Goal: Task Accomplishment & Management: Manage account settings

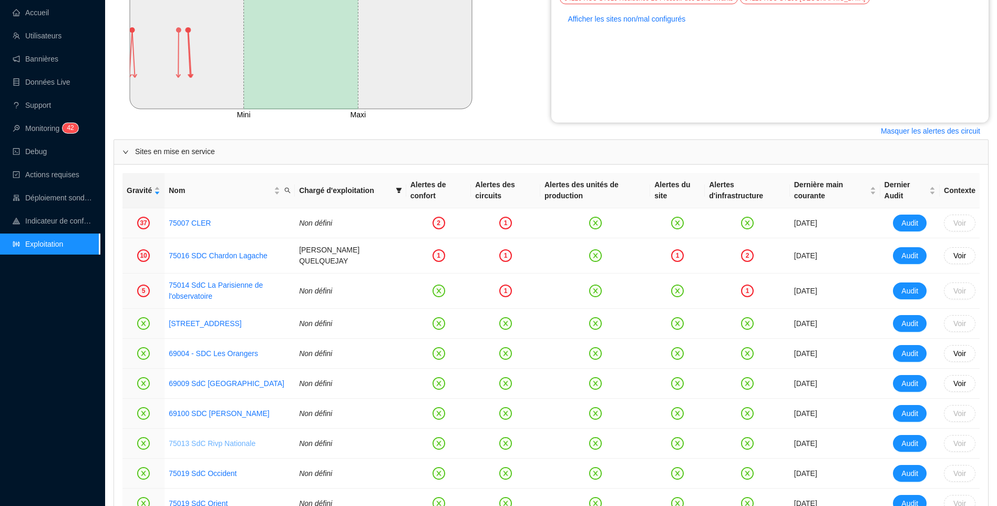
scroll to position [420, 0]
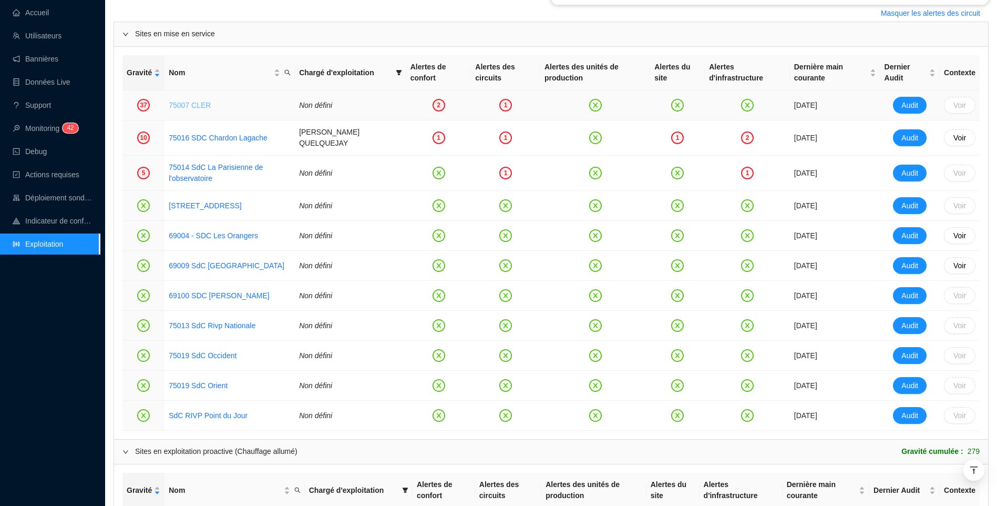
click at [179, 101] on link "75007 CLER" at bounding box center [190, 105] width 42 height 8
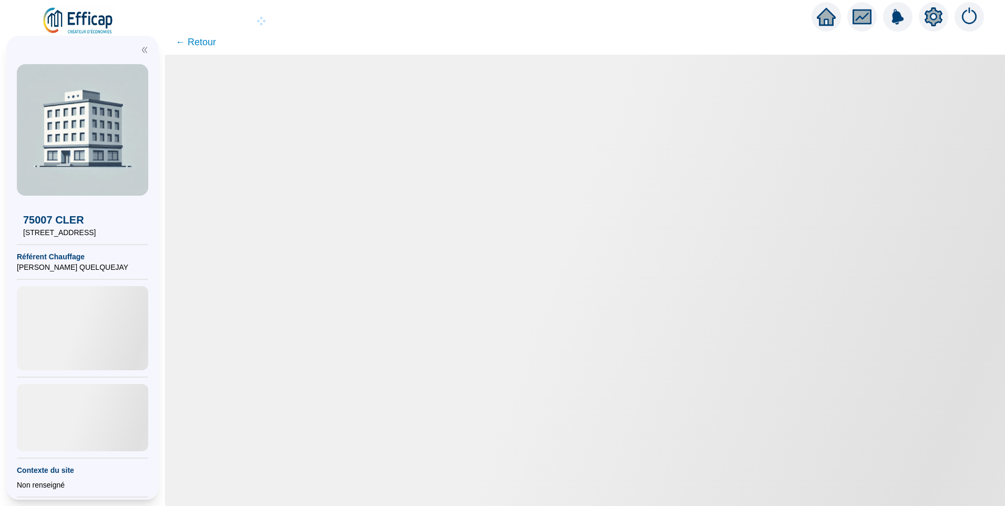
click at [931, 26] on div at bounding box center [933, 16] width 29 height 29
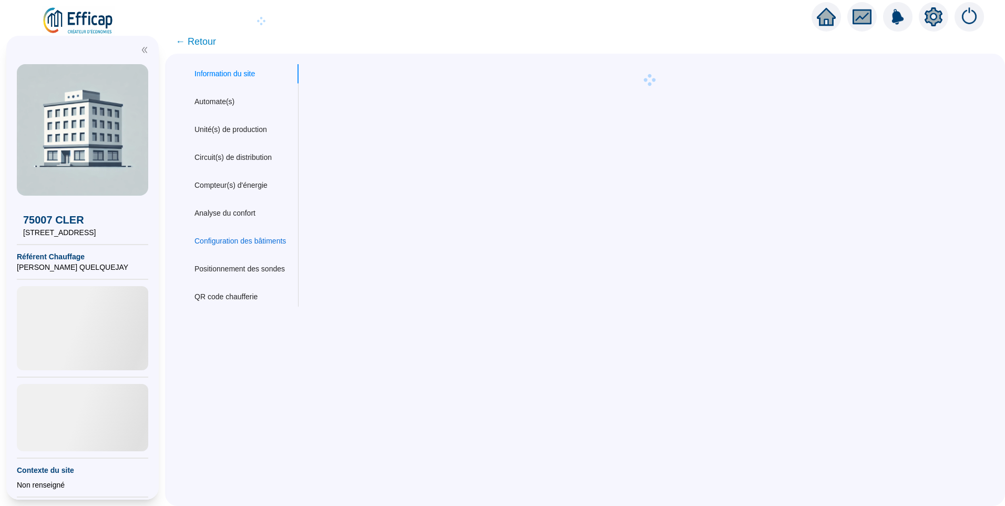
click at [234, 238] on div "Configuration des bâtiments" at bounding box center [239, 240] width 91 height 11
click at [260, 189] on div "Compteur(s) d'énergie" at bounding box center [230, 185] width 73 height 11
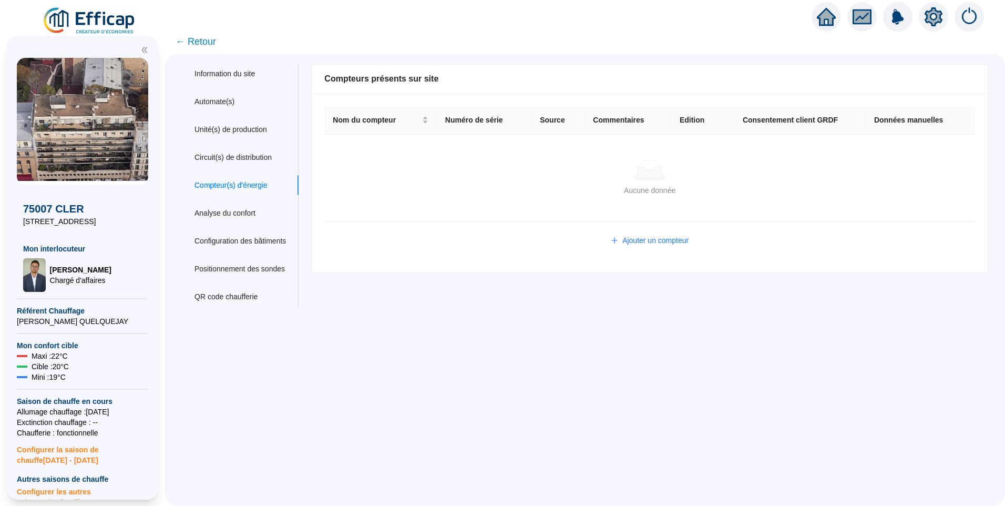
drag, startPoint x: 89, startPoint y: 37, endPoint x: 440, endPoint y: 402, distance: 506.6
click at [442, 410] on div "Information du site Automate(s) Unité(s) de production Circuit(s) de distributi…" at bounding box center [585, 280] width 840 height 452
click at [641, 244] on span "Ajouter un compteur" at bounding box center [655, 240] width 66 height 11
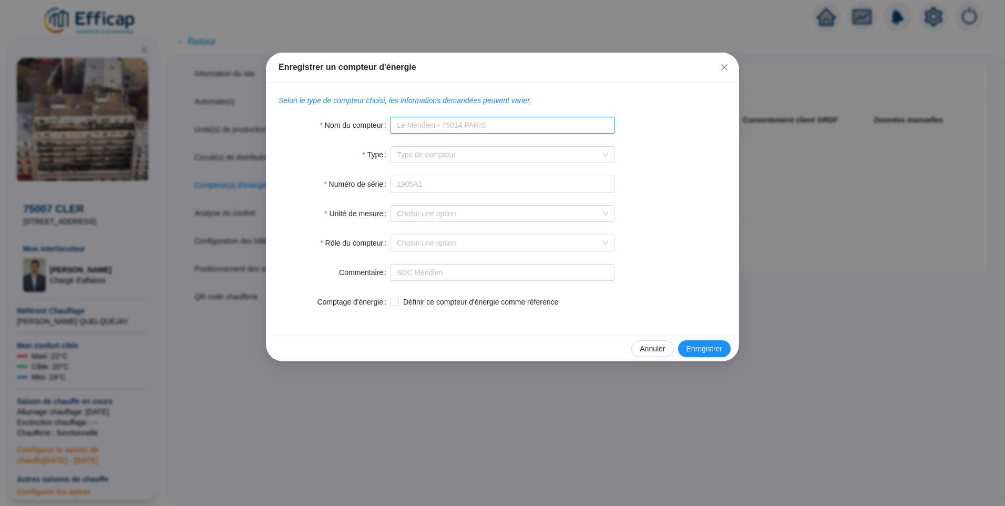
click at [421, 124] on input "Nom du compteur" at bounding box center [503, 125] width 224 height 17
paste input "Compteur principal - données publiées"
type input "Compteur principal - données publiées"
click at [436, 156] on input "Type" at bounding box center [498, 155] width 202 height 16
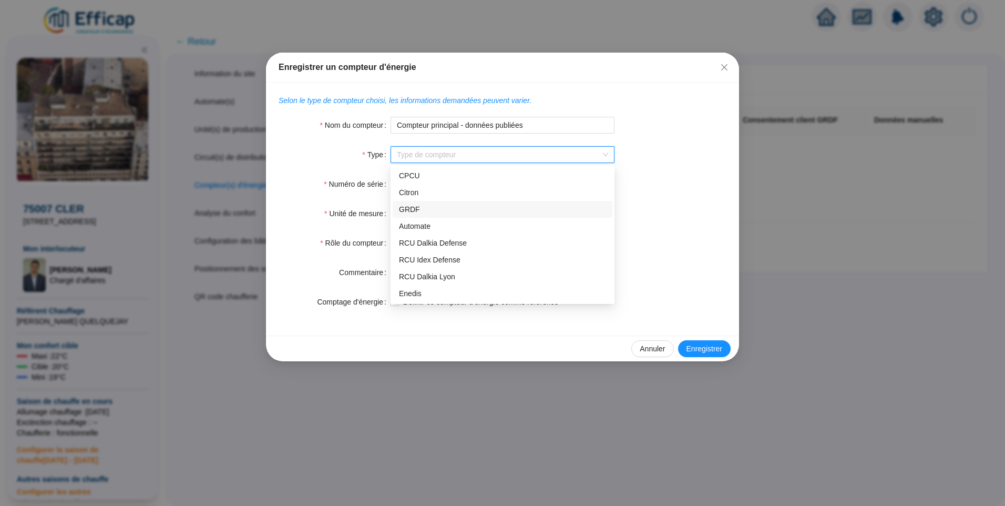
click at [426, 207] on div "GRDF" at bounding box center [502, 209] width 207 height 11
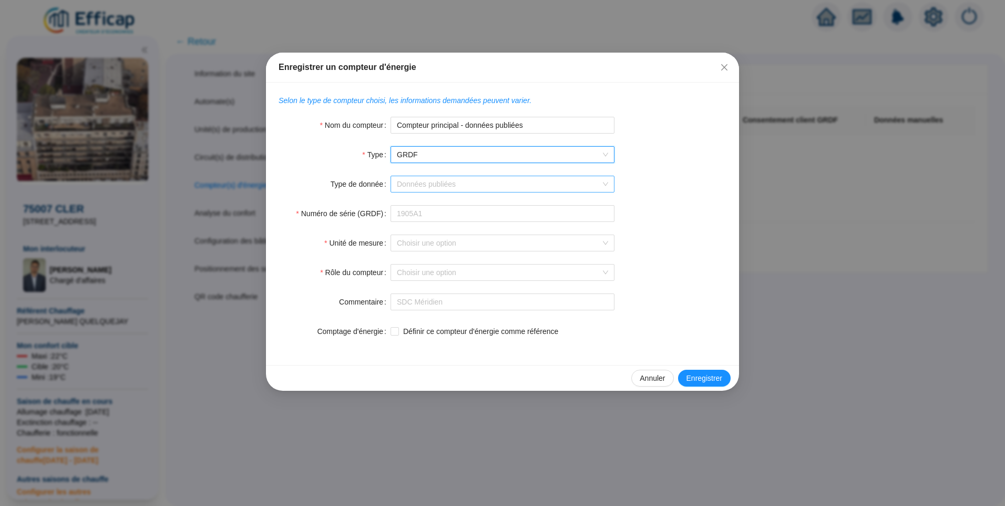
click at [436, 189] on input "Type de donnée" at bounding box center [498, 184] width 202 height 16
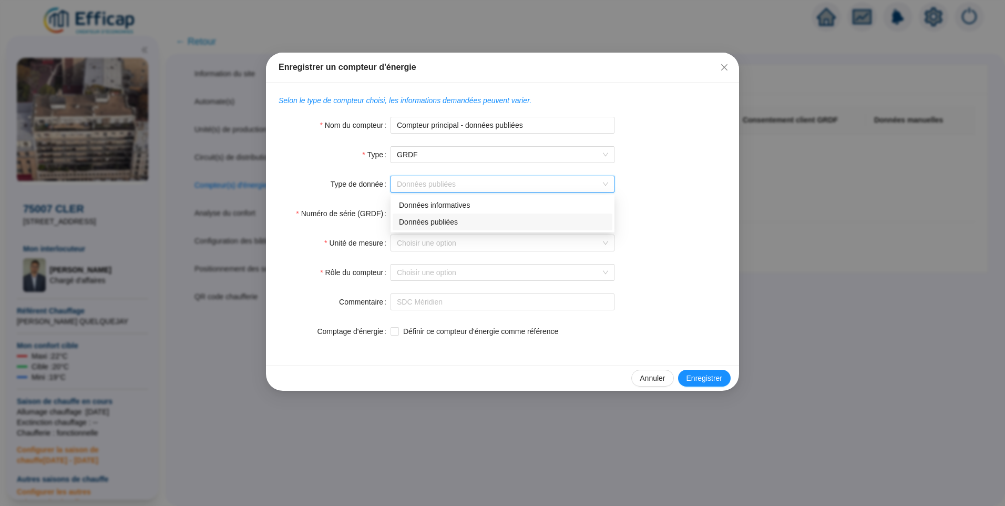
click at [423, 224] on div "Données publiées" at bounding box center [502, 222] width 207 height 11
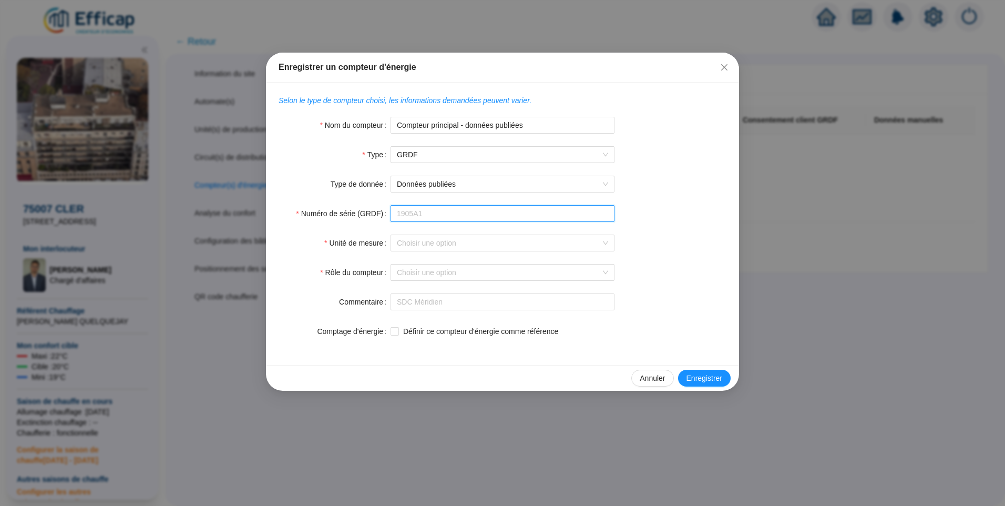
click at [445, 218] on input "Numéro de série (GRDF)" at bounding box center [503, 213] width 224 height 17
drag, startPoint x: 413, startPoint y: 219, endPoint x: 405, endPoint y: 220, distance: 8.5
click at [405, 220] on input "GI078489" at bounding box center [503, 213] width 224 height 17
type input "GI081565"
click at [442, 239] on input "Unité de mesure" at bounding box center [498, 243] width 202 height 16
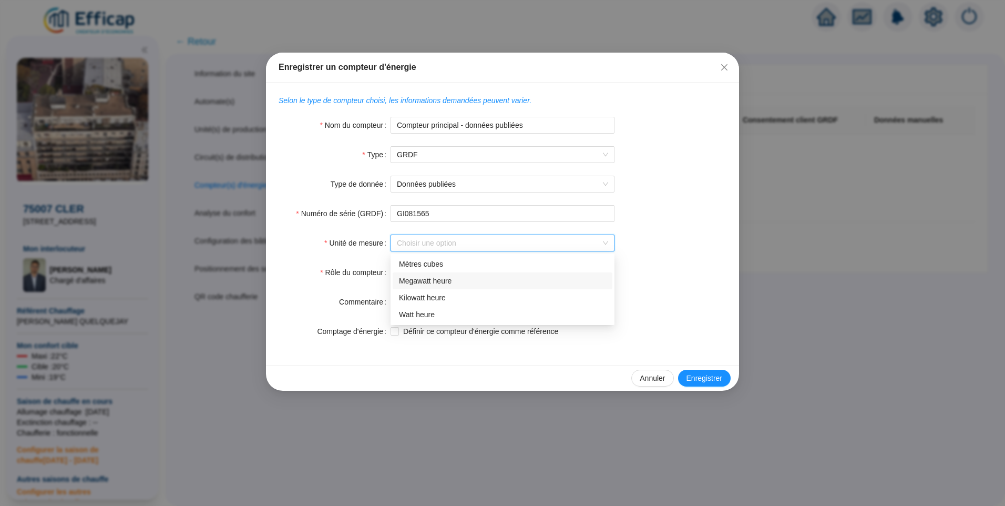
click at [453, 274] on div "Megawatt heure" at bounding box center [503, 280] width 220 height 17
click at [495, 271] on input "Rôle du compteur" at bounding box center [498, 272] width 202 height 16
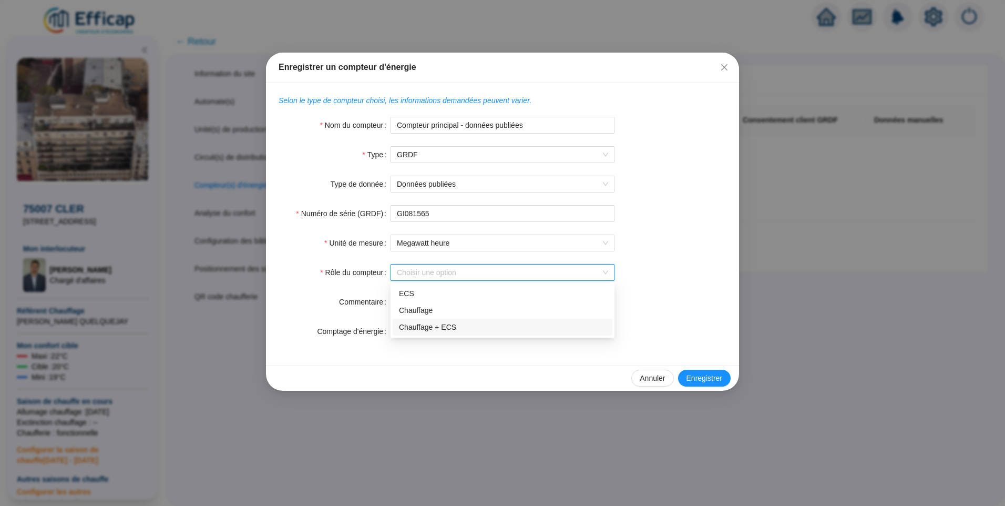
click at [446, 327] on div "Chauffage + ECS" at bounding box center [502, 327] width 207 height 11
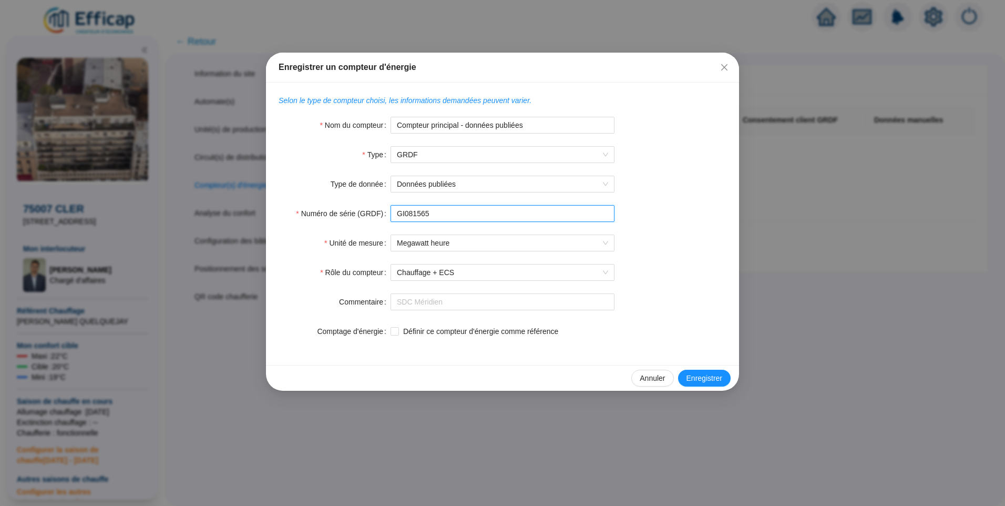
click at [464, 216] on input "GI081565" at bounding box center [503, 213] width 224 height 17
click at [403, 213] on input "GI081565" at bounding box center [503, 213] width 224 height 17
drag, startPoint x: 438, startPoint y: 213, endPoint x: 332, endPoint y: 213, distance: 106.2
click at [332, 213] on div "Numéro de série (GRDF) GI081565" at bounding box center [503, 213] width 448 height 17
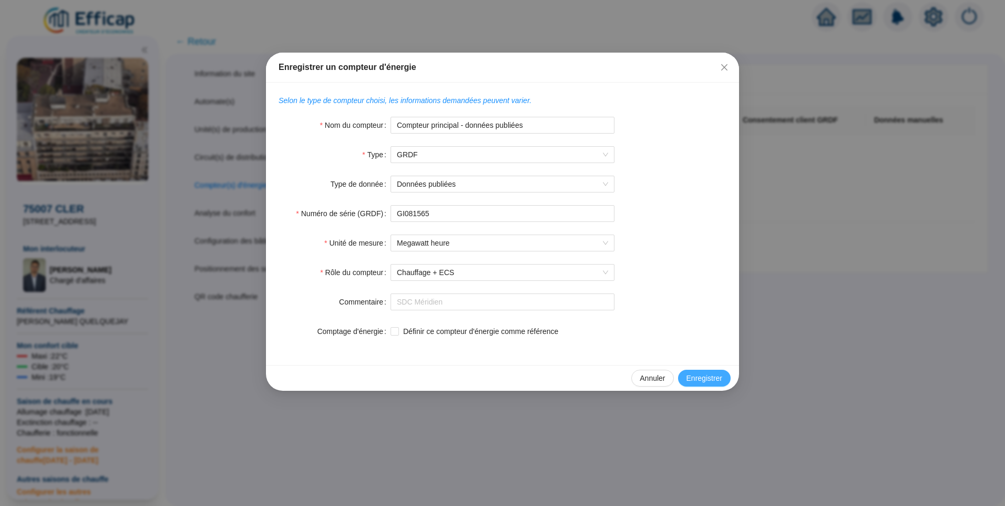
click at [705, 373] on span "Enregistrer" at bounding box center [704, 378] width 36 height 11
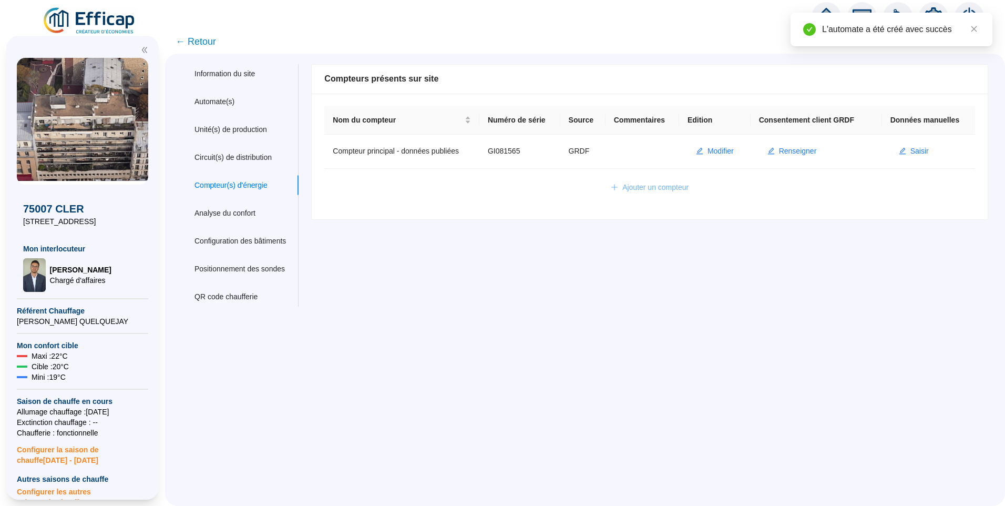
click at [666, 193] on button "Ajouter un compteur" at bounding box center [649, 187] width 95 height 17
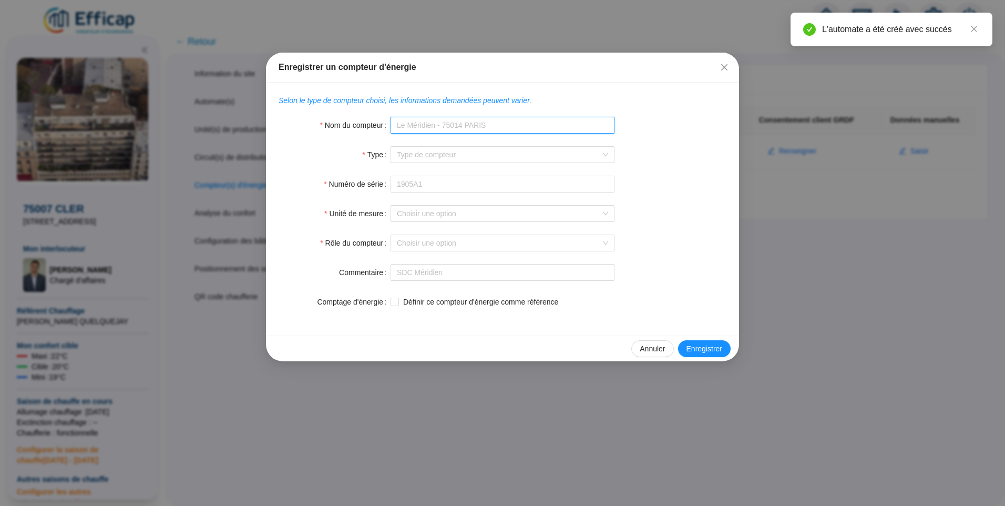
click at [481, 128] on input "Nom du compteur" at bounding box center [503, 125] width 224 height 17
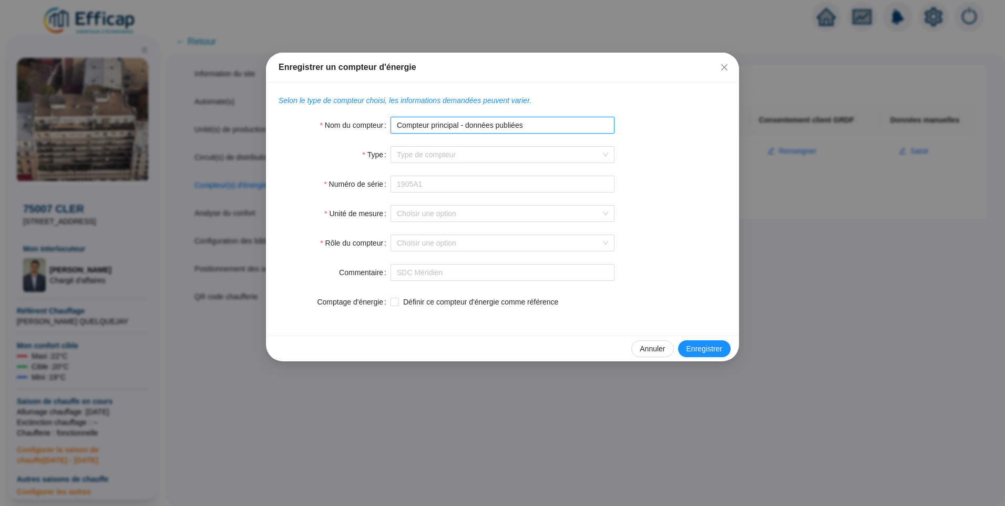
click at [508, 127] on input "Compteur principal - données publiées" at bounding box center [503, 125] width 224 height 17
type input "Compteur principal - données informatives"
click at [426, 157] on input "Type" at bounding box center [498, 155] width 202 height 16
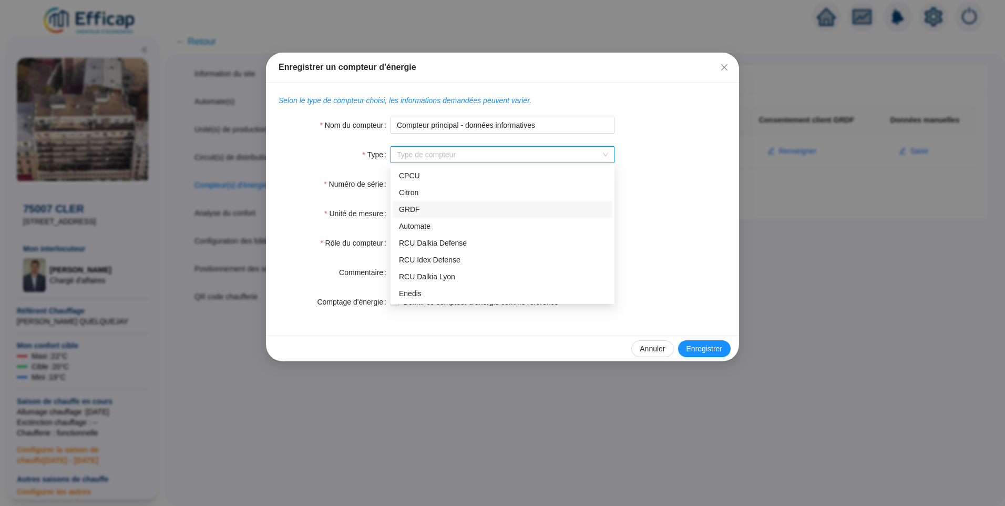
click at [434, 206] on div "GRDF" at bounding box center [502, 209] width 207 height 11
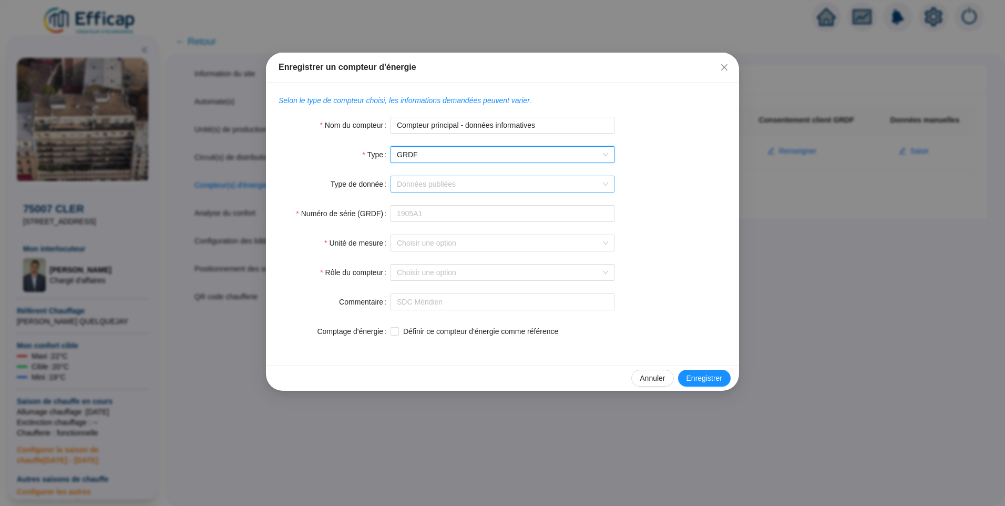
click at [461, 188] on input "Type de donnée" at bounding box center [498, 184] width 202 height 16
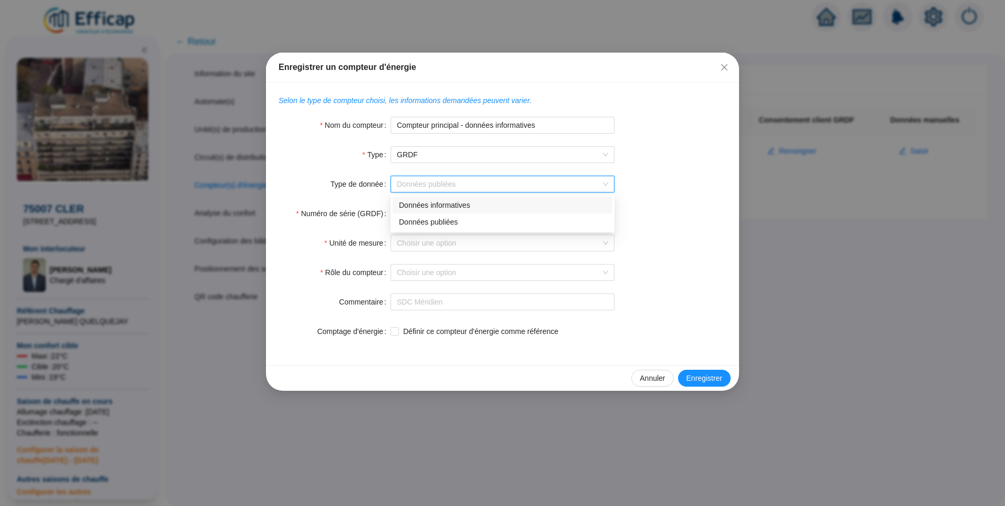
click at [465, 205] on div "Données informatives" at bounding box center [502, 205] width 207 height 11
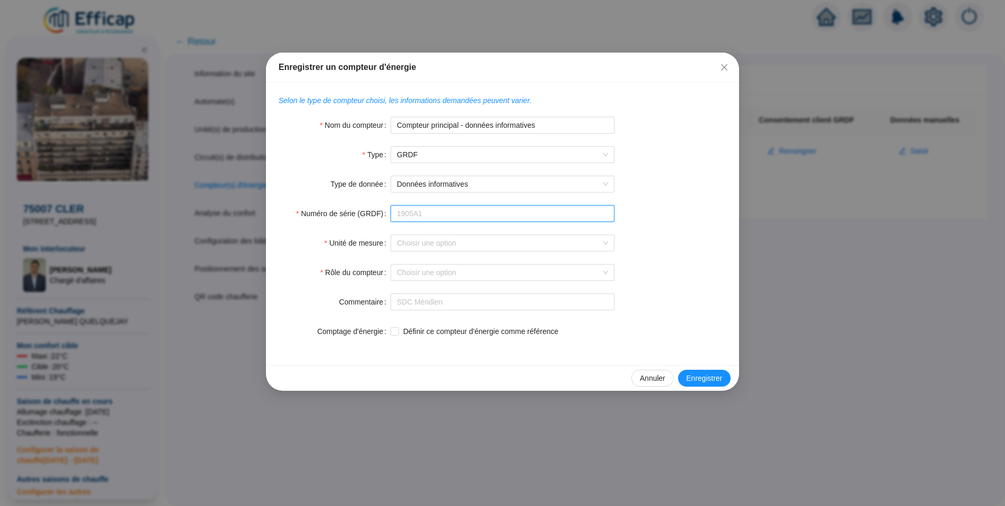
click at [434, 217] on input "Numéro de série (GRDF)" at bounding box center [503, 213] width 224 height 17
paste input "GI081565"
type input "GI081565"
click at [429, 240] on input "Unité de mesure" at bounding box center [498, 243] width 202 height 16
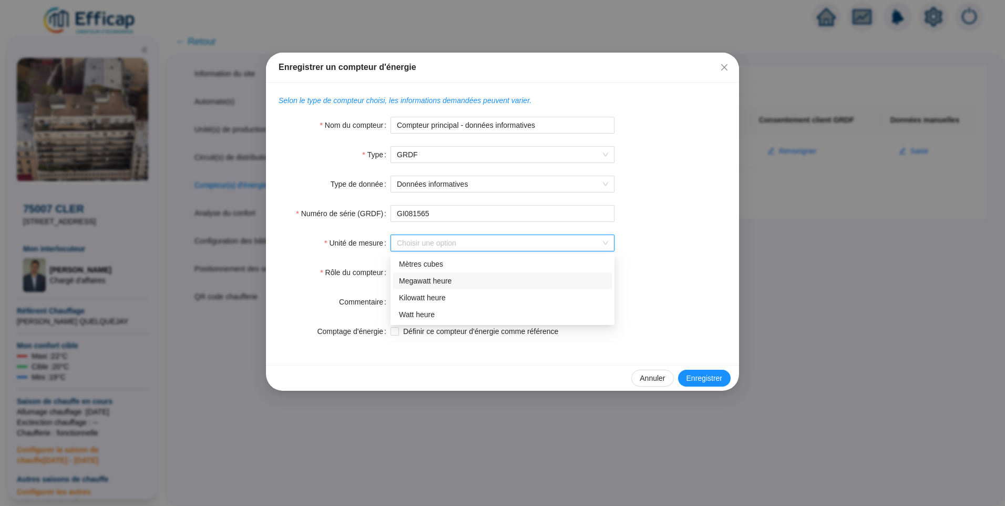
click at [444, 284] on div "Megawatt heure" at bounding box center [502, 280] width 207 height 11
click at [448, 273] on input "Rôle du compteur" at bounding box center [498, 272] width 202 height 16
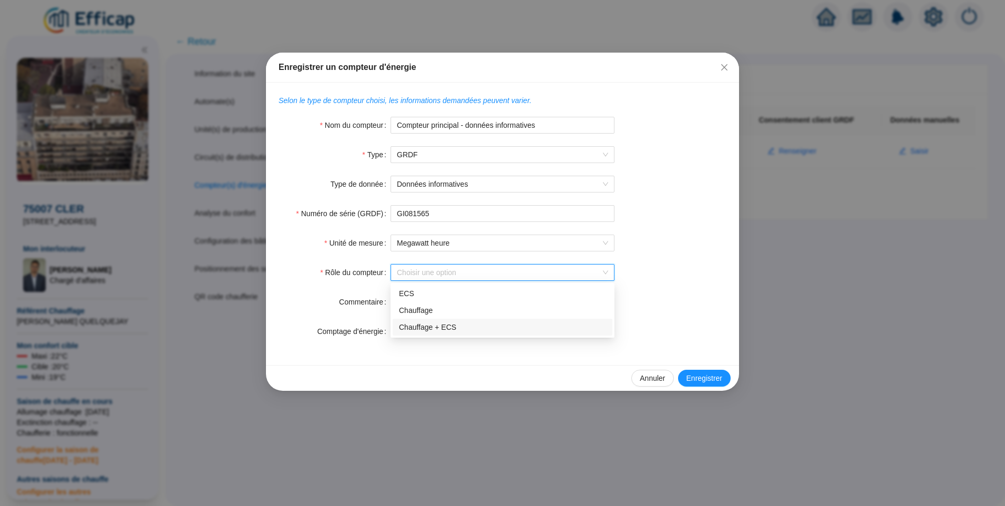
click at [441, 325] on div "Chauffage + ECS" at bounding box center [502, 327] width 207 height 11
click at [392, 330] on input "Définir ce compteur d'énergie comme référence" at bounding box center [394, 330] width 7 height 7
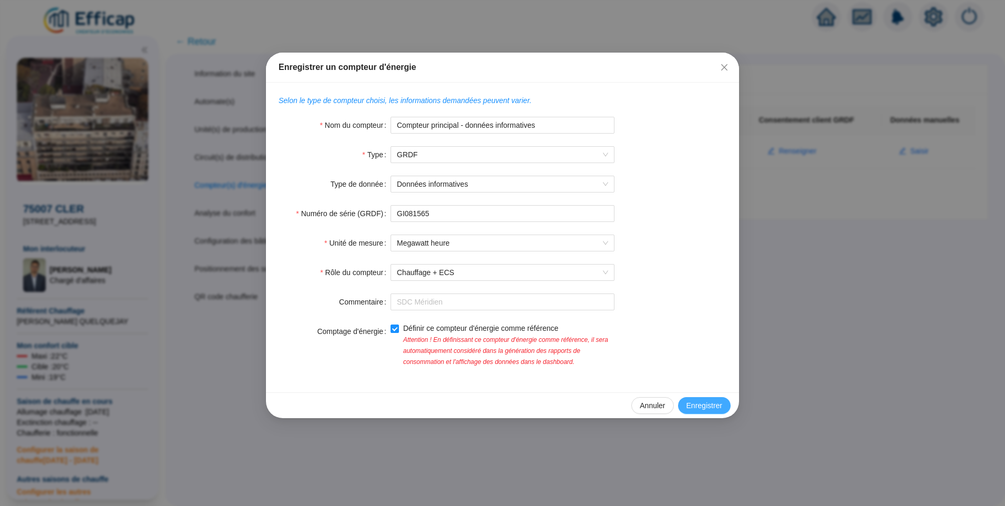
click at [710, 402] on span "Enregistrer" at bounding box center [704, 405] width 36 height 11
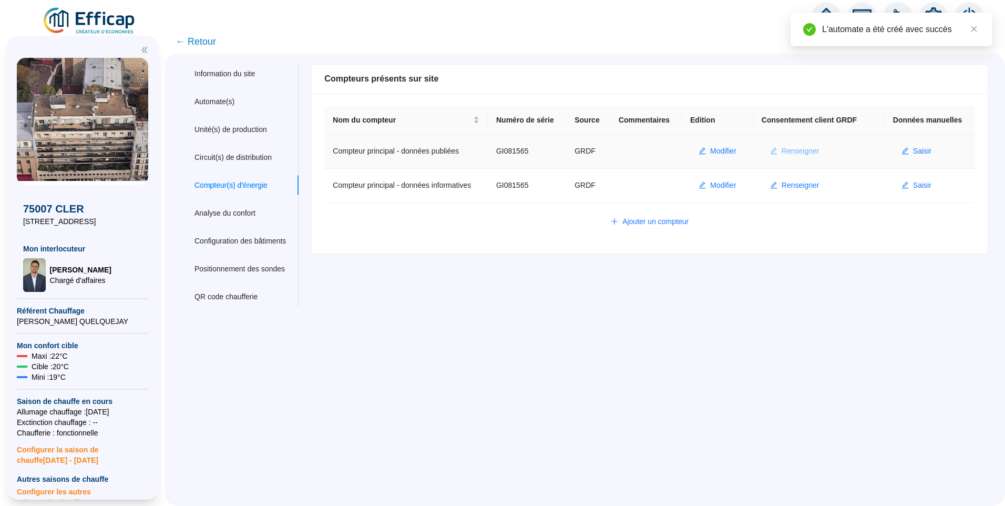
click at [785, 150] on span "Renseigner" at bounding box center [801, 151] width 38 height 11
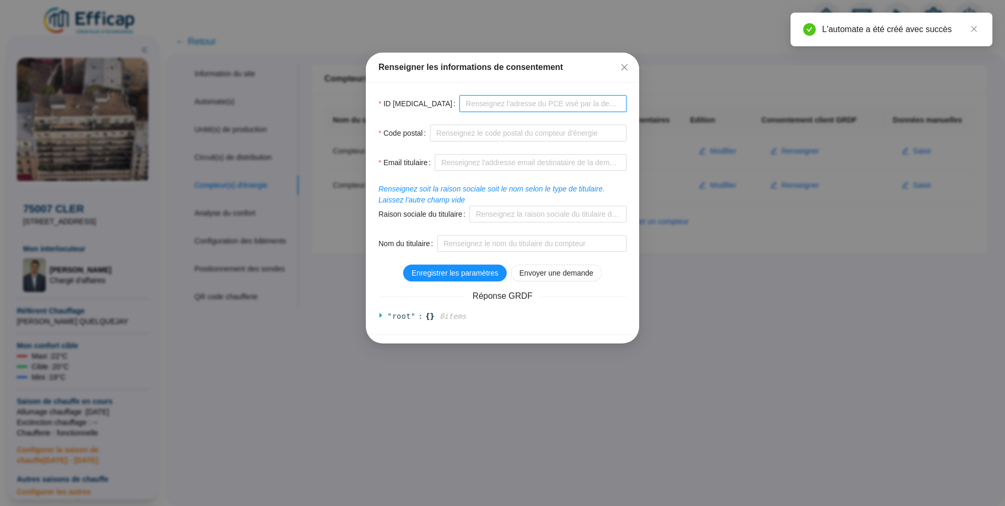
click at [459, 102] on input "ID PCE" at bounding box center [542, 103] width 167 height 17
paste input "GI081565"
type input "GI081565"
click at [471, 136] on input "Code postal" at bounding box center [528, 133] width 197 height 17
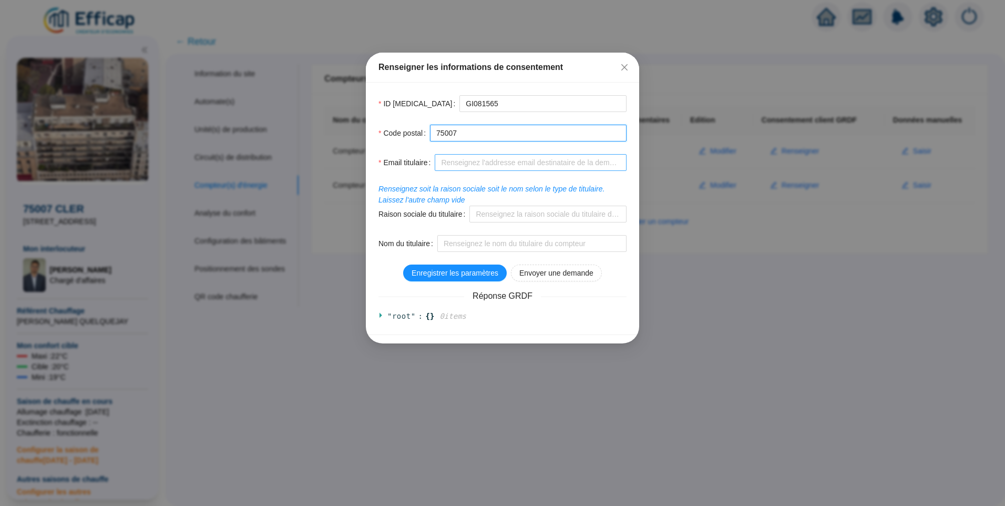
type input "75007"
click at [513, 167] on input "Email titulaire" at bounding box center [531, 162] width 192 height 17
click at [469, 163] on input "Email titulaire" at bounding box center [531, 162] width 192 height 17
type input "copro8@cabinet-michou.com"
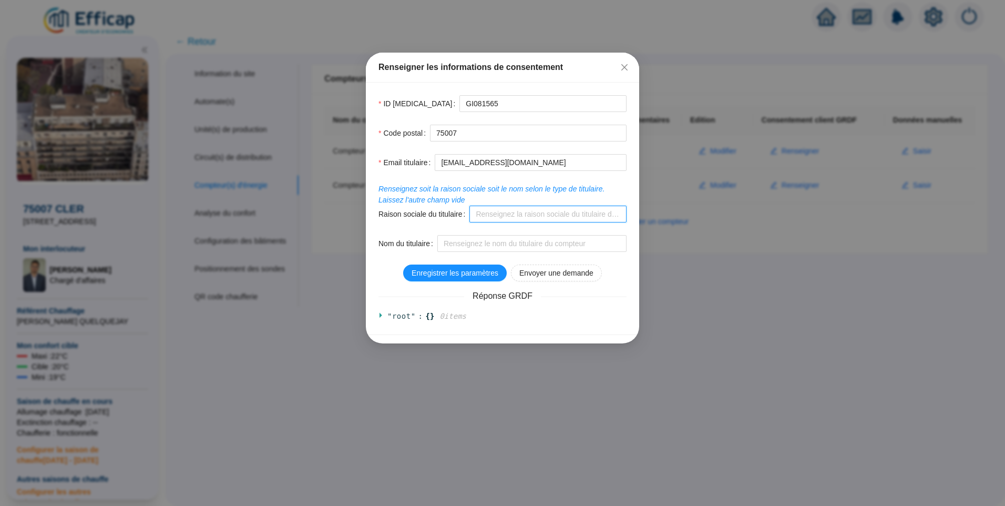
click at [503, 216] on input "Raison sociale du titulaire" at bounding box center [547, 214] width 157 height 17
click at [457, 249] on input "Nom du titulaire" at bounding box center [531, 243] width 189 height 17
type input "MATRAY"
click at [436, 272] on span "Enregistrer les paramètres" at bounding box center [455, 273] width 87 height 11
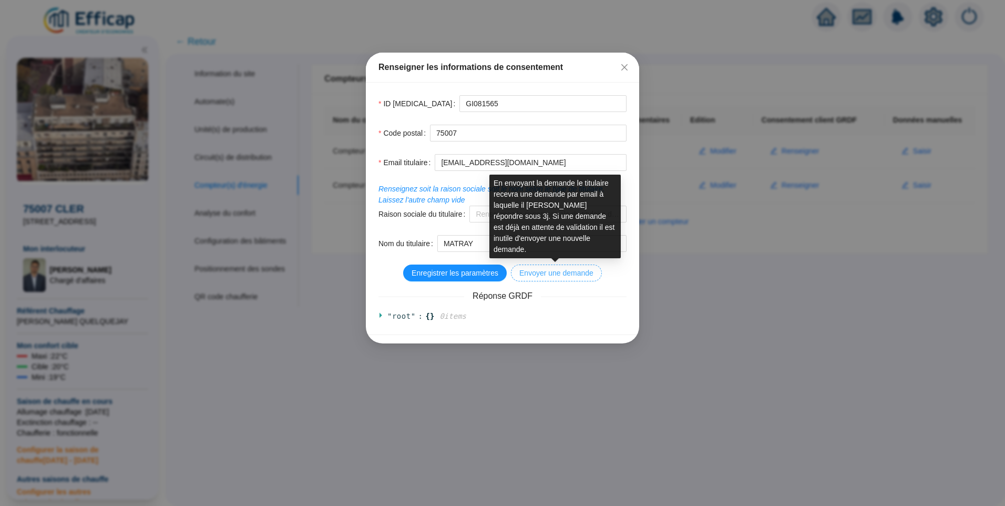
click at [563, 271] on span "Envoyer une demande" at bounding box center [556, 273] width 74 height 11
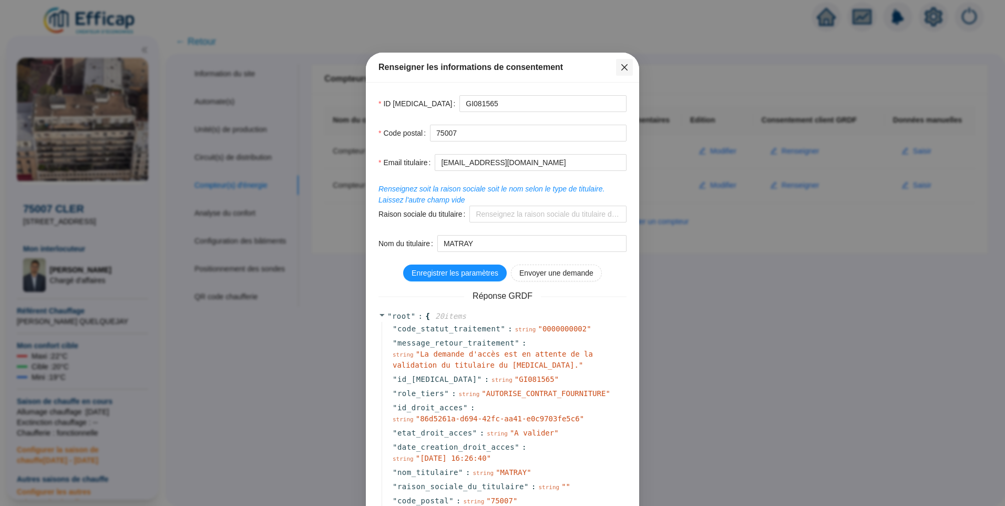
click at [626, 67] on span "Fermer" at bounding box center [624, 67] width 17 height 8
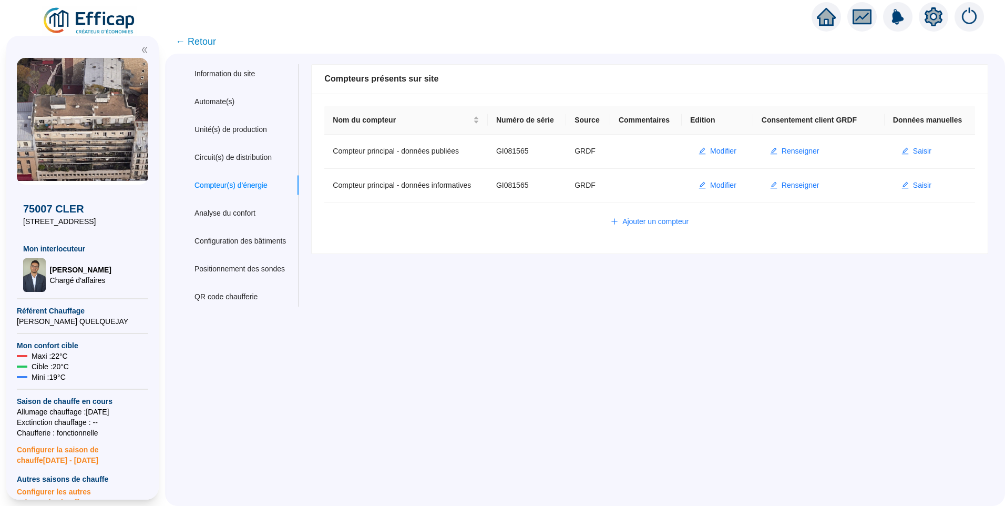
click at [102, 18] on img at bounding box center [89, 20] width 95 height 29
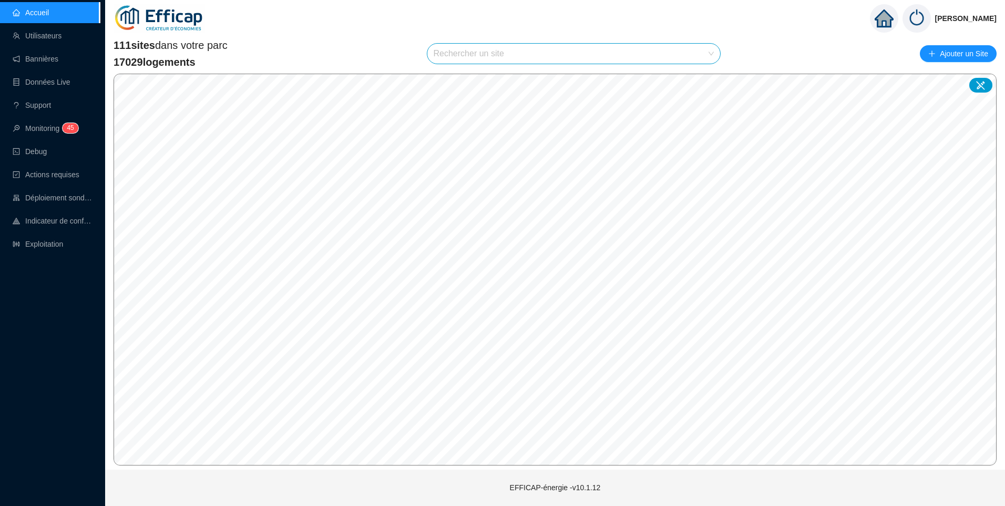
click at [498, 53] on input "search" at bounding box center [569, 54] width 271 height 20
type input "este"
click at [604, 82] on div "SdC Les Esterelles" at bounding box center [575, 79] width 276 height 16
click at [523, 54] on span "SdC Les Esterelles" at bounding box center [574, 54] width 281 height 20
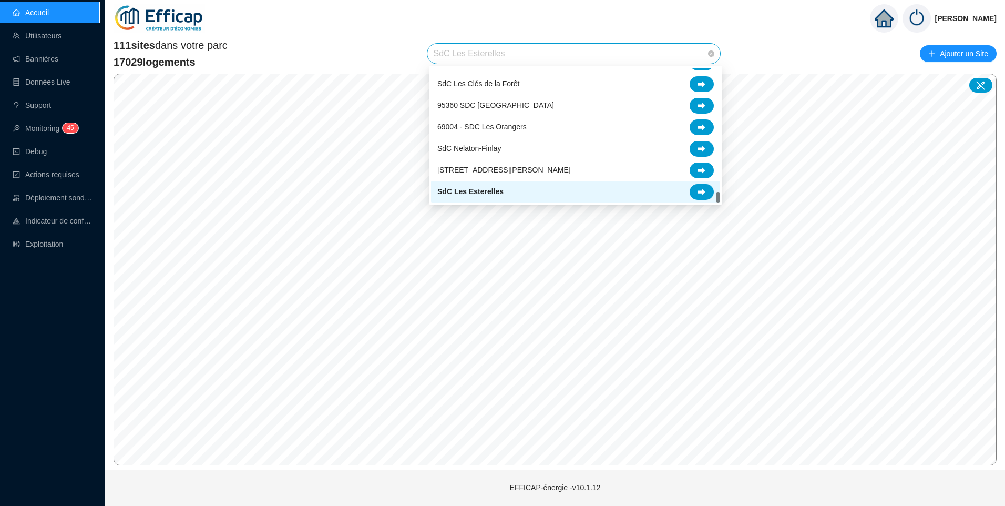
click at [621, 188] on div "SdC Les Esterelles" at bounding box center [575, 192] width 276 height 16
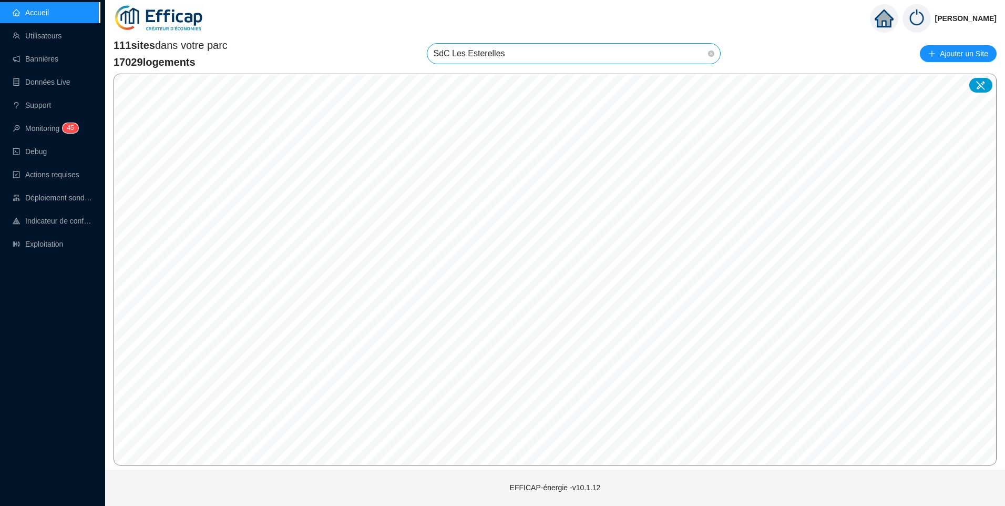
drag, startPoint x: 509, startPoint y: 53, endPoint x: 584, endPoint y: 96, distance: 86.4
click at [511, 54] on span "SdC Les Esterelles" at bounding box center [574, 54] width 281 height 20
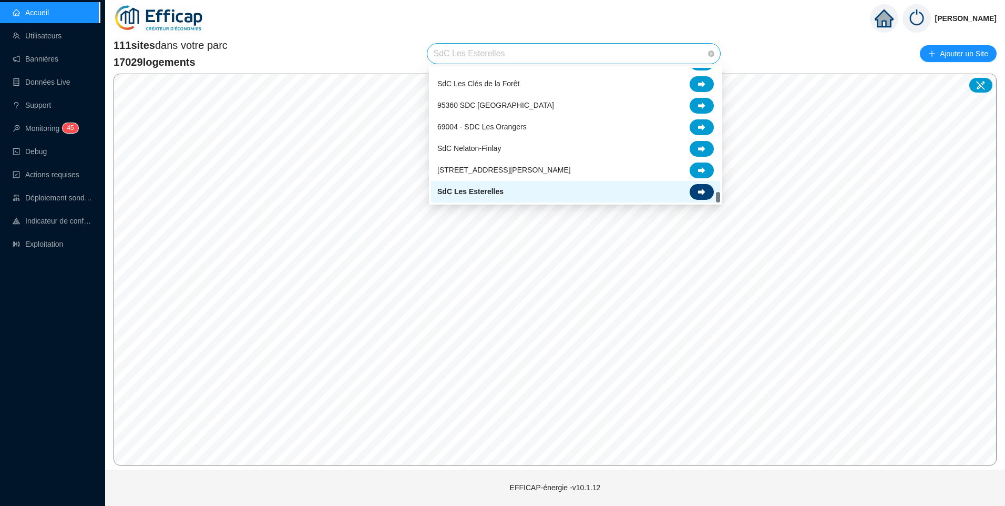
click at [703, 189] on icon at bounding box center [701, 191] width 7 height 7
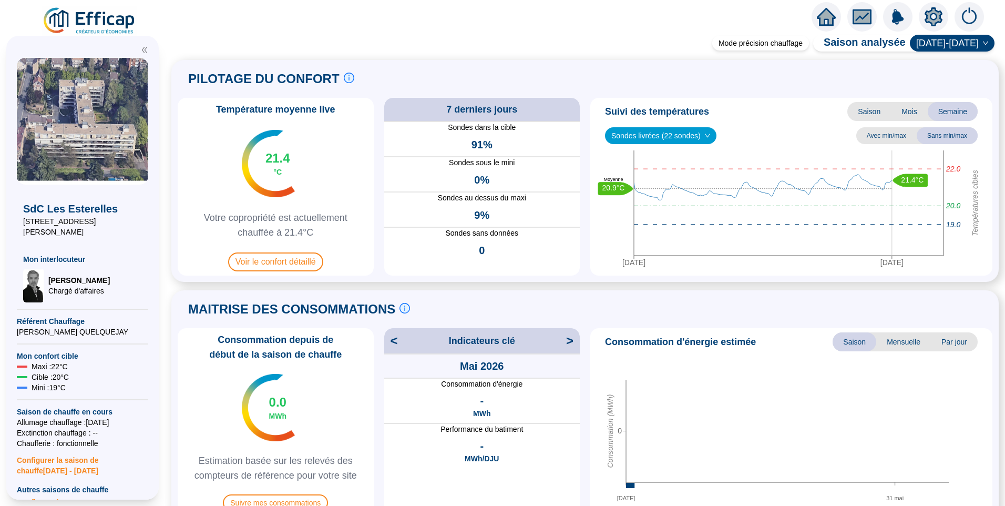
click at [79, 285] on span "Chargé d'affaires" at bounding box center [78, 290] width 61 height 11
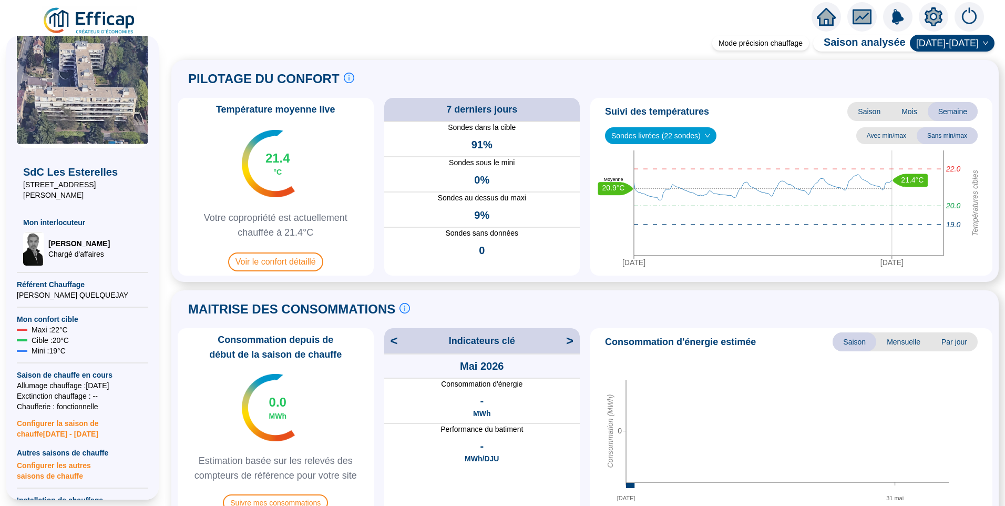
scroll to position [53, 0]
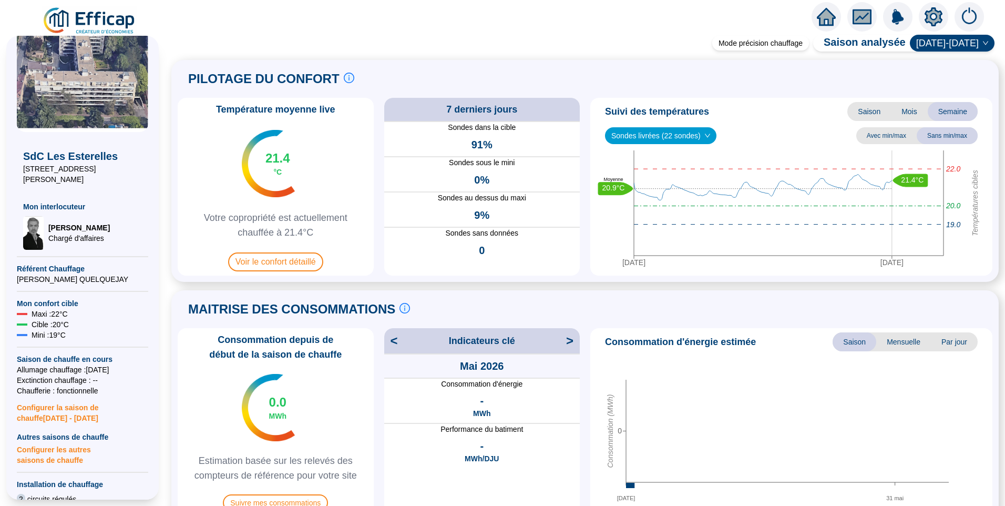
click at [943, 14] on div at bounding box center [933, 16] width 29 height 29
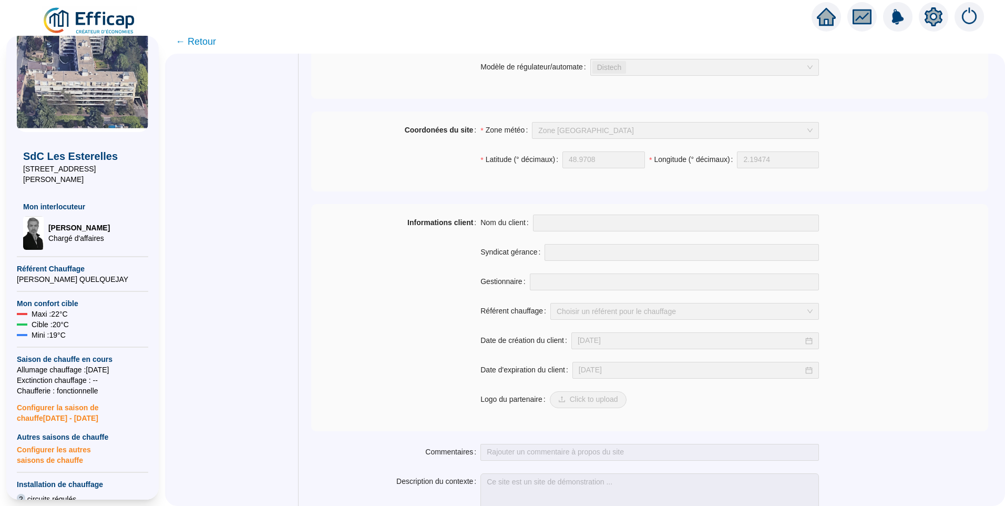
scroll to position [707, 0]
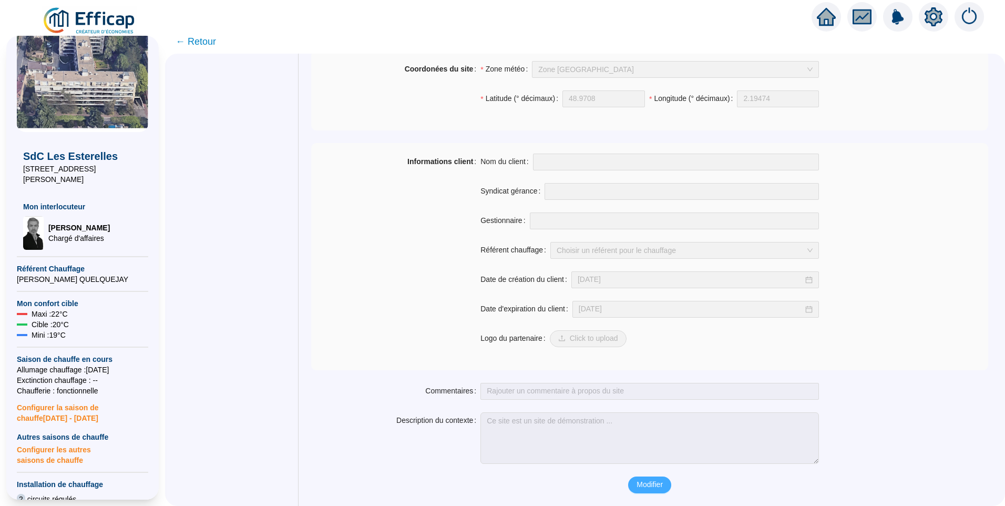
click at [668, 479] on button "Modifier" at bounding box center [649, 484] width 43 height 17
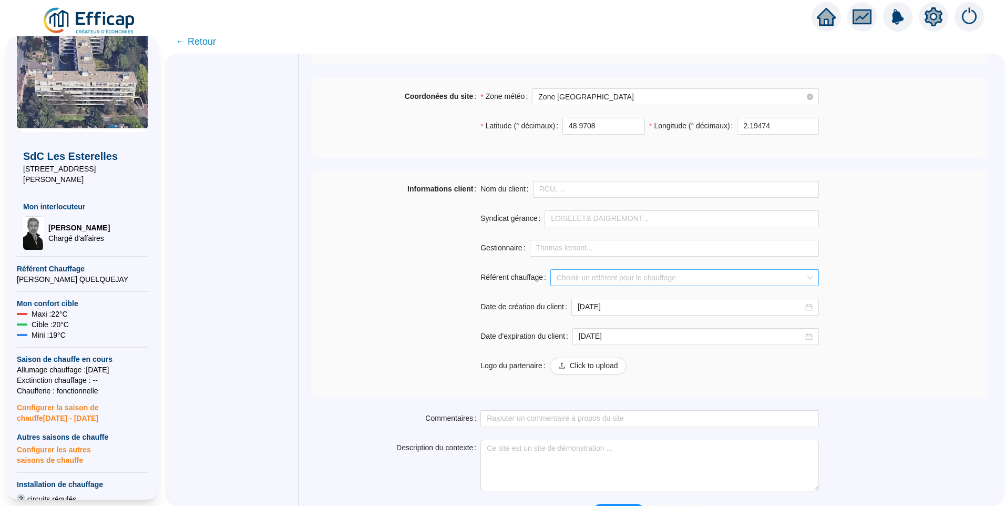
click at [620, 275] on input "Référent chauffage" at bounding box center [680, 278] width 246 height 16
click at [861, 263] on div "Informations client Nom du client Syndicat gérance Gestionnaire Référent chauff…" at bounding box center [649, 284] width 677 height 206
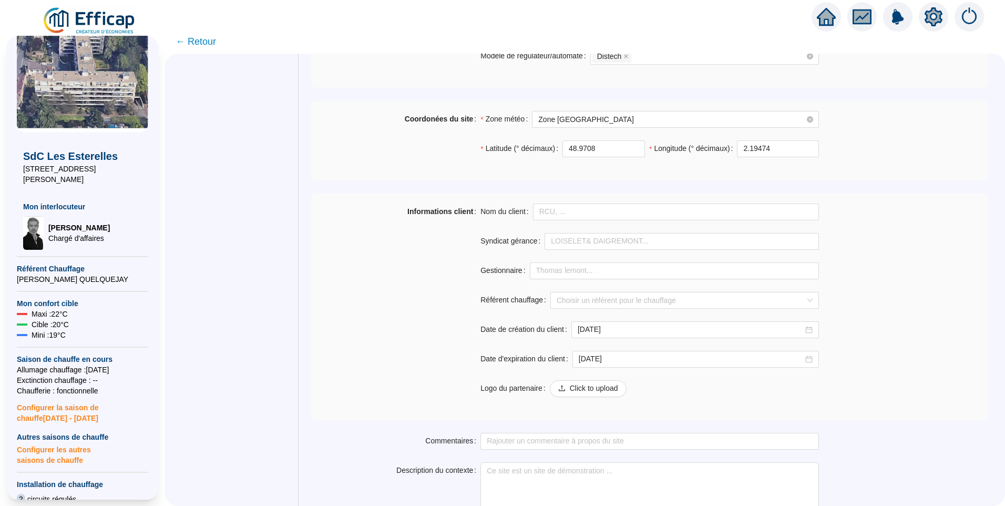
scroll to position [735, 0]
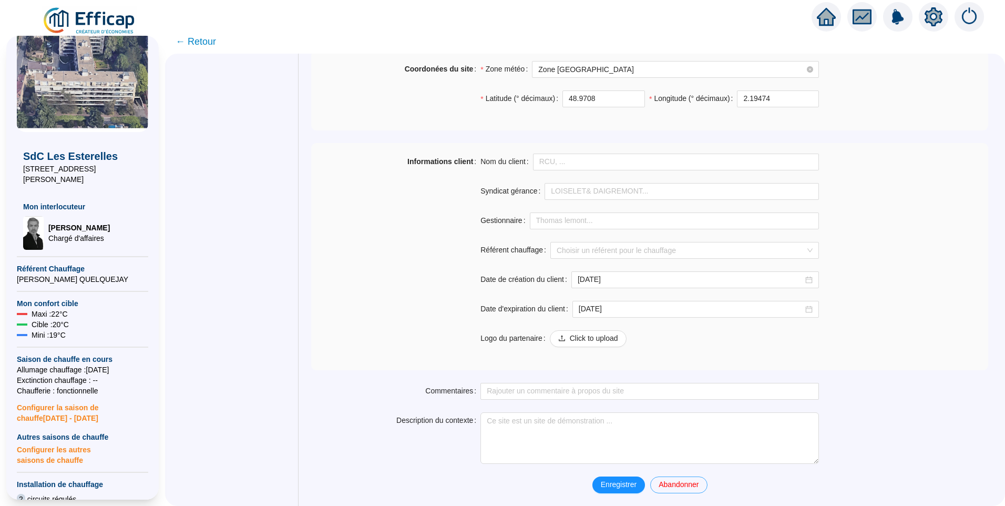
click at [684, 487] on span "Abandonner" at bounding box center [679, 484] width 40 height 11
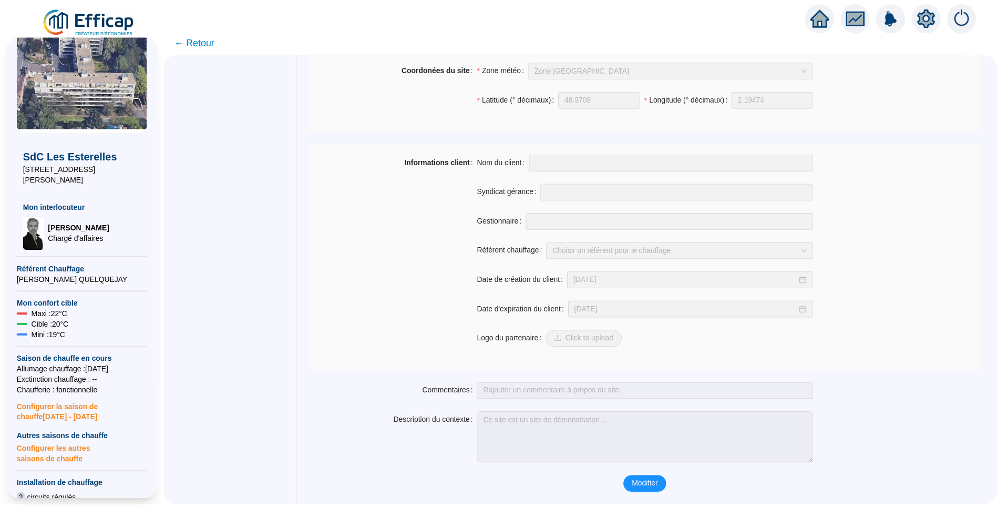
scroll to position [707, 0]
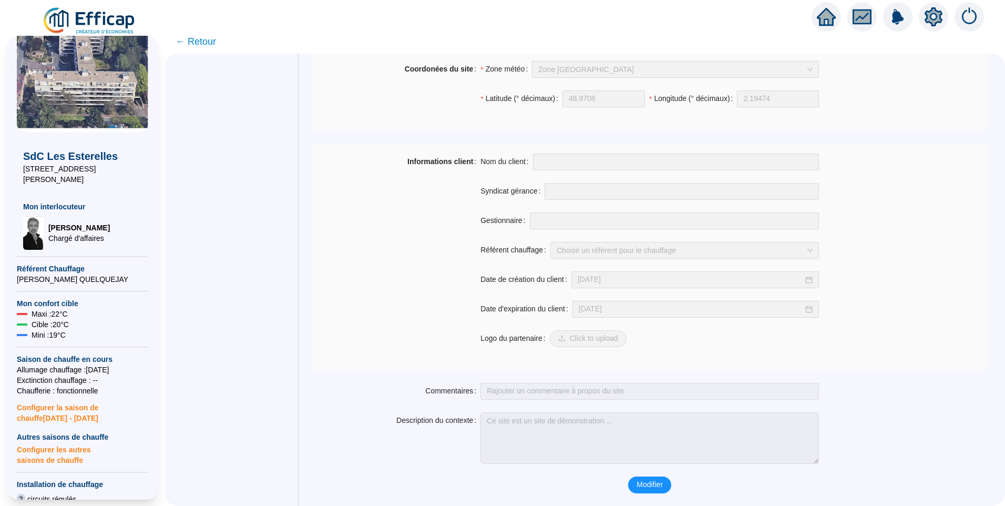
click at [84, 22] on img at bounding box center [89, 20] width 95 height 29
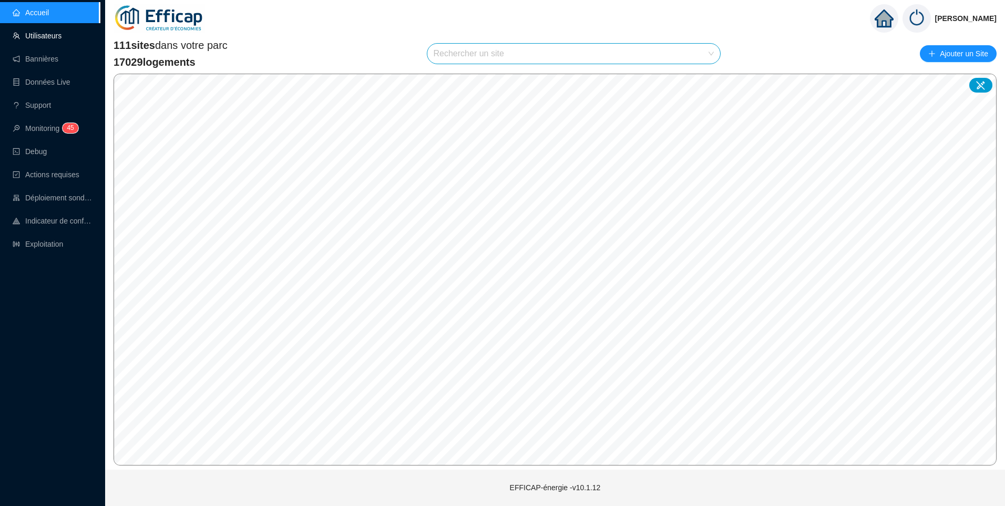
click at [56, 40] on link "Utilisateurs" at bounding box center [37, 36] width 49 height 8
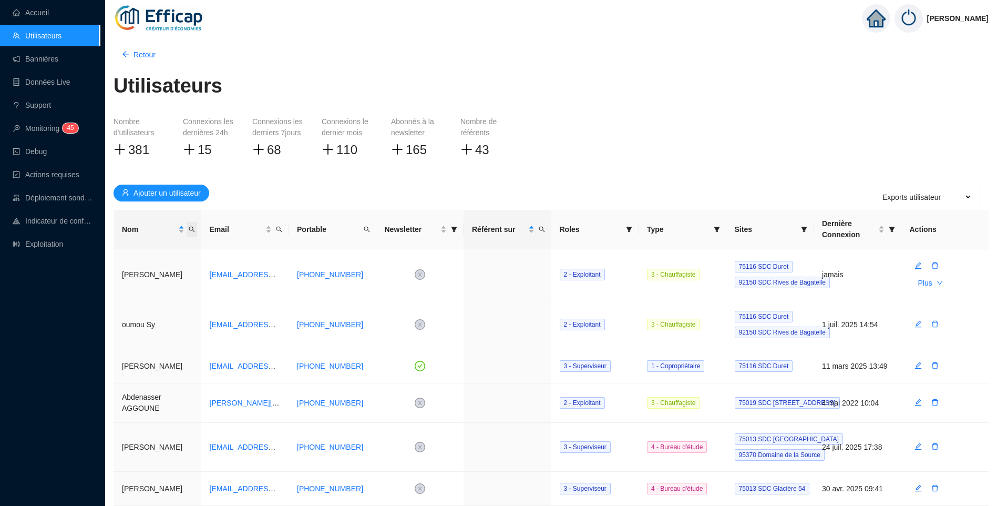
click at [194, 231] on icon "search" at bounding box center [192, 230] width 6 height 6
type input "stephane"
click at [114, 274] on icon "search" at bounding box center [117, 269] width 7 height 7
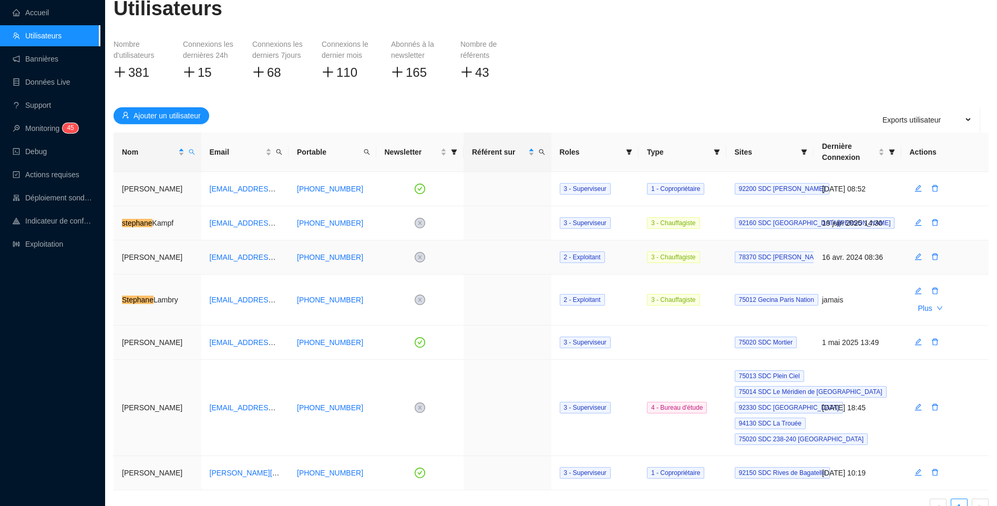
scroll to position [30, 0]
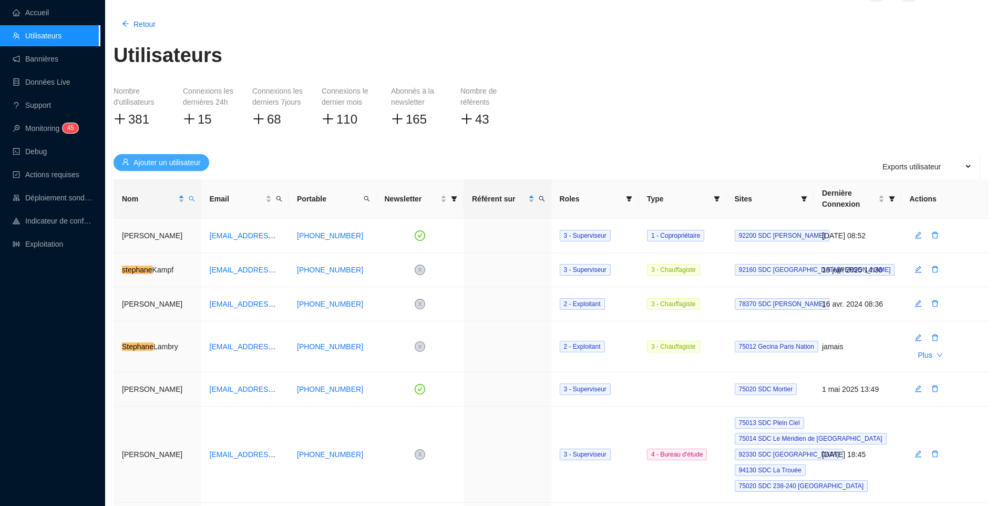
click at [188, 161] on span "Ajouter un utilisateur" at bounding box center [166, 162] width 67 height 11
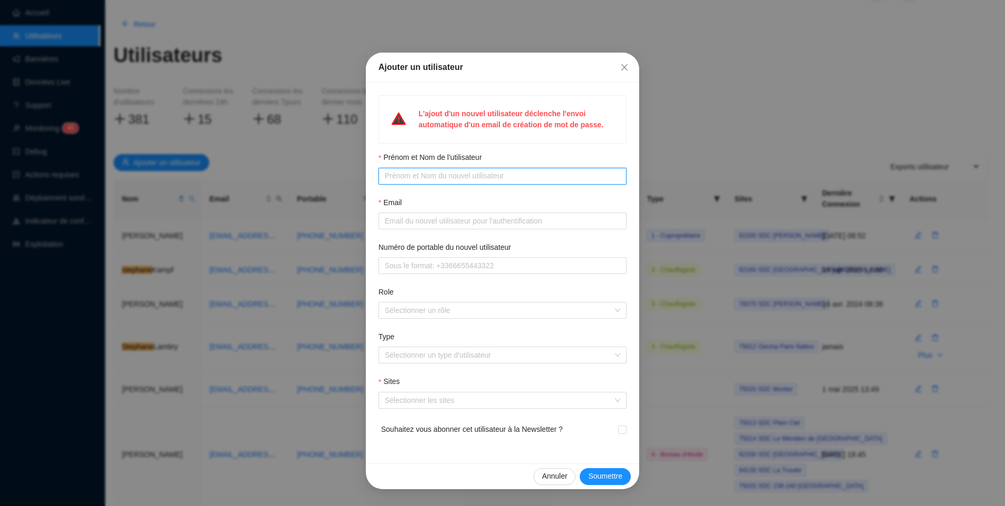
click at [484, 177] on input "Prénom et Nom de l'utilisateur" at bounding box center [501, 175] width 233 height 11
type input "Stéphane Gouny"
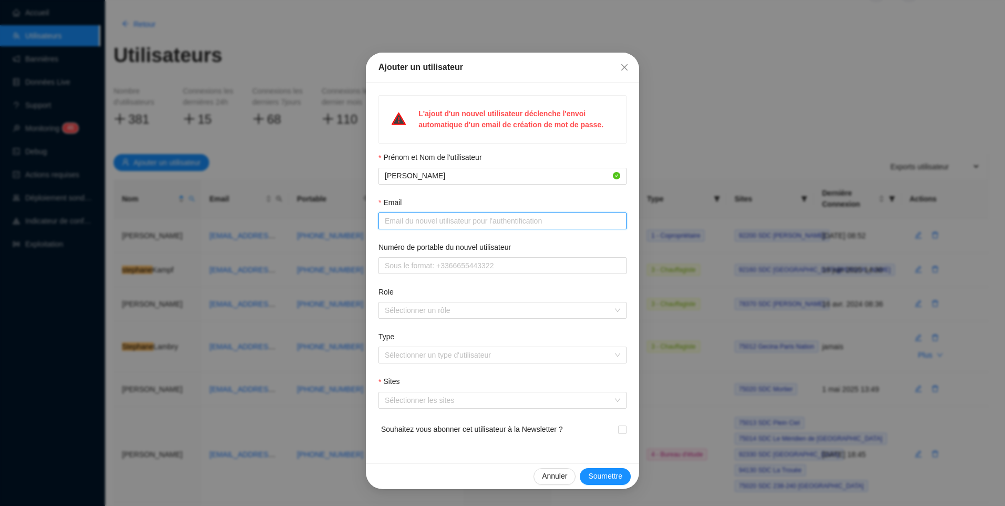
click at [453, 221] on input "Email" at bounding box center [501, 220] width 233 height 11
paste input "sgouny@hotmail.com"
click at [454, 312] on div at bounding box center [497, 310] width 233 height 15
type input "sgouny@hotmail.com"
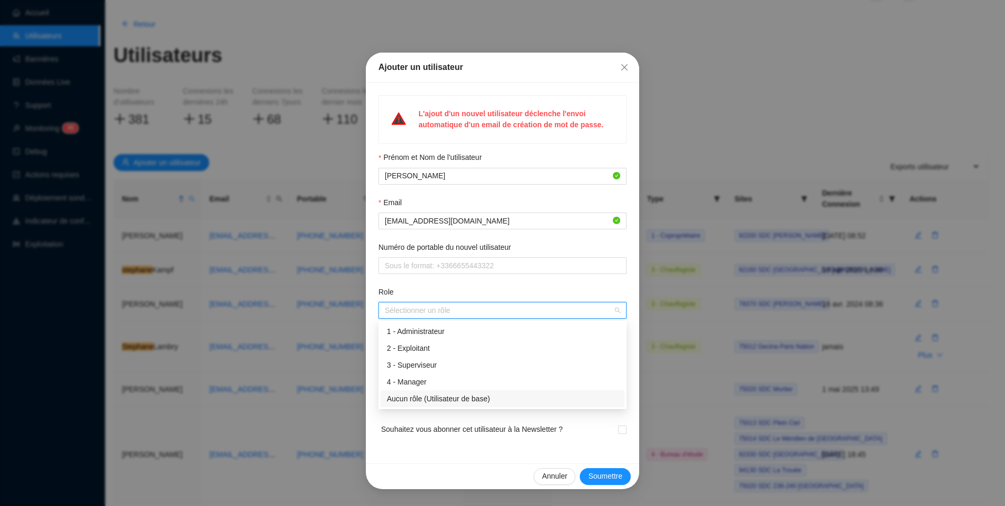
click at [441, 395] on div "Aucun rôle (Utilisateur de base)" at bounding box center [502, 398] width 231 height 11
click at [552, 282] on form "Prénom et Nom de l'utilisateur Stéphane Gouny Email sgouny@hotmail.com Numéro d…" at bounding box center [502, 301] width 248 height 299
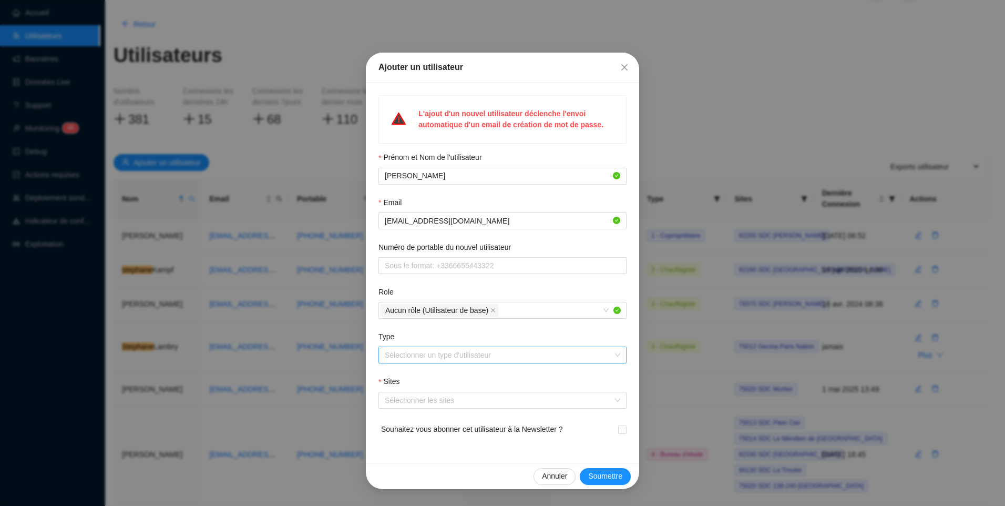
click at [439, 351] on input "Type" at bounding box center [498, 355] width 226 height 16
click at [423, 373] on div "1 - Copropriétaire" at bounding box center [502, 376] width 231 height 11
click at [430, 401] on div at bounding box center [497, 400] width 233 height 15
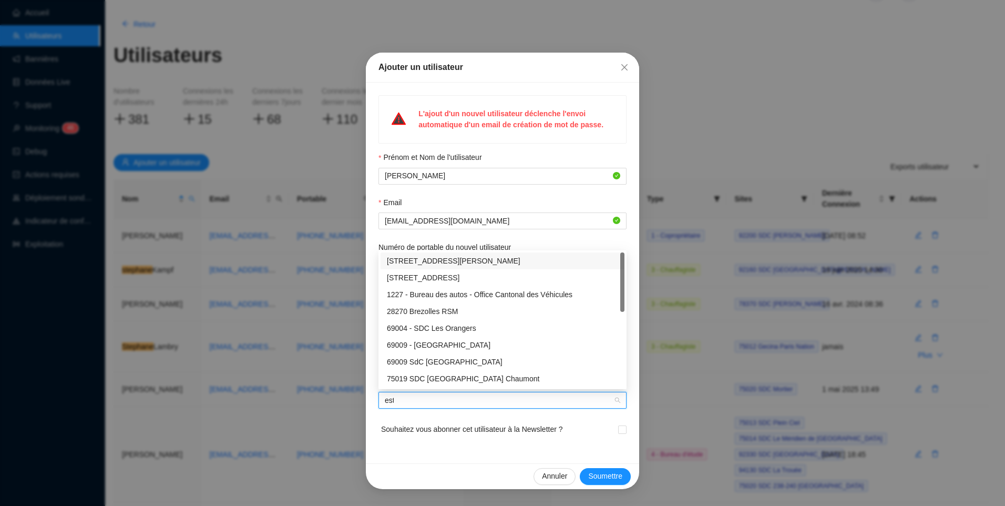
type input "este"
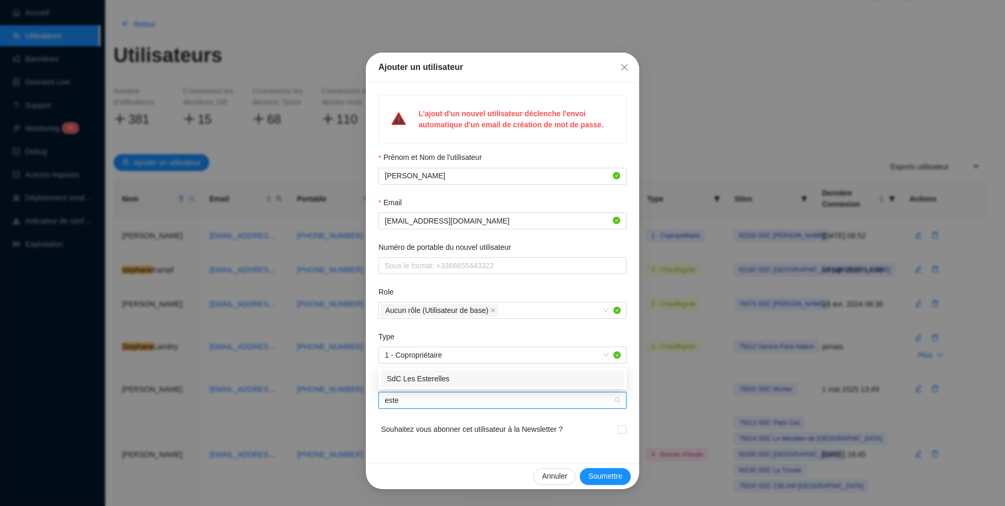
click at [436, 381] on div "SdC Les Esterelles" at bounding box center [502, 378] width 231 height 11
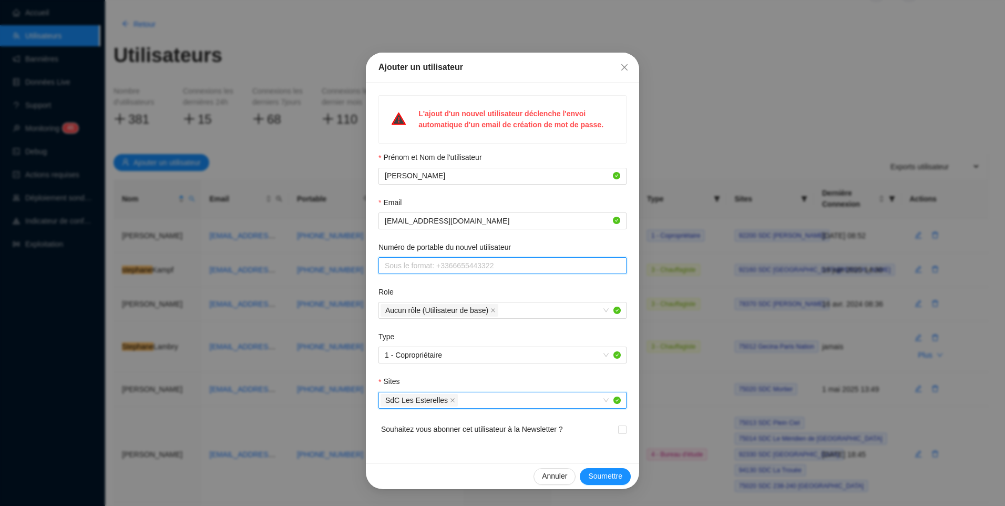
click at [507, 263] on input "Numéro de portable du nouvel utilisateur" at bounding box center [501, 265] width 233 height 11
click at [588, 156] on div "Prénom et Nom de l'utilisateur" at bounding box center [502, 160] width 248 height 16
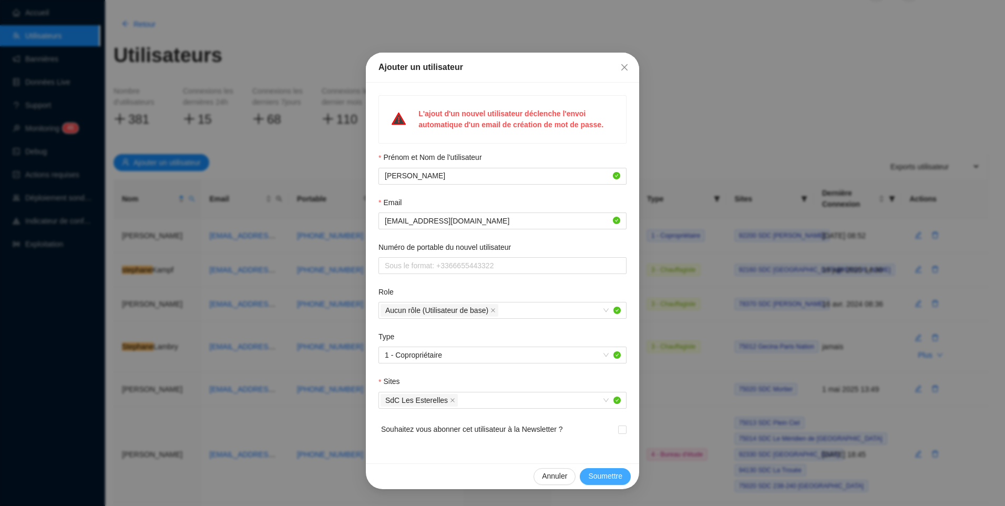
click at [601, 478] on span "Soumettre" at bounding box center [605, 475] width 34 height 11
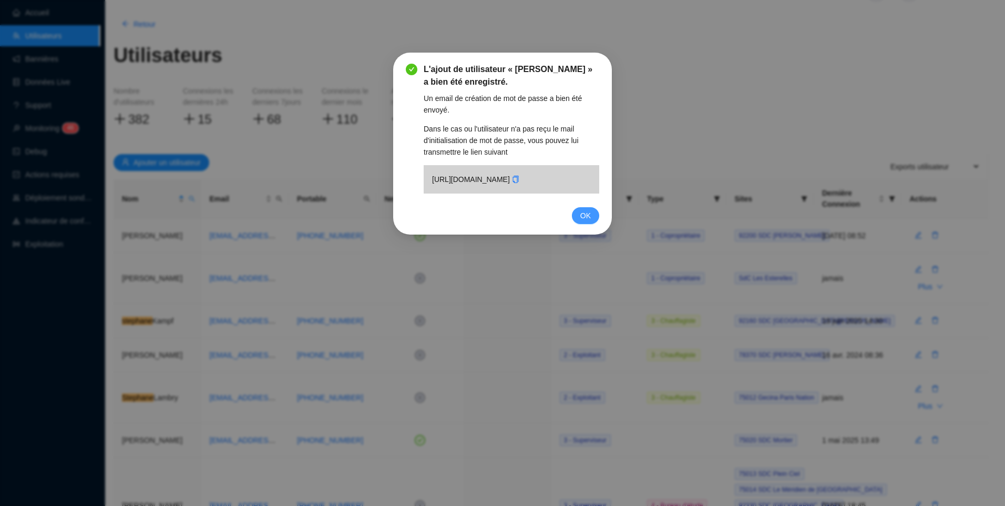
click at [584, 221] on span "OK" at bounding box center [585, 216] width 11 height 12
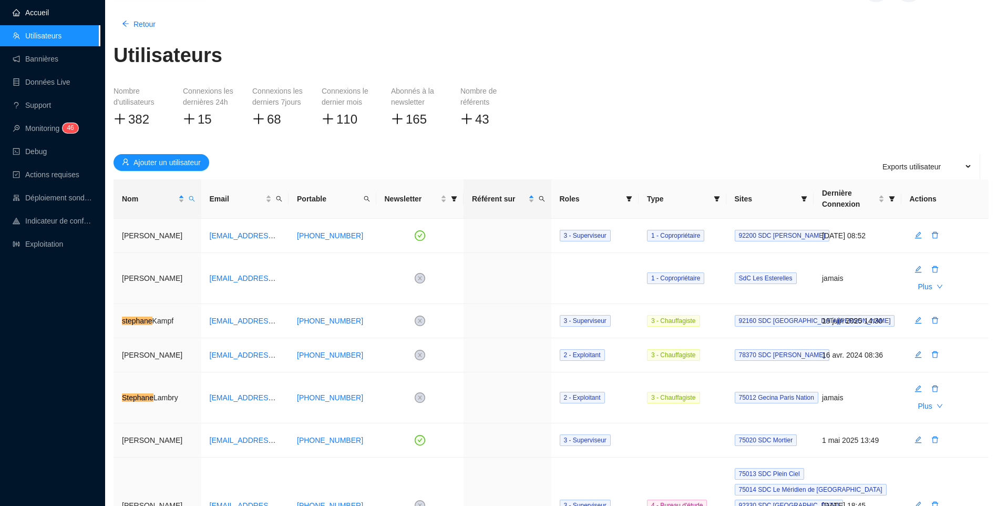
click at [37, 8] on link "Accueil" at bounding box center [31, 12] width 36 height 8
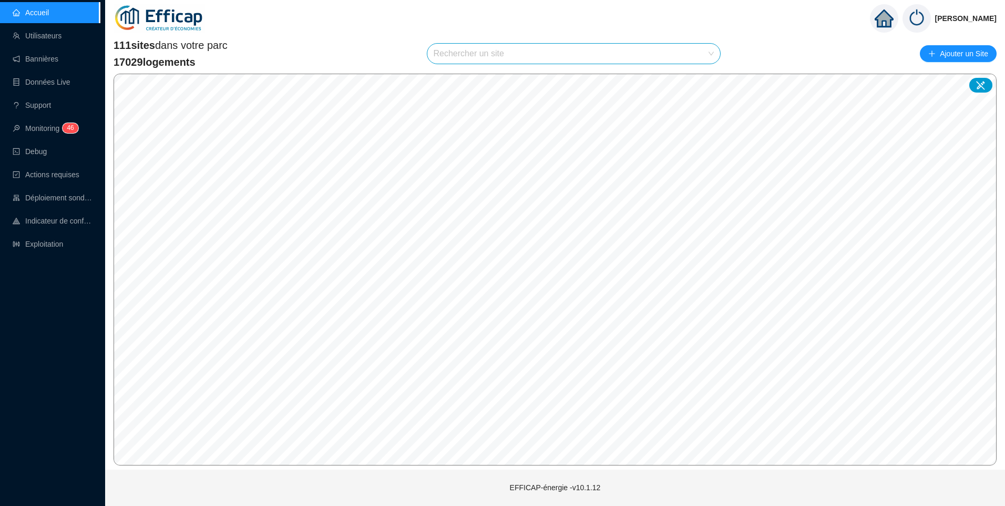
click at [449, 50] on input "search" at bounding box center [569, 54] width 271 height 20
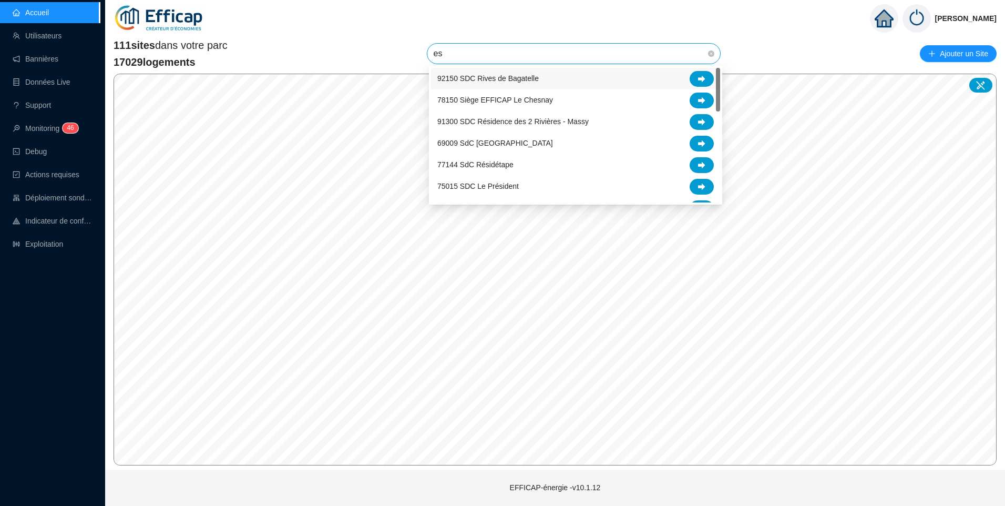
type input "est"
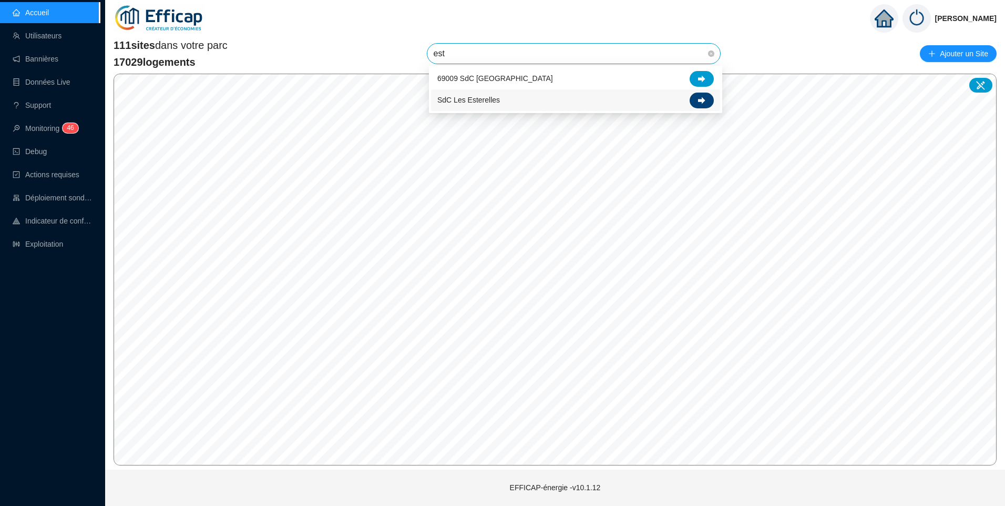
click at [702, 104] on div at bounding box center [702, 101] width 24 height 16
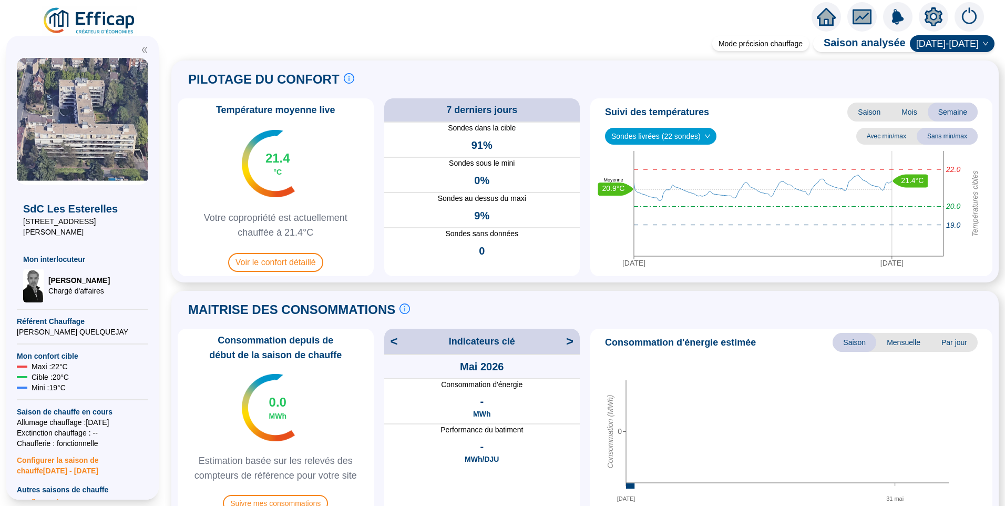
click at [942, 17] on icon "setting" at bounding box center [933, 16] width 19 height 19
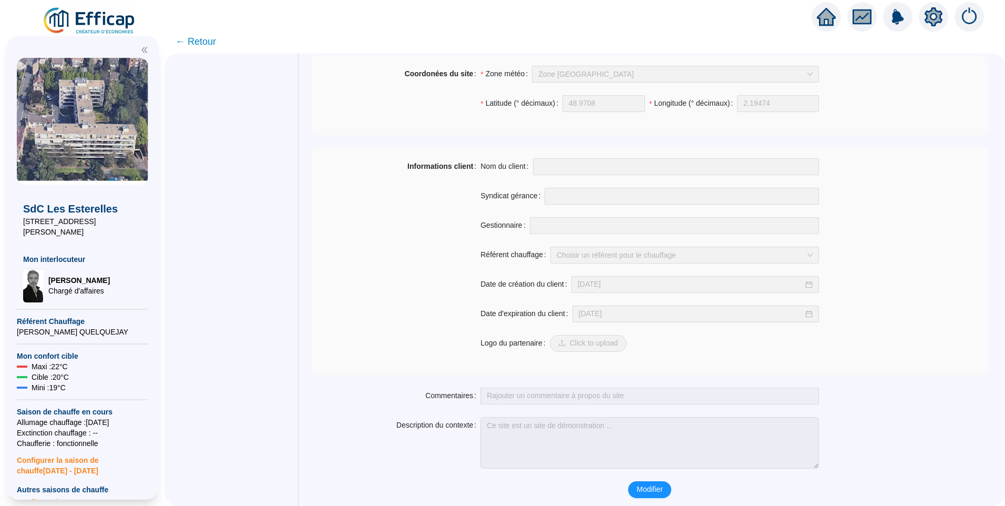
scroll to position [707, 0]
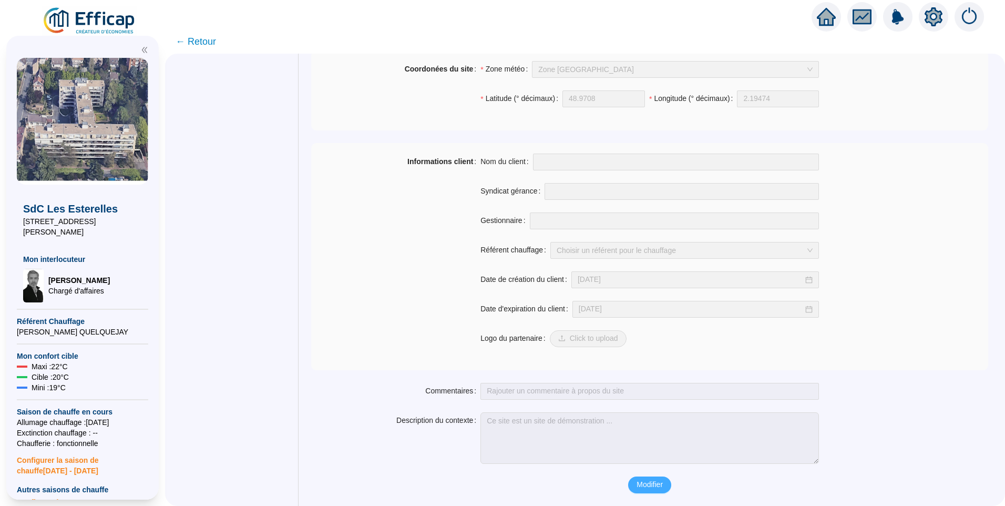
click at [654, 482] on span "Modifier" at bounding box center [649, 484] width 26 height 11
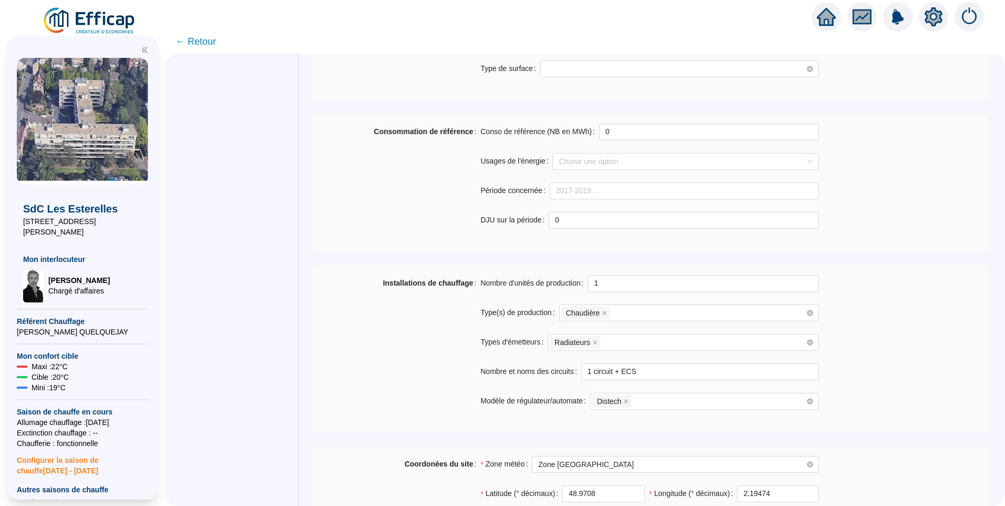
scroll to position [340, 0]
click at [399, 352] on div "Installations de chauffage" at bounding box center [395, 348] width 169 height 147
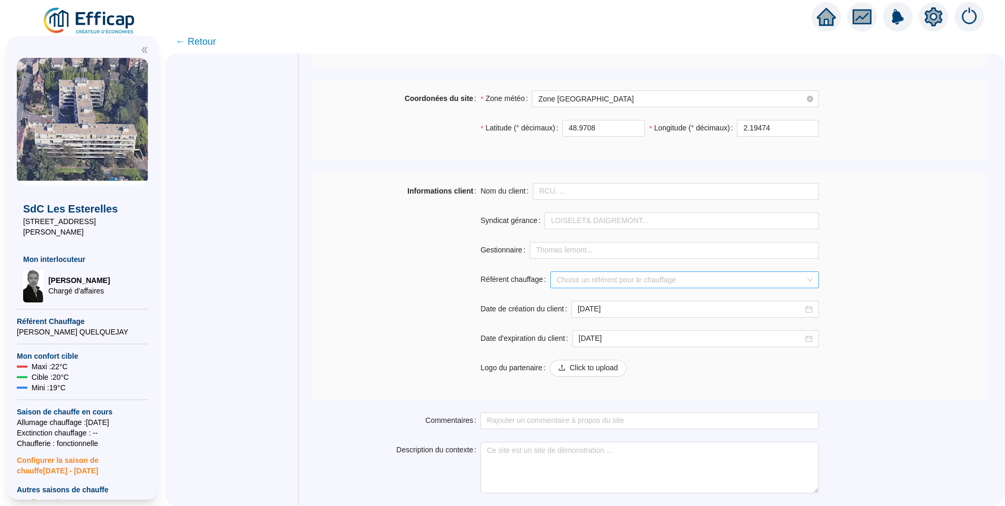
click at [691, 279] on input "Référent chauffage" at bounding box center [680, 280] width 246 height 16
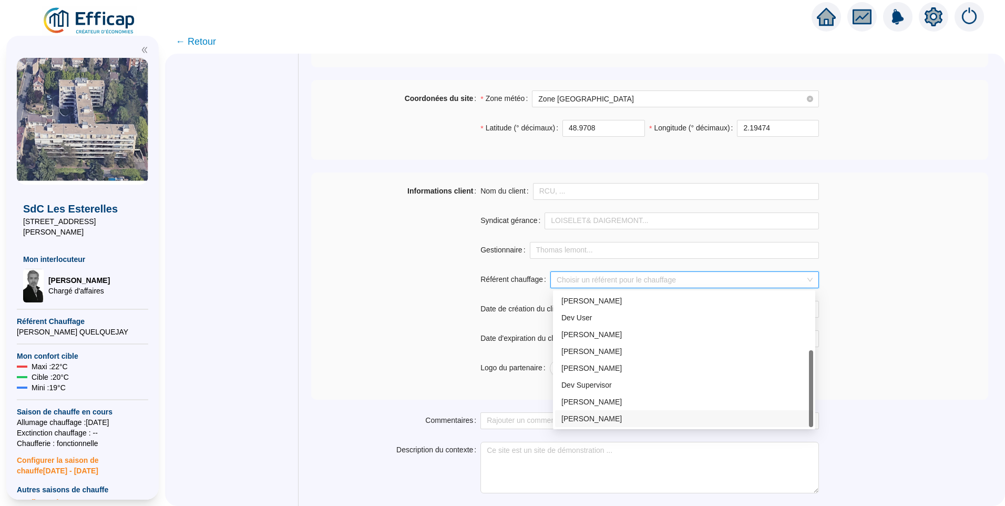
click at [600, 422] on div "Stéphane Gouny" at bounding box center [683, 418] width 245 height 11
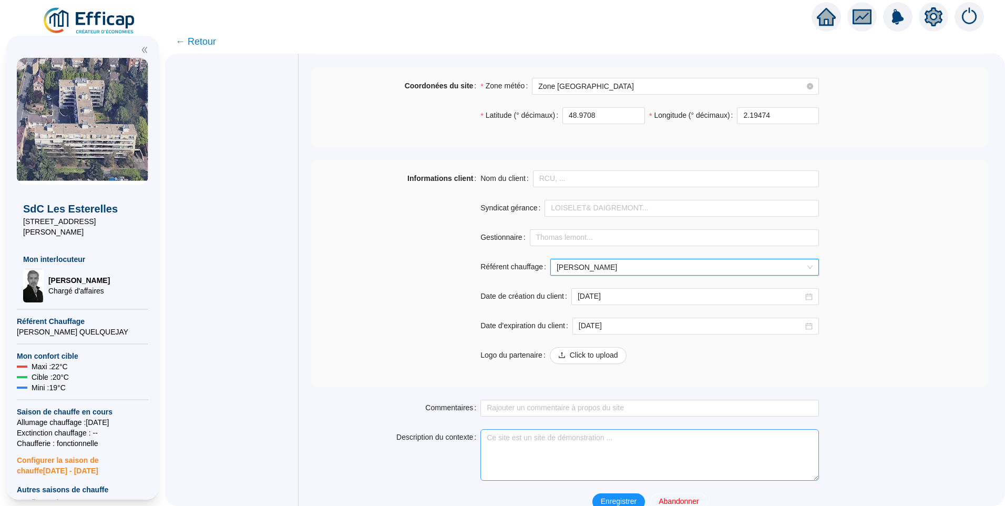
scroll to position [735, 0]
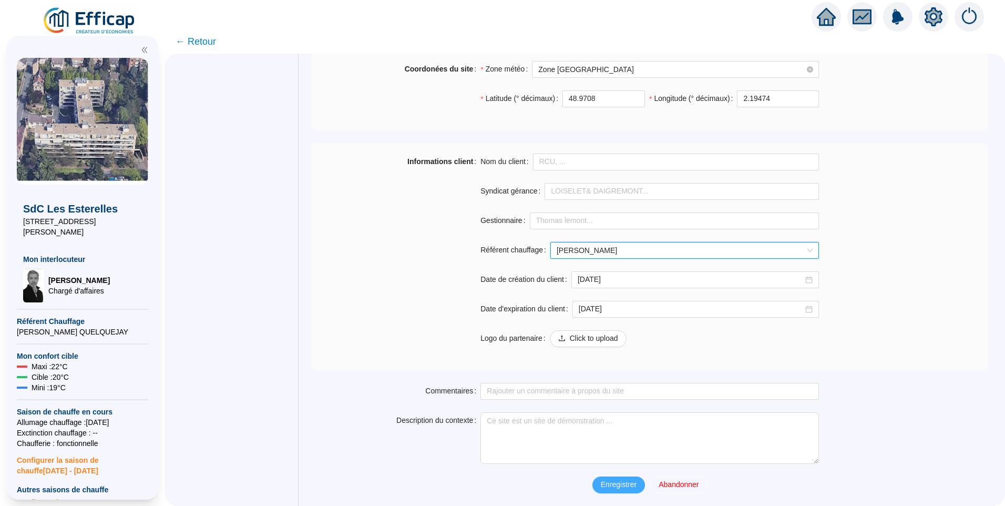
click at [613, 484] on span "Enregistrer" at bounding box center [619, 484] width 36 height 11
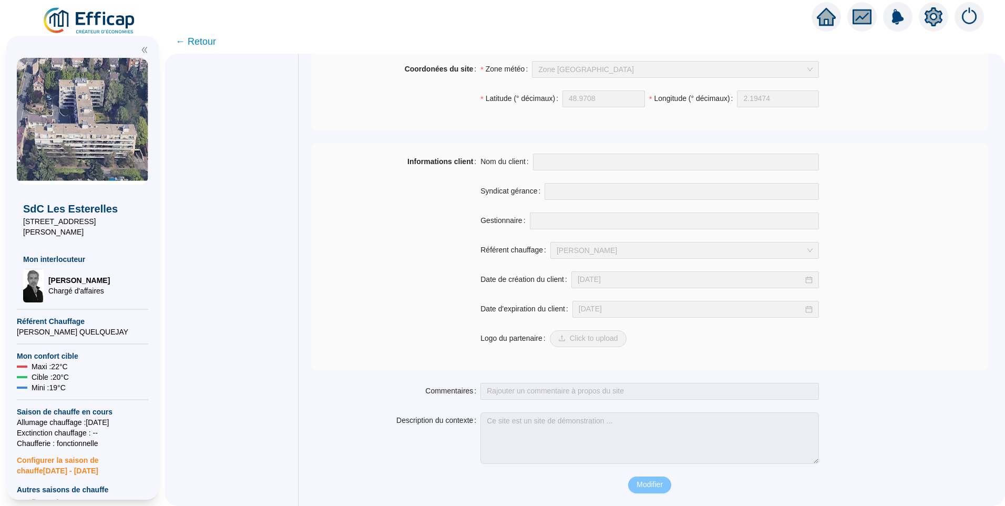
scroll to position [707, 0]
click at [414, 254] on div "Informations client" at bounding box center [395, 256] width 169 height 206
click at [419, 249] on div "Informations client" at bounding box center [395, 256] width 169 height 206
click at [397, 327] on div "Informations client" at bounding box center [395, 256] width 169 height 206
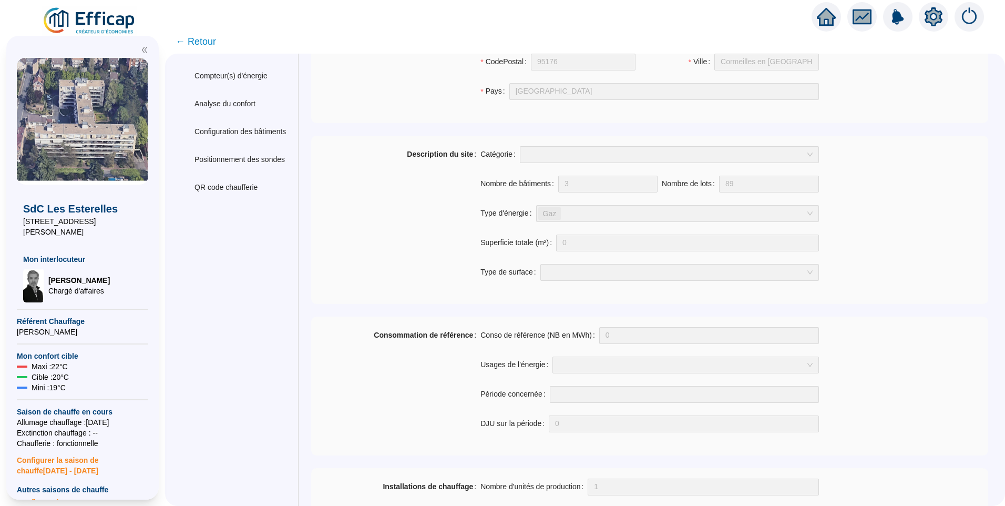
scroll to position [0, 0]
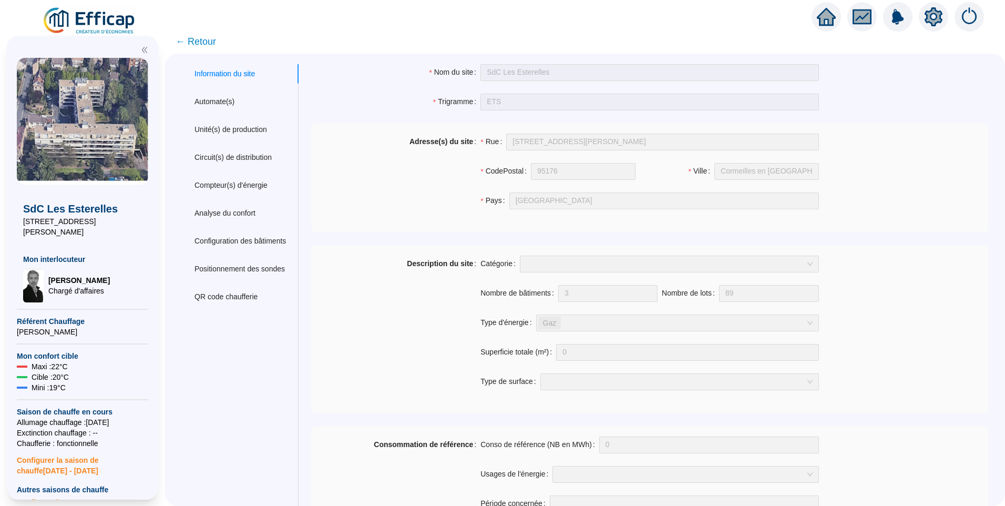
click at [392, 194] on div "Adresse(s) du site" at bounding box center [395, 177] width 169 height 88
click at [423, 160] on div "Adresse(s) du site" at bounding box center [395, 177] width 169 height 88
click at [378, 269] on div "Description du site" at bounding box center [395, 328] width 169 height 147
click at [381, 216] on div "Adresse(s) du site" at bounding box center [395, 177] width 169 height 88
click at [392, 214] on div "Adresse(s) du site" at bounding box center [395, 177] width 169 height 88
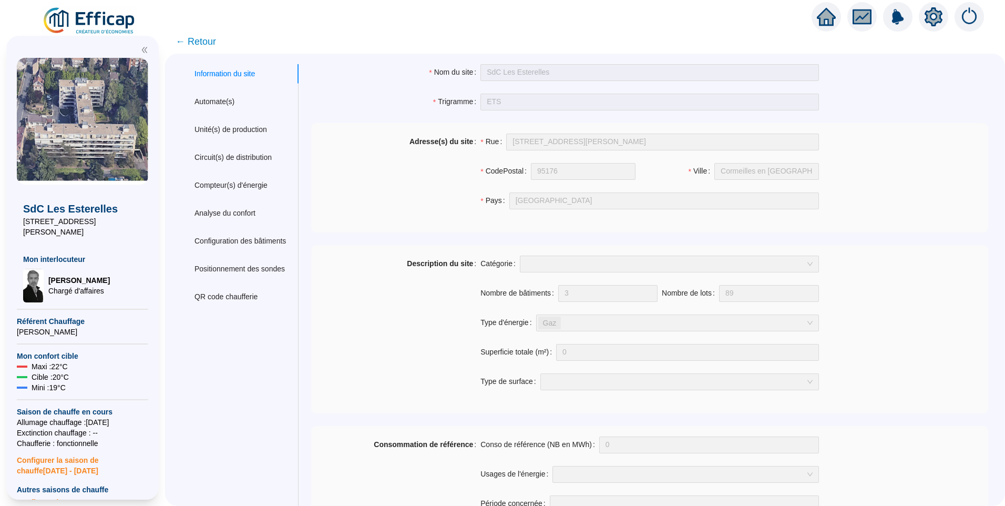
click at [376, 95] on div "Trigramme" at bounding box center [395, 102] width 169 height 17
drag, startPoint x: 78, startPoint y: 217, endPoint x: 36, endPoint y: 228, distance: 43.5
click at [36, 228] on div "SdC Les Esterelles 10-18 rue du docteur Flament Mon interlocuteur David THOMAS …" at bounding box center [82, 243] width 131 height 118
copy span "18 rue du docteur Flament"
click at [232, 176] on div "Compteur(s) d'énergie" at bounding box center [240, 185] width 117 height 19
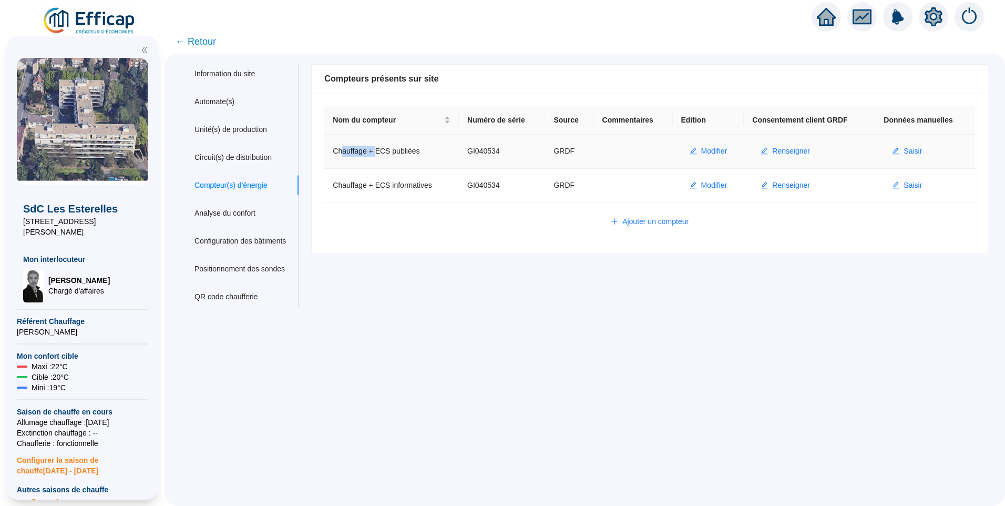
drag, startPoint x: 352, startPoint y: 150, endPoint x: 385, endPoint y: 150, distance: 33.1
click at [385, 150] on td "Chauffage + ECS publiées" at bounding box center [391, 152] width 135 height 34
click at [705, 151] on span "Modifier" at bounding box center [714, 151] width 26 height 11
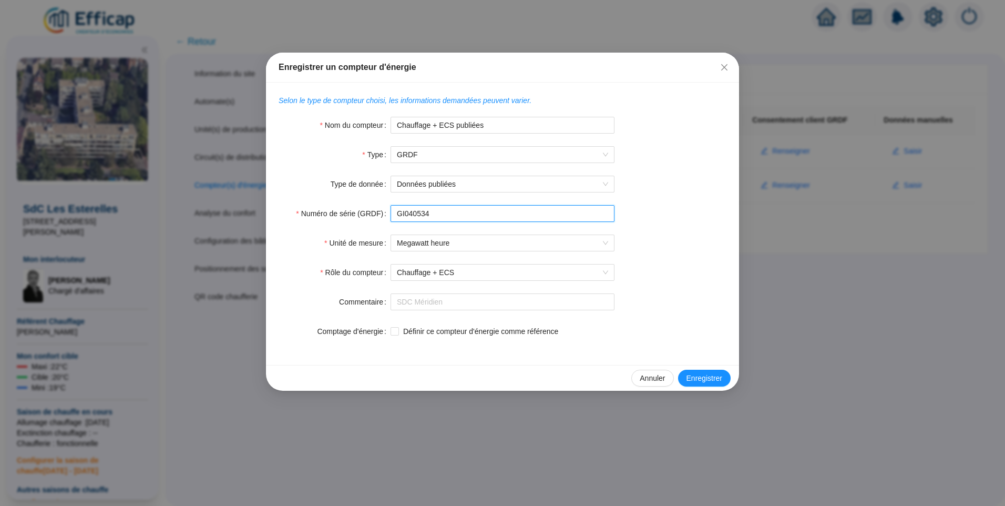
click at [489, 209] on input "GI040534" at bounding box center [503, 213] width 224 height 17
click at [724, 70] on icon "close" at bounding box center [724, 67] width 8 height 8
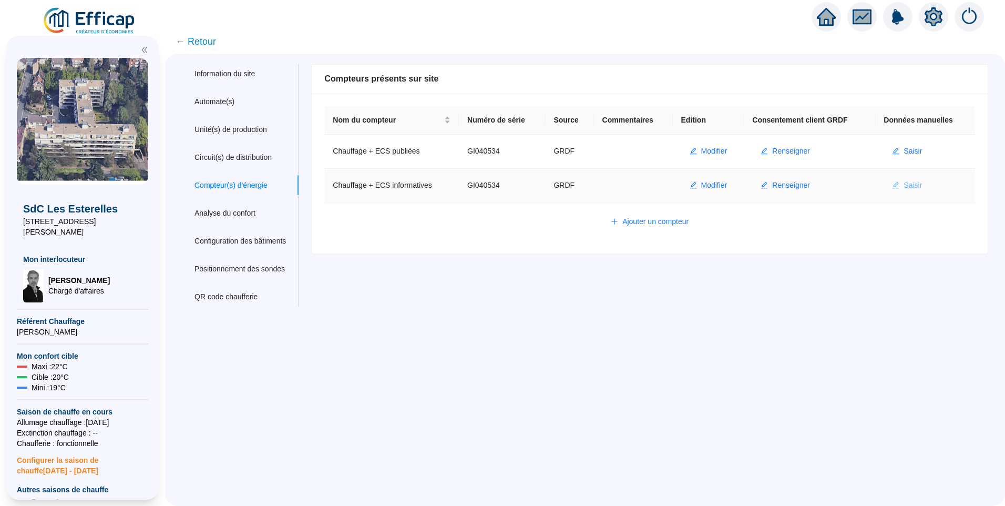
click at [895, 188] on icon "edit" at bounding box center [895, 185] width 7 height 7
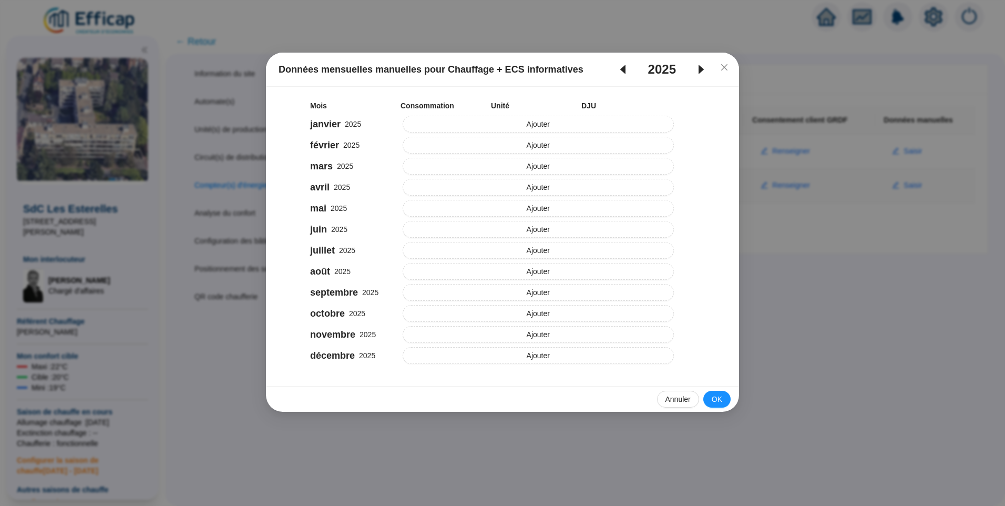
click at [623, 67] on icon "caret-left" at bounding box center [622, 69] width 5 height 9
click at [479, 128] on button "Ajouter" at bounding box center [539, 124] width 272 height 17
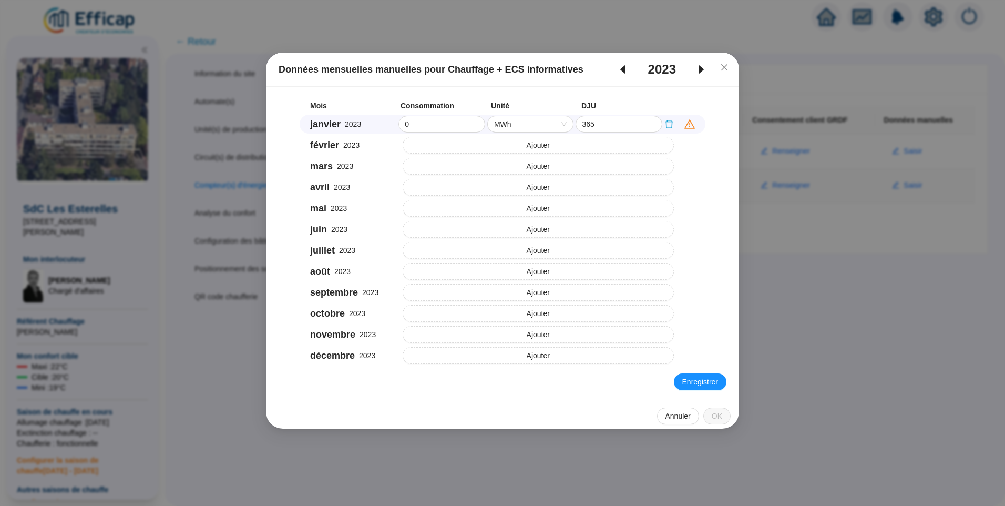
click at [519, 121] on span "MWh" at bounding box center [530, 124] width 73 height 16
click at [508, 165] on div "m³" at bounding box center [530, 161] width 69 height 11
drag, startPoint x: 443, startPoint y: 125, endPoint x: 403, endPoint y: 126, distance: 40.0
click at [403, 126] on input "0" at bounding box center [442, 124] width 86 height 16
type input "21764"
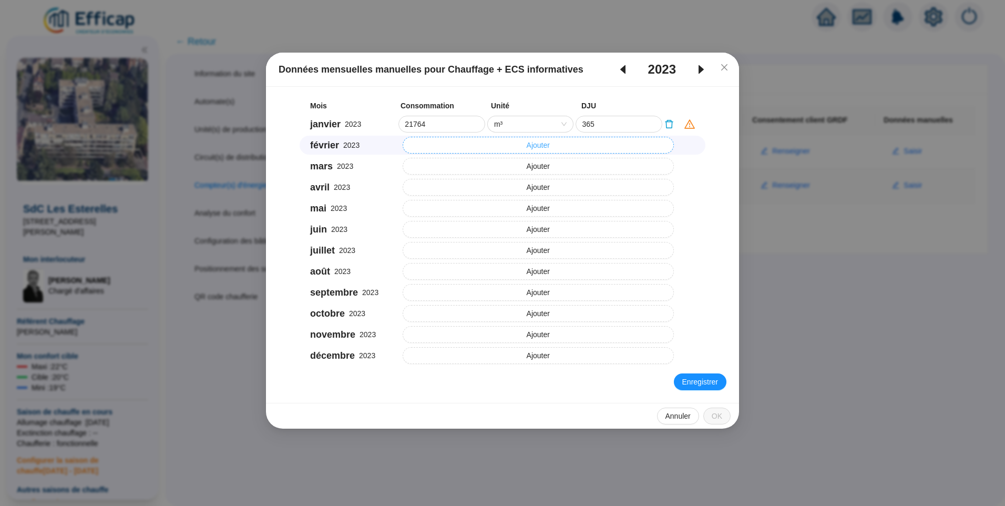
click at [486, 148] on button "Ajouter" at bounding box center [539, 145] width 272 height 17
drag, startPoint x: 417, startPoint y: 146, endPoint x: 373, endPoint y: 142, distance: 44.3
click at [373, 142] on div "février 2023 0 MWh 314.6" at bounding box center [503, 145] width 406 height 19
click at [432, 146] on input "0" at bounding box center [442, 145] width 86 height 16
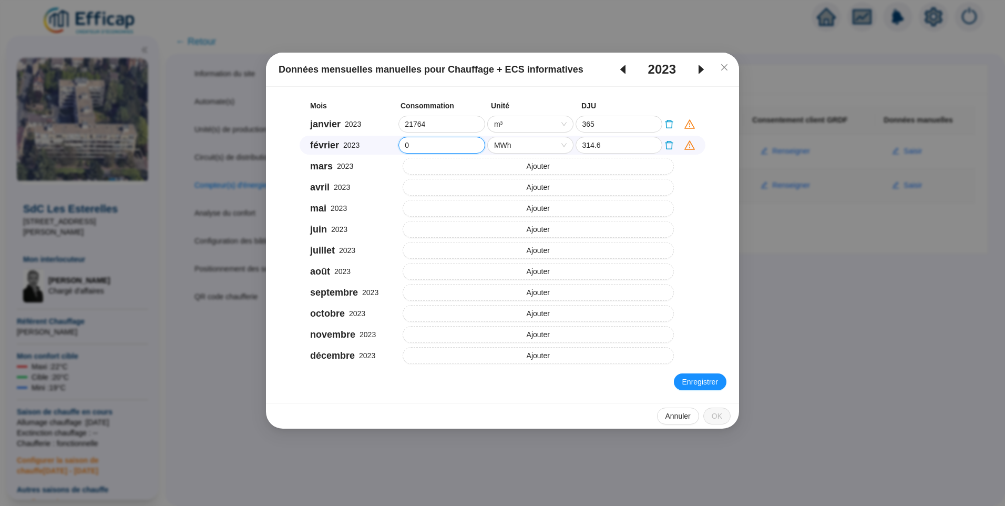
paste input "18142"
click at [520, 142] on span "MWh" at bounding box center [530, 145] width 73 height 16
type input "18142"
click at [521, 182] on div "m³" at bounding box center [530, 182] width 69 height 11
click at [471, 167] on button "Ajouter" at bounding box center [539, 166] width 272 height 17
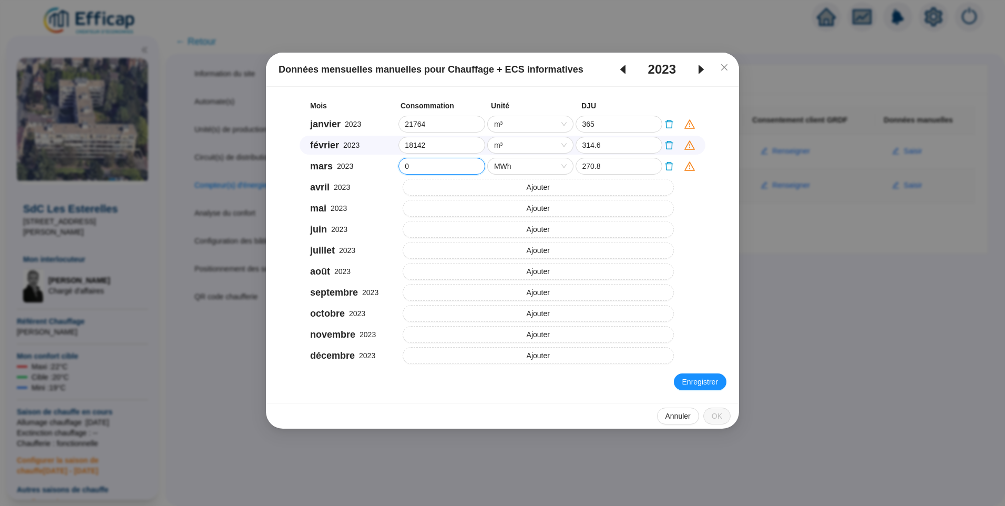
drag, startPoint x: 440, startPoint y: 168, endPoint x: 368, endPoint y: 147, distance: 75.2
click at [368, 147] on div "Mois Consommation Unité DJU janvier 2023 21764 m³ 365 février 2023 18142 m³ 314…" at bounding box center [503, 231] width 448 height 265
paste input "1692"
click at [522, 166] on span "MWh" at bounding box center [530, 166] width 73 height 16
type input "16920"
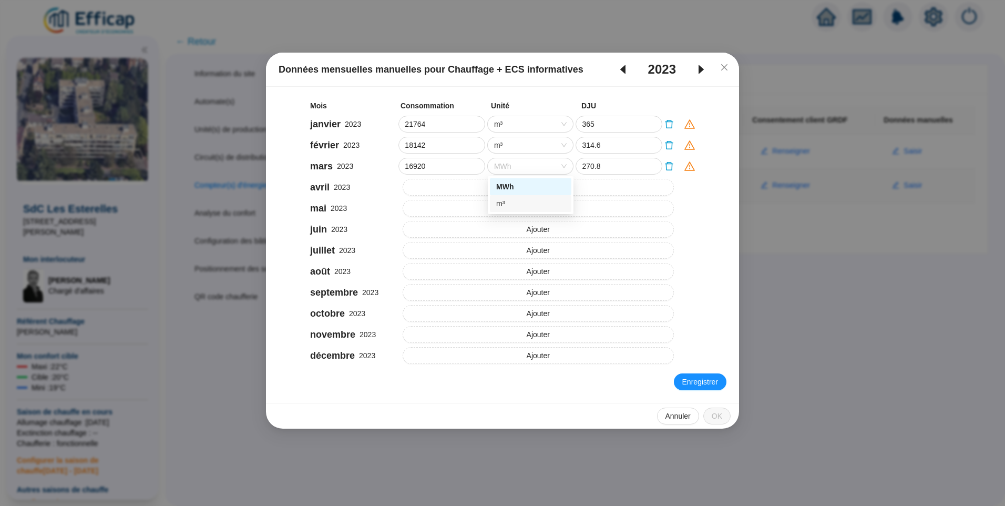
click at [512, 202] on div "m³" at bounding box center [530, 203] width 69 height 11
click at [439, 163] on input "16920" at bounding box center [442, 166] width 86 height 16
click at [420, 187] on button "Ajouter" at bounding box center [539, 187] width 272 height 17
drag, startPoint x: 410, startPoint y: 186, endPoint x: 392, endPoint y: 185, distance: 18.4
click at [390, 185] on div "avril 2023 0 MWh 225.3" at bounding box center [503, 187] width 406 height 19
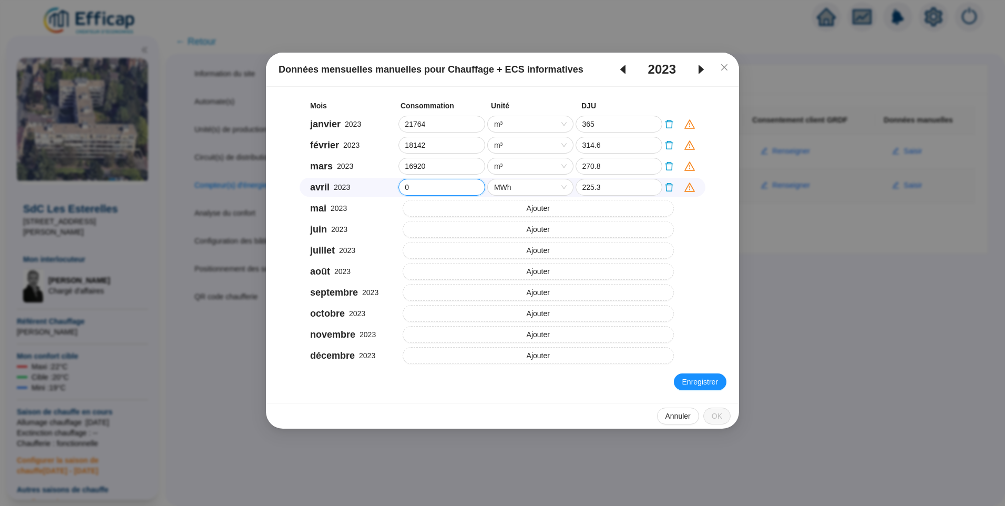
paste input "14357"
click at [518, 188] on span "MWh" at bounding box center [530, 187] width 73 height 16
type input "14357"
click at [511, 219] on div "m³" at bounding box center [530, 224] width 69 height 11
click at [451, 210] on button "Ajouter" at bounding box center [539, 208] width 272 height 17
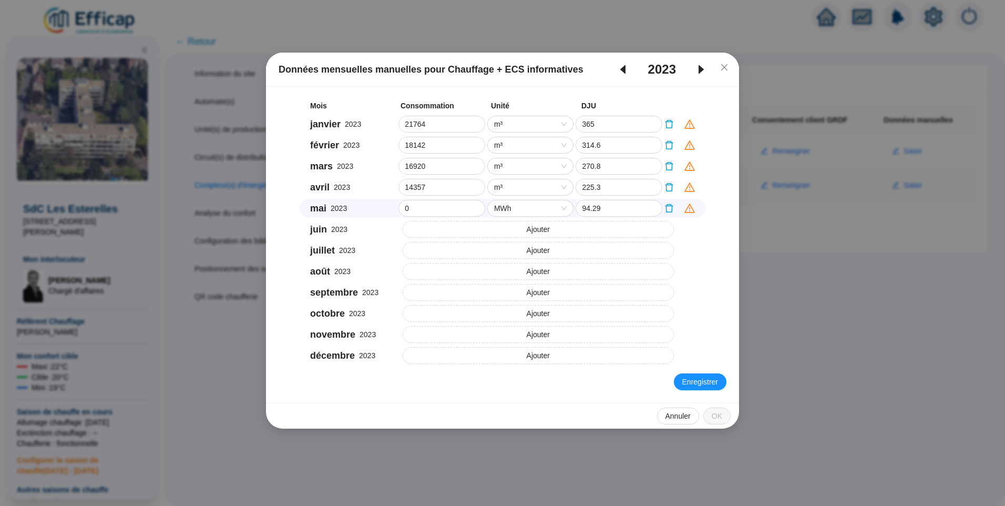
click at [511, 204] on span "MWh" at bounding box center [530, 208] width 73 height 16
click at [507, 247] on div "m³" at bounding box center [530, 245] width 69 height 11
click at [384, 206] on div "mai 2023 0 m³ m³ 94.29" at bounding box center [503, 208] width 406 height 19
paste input "8748"
type input "8748"
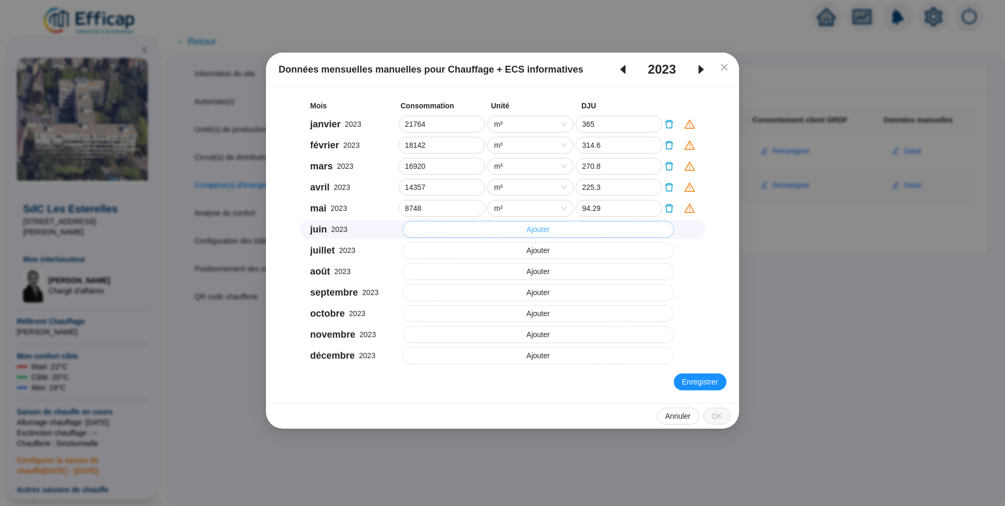
click at [439, 231] on button "Ajouter" at bounding box center [539, 229] width 272 height 17
drag, startPoint x: 441, startPoint y: 231, endPoint x: 383, endPoint y: 231, distance: 58.9
click at [383, 231] on div "juin 2023 0 MWh 3.3" at bounding box center [503, 229] width 406 height 19
paste input "4367"
click at [496, 230] on span "MWh" at bounding box center [530, 229] width 73 height 16
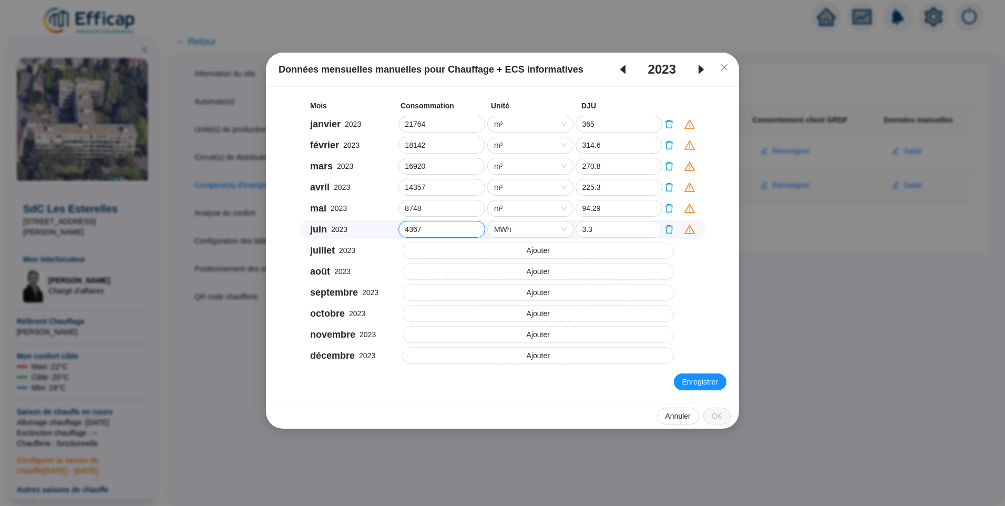
type input "4367"
click at [508, 271] on div "m³" at bounding box center [530, 266] width 69 height 11
click at [450, 255] on button "Ajouter" at bounding box center [539, 250] width 272 height 17
click at [543, 252] on span "MWh" at bounding box center [530, 250] width 73 height 16
drag, startPoint x: 515, startPoint y: 286, endPoint x: 483, endPoint y: 277, distance: 33.4
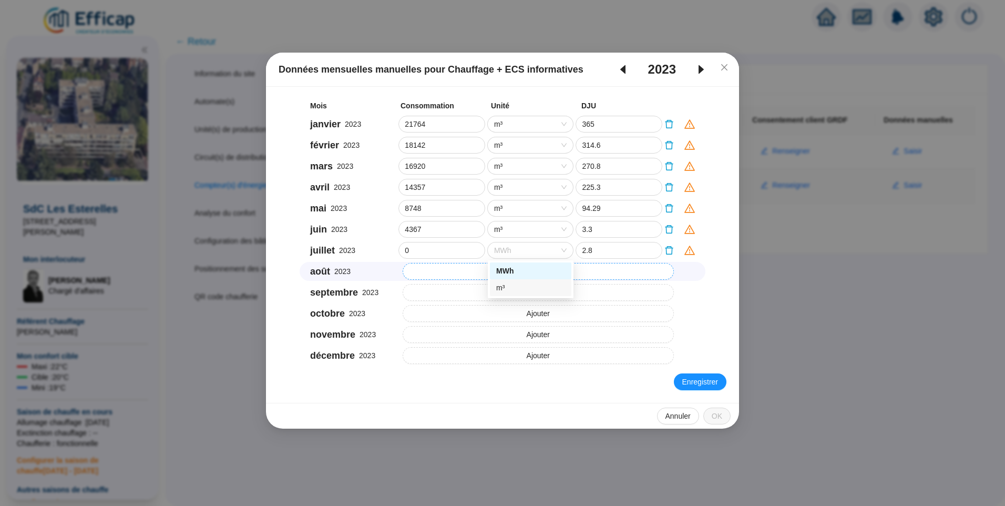
click at [515, 287] on div "m³" at bounding box center [530, 287] width 69 height 11
drag, startPoint x: 423, startPoint y: 254, endPoint x: 338, endPoint y: 255, distance: 84.6
click at [338, 255] on div "juillet 2023 0 m³ 2.8" at bounding box center [503, 250] width 406 height 19
paste input "4315"
type input "4315"
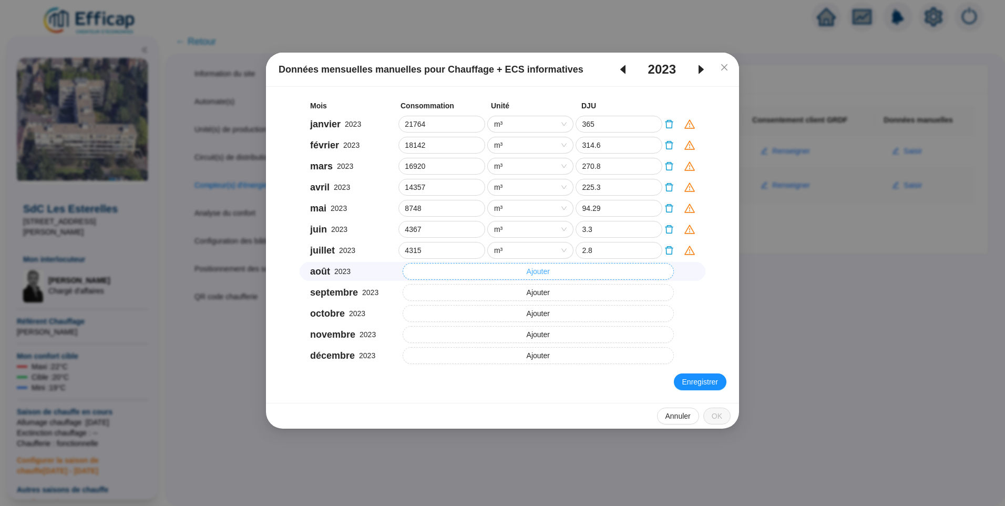
click at [444, 273] on button "Ajouter" at bounding box center [539, 271] width 272 height 17
drag, startPoint x: 417, startPoint y: 276, endPoint x: 402, endPoint y: 273, distance: 15.5
click at [402, 273] on input "0" at bounding box center [442, 271] width 86 height 16
paste input "4705"
click at [508, 274] on span "MWh" at bounding box center [530, 271] width 73 height 16
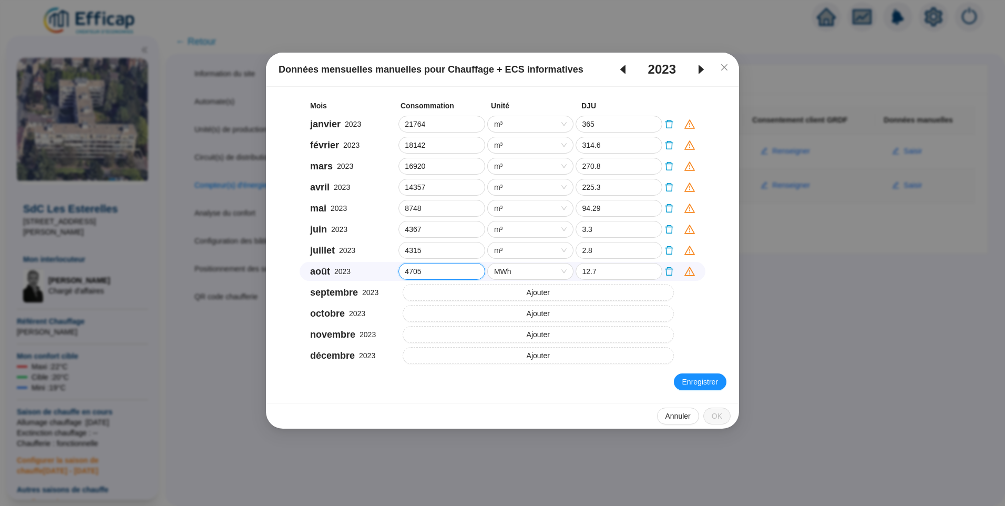
type input "4705"
click at [508, 306] on div "m³" at bounding box center [530, 308] width 69 height 11
click at [447, 294] on button "Ajouter" at bounding box center [539, 292] width 272 height 17
click at [526, 293] on span "MWh" at bounding box center [530, 292] width 73 height 16
click at [505, 330] on div "m³" at bounding box center [530, 329] width 69 height 11
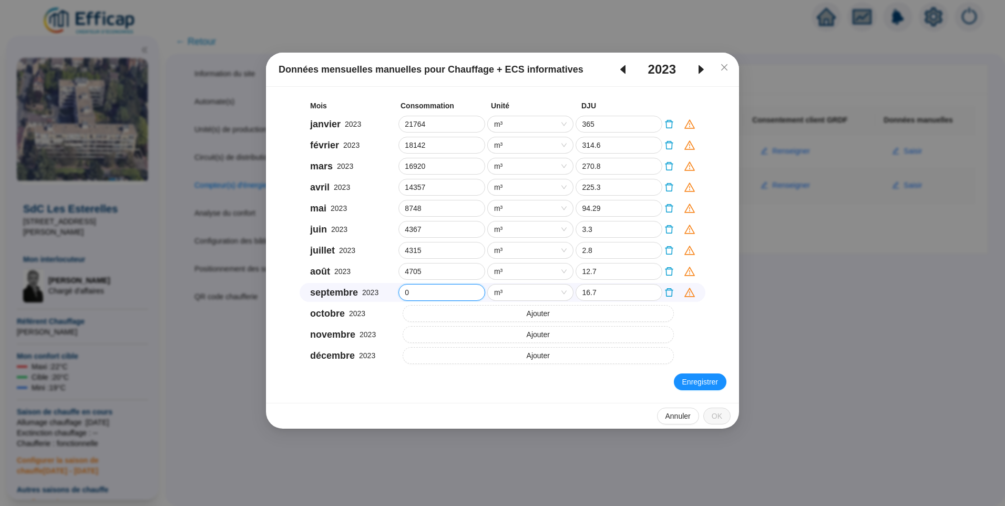
drag, startPoint x: 408, startPoint y: 293, endPoint x: 376, endPoint y: 290, distance: 32.2
click at [376, 290] on div "septembre 2023 0 m³ m³ 16.7" at bounding box center [503, 292] width 406 height 19
paste input "4511"
type input "4511"
click at [490, 315] on button "Ajouter" at bounding box center [539, 313] width 272 height 17
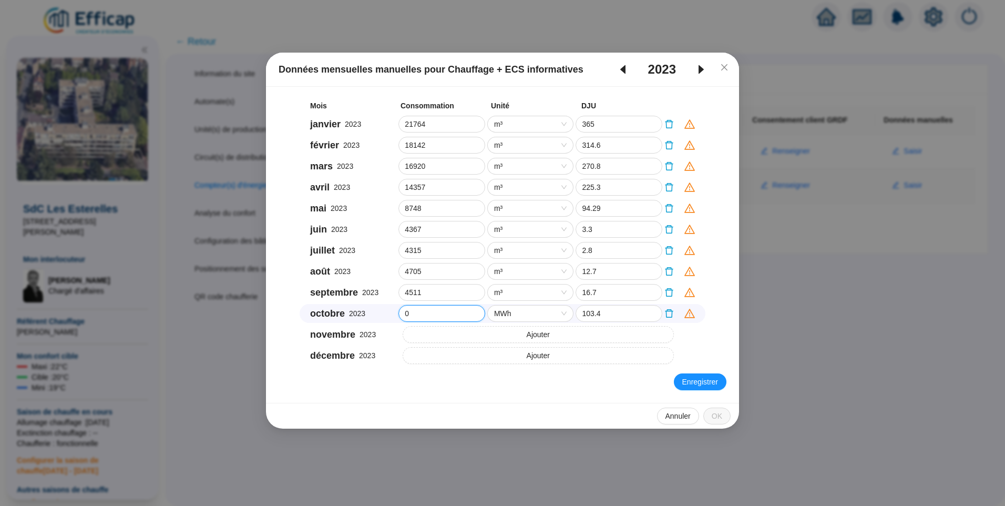
drag, startPoint x: 414, startPoint y: 315, endPoint x: 390, endPoint y: 313, distance: 23.8
click at [390, 313] on div "octobre 2023 0 MWh 103.4" at bounding box center [503, 313] width 406 height 19
paste input "8693"
click at [506, 312] on span "MWh" at bounding box center [530, 313] width 73 height 16
type input "8693"
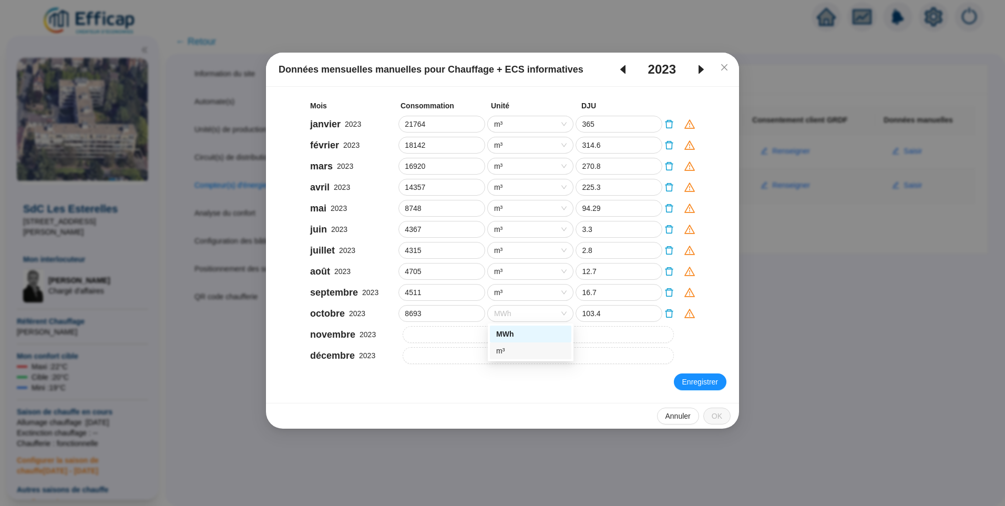
click at [500, 352] on div "m³" at bounding box center [530, 350] width 69 height 11
click at [469, 340] on button "Ajouter" at bounding box center [539, 334] width 272 height 17
drag, startPoint x: 418, startPoint y: 334, endPoint x: 384, endPoint y: 328, distance: 34.0
click at [384, 328] on div "novembre 2023 0 MWh 260.2" at bounding box center [503, 334] width 406 height 19
paste input "16175"
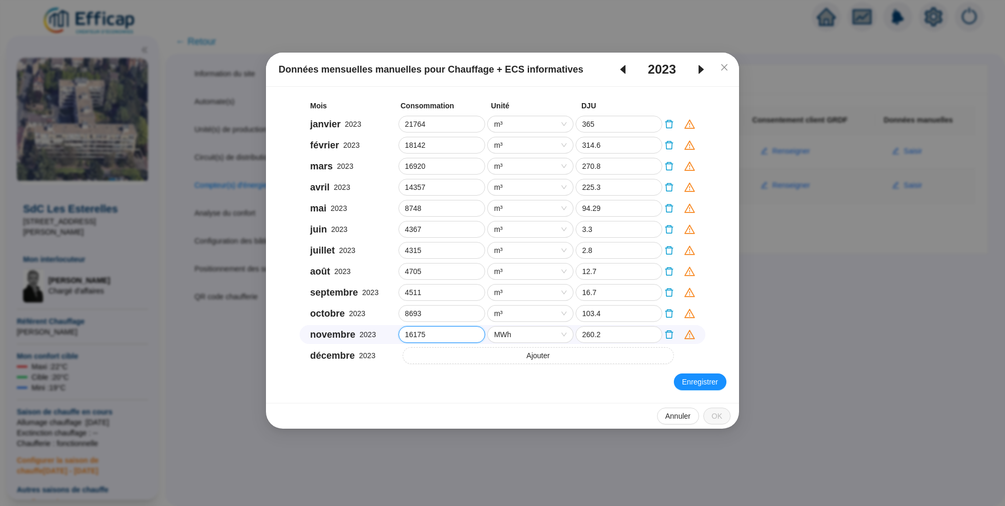
click at [525, 334] on span "MWh" at bounding box center [530, 334] width 73 height 16
type input "16175"
click at [505, 373] on div "m³" at bounding box center [530, 371] width 69 height 11
click at [458, 354] on button "Ajouter" at bounding box center [539, 355] width 272 height 17
drag, startPoint x: 427, startPoint y: 362, endPoint x: 413, endPoint y: 362, distance: 13.7
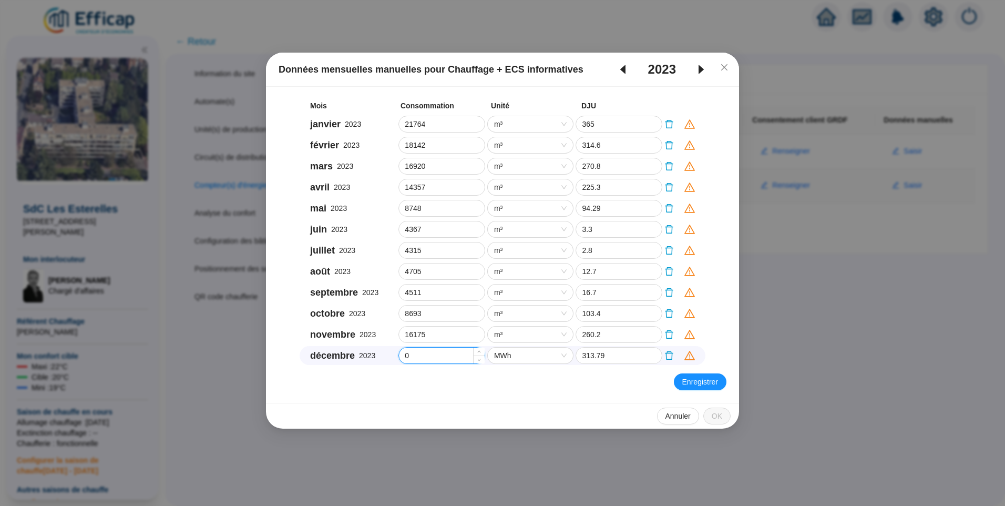
click at [395, 361] on div "décembre 2023 0 MWh 313.79" at bounding box center [503, 355] width 406 height 19
paste input "18644"
click at [517, 358] on span "MWh" at bounding box center [530, 355] width 73 height 16
type input "18644"
click at [516, 394] on div "m³" at bounding box center [530, 392] width 69 height 11
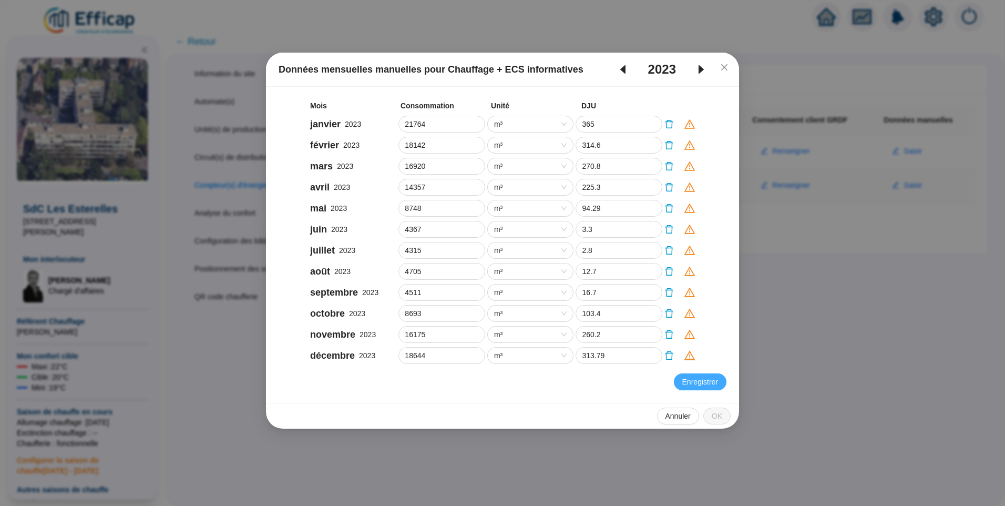
click at [701, 385] on span "Enregistrer" at bounding box center [700, 381] width 36 height 11
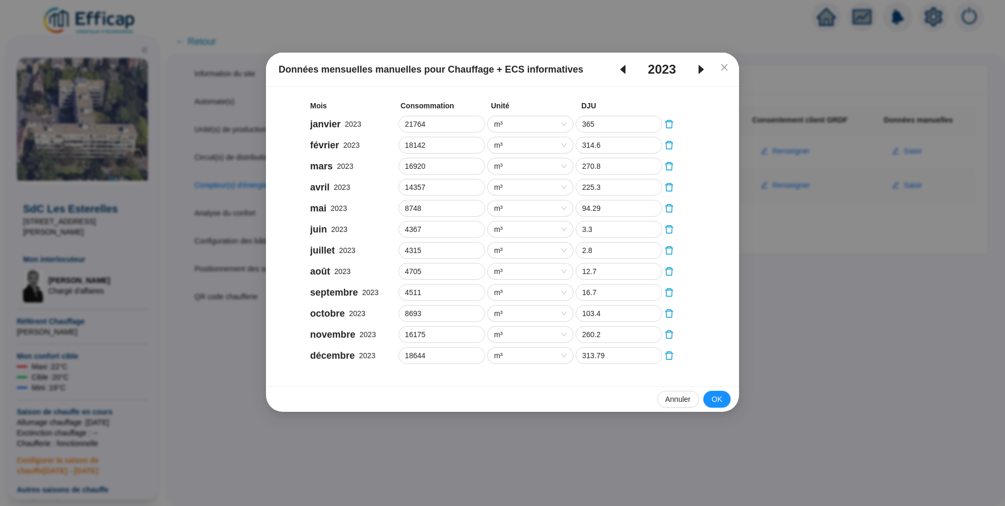
click at [707, 71] on icon "caret-right" at bounding box center [701, 69] width 13 height 13
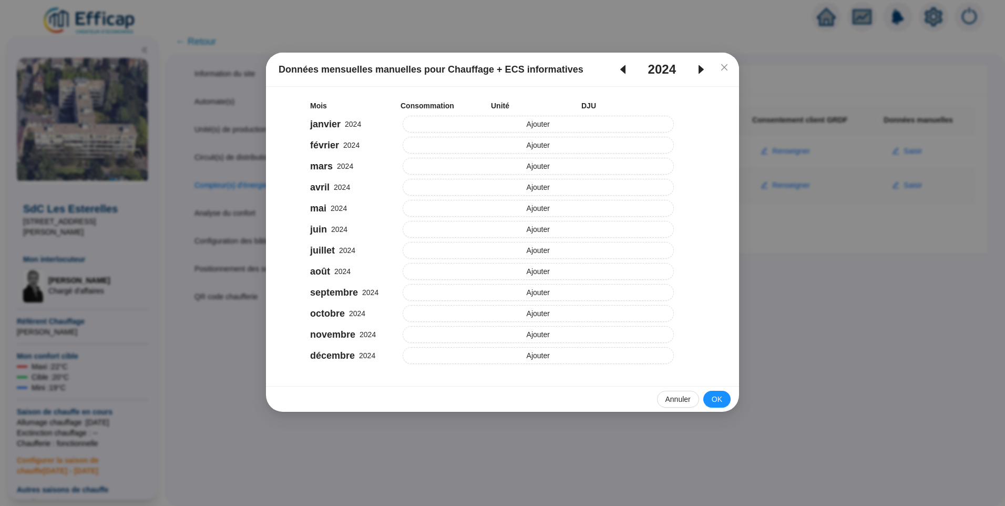
click at [624, 68] on icon "caret-left" at bounding box center [622, 69] width 5 height 9
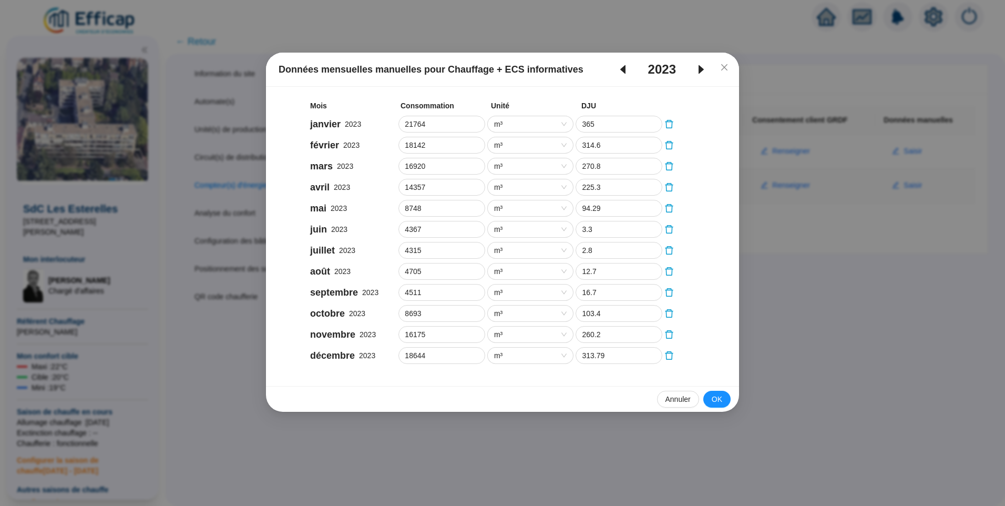
click at [692, 71] on span "caret-right" at bounding box center [700, 69] width 29 height 13
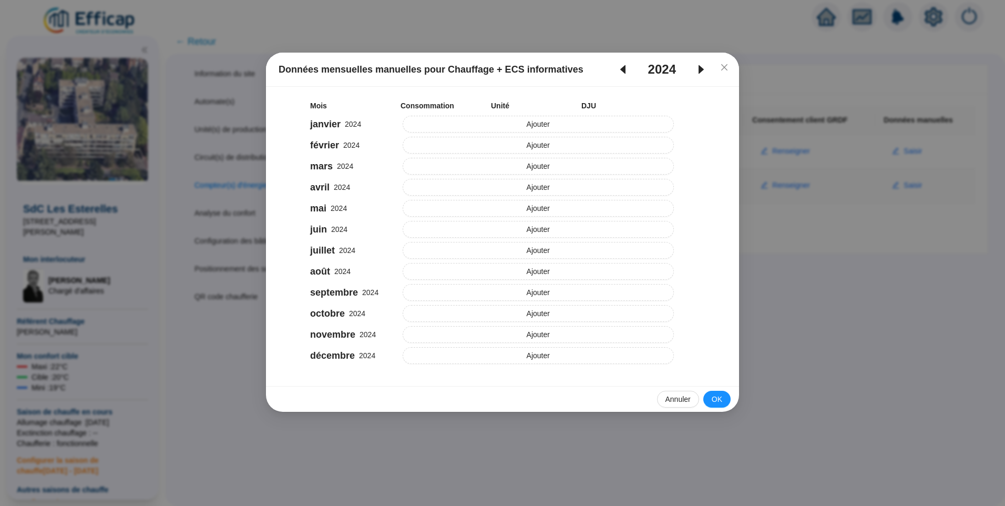
click at [540, 112] on div "Mois Consommation Unité DJU janvier 2024 Ajouter février 2024 Ajouter mars 2024…" at bounding box center [503, 231] width 448 height 265
click at [533, 125] on span "Ajouter" at bounding box center [538, 124] width 23 height 11
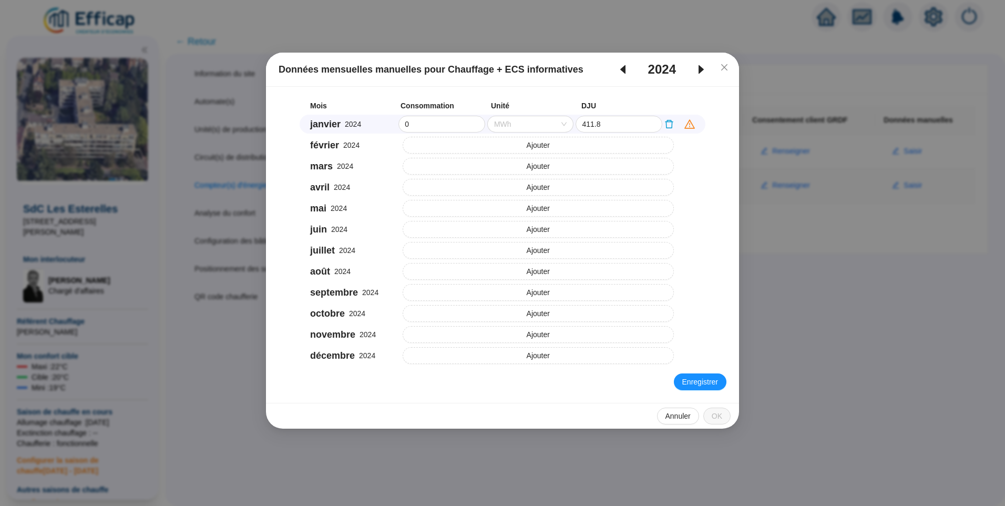
click at [505, 118] on span "MWh" at bounding box center [530, 124] width 73 height 16
click at [509, 168] on div "m³" at bounding box center [530, 161] width 81 height 17
drag, startPoint x: 429, startPoint y: 123, endPoint x: 398, endPoint y: 125, distance: 31.0
click at [398, 125] on div "0" at bounding box center [441, 124] width 87 height 17
paste input "22734"
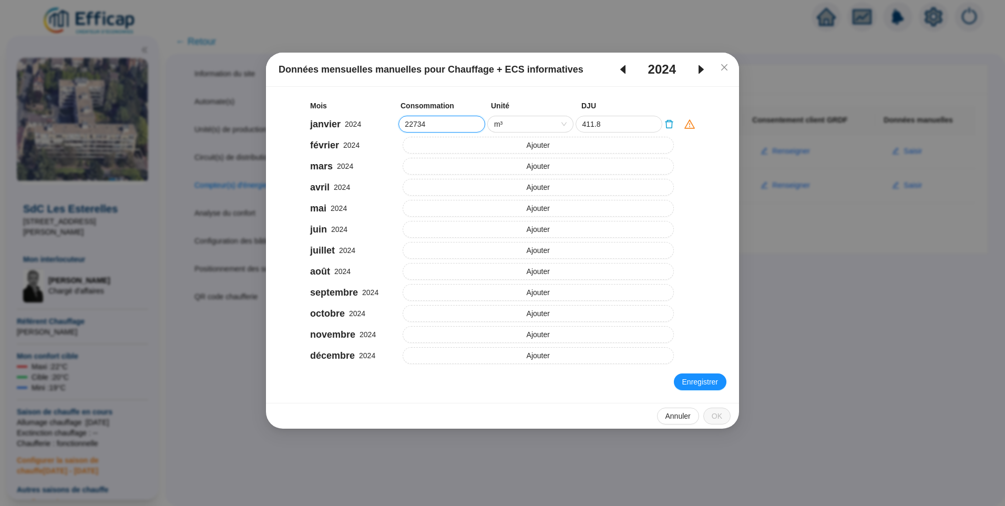
type input "22734"
click at [495, 142] on button "Ajouter" at bounding box center [539, 145] width 272 height 17
drag, startPoint x: 416, startPoint y: 139, endPoint x: 380, endPoint y: 141, distance: 36.3
click at [380, 141] on div "février 2024 0 MWh 252.39" at bounding box center [503, 145] width 406 height 19
paste input "15562"
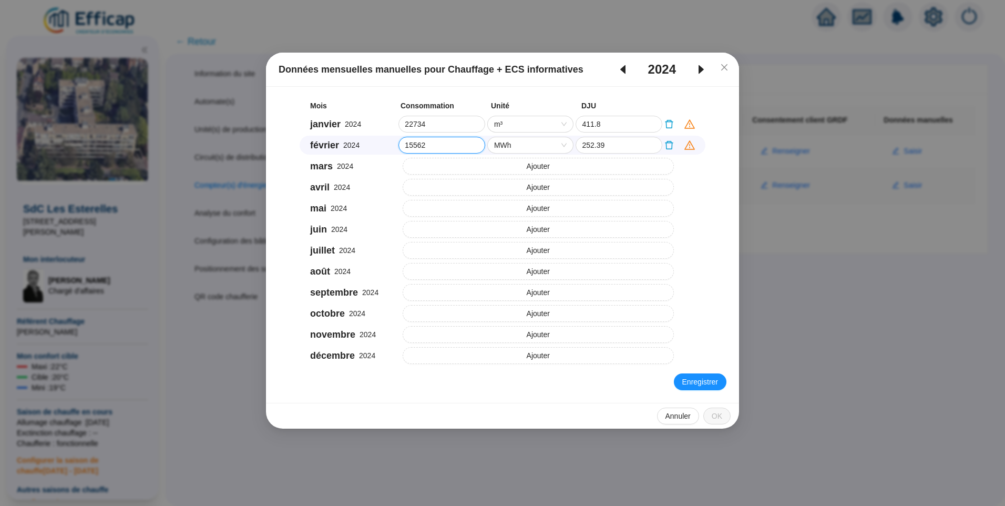
click at [527, 148] on span "MWh" at bounding box center [530, 145] width 73 height 16
type input "15562"
click at [509, 181] on div "m³" at bounding box center [530, 182] width 69 height 11
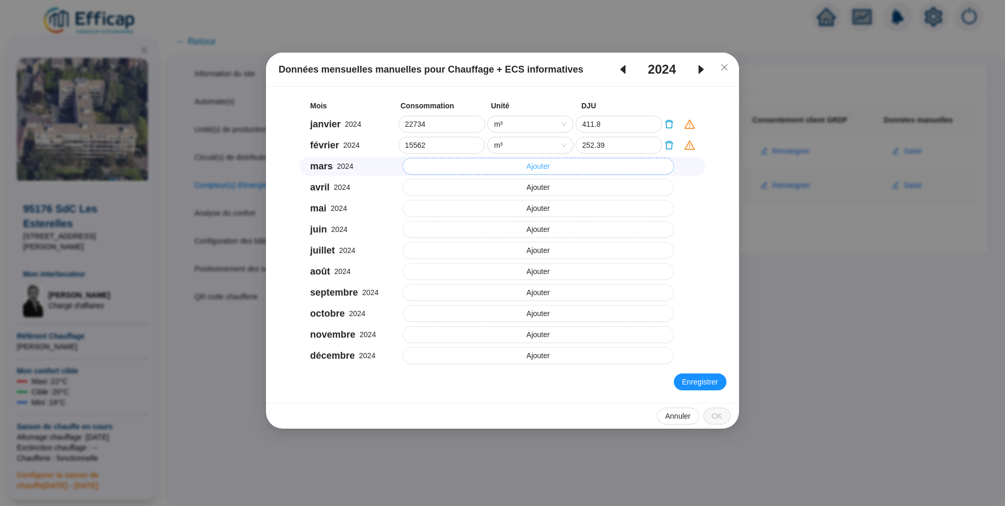
click at [487, 163] on button "Ajouter" at bounding box center [539, 166] width 272 height 17
drag, startPoint x: 400, startPoint y: 166, endPoint x: 364, endPoint y: 165, distance: 36.3
click at [364, 165] on div "mars 2024 0 MWh 245.29" at bounding box center [503, 166] width 406 height 19
paste input "16026"
click at [514, 171] on span "MWh" at bounding box center [530, 166] width 73 height 16
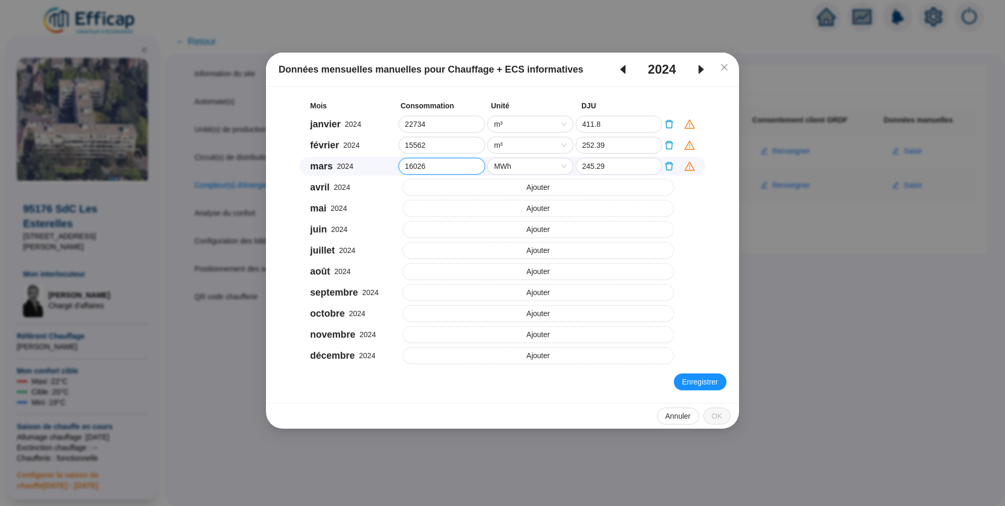
type input "16026"
click at [508, 200] on div "m³" at bounding box center [530, 203] width 69 height 11
click at [478, 187] on button "Ajouter" at bounding box center [539, 187] width 272 height 17
click at [397, 188] on div "avril 2024 0 MWh 180.8" at bounding box center [503, 187] width 406 height 19
paste input "1290"
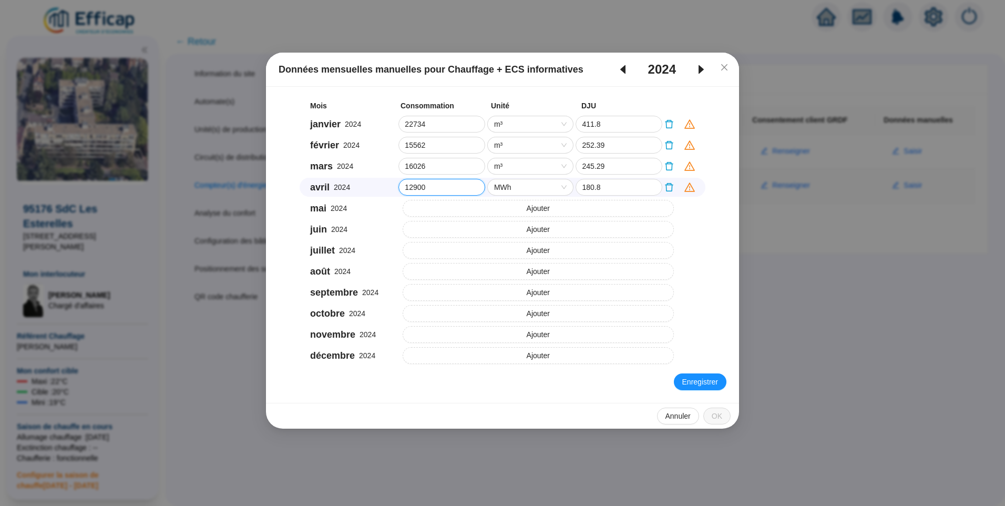
click at [518, 190] on span "MWh" at bounding box center [530, 187] width 73 height 16
type input "12900"
click at [511, 224] on div "m³" at bounding box center [530, 224] width 69 height 11
drag, startPoint x: 477, startPoint y: 208, endPoint x: 438, endPoint y: 224, distance: 42.2
click at [477, 208] on button "Ajouter" at bounding box center [539, 208] width 272 height 17
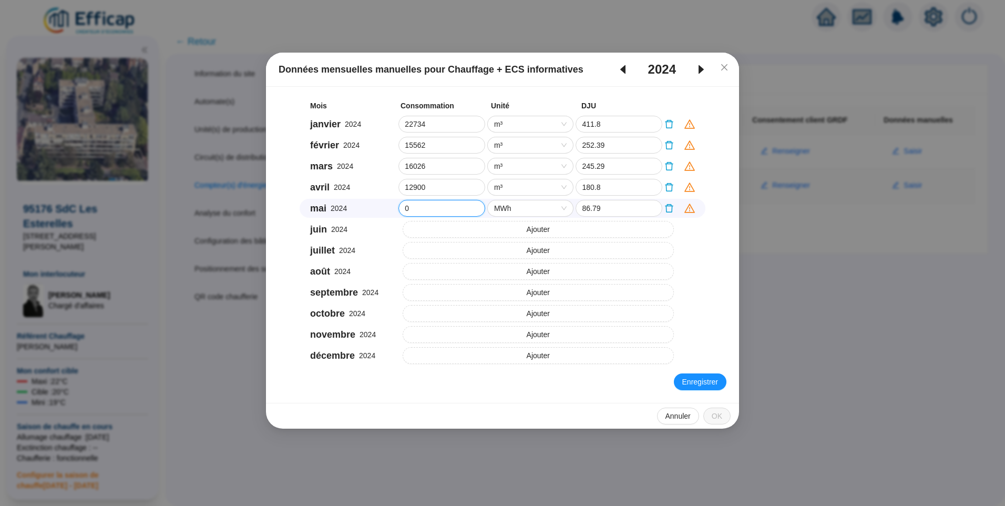
drag, startPoint x: 396, startPoint y: 207, endPoint x: 512, endPoint y: 213, distance: 115.8
click at [387, 207] on div "mai 2024 0 MWh 86.79" at bounding box center [503, 208] width 406 height 19
paste input "8045"
click at [517, 209] on span "MWh" at bounding box center [530, 208] width 73 height 16
type input "8045"
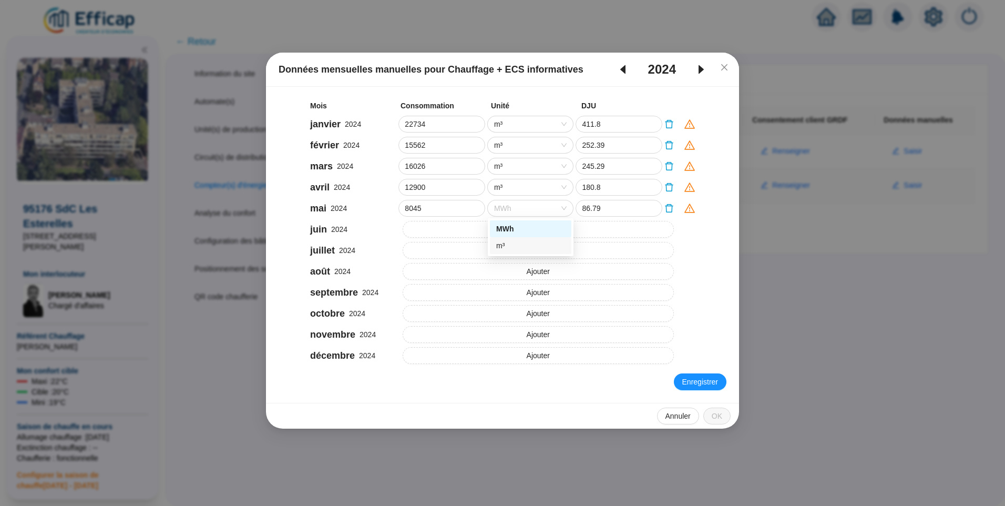
click at [512, 244] on div "m³" at bounding box center [530, 245] width 69 height 11
click at [428, 232] on button "Ajouter" at bounding box center [539, 229] width 272 height 17
drag, startPoint x: 393, startPoint y: 229, endPoint x: 497, endPoint y: 232, distance: 104.6
click at [377, 228] on div "juin 2024 0 MWh 46.8" at bounding box center [503, 229] width 406 height 19
paste input "6593"
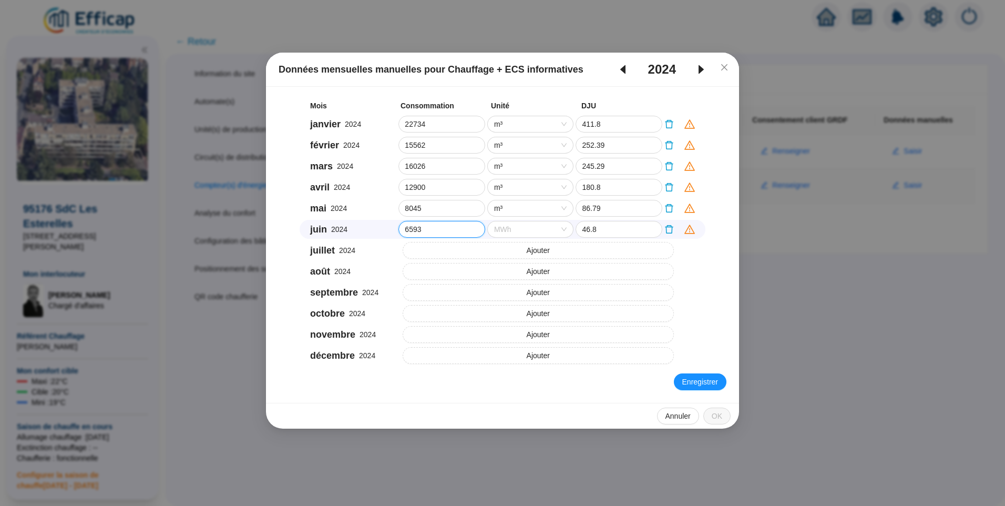
click at [529, 229] on span "MWh" at bounding box center [530, 229] width 73 height 16
type input "6593"
click at [515, 270] on div "m³" at bounding box center [530, 266] width 69 height 11
click at [446, 251] on button "Ajouter" at bounding box center [539, 250] width 272 height 17
click at [388, 256] on div "juillet 2024 0 MWh 6.9" at bounding box center [503, 250] width 406 height 19
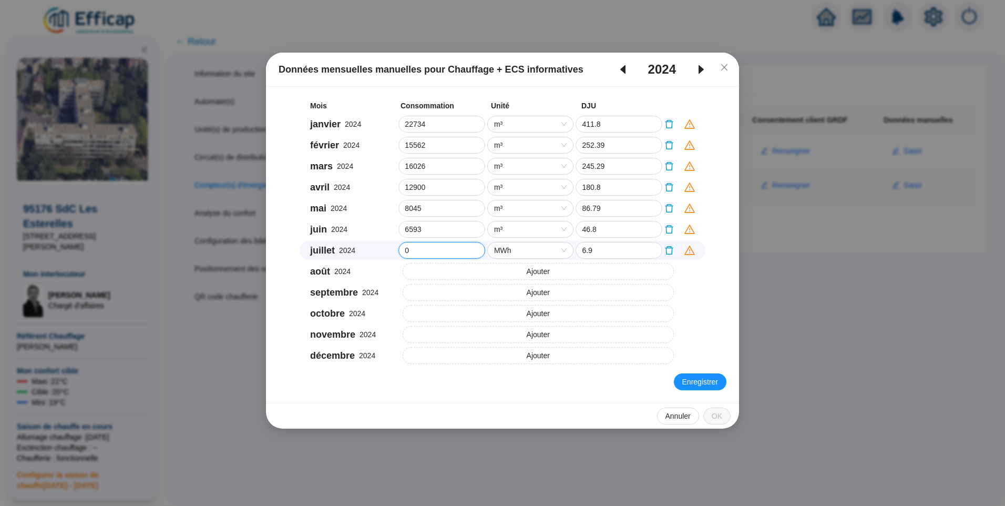
paste input "4551"
click at [526, 254] on span "MWh" at bounding box center [530, 250] width 73 height 16
type input "4551"
click at [510, 290] on div "m³" at bounding box center [530, 287] width 69 height 11
click at [432, 271] on button "Ajouter" at bounding box center [539, 271] width 272 height 17
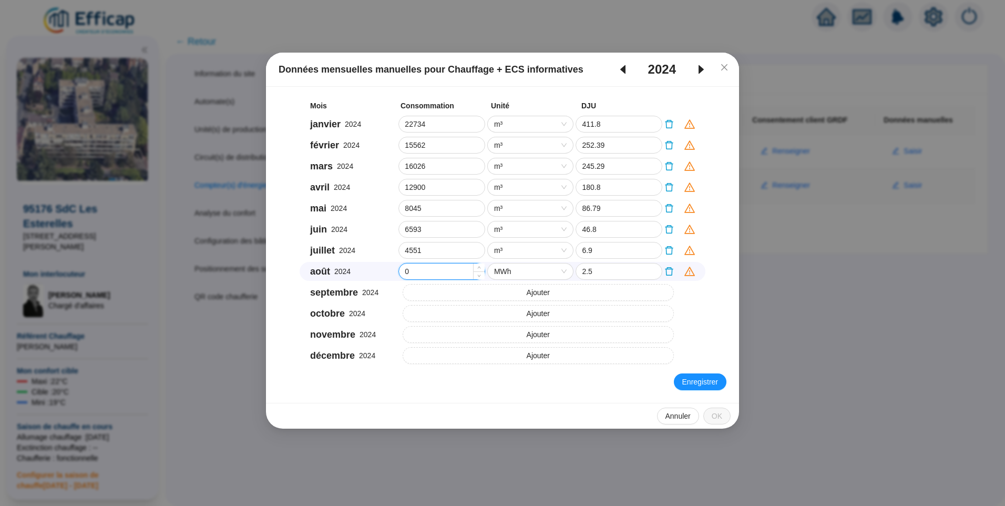
drag, startPoint x: 411, startPoint y: 276, endPoint x: 464, endPoint y: 275, distance: 52.6
click at [399, 275] on input "0" at bounding box center [442, 271] width 86 height 16
paste input "4131"
click at [506, 271] on span "MWh" at bounding box center [530, 271] width 73 height 16
type input "4131"
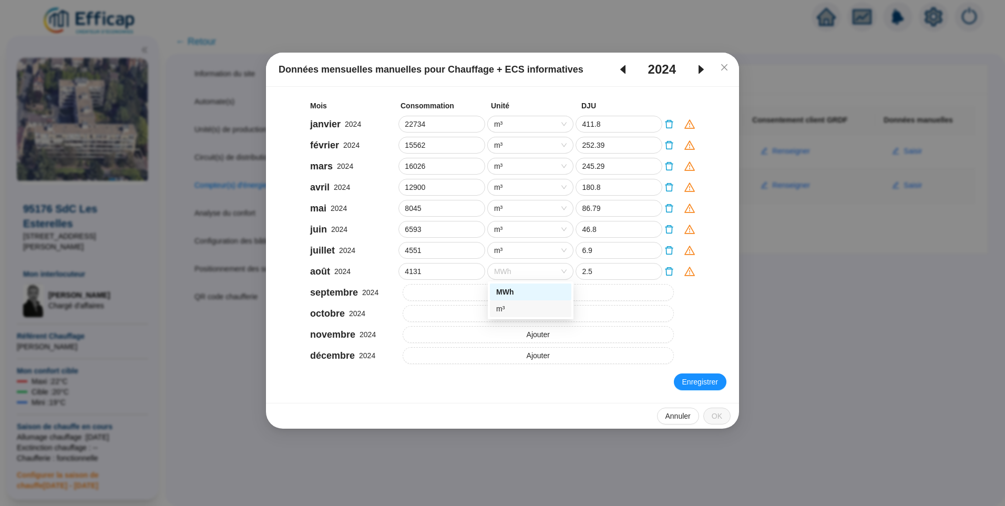
click at [513, 305] on div "m³" at bounding box center [530, 308] width 69 height 11
click at [421, 296] on button "Ajouter" at bounding box center [539, 292] width 272 height 17
drag, startPoint x: 422, startPoint y: 295, endPoint x: 303, endPoint y: 292, distance: 119.3
click at [300, 292] on div "septembre 2024 0 MWh 70.3" at bounding box center [503, 292] width 406 height 19
paste input "7503"
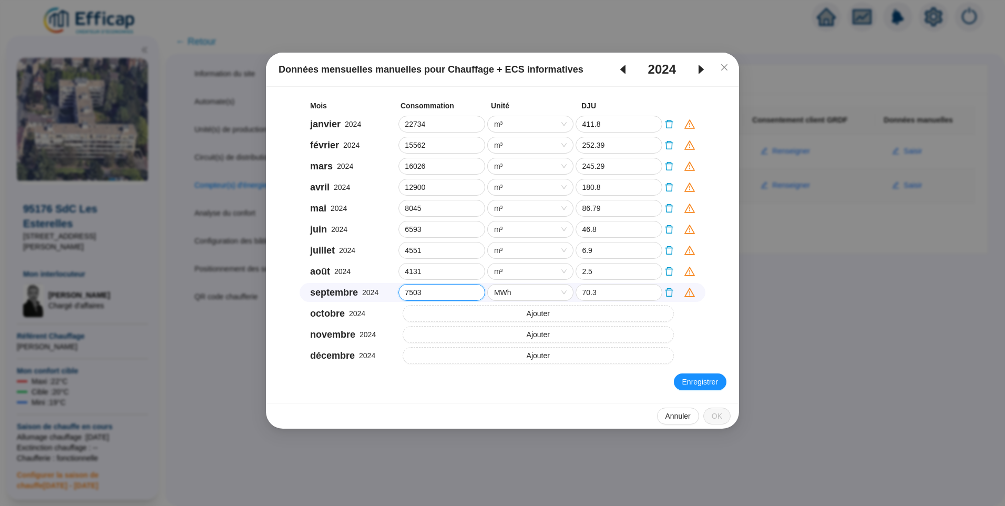
click at [515, 294] on span "MWh" at bounding box center [530, 292] width 73 height 16
type input "7503"
click at [506, 327] on div "m³" at bounding box center [530, 329] width 69 height 11
click at [455, 319] on button "Ajouter" at bounding box center [539, 313] width 272 height 17
drag, startPoint x: 425, startPoint y: 319, endPoint x: 445, endPoint y: 316, distance: 20.2
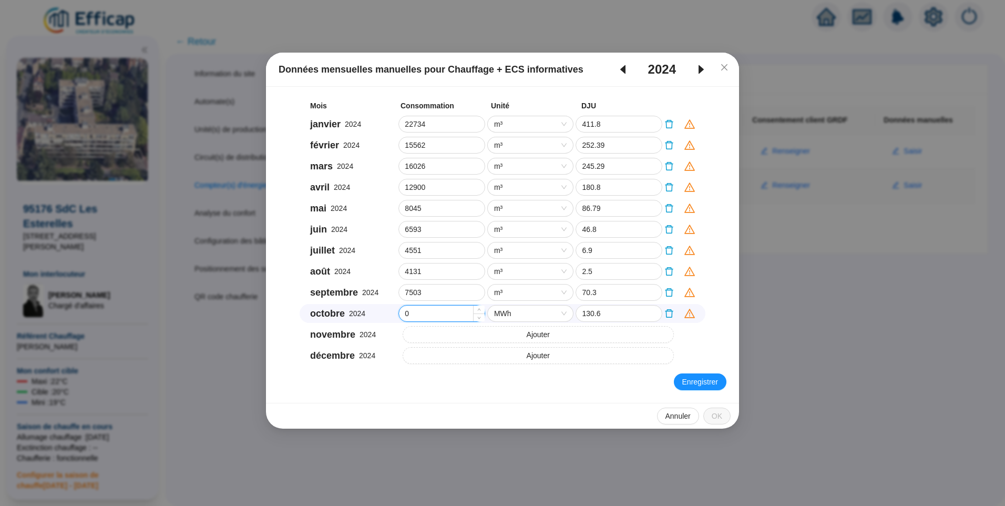
click at [337, 315] on div "octobre 2024 0 MWh 130.6" at bounding box center [503, 313] width 406 height 19
paste input "10581"
click at [515, 314] on span "MWh" at bounding box center [530, 313] width 73 height 16
type input "10581"
click at [510, 350] on div "m³" at bounding box center [530, 350] width 69 height 11
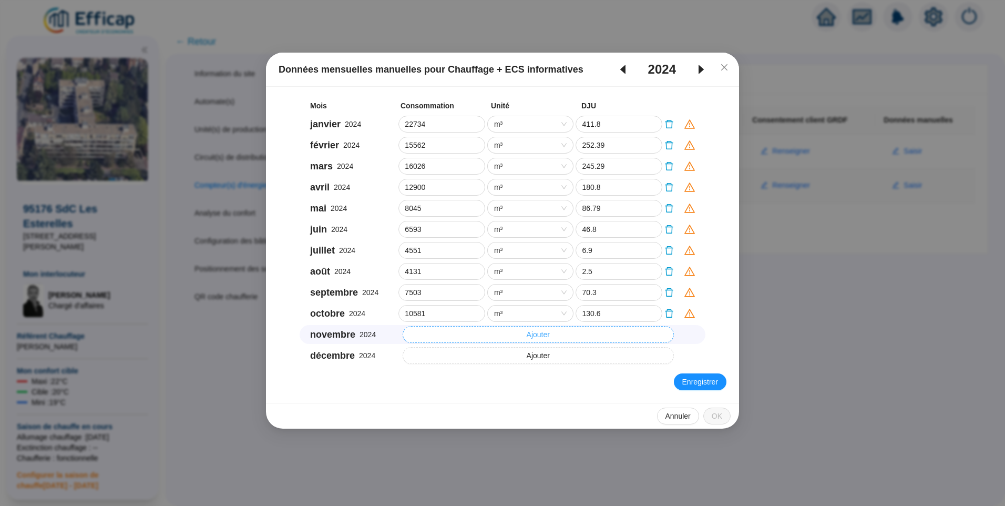
click at [448, 334] on button "Ajouter" at bounding box center [539, 334] width 272 height 17
drag, startPoint x: 409, startPoint y: 338, endPoint x: 319, endPoint y: 340, distance: 90.9
click at [319, 340] on div "novembre 2024 0 MWh 284.8" at bounding box center [503, 334] width 406 height 19
paste input "16294"
click at [518, 336] on span "MWh" at bounding box center [530, 334] width 73 height 16
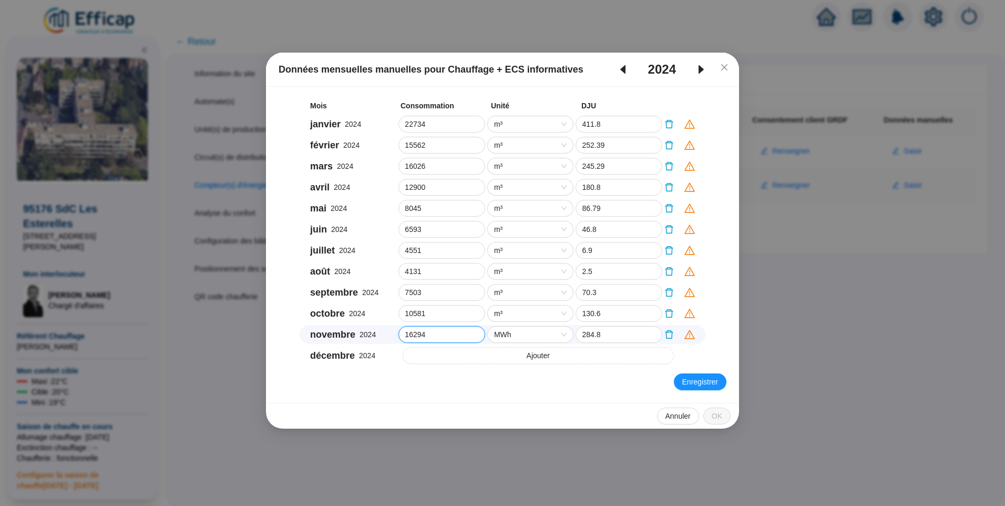
type input "16294"
click at [513, 367] on div "m³" at bounding box center [530, 371] width 69 height 11
click at [422, 357] on button "Ajouter" at bounding box center [539, 355] width 272 height 17
drag, startPoint x: 422, startPoint y: 357, endPoint x: 336, endPoint y: 355, distance: 85.7
click at [336, 355] on div "décembre 2024 0 MWh 365.1" at bounding box center [503, 355] width 406 height 19
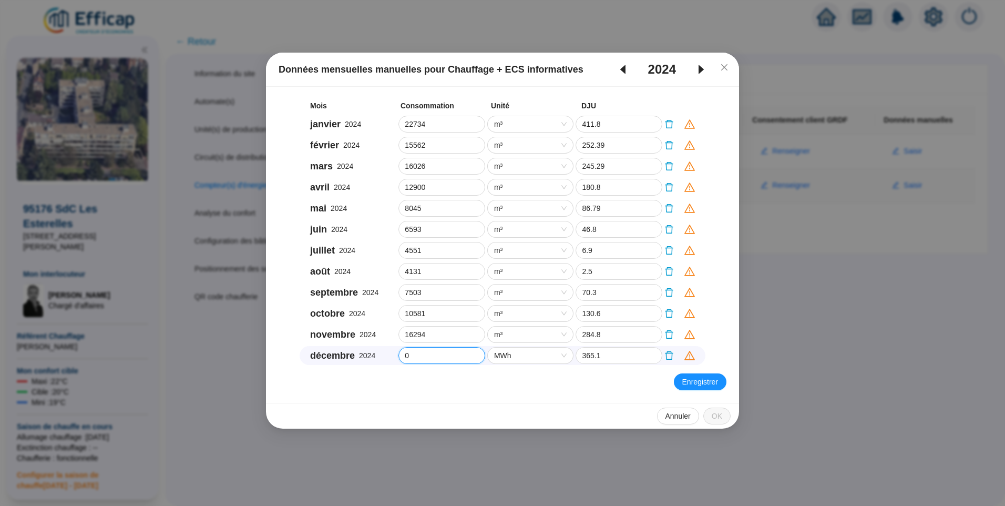
paste input "21236"
click at [527, 351] on span "MWh" at bounding box center [530, 355] width 73 height 16
type input "21236"
click at [505, 396] on div "m³" at bounding box center [530, 392] width 69 height 11
click at [703, 382] on span "Enregistrer" at bounding box center [700, 381] width 36 height 11
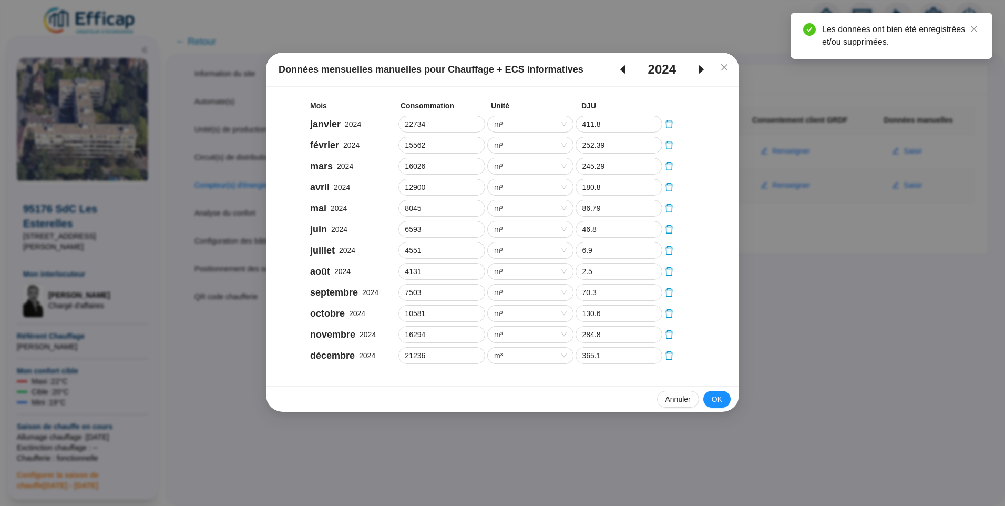
click at [703, 69] on icon "caret-right" at bounding box center [701, 69] width 5 height 9
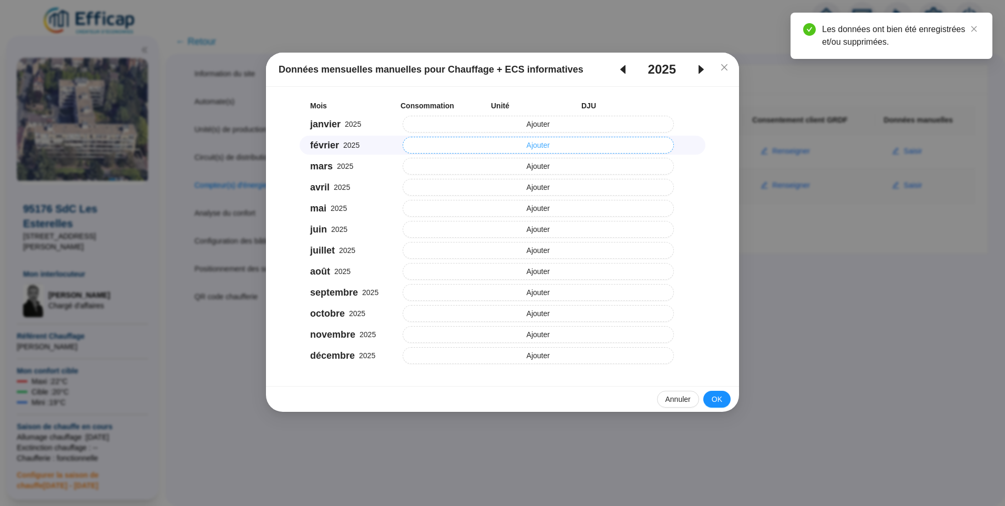
drag, startPoint x: 514, startPoint y: 125, endPoint x: 495, endPoint y: 138, distance: 23.2
click at [514, 125] on button "Ajouter" at bounding box center [539, 124] width 272 height 17
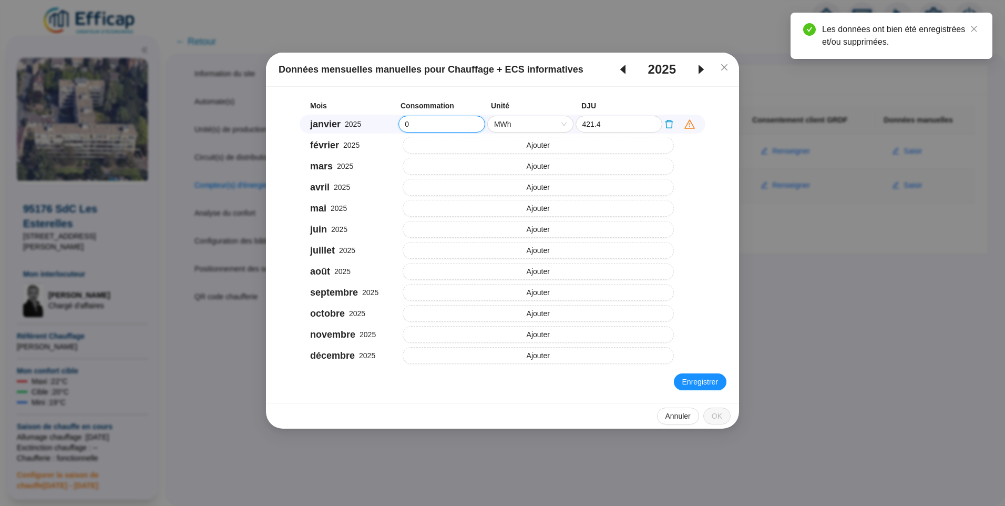
drag, startPoint x: 415, startPoint y: 125, endPoint x: 388, endPoint y: 125, distance: 26.8
click at [388, 125] on div "janvier 2025 0 MWh 421.4" at bounding box center [503, 124] width 406 height 19
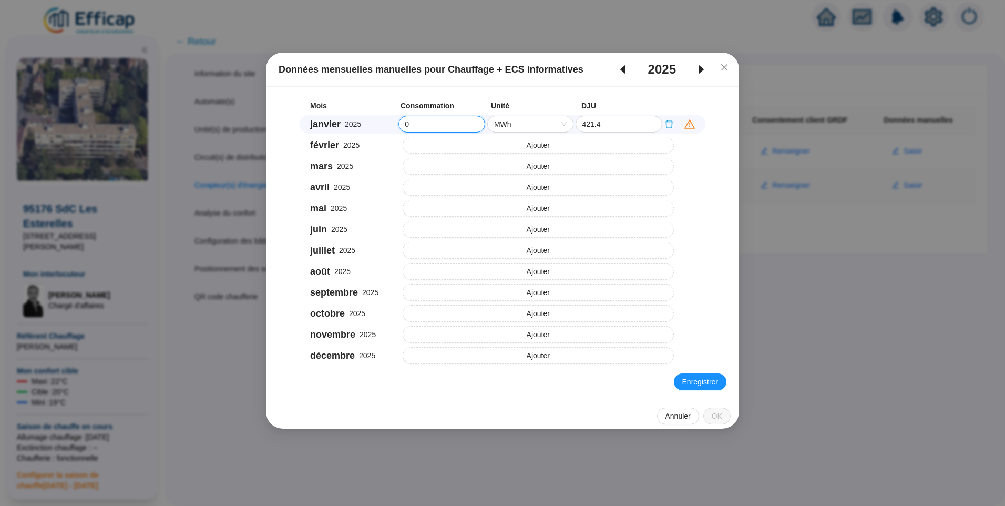
paste input "23268"
click at [542, 125] on span "MWh" at bounding box center [530, 124] width 73 height 16
type input "23268"
click at [504, 166] on div "m³" at bounding box center [530, 161] width 69 height 11
drag, startPoint x: 464, startPoint y: 140, endPoint x: 438, endPoint y: 168, distance: 37.6
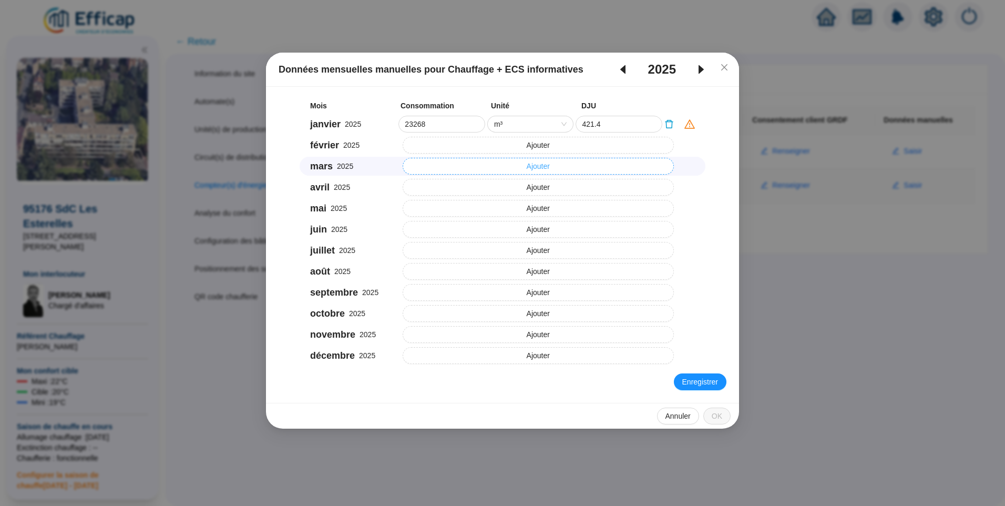
click at [464, 140] on button "Ajouter" at bounding box center [539, 145] width 272 height 17
click at [391, 147] on div "février 2025 0 MWh 351.4" at bounding box center [503, 145] width 406 height 19
paste input "19588"
click at [520, 144] on span "MWh" at bounding box center [530, 145] width 73 height 16
type input "19588"
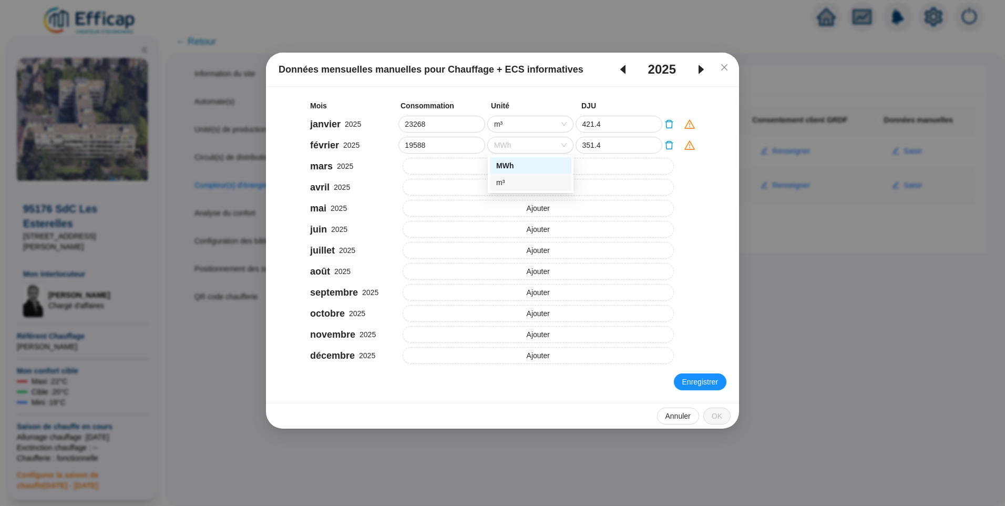
click at [502, 188] on div "m³" at bounding box center [530, 182] width 81 height 17
click at [464, 164] on button "Ajouter" at bounding box center [539, 166] width 272 height 17
click at [380, 168] on div "mars 2025 0 MWh 270.5" at bounding box center [503, 166] width 406 height 19
paste input "14432"
click at [520, 167] on span "MWh" at bounding box center [530, 166] width 73 height 16
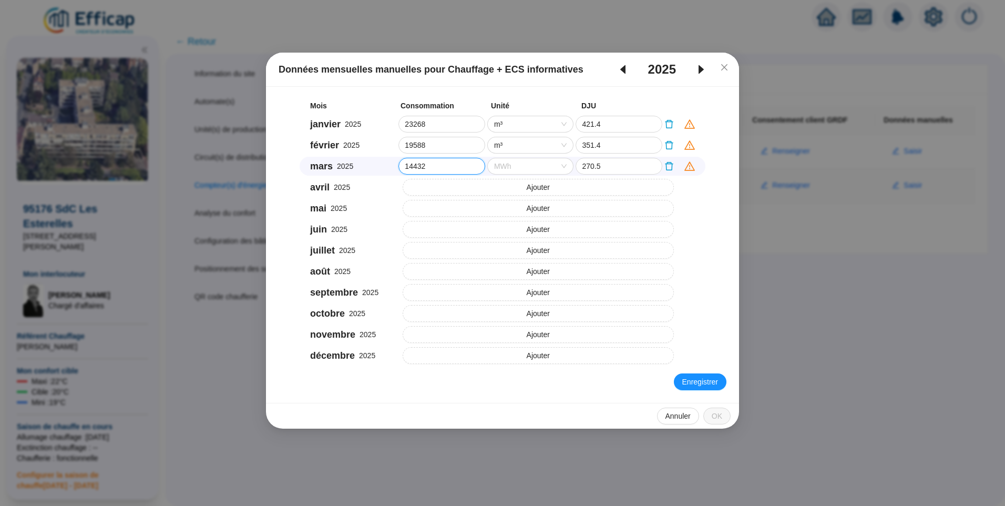
type input "14432"
click at [512, 201] on div "m³" at bounding box center [530, 203] width 69 height 11
click at [429, 187] on button "Ajouter" at bounding box center [539, 187] width 272 height 17
drag, startPoint x: 401, startPoint y: 190, endPoint x: 388, endPoint y: 190, distance: 12.6
click at [388, 190] on div "avril 2025 0 MWh 131.8" at bounding box center [503, 187] width 406 height 19
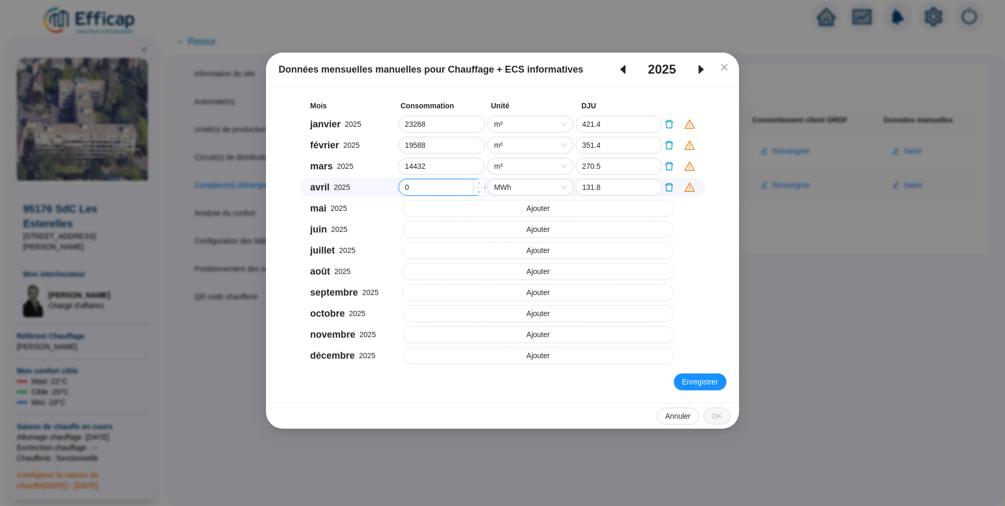
paste input "8251"
click at [504, 187] on span "MWh" at bounding box center [530, 187] width 73 height 16
type input "8251"
click at [507, 224] on div "m³" at bounding box center [530, 224] width 69 height 11
drag, startPoint x: 459, startPoint y: 206, endPoint x: 432, endPoint y: 220, distance: 30.8
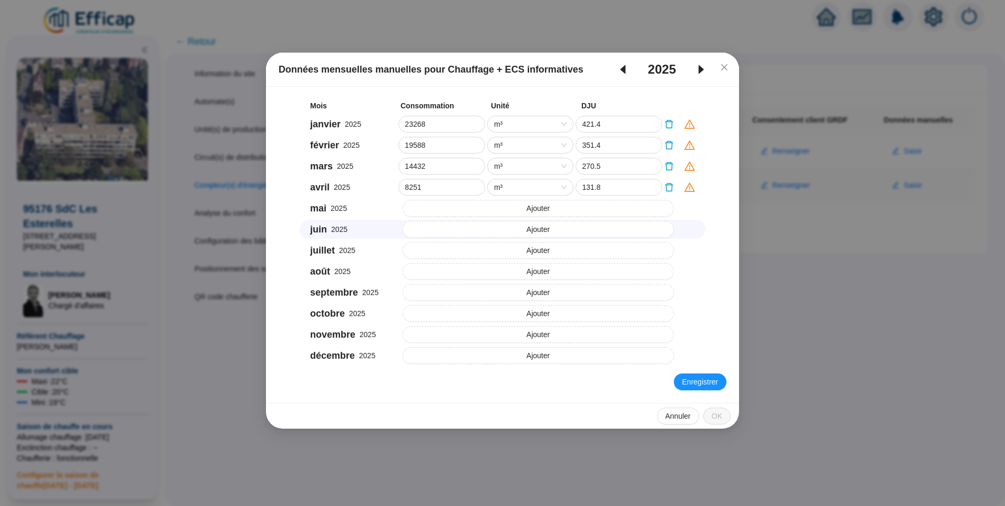
click at [459, 206] on button "Ajouter" at bounding box center [539, 208] width 272 height 17
drag, startPoint x: 412, startPoint y: 213, endPoint x: 383, endPoint y: 216, distance: 29.6
click at [383, 216] on div "mai 2025 0 MWh 81.39" at bounding box center [503, 208] width 406 height 19
paste input "6452"
click at [505, 210] on span "MWh" at bounding box center [530, 208] width 73 height 16
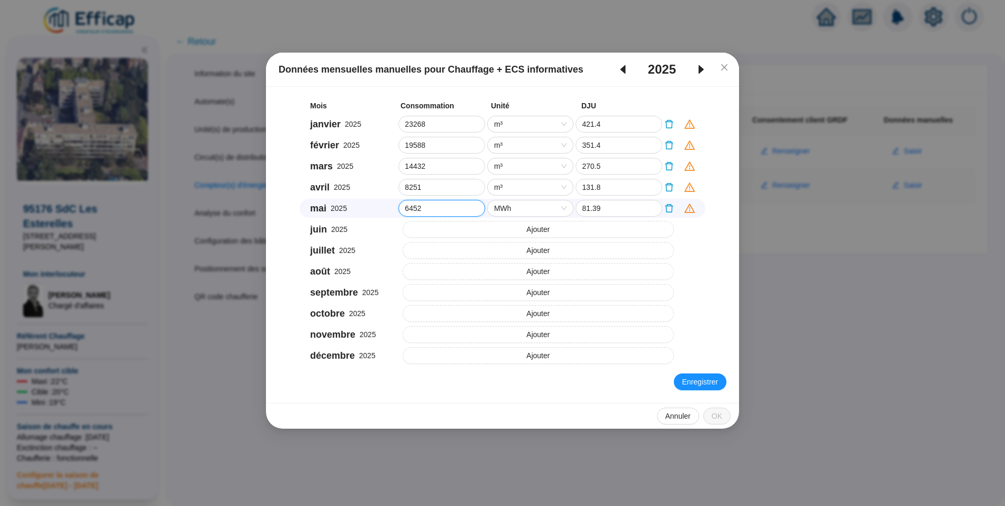
type input "6452"
click at [499, 242] on div "m³" at bounding box center [530, 245] width 69 height 11
click at [436, 225] on button "Ajouter" at bounding box center [539, 229] width 272 height 17
drag, startPoint x: 374, startPoint y: 228, endPoint x: 192, endPoint y: 224, distance: 182.4
click at [192, 224] on div "Données mensuelles manuelles pour Chauffage + ECS informatives 2025 Mois Consom…" at bounding box center [502, 253] width 1005 height 506
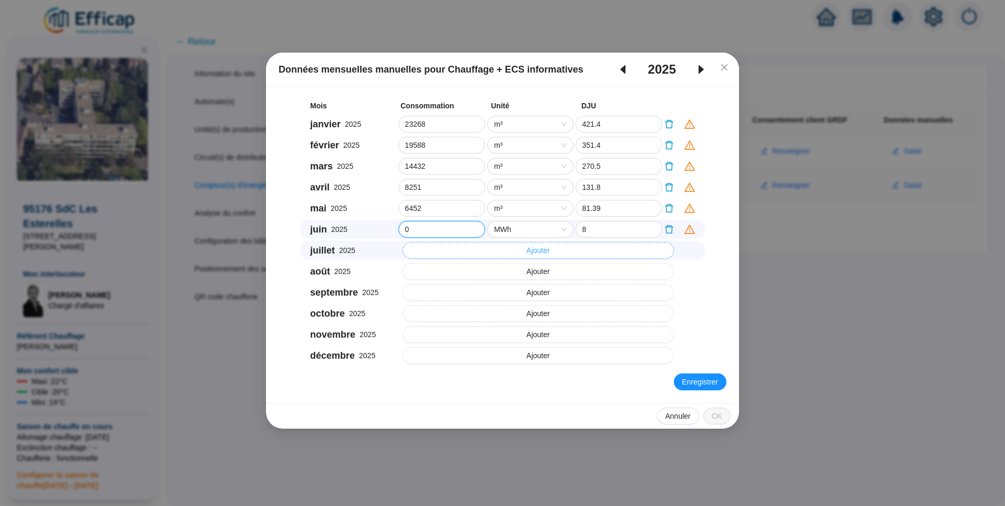
paste input "4044"
click at [517, 229] on span "MWh" at bounding box center [530, 229] width 73 height 16
type input "4044"
click at [503, 267] on div "m³" at bounding box center [530, 266] width 69 height 11
drag, startPoint x: 465, startPoint y: 255, endPoint x: 438, endPoint y: 263, distance: 27.3
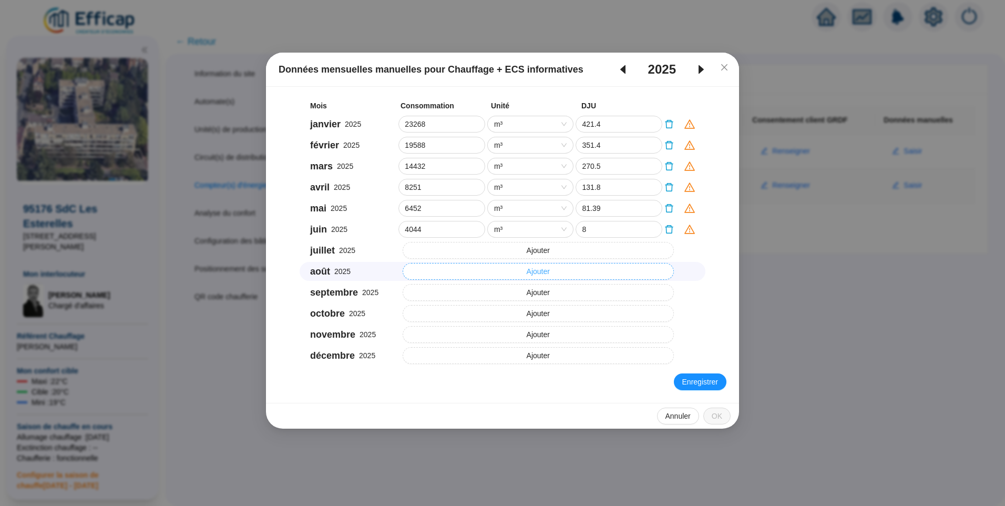
click at [465, 255] on button "Ajouter" at bounding box center [539, 250] width 272 height 17
drag, startPoint x: 405, startPoint y: 254, endPoint x: 345, endPoint y: 257, distance: 60.0
click at [347, 256] on div "juillet 2025 0 MWh 2.9" at bounding box center [503, 250] width 406 height 19
paste input "4064"
click at [506, 253] on span "MWh" at bounding box center [530, 250] width 73 height 16
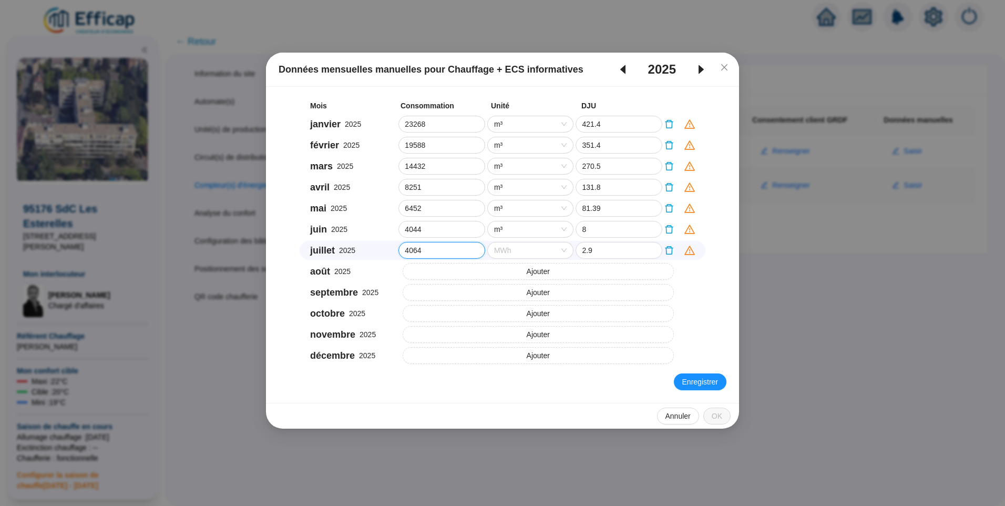
type input "4064"
click at [506, 282] on div "m³" at bounding box center [530, 287] width 69 height 11
click at [457, 273] on button "Ajouter" at bounding box center [539, 271] width 272 height 17
drag, startPoint x: 415, startPoint y: 274, endPoint x: 314, endPoint y: 272, distance: 100.9
click at [315, 272] on div "août 2025 0 MWh 1.6" at bounding box center [503, 271] width 406 height 19
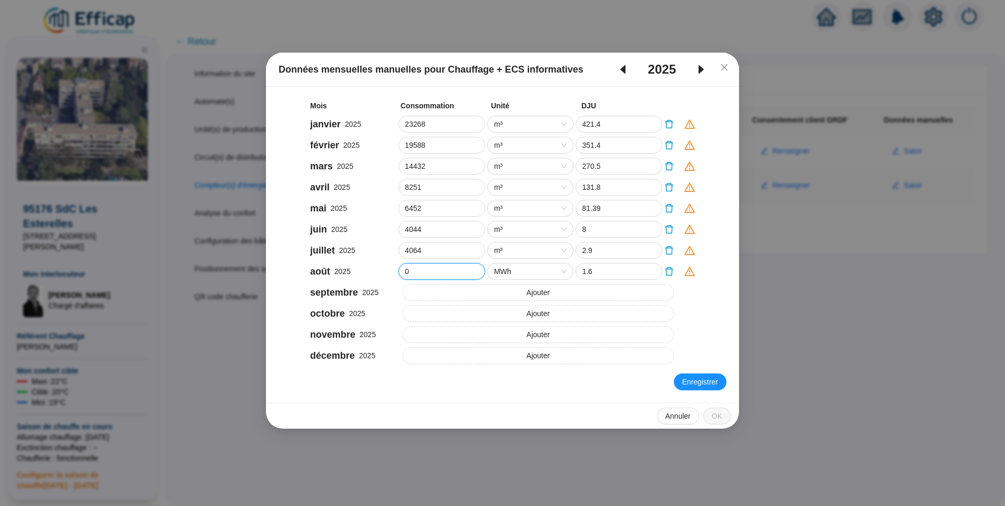
paste input "4102"
click at [512, 272] on span "MWh" at bounding box center [530, 271] width 73 height 16
type input "4102"
click at [509, 307] on div "m³" at bounding box center [530, 308] width 69 height 11
click at [420, 287] on button "Ajouter" at bounding box center [539, 292] width 272 height 17
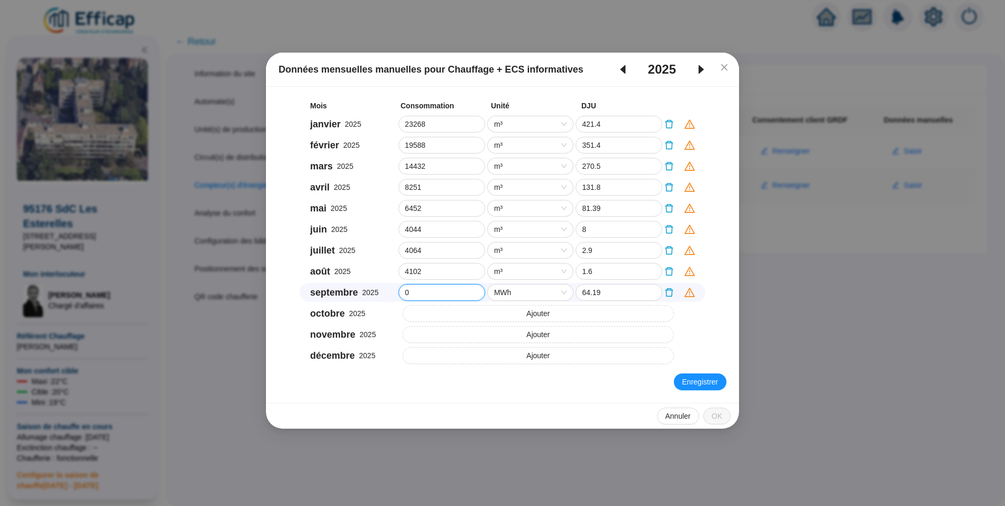
drag, startPoint x: 369, startPoint y: 290, endPoint x: 354, endPoint y: 288, distance: 15.3
click at [354, 288] on div "septembre 2025 0 MWh 64.19" at bounding box center [503, 292] width 406 height 19
paste input "5362"
click at [527, 293] on span "MWh" at bounding box center [530, 292] width 73 height 16
type input "5362"
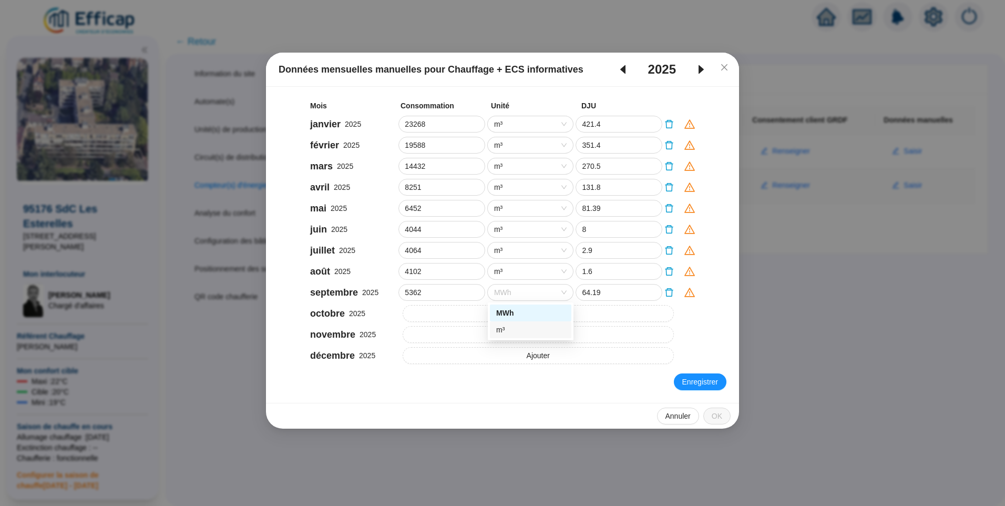
click at [510, 327] on div "m³" at bounding box center [530, 329] width 69 height 11
click at [701, 378] on span "Enregistrer" at bounding box center [700, 381] width 36 height 11
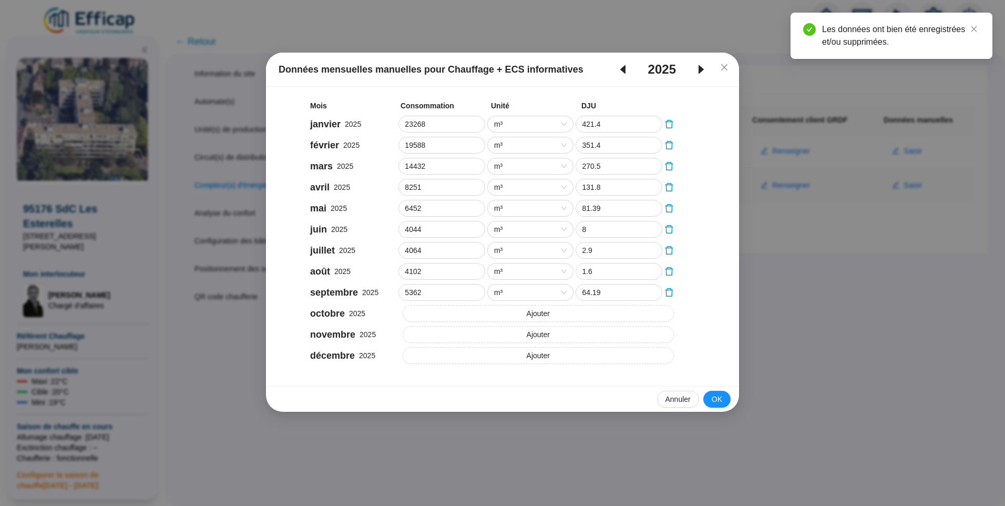
click at [623, 66] on icon "caret-left" at bounding box center [623, 69] width 13 height 13
type input "22734"
type input "411.8"
type input "15562"
type input "252.39"
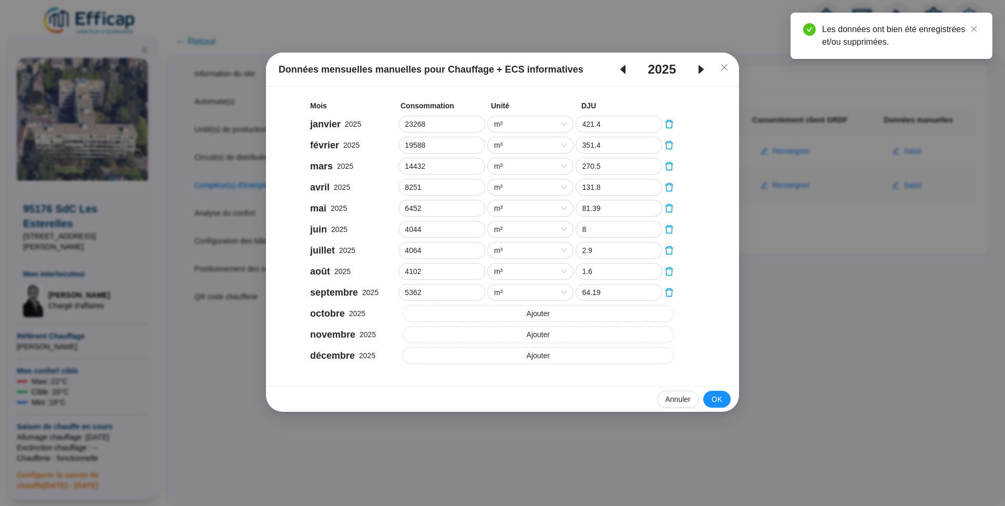
type input "16026"
type input "245.29"
type input "12900"
type input "180.8"
type input "8045"
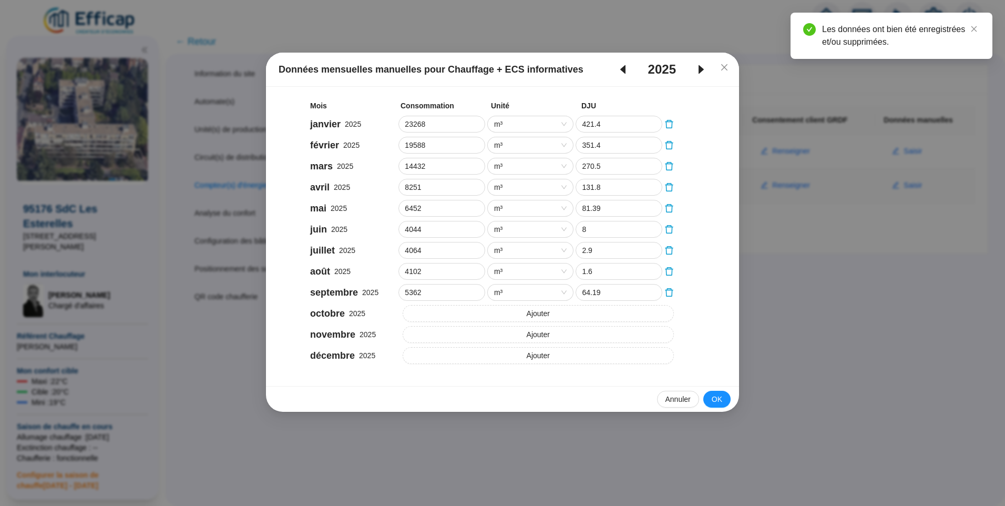
type input "86.79"
type input "6593"
type input "46.8"
type input "4551"
type input "6.9"
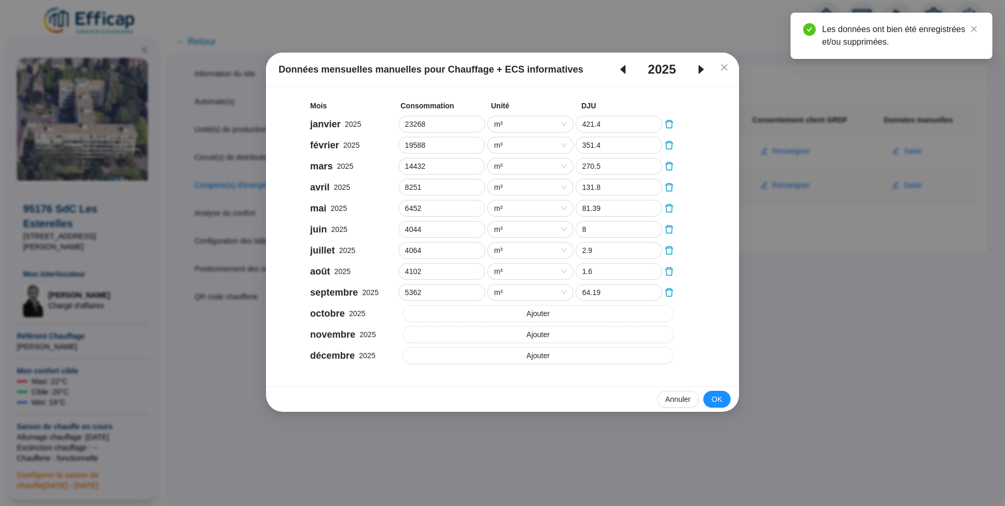
type input "4131"
type input "2.5"
type input "7503"
type input "70.3"
click at [623, 66] on icon "caret-left" at bounding box center [623, 69] width 13 height 13
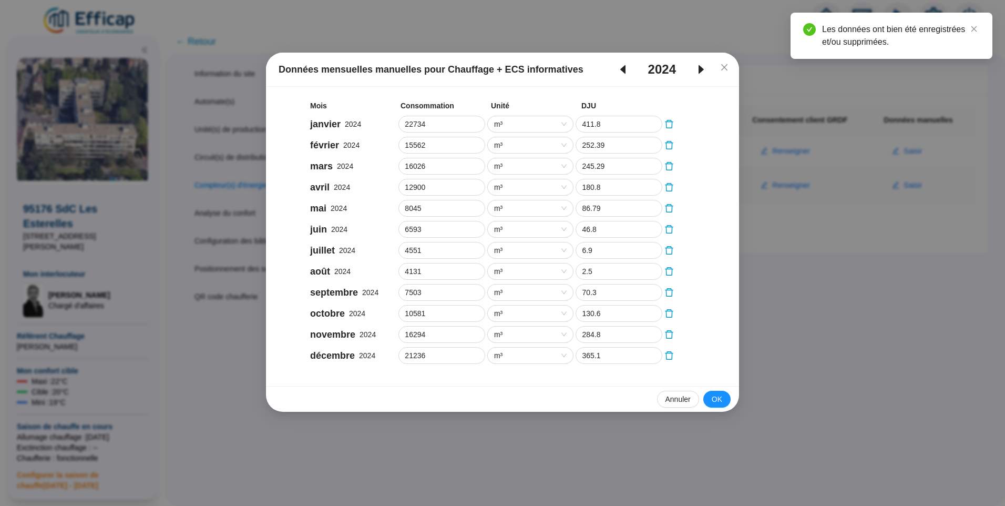
type input "21764"
type input "365"
type input "18142"
type input "314.6"
type input "16920"
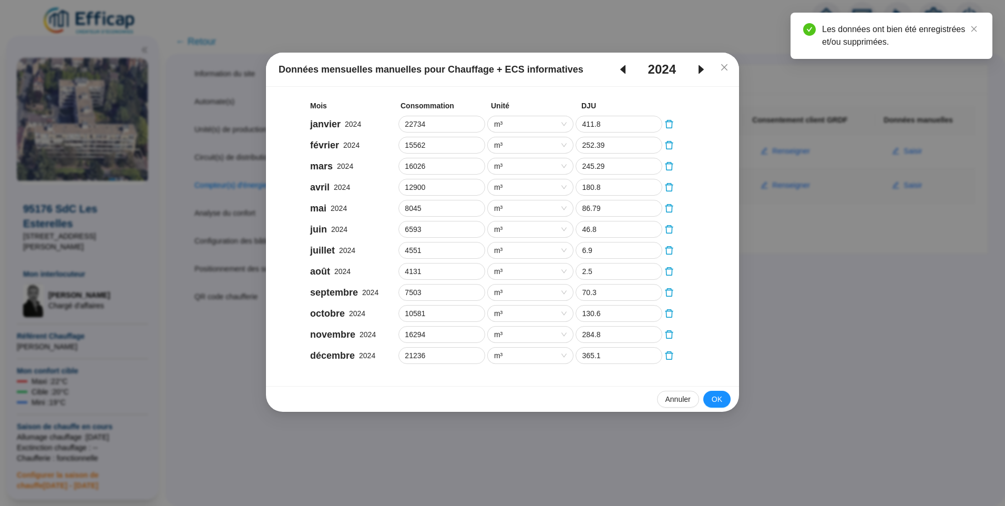
type input "270.8"
type input "14357"
type input "225.3"
type input "8748"
type input "94.29"
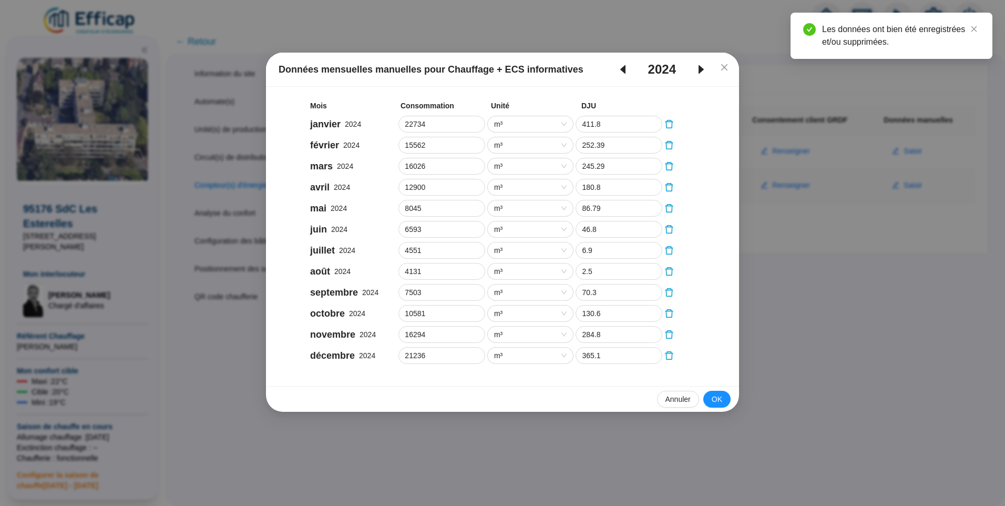
type input "4367"
type input "3.3"
type input "4315"
type input "2.8"
type input "4705"
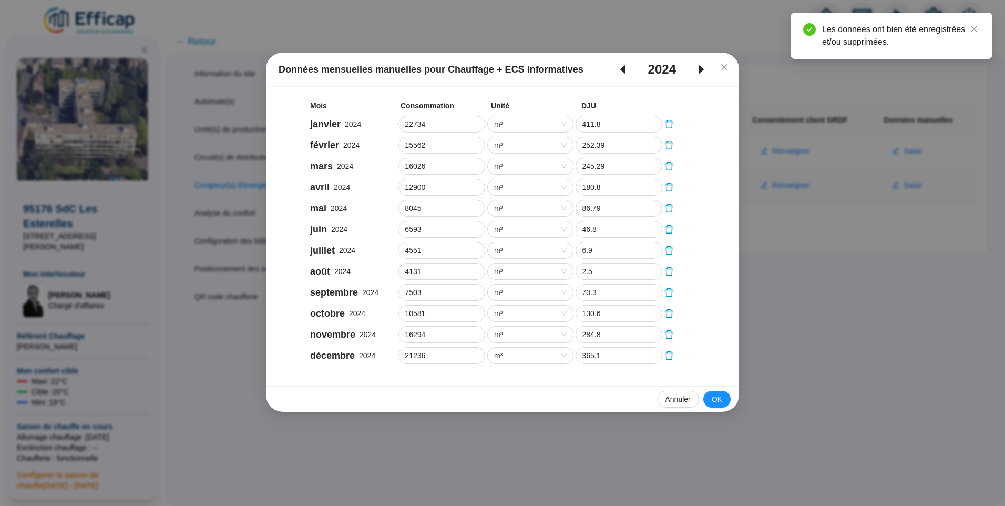
type input "12.7"
type input "4511"
type input "16.7"
type input "8693"
type input "103.4"
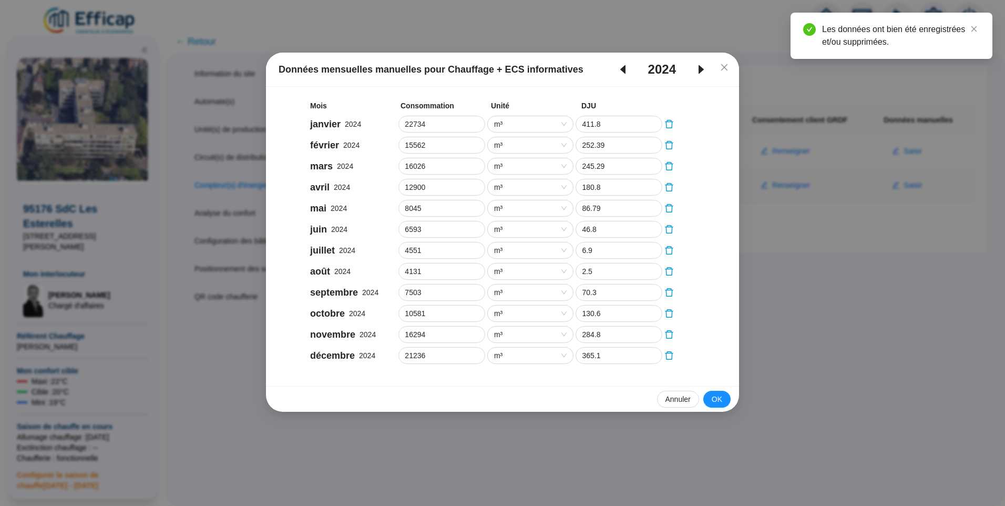
type input "16175"
type input "260.2"
type input "18644"
type input "313.79"
click at [723, 401] on button "OK" at bounding box center [716, 399] width 27 height 17
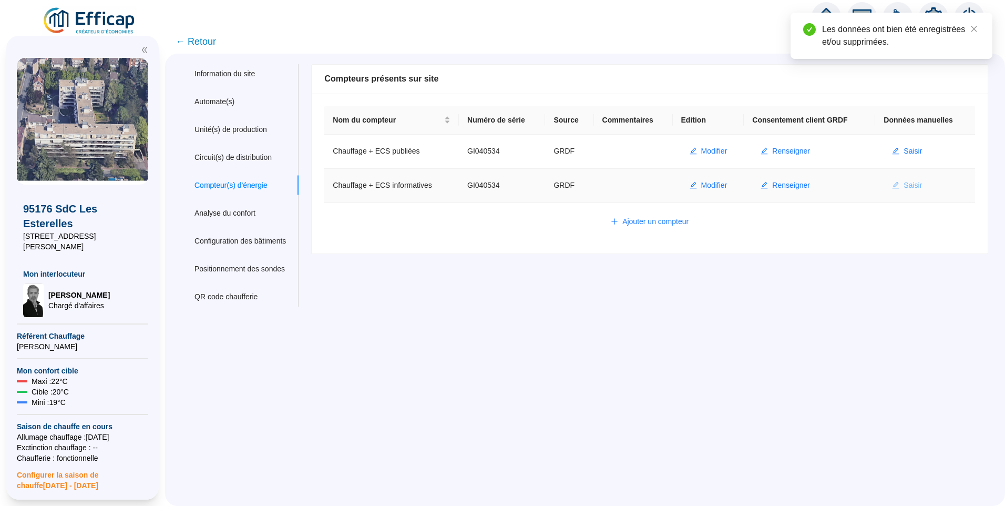
click at [914, 187] on span "Saisir" at bounding box center [912, 185] width 18 height 11
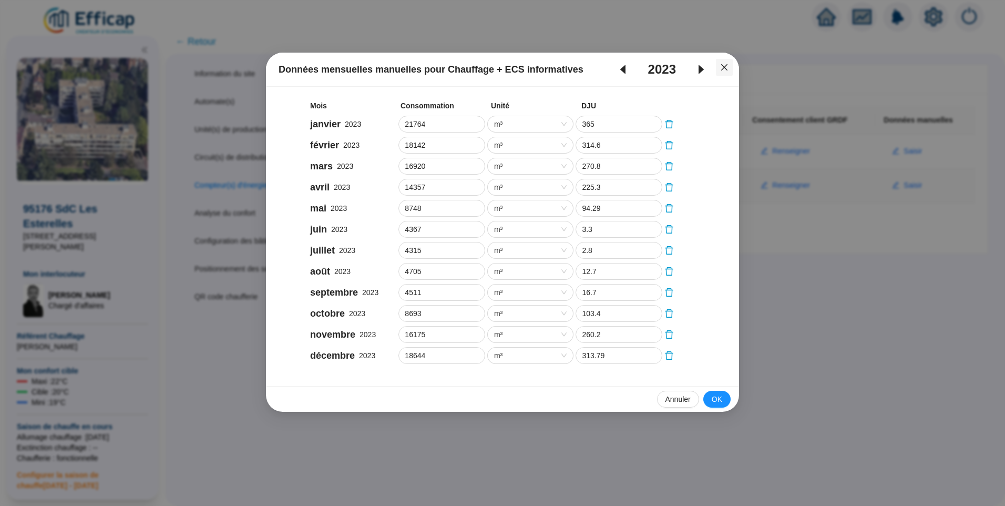
click at [721, 68] on icon "close" at bounding box center [724, 67] width 8 height 8
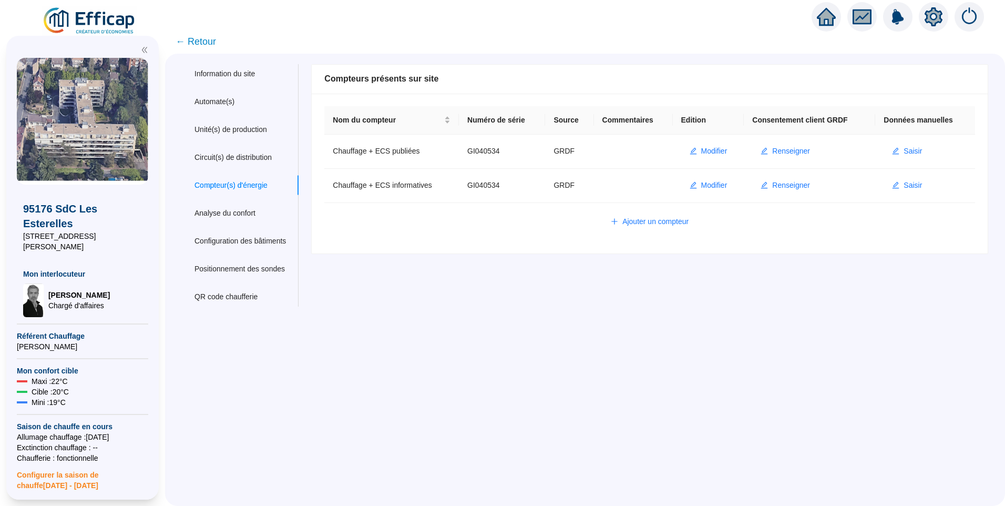
click at [201, 40] on span "← Retour" at bounding box center [196, 41] width 40 height 15
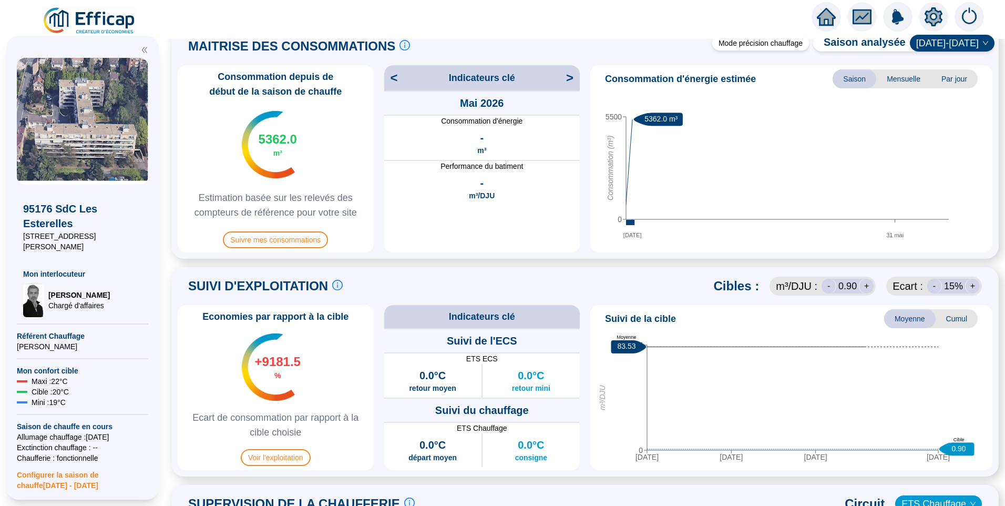
click at [90, 19] on img at bounding box center [89, 20] width 95 height 29
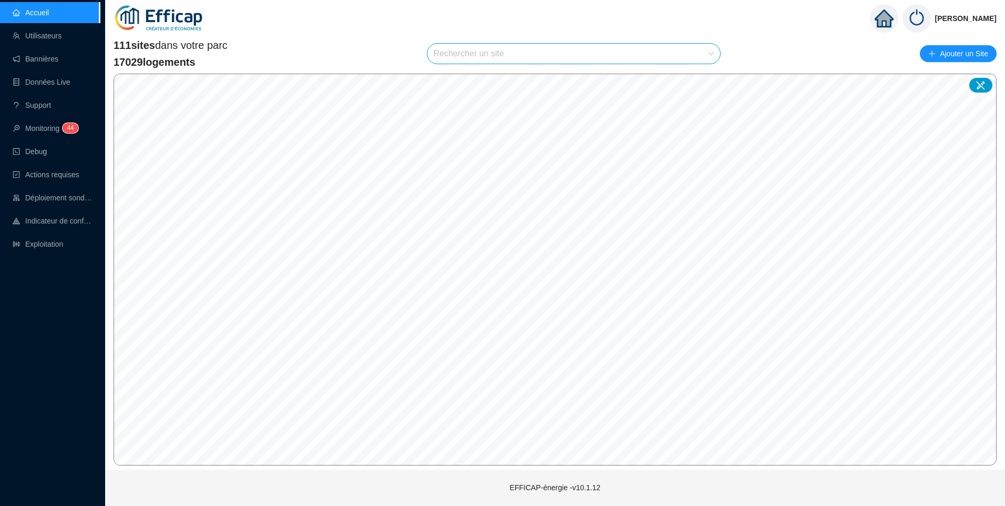
click at [497, 53] on input "search" at bounding box center [569, 54] width 271 height 20
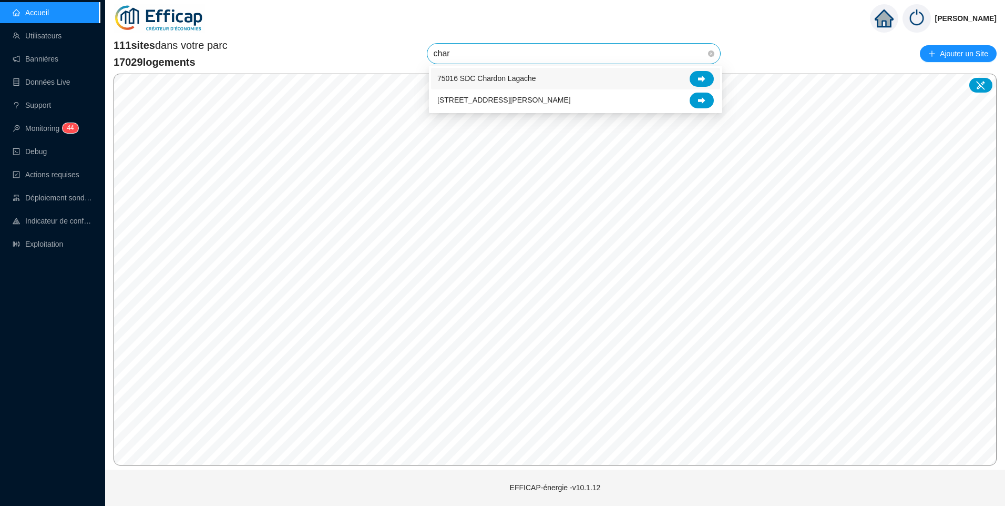
type input "chard"
click at [701, 74] on div at bounding box center [702, 79] width 24 height 16
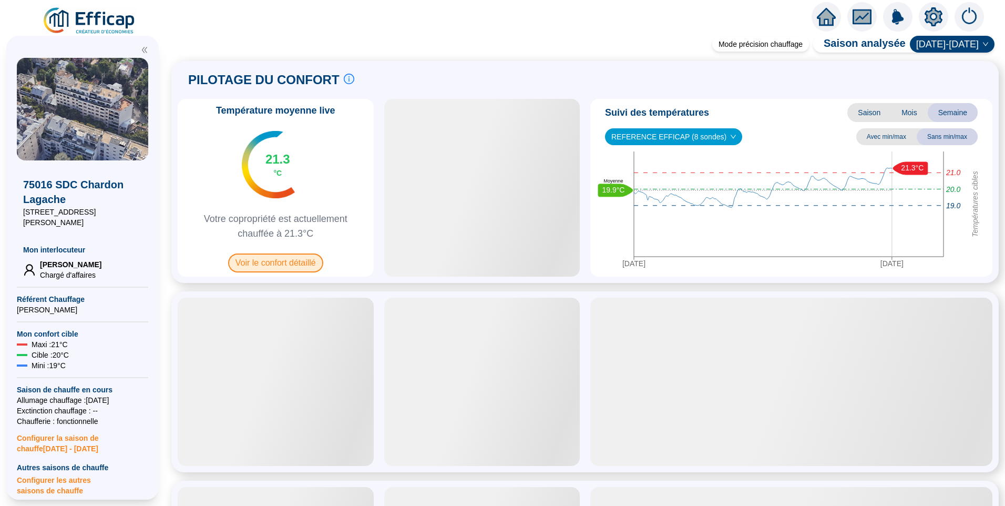
click at [313, 264] on span "Voir le confort détaillé" at bounding box center [275, 262] width 95 height 19
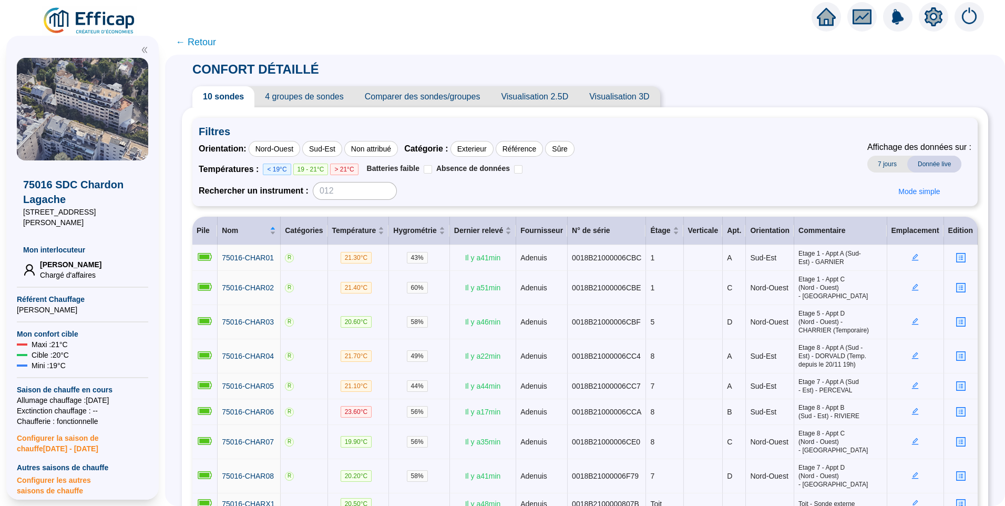
click at [312, 101] on span "4 groupes de sondes" at bounding box center [303, 96] width 99 height 21
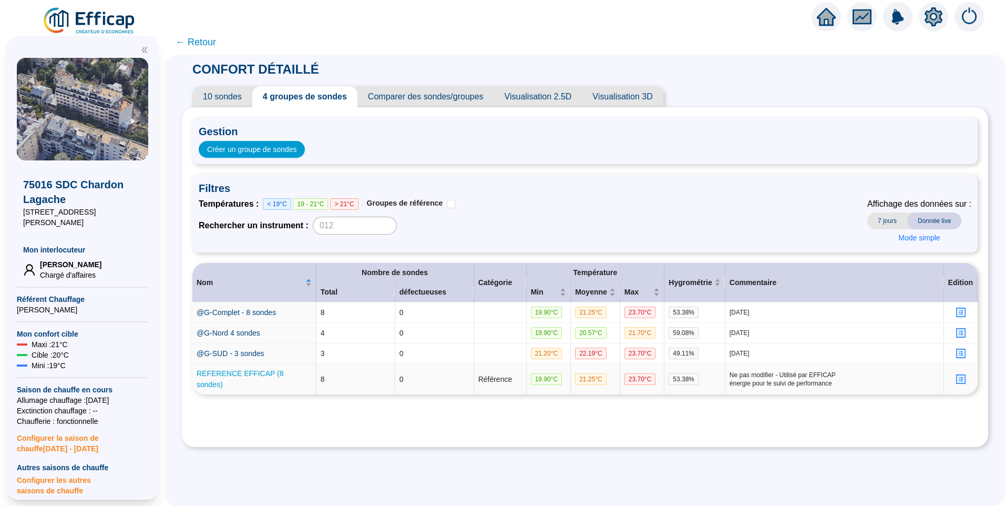
click at [262, 375] on link "REFERENCE EFFICAP (8 sondes)" at bounding box center [240, 378] width 87 height 19
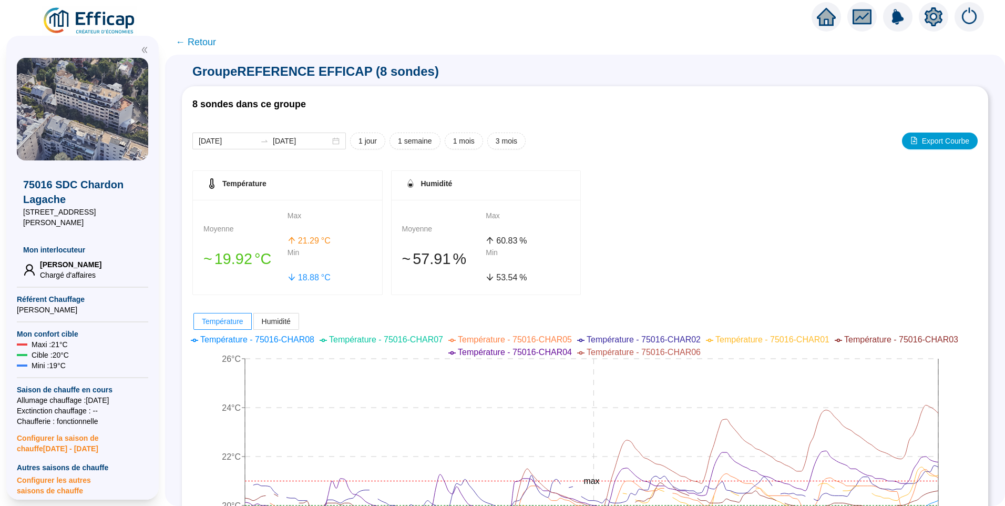
click at [211, 37] on span "← Retour" at bounding box center [196, 42] width 40 height 15
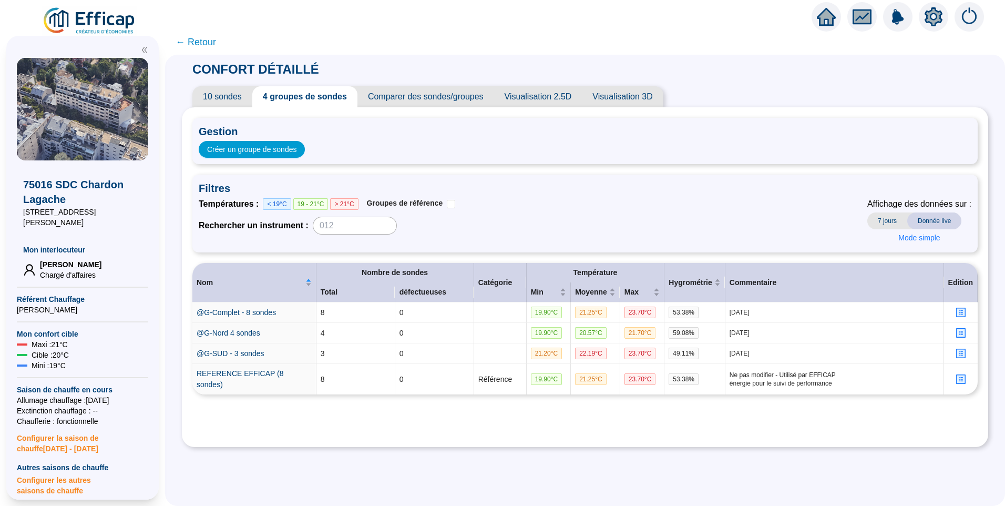
click at [211, 44] on span "← Retour" at bounding box center [196, 42] width 40 height 15
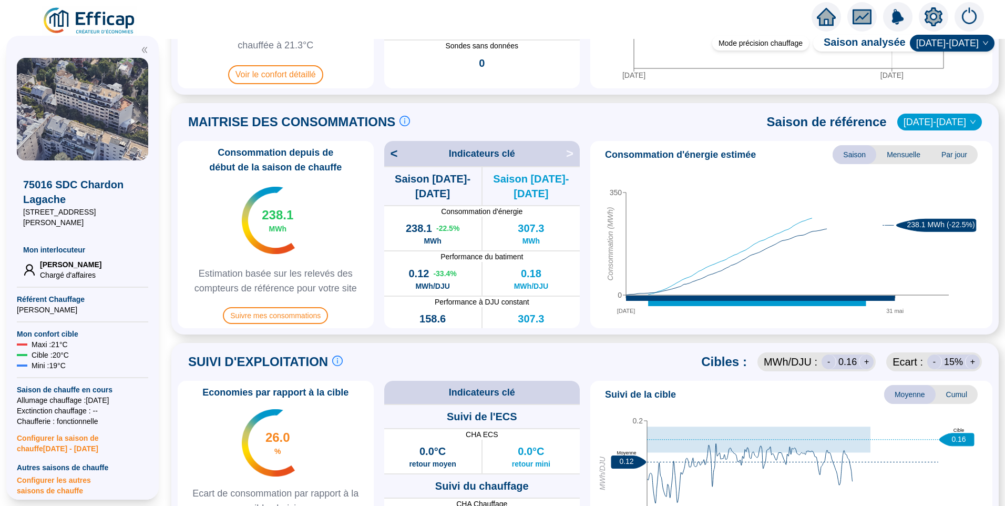
scroll to position [263, 0]
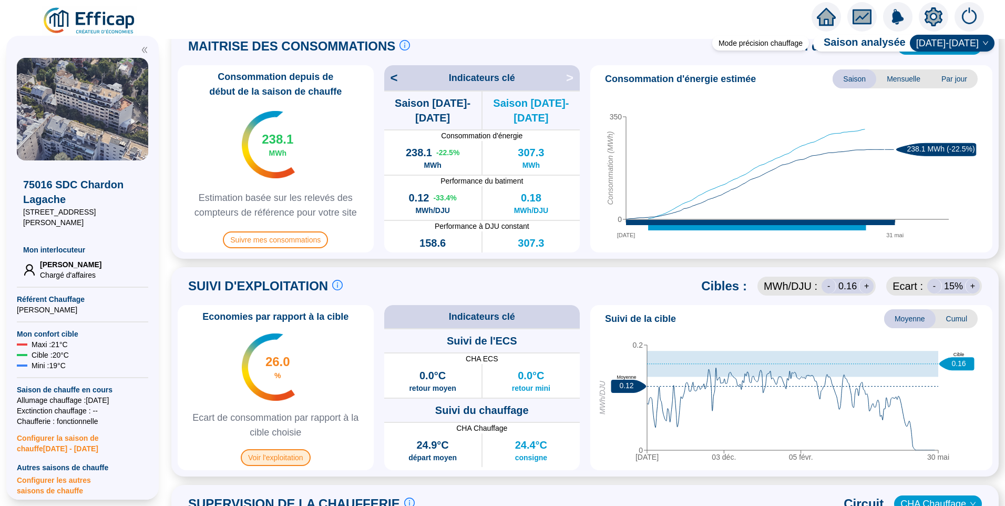
click at [294, 461] on span "Voir l'exploitation" at bounding box center [276, 457] width 70 height 17
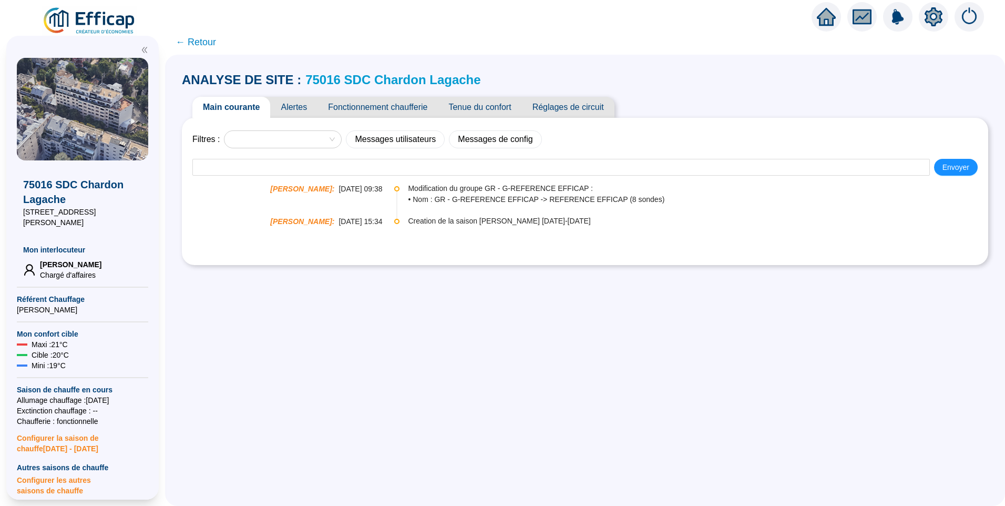
click at [378, 112] on span "Fonctionnement chaufferie" at bounding box center [377, 107] width 120 height 21
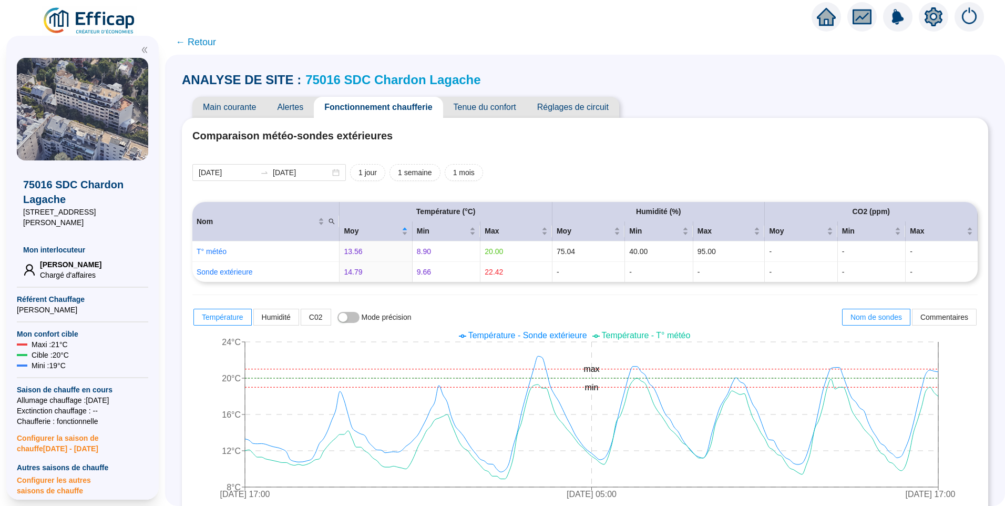
click at [576, 108] on span "Réglages de circuit" at bounding box center [573, 107] width 93 height 21
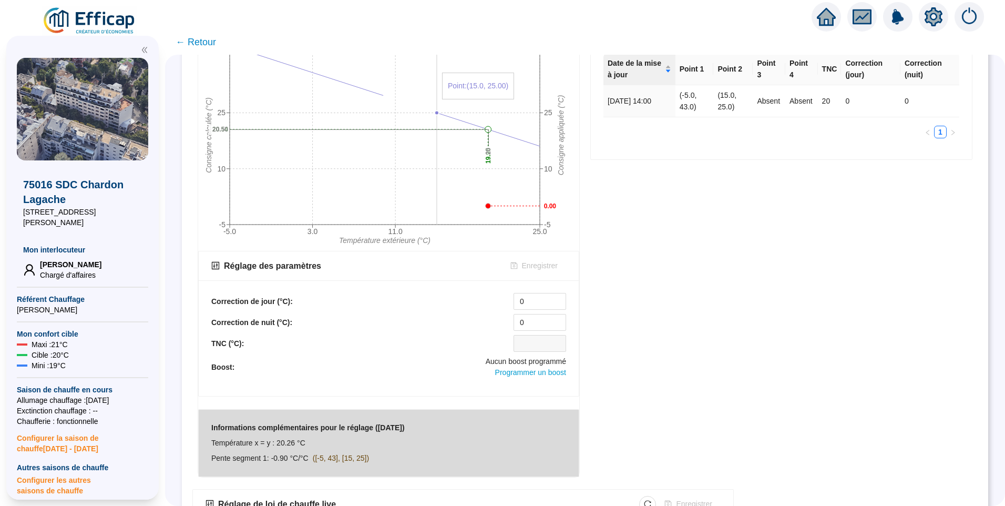
scroll to position [294, 0]
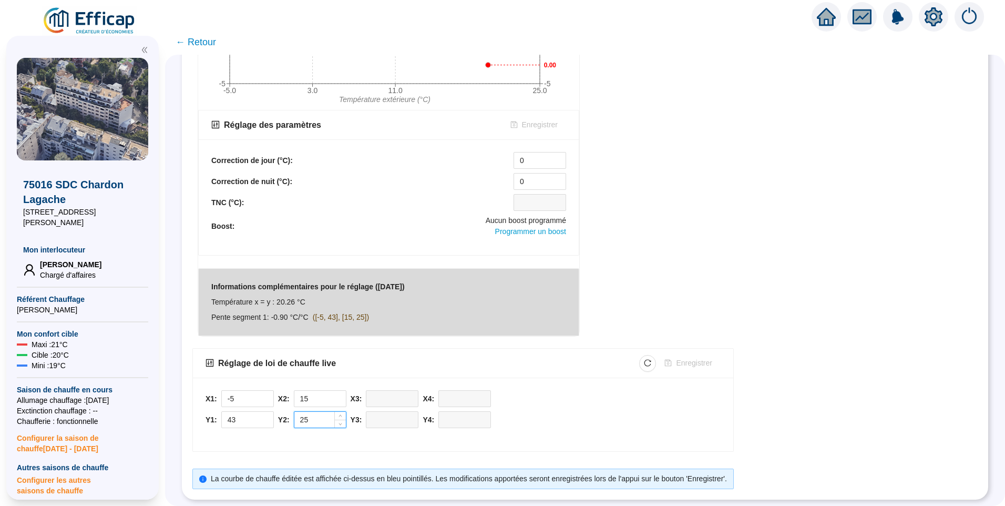
drag, startPoint x: 324, startPoint y: 413, endPoint x: 302, endPoint y: 413, distance: 22.1
click at [302, 413] on input "25" at bounding box center [320, 420] width 52 height 16
type input "24"
click at [694, 361] on button "Enregistrer" at bounding box center [688, 363] width 64 height 17
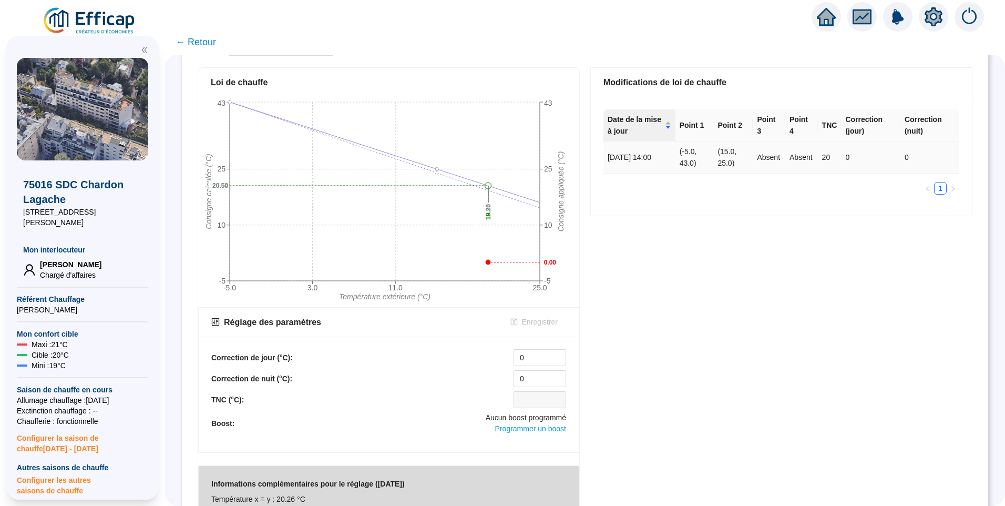
scroll to position [0, 0]
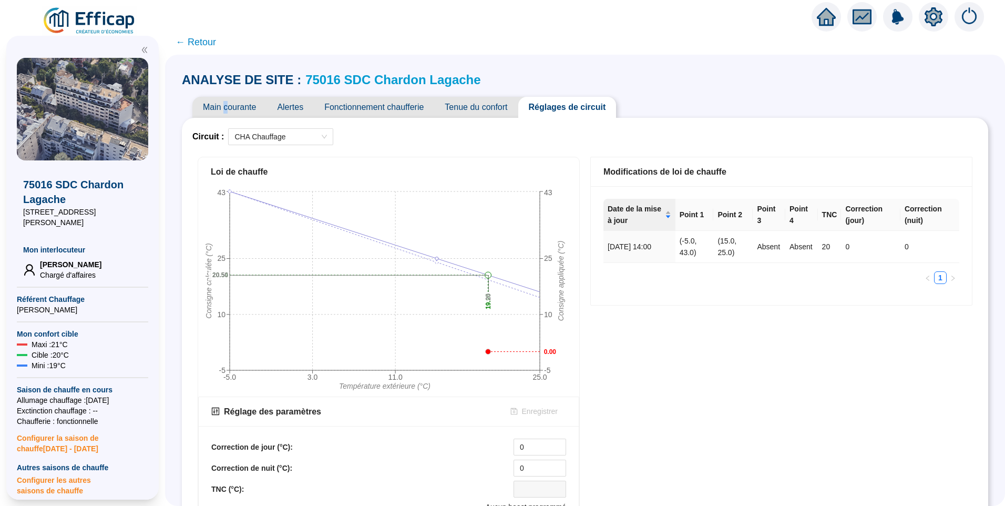
click at [238, 113] on span "Main courante" at bounding box center [229, 107] width 74 height 21
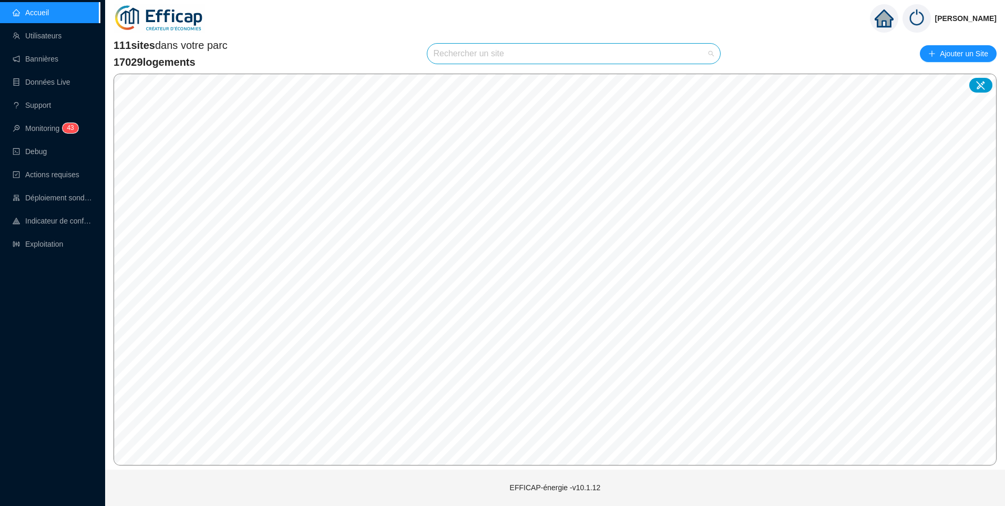
click at [490, 57] on input "search" at bounding box center [569, 54] width 271 height 20
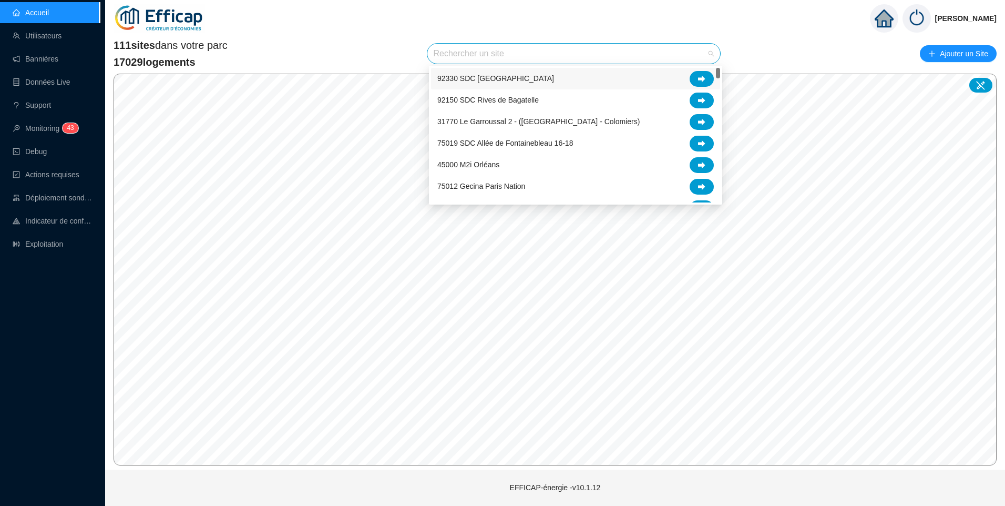
click at [375, 55] on div "111 sites dans votre parc 17029 logements Rechercher un site Ajouter un Site" at bounding box center [555, 54] width 883 height 32
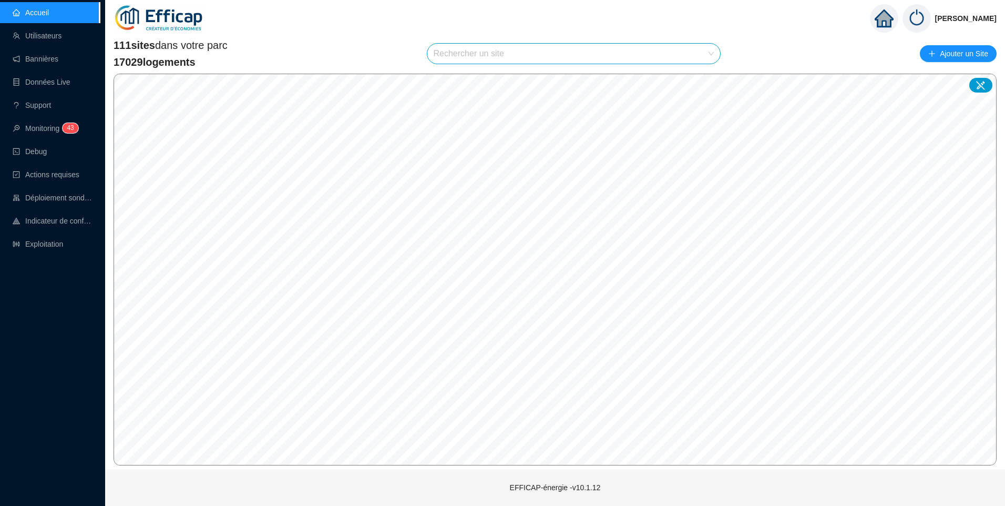
click at [445, 59] on input "search" at bounding box center [569, 54] width 271 height 20
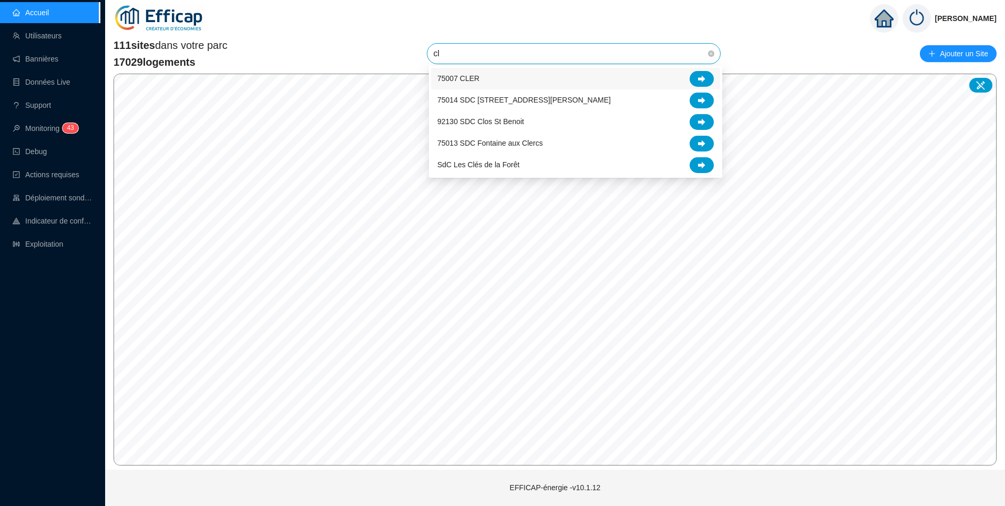
type input "cle"
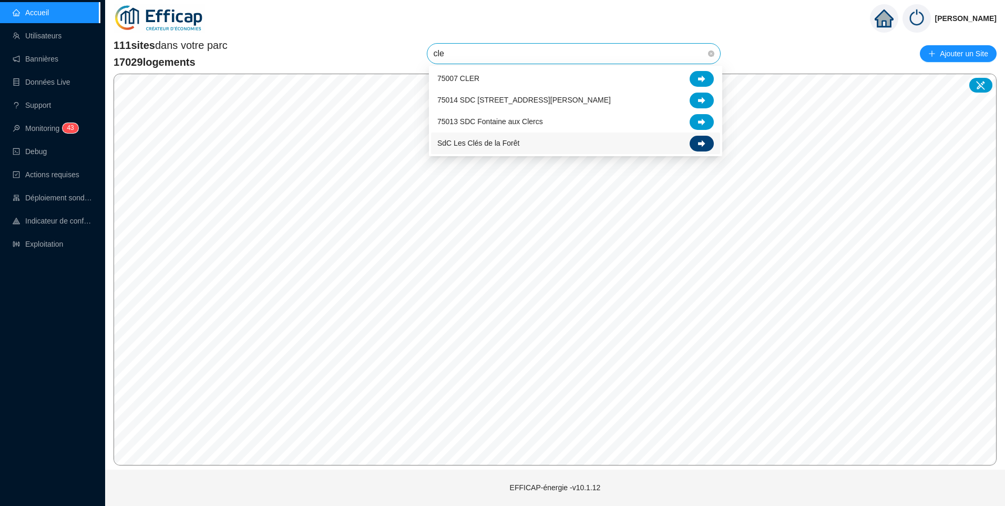
click at [693, 143] on div at bounding box center [702, 144] width 24 height 16
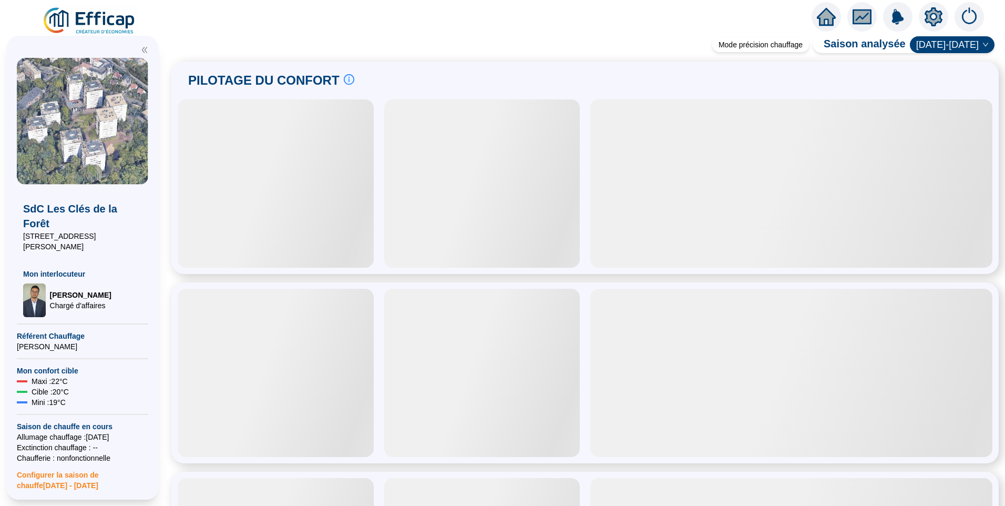
click at [931, 19] on icon "setting" at bounding box center [933, 16] width 19 height 19
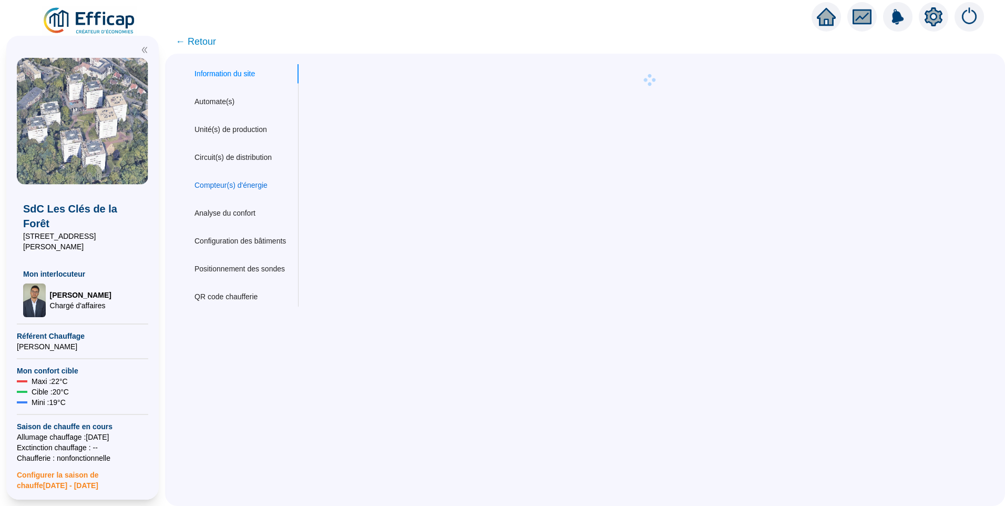
click at [241, 188] on div "Compteur(s) d'énergie" at bounding box center [230, 185] width 73 height 11
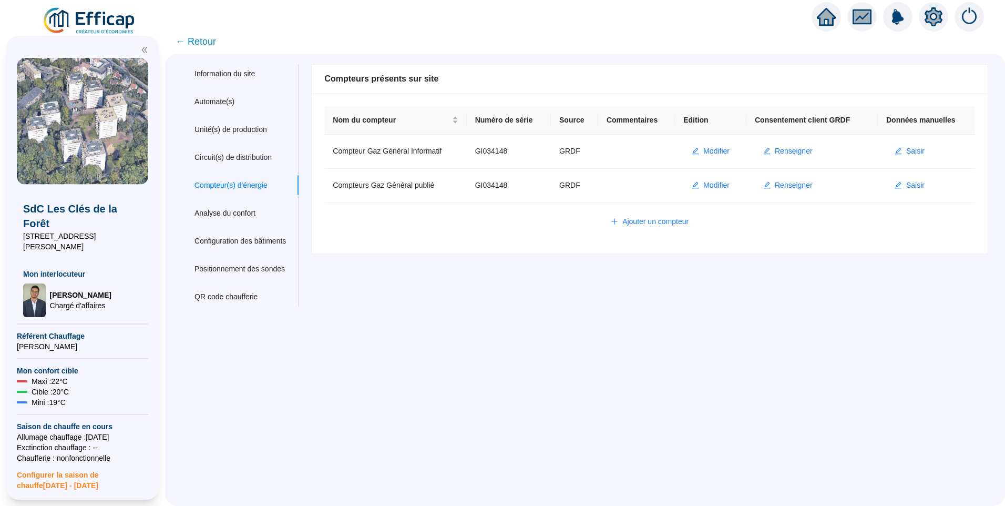
click at [106, 20] on img at bounding box center [89, 20] width 95 height 29
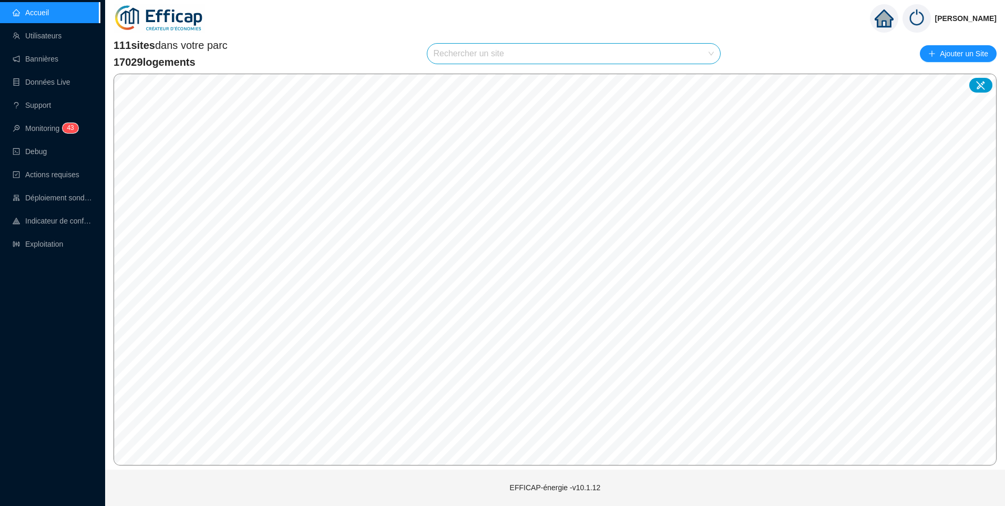
click at [524, 56] on input "search" at bounding box center [569, 54] width 271 height 20
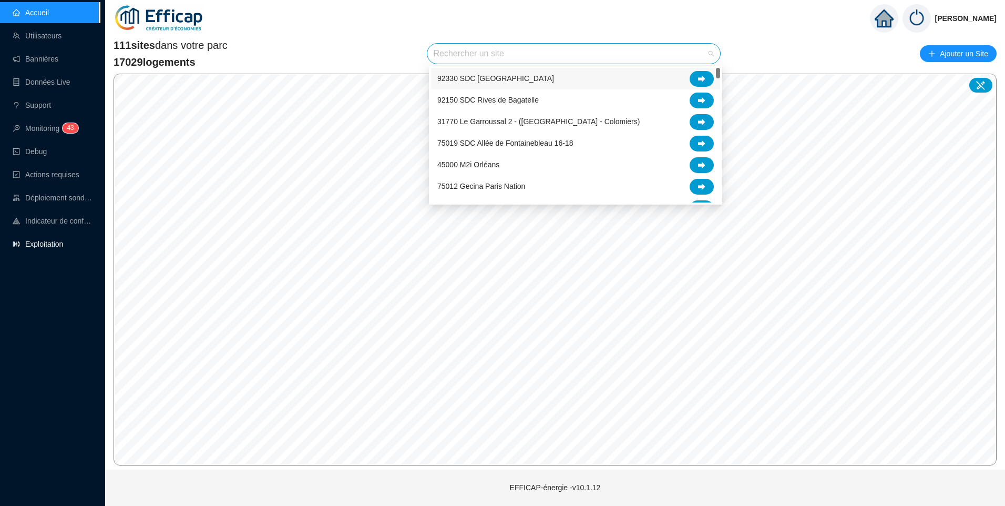
click at [46, 244] on link "Exploitation" at bounding box center [38, 244] width 50 height 8
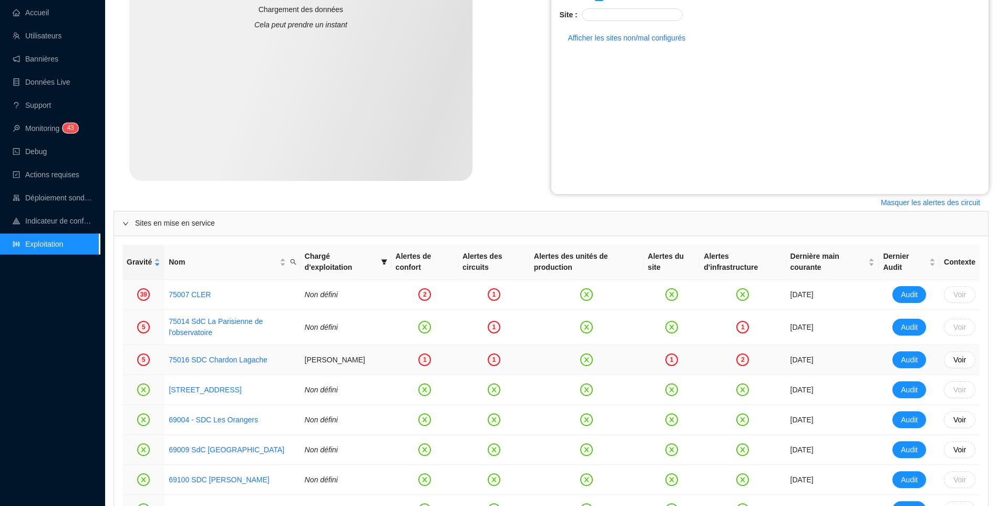
scroll to position [368, 0]
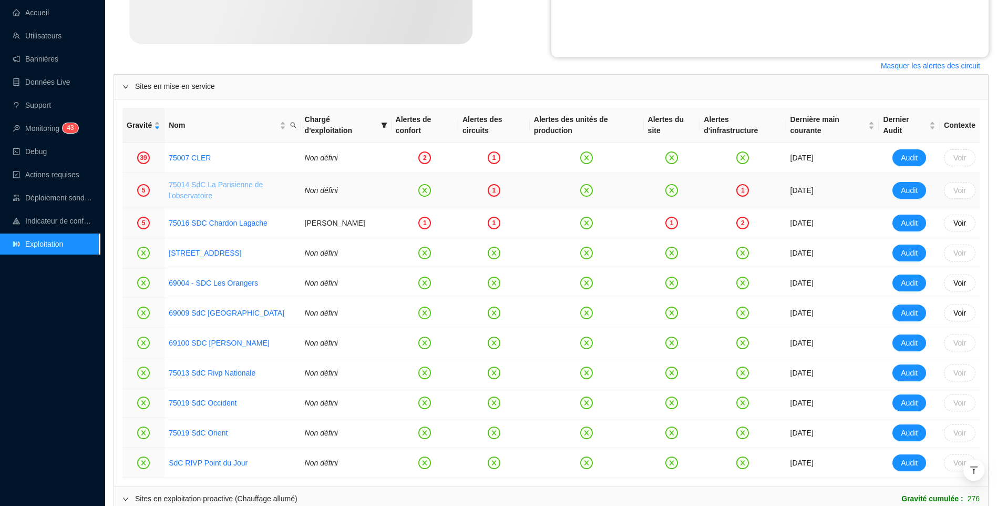
click at [217, 189] on link "75014 SdC La Parisienne de l'observatoire" at bounding box center [216, 189] width 94 height 19
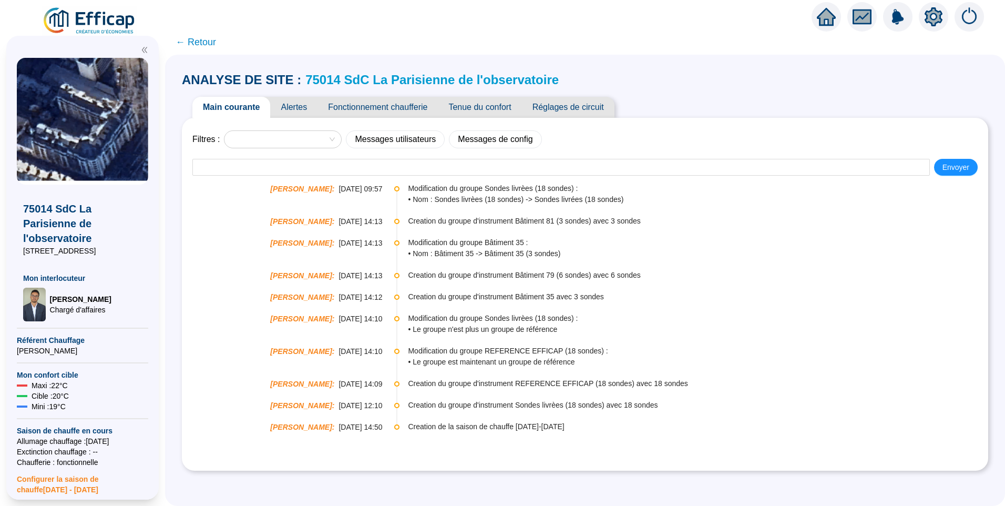
click at [937, 16] on icon "setting" at bounding box center [933, 16] width 7 height 7
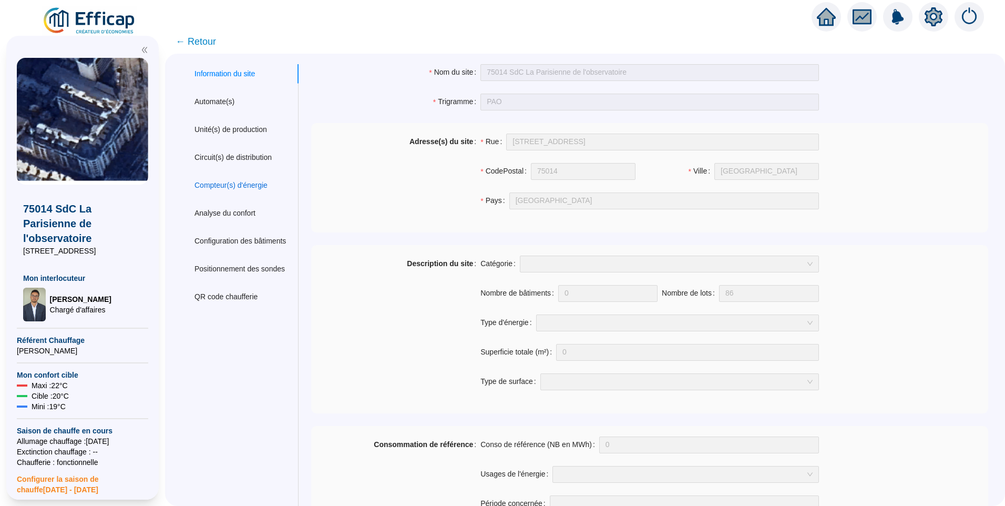
click at [239, 180] on div "Compteur(s) d'énergie" at bounding box center [230, 185] width 73 height 11
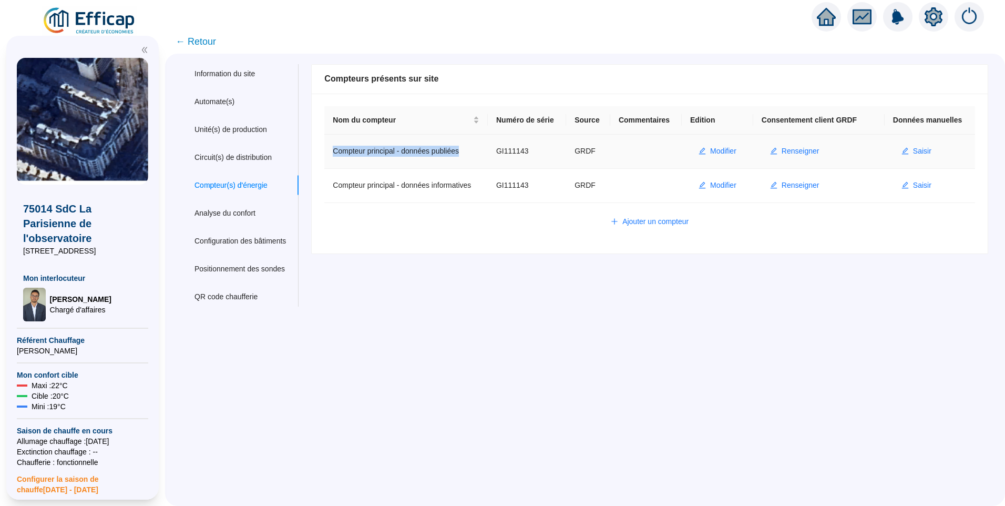
drag, startPoint x: 475, startPoint y: 153, endPoint x: 340, endPoint y: 156, distance: 134.6
click at [340, 156] on td "Compteur principal - données publiées" at bounding box center [405, 152] width 163 height 34
copy td "Compteur principal - données publiées"
click at [794, 151] on span "Renseigner" at bounding box center [801, 151] width 38 height 11
type input "GI111143"
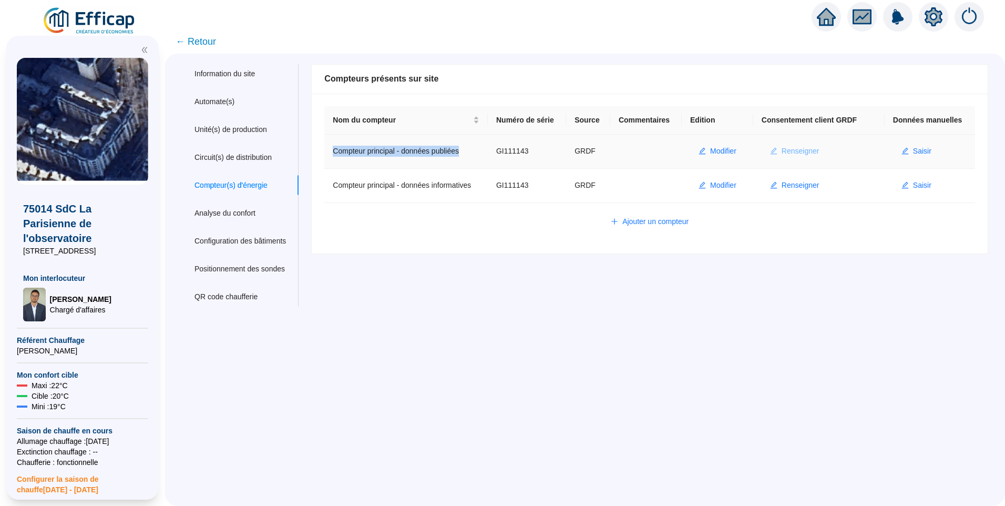
type input "75014"
type input "gestion4@cabinetmichau.fr"
type input "CABINET MICHAU"
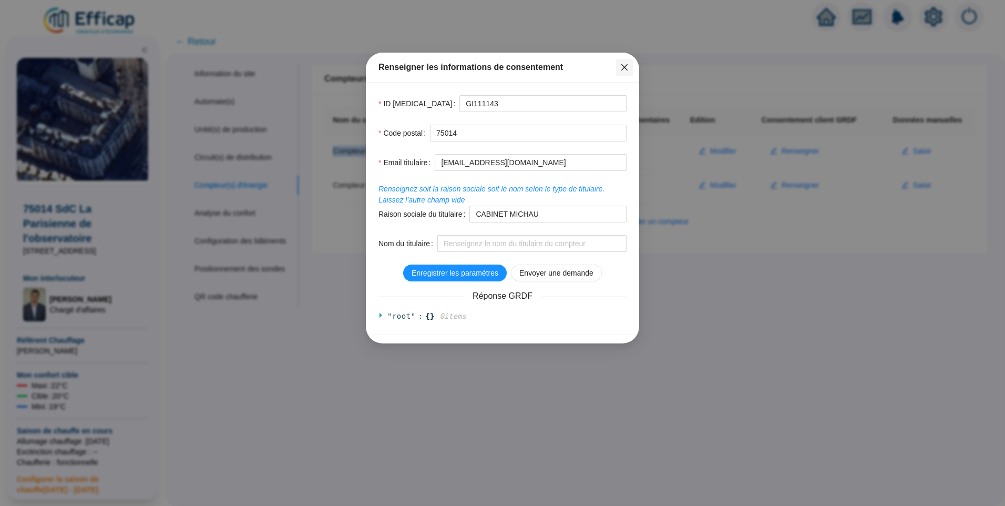
click at [624, 69] on icon "close" at bounding box center [624, 67] width 8 height 8
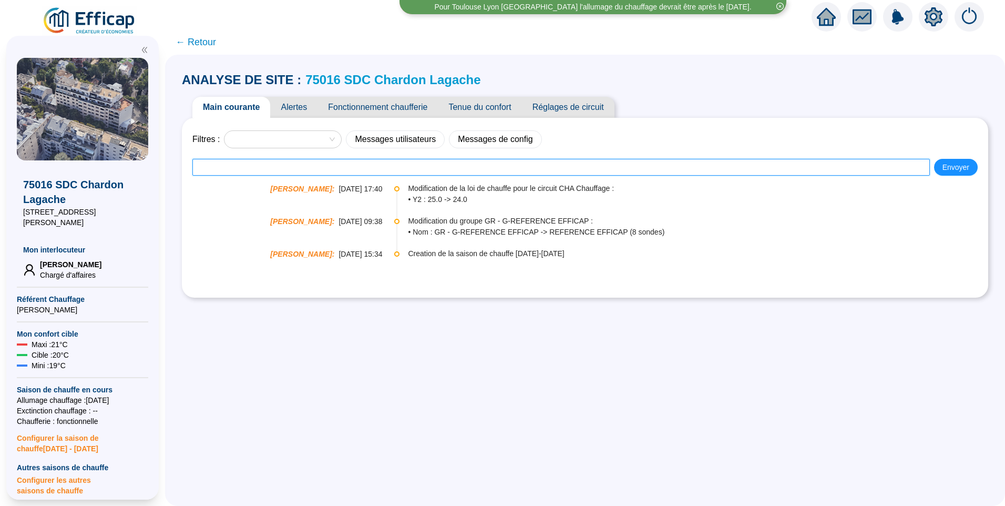
click at [316, 163] on input "text" at bounding box center [560, 167] width 737 height 17
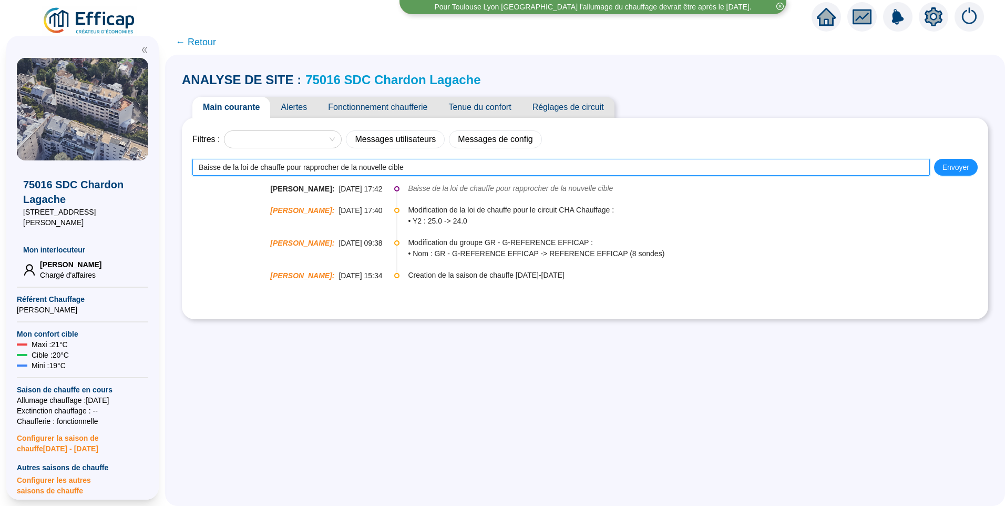
type input "Baisse de la loi de chauffe pour rapprocher de la nouvelle cible"
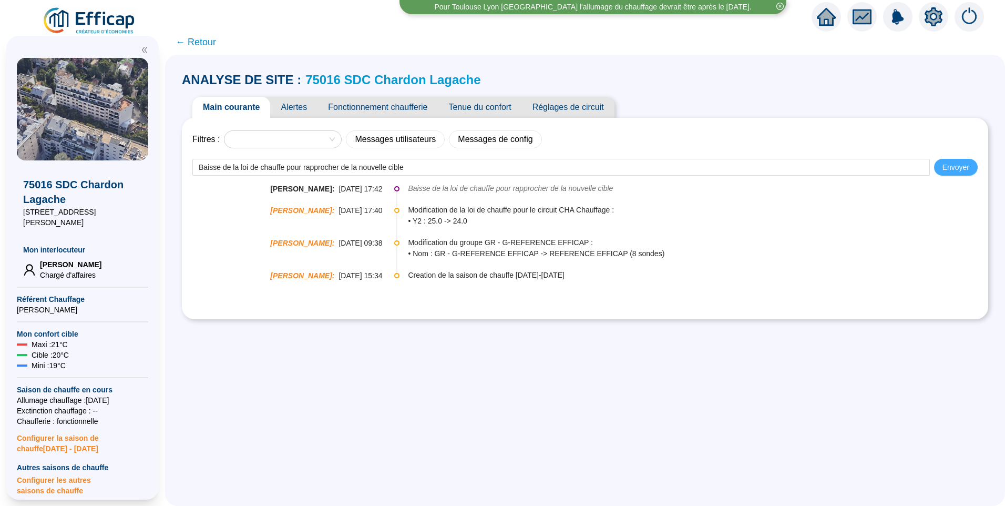
click at [952, 169] on span "Envoyer" at bounding box center [955, 167] width 27 height 11
click at [105, 20] on img at bounding box center [89, 20] width 95 height 29
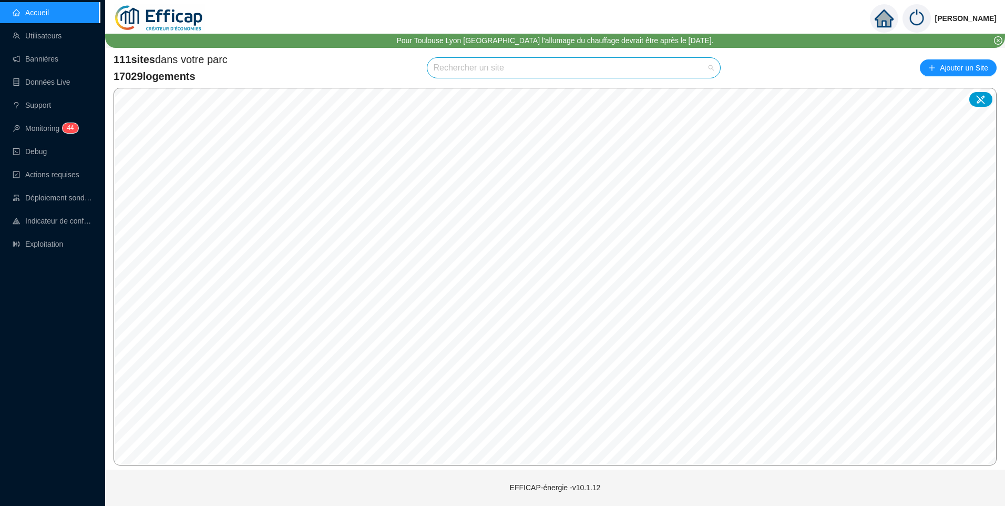
click at [493, 70] on input "search" at bounding box center [569, 68] width 271 height 20
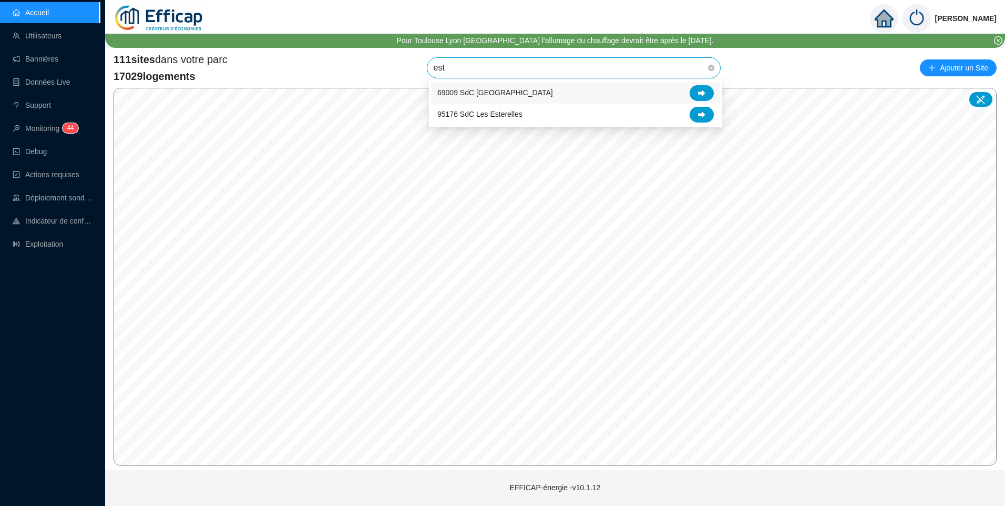
type input "este"
click at [704, 90] on icon at bounding box center [701, 92] width 7 height 7
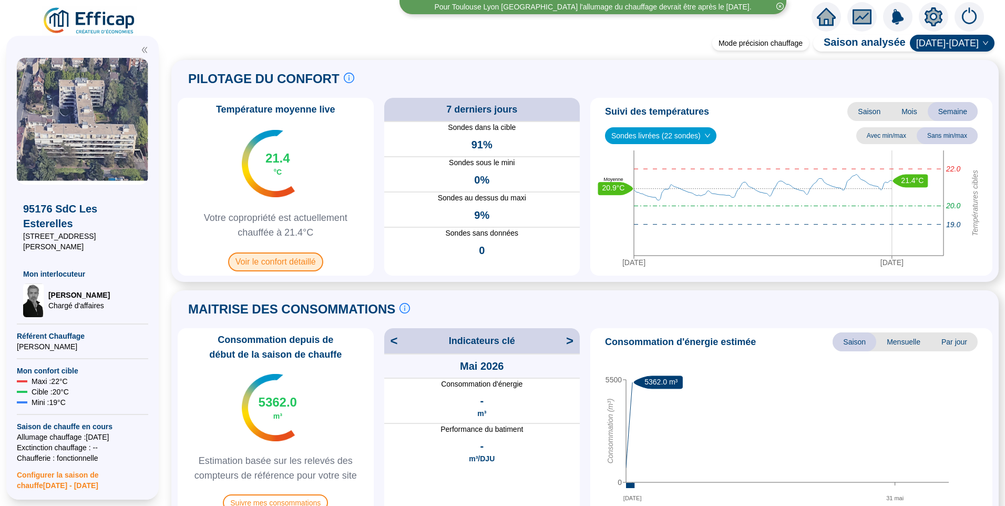
click at [274, 269] on span "Voir le confort détaillé" at bounding box center [275, 261] width 95 height 19
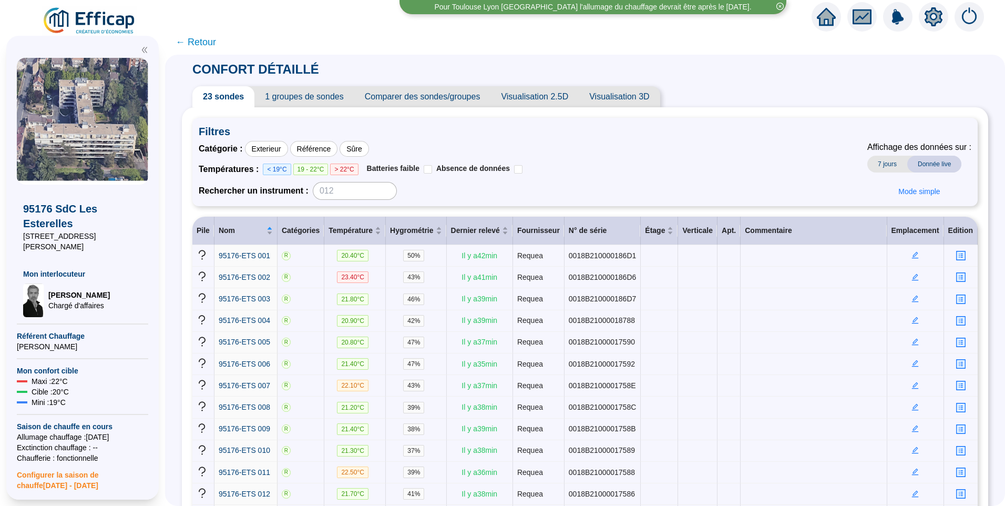
click at [748, 178] on div "Catégorie : Exterieur Référence Sûre Températures : < 19°C 19 - 22°C > 22°C Bat…" at bounding box center [585, 170] width 773 height 59
click at [636, 175] on div "Catégorie : Exterieur Référence Sûre Températures : < 19°C 19 - 22°C > 22°C Bat…" at bounding box center [585, 170] width 773 height 59
click at [630, 140] on div "Filtres Catégorie : Exterieur Référence Sûre Températures : < 19°C 19 - 22°C > …" at bounding box center [584, 162] width 785 height 88
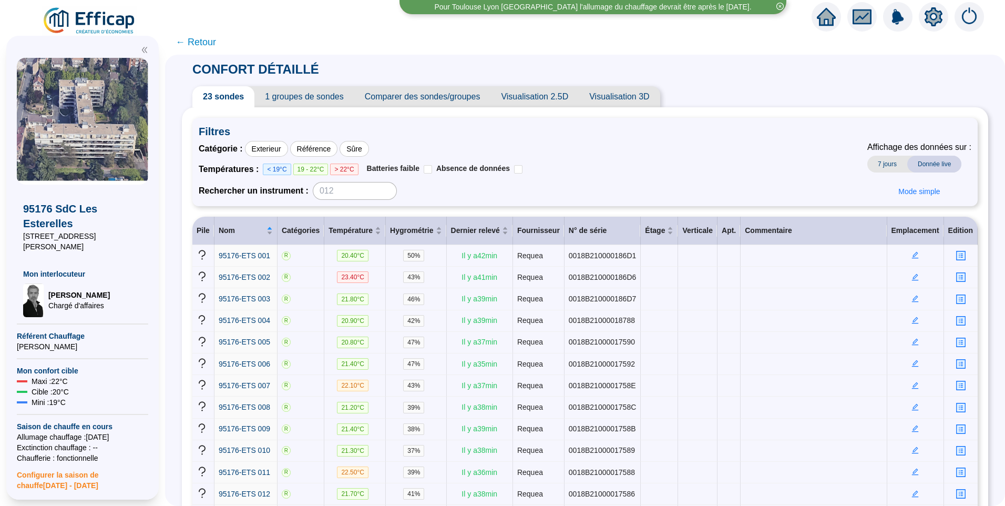
click at [630, 140] on div "Filtres Catégorie : Exterieur Référence Sûre Températures : < 19°C 19 - 22°C > …" at bounding box center [584, 162] width 785 height 88
click at [637, 137] on span "Filtres" at bounding box center [585, 131] width 773 height 15
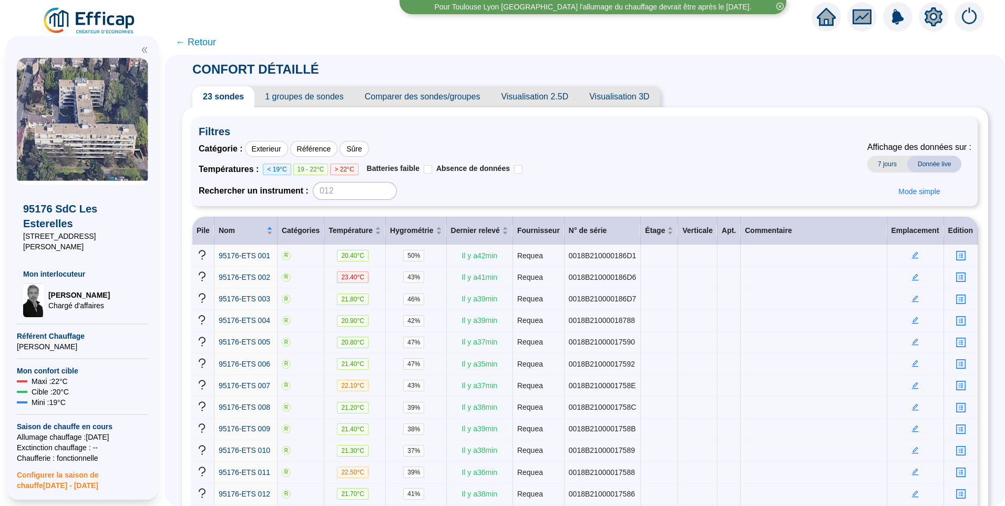
click at [637, 137] on span "Filtres" at bounding box center [585, 131] width 773 height 15
click at [640, 130] on span "Filtres" at bounding box center [585, 131] width 773 height 15
click at [929, 22] on icon "setting" at bounding box center [934, 16] width 18 height 19
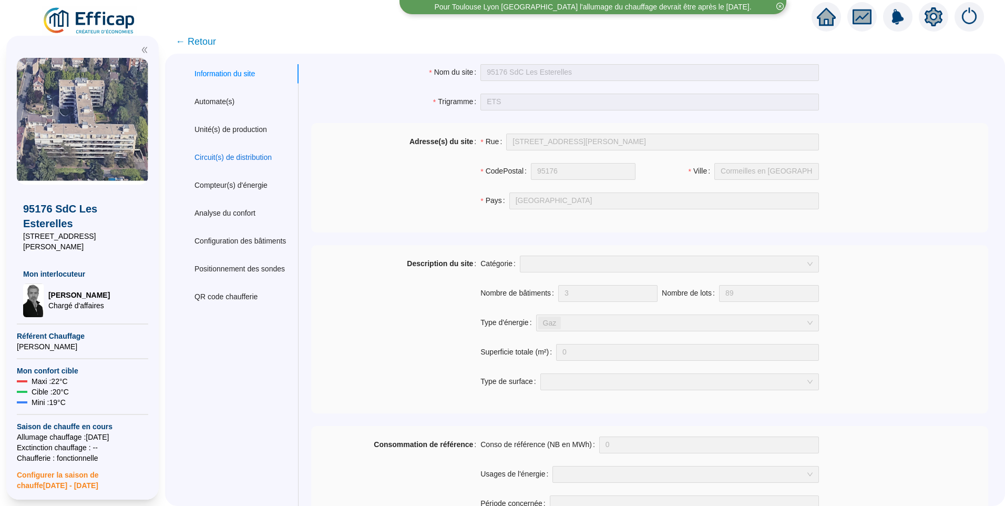
click at [232, 156] on div "Circuit(s) de distribution" at bounding box center [232, 157] width 77 height 11
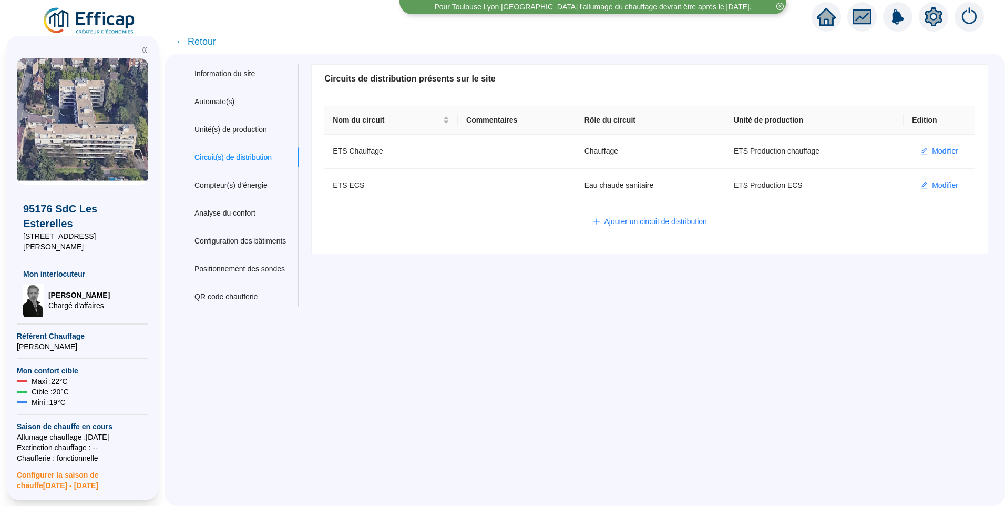
click at [203, 48] on span "← Retour" at bounding box center [196, 41] width 40 height 15
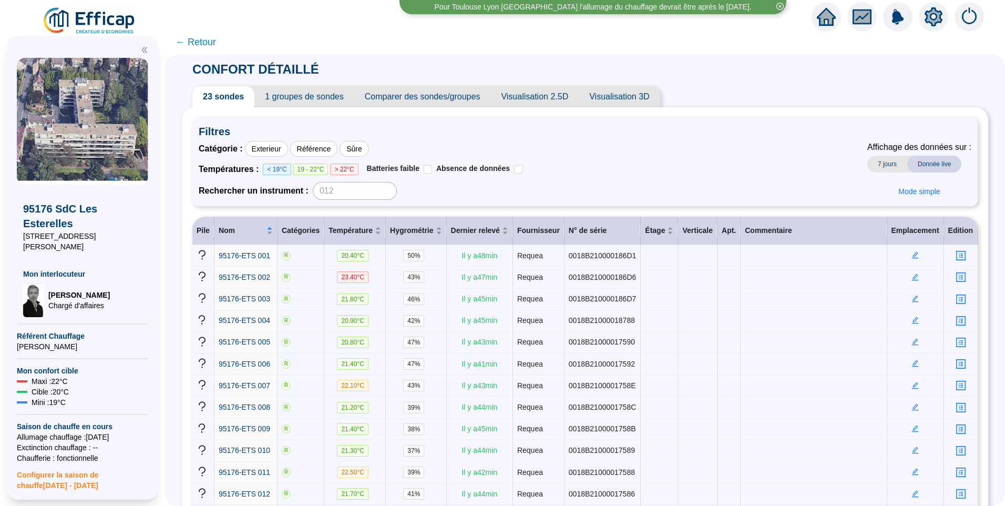
click at [926, 18] on icon "setting" at bounding box center [933, 16] width 19 height 19
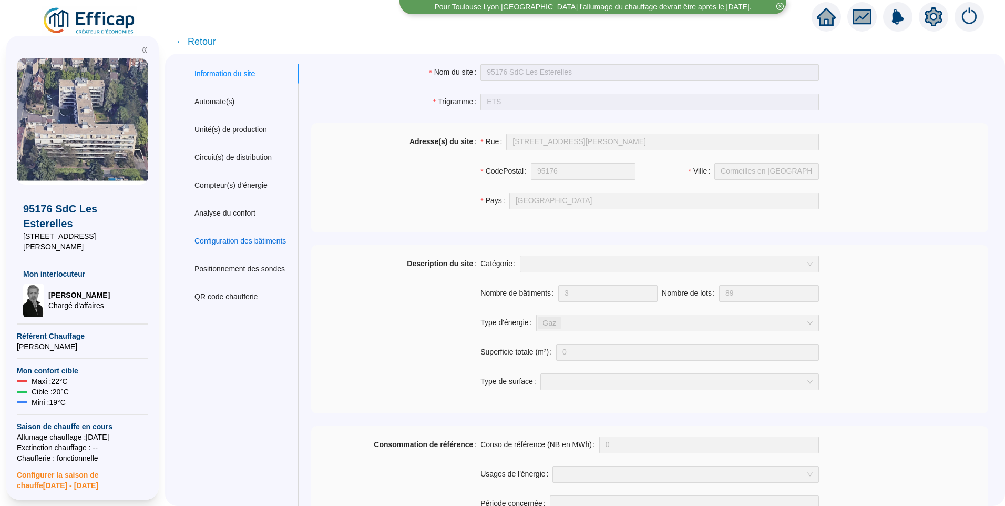
click at [242, 237] on div "Configuration des bâtiments" at bounding box center [239, 240] width 91 height 11
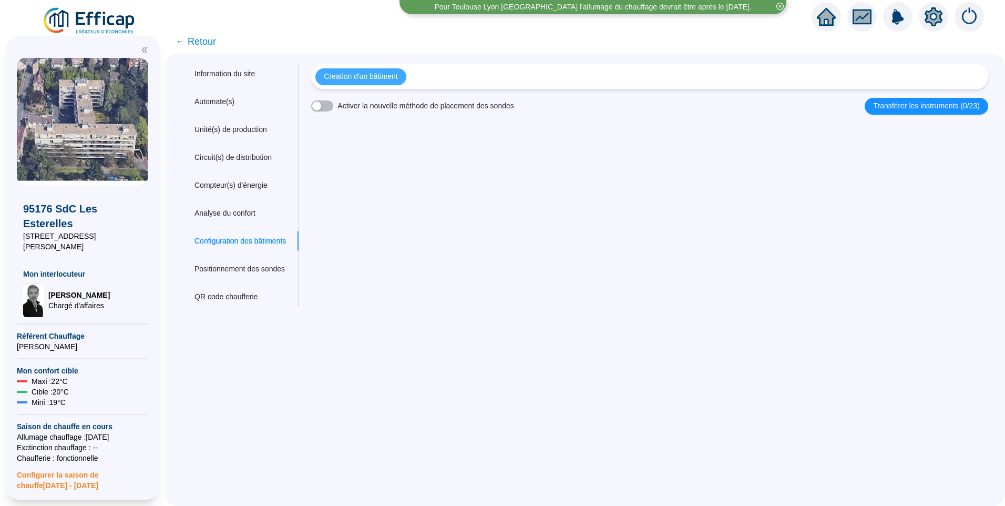
click at [385, 80] on span "Creation d'un bâtiment" at bounding box center [361, 76] width 74 height 11
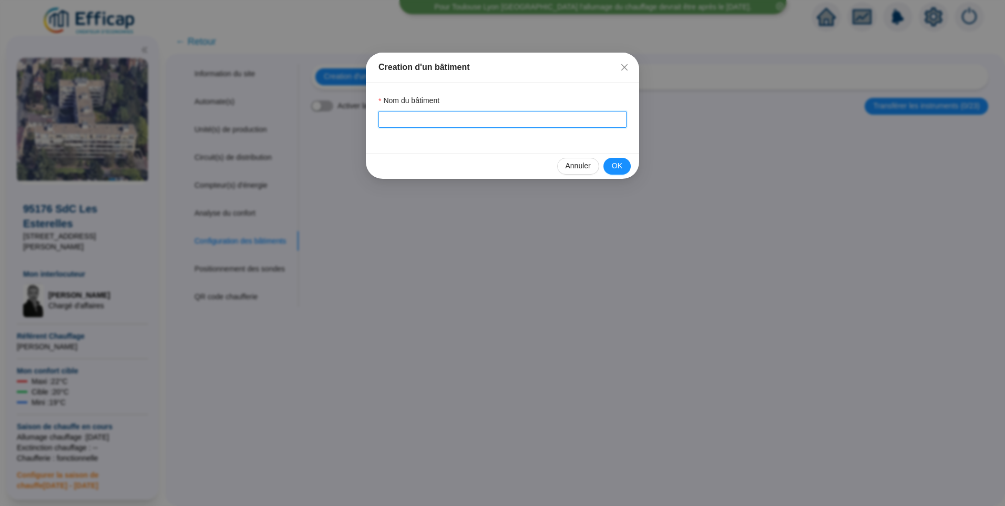
drag, startPoint x: 402, startPoint y: 116, endPoint x: 404, endPoint y: 123, distance: 7.1
click at [404, 121] on input "Nom du bâtiment" at bounding box center [502, 119] width 248 height 17
click at [399, 114] on input "Nom du bâtiment" at bounding box center [502, 119] width 248 height 17
click at [397, 117] on input "Nom du bâtiment" at bounding box center [502, 119] width 248 height 17
click at [607, 138] on div "Nom du bâtiment 10" at bounding box center [502, 118] width 273 height 70
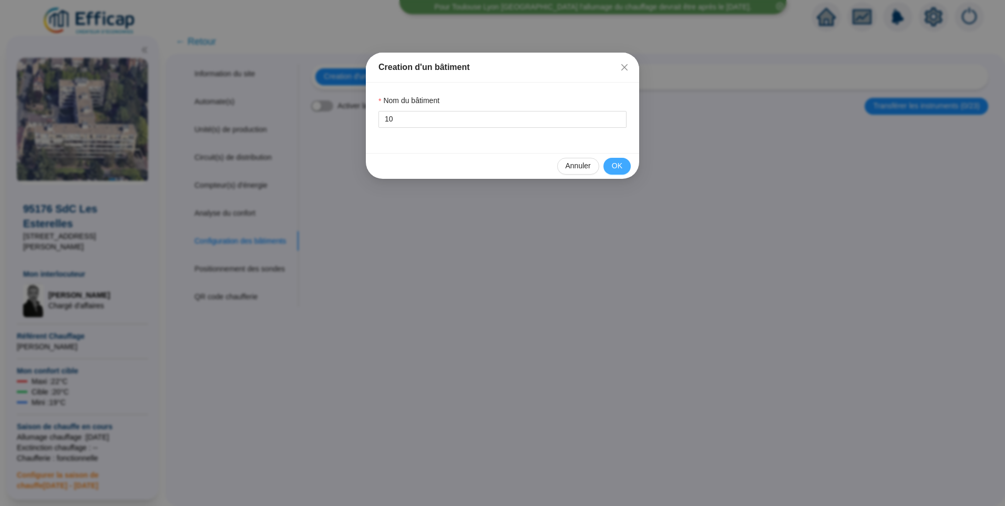
click at [614, 163] on span "OK" at bounding box center [617, 165] width 11 height 11
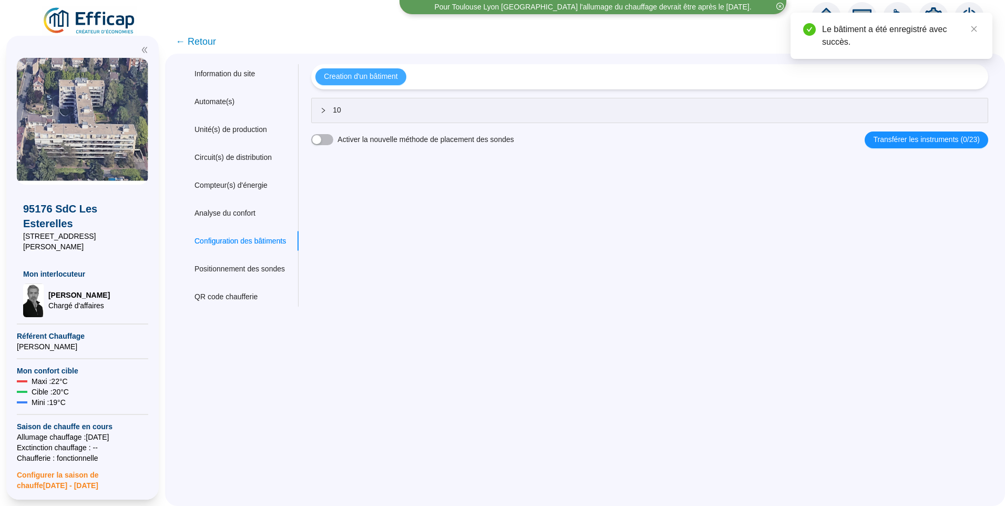
click at [369, 74] on span "Creation d'un bâtiment" at bounding box center [361, 76] width 74 height 11
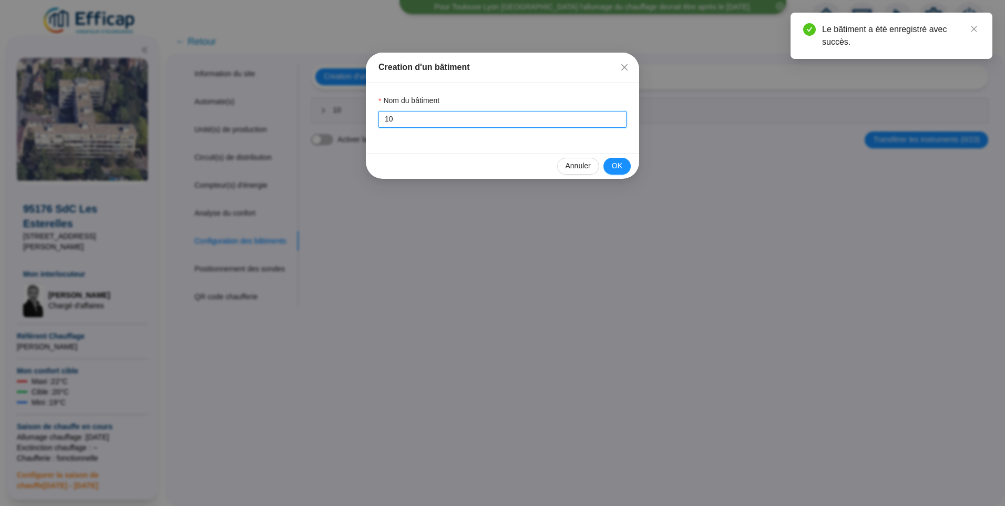
drag, startPoint x: 399, startPoint y: 122, endPoint x: 116, endPoint y: 116, distance: 283.9
click at [116, 116] on div "Creation d'un bâtiment Nom du bâtiment 10 Annuler OK" at bounding box center [502, 253] width 1005 height 506
click at [622, 167] on span "OK" at bounding box center [617, 165] width 11 height 11
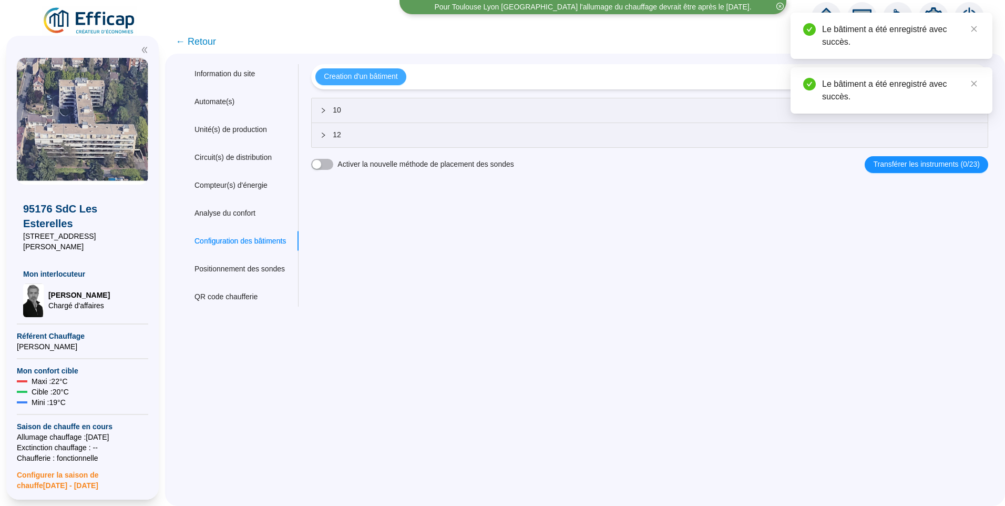
click at [391, 76] on span "Creation d'un bâtiment" at bounding box center [361, 76] width 74 height 11
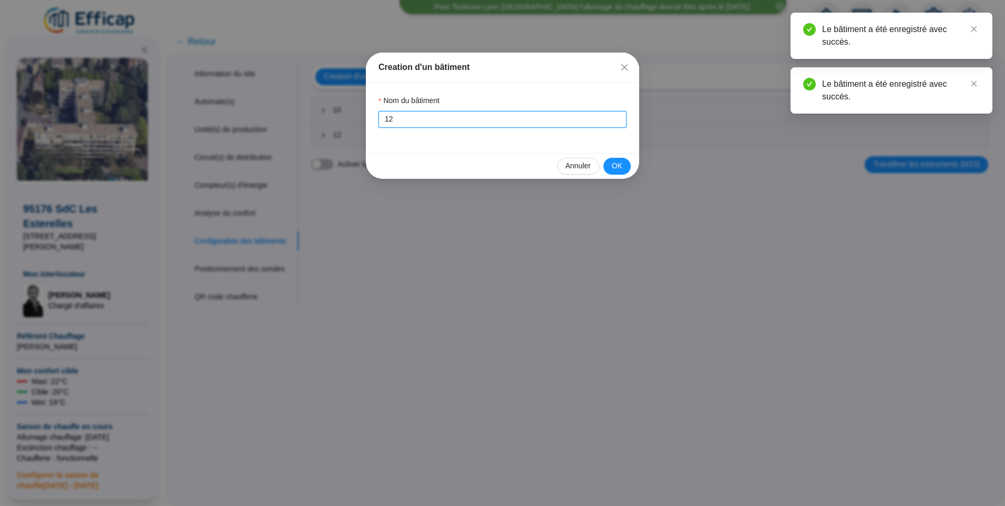
drag, startPoint x: 408, startPoint y: 120, endPoint x: 353, endPoint y: 116, distance: 54.8
click at [353, 116] on div "Creation d'un bâtiment Nom du bâtiment 12 Annuler OK" at bounding box center [502, 253] width 1005 height 506
click at [617, 167] on span "OK" at bounding box center [617, 165] width 11 height 11
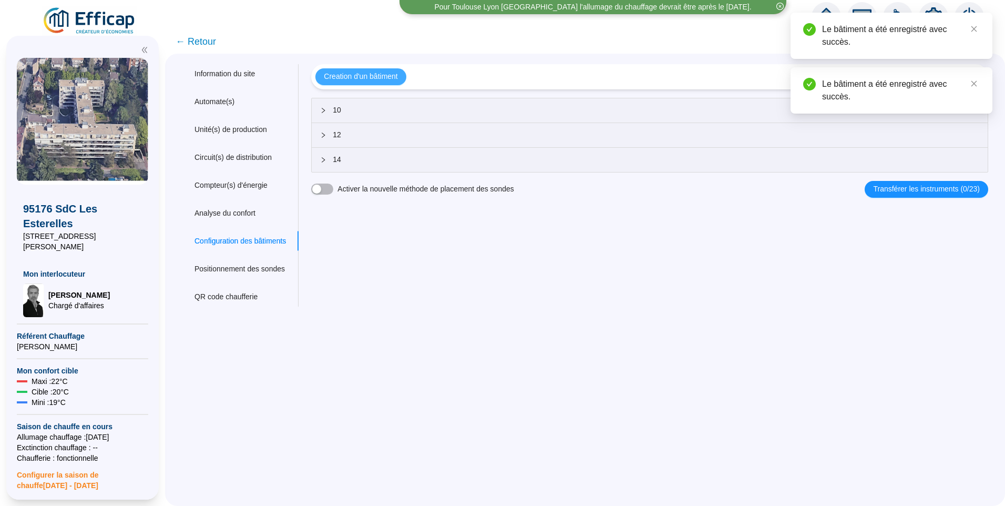
click at [387, 77] on span "Creation d'un bâtiment" at bounding box center [361, 76] width 74 height 11
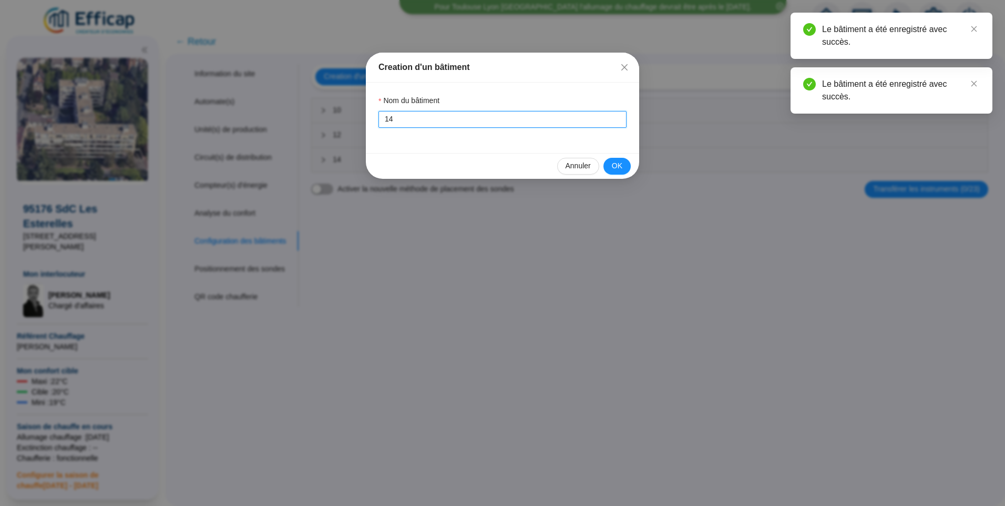
drag, startPoint x: 412, startPoint y: 122, endPoint x: 299, endPoint y: 115, distance: 113.8
click at [299, 115] on div "Creation d'un bâtiment Nom du bâtiment 14 Annuler OK" at bounding box center [502, 253] width 1005 height 506
click at [625, 167] on button "OK" at bounding box center [616, 166] width 27 height 17
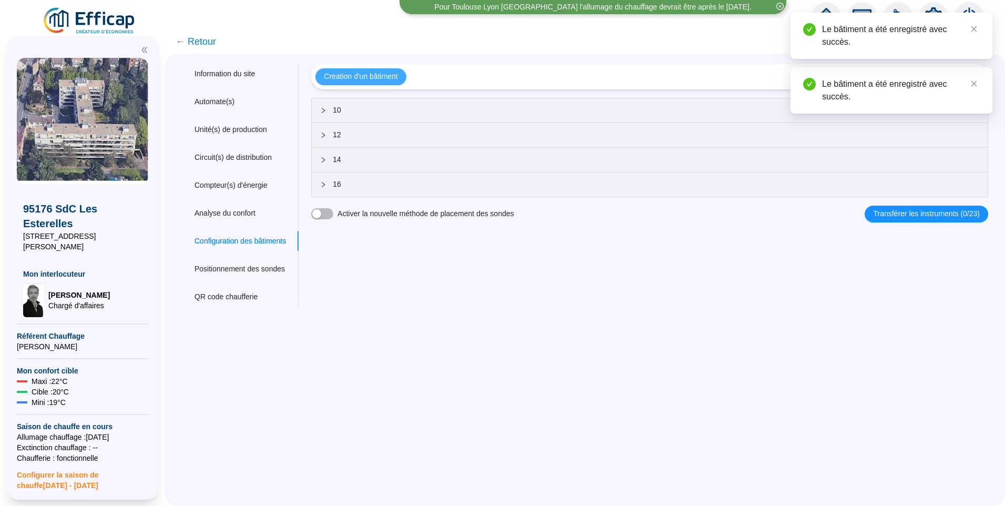
click at [385, 74] on span "Creation d'un bâtiment" at bounding box center [361, 76] width 74 height 11
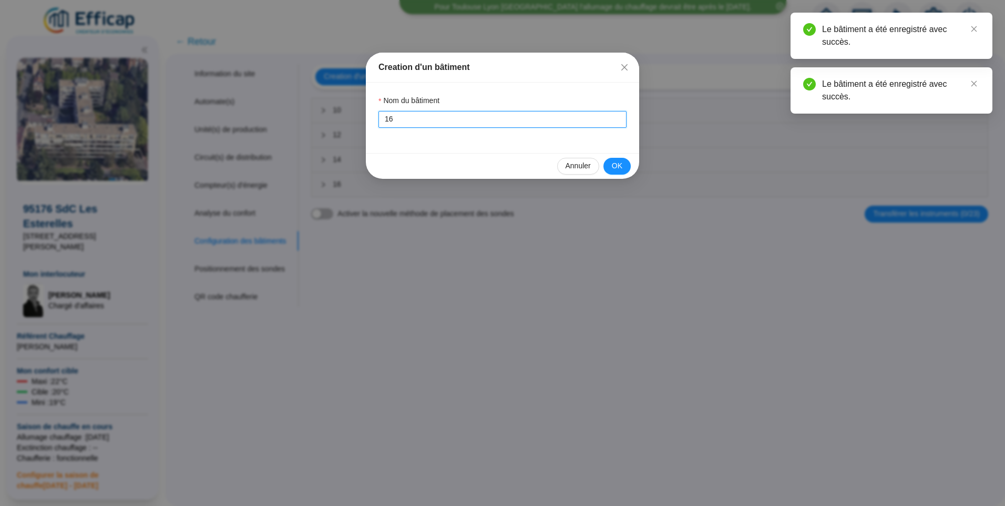
drag, startPoint x: 371, startPoint y: 124, endPoint x: 325, endPoint y: 121, distance: 45.3
click at [311, 124] on div "Creation d'un bâtiment Nom du bâtiment 16 Annuler OK" at bounding box center [502, 253] width 1005 height 506
click at [618, 168] on span "OK" at bounding box center [617, 165] width 11 height 11
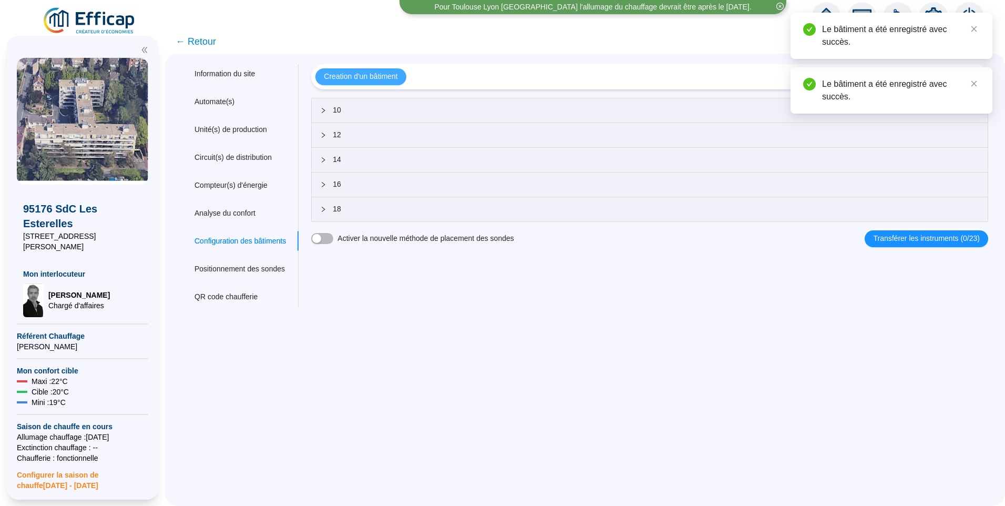
click at [381, 76] on span "Creation d'un bâtiment" at bounding box center [361, 76] width 74 height 11
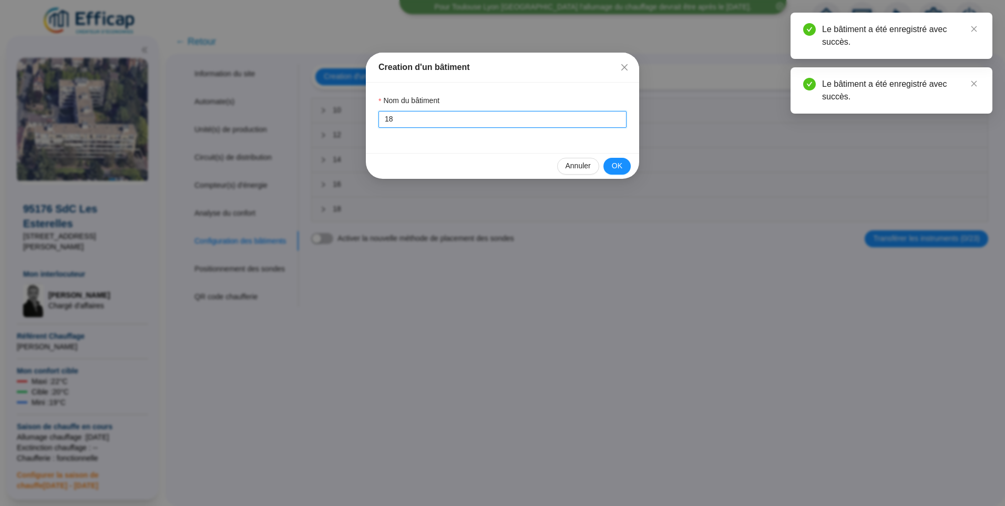
drag, startPoint x: 406, startPoint y: 120, endPoint x: 291, endPoint y: 105, distance: 115.5
click at [273, 106] on div "Creation d'un bâtiment Nom du bâtiment 18 Annuler OK" at bounding box center [502, 253] width 1005 height 506
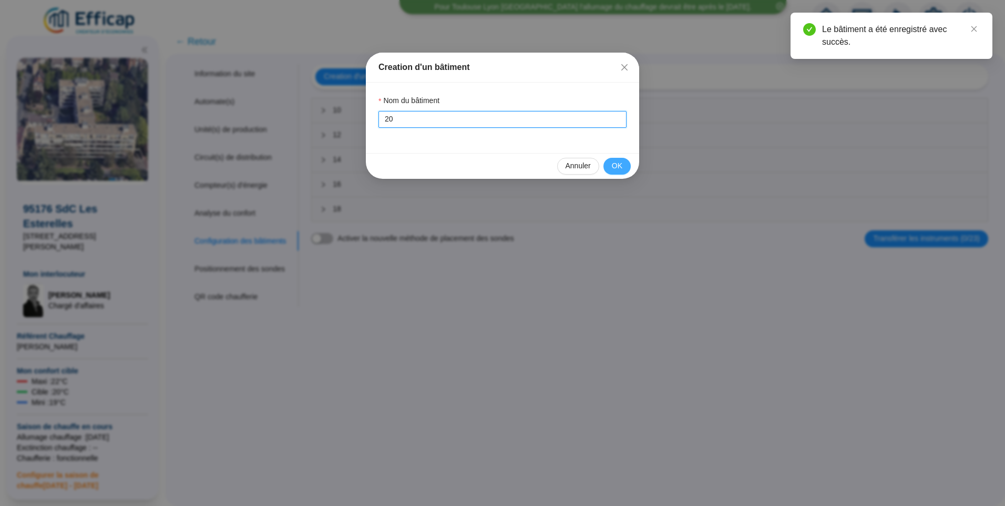
type input "20"
click at [622, 169] on span "OK" at bounding box center [617, 165] width 11 height 11
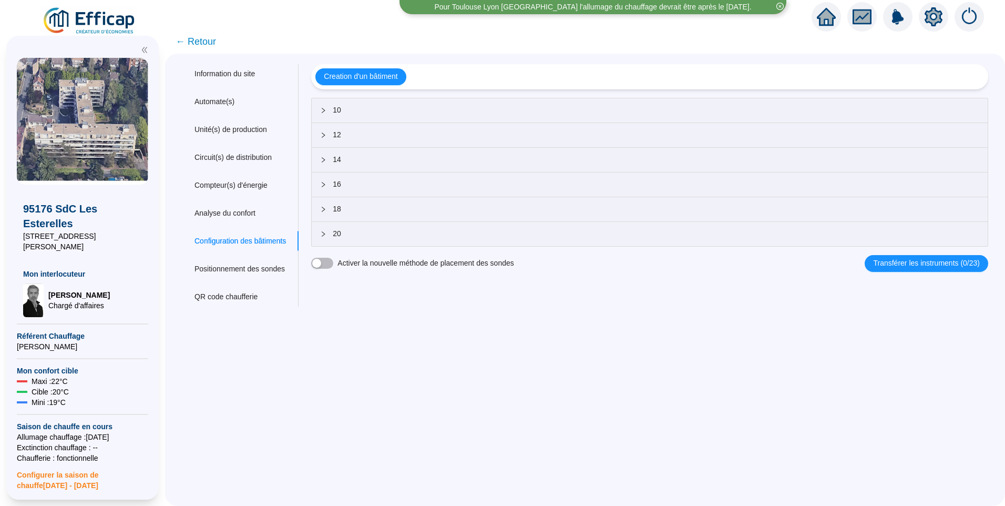
click at [391, 119] on div "10" at bounding box center [650, 110] width 676 height 24
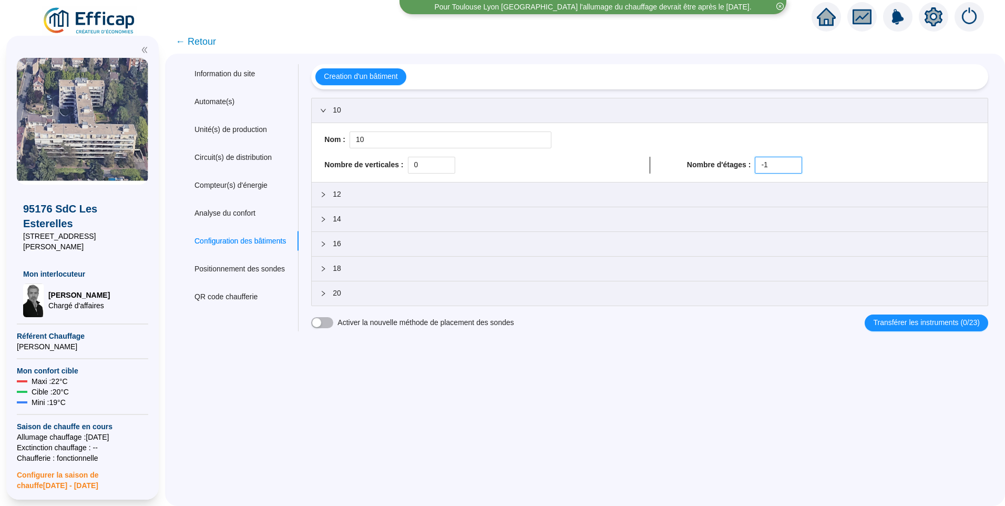
drag, startPoint x: 770, startPoint y: 163, endPoint x: 657, endPoint y: 160, distance: 113.1
click at [660, 160] on div "Nombre de verticales : 0 Nombre d'étages : -1" at bounding box center [649, 165] width 659 height 17
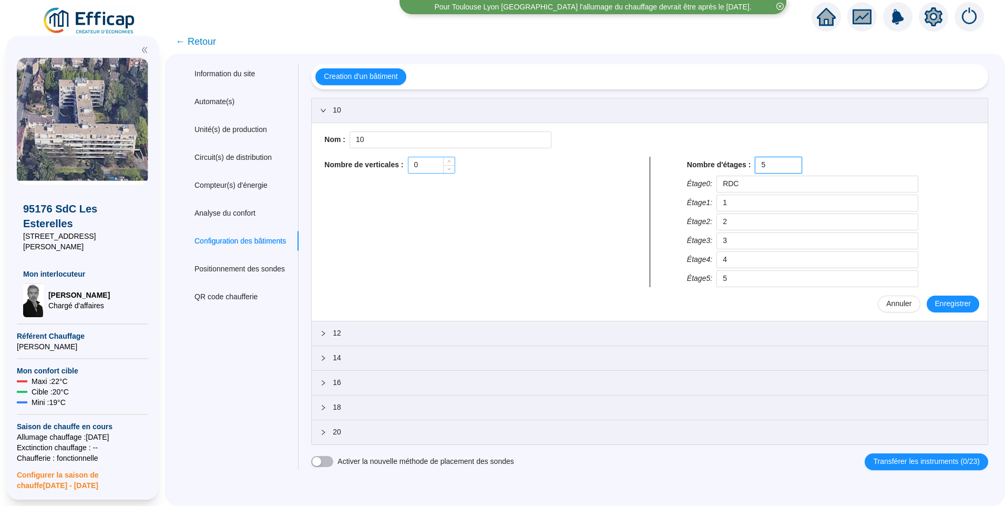
type input "5"
drag, startPoint x: 434, startPoint y: 165, endPoint x: 353, endPoint y: 148, distance: 82.7
click at [353, 148] on div "Nom : 10 Nombre de verticales : 0 Nombre d'étages : 5 Étage 0 : RDC Étage 1 : 1…" at bounding box center [649, 221] width 659 height 181
click at [947, 303] on span "Enregistrer" at bounding box center [953, 303] width 36 height 11
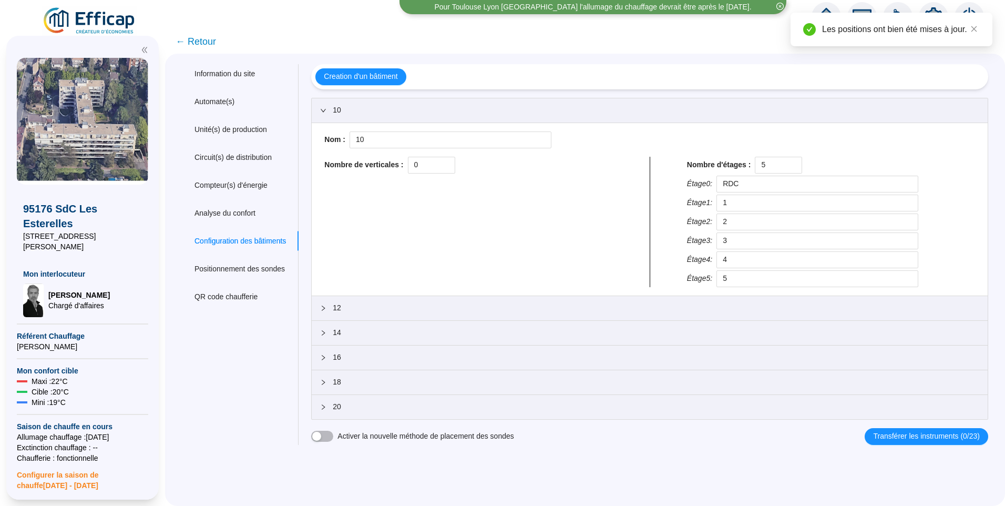
click at [333, 309] on div at bounding box center [326, 308] width 13 height 12
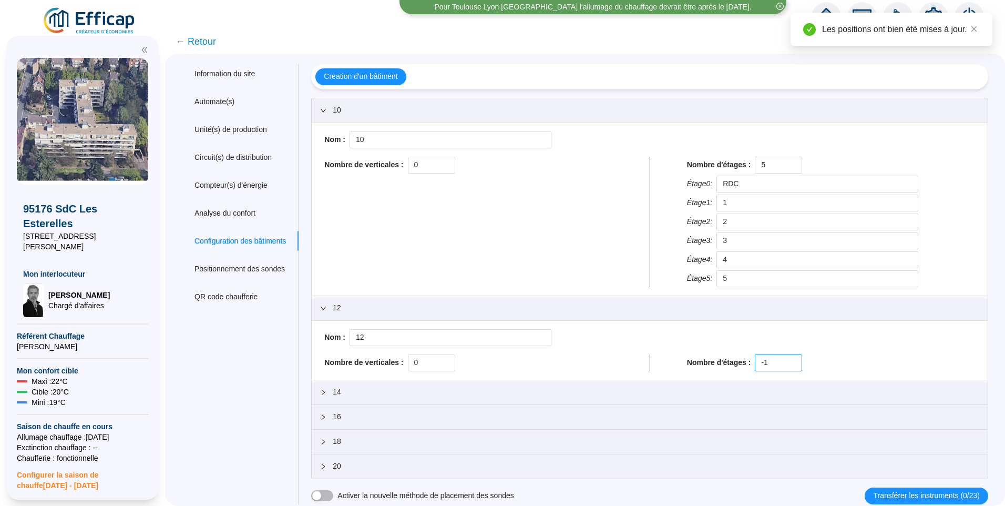
drag, startPoint x: 784, startPoint y: 367, endPoint x: 716, endPoint y: 344, distance: 72.1
click at [710, 356] on div "Nombre d'étages : -1" at bounding box center [831, 362] width 288 height 17
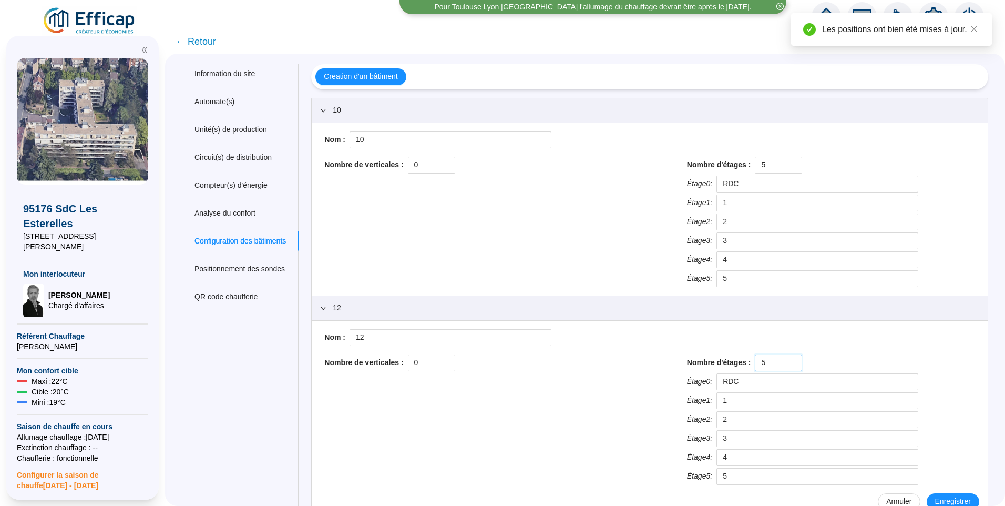
type input "5"
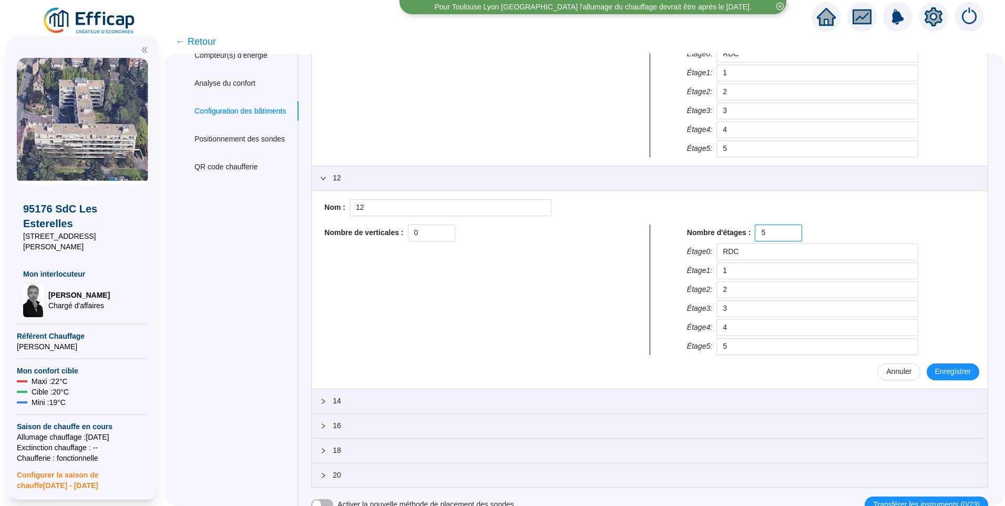
scroll to position [137, 0]
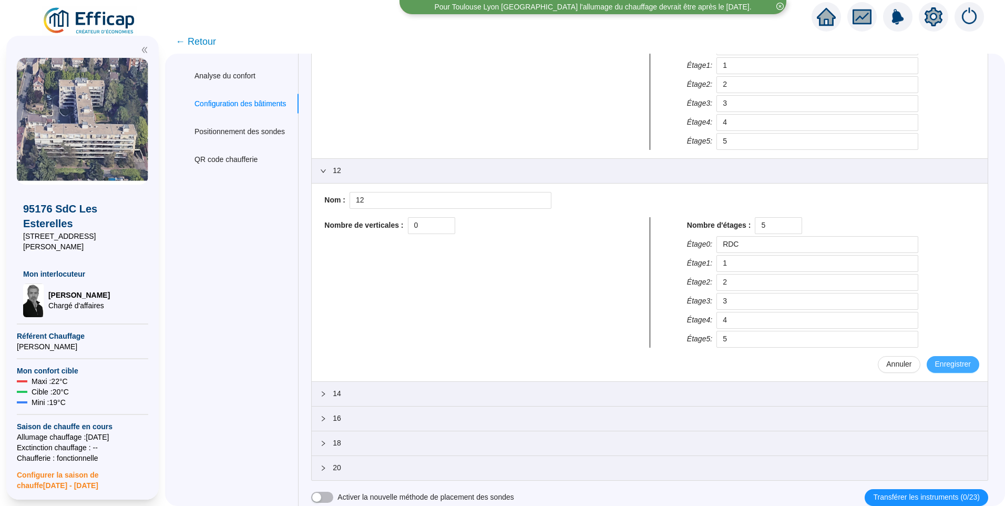
click at [949, 364] on span "Enregistrer" at bounding box center [953, 363] width 36 height 11
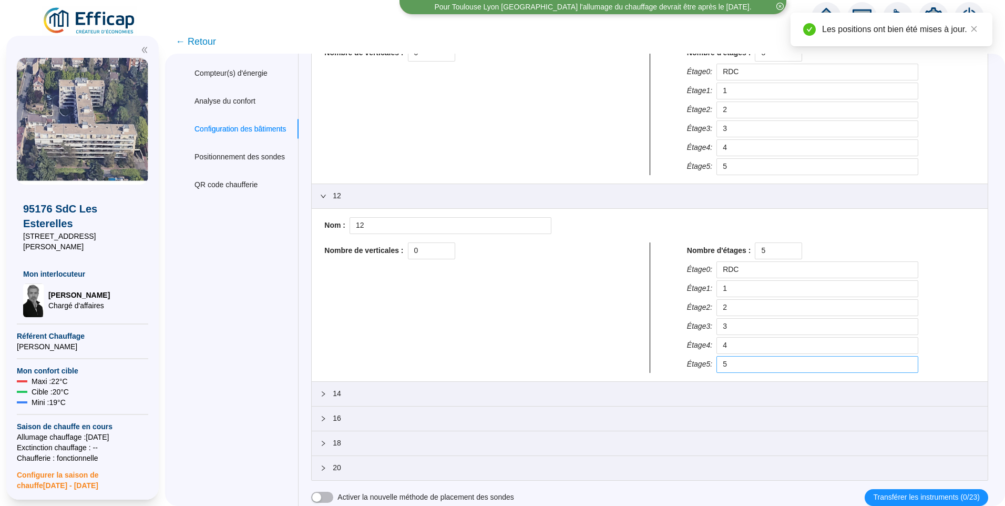
scroll to position [112, 0]
click at [440, 394] on span "14" at bounding box center [656, 393] width 646 height 11
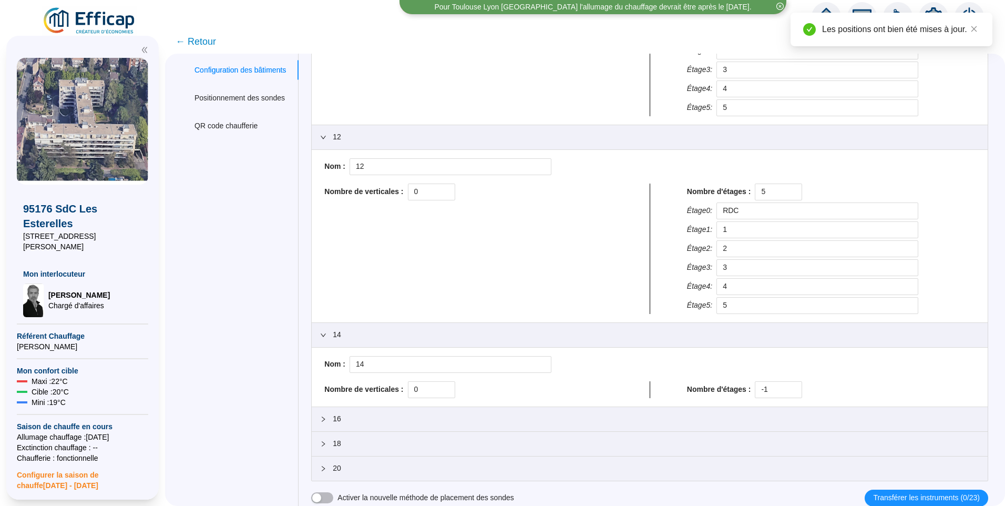
scroll to position [171, 0]
drag, startPoint x: 778, startPoint y: 387, endPoint x: 588, endPoint y: 392, distance: 189.8
click at [599, 379] on div "Nom : 14 Nombre de verticales : 0 Nombre d'étages : -1" at bounding box center [649, 376] width 659 height 42
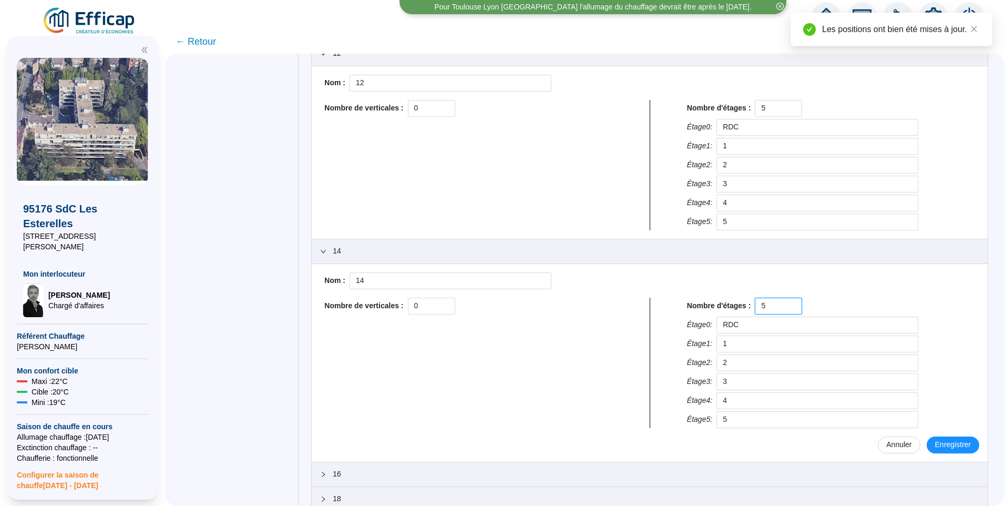
scroll to position [310, 0]
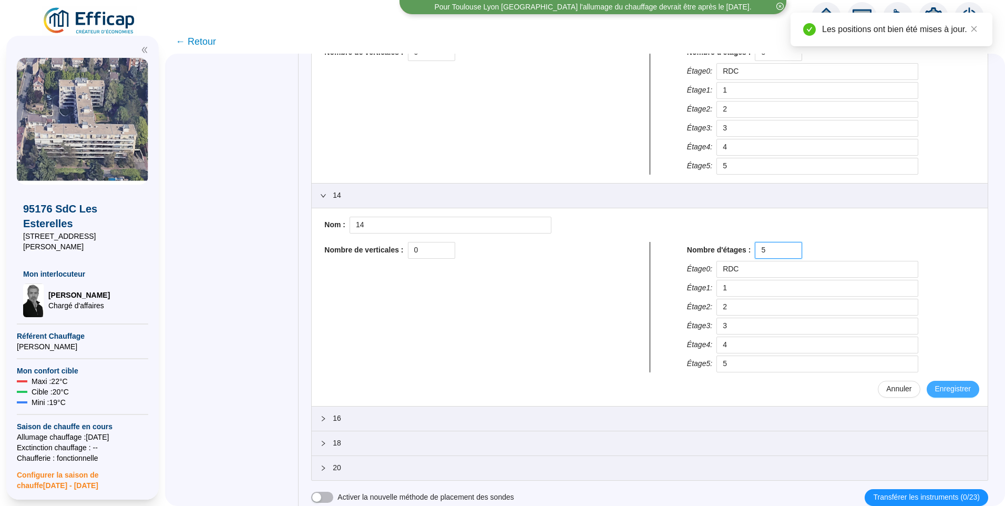
type input "5"
click at [935, 390] on span "Enregistrer" at bounding box center [953, 388] width 36 height 11
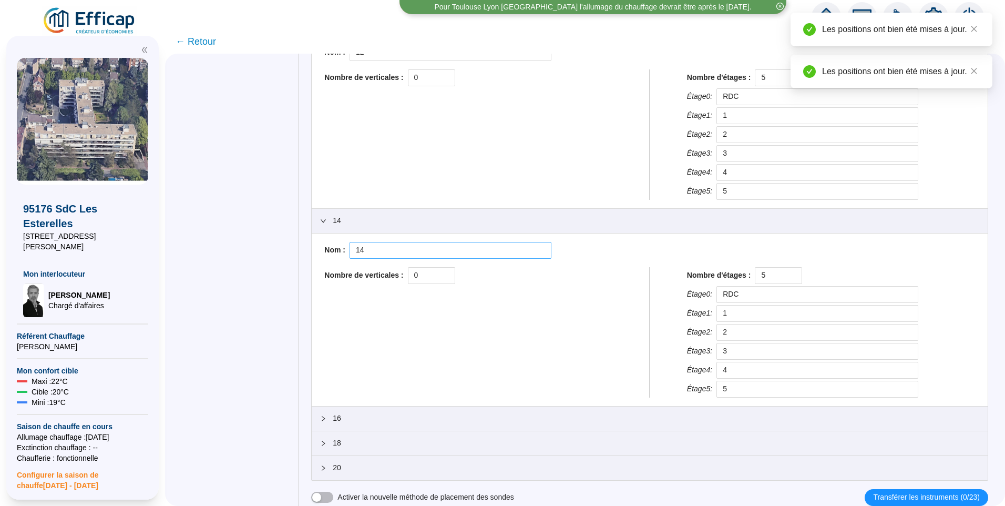
scroll to position [285, 0]
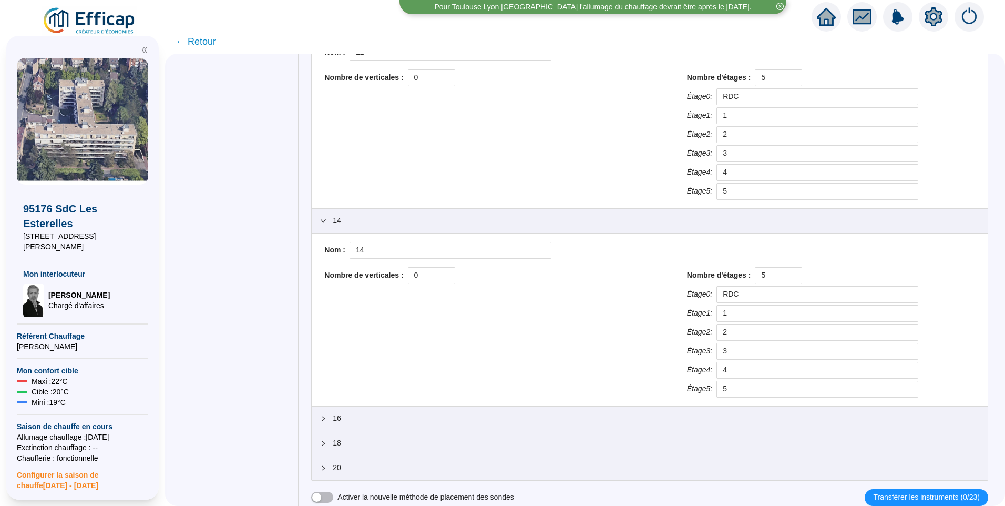
click at [942, 11] on icon "setting" at bounding box center [933, 16] width 19 height 19
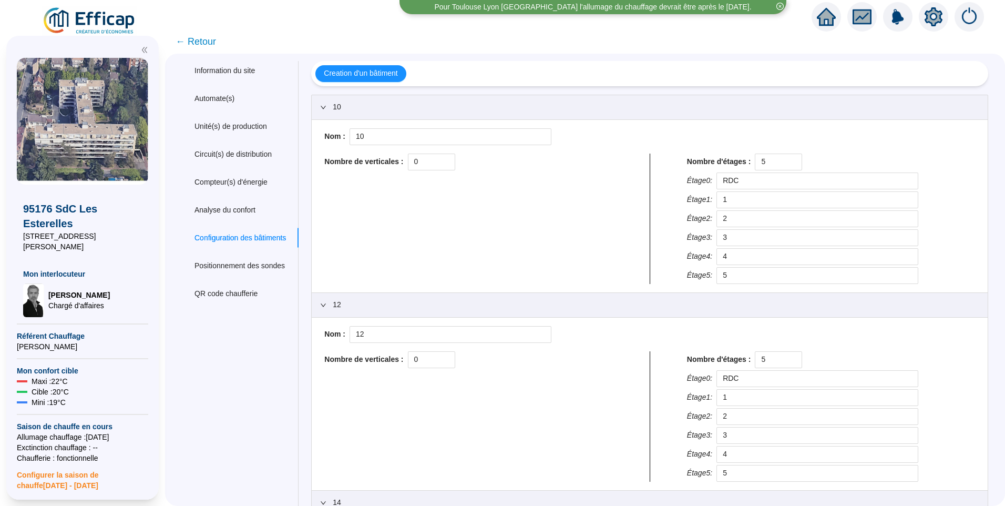
scroll to position [0, 0]
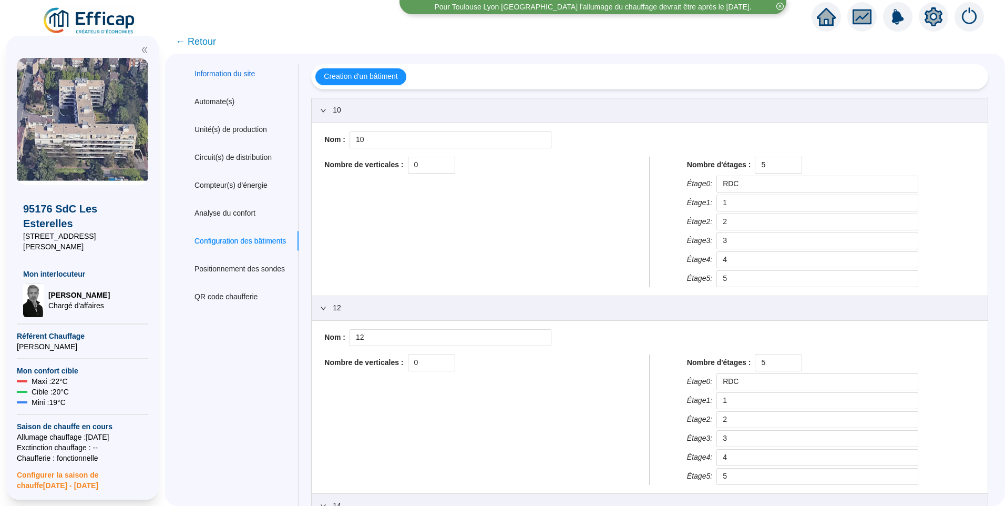
click at [242, 76] on div "Information du site" at bounding box center [224, 73] width 60 height 11
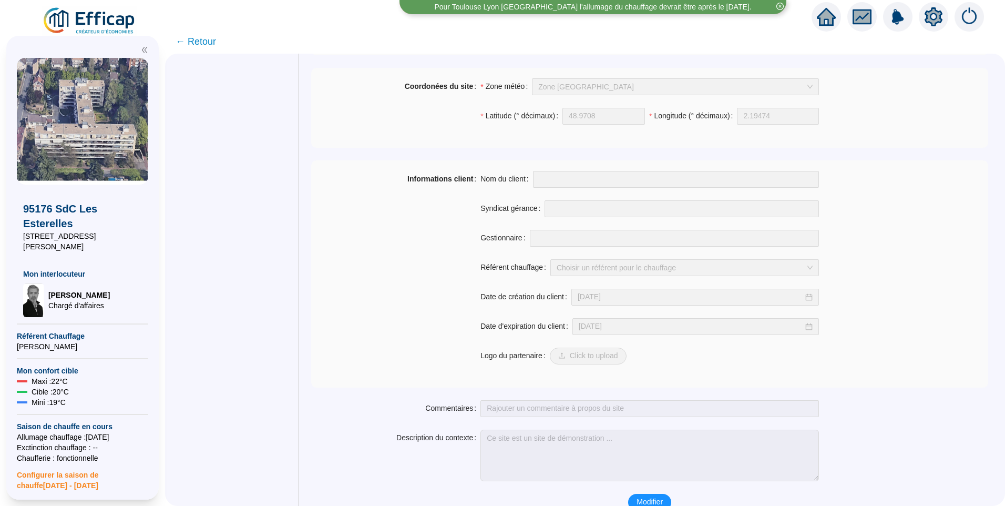
scroll to position [707, 0]
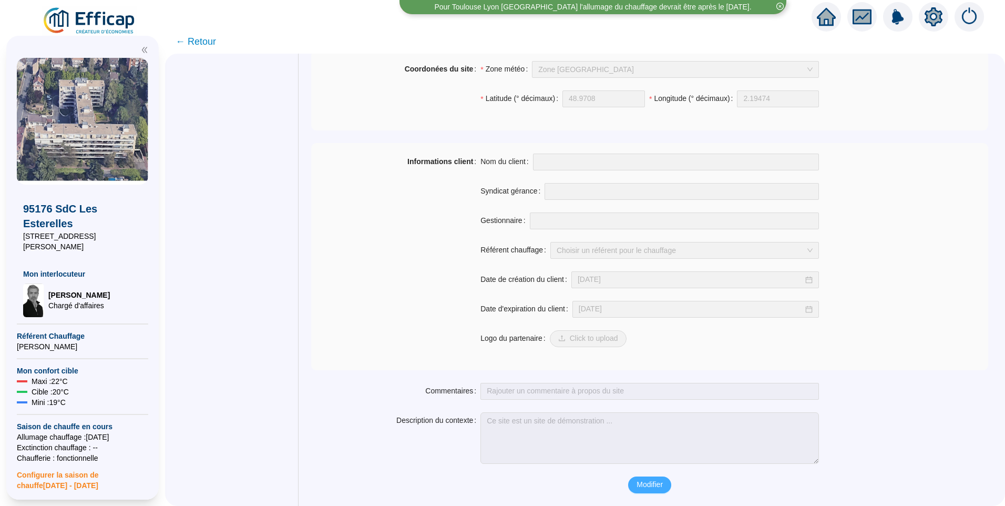
click at [652, 482] on span "Modifier" at bounding box center [649, 484] width 26 height 11
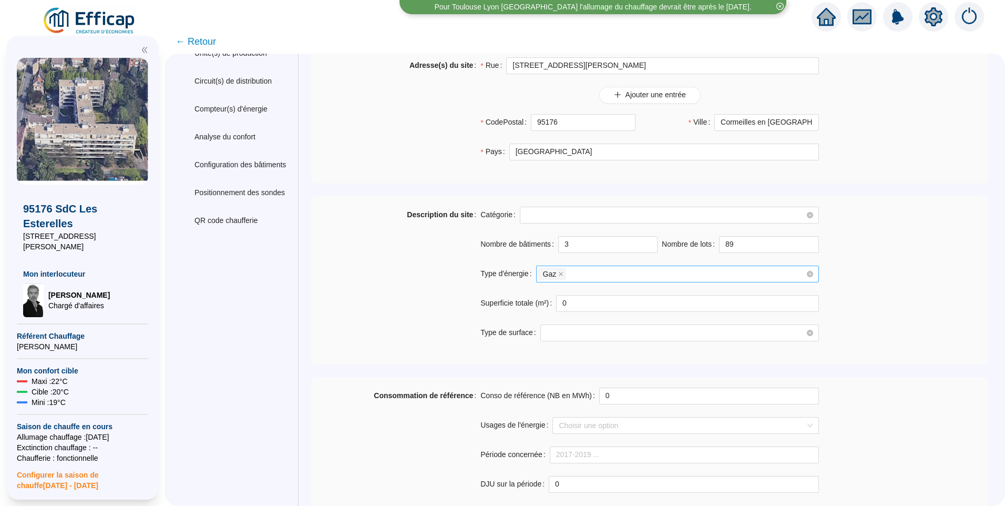
scroll to position [0, 0]
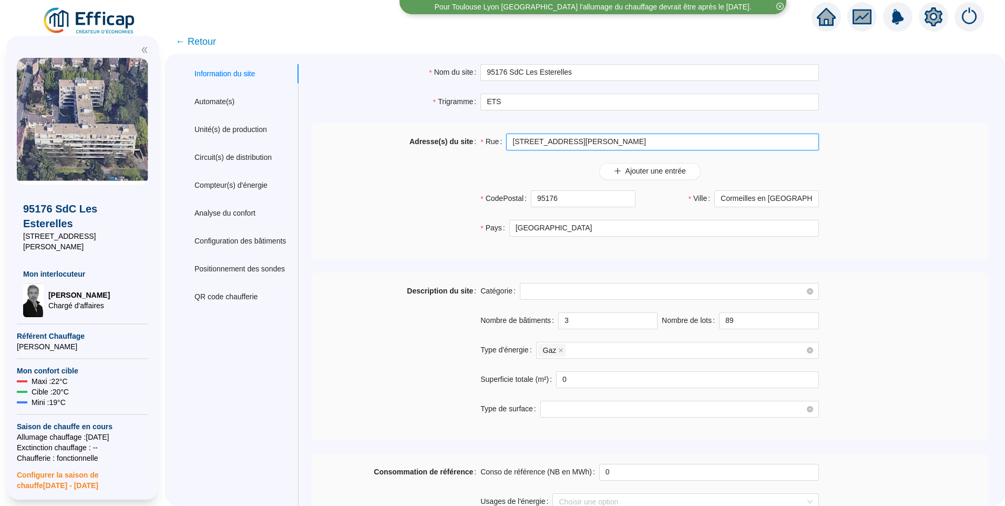
click at [541, 146] on input "10-18 rue du docteur Flament" at bounding box center [662, 141] width 313 height 17
paste input "Av."
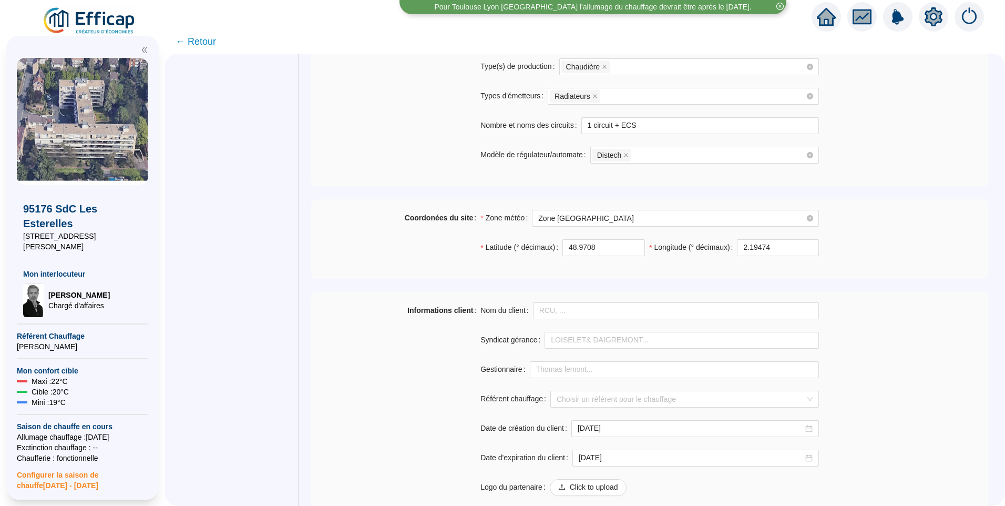
scroll to position [735, 0]
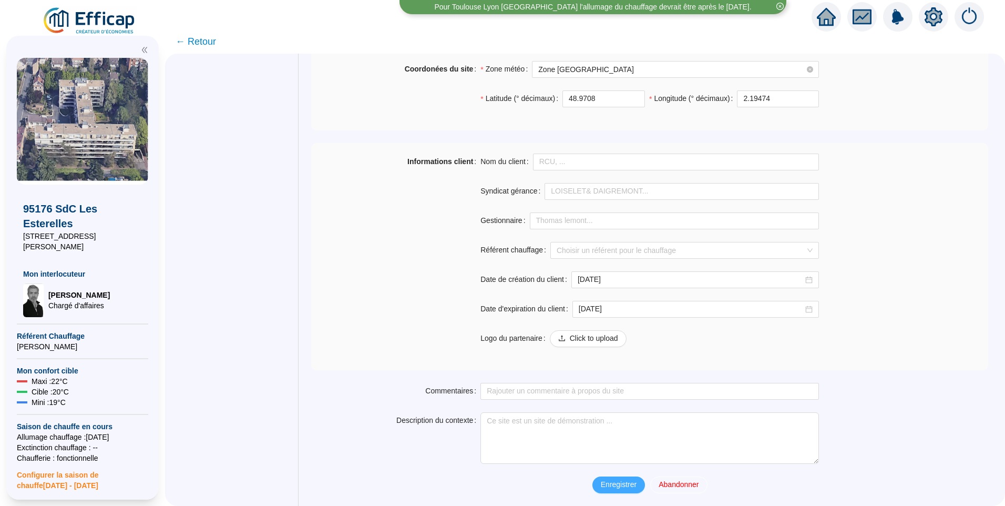
type input "10-18 Av. du docteur Flament"
click at [632, 488] on span "Enregistrer" at bounding box center [619, 484] width 36 height 11
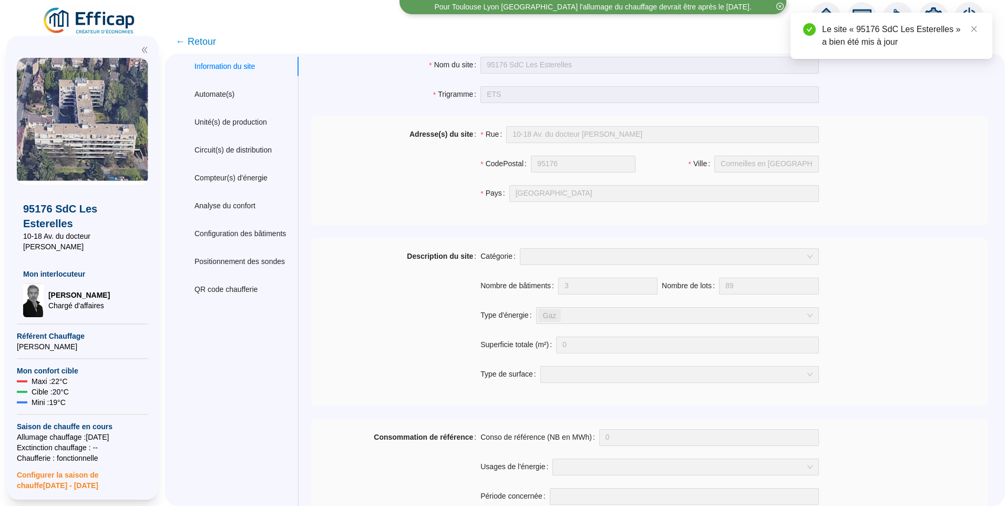
scroll to position [0, 0]
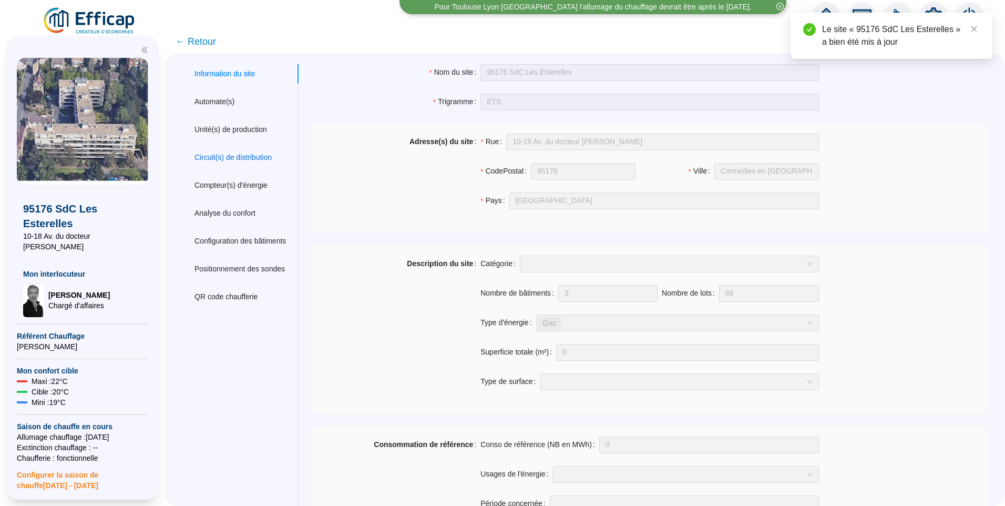
click at [256, 155] on div "Circuit(s) de distribution" at bounding box center [232, 157] width 77 height 11
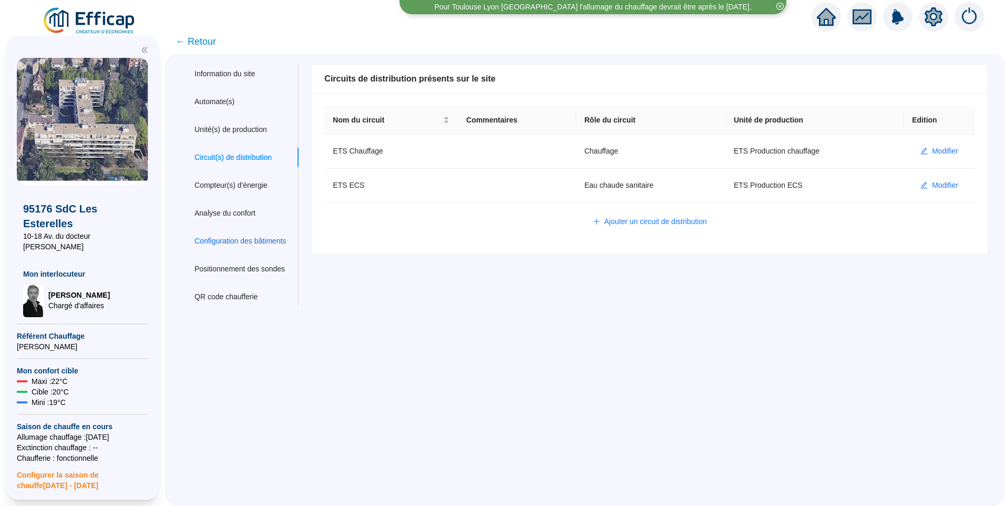
click at [244, 240] on div "Configuration des bâtiments" at bounding box center [239, 240] width 91 height 11
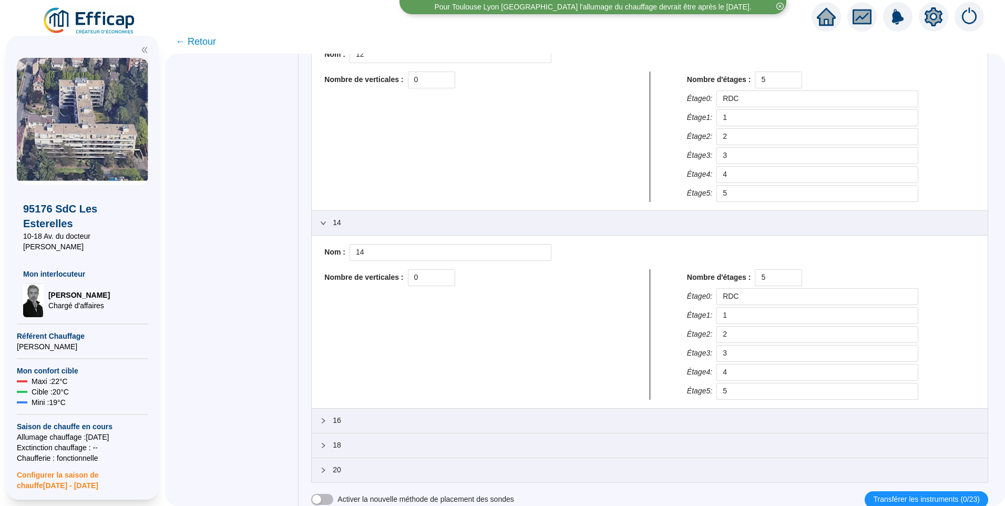
scroll to position [285, 0]
click at [356, 425] on div "16" at bounding box center [650, 418] width 676 height 24
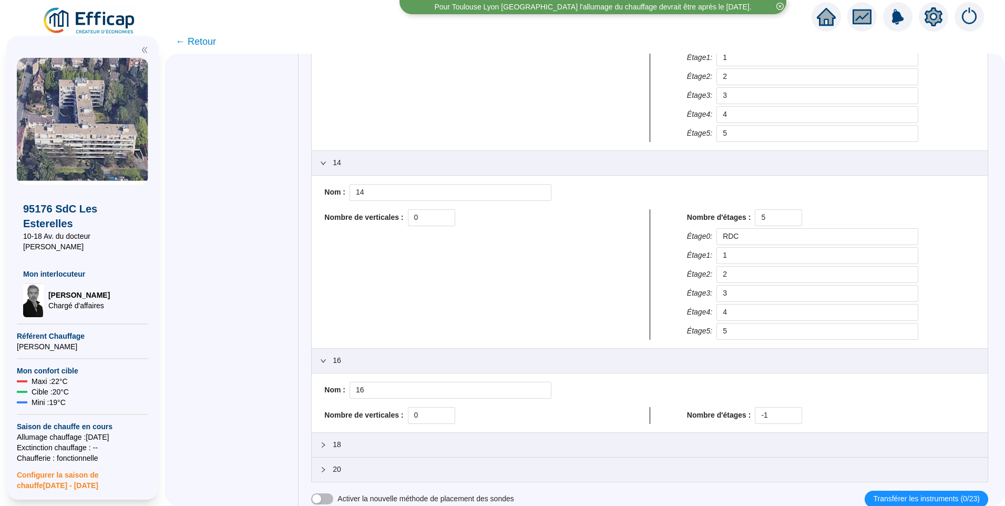
scroll to position [344, 0]
drag, startPoint x: 770, startPoint y: 415, endPoint x: 687, endPoint y: 419, distance: 83.1
click at [687, 419] on div "Nombre d'étages : -1" at bounding box center [831, 413] width 288 height 17
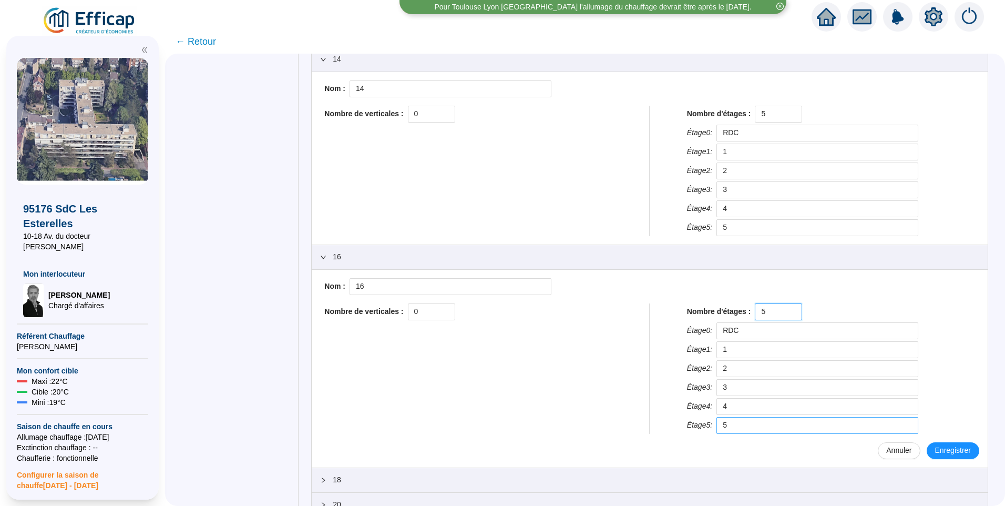
scroll to position [483, 0]
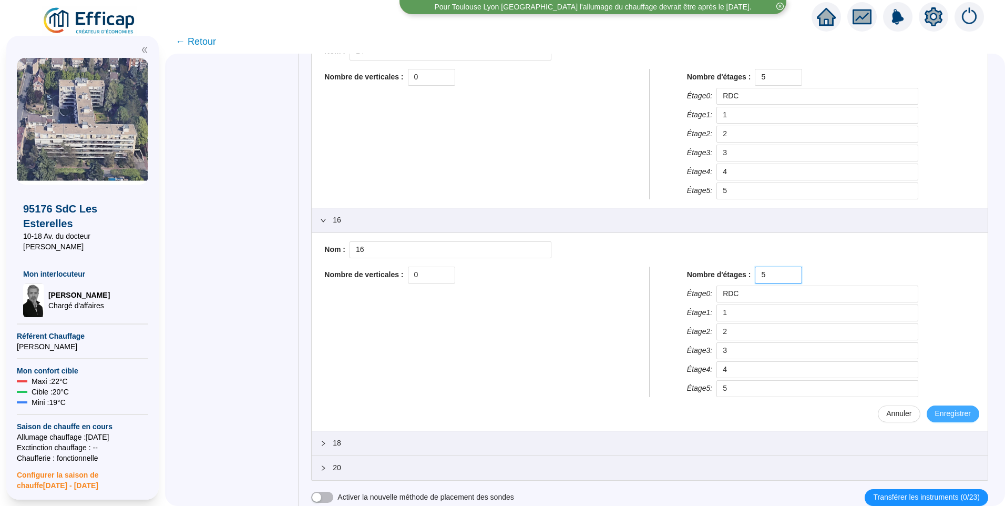
type input "5"
click at [943, 410] on span "Enregistrer" at bounding box center [953, 413] width 36 height 11
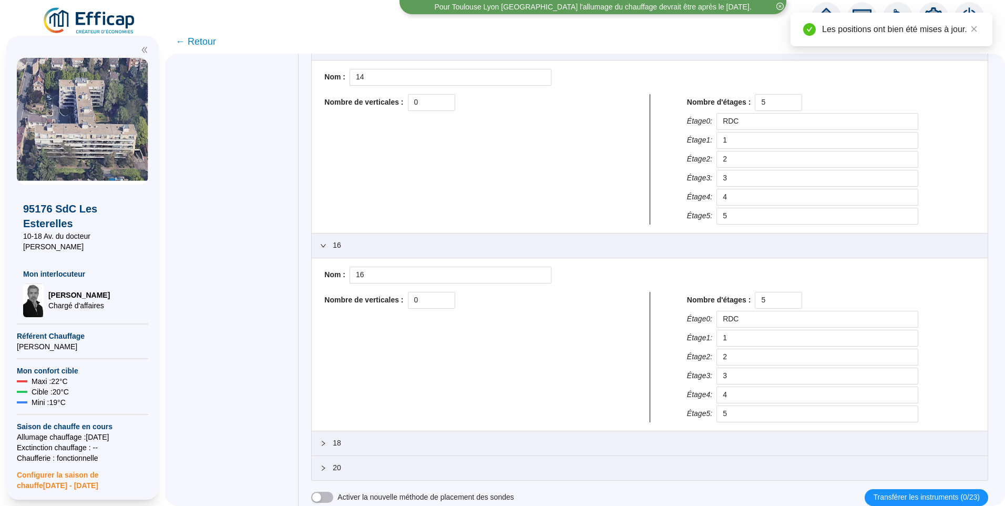
click at [370, 443] on span "18" at bounding box center [656, 442] width 646 height 11
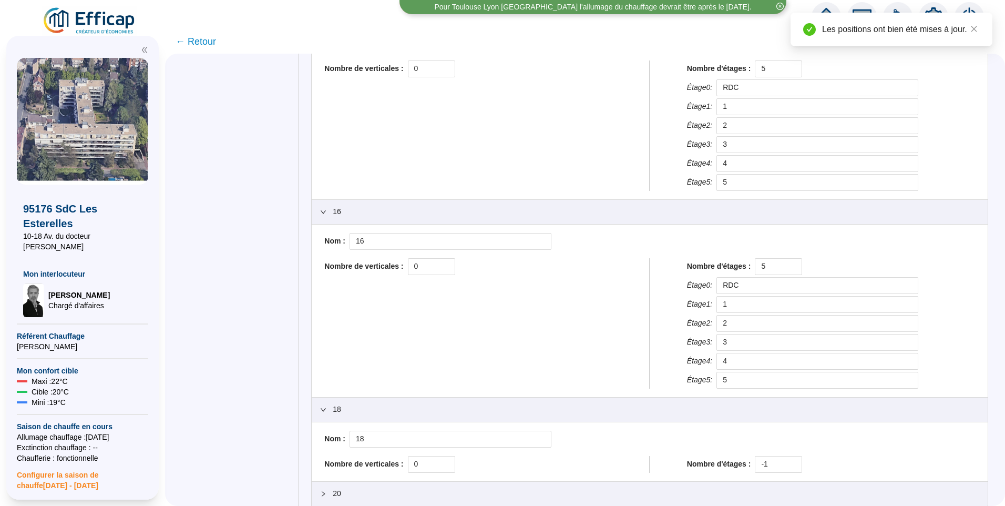
scroll to position [517, 0]
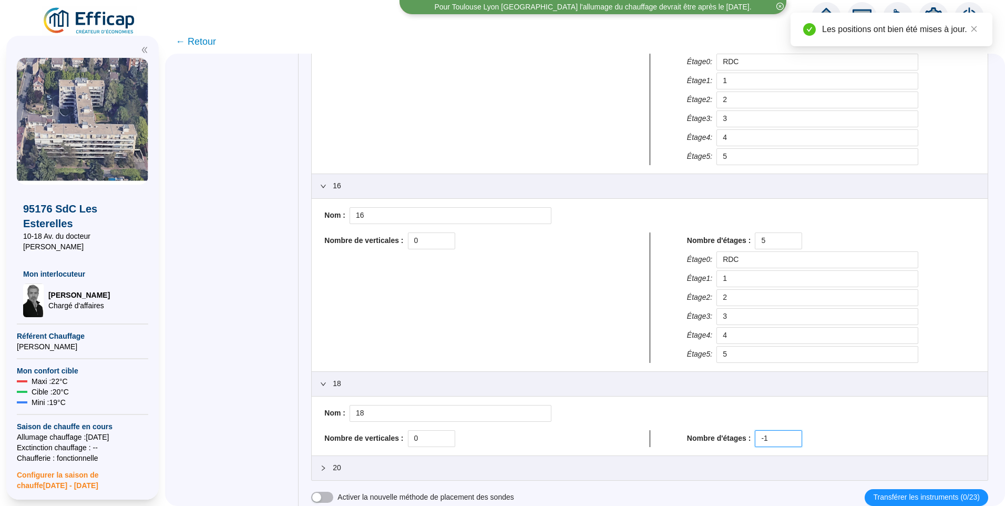
drag, startPoint x: 772, startPoint y: 436, endPoint x: 677, endPoint y: 436, distance: 94.1
click at [677, 436] on div "Nombre de verticales : 0 Nombre d'étages : -1" at bounding box center [649, 438] width 659 height 17
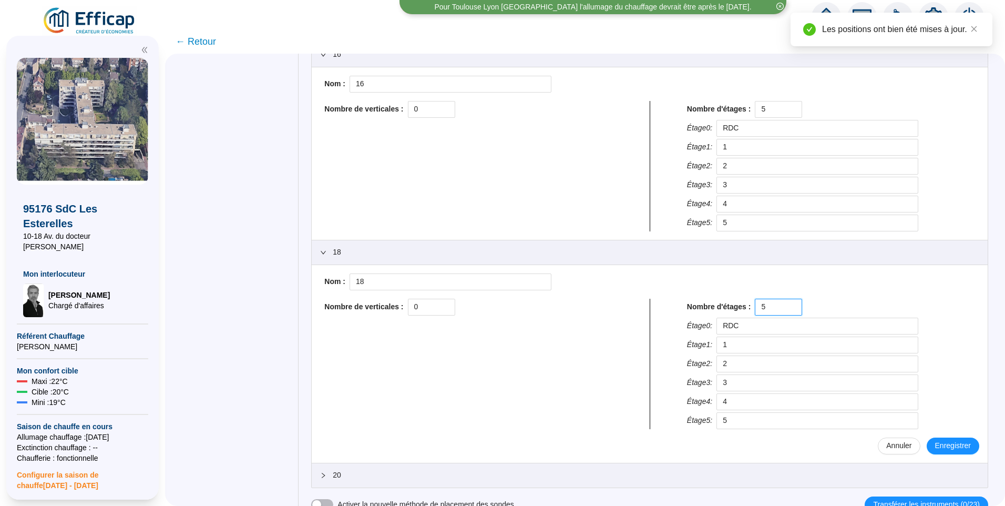
scroll to position [656, 0]
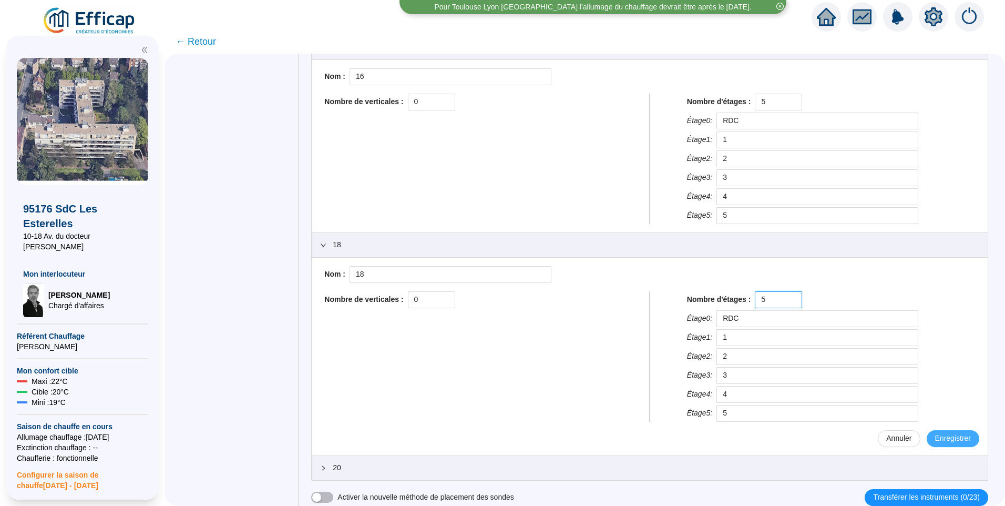
type input "5"
click at [935, 437] on span "Enregistrer" at bounding box center [953, 438] width 36 height 11
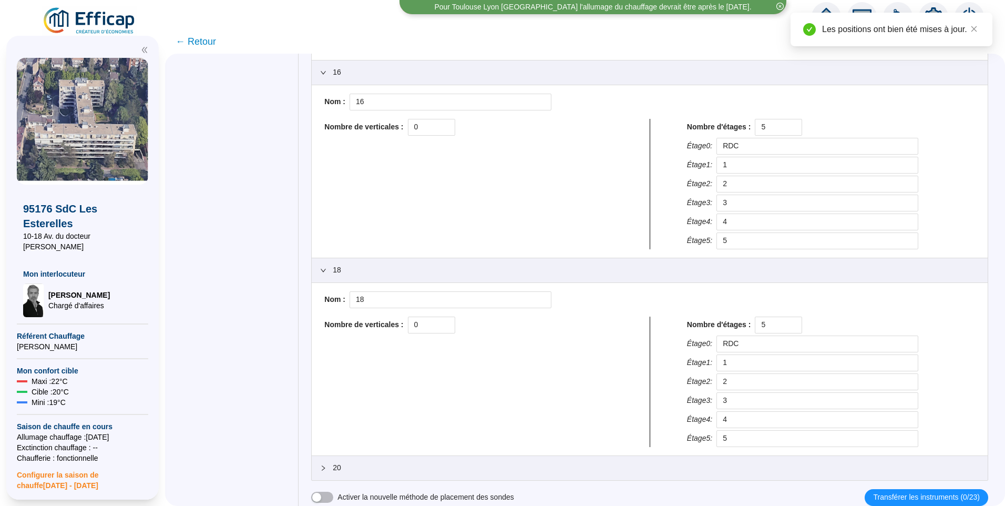
scroll to position [631, 0]
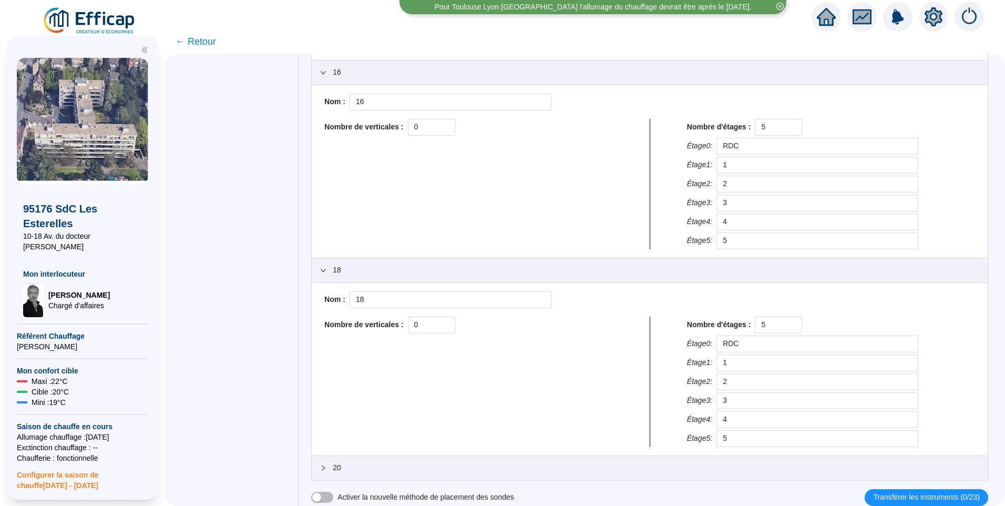
click at [449, 469] on span "20" at bounding box center [656, 467] width 646 height 11
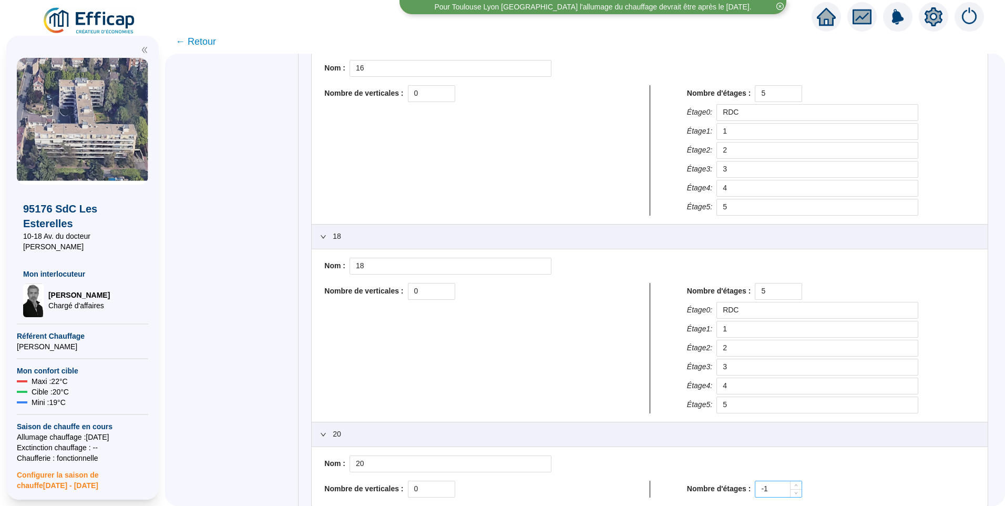
scroll to position [690, 0]
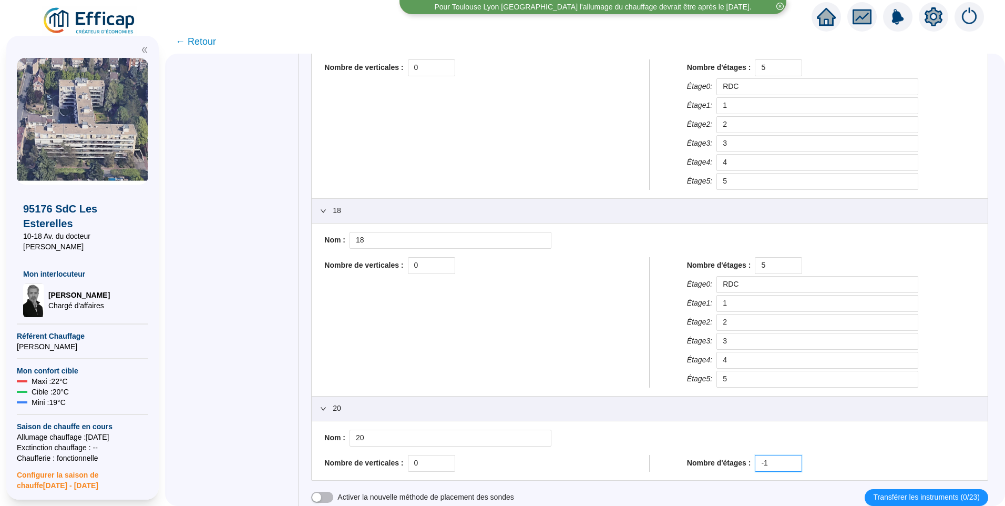
drag, startPoint x: 769, startPoint y: 461, endPoint x: 769, endPoint y: 450, distance: 11.0
click at [710, 450] on div "Nom : 20 Nombre de verticales : 0 Nombre d'étages : -1" at bounding box center [649, 450] width 659 height 42
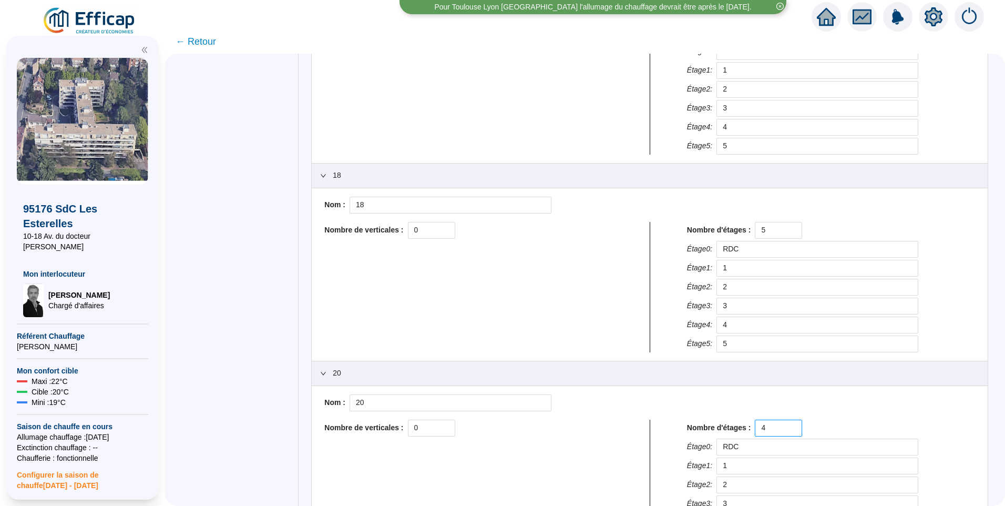
scroll to position [810, 0]
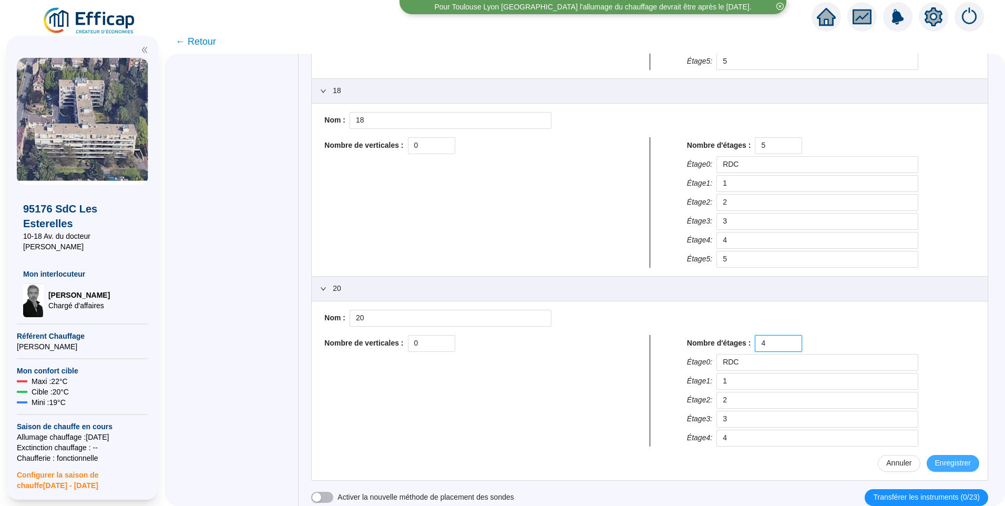
type input "4"
click at [937, 458] on span "Enregistrer" at bounding box center [953, 462] width 36 height 11
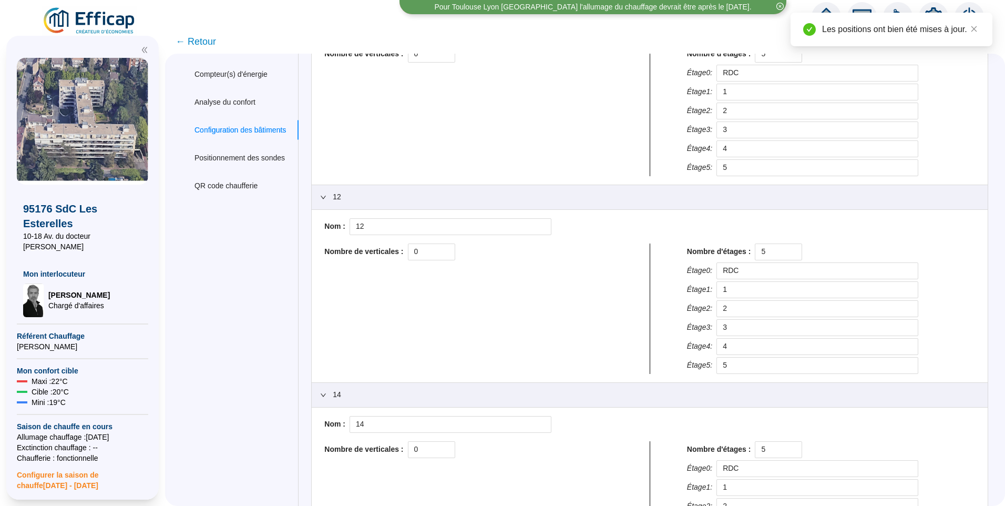
scroll to position [0, 0]
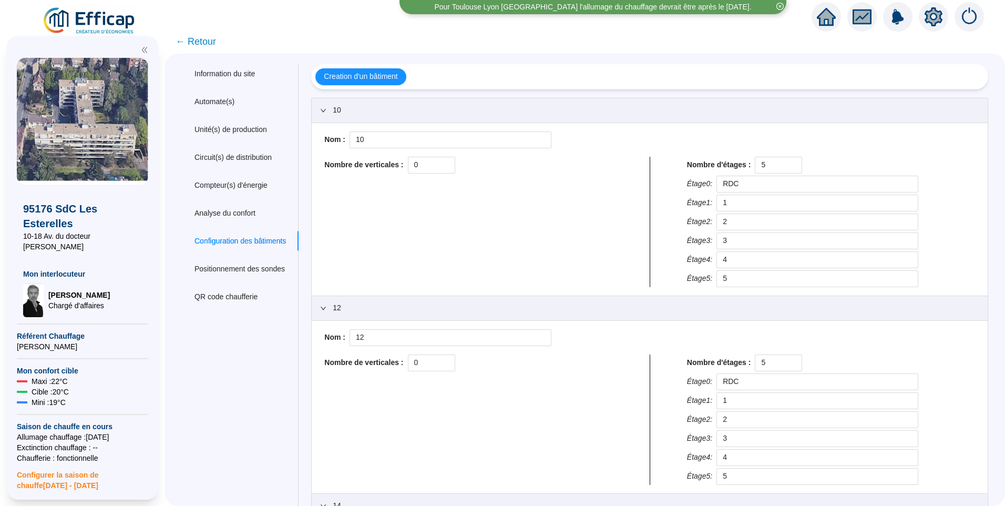
click at [206, 44] on span "← Retour" at bounding box center [196, 41] width 40 height 15
click at [205, 40] on span "← Retour" at bounding box center [196, 41] width 40 height 15
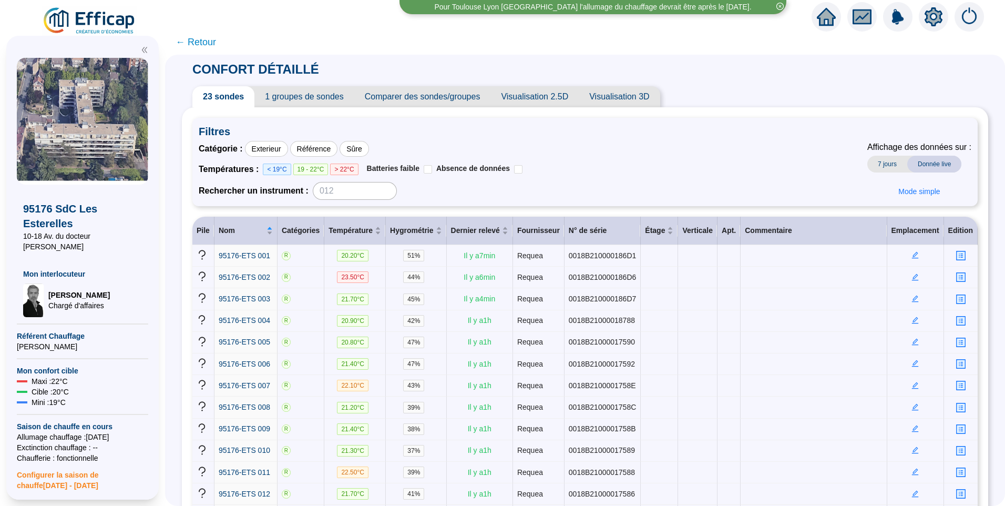
click at [316, 97] on span "1 groupes de sondes" at bounding box center [303, 96] width 99 height 21
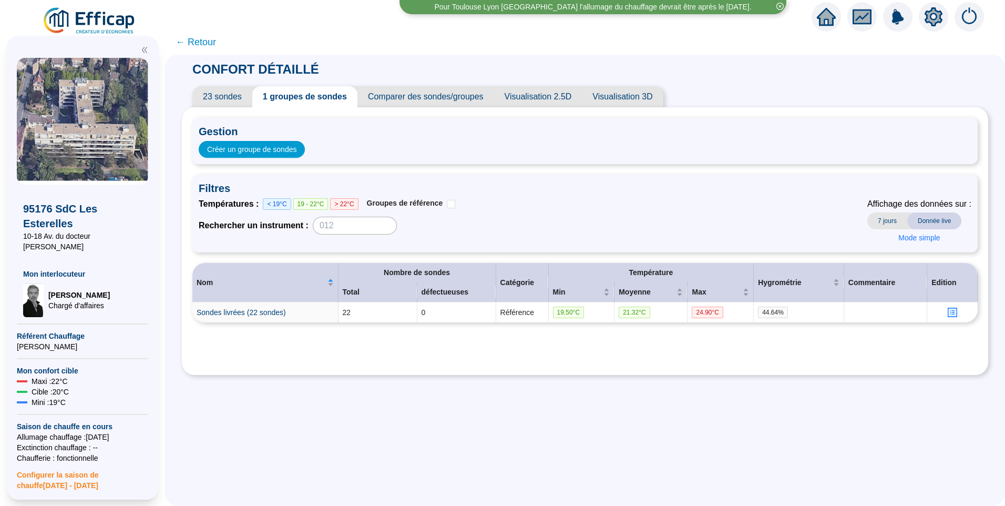
click at [222, 98] on span "23 sondes" at bounding box center [222, 96] width 60 height 21
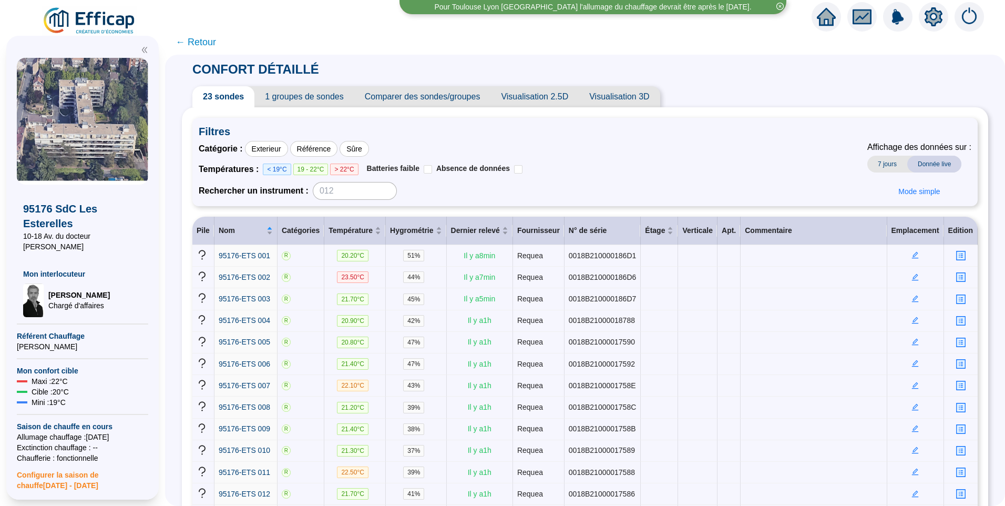
click at [633, 166] on div "Catégorie : Exterieur Référence Sûre Températures : < 19°C 19 - 22°C > 22°C Bat…" at bounding box center [585, 170] width 773 height 59
click at [668, 148] on div "Catégorie : Exterieur Référence Sûre Températures : < 19°C 19 - 22°C > 22°C Bat…" at bounding box center [585, 170] width 773 height 59
click at [638, 146] on div "Catégorie : Exterieur Référence Sûre Températures : < 19°C 19 - 22°C > 22°C Bat…" at bounding box center [585, 170] width 773 height 59
click at [600, 187] on div "Catégorie : Exterieur Référence Sûre Températures : < 19°C 19 - 22°C > 22°C Bat…" at bounding box center [585, 170] width 773 height 59
click at [219, 69] on span "CONFORT DÉTAILLÉ" at bounding box center [256, 69] width 148 height 14
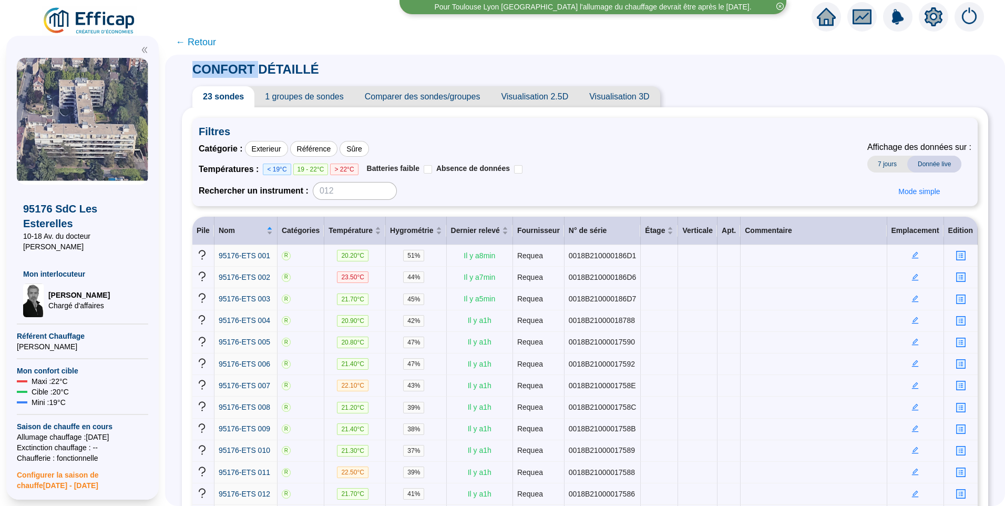
click at [219, 69] on span "CONFORT DÉTAILLÉ" at bounding box center [256, 69] width 148 height 14
click at [280, 66] on span "CONFORT DÉTAILLÉ" at bounding box center [256, 69] width 148 height 14
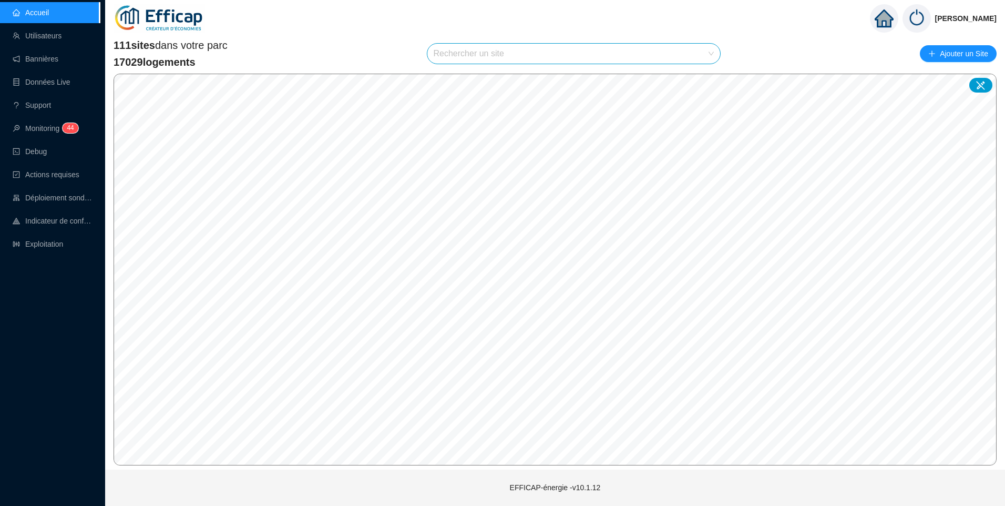
click at [461, 54] on input "search" at bounding box center [569, 54] width 271 height 20
type input "ester"
click at [522, 80] on div "95176 SdC Les Esterelles" at bounding box center [575, 79] width 276 height 16
click at [982, 85] on icon at bounding box center [980, 85] width 11 height 11
click at [985, 84] on icon at bounding box center [980, 85] width 11 height 11
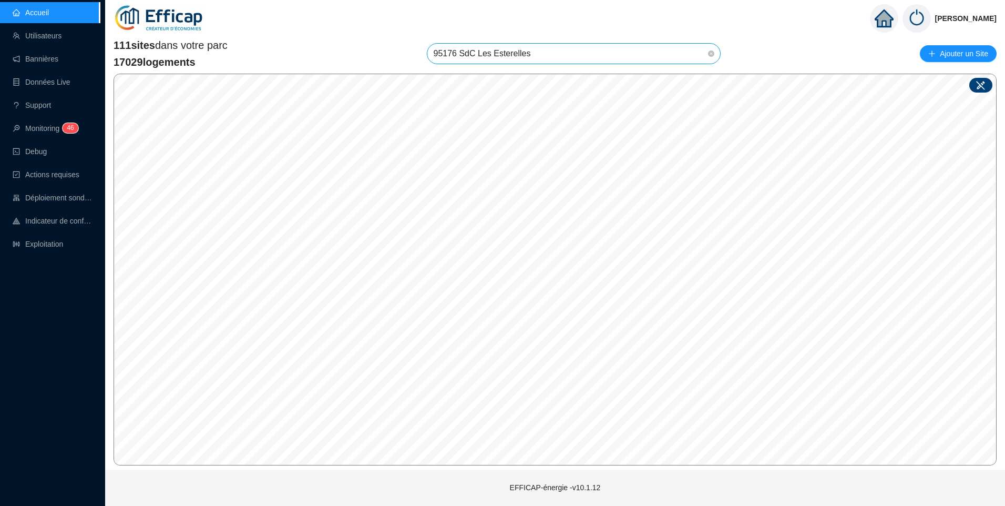
click at [546, 49] on span "95176 SdC Les Esterelles" at bounding box center [574, 54] width 281 height 20
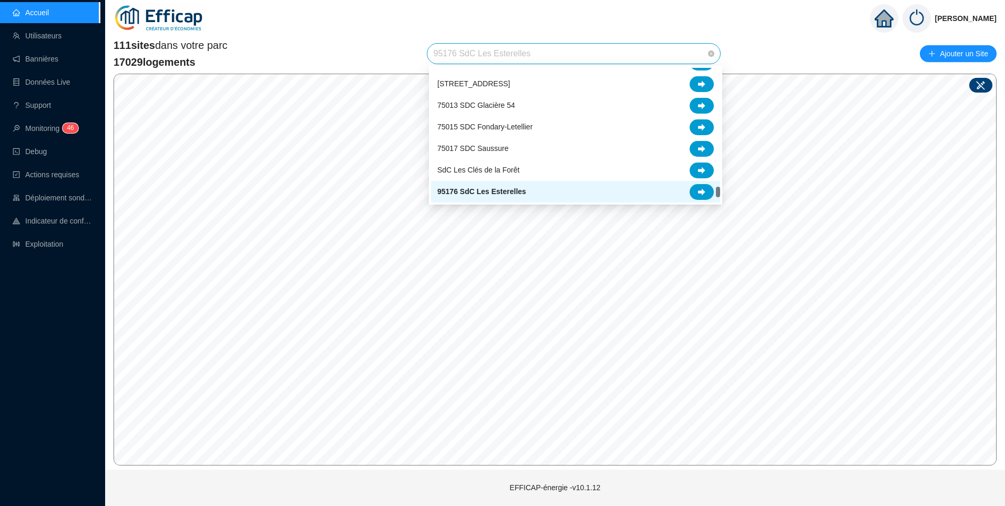
click at [514, 192] on span "95176 SdC Les Esterelles" at bounding box center [481, 191] width 89 height 11
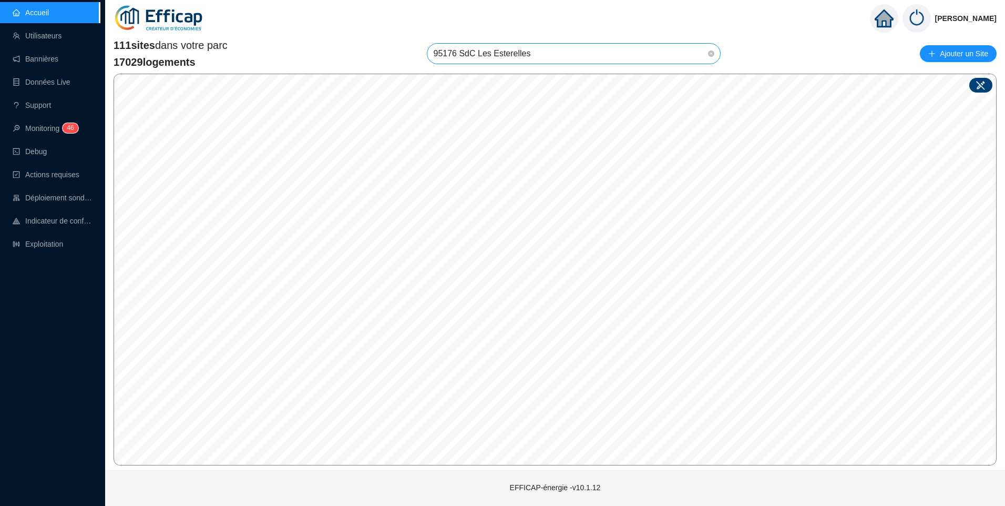
click at [560, 55] on span "95176 SdC Les Esterelles" at bounding box center [574, 54] width 281 height 20
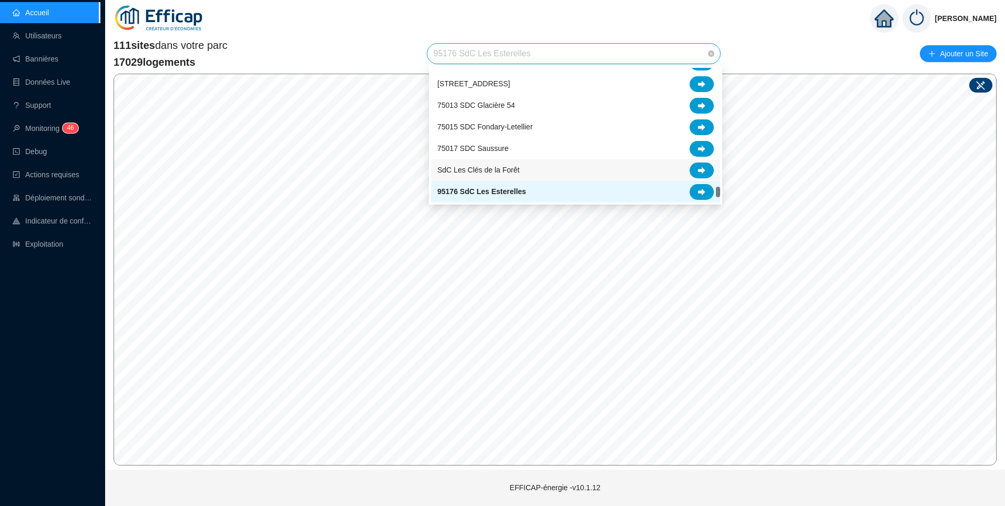
click at [523, 169] on div "SdC Les Clés de la Forêt" at bounding box center [575, 170] width 276 height 16
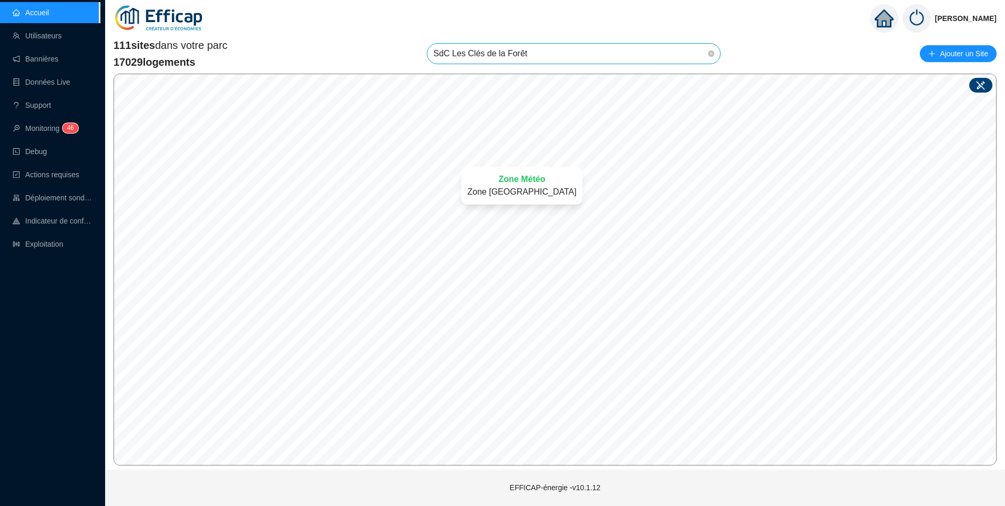
click at [527, 57] on span "SdC Les Clés de la Forêt" at bounding box center [574, 54] width 281 height 20
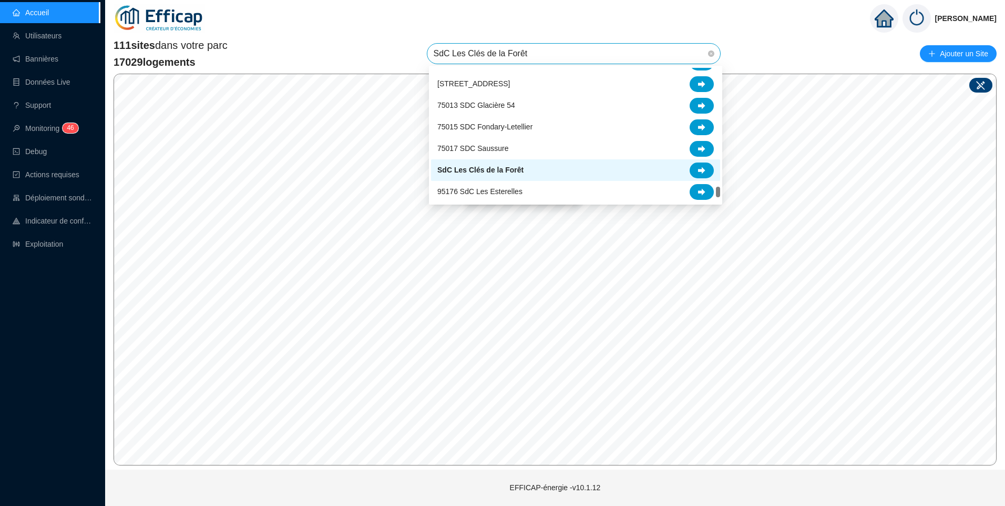
click at [527, 57] on span "SdC Les Clés de la Forêt" at bounding box center [574, 54] width 281 height 20
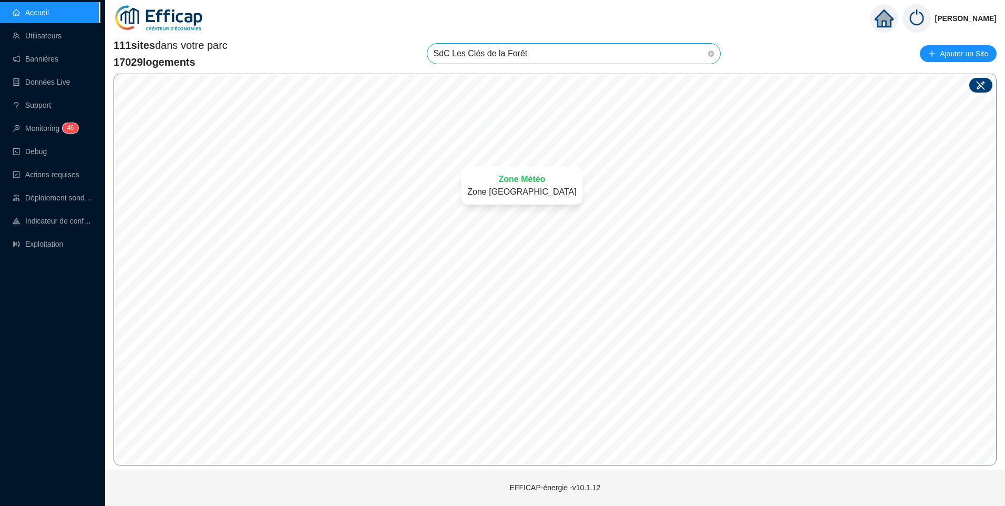
click at [527, 57] on span "SdC Les Clés de la Forêt" at bounding box center [574, 54] width 281 height 20
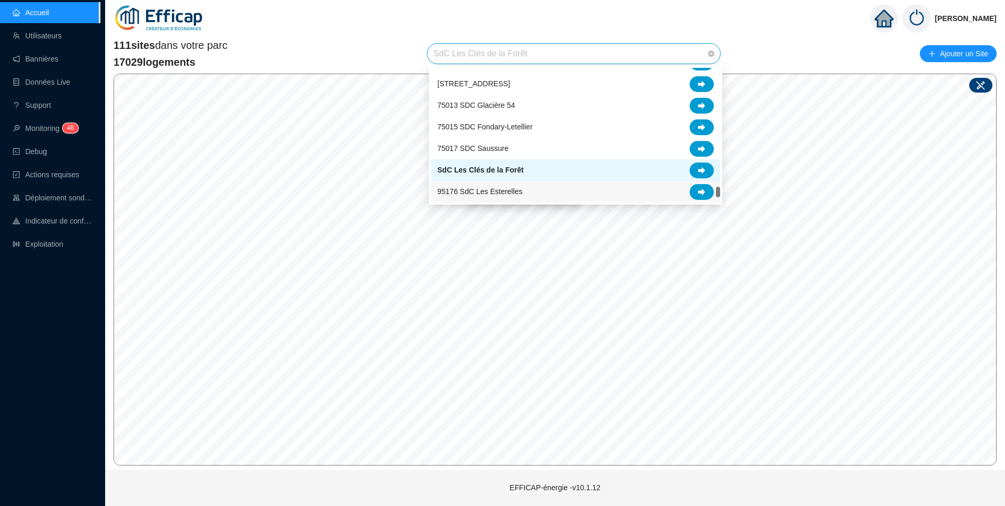
click at [514, 187] on span "95176 SdC Les Esterelles" at bounding box center [479, 191] width 85 height 11
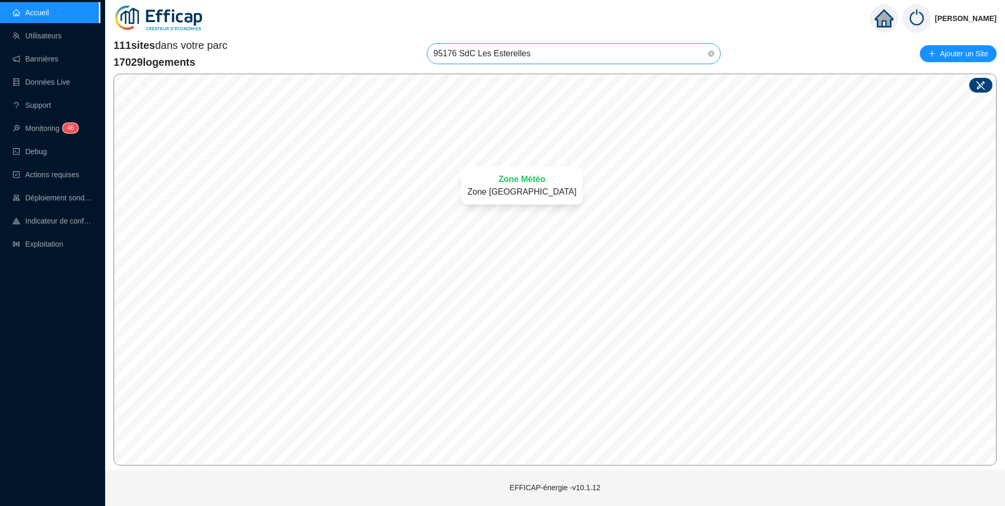
click at [985, 89] on icon at bounding box center [980, 85] width 11 height 11
click at [569, 290] on input "search" at bounding box center [557, 295] width 78 height 16
type input "este"
click at [570, 323] on div "95176 SdC Les Esterelles" at bounding box center [561, 315] width 96 height 17
click at [571, 293] on div at bounding box center [566, 294] width 73 height 15
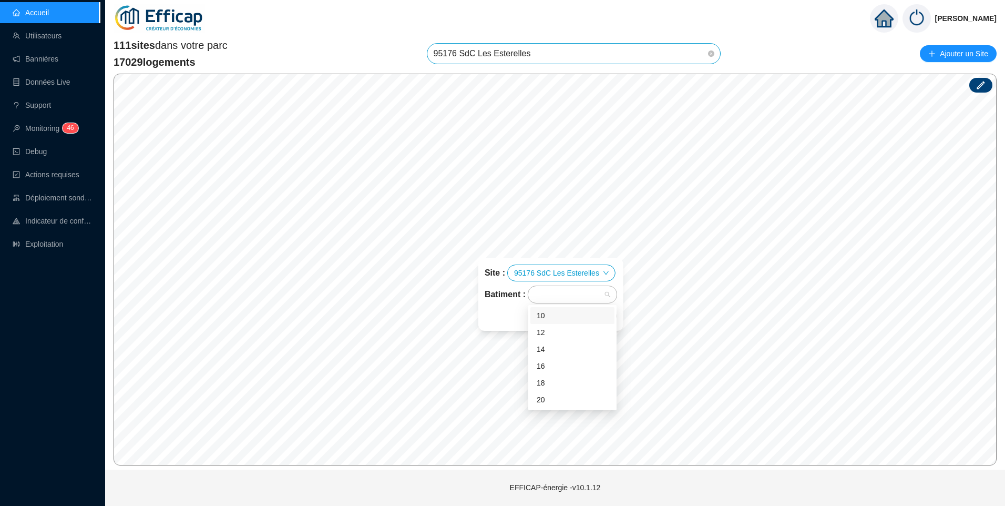
click at [569, 309] on div "10" at bounding box center [572, 315] width 84 height 17
click at [574, 293] on div "10" at bounding box center [566, 294] width 73 height 15
click at [540, 331] on div "12" at bounding box center [572, 332] width 71 height 11
click at [579, 299] on div "10 12" at bounding box center [566, 294] width 73 height 15
click at [545, 351] on div "14" at bounding box center [572, 349] width 71 height 11
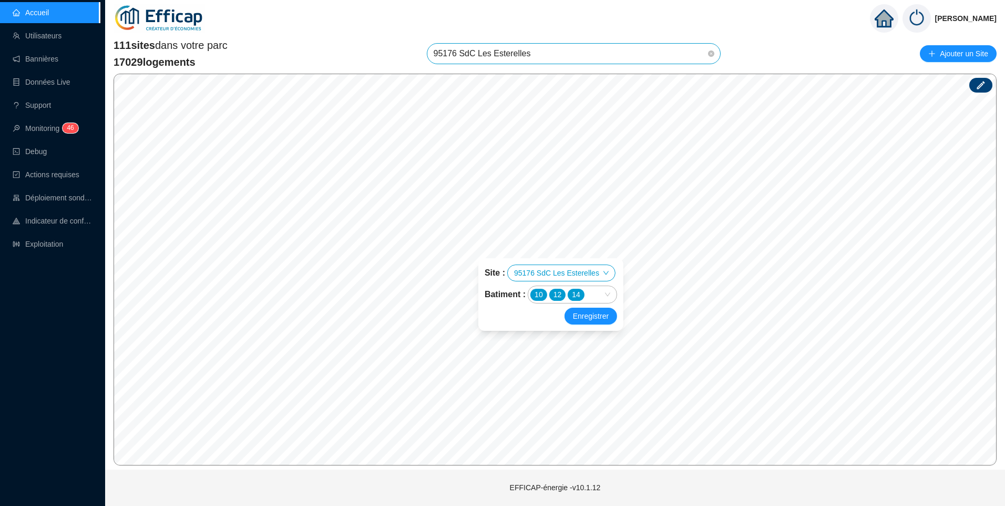
click at [591, 297] on div "10 12 14" at bounding box center [566, 294] width 73 height 15
click at [547, 367] on div "16" at bounding box center [572, 366] width 71 height 11
click at [603, 294] on input "search" at bounding box center [604, 294] width 2 height 13
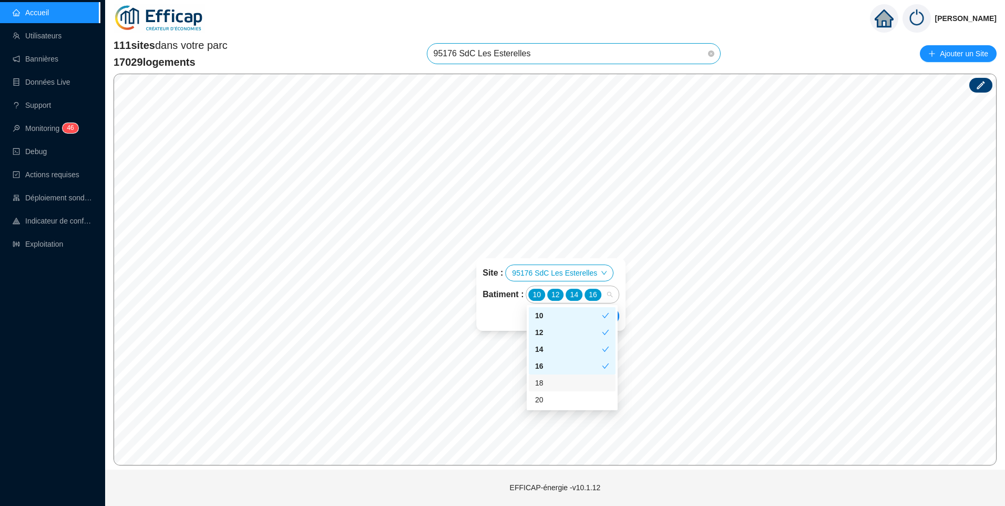
click at [550, 384] on div "18" at bounding box center [572, 382] width 74 height 11
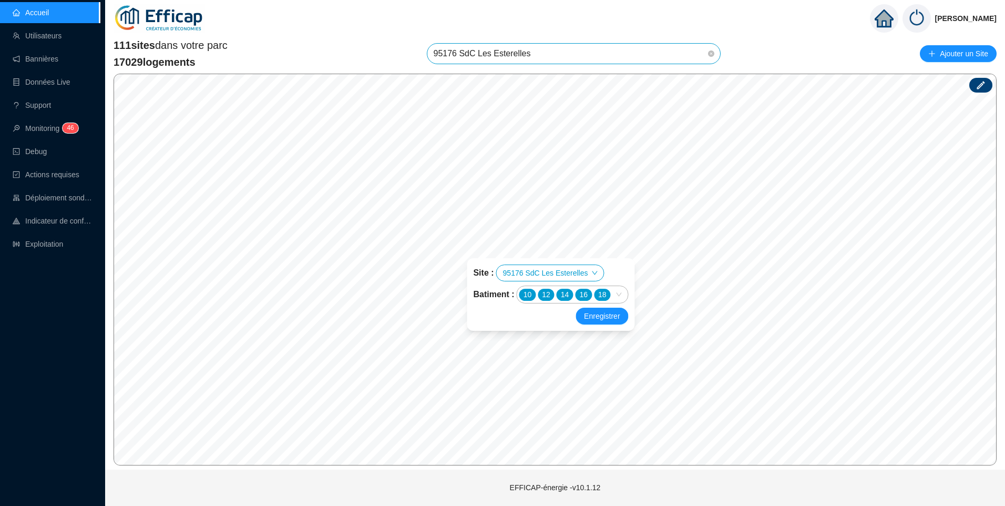
click at [614, 295] on input "search" at bounding box center [614, 294] width 2 height 13
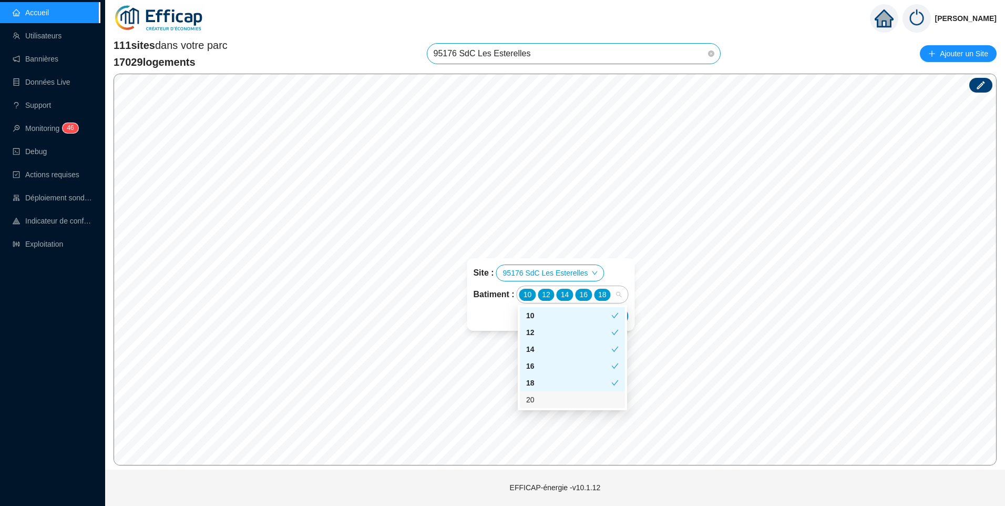
click at [545, 400] on div "20" at bounding box center [572, 399] width 93 height 11
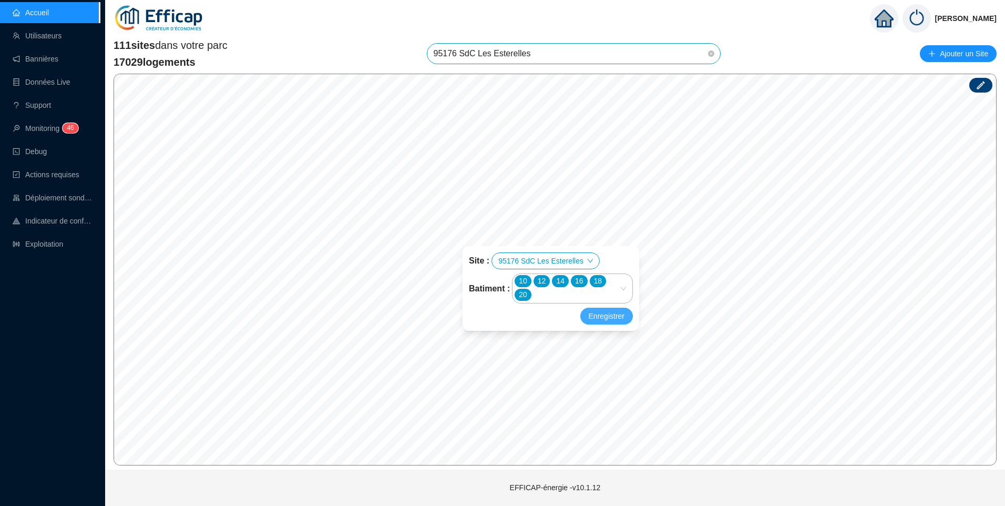
click at [612, 322] on button "Enregistrer" at bounding box center [606, 315] width 53 height 17
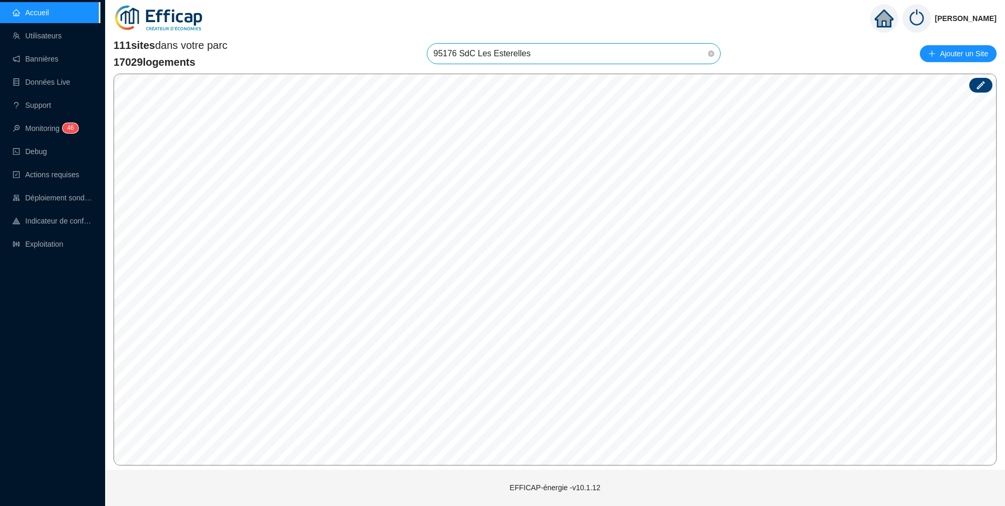
click at [671, 492] on div "Christophe Coiron 111 sites dans votre parc 17029 logements 95176 SdC Les Ester…" at bounding box center [555, 253] width 900 height 506
click at [512, 42] on div "111 sites dans votre parc 17029 logements 95176 SdC Les Esterelles Ajouter un S…" at bounding box center [555, 251] width 883 height 427
click at [527, 505] on html "Accueil Utilisateurs Bannières Données Live Support Monitoring 4 6 Debug Action…" at bounding box center [502, 253] width 1005 height 506
click at [587, 505] on html "Accueil Utilisateurs Bannières Données Live Support Monitoring 4 6 Debug Action…" at bounding box center [502, 253] width 1005 height 506
click at [786, 61] on div "111 sites dans votre parc 17029 logements 95176 SdC Les Esterelles Ajouter un S…" at bounding box center [555, 251] width 883 height 427
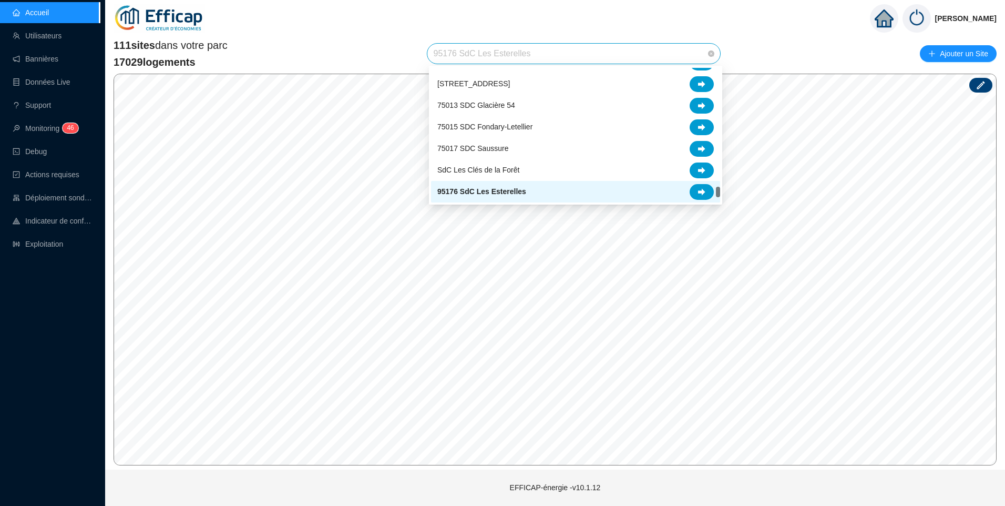
drag, startPoint x: 548, startPoint y: 54, endPoint x: 407, endPoint y: 55, distance: 140.9
click at [407, 55] on div "111 sites dans votre parc 17029 logements 95176 SdC Les Esterelles Ajouter un S…" at bounding box center [555, 54] width 883 height 32
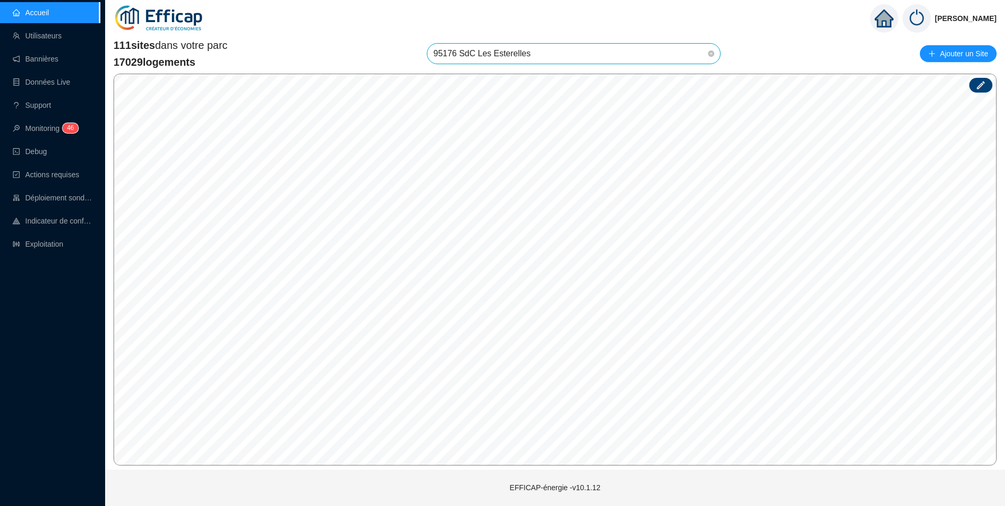
click at [499, 57] on span "95176 SdC Les Esterelles" at bounding box center [574, 54] width 281 height 20
type input "domai"
click at [509, 79] on span "95370 Domaine de la Source" at bounding box center [484, 78] width 95 height 11
click at [580, 52] on span "95370 Domaine de la Source" at bounding box center [574, 54] width 281 height 20
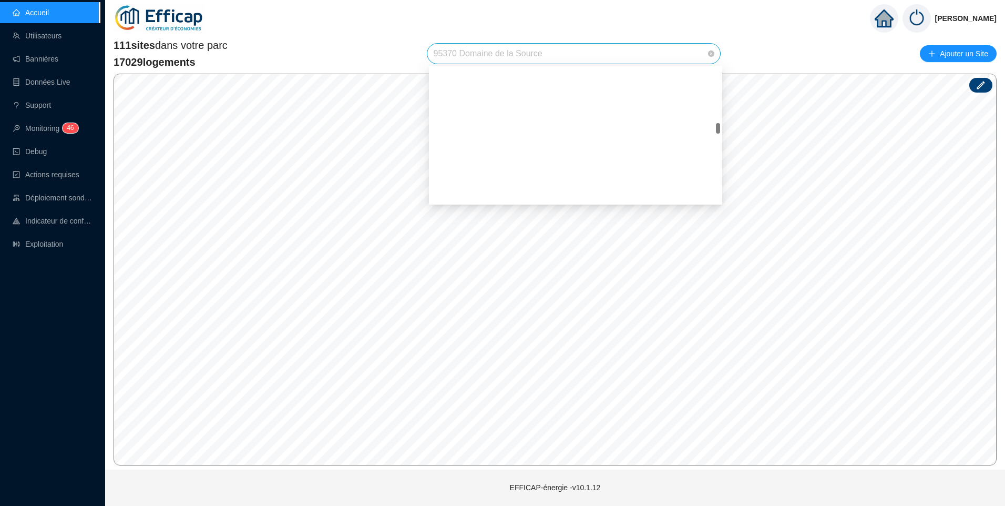
scroll to position [877, 0]
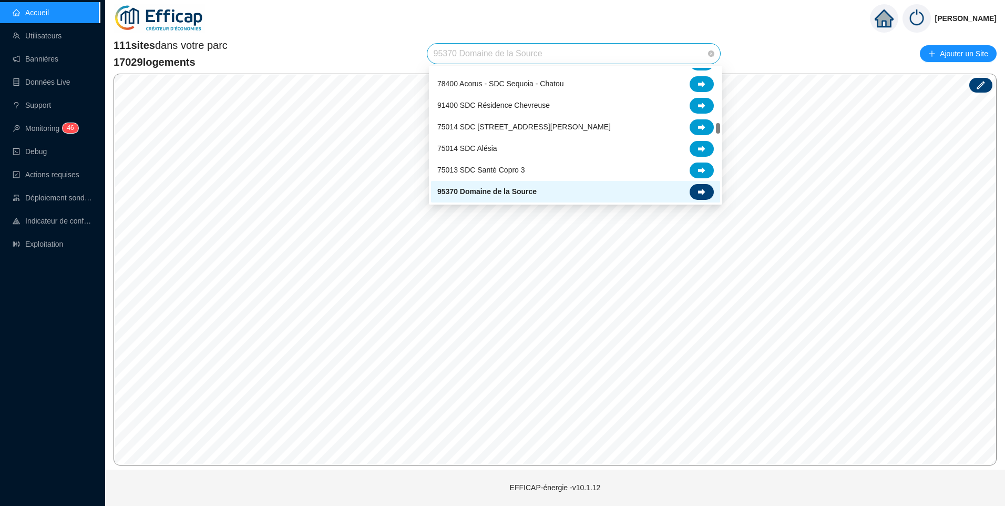
click at [696, 191] on div at bounding box center [702, 192] width 24 height 16
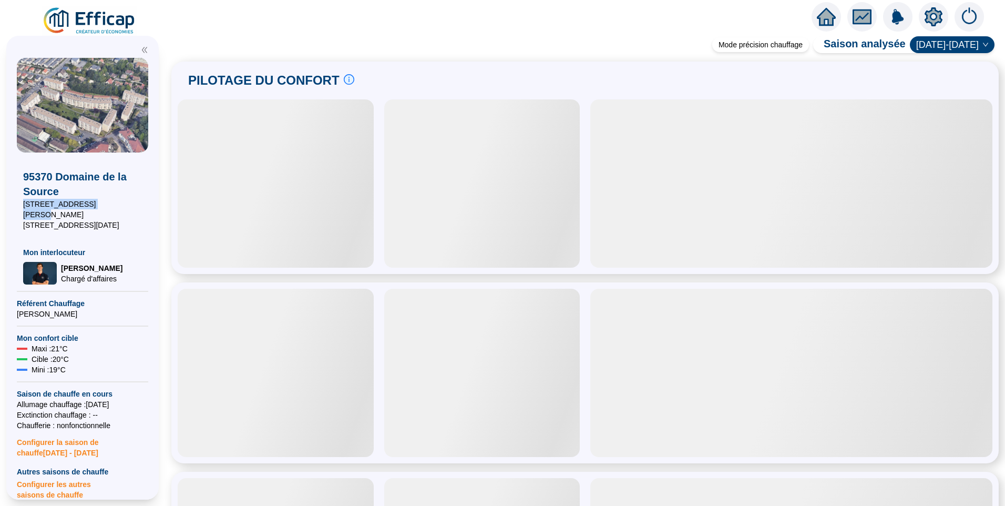
click at [23, 201] on span "13 rue Jacques Verniol" at bounding box center [82, 209] width 119 height 21
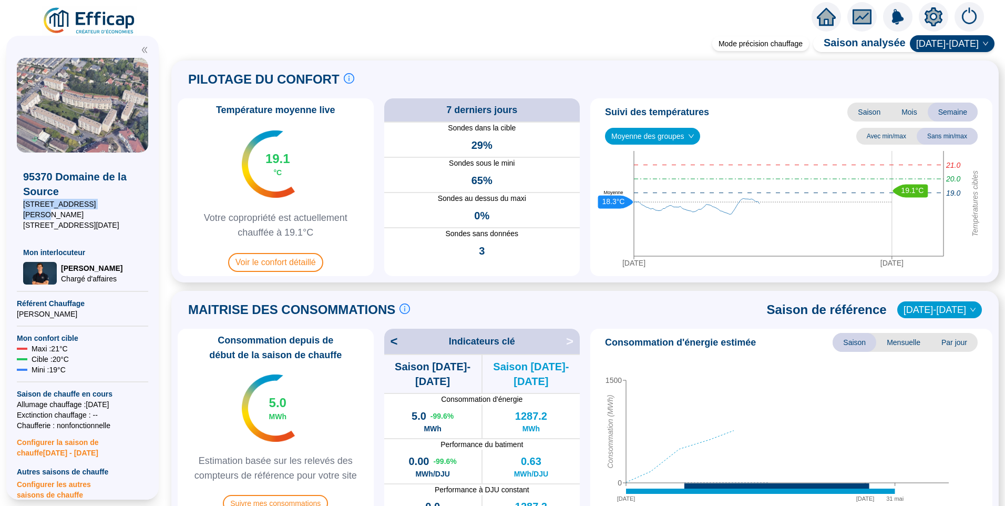
copy span "13 rue Jacques Verniol"
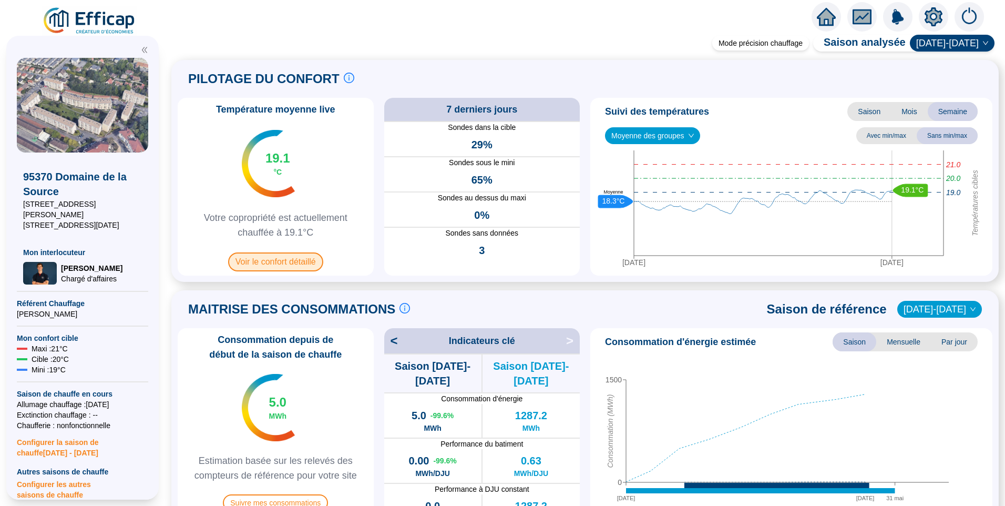
click at [263, 261] on span "Voir le confort détaillé" at bounding box center [275, 261] width 95 height 19
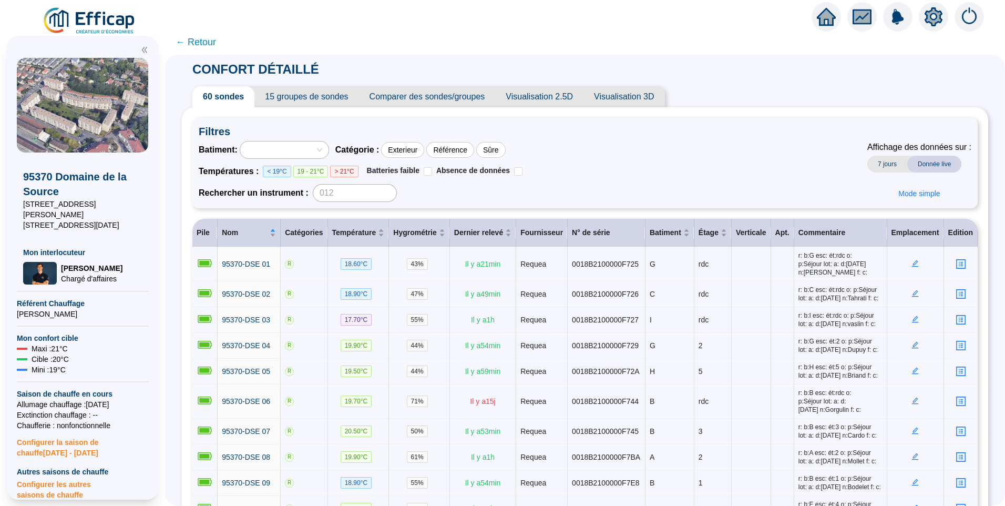
click at [311, 101] on span "15 groupes de sondes" at bounding box center [306, 96] width 104 height 21
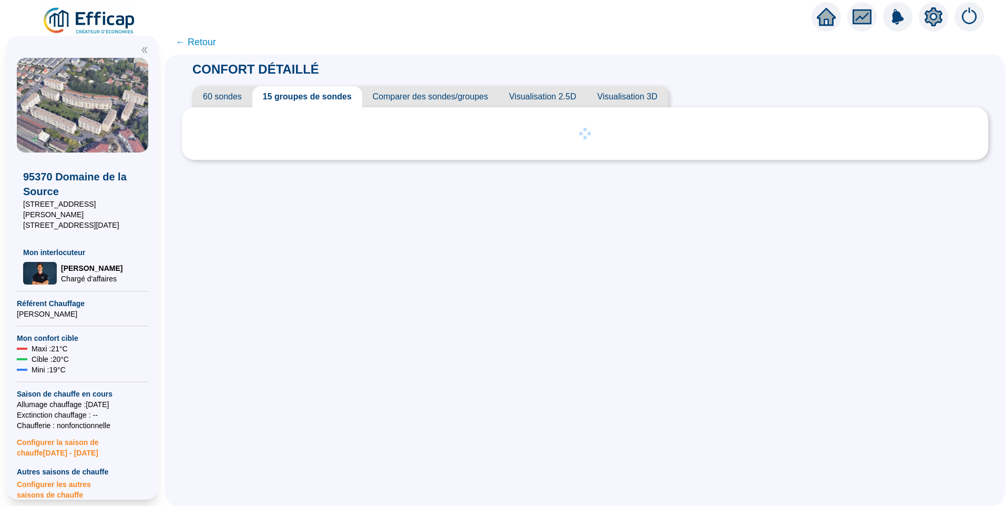
click at [934, 19] on icon "setting" at bounding box center [933, 16] width 7 height 7
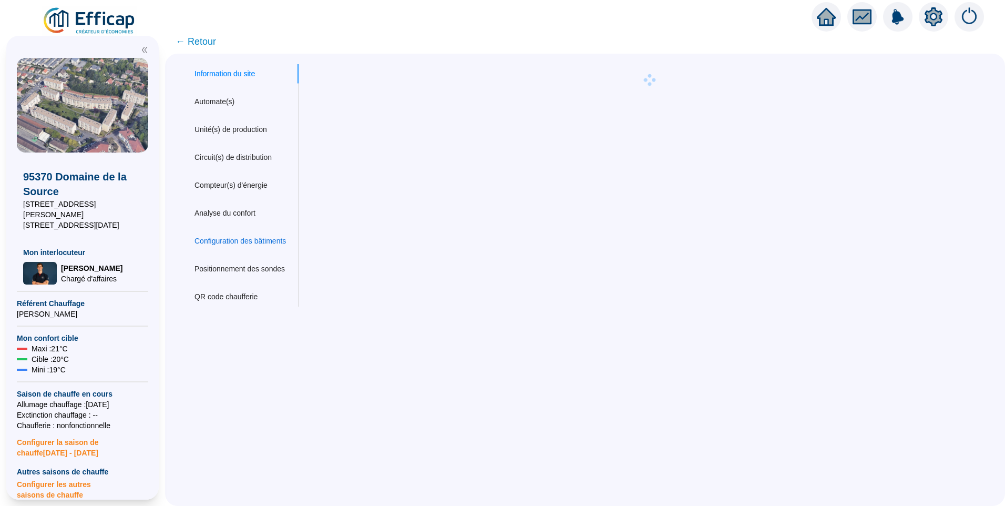
click at [232, 238] on div "Configuration des bâtiments" at bounding box center [239, 240] width 91 height 11
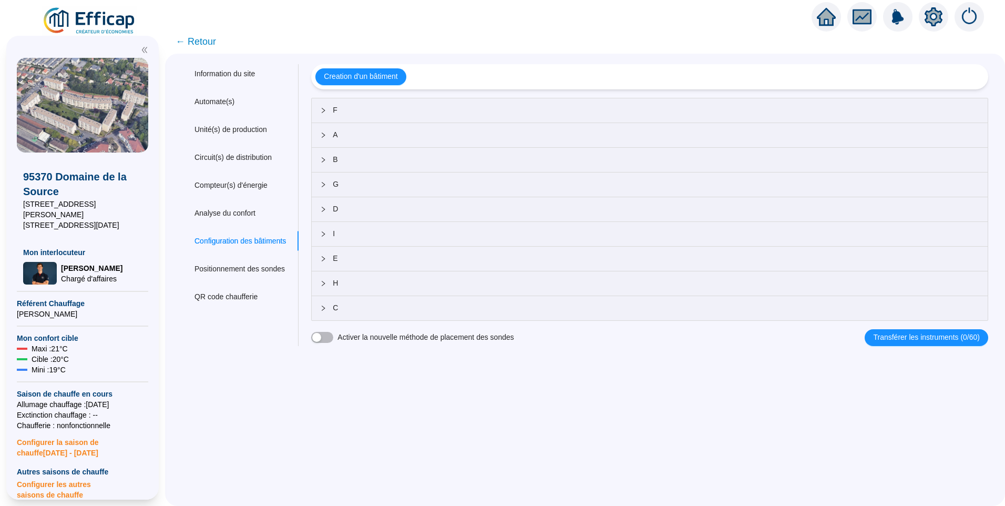
click at [368, 311] on span "C" at bounding box center [656, 307] width 646 height 11
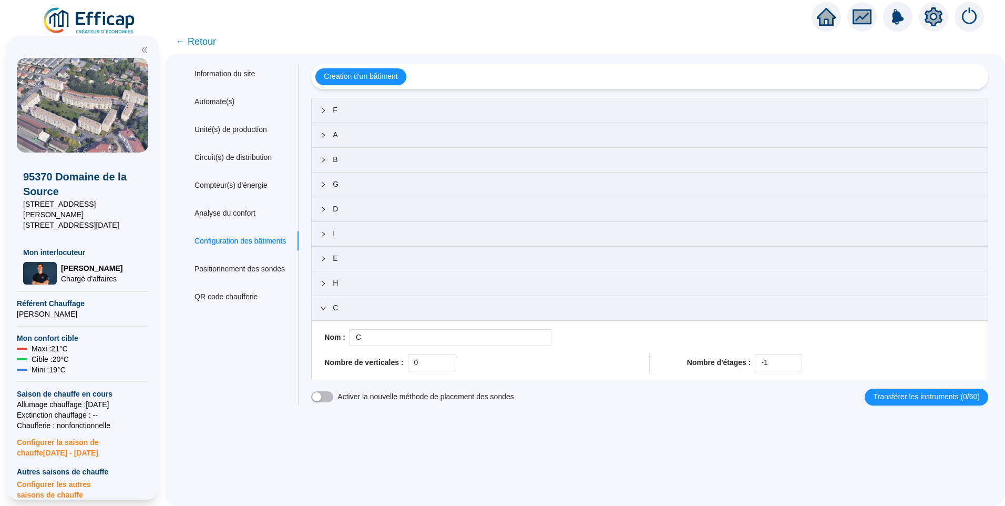
click at [364, 281] on span "H" at bounding box center [656, 283] width 646 height 11
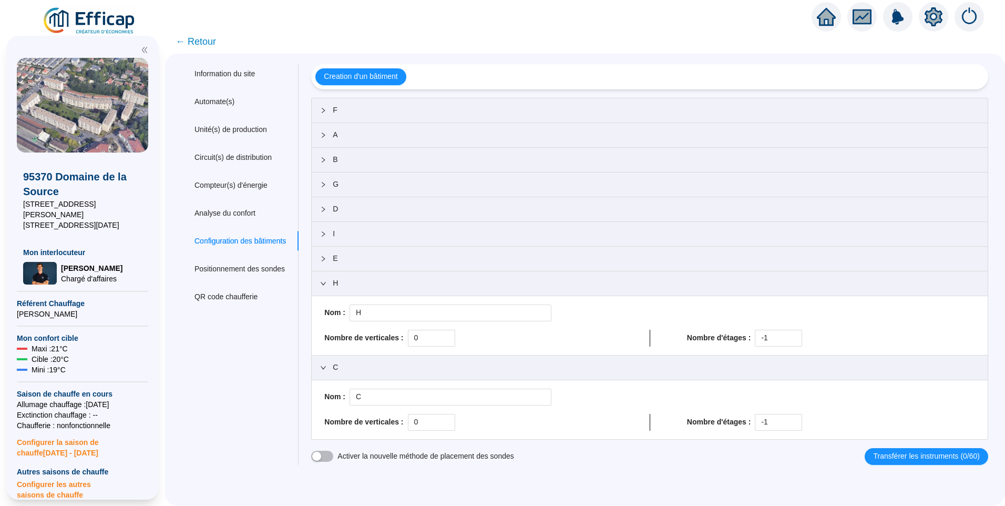
click at [387, 255] on span "E" at bounding box center [656, 258] width 646 height 11
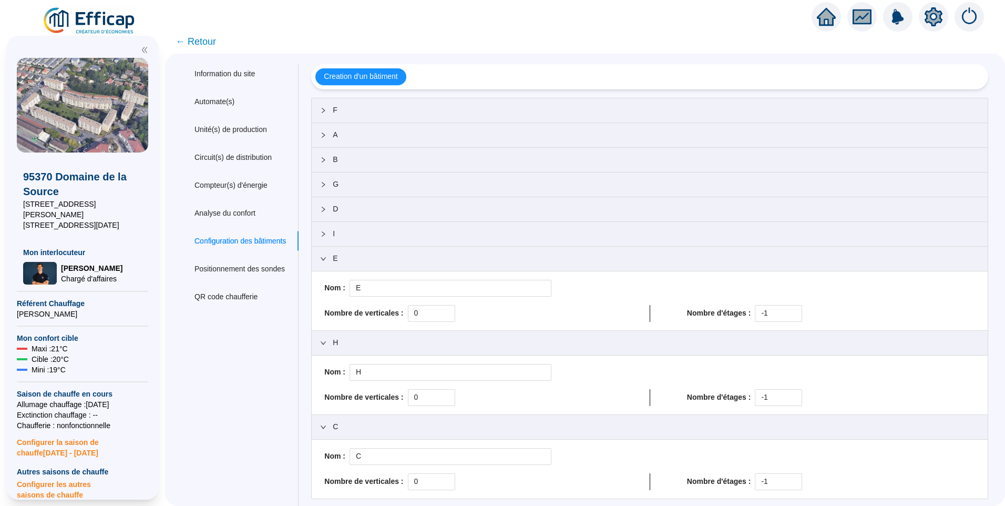
click at [373, 229] on span "I" at bounding box center [656, 233] width 646 height 11
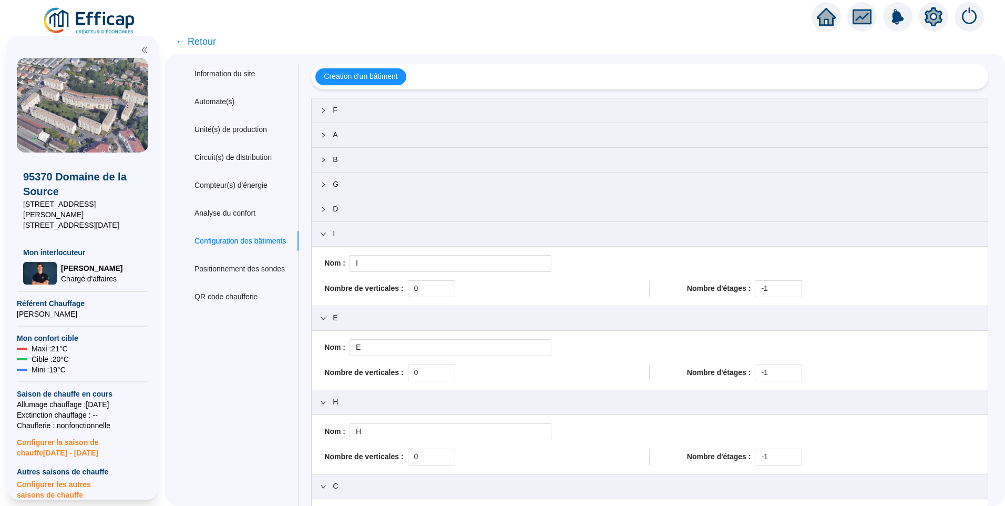
click at [211, 42] on span "← Retour" at bounding box center [196, 41] width 40 height 15
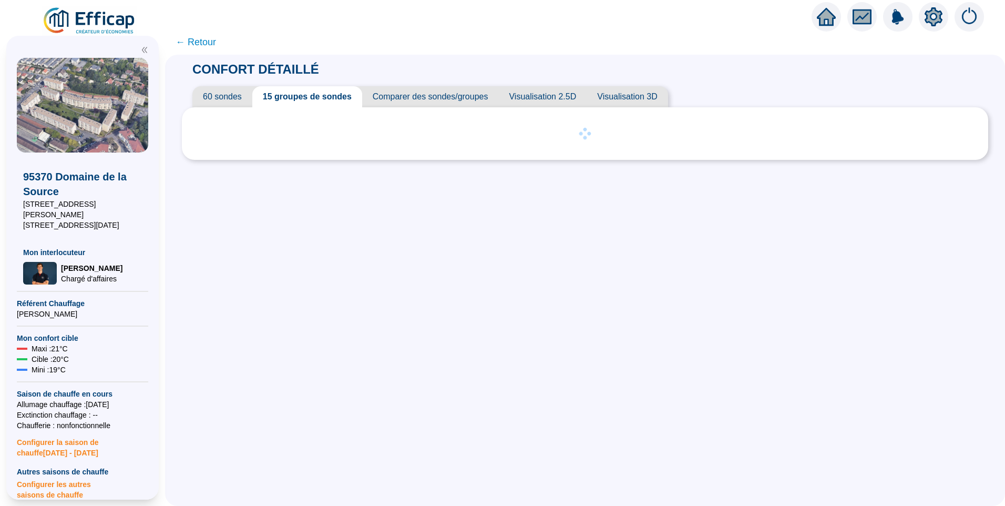
click at [228, 93] on span "60 sondes" at bounding box center [222, 96] width 60 height 21
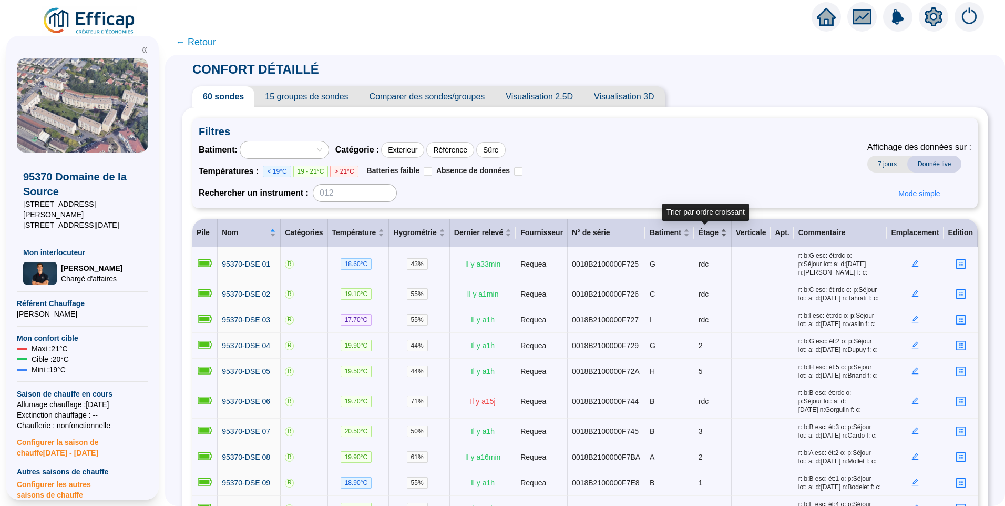
click at [716, 233] on div "Étage" at bounding box center [713, 232] width 28 height 11
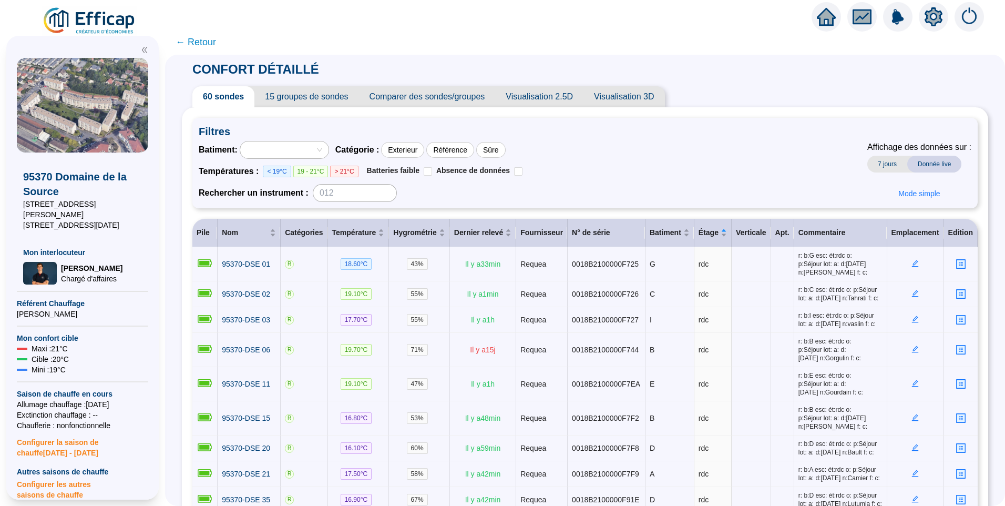
click at [101, 22] on img at bounding box center [89, 20] width 95 height 29
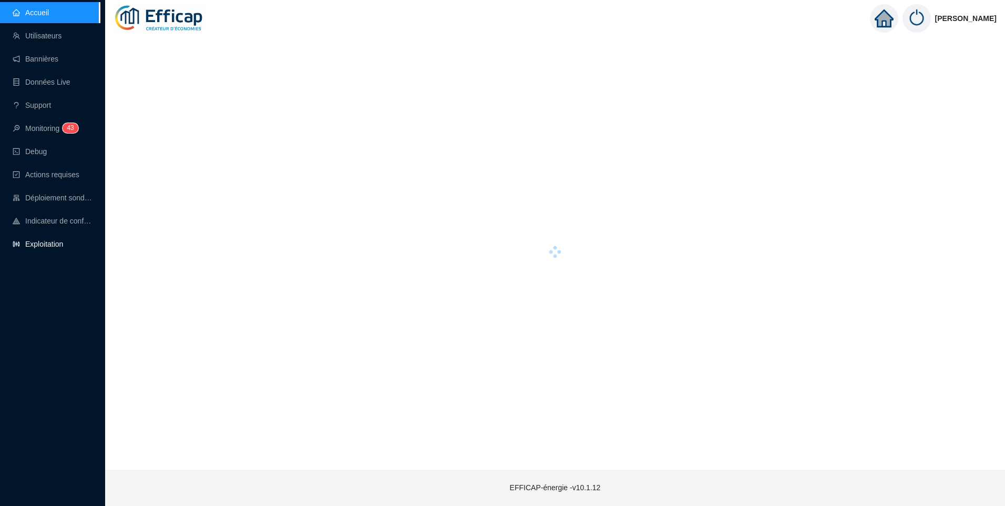
click at [53, 245] on link "Exploitation" at bounding box center [38, 244] width 50 height 8
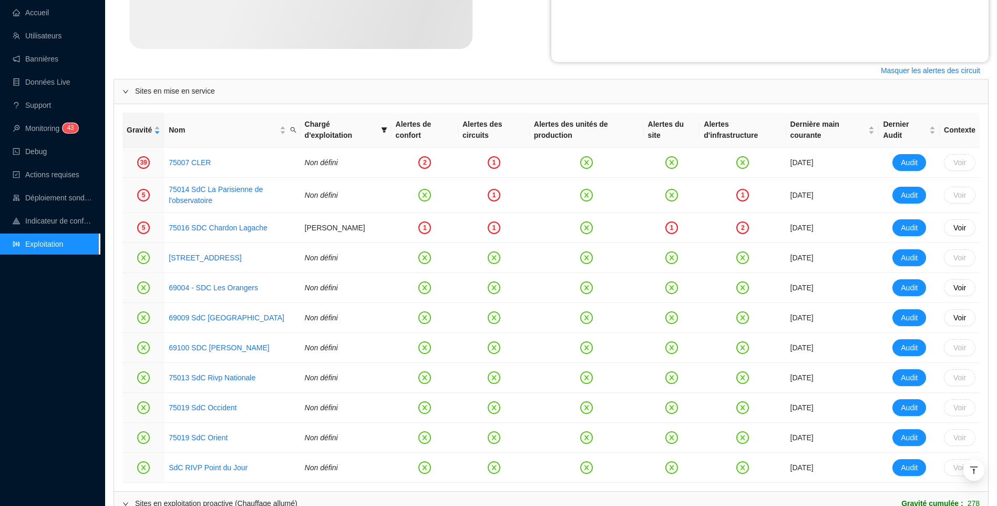
scroll to position [368, 0]
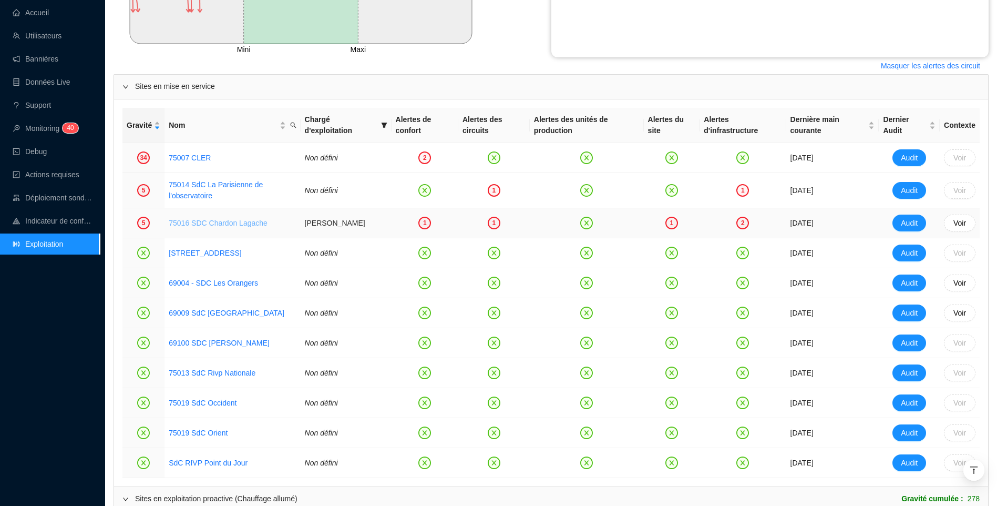
drag, startPoint x: 226, startPoint y: 231, endPoint x: 224, endPoint y: 224, distance: 7.0
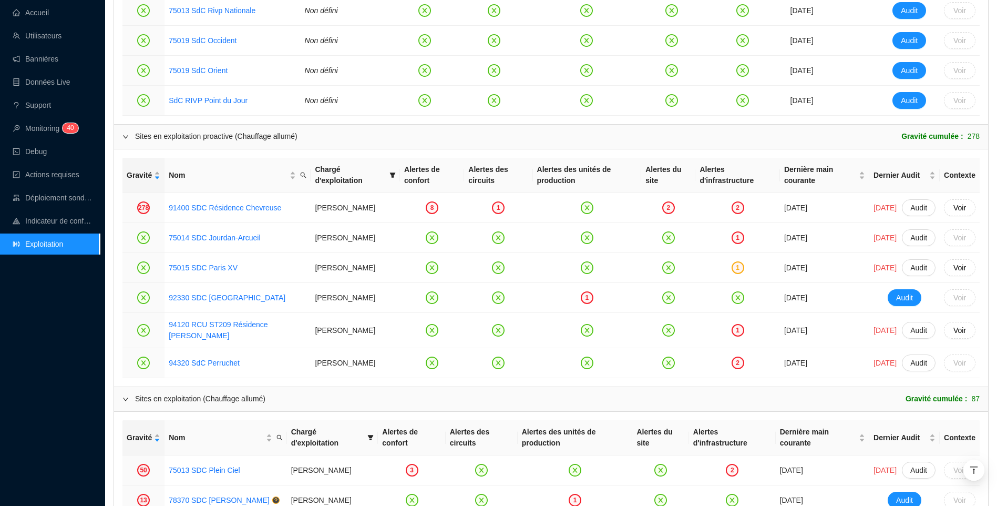
scroll to position [736, 0]
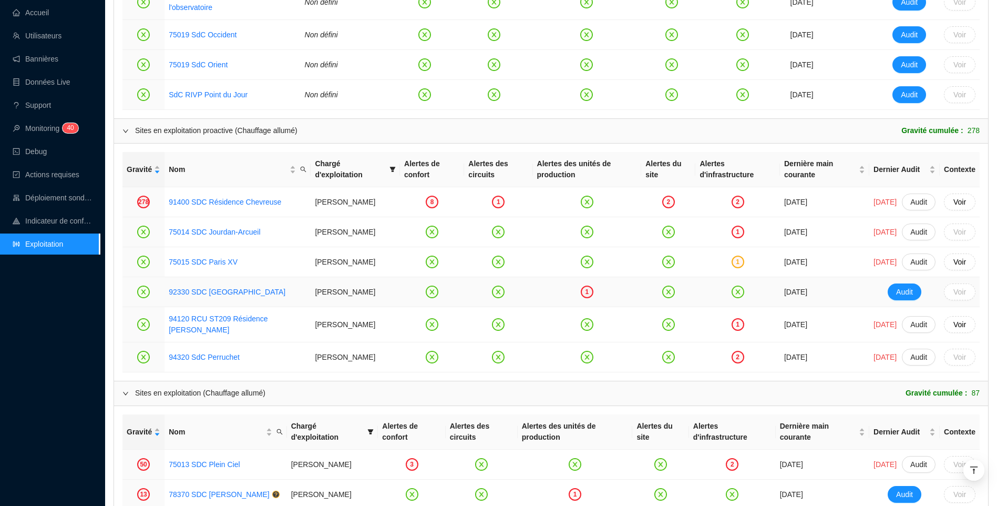
drag, startPoint x: 215, startPoint y: 312, endPoint x: 26, endPoint y: 408, distance: 212.5
click at [26, 408] on div "Accueil Utilisateurs Bannières Données Live Support Monitoring 4 0 Debug Action…" at bounding box center [50, 253] width 100 height 506
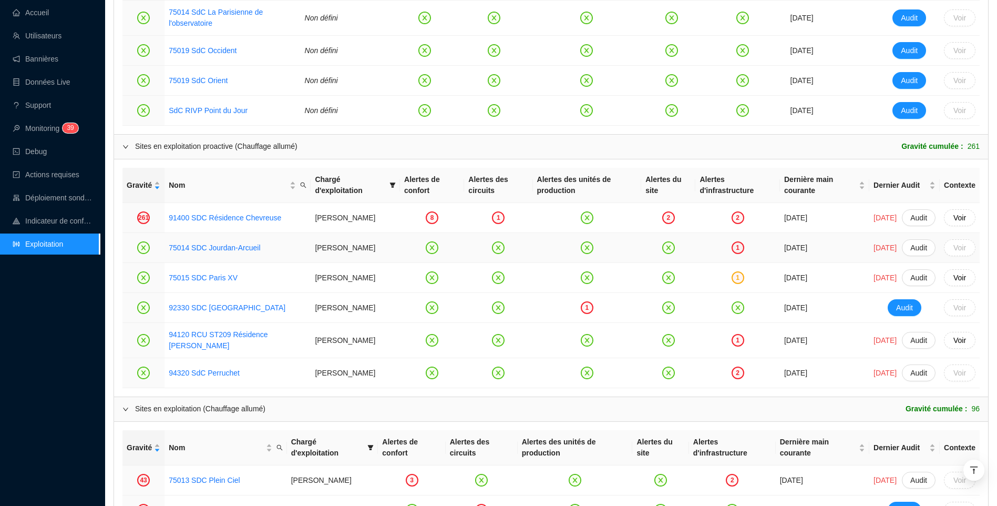
scroll to position [788, 0]
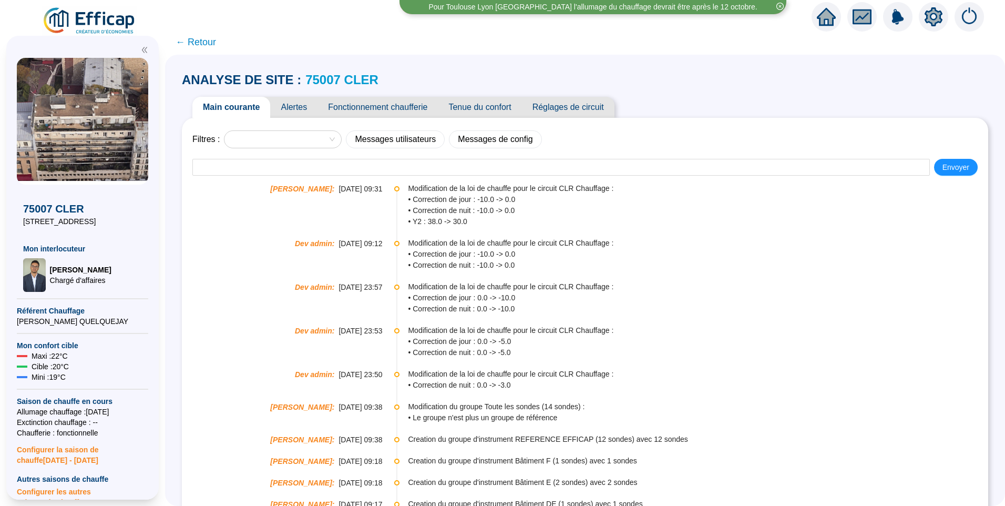
click at [570, 111] on span "Réglages de circuit" at bounding box center [568, 107] width 93 height 21
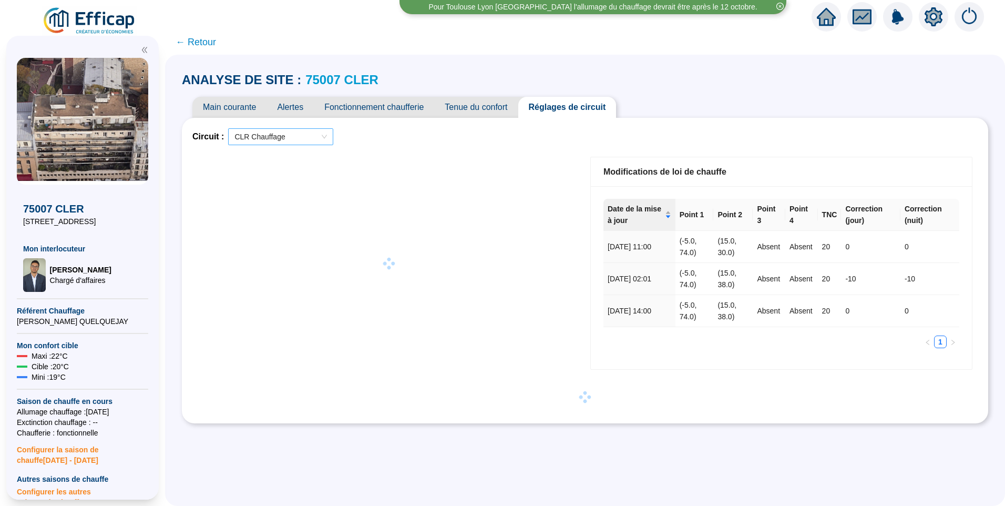
click at [275, 135] on span "CLR Chauffage" at bounding box center [280, 137] width 93 height 16
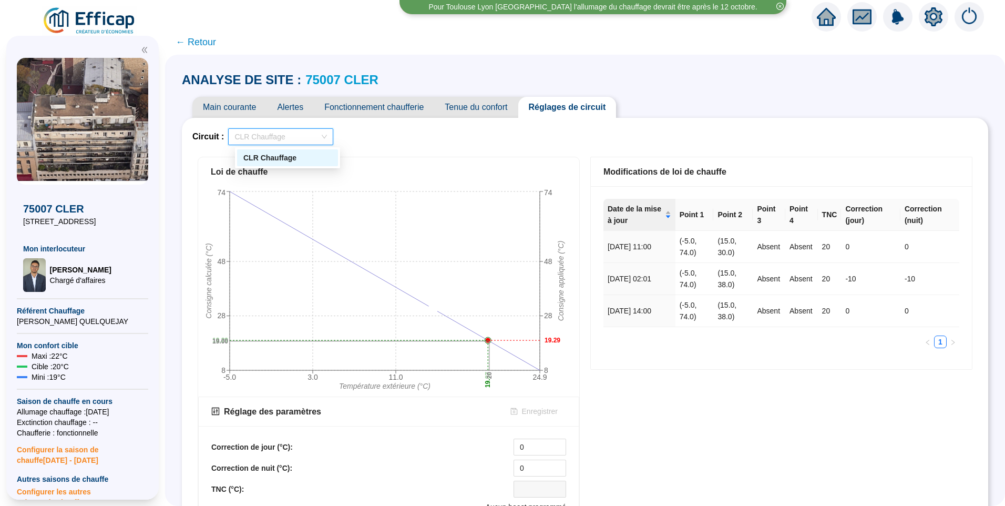
click at [450, 137] on div "Circuit : CLR Chauffage" at bounding box center [584, 136] width 785 height 17
click at [493, 102] on span "Tenue du confort" at bounding box center [476, 107] width 84 height 21
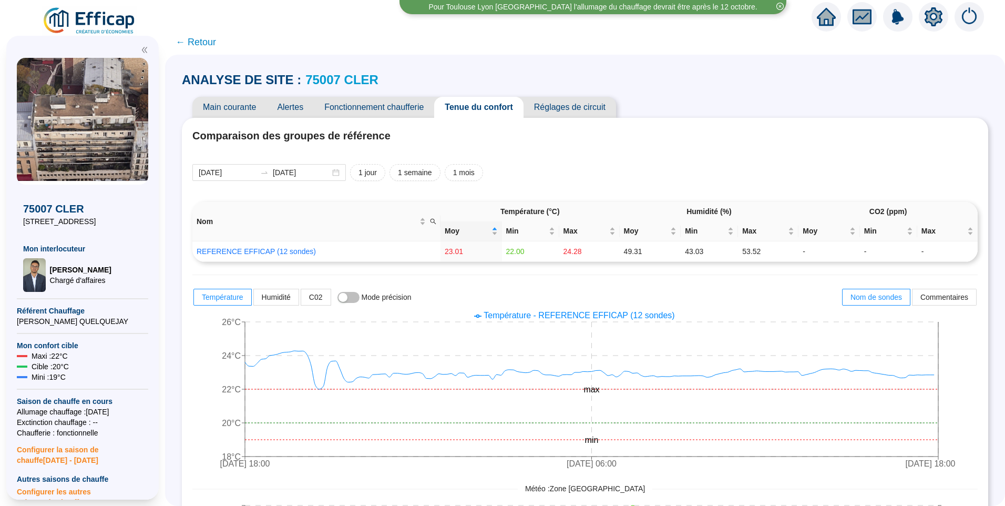
click at [394, 110] on span "Fonctionnement chaufferie" at bounding box center [374, 107] width 120 height 21
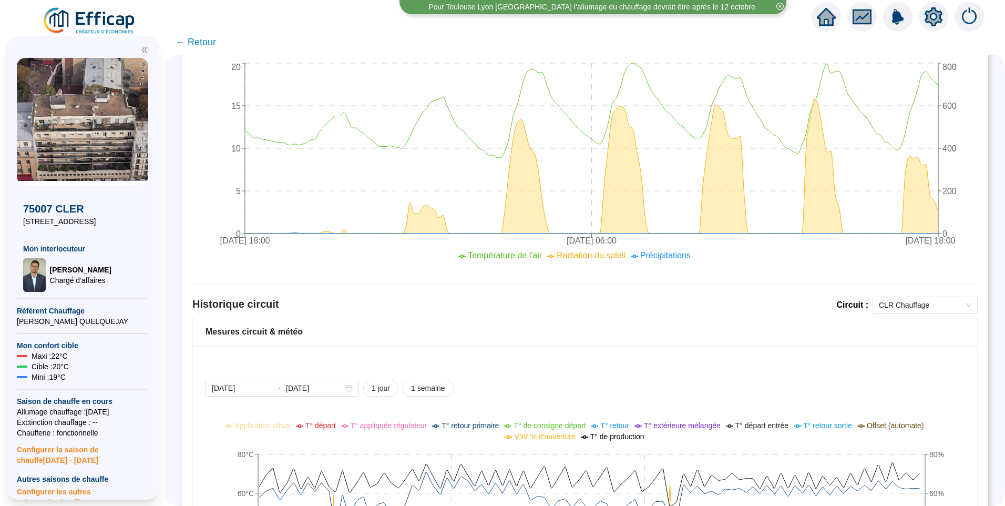
scroll to position [631, 0]
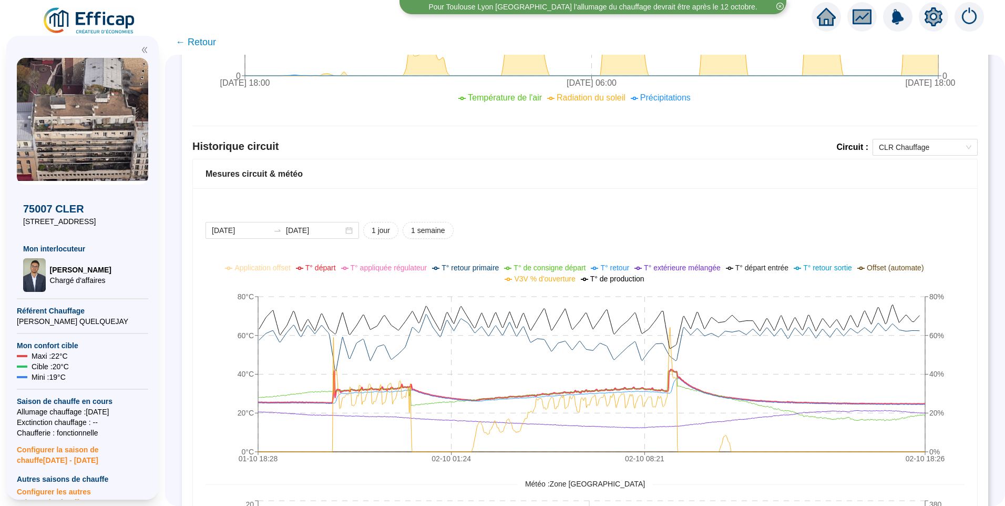
click at [335, 267] on span "T° départ" at bounding box center [320, 267] width 30 height 8
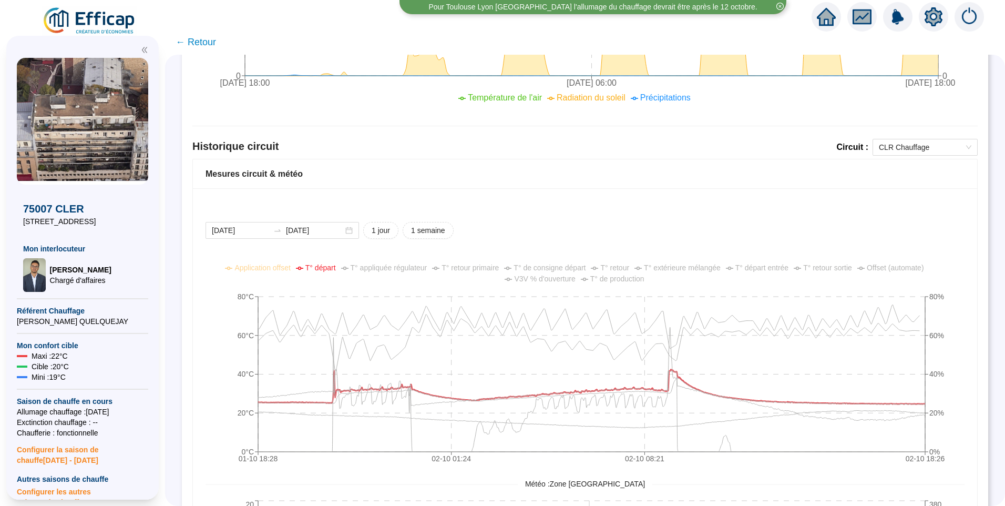
click at [556, 276] on span "V3V % d'ouverture" at bounding box center [544, 278] width 61 height 8
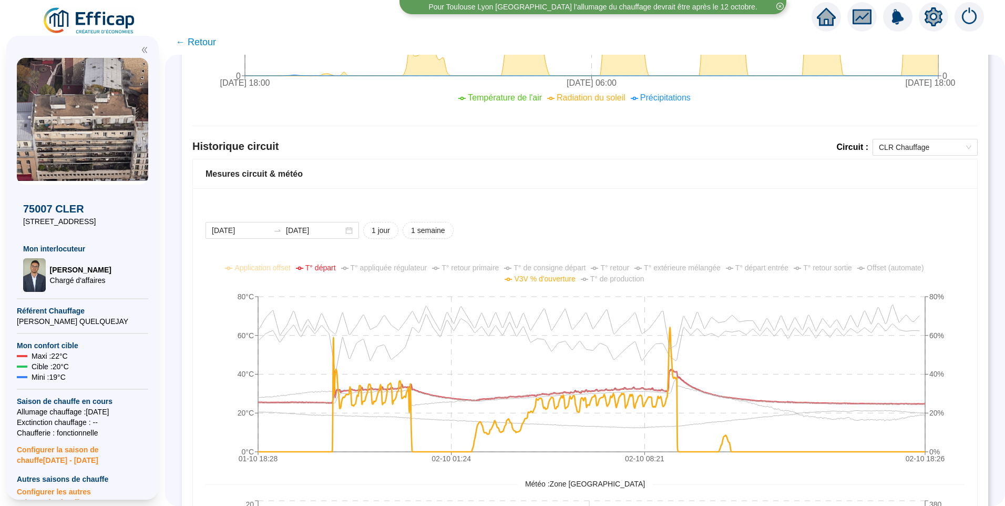
click at [601, 278] on span "T° de production" at bounding box center [617, 278] width 54 height 8
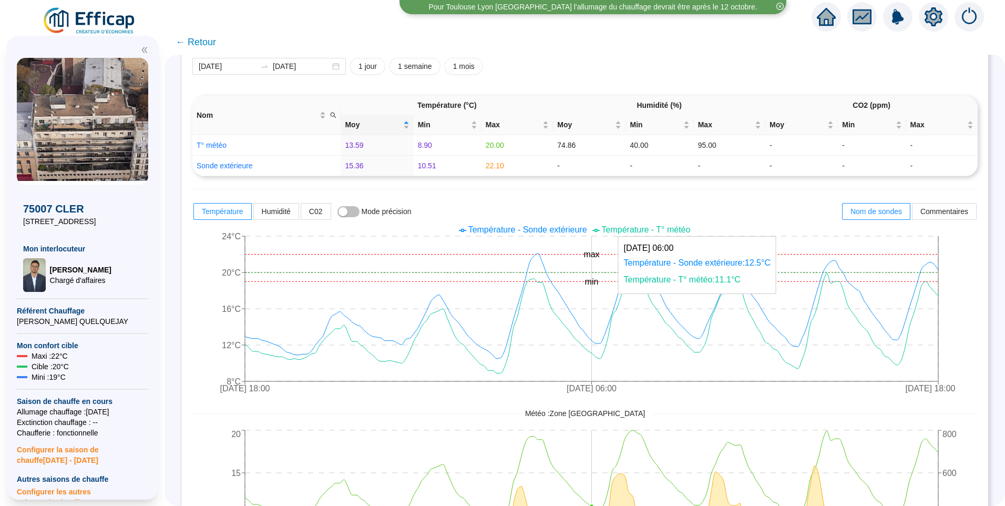
scroll to position [0, 0]
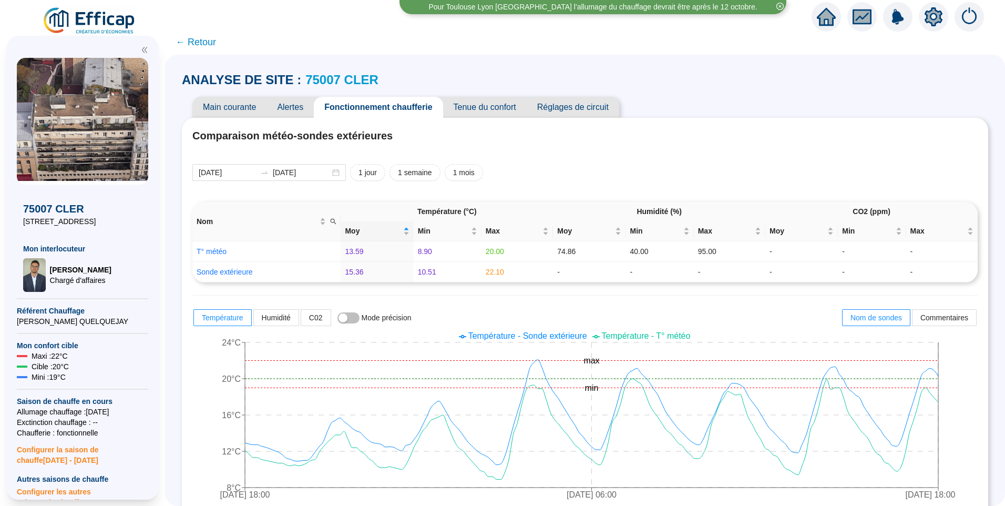
click at [932, 20] on icon "setting" at bounding box center [933, 16] width 7 height 7
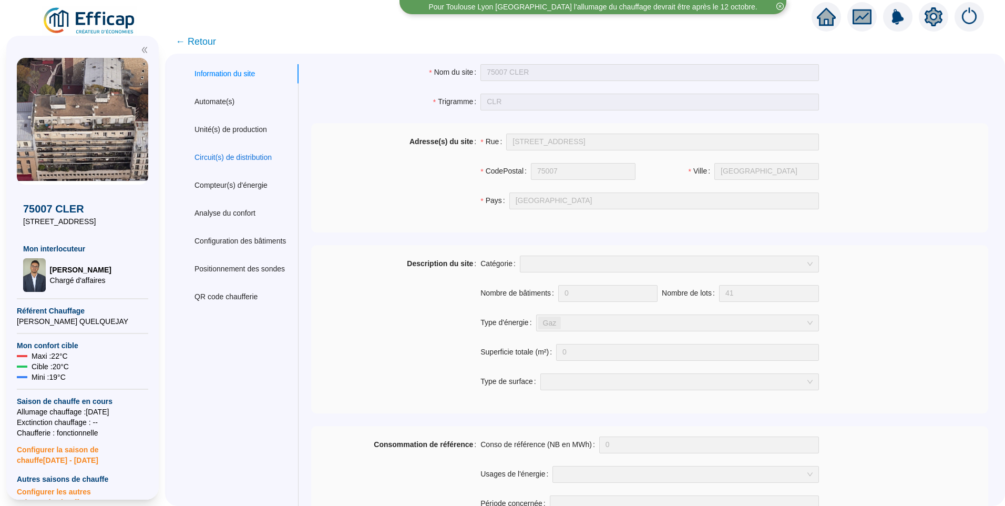
click at [232, 161] on div "Circuit(s) de distribution" at bounding box center [232, 157] width 77 height 11
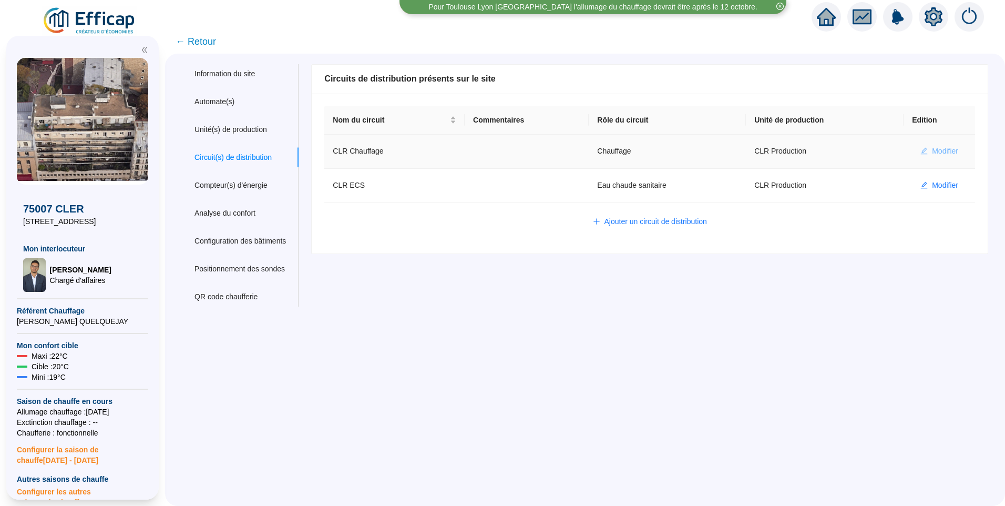
click at [932, 149] on span "Modifier" at bounding box center [945, 151] width 26 height 11
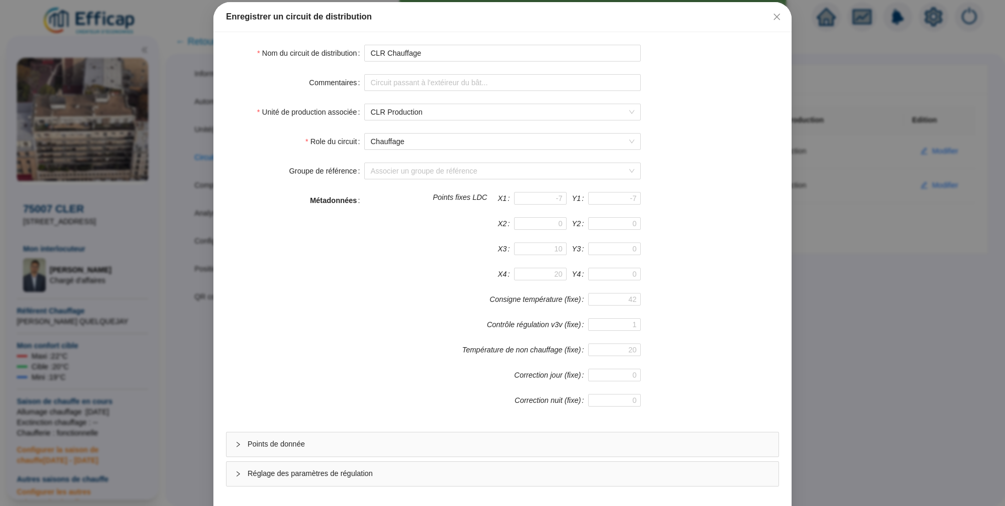
scroll to position [93, 0]
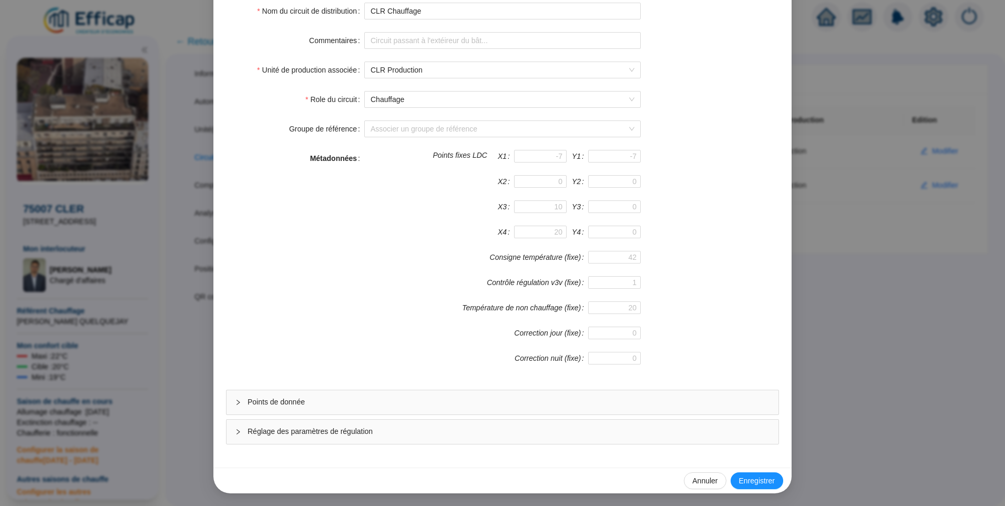
click at [343, 430] on span "Réglage des paramètres de régulation" at bounding box center [509, 431] width 522 height 11
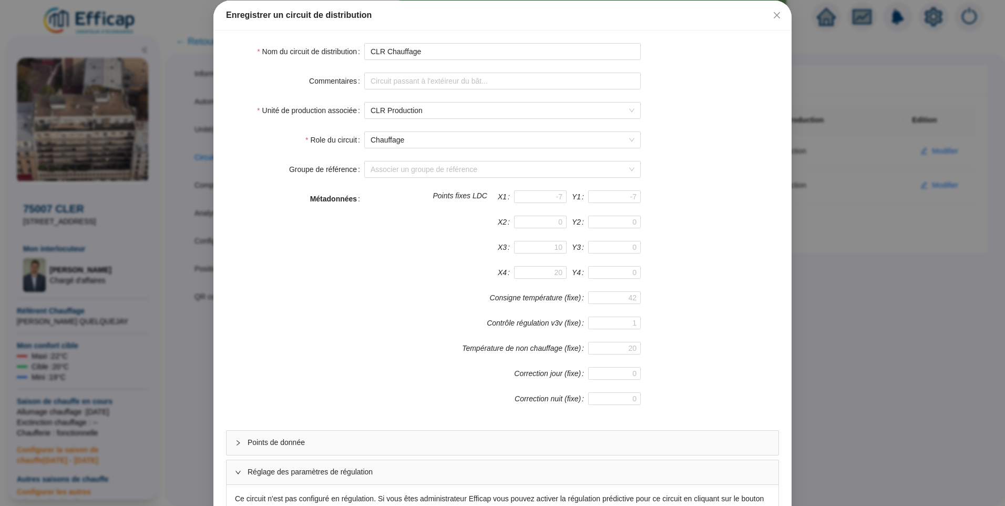
scroll to position [0, 0]
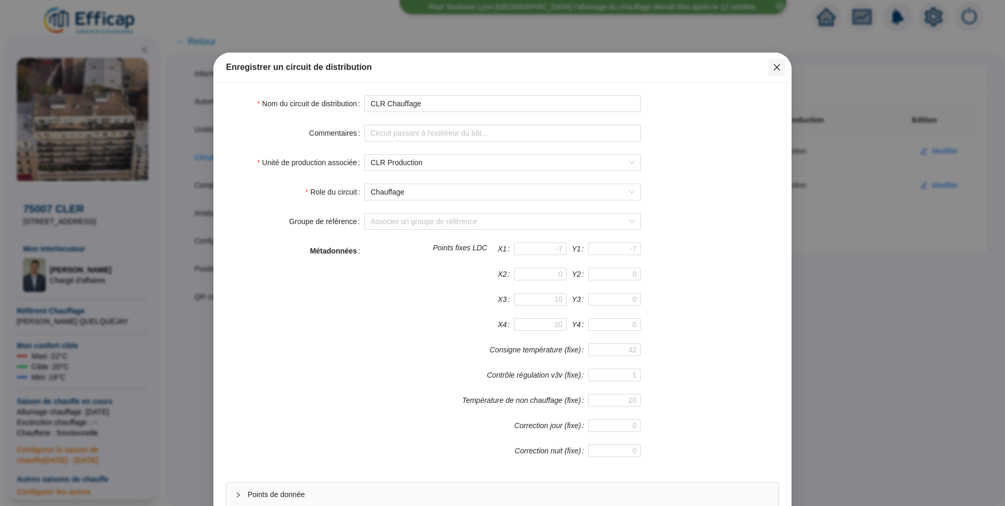
click at [773, 71] on icon "close" at bounding box center [777, 67] width 8 height 8
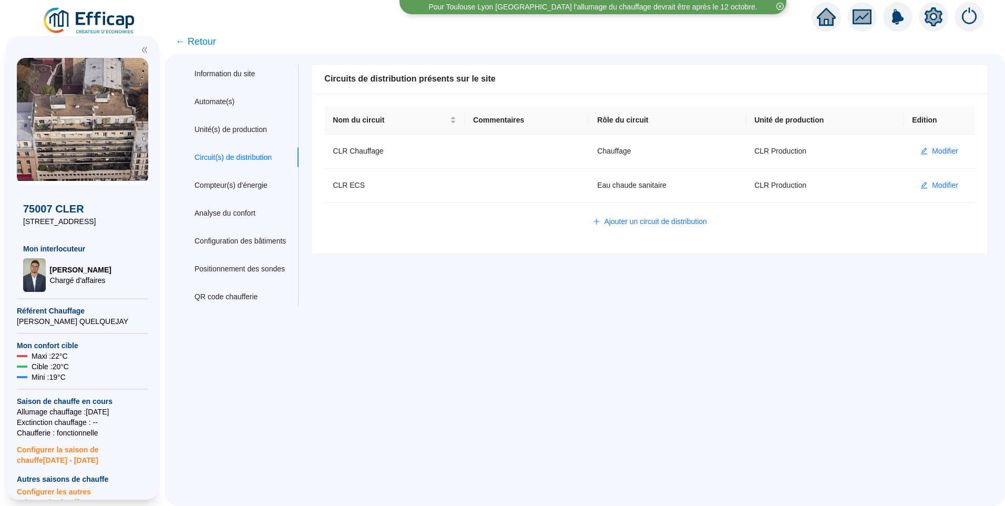
click at [199, 42] on span "← Retour" at bounding box center [196, 41] width 40 height 15
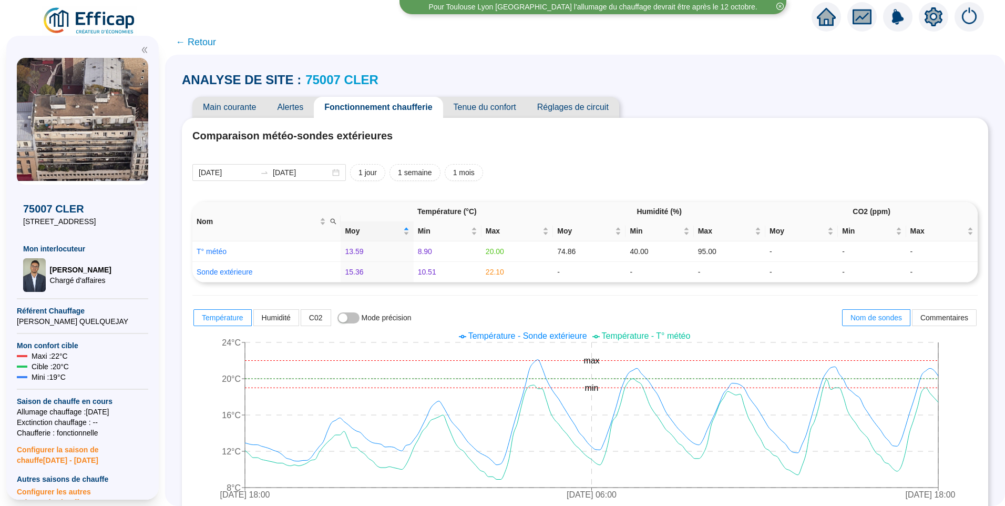
click at [241, 106] on span "Main courante" at bounding box center [229, 107] width 74 height 21
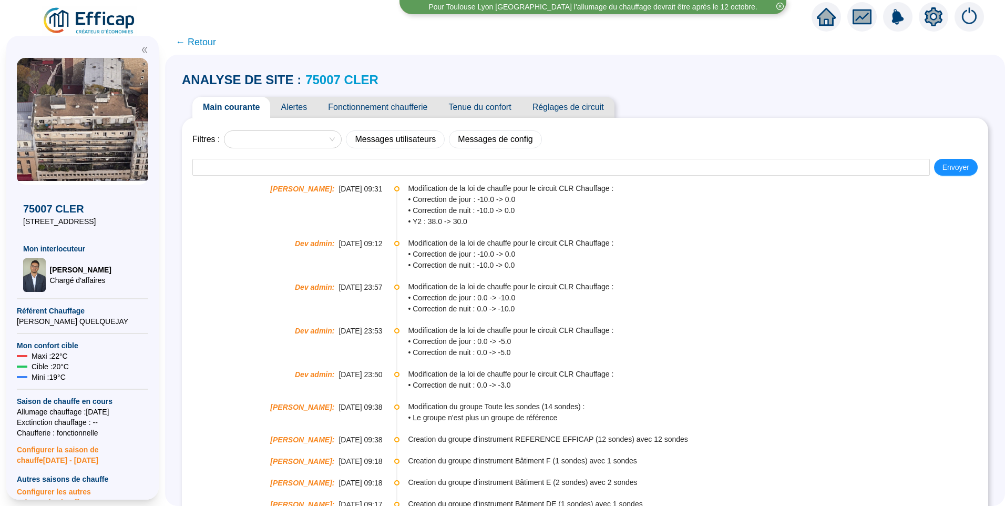
click at [485, 109] on span "Tenue du confort" at bounding box center [480, 107] width 84 height 21
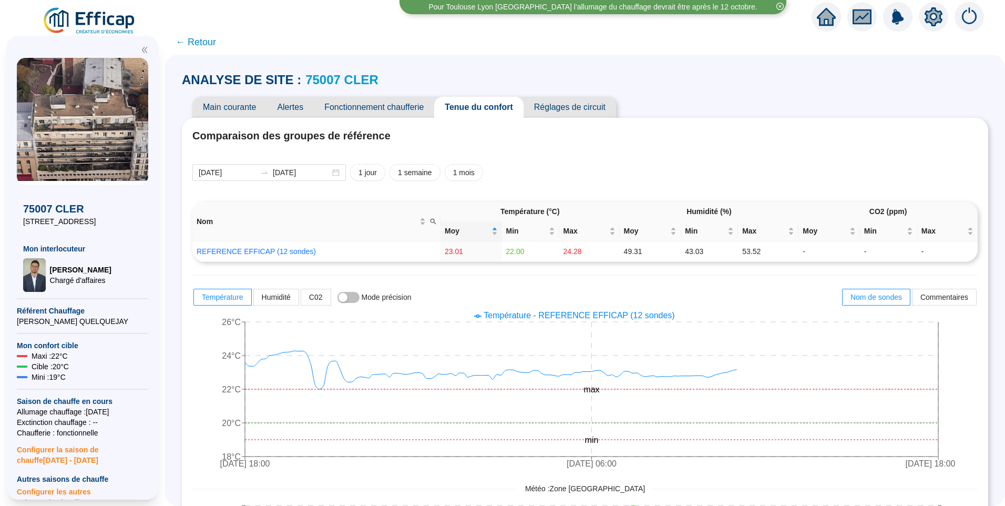
click at [310, 111] on span "Alertes" at bounding box center [289, 107] width 47 height 21
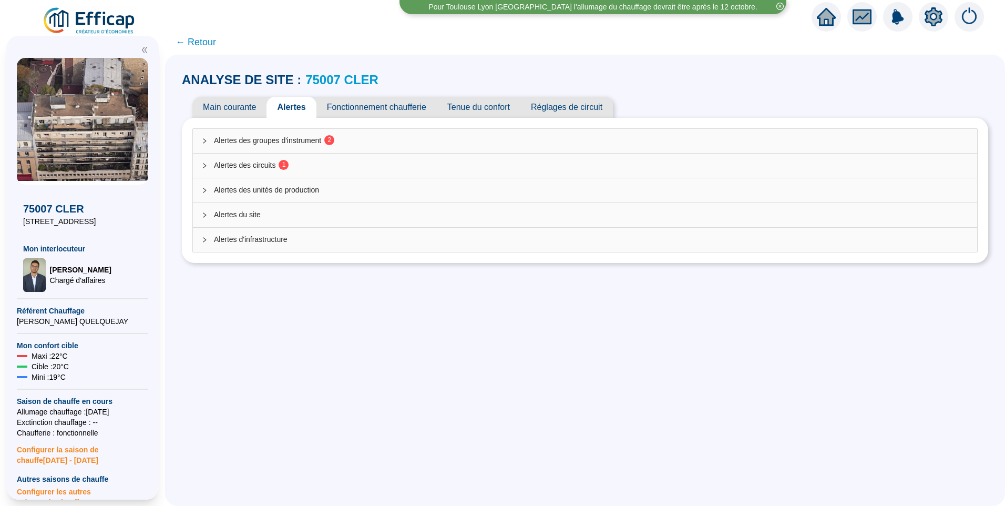
click at [306, 139] on span "Alertes des groupes d'instrument 2" at bounding box center [591, 140] width 755 height 11
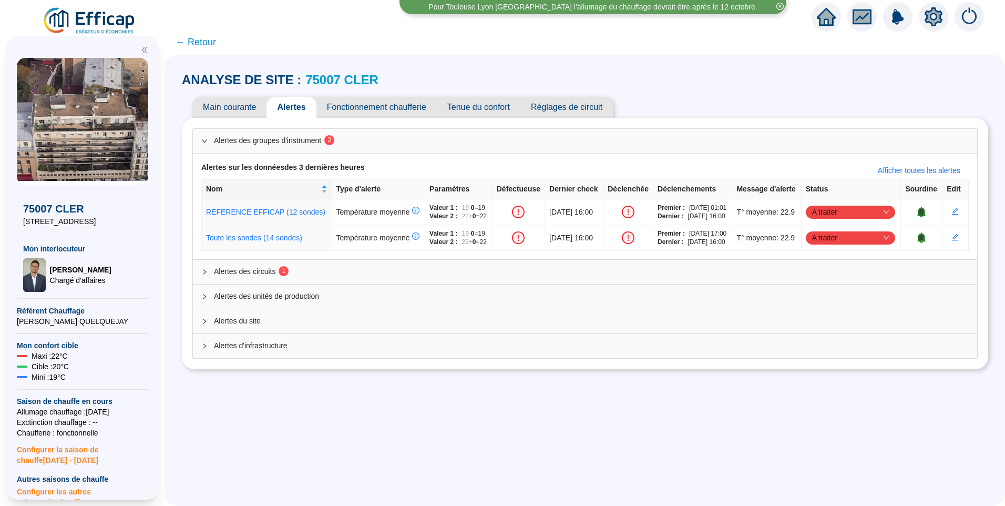
click at [232, 277] on span "Alertes des circuits 1" at bounding box center [591, 271] width 755 height 11
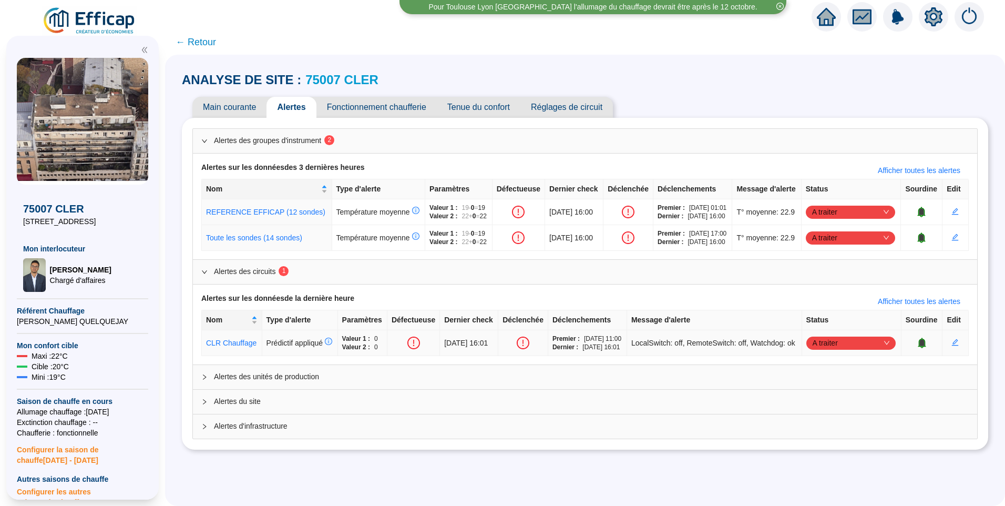
click at [917, 348] on icon "bell" at bounding box center [922, 342] width 11 height 11
click at [397, 100] on span "Fonctionnement chaufferie" at bounding box center [376, 107] width 120 height 21
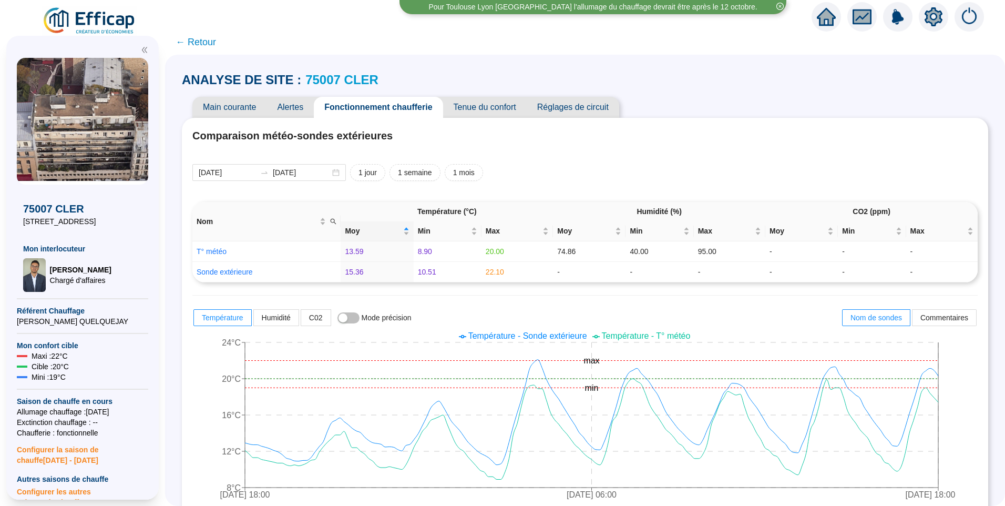
click at [300, 115] on span "Alertes" at bounding box center [289, 107] width 47 height 21
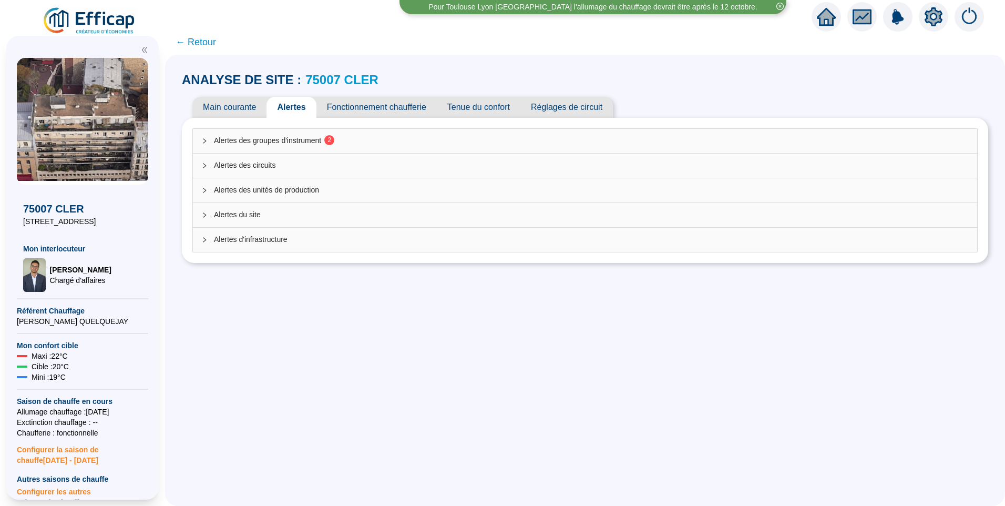
click at [303, 143] on span "Alertes des groupes d'instrument 2" at bounding box center [591, 140] width 755 height 11
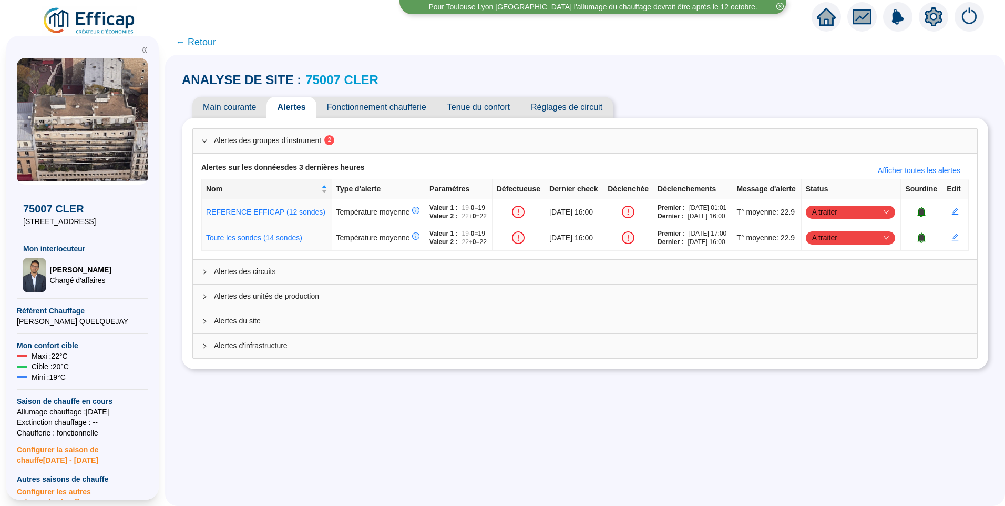
click at [249, 103] on span "Main courante" at bounding box center [229, 107] width 74 height 21
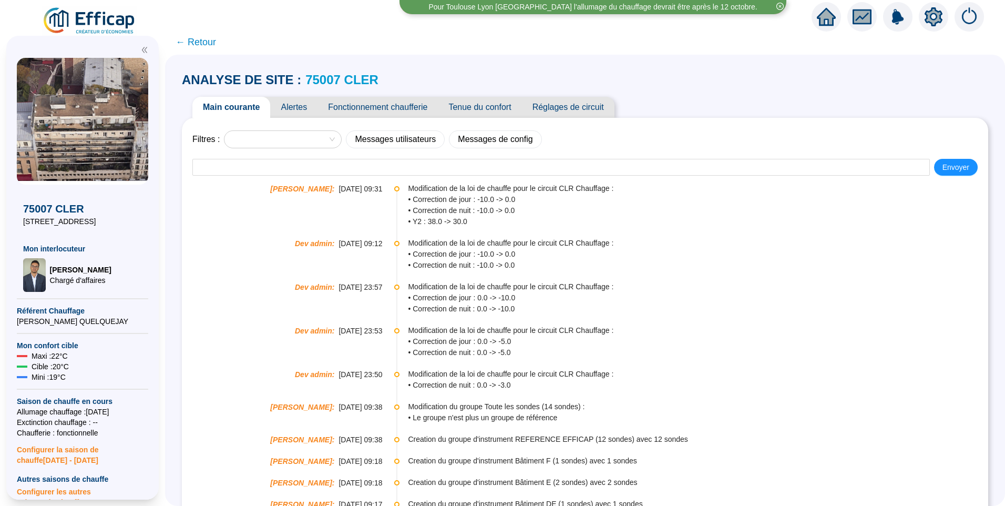
click at [200, 44] on span "← Retour" at bounding box center [196, 42] width 40 height 15
click at [206, 44] on span "← Retour" at bounding box center [196, 42] width 40 height 15
click at [355, 79] on link "75007 CLER" at bounding box center [341, 80] width 73 height 14
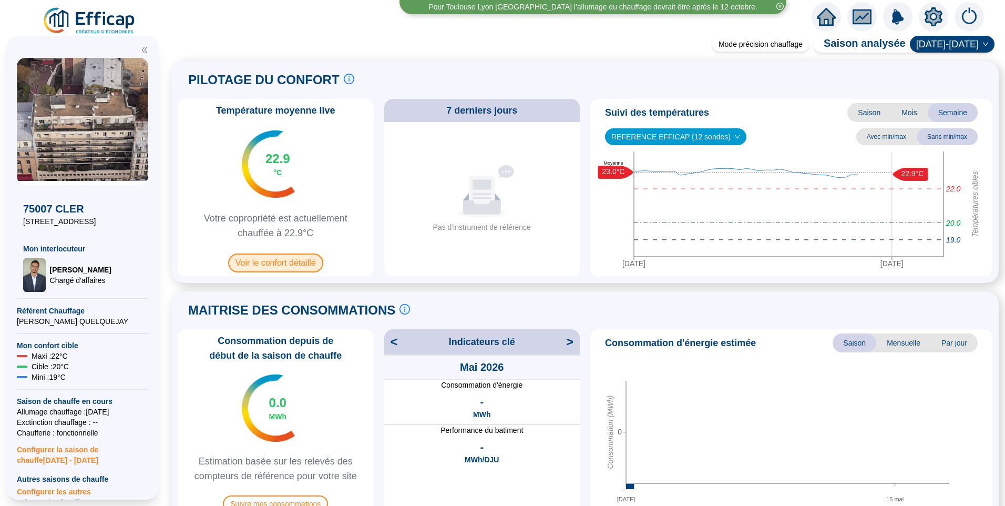
click at [302, 259] on span "Voir le confort détaillé" at bounding box center [275, 262] width 95 height 19
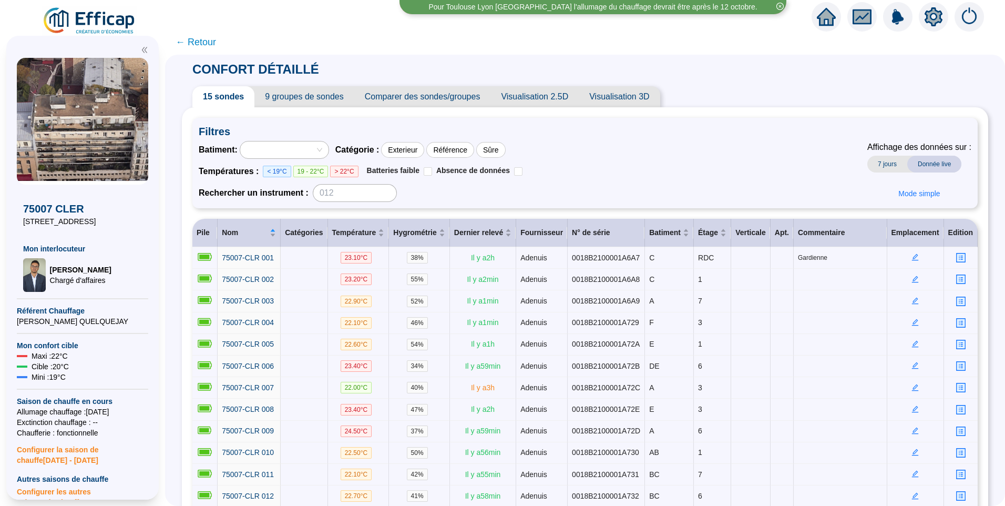
click at [297, 98] on span "9 groupes de sondes" at bounding box center [303, 96] width 99 height 21
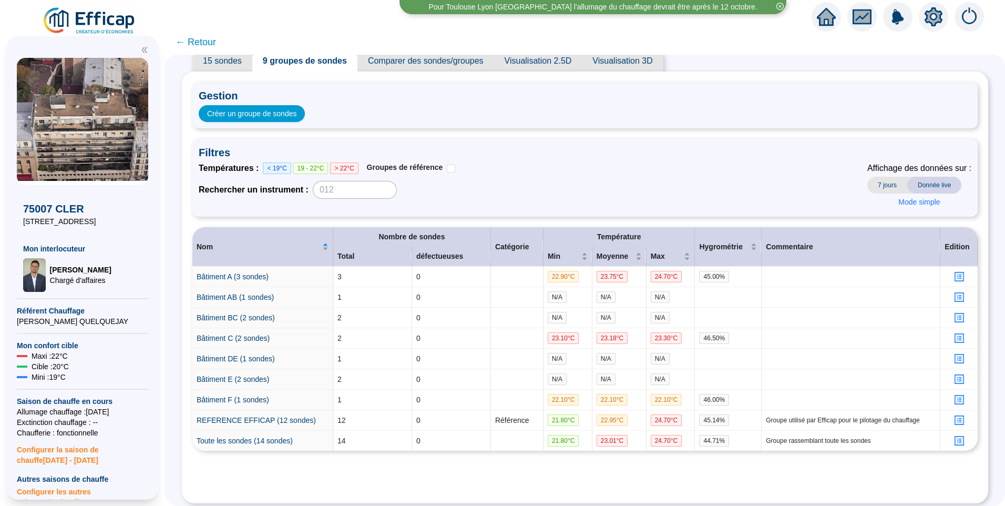
scroll to position [47, 0]
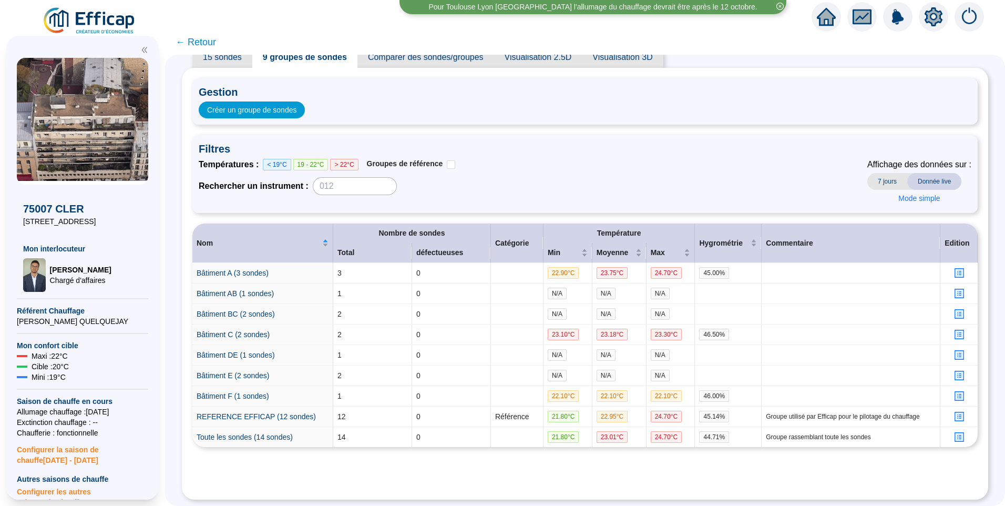
click at [932, 21] on icon "setting" at bounding box center [934, 16] width 18 height 17
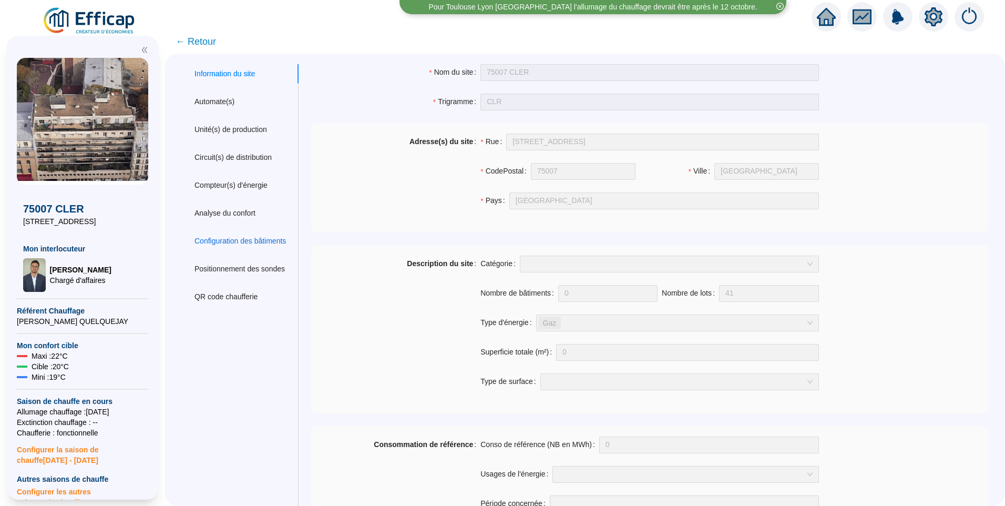
click at [252, 240] on div "Configuration des bâtiments" at bounding box center [239, 240] width 91 height 11
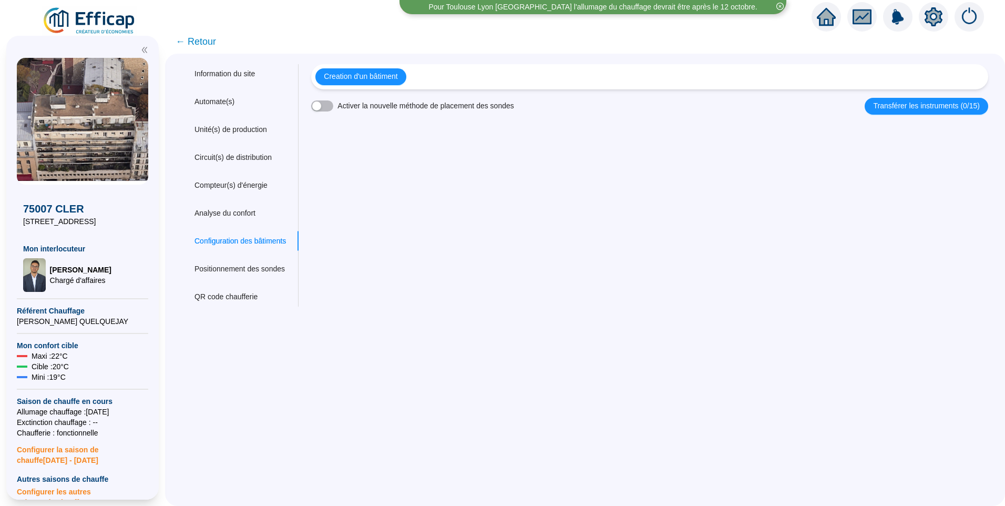
click at [207, 34] on span "← Retour" at bounding box center [196, 41] width 40 height 15
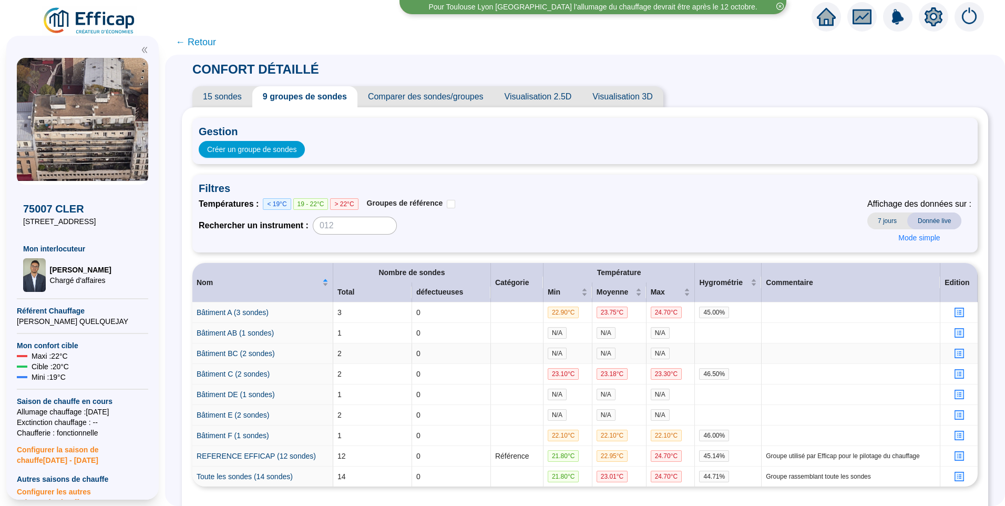
scroll to position [47, 0]
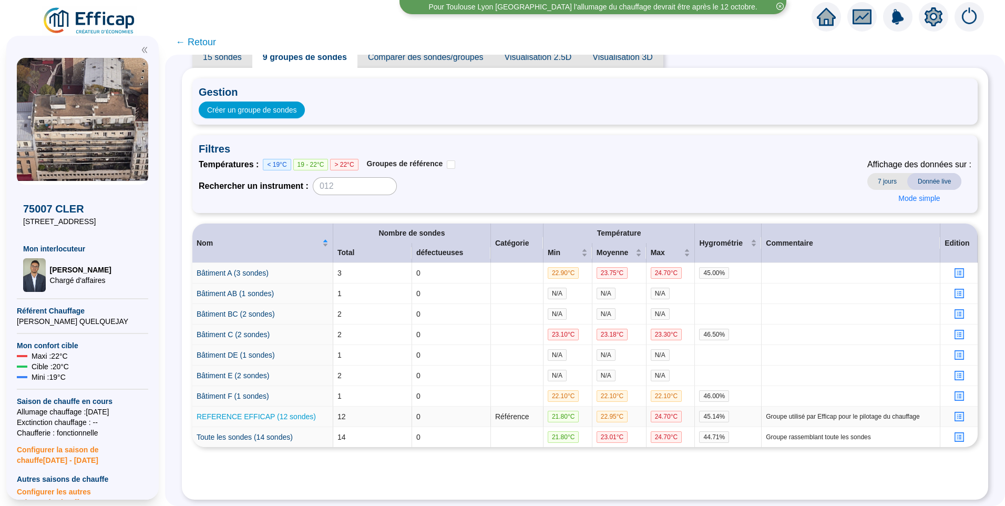
click at [268, 412] on link "REFERENCE EFFICAP (12 sondes)" at bounding box center [256, 416] width 119 height 8
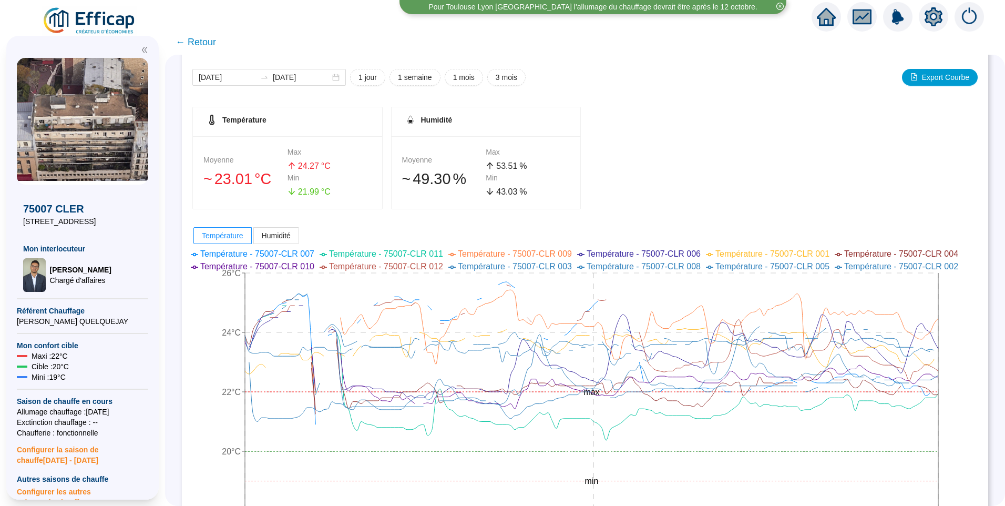
scroll to position [105, 0]
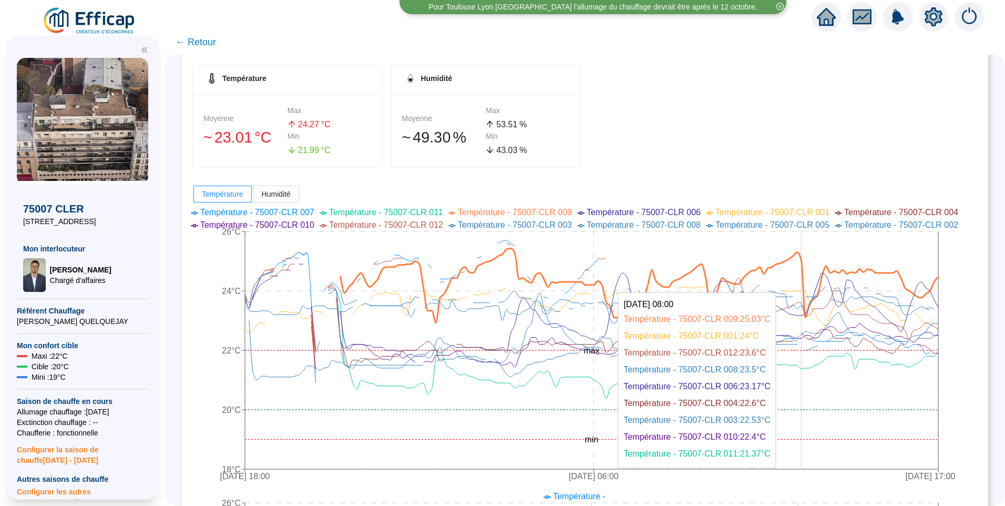
click at [810, 266] on icon at bounding box center [604, 300] width 669 height 104
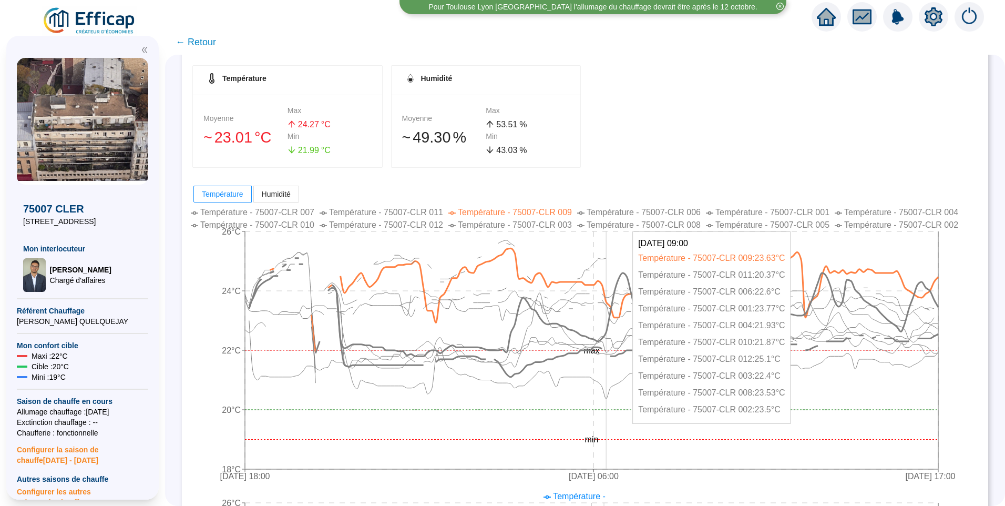
click at [614, 328] on icon at bounding box center [593, 310] width 689 height 92
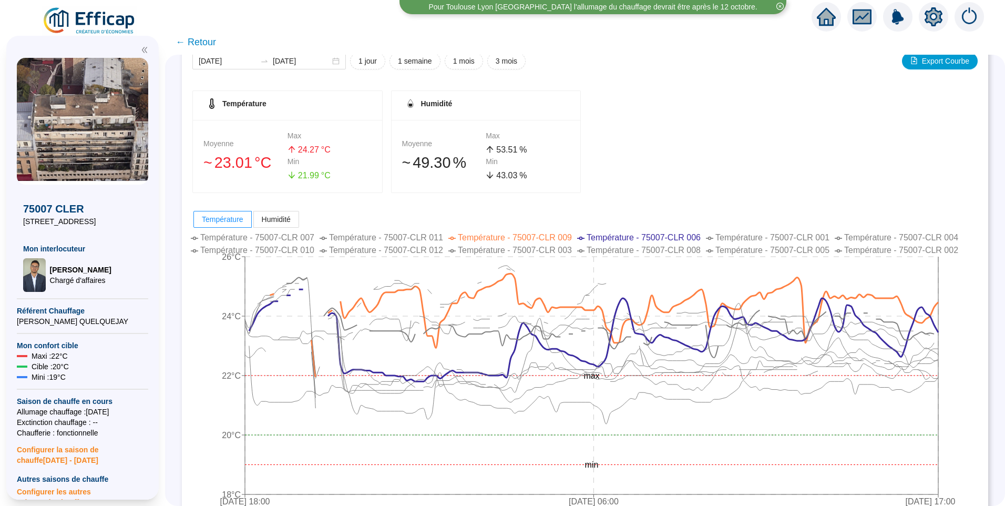
scroll to position [0, 0]
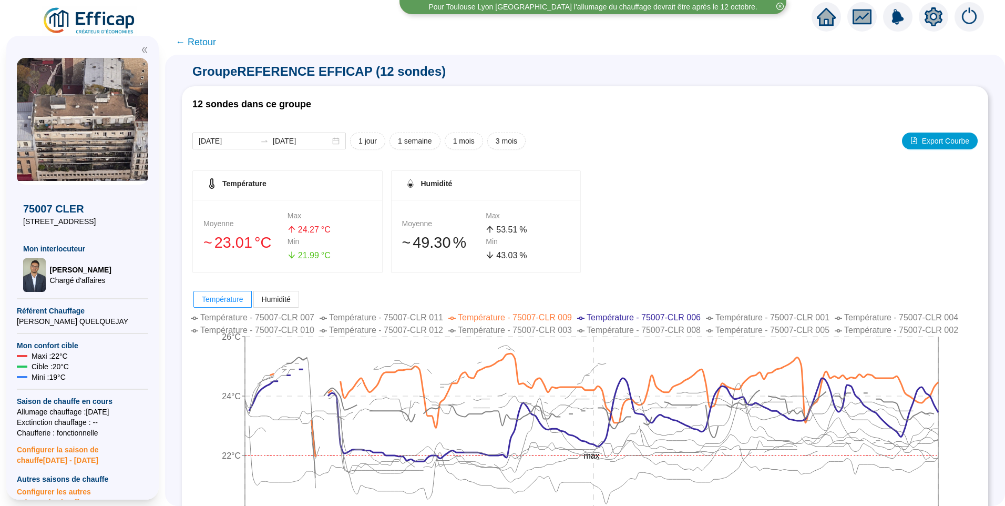
click at [213, 44] on span "← Retour" at bounding box center [196, 42] width 40 height 15
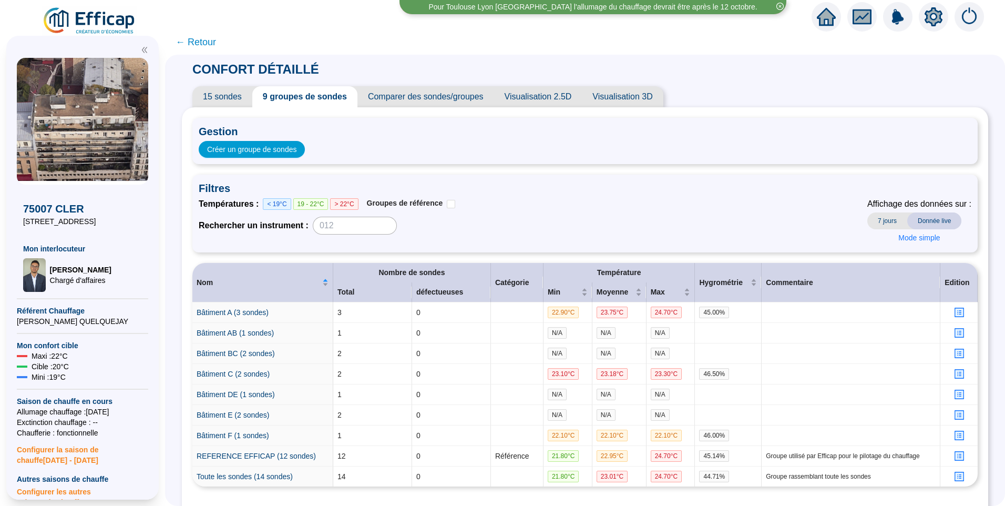
click at [239, 103] on span "15 sondes" at bounding box center [222, 96] width 60 height 21
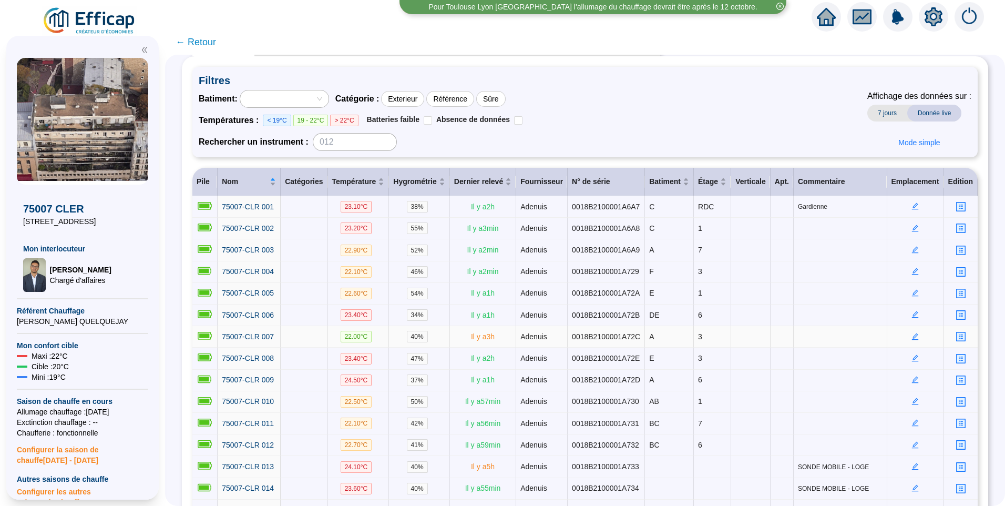
scroll to position [29, 0]
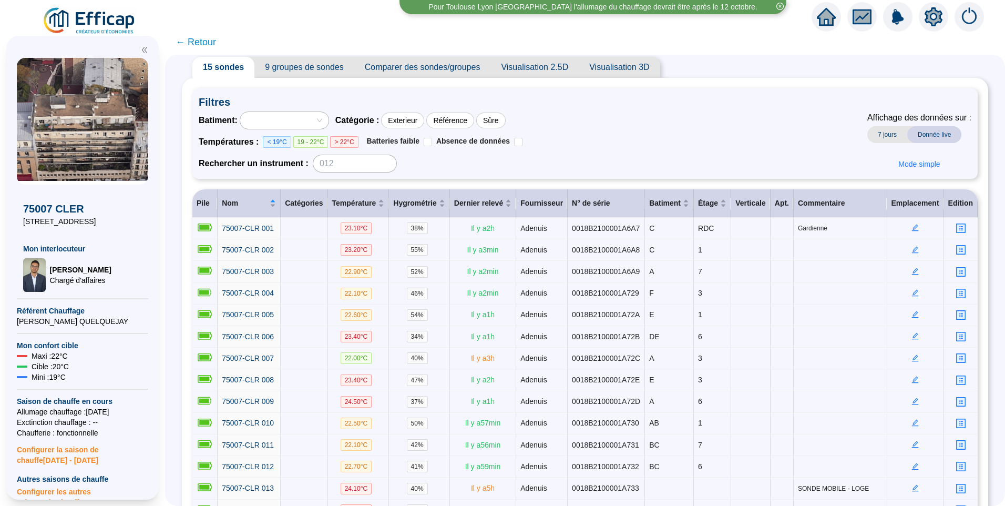
click at [306, 66] on span "9 groupes de sondes" at bounding box center [303, 67] width 99 height 21
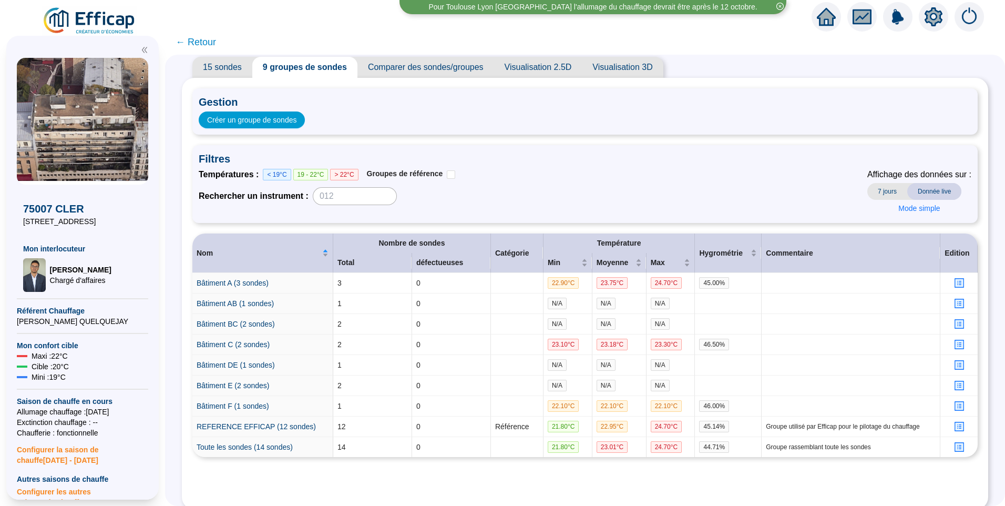
click at [431, 59] on span "Comparer des sondes/groupes" at bounding box center [425, 67] width 137 height 21
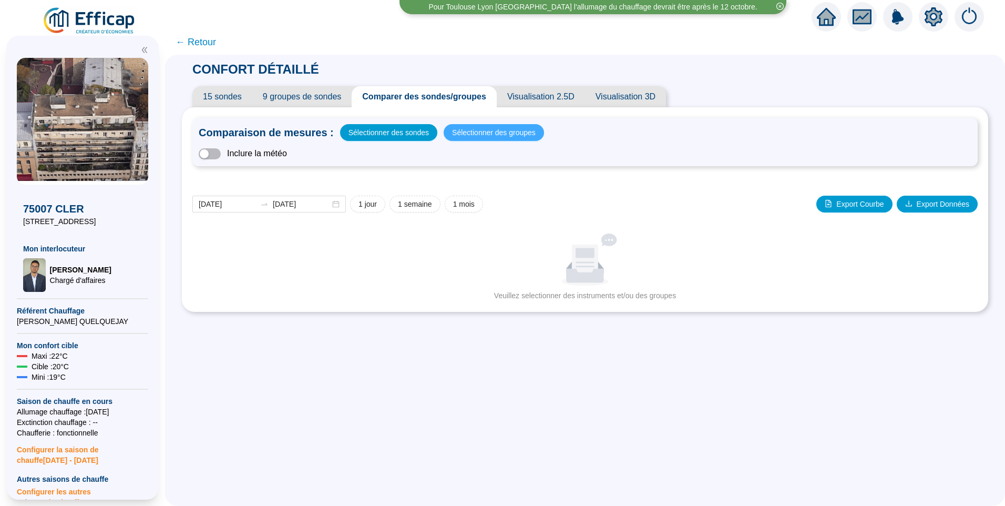
click at [512, 134] on span "Sélectionner des groupes" at bounding box center [494, 132] width 84 height 15
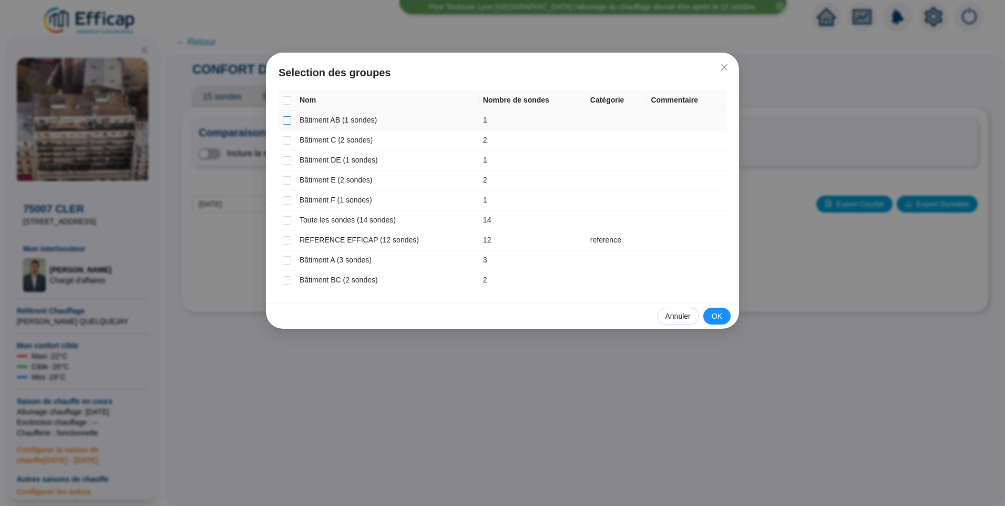
click at [289, 124] on input "checkbox" at bounding box center [287, 120] width 8 height 8
checkbox input "true"
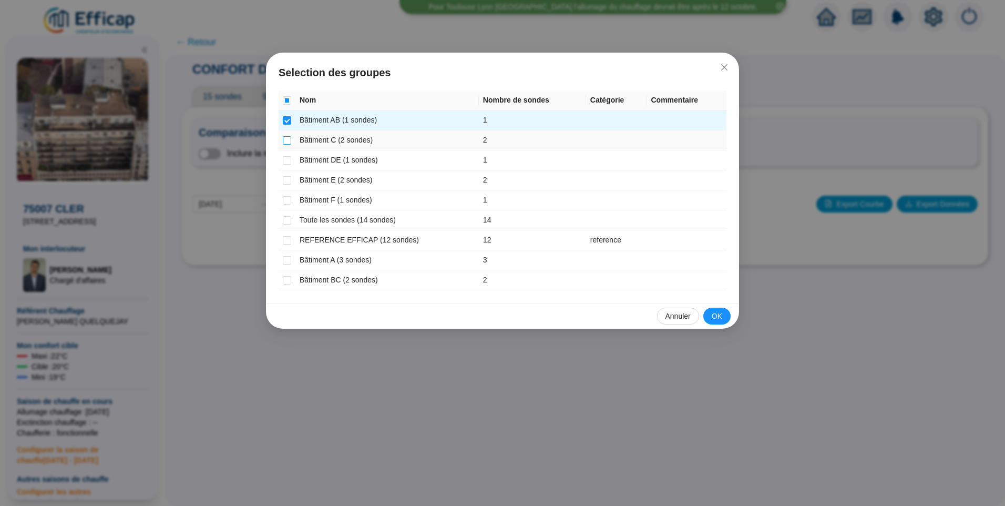
click at [288, 141] on input "checkbox" at bounding box center [287, 140] width 8 height 8
checkbox input "true"
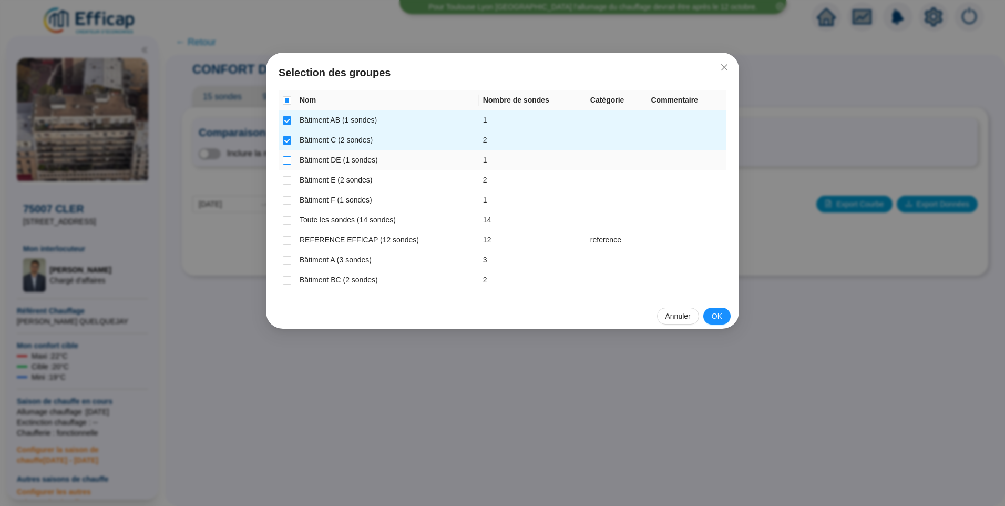
click at [289, 162] on input "checkbox" at bounding box center [287, 160] width 8 height 8
checkbox input "true"
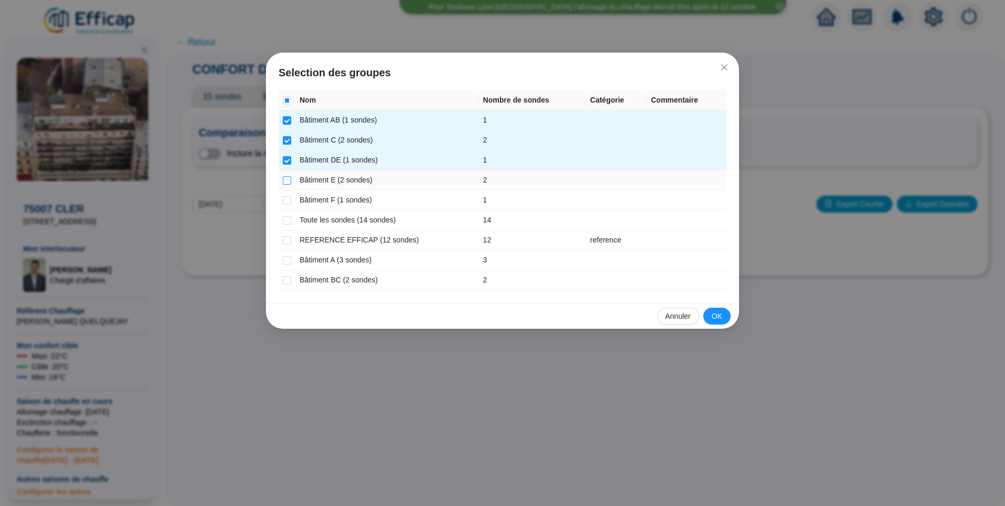
click at [285, 176] on input "checkbox" at bounding box center [287, 180] width 8 height 8
checkbox input "true"
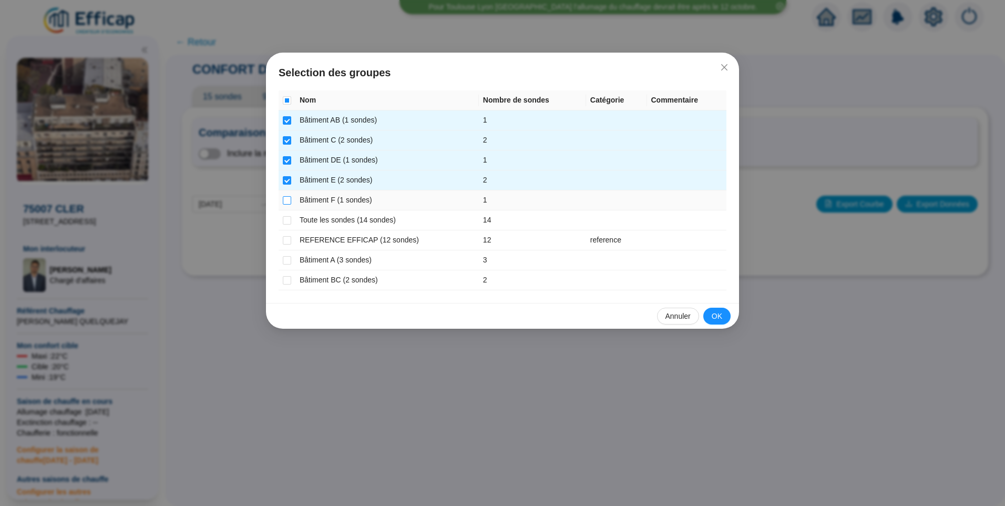
click at [289, 203] on input "checkbox" at bounding box center [287, 200] width 8 height 8
checkbox input "true"
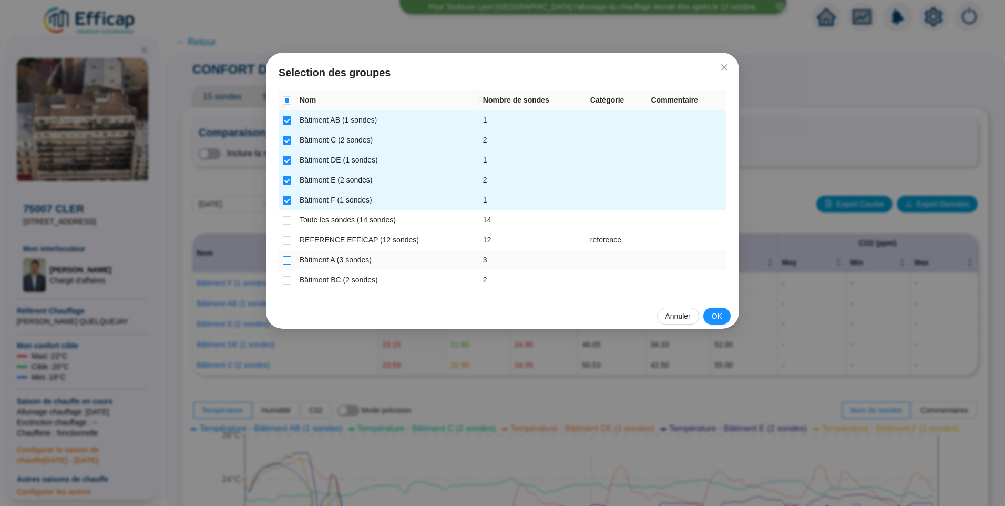
click at [290, 257] on input "checkbox" at bounding box center [287, 260] width 8 height 8
checkbox input "true"
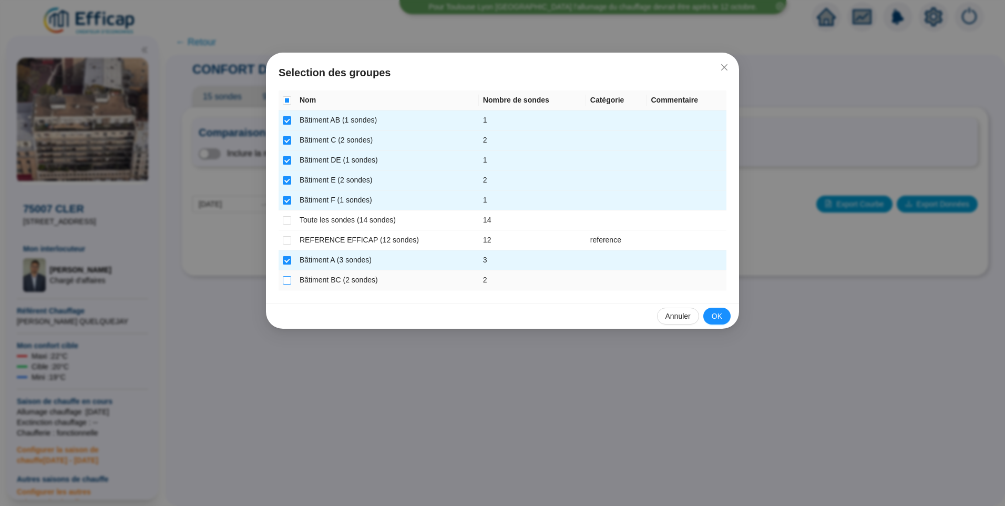
click at [290, 283] on input "checkbox" at bounding box center [287, 280] width 8 height 8
checkbox input "true"
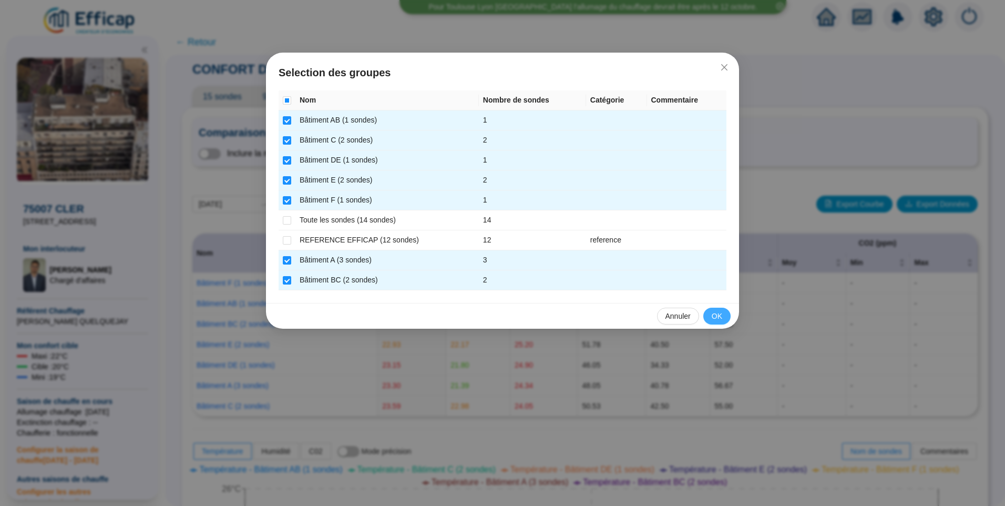
click at [721, 312] on span "OK" at bounding box center [717, 316] width 11 height 11
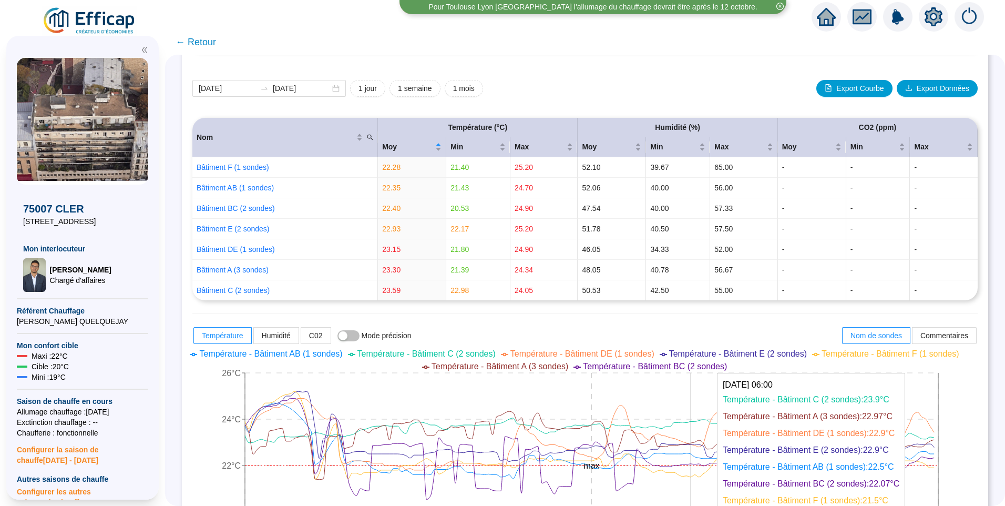
scroll to position [315, 0]
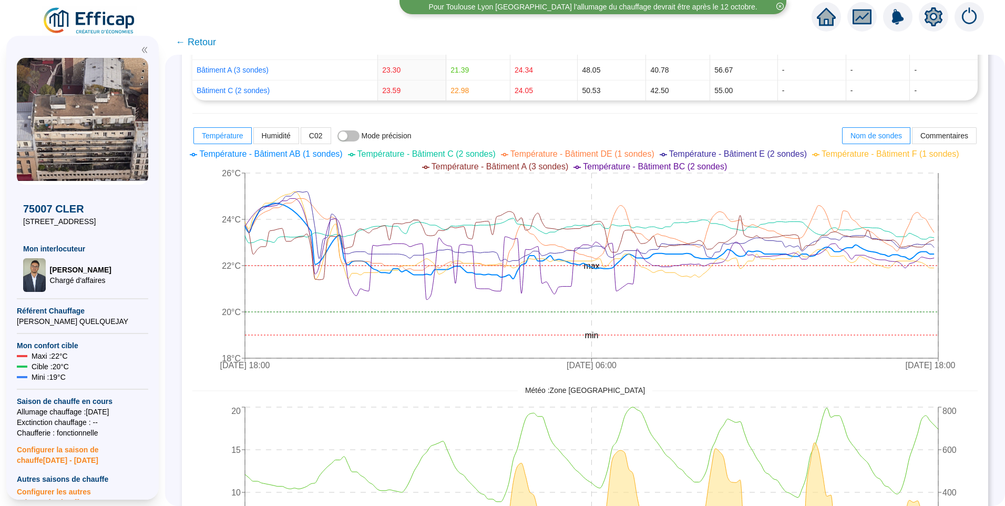
click at [316, 149] on span "Température - Bâtiment AB (1 sondes)" at bounding box center [270, 153] width 143 height 9
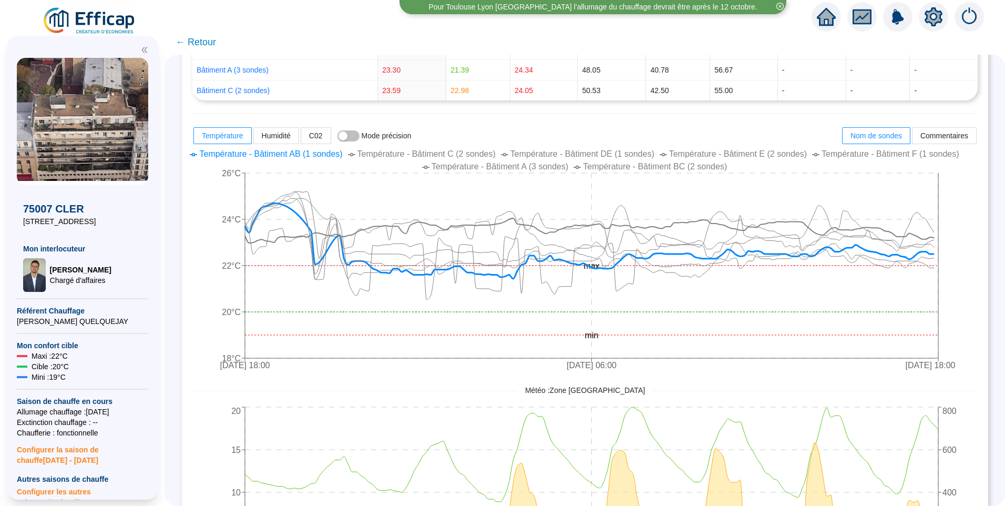
click at [389, 158] on span "Température - Bâtiment C (2 sondes)" at bounding box center [426, 153] width 138 height 9
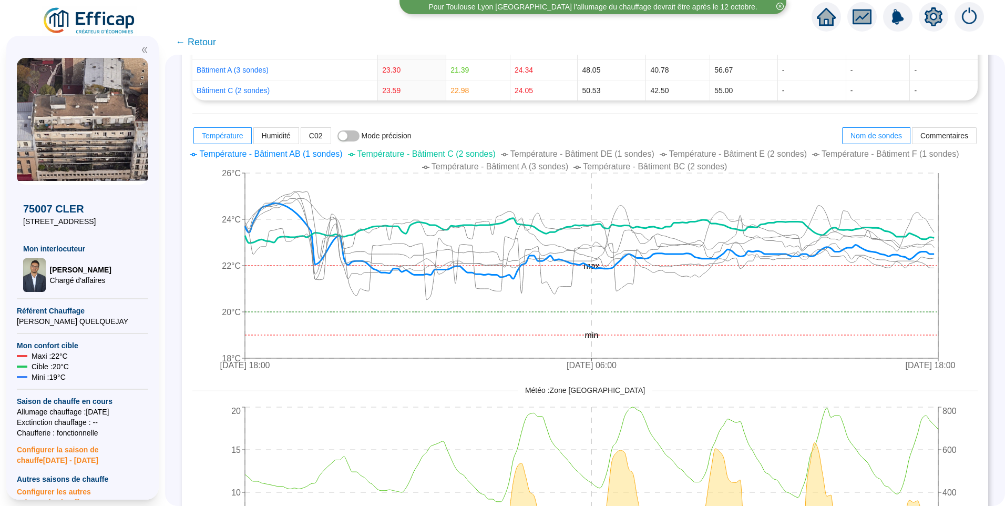
click at [389, 158] on span "Température - Bâtiment C (2 sondes)" at bounding box center [426, 153] width 138 height 9
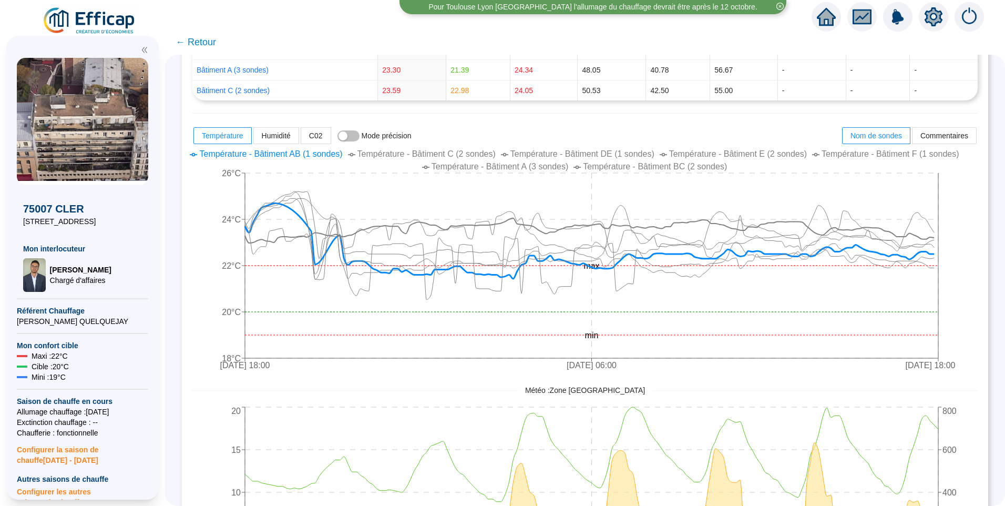
drag, startPoint x: 328, startPoint y: 153, endPoint x: 445, endPoint y: 158, distance: 116.8
click at [328, 153] on span "Température - Bâtiment AB (1 sondes)" at bounding box center [270, 153] width 143 height 9
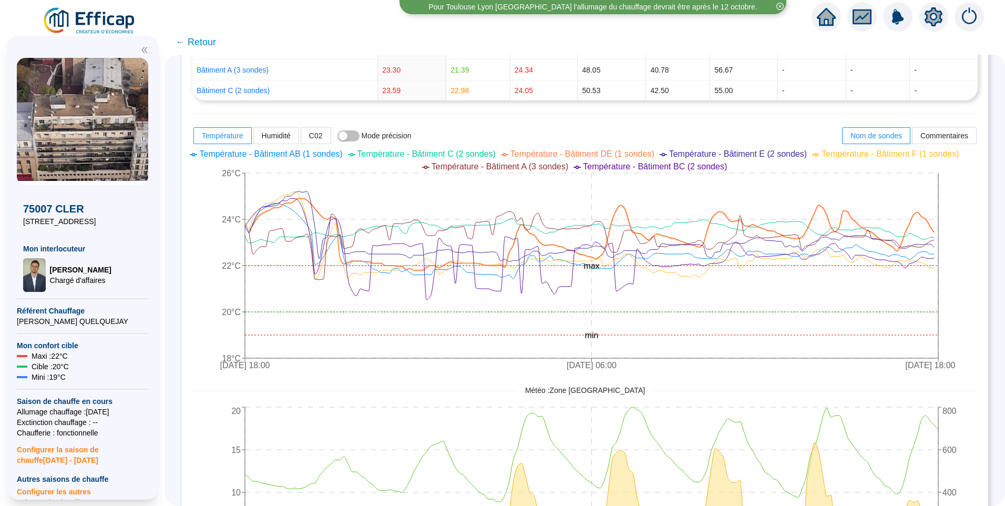
click at [572, 154] on span "Température - Bâtiment DE (1 sondes)" at bounding box center [582, 153] width 144 height 9
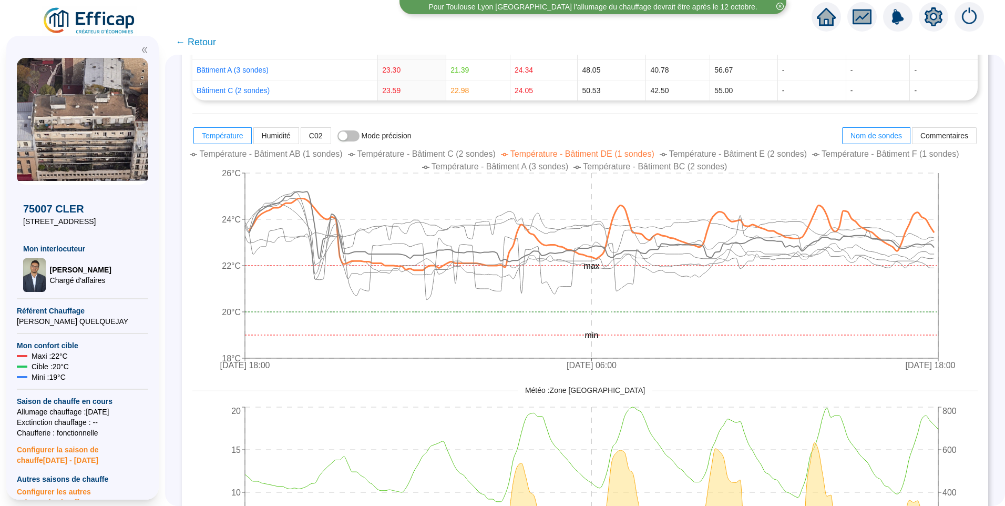
click at [715, 152] on span "Température - Bâtiment E (2 sondes)" at bounding box center [738, 153] width 138 height 9
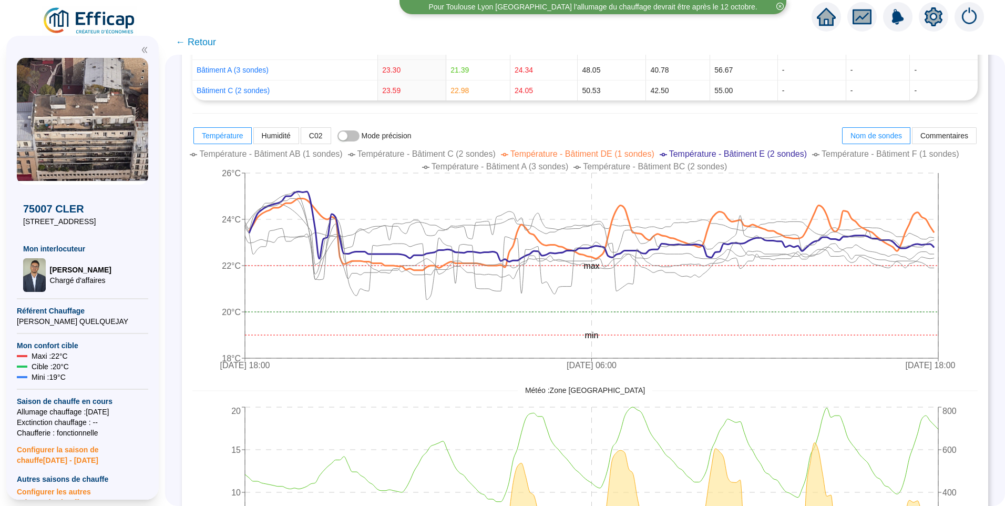
click at [715, 152] on span "Température - Bâtiment E (2 sondes)" at bounding box center [738, 153] width 138 height 9
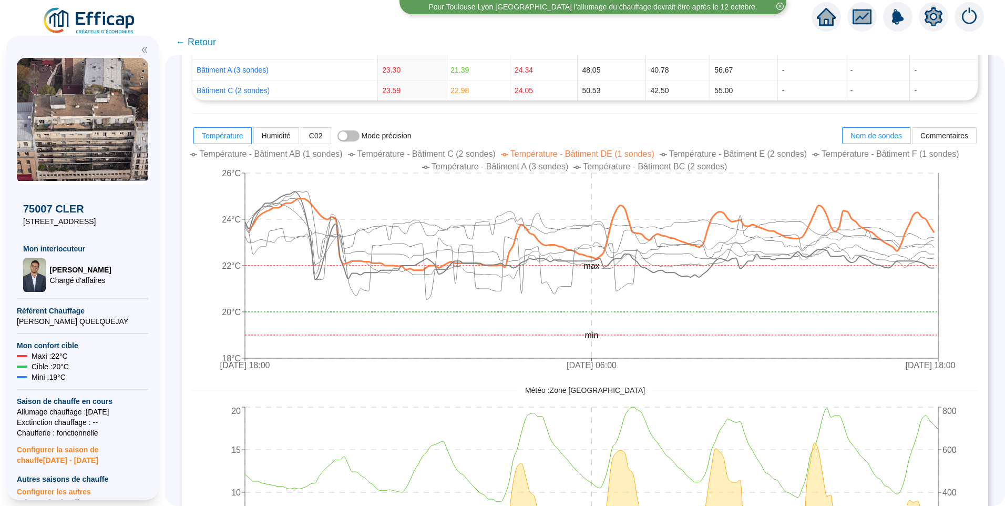
click at [825, 155] on span "Température - Bâtiment F (1 sondes)" at bounding box center [889, 153] width 137 height 9
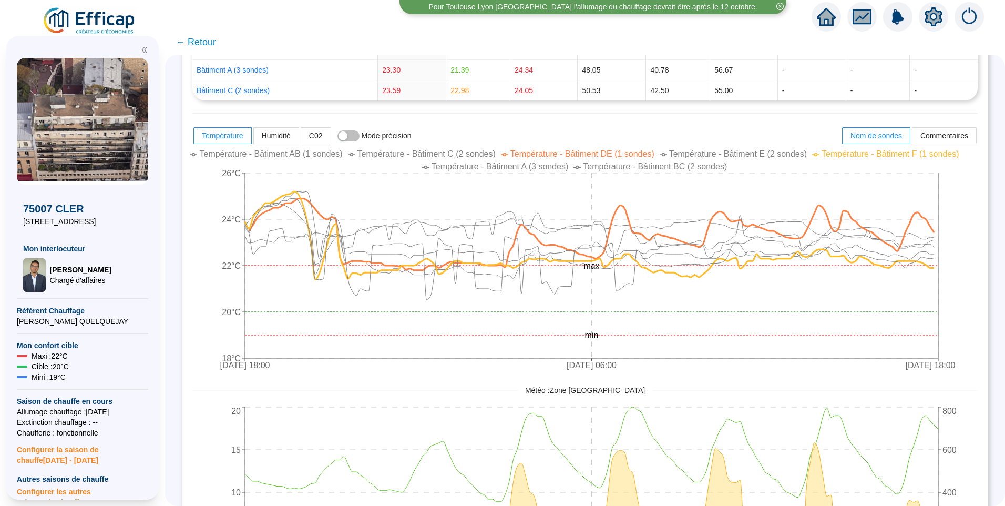
click at [826, 155] on span "Température - Bâtiment F (1 sondes)" at bounding box center [889, 153] width 137 height 9
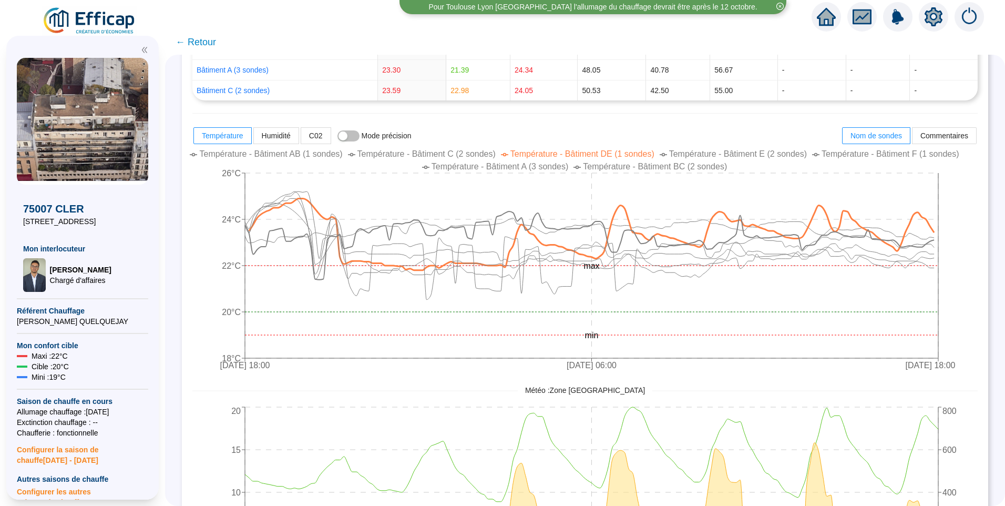
click at [523, 167] on span "Température - Bâtiment A (3 sondes)" at bounding box center [500, 166] width 137 height 9
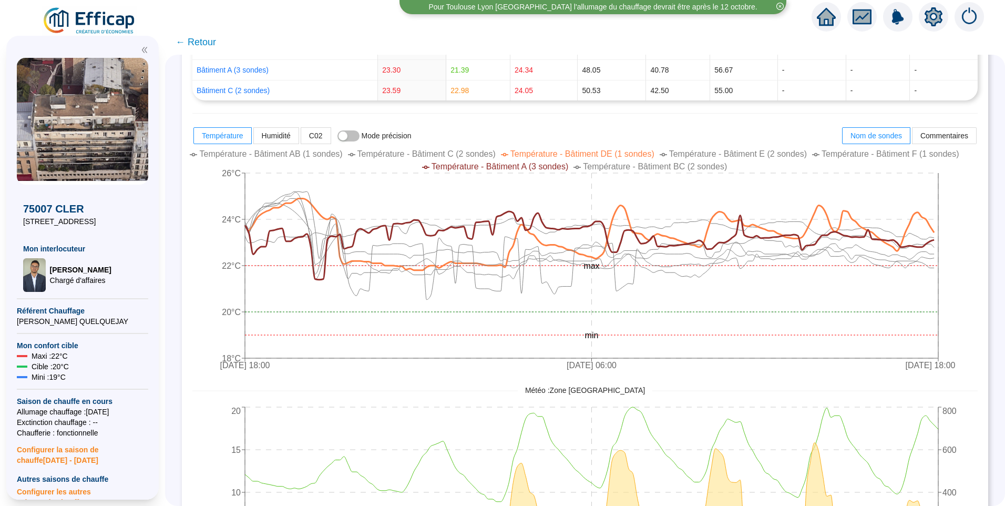
click at [523, 167] on span "Température - Bâtiment A (3 sondes)" at bounding box center [500, 166] width 137 height 9
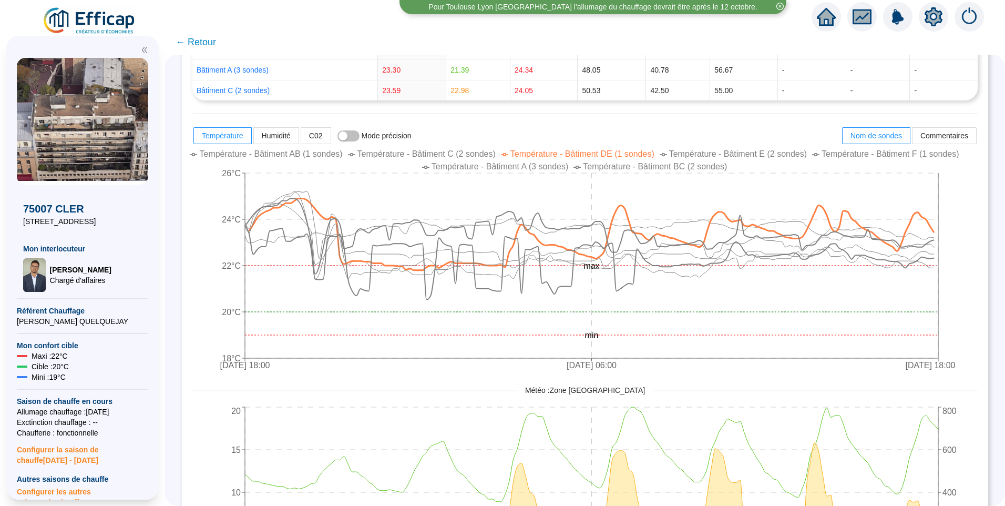
click at [661, 167] on span "Température - Bâtiment BC (2 sondes)" at bounding box center [655, 166] width 144 height 9
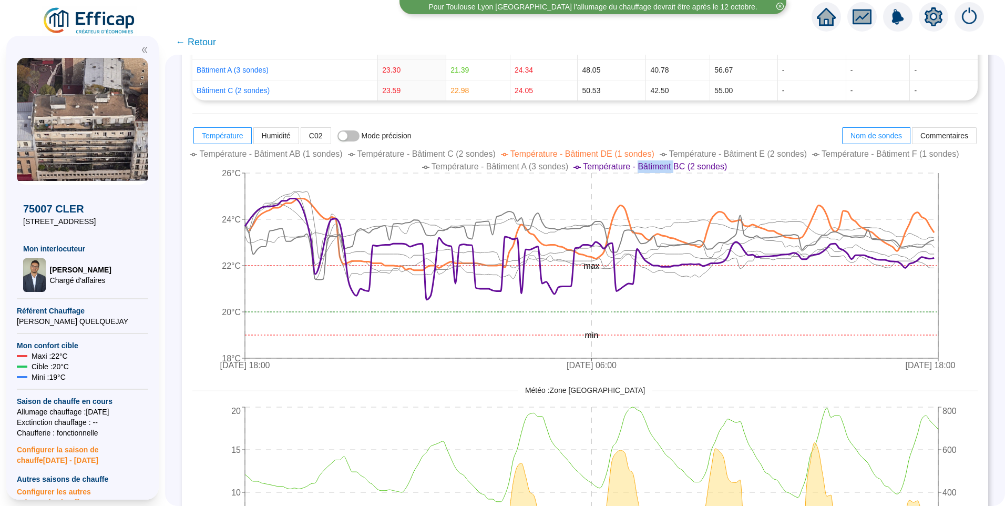
click at [661, 167] on span "Température - Bâtiment BC (2 sondes)" at bounding box center [655, 166] width 144 height 9
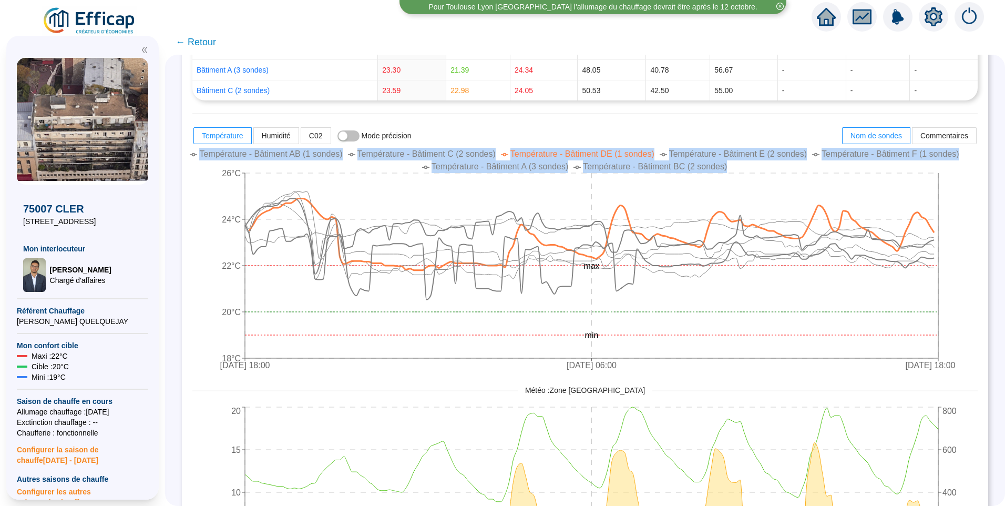
click at [661, 167] on span "Température - Bâtiment BC (2 sondes)" at bounding box center [655, 166] width 144 height 9
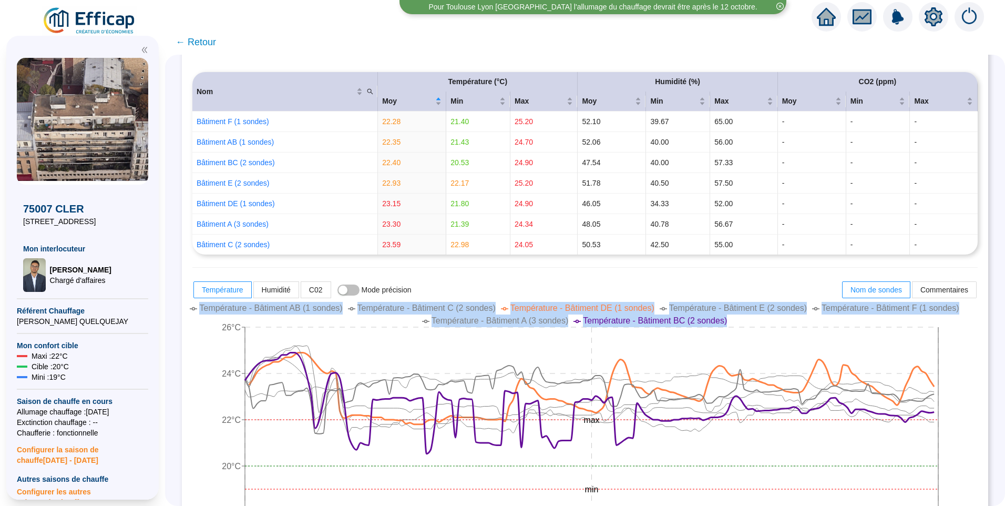
scroll to position [158, 0]
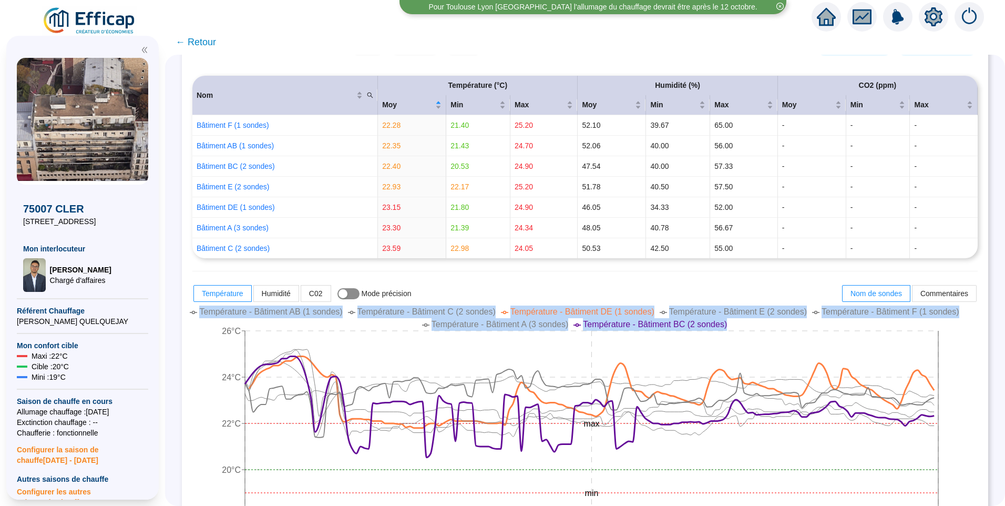
click at [359, 292] on span "button" at bounding box center [348, 293] width 22 height 11
click at [358, 292] on div "button" at bounding box center [354, 293] width 9 height 9
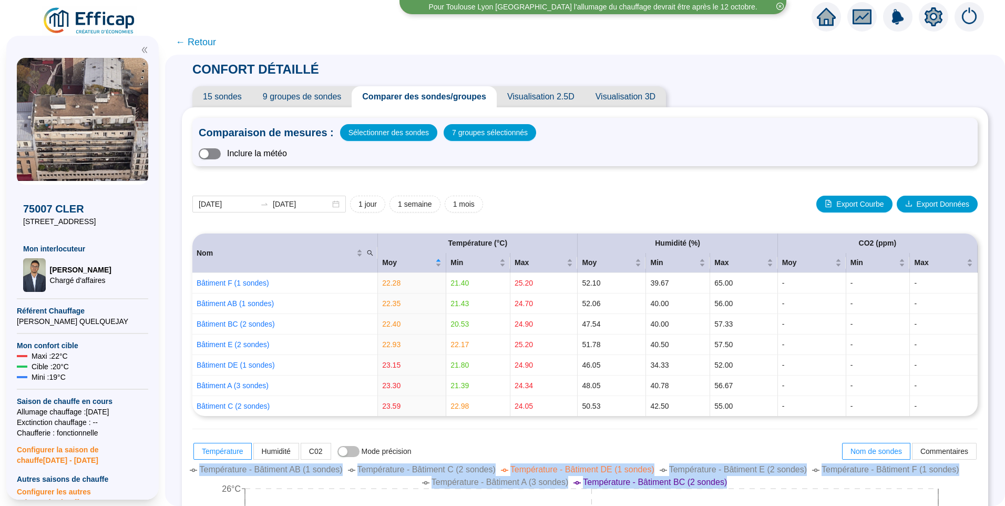
click at [217, 157] on span "button" at bounding box center [210, 153] width 22 height 11
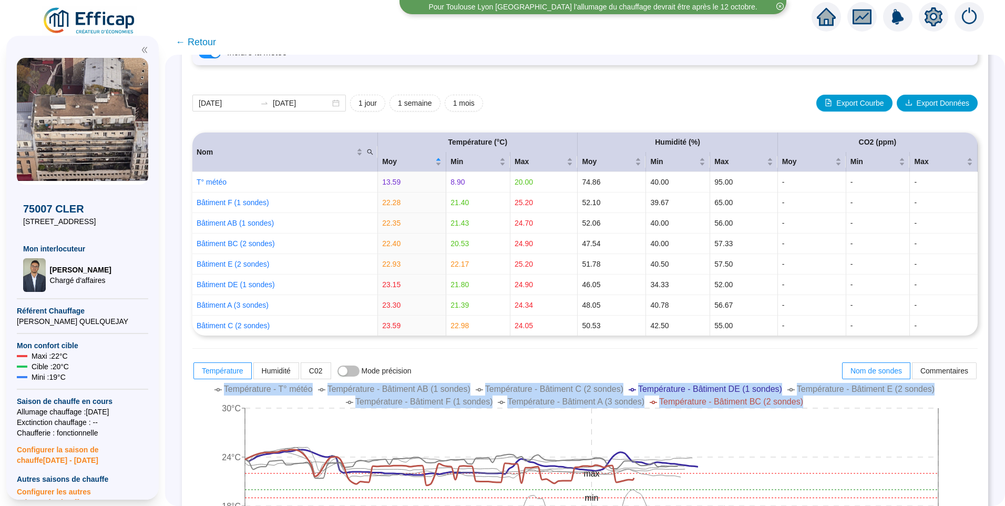
scroll to position [263, 0]
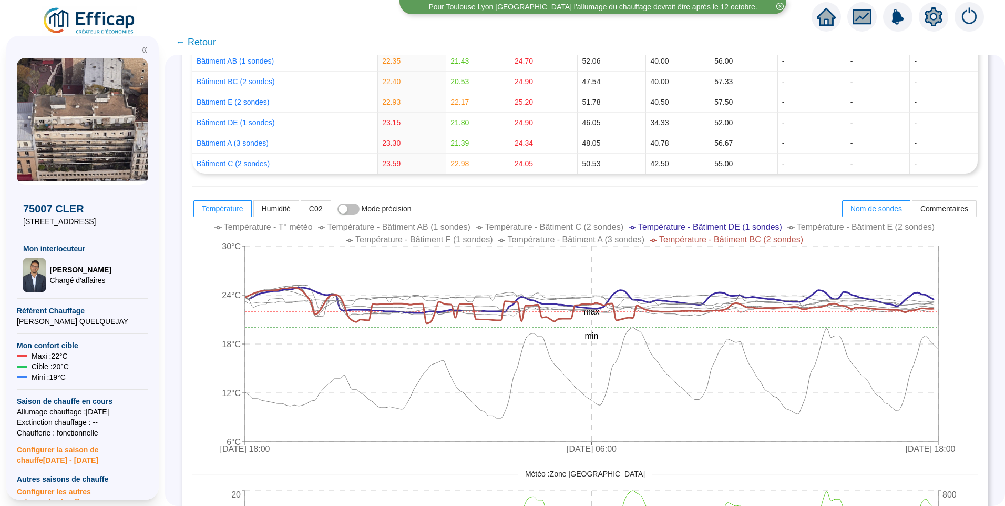
click at [728, 198] on div "Nom Température (°C) Humidité (%) CO2 (ppm) Moy Min Max Moy Min Max Moy Min Max…" at bounding box center [584, 334] width 785 height 727
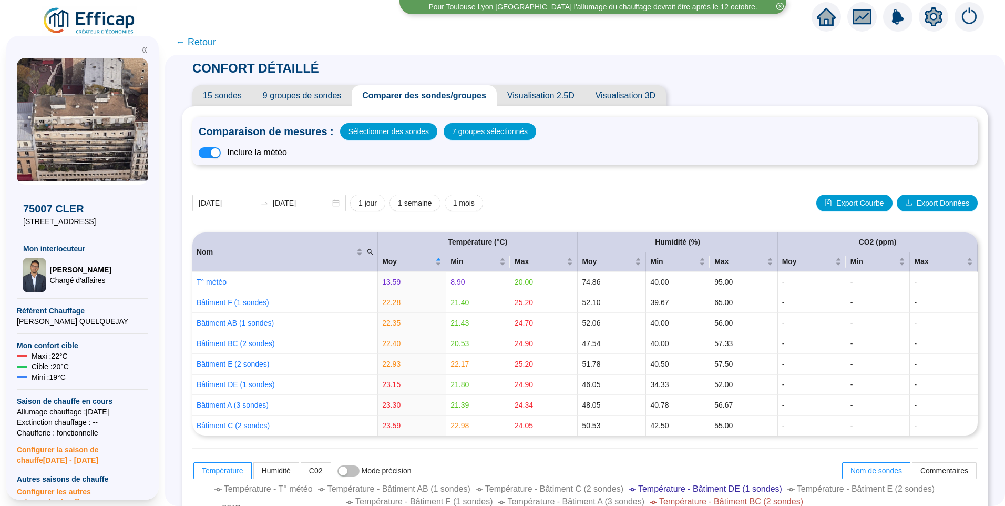
scroll to position [0, 0]
click at [218, 157] on span "button" at bounding box center [210, 153] width 22 height 11
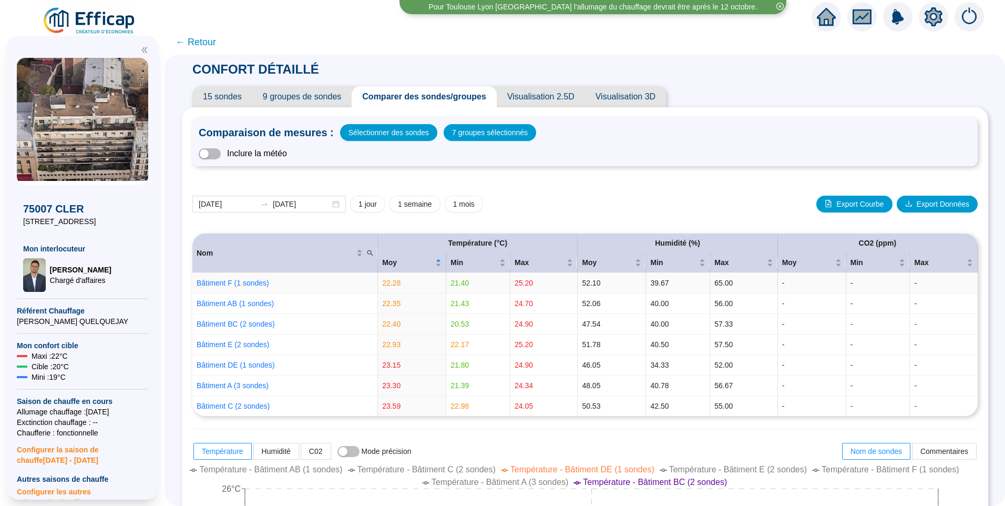
scroll to position [368, 0]
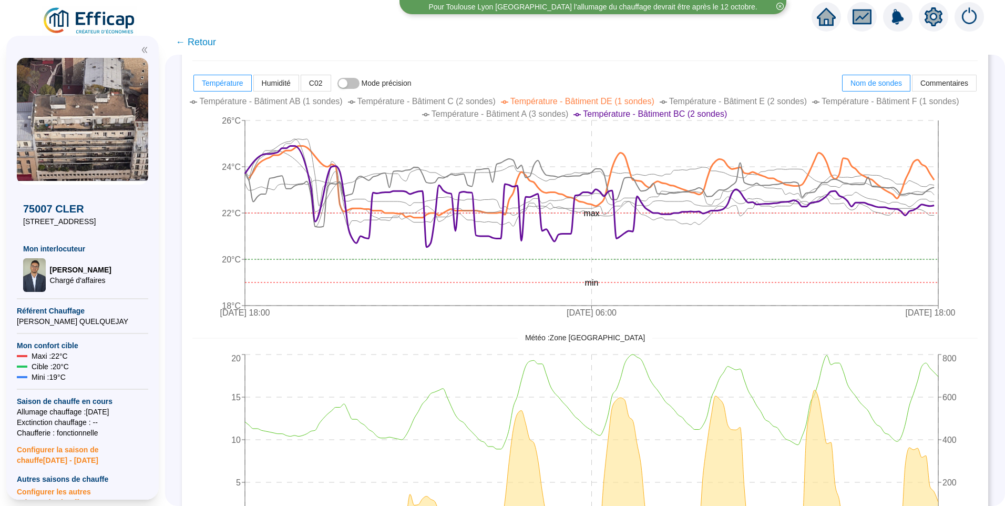
drag, startPoint x: 688, startPoint y: 113, endPoint x: 648, endPoint y: 134, distance: 45.1
click at [687, 113] on span "Température - Bâtiment BC (2 sondes)" at bounding box center [655, 113] width 144 height 9
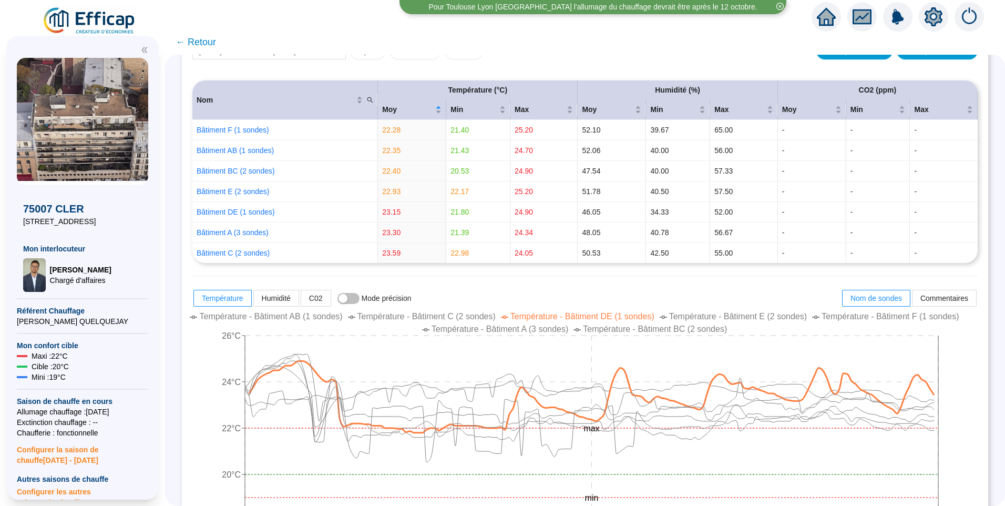
scroll to position [133, 0]
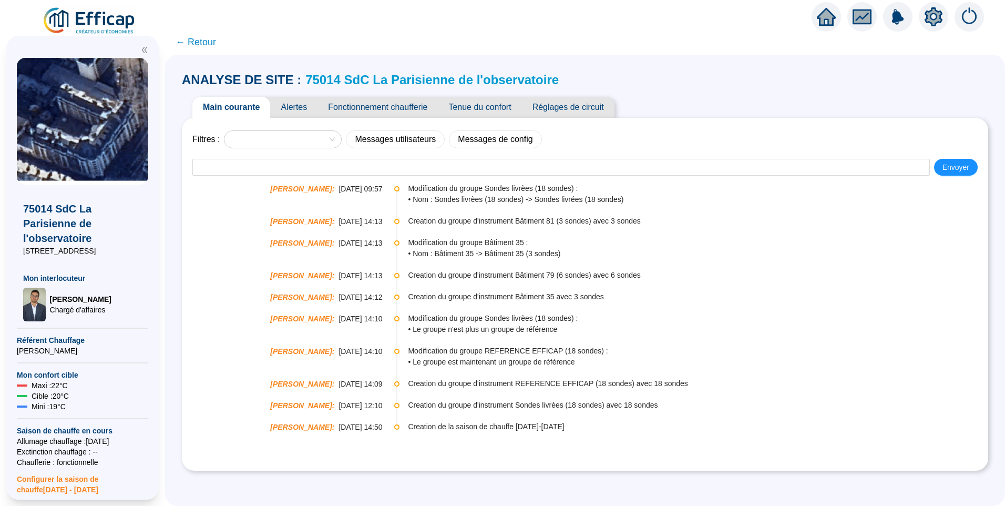
click at [293, 108] on span "Alertes" at bounding box center [293, 107] width 47 height 21
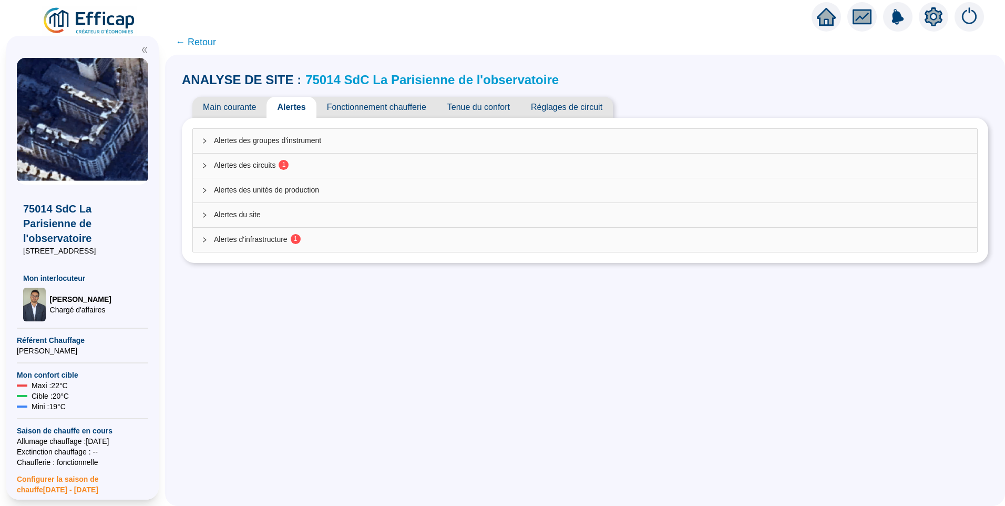
click at [282, 175] on div "Alertes des circuits 1" at bounding box center [585, 165] width 784 height 24
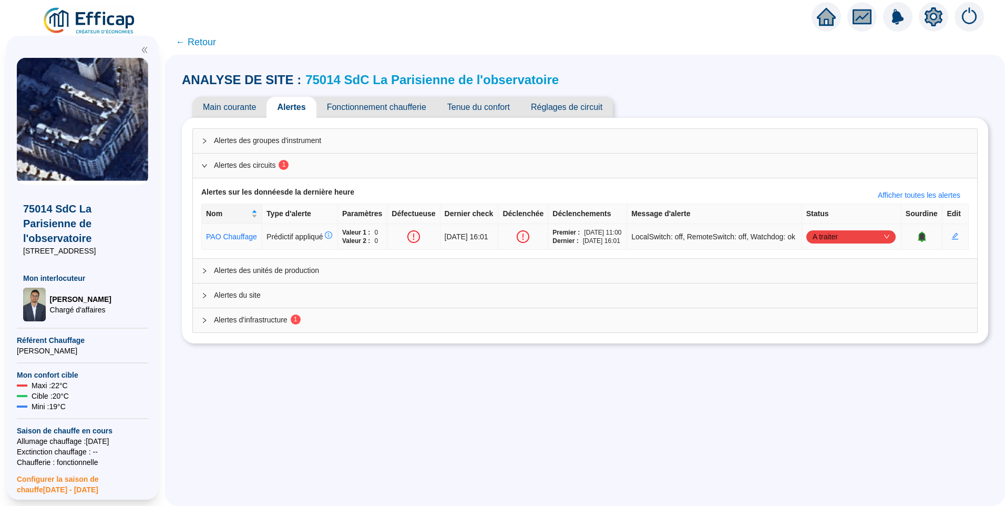
click at [918, 240] on icon "bell" at bounding box center [921, 235] width 7 height 7
click at [259, 325] on span "Alertes d'infrastructure 1" at bounding box center [591, 319] width 755 height 11
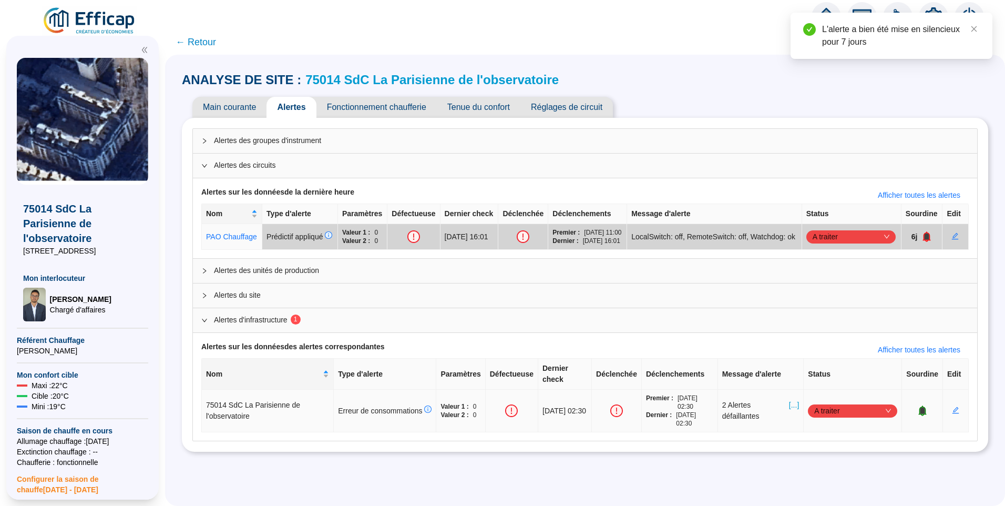
click at [792, 409] on span "[...]" at bounding box center [794, 410] width 10 height 22
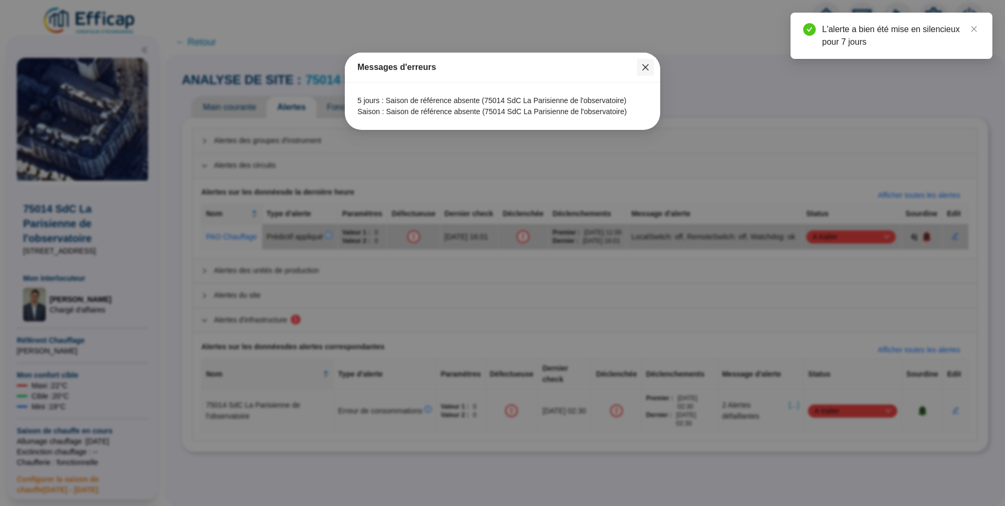
click at [651, 61] on button "Close" at bounding box center [645, 67] width 17 height 17
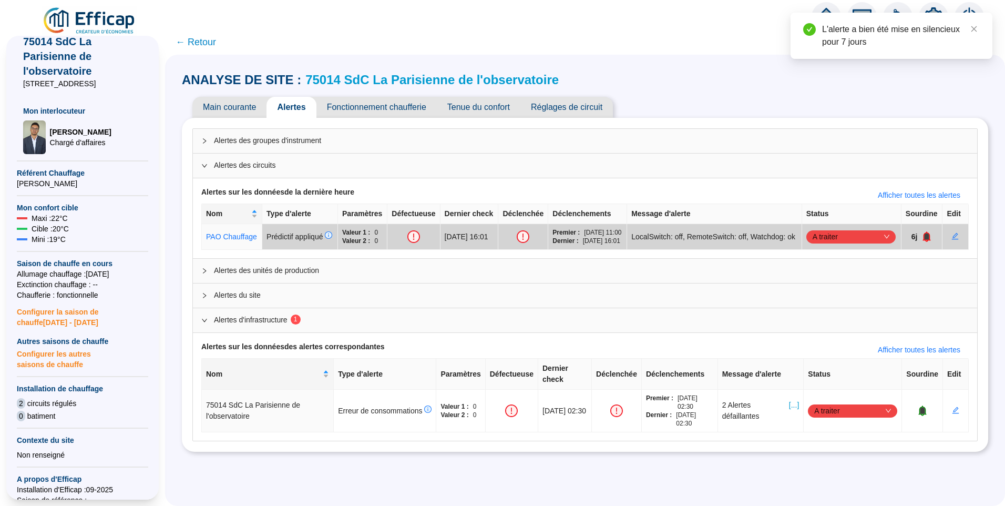
scroll to position [158, 0]
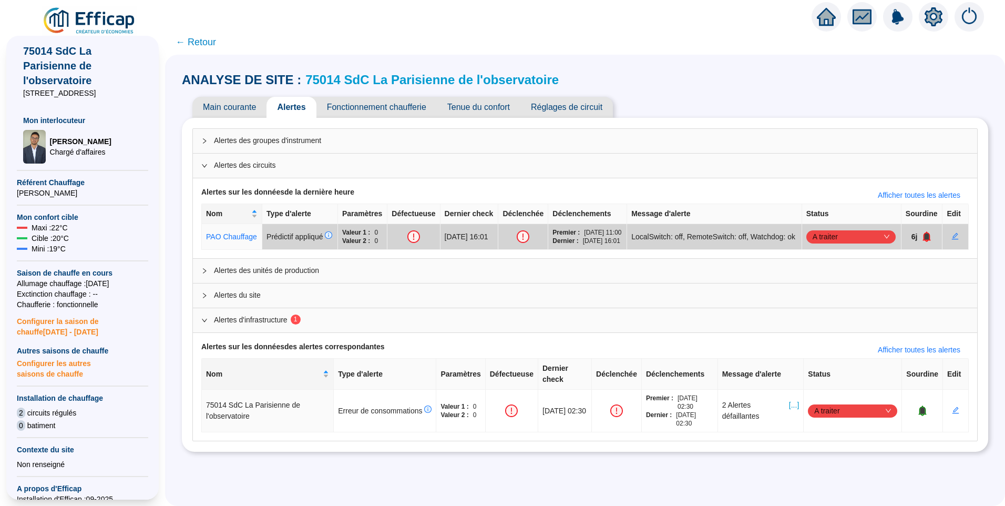
click at [59, 379] on span "Configurer les autres saisons de chauffe" at bounding box center [82, 367] width 131 height 23
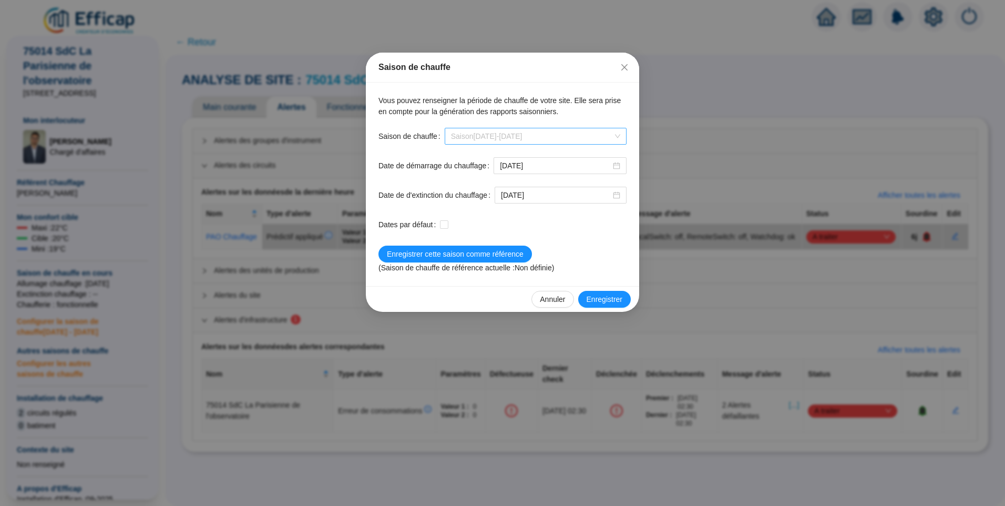
click at [550, 131] on span "Saison [DATE]-[DATE]" at bounding box center [535, 136] width 169 height 16
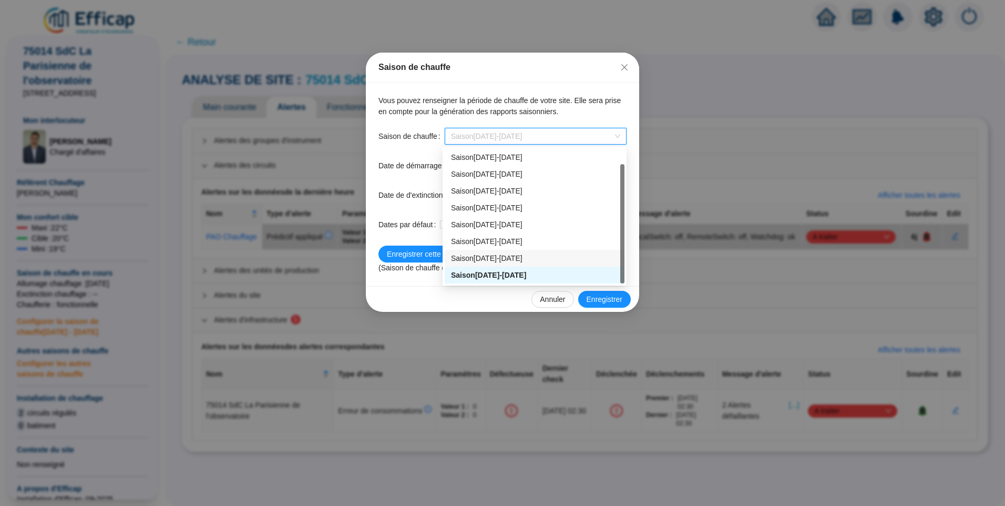
click at [497, 258] on div "Saison [DATE]-[DATE]" at bounding box center [534, 258] width 167 height 11
type input "[DATE]"
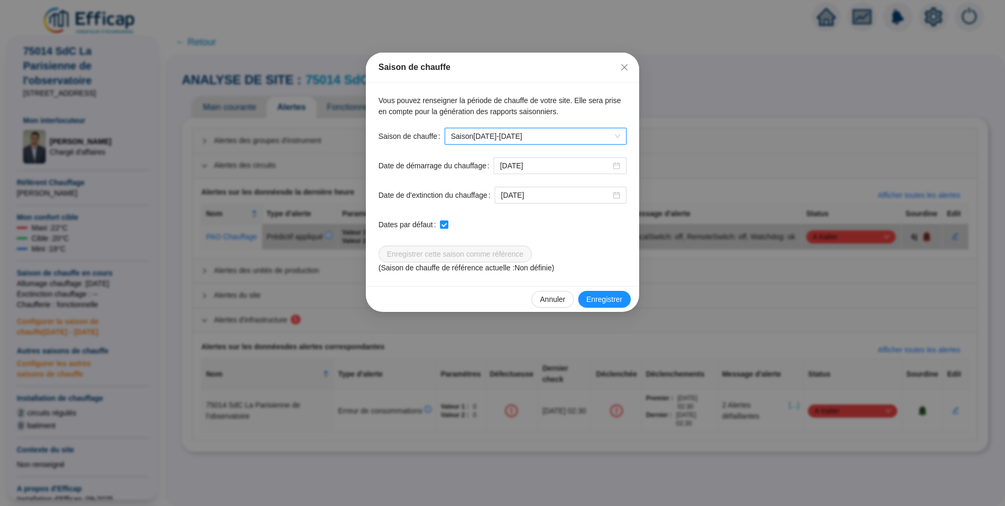
click at [527, 132] on span "Saison [DATE]-[DATE]" at bounding box center [535, 136] width 169 height 16
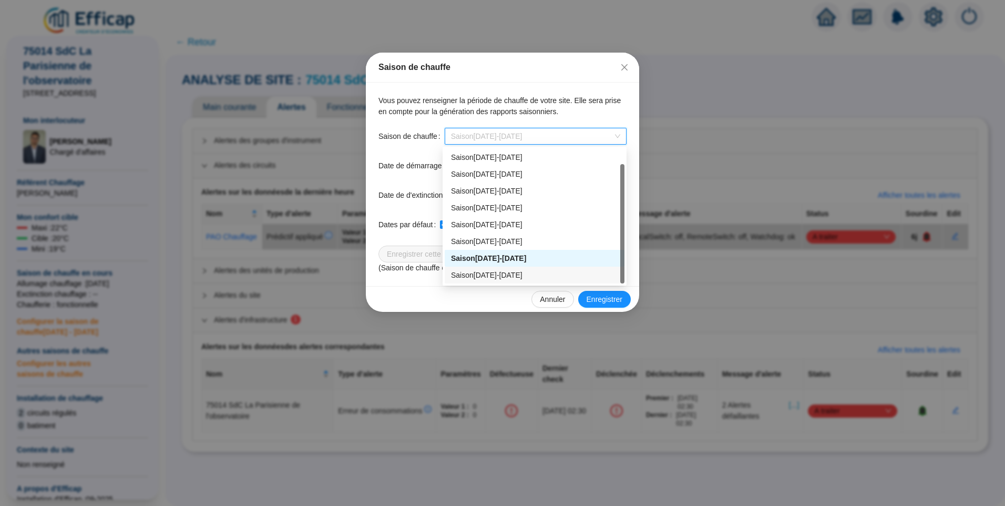
click at [502, 279] on div "Saison [DATE]-[DATE]" at bounding box center [534, 275] width 167 height 11
checkbox input "false"
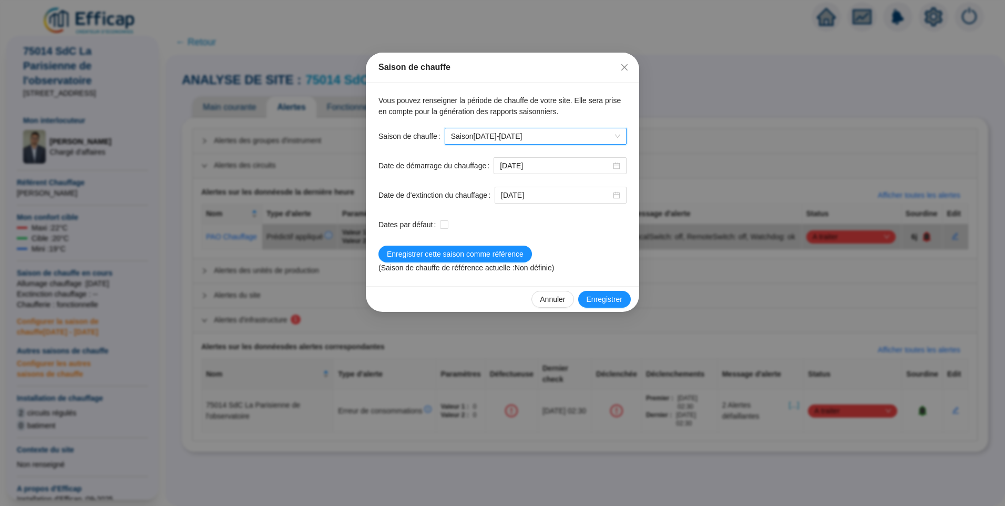
type input "[DATE]"
click at [528, 132] on span "Saison [DATE]-[DATE]" at bounding box center [535, 136] width 169 height 16
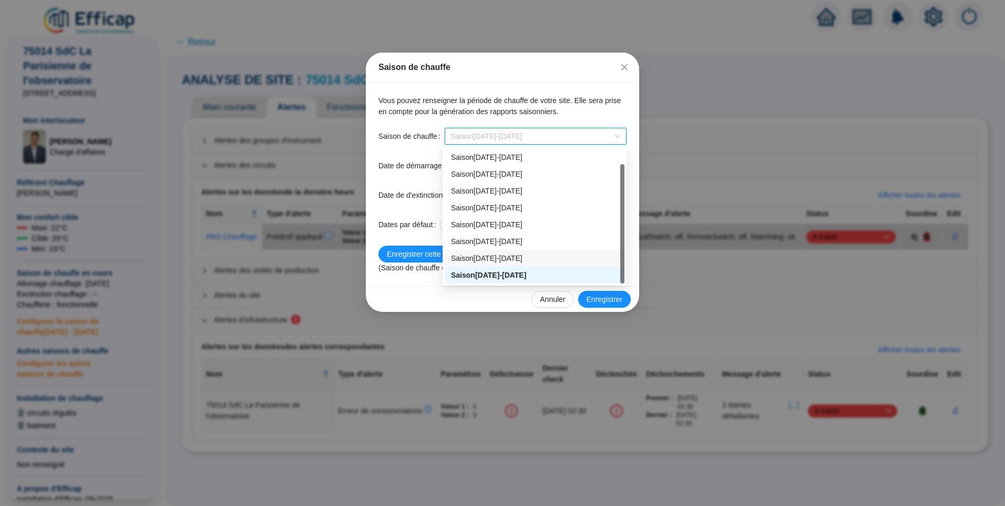
click at [503, 253] on div "Saison [DATE]-[DATE]" at bounding box center [534, 258] width 167 height 11
type input "[DATE]"
checkbox input "true"
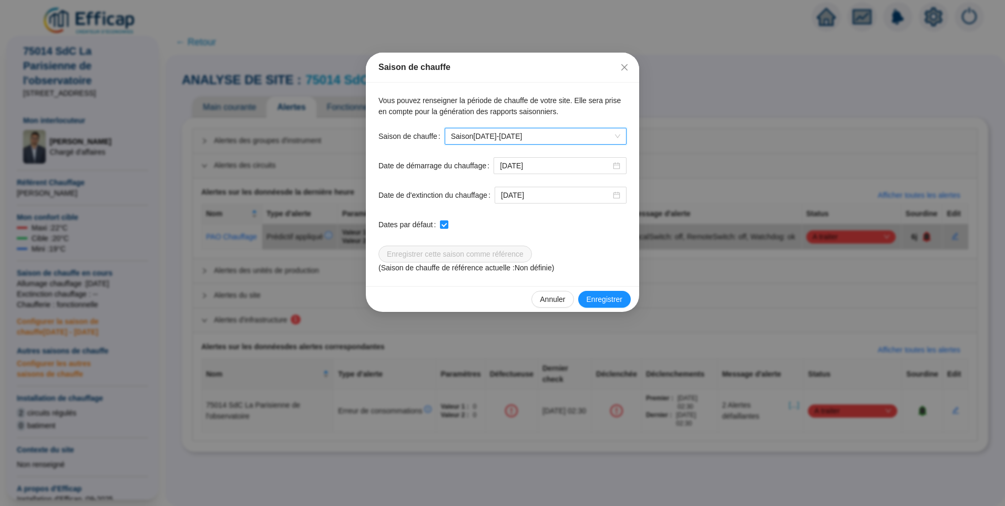
click at [520, 139] on span "Saison [DATE]-[DATE]" at bounding box center [535, 136] width 169 height 16
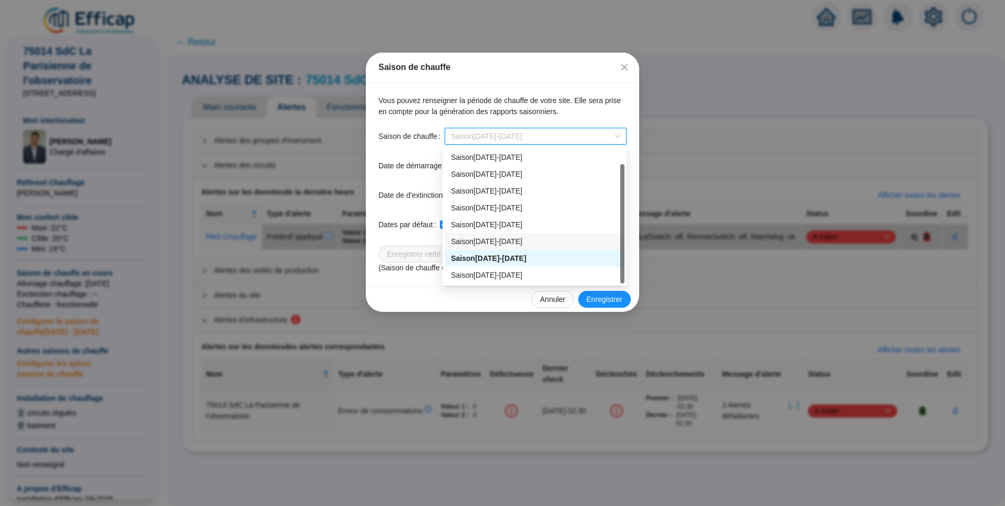
click at [487, 242] on div "Saison [DATE]-[DATE]" at bounding box center [534, 241] width 167 height 11
type input "[DATE]"
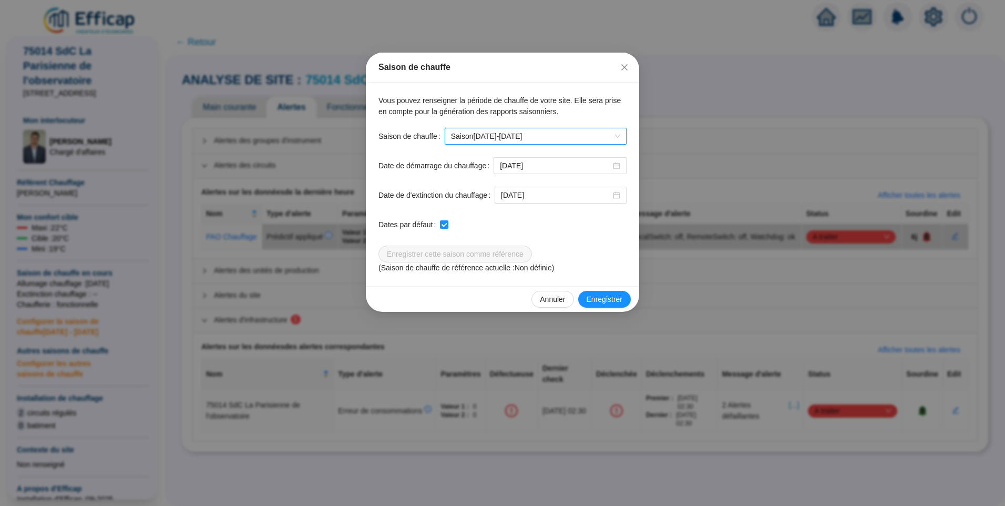
click at [516, 133] on span "Saison [DATE]-[DATE]" at bounding box center [535, 136] width 169 height 16
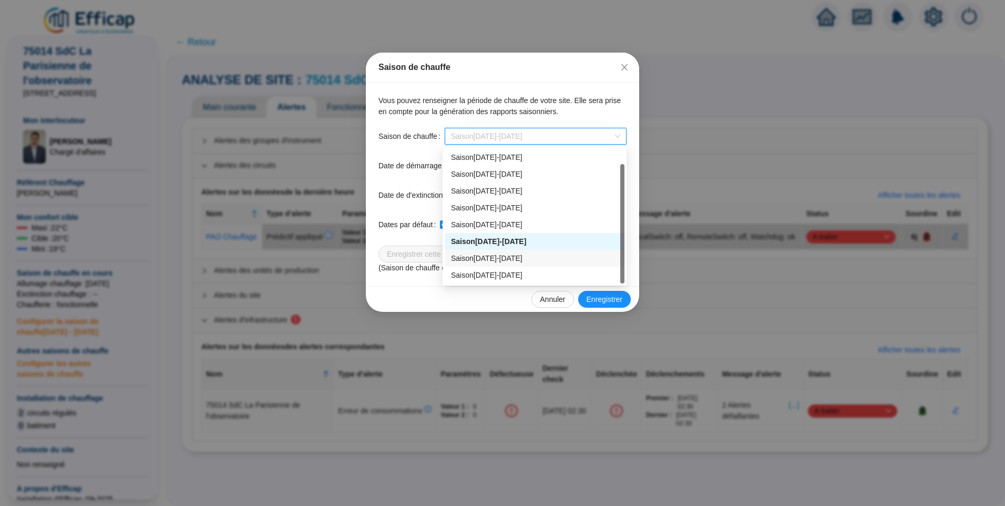
click at [494, 260] on div "Saison [DATE]-[DATE]" at bounding box center [534, 258] width 167 height 11
type input "[DATE]"
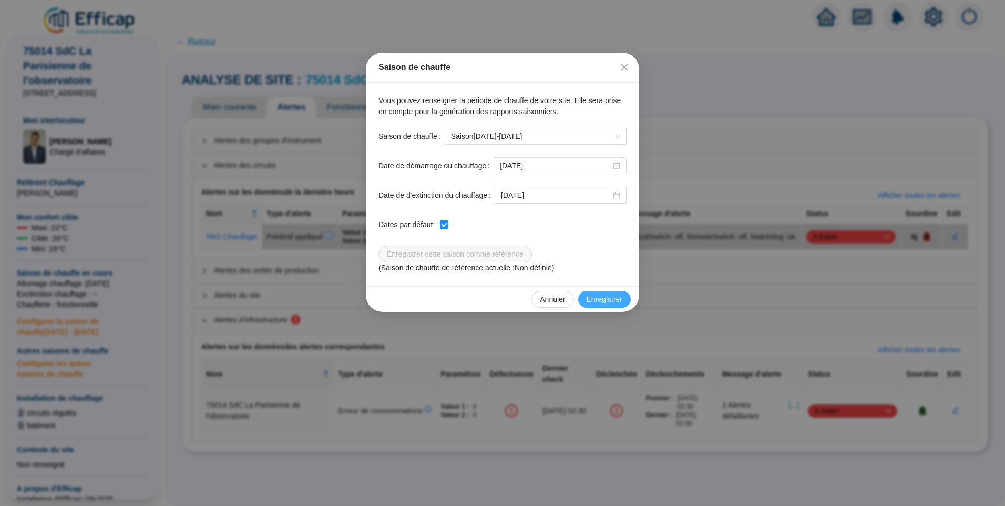
click at [606, 300] on span "Enregistrer" at bounding box center [605, 299] width 36 height 11
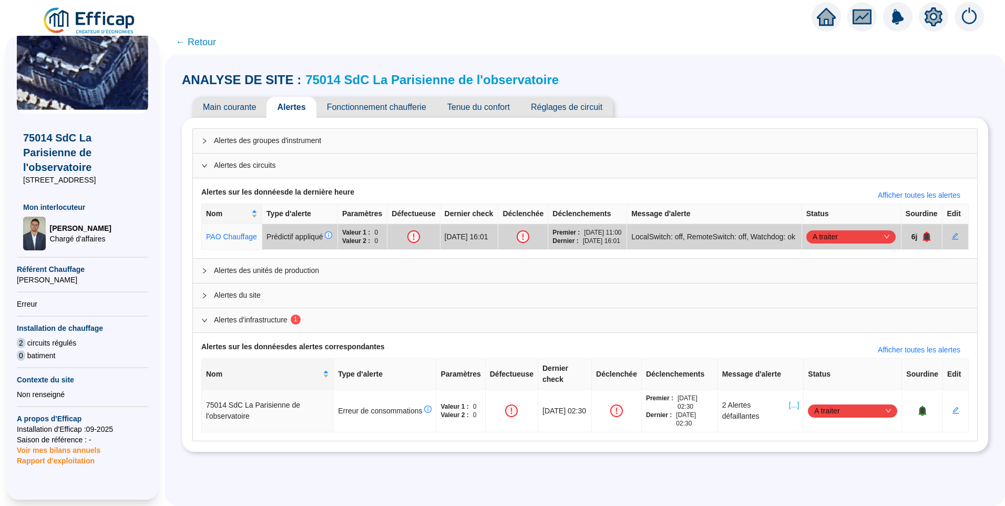
scroll to position [0, 0]
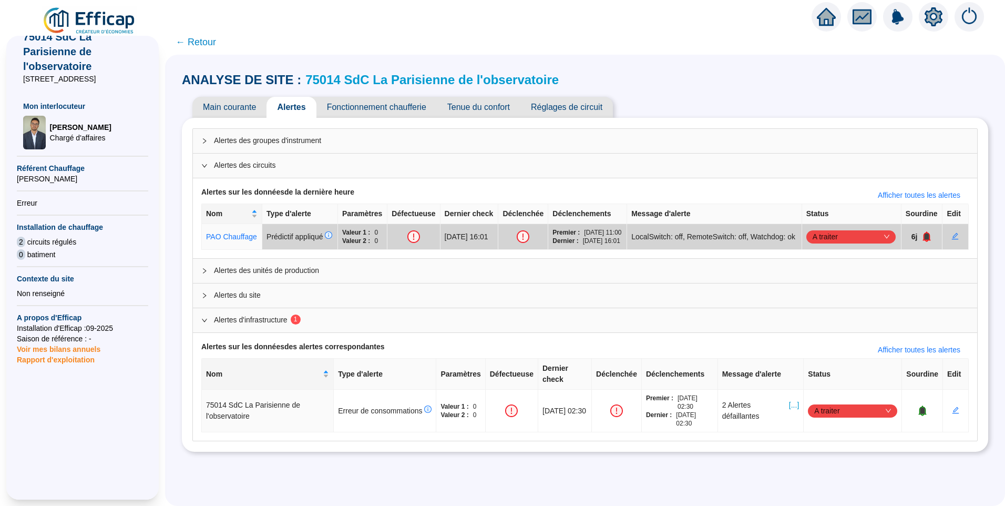
click at [72, 407] on div at bounding box center [82, 432] width 131 height 135
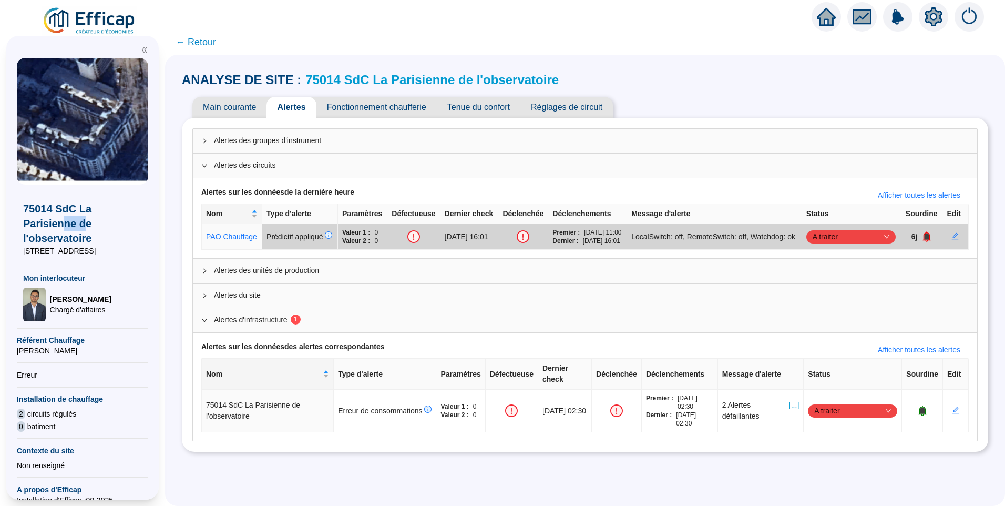
click at [80, 225] on span "75014 SdC La Parisienne de l'observatoire" at bounding box center [82, 223] width 119 height 44
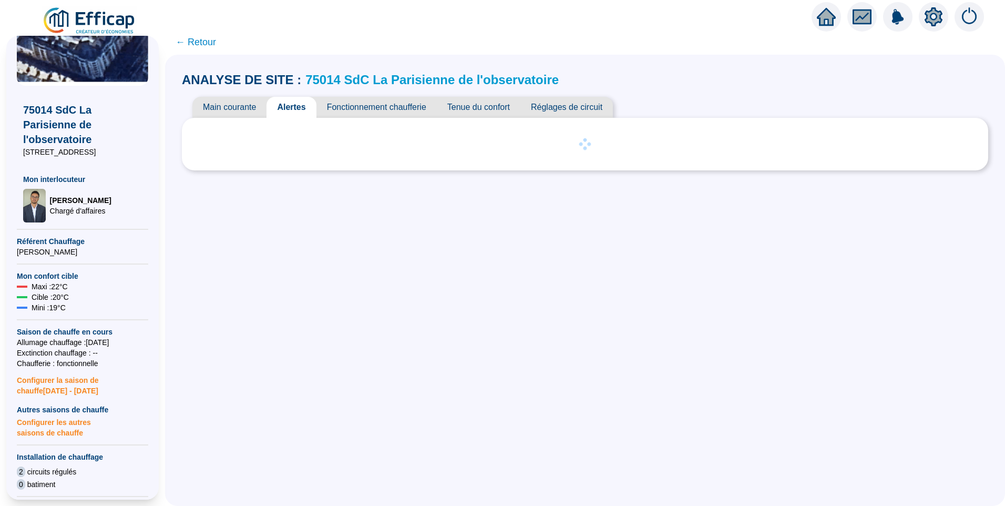
scroll to position [315, 0]
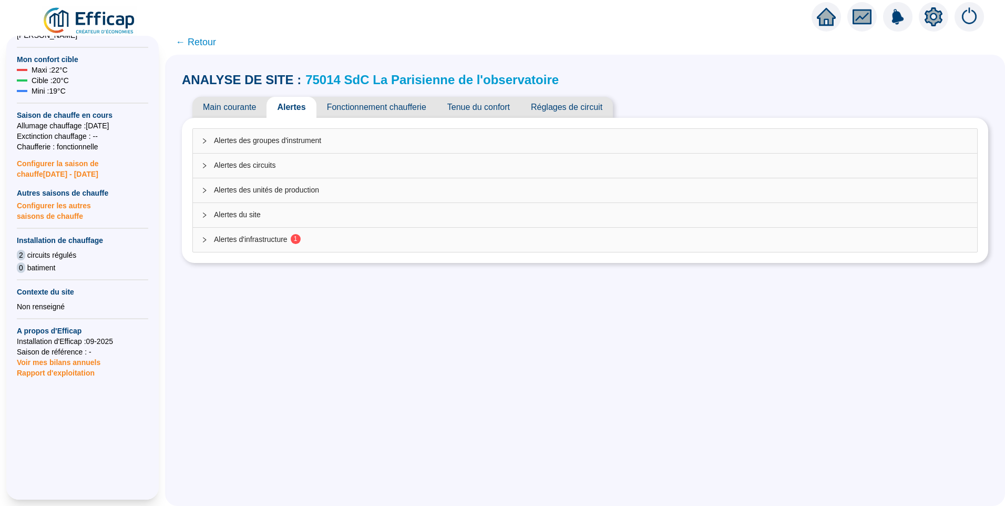
click at [50, 221] on span "Configurer les autres saisons de chauffe" at bounding box center [82, 209] width 131 height 23
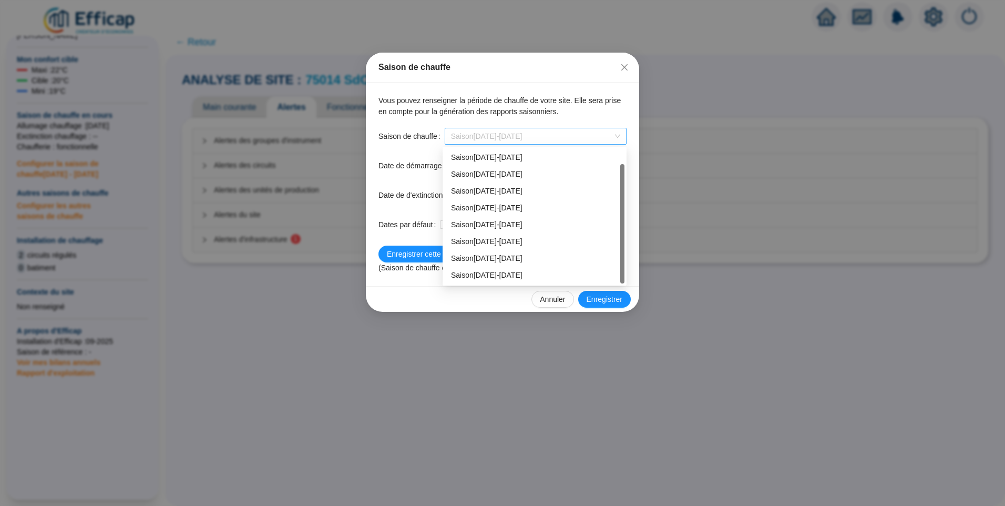
click at [510, 134] on span "Saison [DATE]-[DATE]" at bounding box center [535, 136] width 169 height 16
click at [490, 257] on div "Saison [DATE]-[DATE]" at bounding box center [534, 258] width 167 height 11
type input "[DATE]"
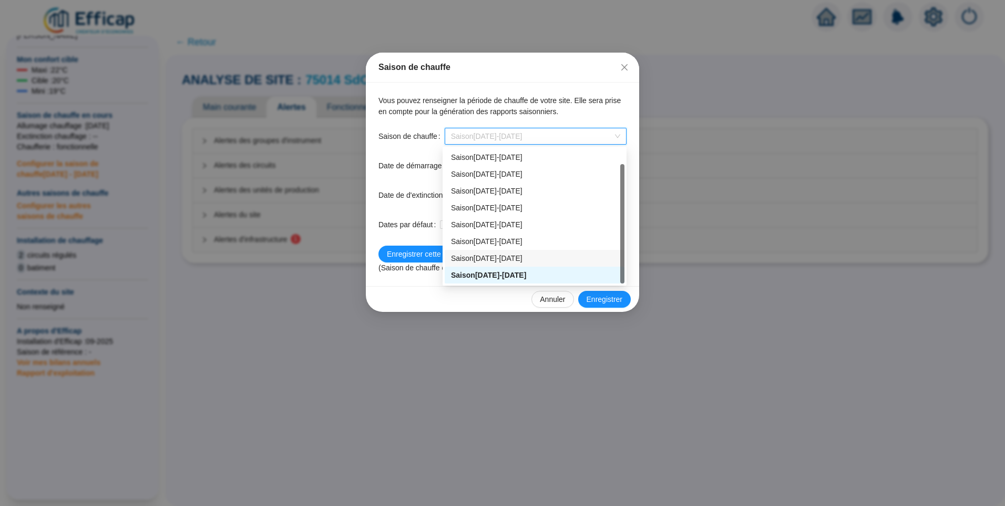
checkbox input "true"
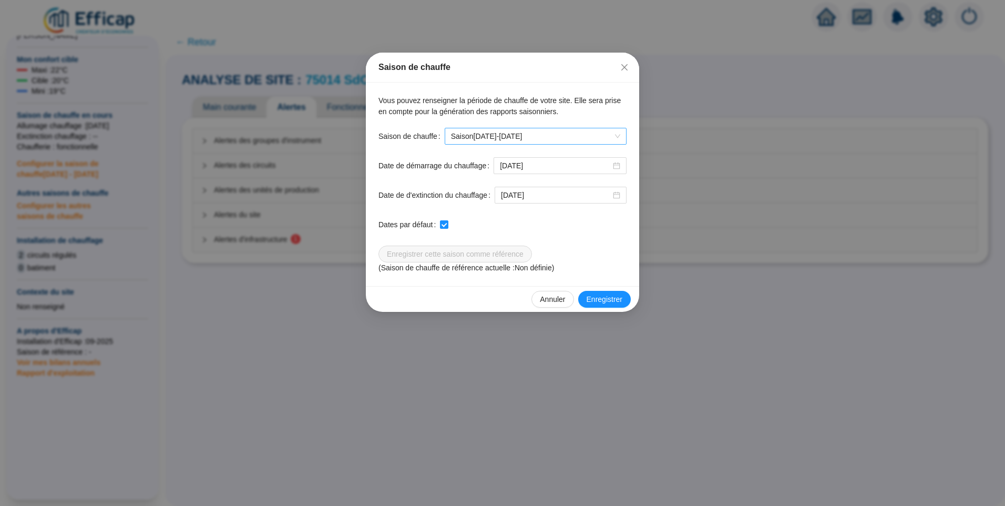
click at [543, 131] on span "Saison [DATE]-[DATE]" at bounding box center [535, 136] width 169 height 16
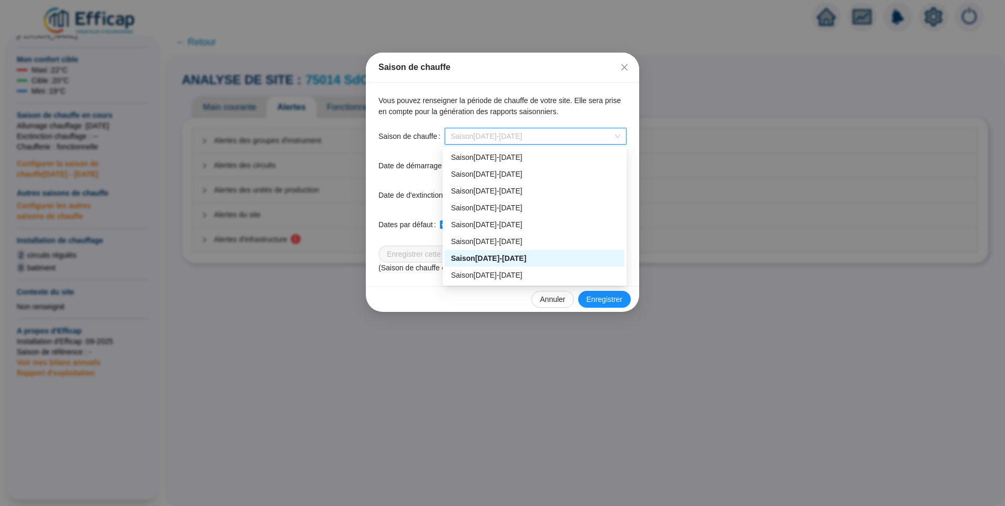
click at [831, 301] on div "Saison de chauffe Vous pouvez renseigner la période de chauffe de votre site. E…" at bounding box center [502, 253] width 1005 height 506
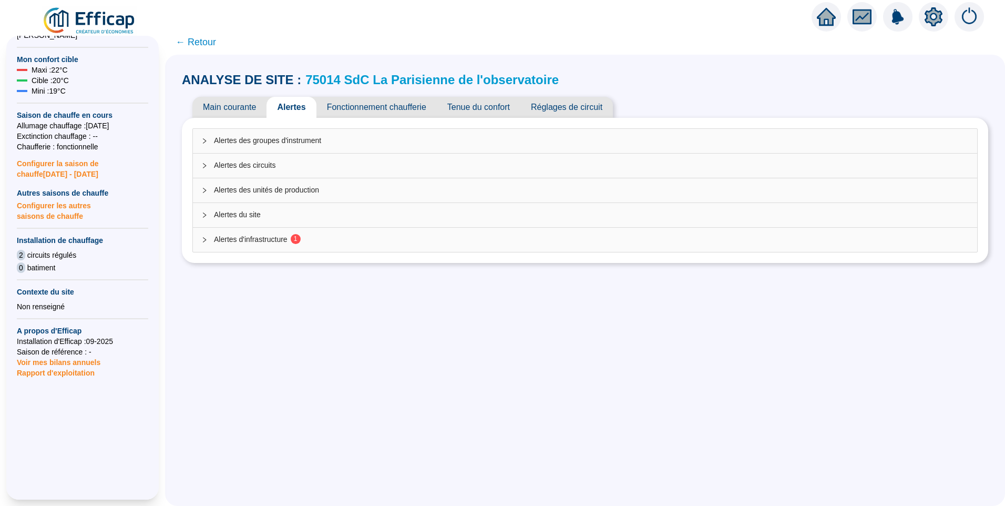
click at [52, 178] on span "Configurer la saison de chauffe 2025 - 2026" at bounding box center [82, 165] width 131 height 27
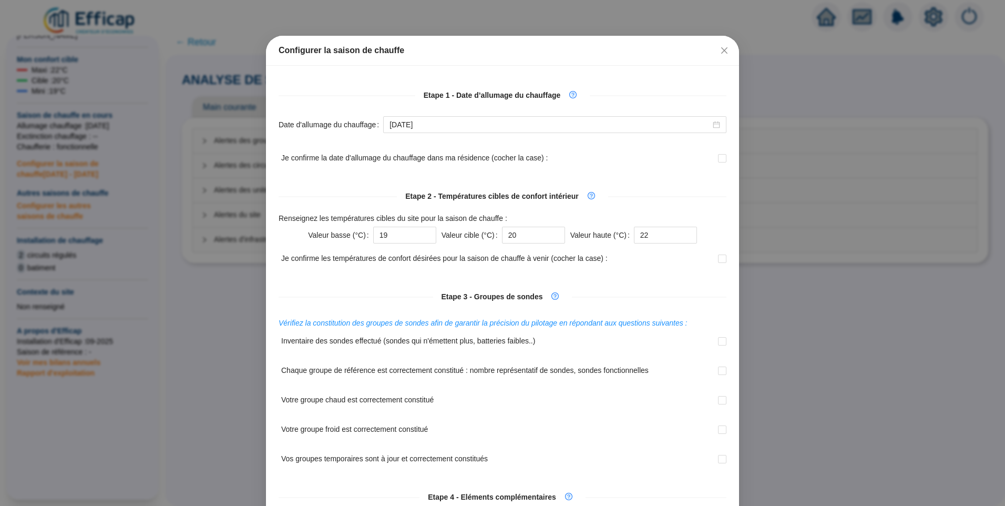
scroll to position [8, 0]
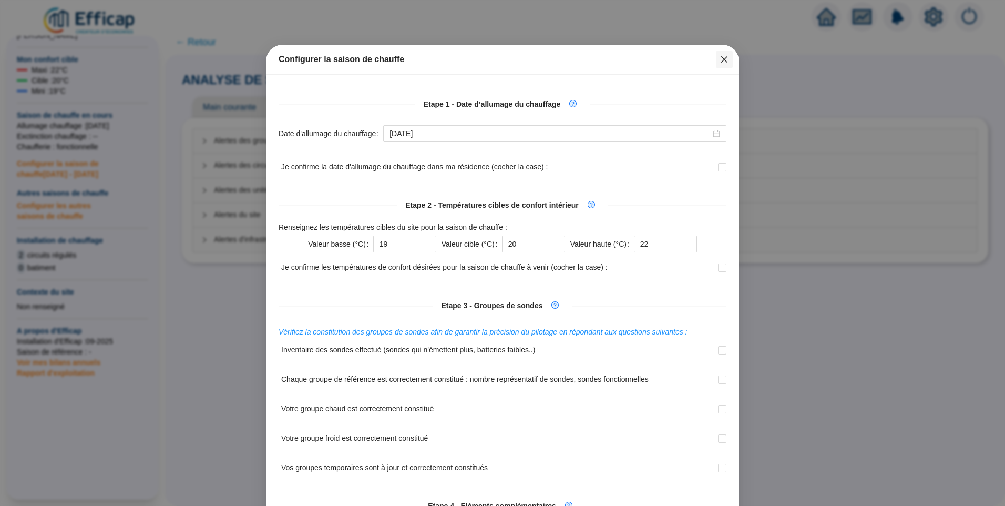
click at [721, 61] on icon "close" at bounding box center [724, 59] width 8 height 8
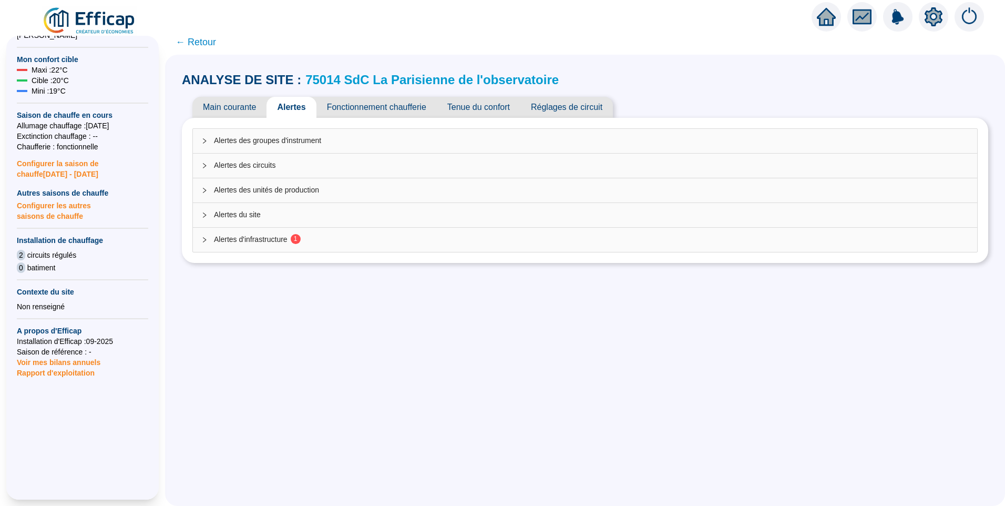
click at [40, 219] on span "Configurer les autres saisons de chauffe" at bounding box center [82, 209] width 131 height 23
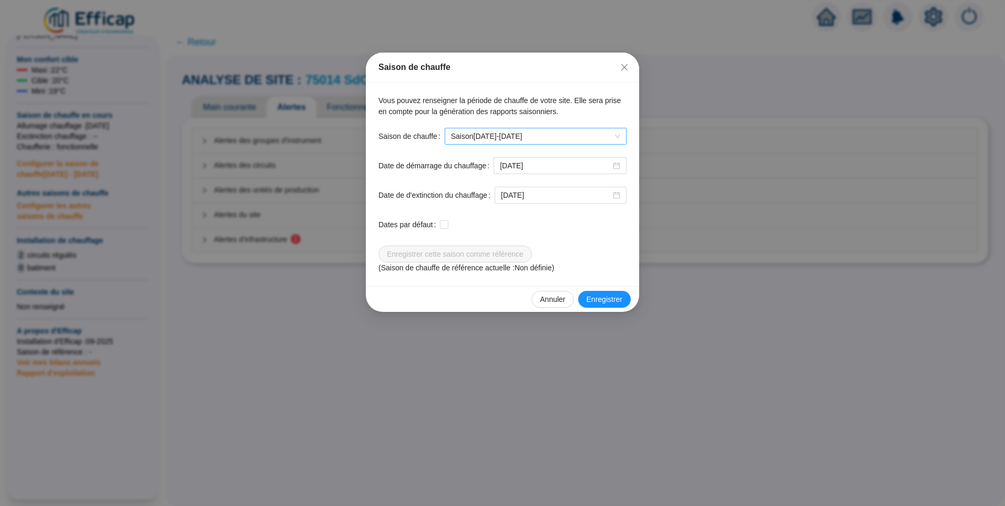
click at [485, 132] on span "Saison 2025-2026" at bounding box center [535, 136] width 169 height 16
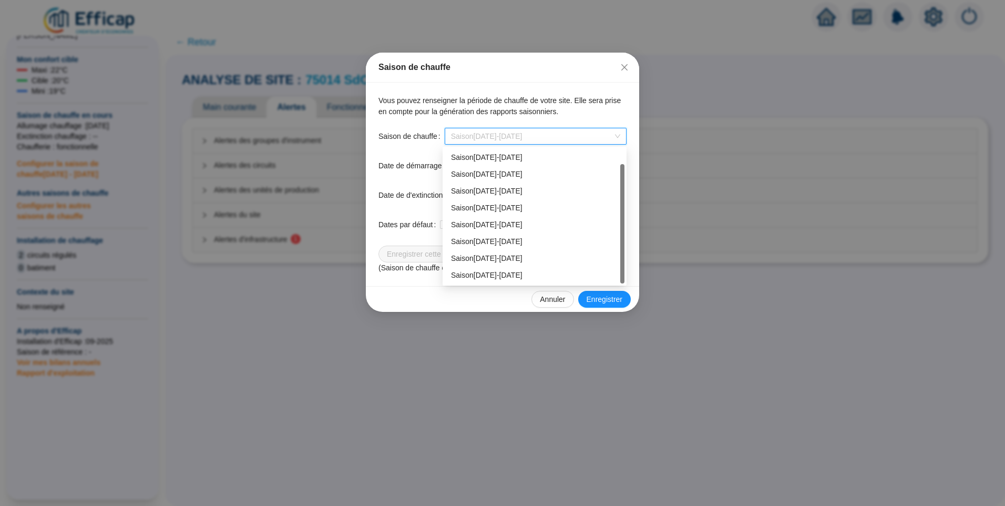
scroll to position [17, 0]
click at [487, 174] on div "Saison 2019-2020" at bounding box center [534, 174] width 167 height 11
type input "2019-10-01"
type input "2020-05-31"
checkbox input "true"
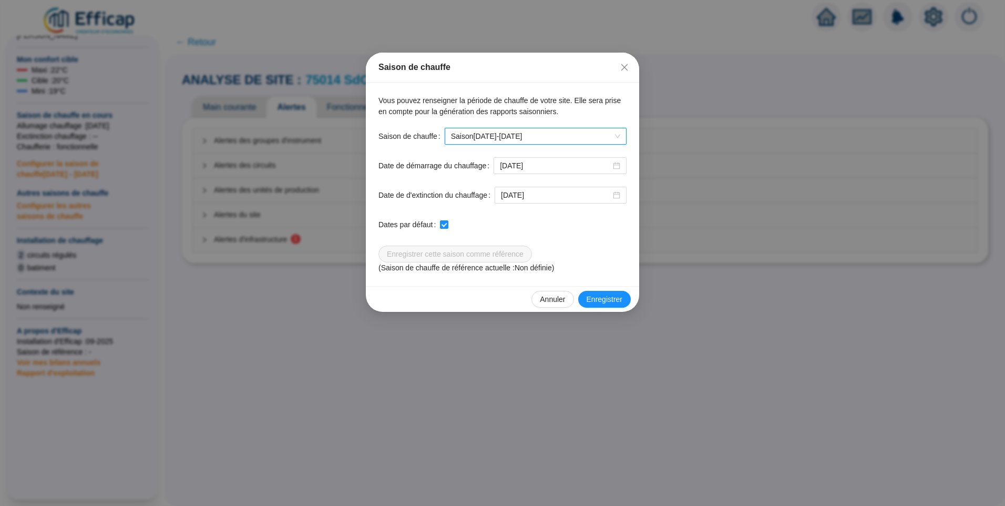
click at [572, 118] on div "Vous pouvez renseigner la période de chauffe de votre site. Elle sera prise en …" at bounding box center [502, 184] width 273 height 203
click at [558, 139] on span "Saison 2019-2020" at bounding box center [535, 136] width 169 height 16
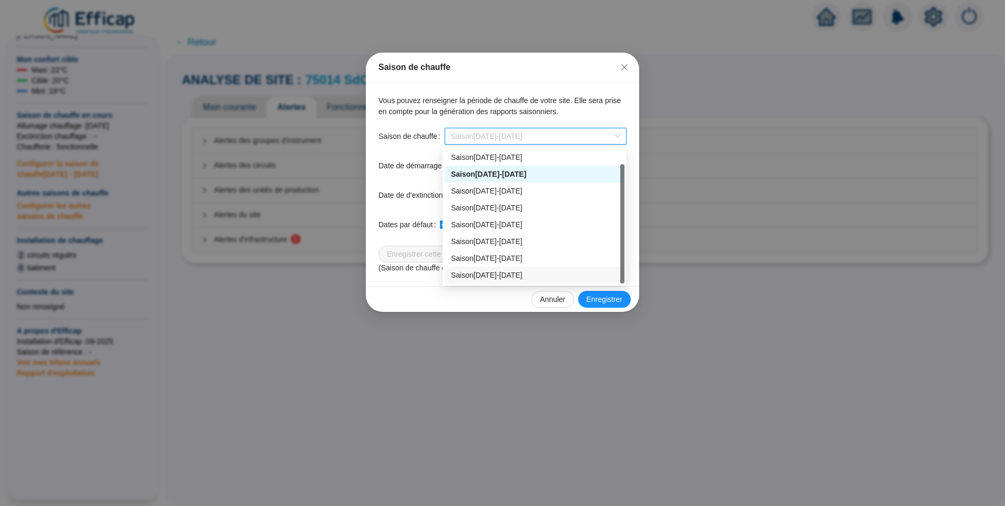
click at [507, 278] on div "Saison 2025-2026" at bounding box center [534, 275] width 167 height 11
type input "2025-10-01"
type input "[DATE]"
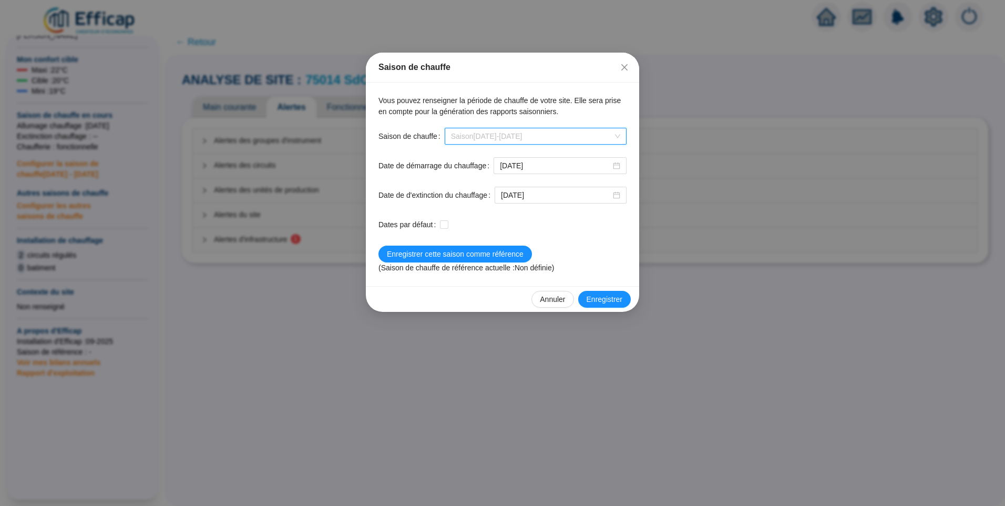
click at [523, 141] on span "Saison 2025-2026" at bounding box center [535, 136] width 169 height 16
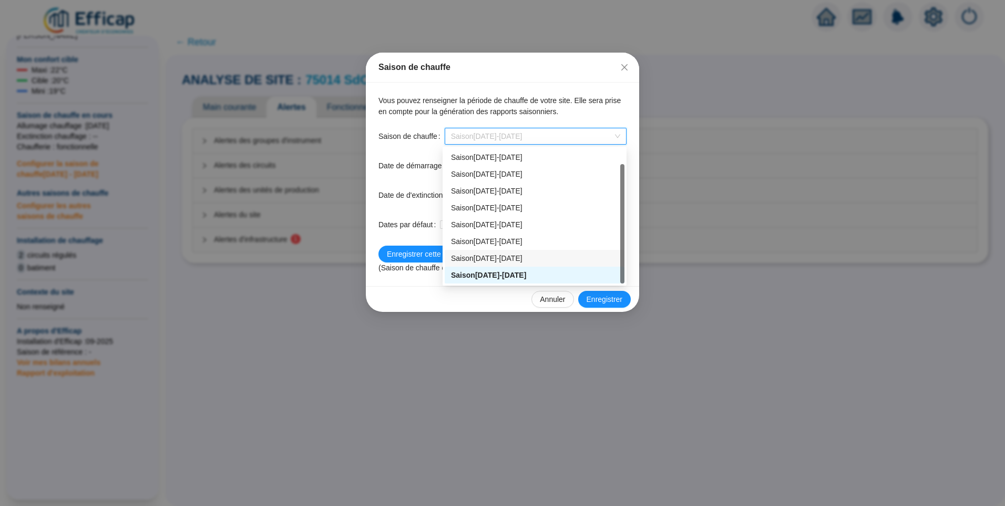
click at [513, 261] on div "Saison 2024-2025" at bounding box center [534, 258] width 167 height 11
checkbox input "true"
type input "2024-10-01"
type input "2025-05-31"
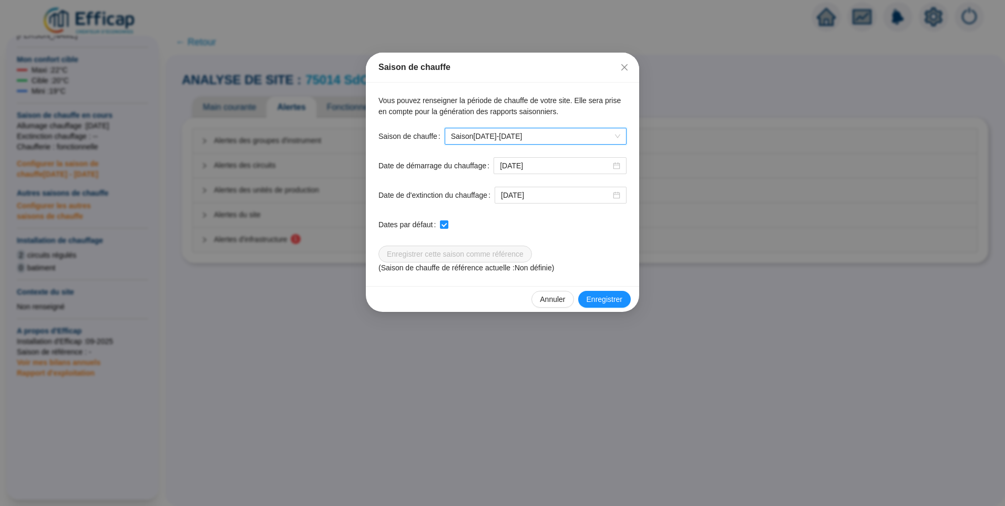
click at [595, 258] on form "0 Saison de chauffe 2024-2025 Saison 2024-2025 Date de démarrage du chauffage 2…" at bounding box center [502, 201] width 248 height 146
click at [629, 61] on button "Close" at bounding box center [624, 67] width 17 height 17
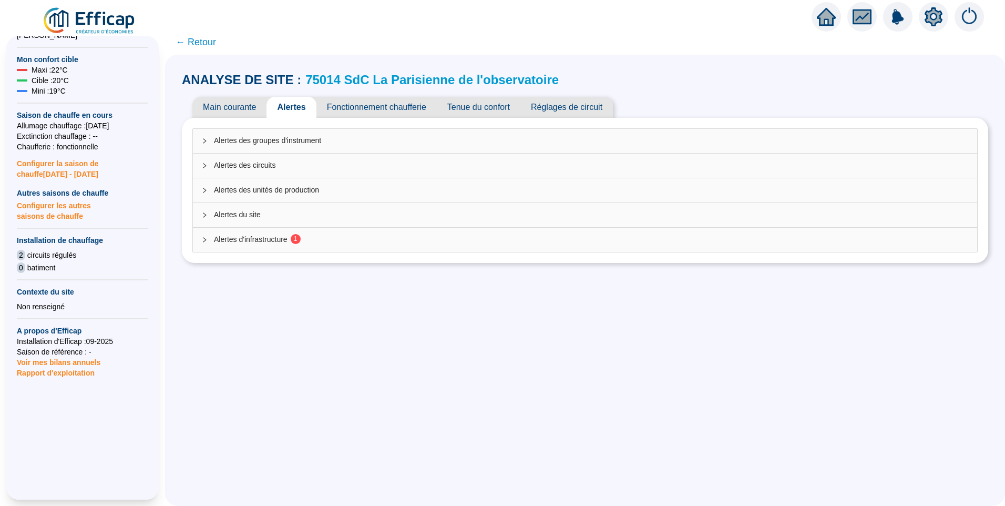
click at [287, 239] on span "Alertes d'infrastructure 1" at bounding box center [591, 239] width 755 height 11
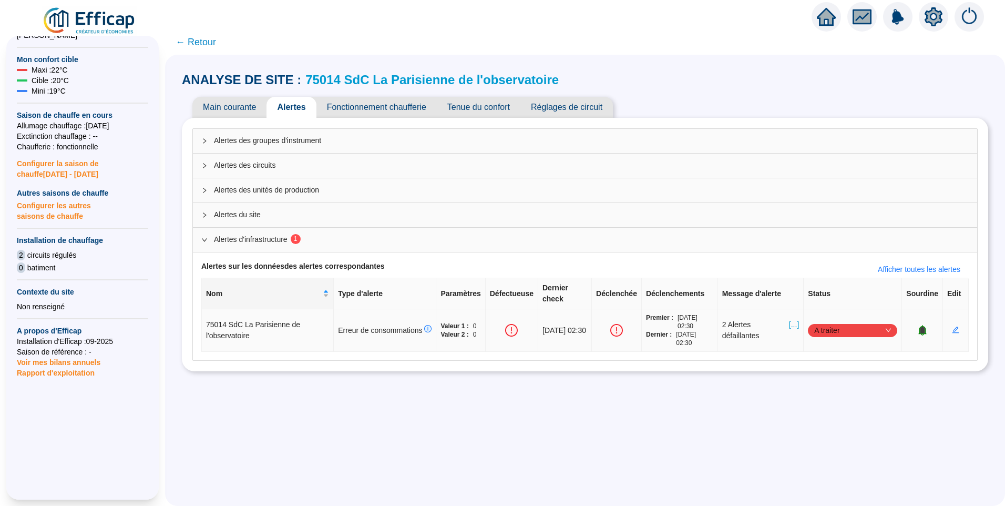
click at [792, 319] on span "[...]" at bounding box center [794, 330] width 10 height 22
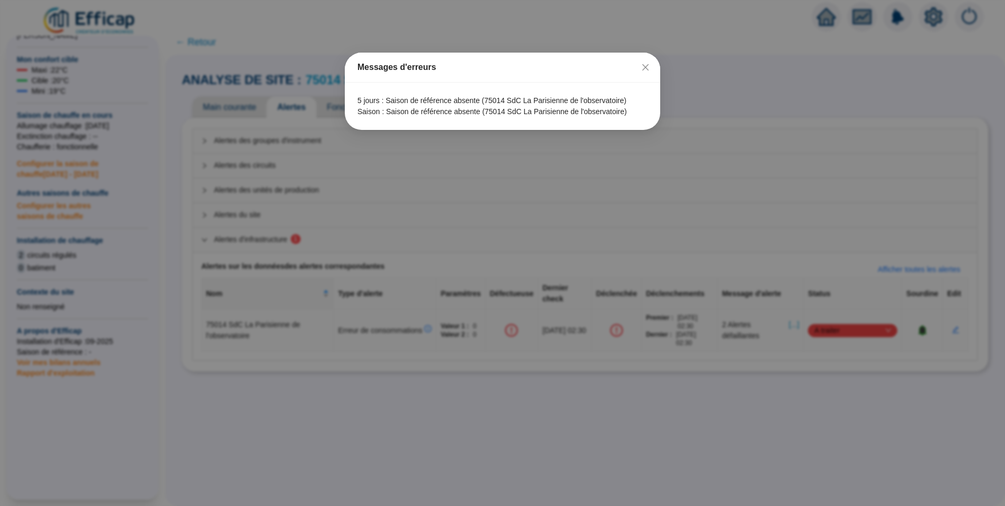
click at [654, 65] on div "Messages d'erreurs" at bounding box center [502, 68] width 315 height 30
click at [648, 66] on icon "close" at bounding box center [645, 67] width 6 height 6
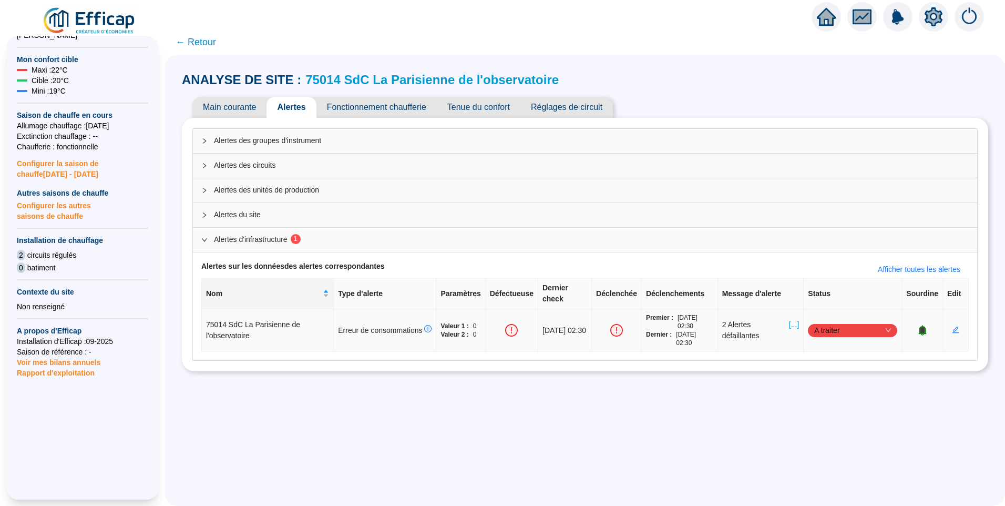
click at [919, 326] on icon "bell" at bounding box center [922, 329] width 7 height 7
click at [208, 40] on span "← Retour" at bounding box center [196, 42] width 40 height 15
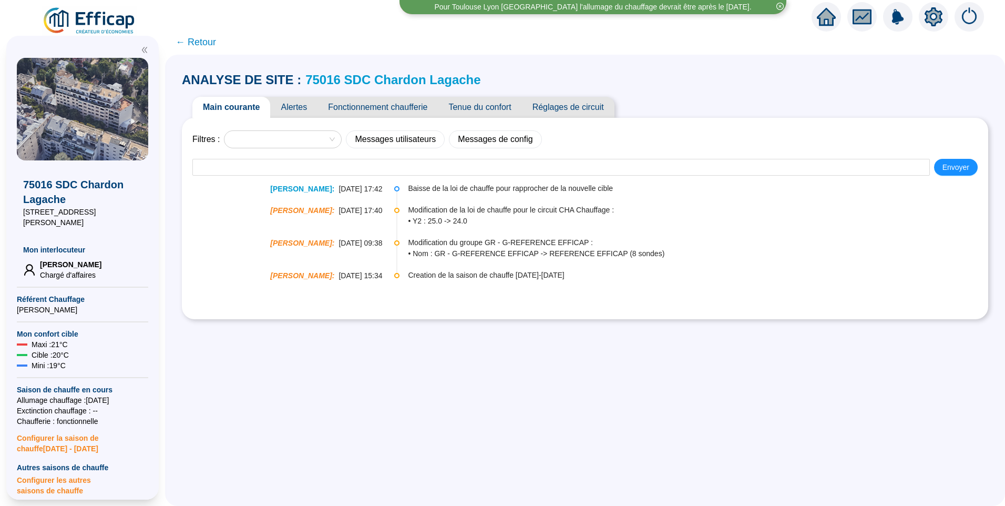
click at [309, 105] on span "Alertes" at bounding box center [293, 107] width 47 height 21
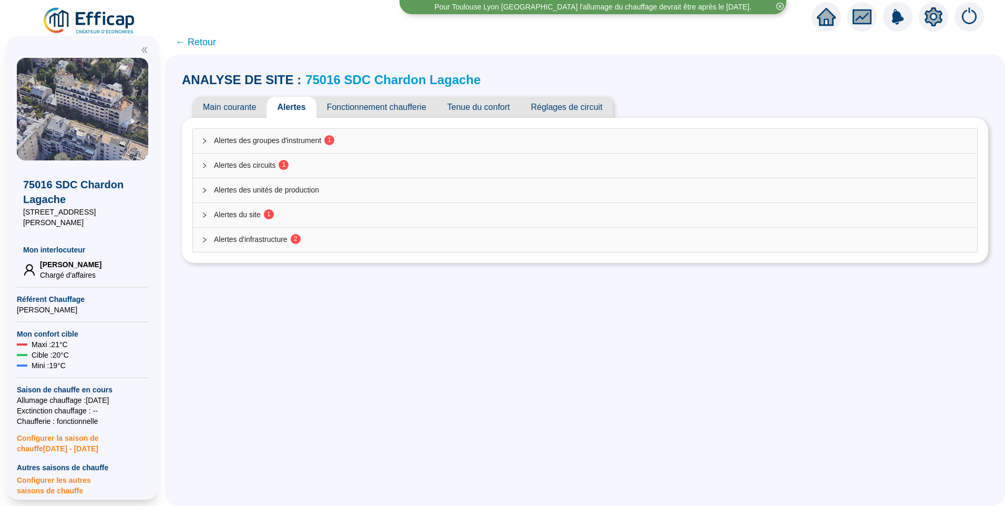
click at [314, 134] on div "Alertes des groupes d'instrument 1" at bounding box center [585, 141] width 784 height 24
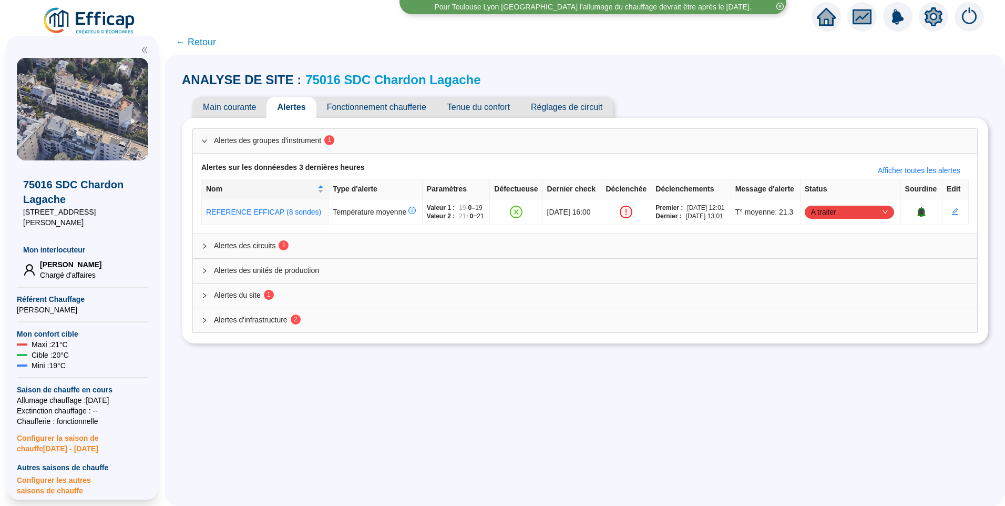
click at [396, 109] on span "Fonctionnement chaufferie" at bounding box center [376, 107] width 120 height 21
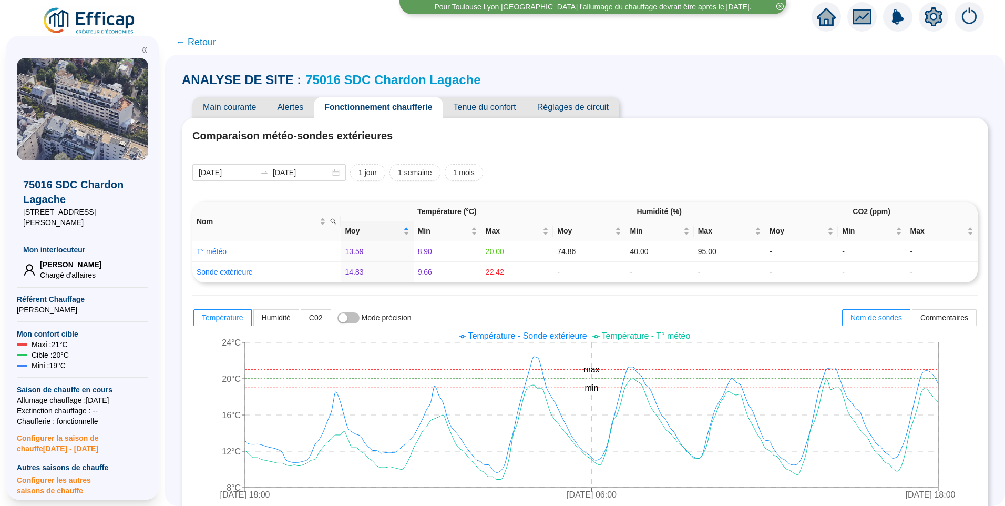
click at [306, 111] on span "Alertes" at bounding box center [289, 107] width 47 height 21
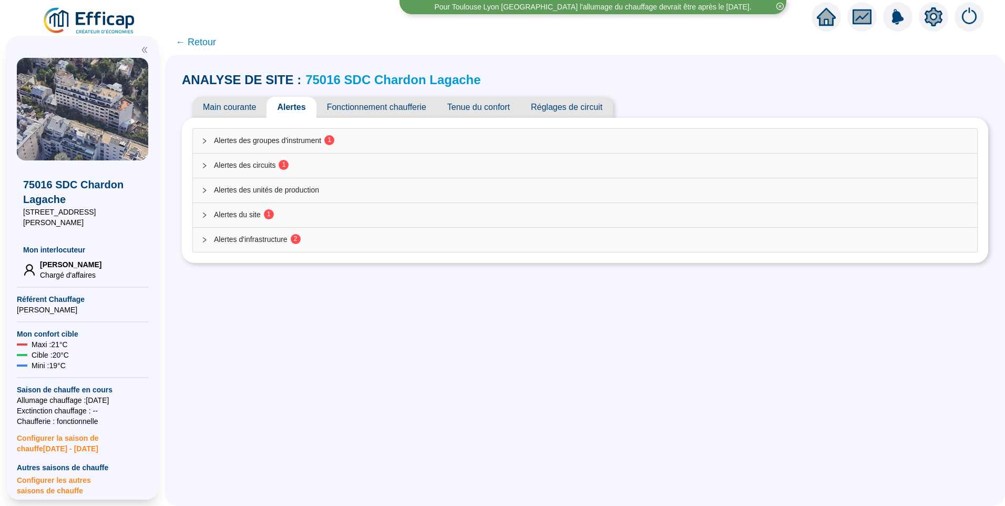
click at [306, 138] on span "Alertes des groupes d'instrument 1" at bounding box center [591, 140] width 755 height 11
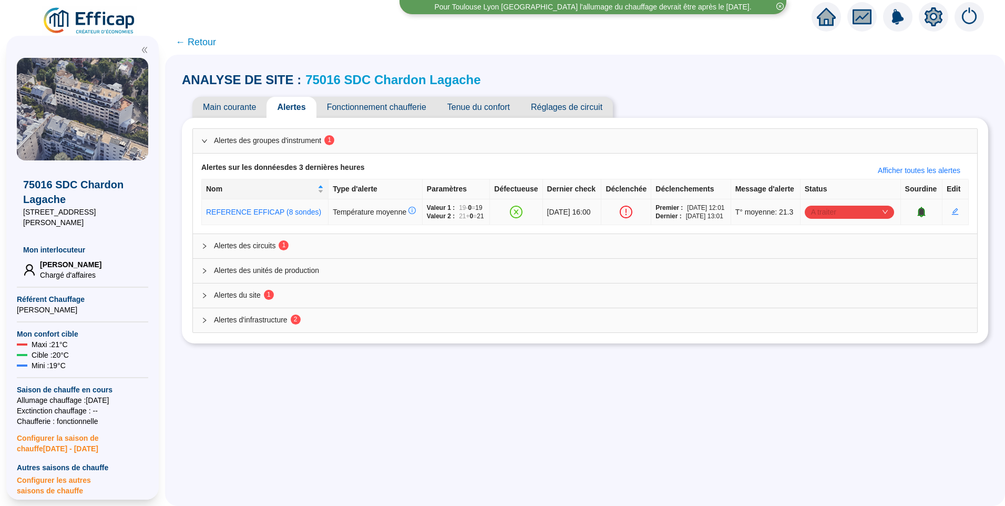
click at [855, 220] on span "A traiter" at bounding box center [849, 212] width 77 height 16
click at [818, 284] on div "Traité" at bounding box center [846, 284] width 73 height 11
click at [249, 234] on div "Alertes des groupes d'instrument 1 Alertes sur les données des 3 dernières heur…" at bounding box center [585, 181] width 784 height 105
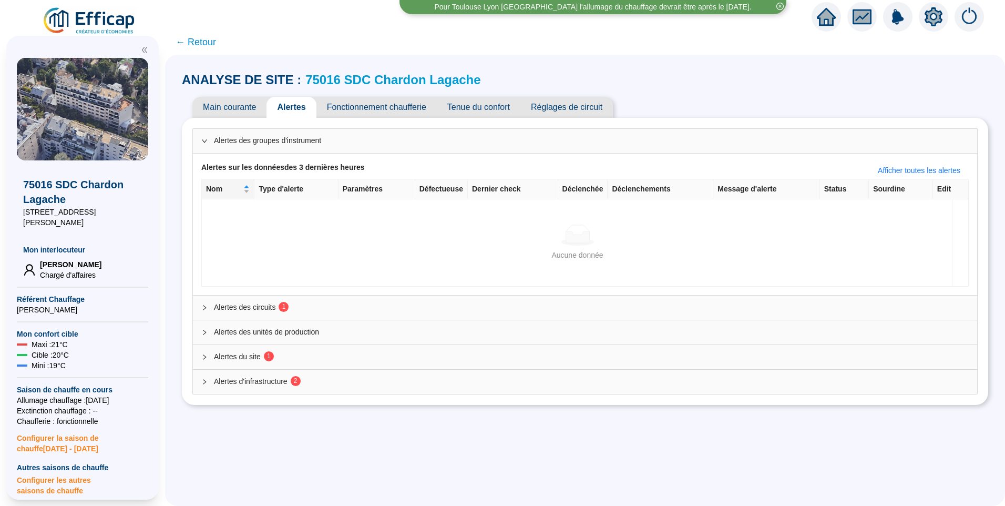
click at [247, 274] on div "Aucune donnée Aucune donnée" at bounding box center [577, 242] width 751 height 87
click at [256, 302] on span "Alertes des circuits 1" at bounding box center [591, 307] width 755 height 11
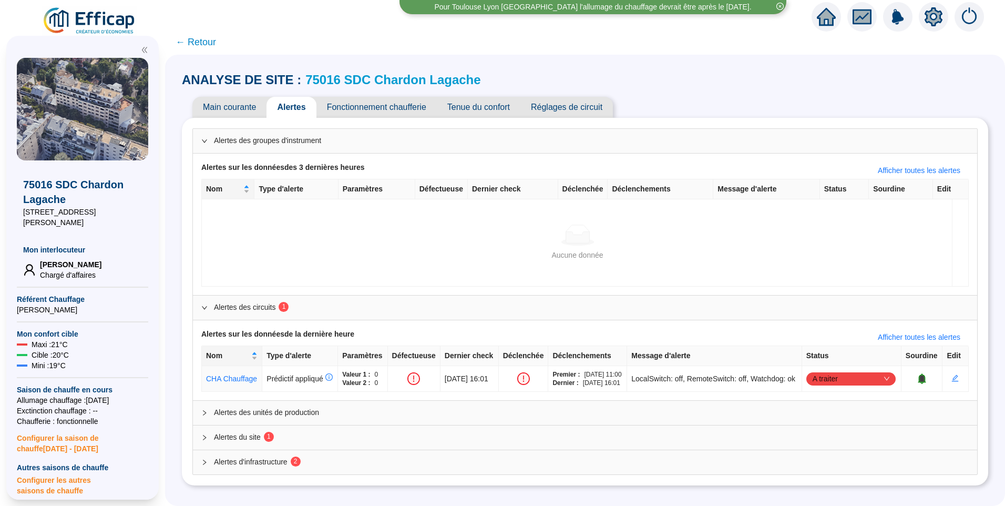
scroll to position [11, 0]
click at [918, 375] on icon "bell" at bounding box center [921, 377] width 7 height 7
click at [265, 440] on span "Alertes du site 1" at bounding box center [591, 437] width 755 height 11
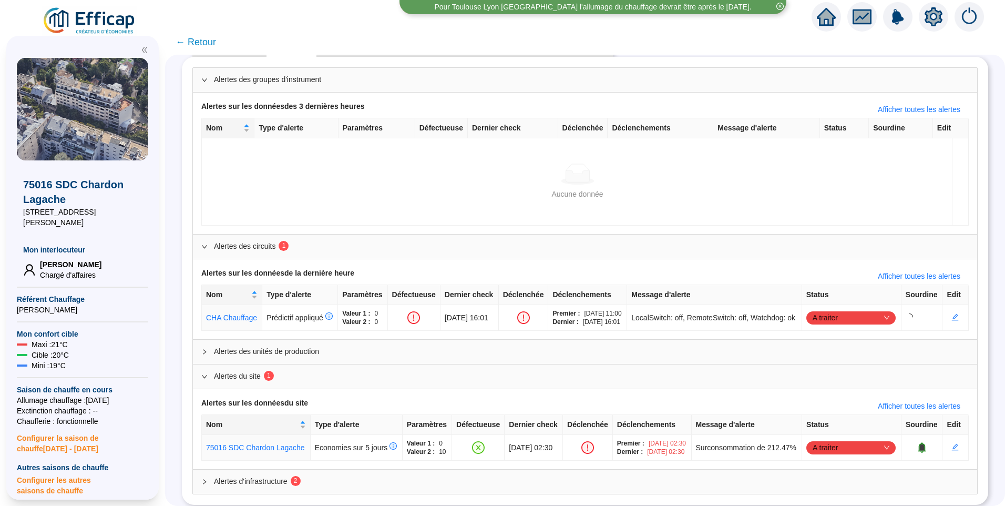
scroll to position [108, 0]
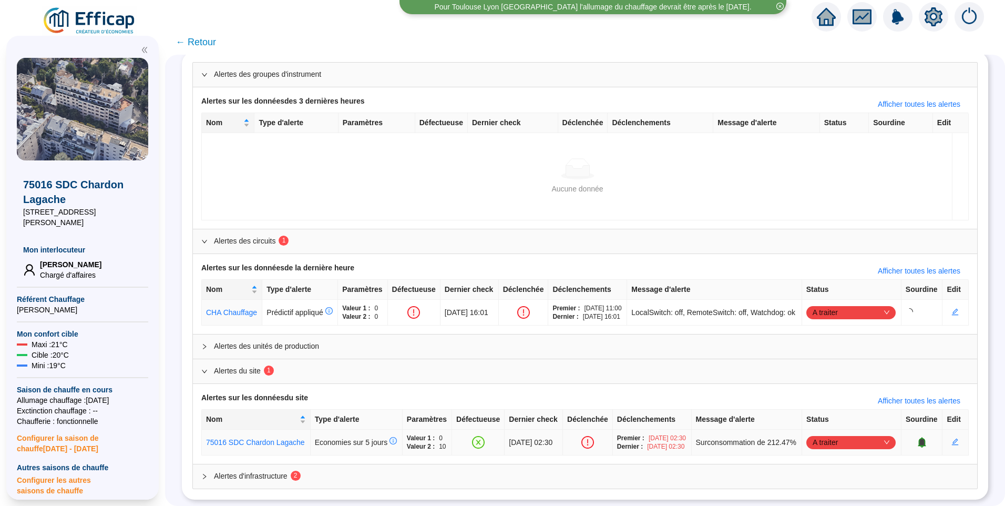
click at [835, 434] on span "A traiter" at bounding box center [851, 442] width 77 height 16
click at [831, 482] on div "Traité" at bounding box center [846, 479] width 73 height 11
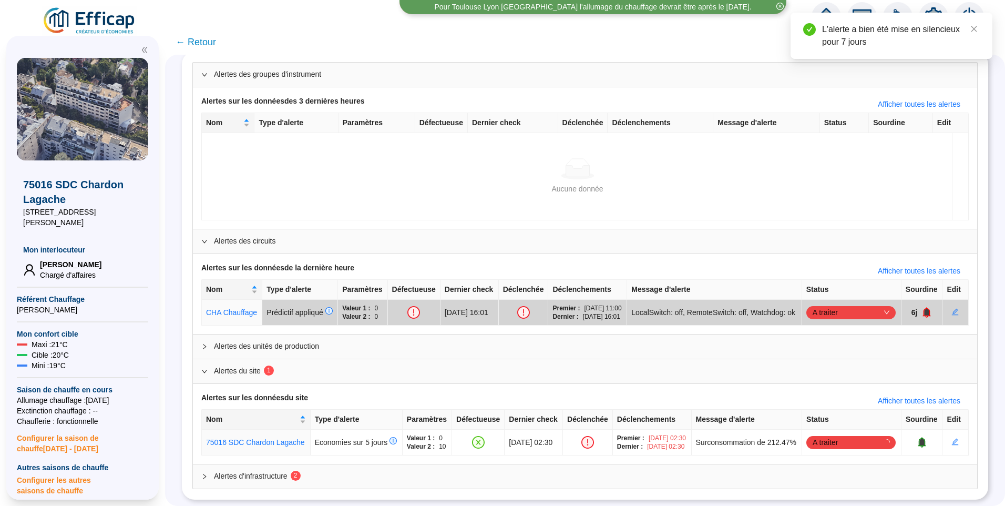
click at [301, 472] on sup "2" at bounding box center [296, 475] width 10 height 10
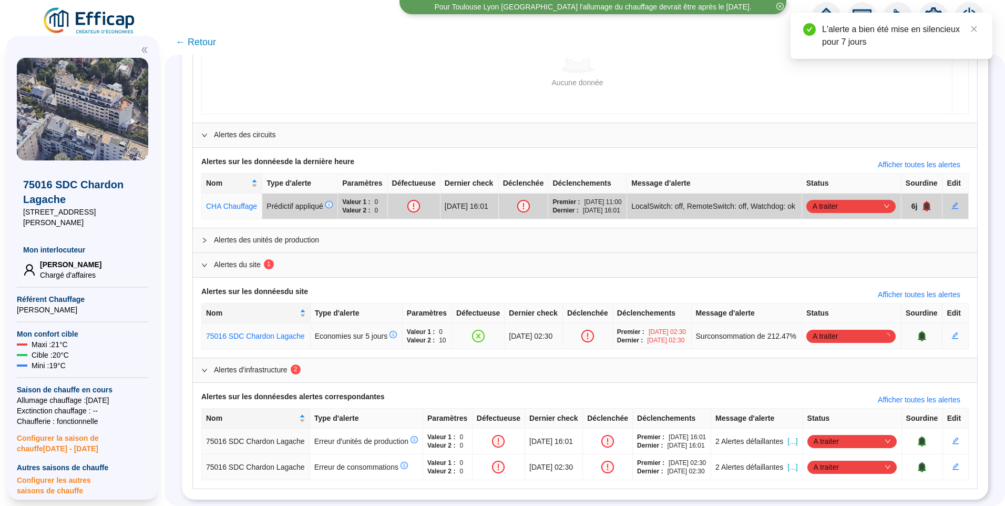
scroll to position [248, 0]
click at [787, 403] on div "Alertes sur les données des alertes correspondantes Afficher toutes les alertes…" at bounding box center [585, 436] width 784 height 106
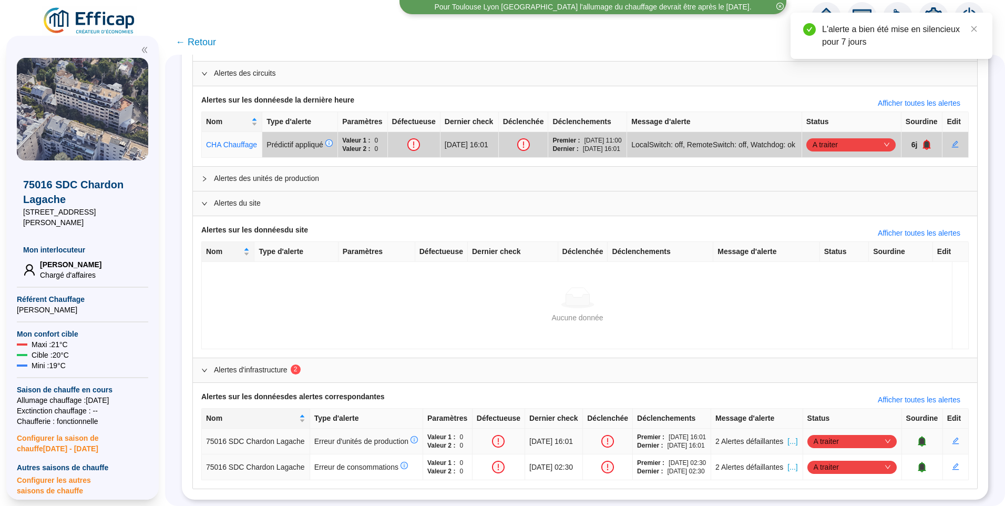
click at [792, 447] on span "[...]" at bounding box center [792, 441] width 10 height 11
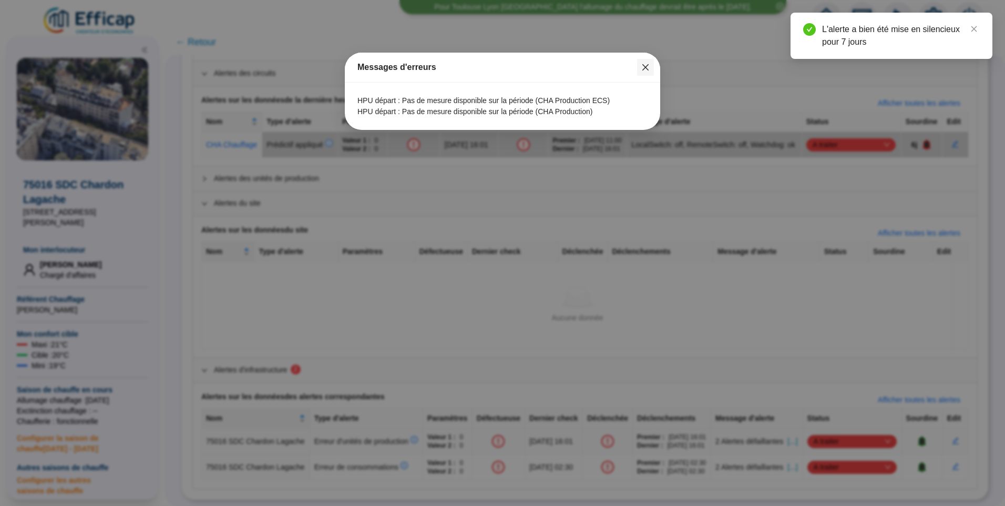
click at [652, 65] on span "Fermer" at bounding box center [645, 67] width 17 height 8
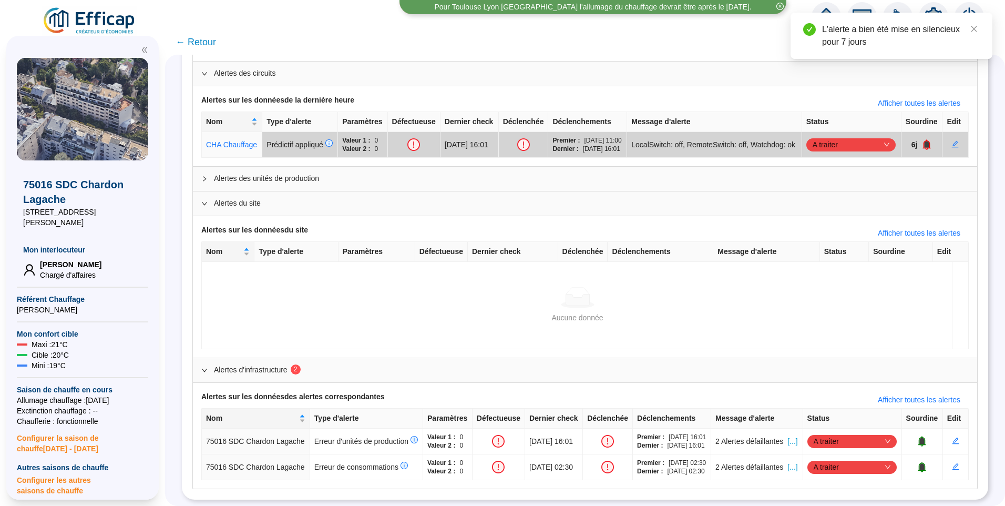
scroll to position [292, 0]
click at [787, 461] on span "[...]" at bounding box center [792, 466] width 10 height 11
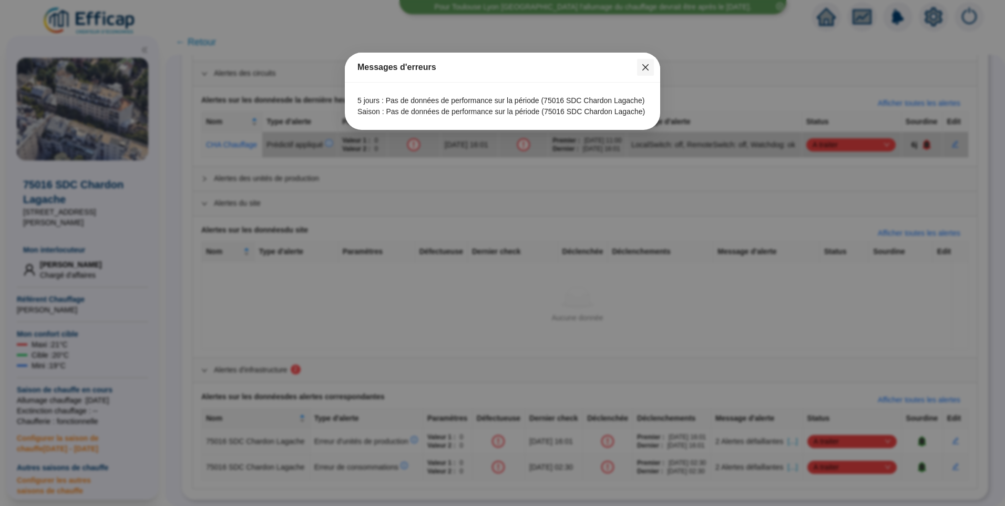
click at [641, 69] on span "Fermer" at bounding box center [645, 67] width 17 height 8
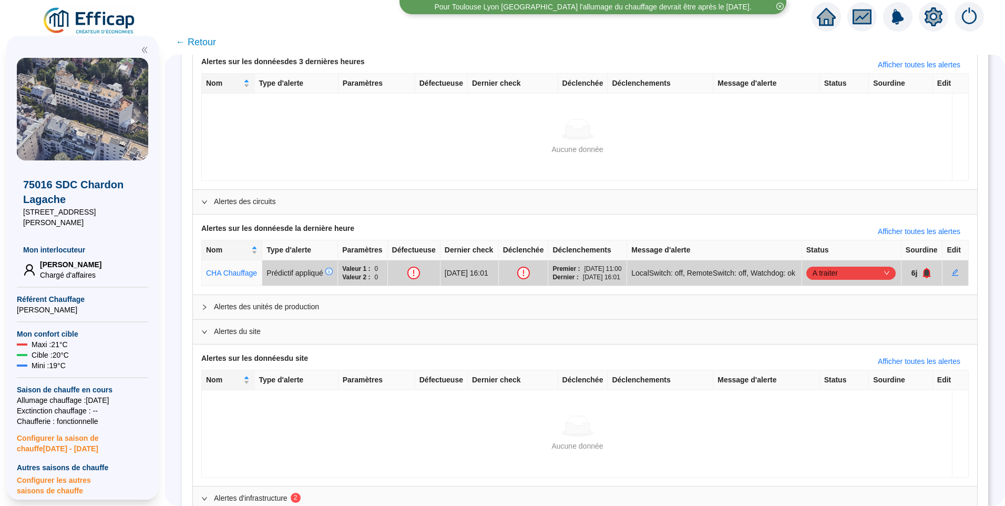
scroll to position [0, 0]
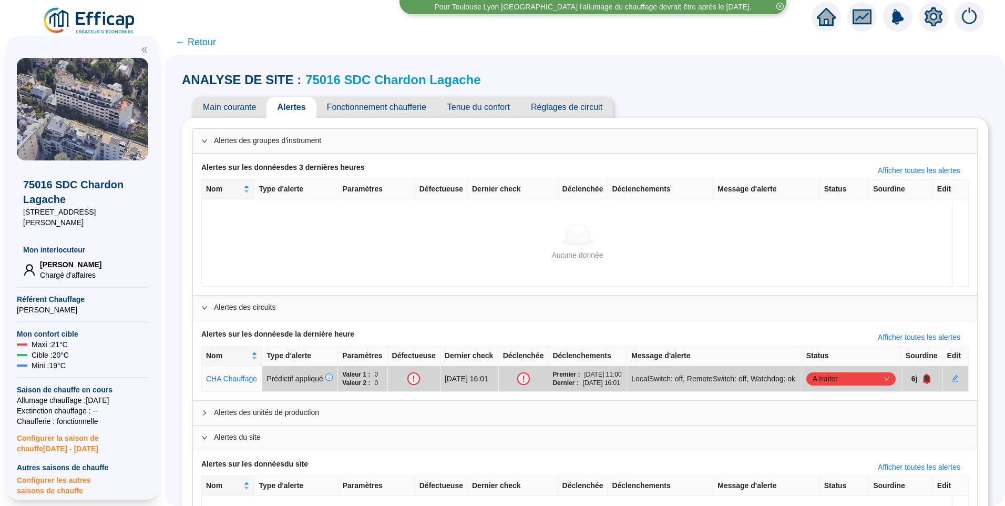
click at [891, 104] on div "Main courante Alertes Fonctionnement chaufferie Tenue du confort Réglages de ci…" at bounding box center [585, 107] width 806 height 21
click at [365, 115] on span "Fonctionnement chaufferie" at bounding box center [376, 107] width 120 height 21
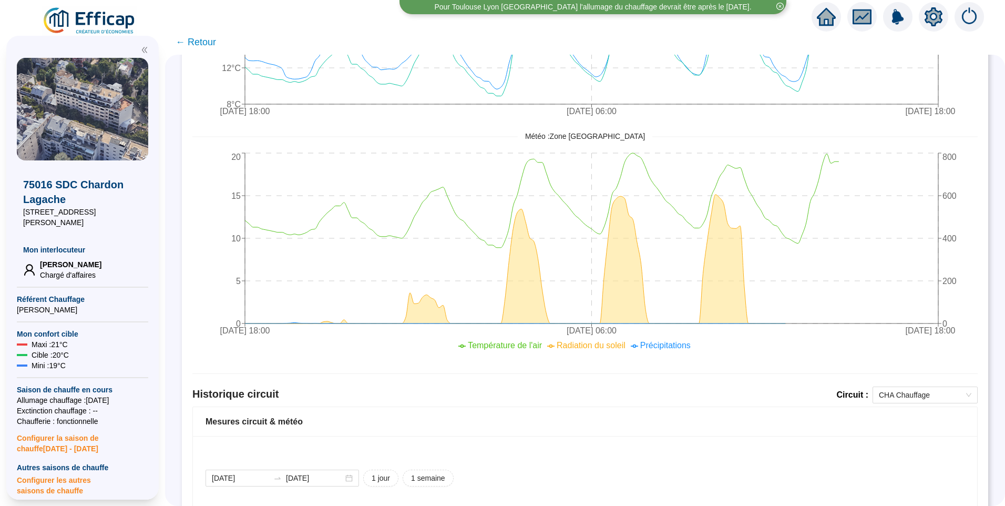
scroll to position [420, 0]
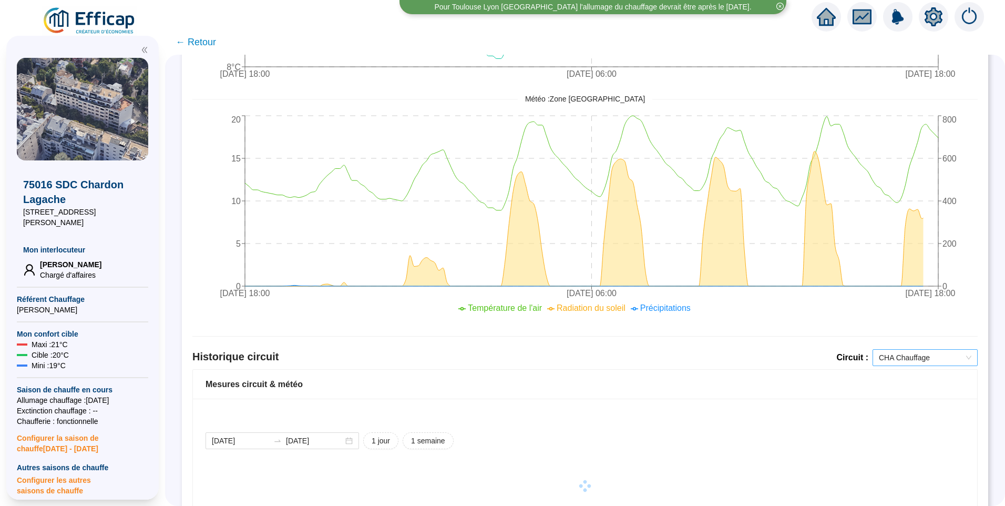
click at [899, 360] on span "CHA Chauffage" at bounding box center [925, 358] width 93 height 16
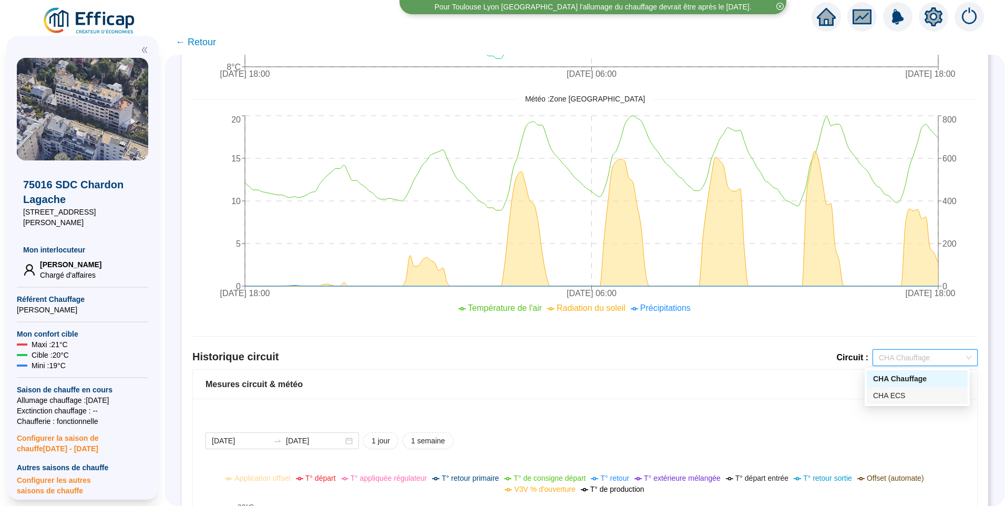
click at [899, 398] on div "CHA ECS" at bounding box center [917, 395] width 88 height 11
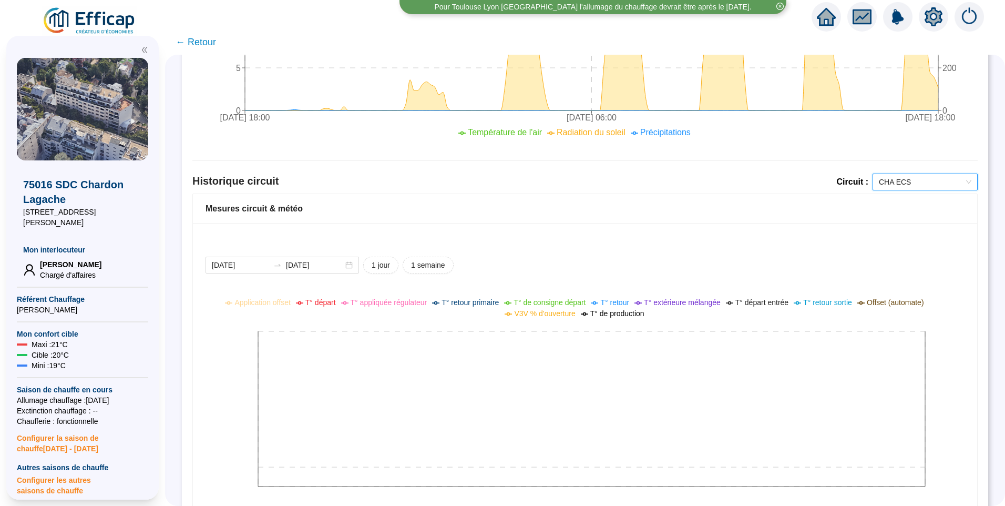
scroll to position [580, 0]
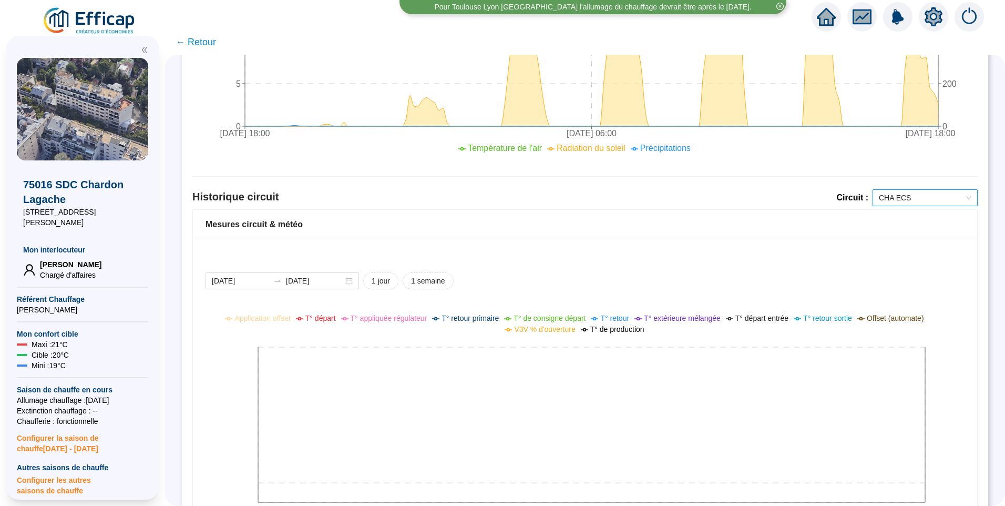
click at [928, 26] on icon "setting" at bounding box center [933, 16] width 19 height 19
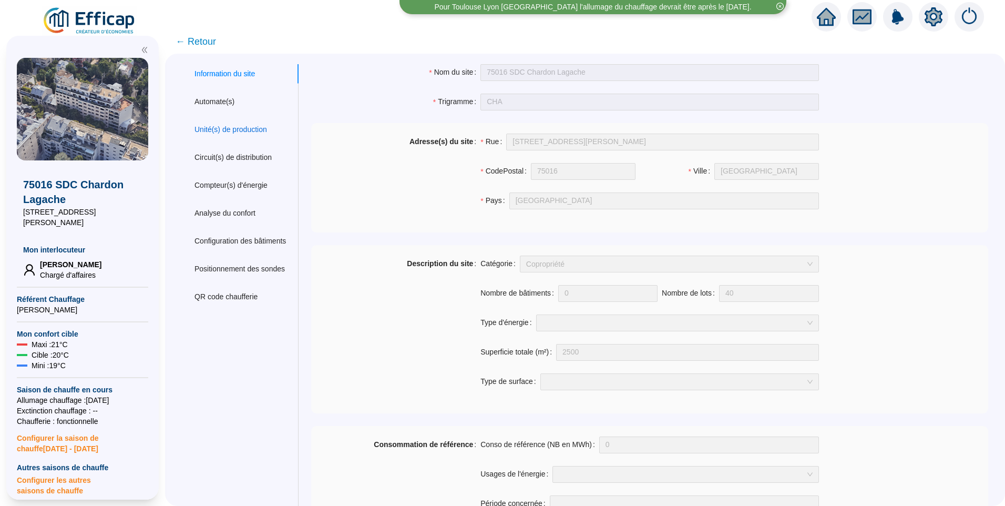
click at [242, 128] on div "Unité(s) de production" at bounding box center [230, 129] width 73 height 11
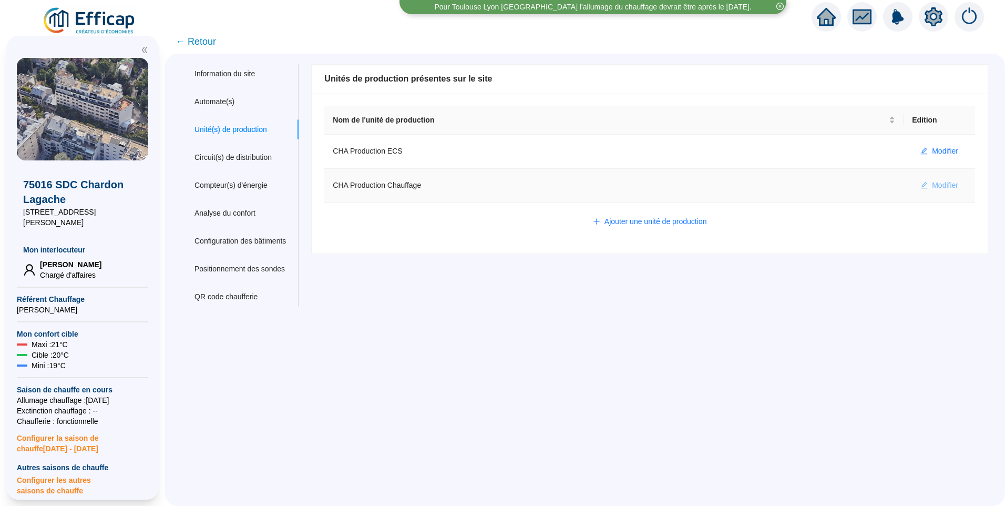
click at [949, 186] on span "Modifier" at bounding box center [945, 185] width 26 height 11
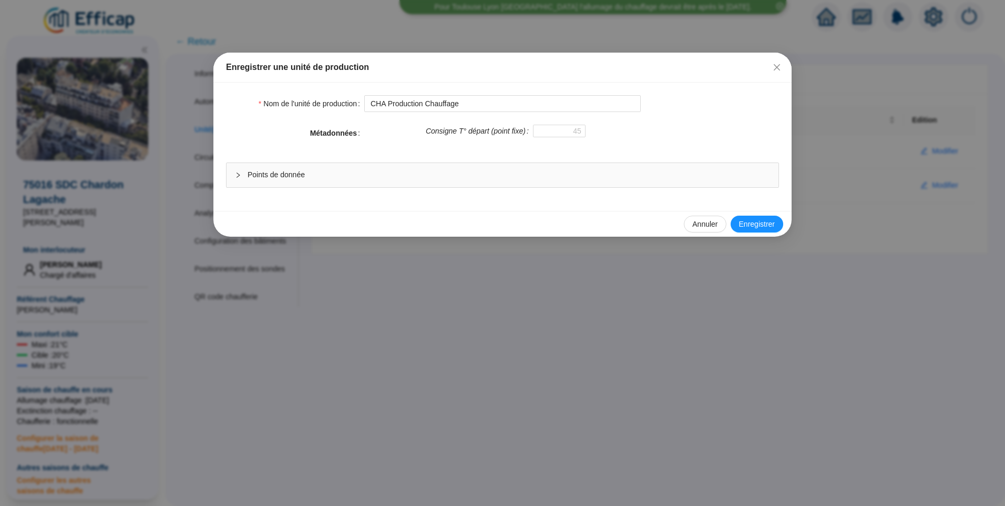
drag, startPoint x: 360, startPoint y: 177, endPoint x: 372, endPoint y: 174, distance: 12.5
click at [362, 177] on span "Points de donnée" at bounding box center [509, 174] width 522 height 11
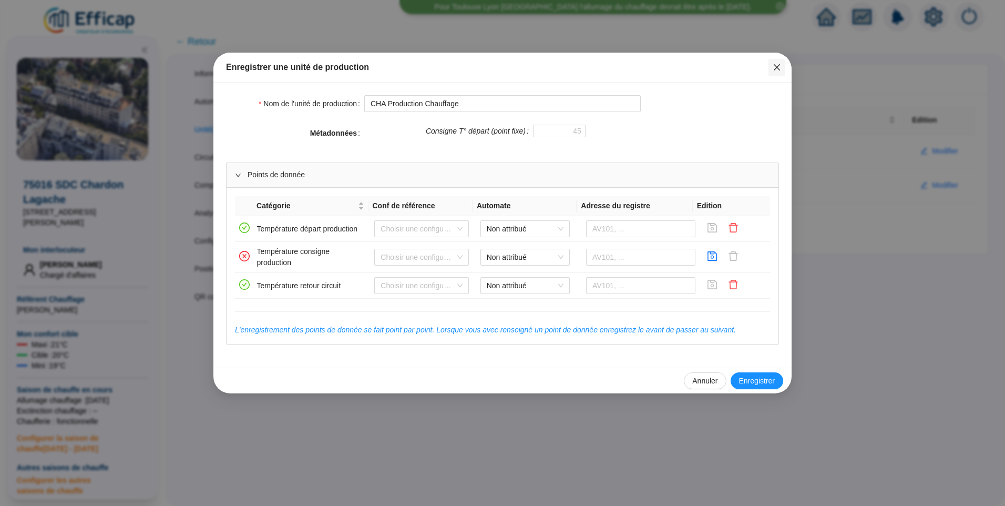
click at [776, 66] on icon "close" at bounding box center [777, 67] width 6 height 6
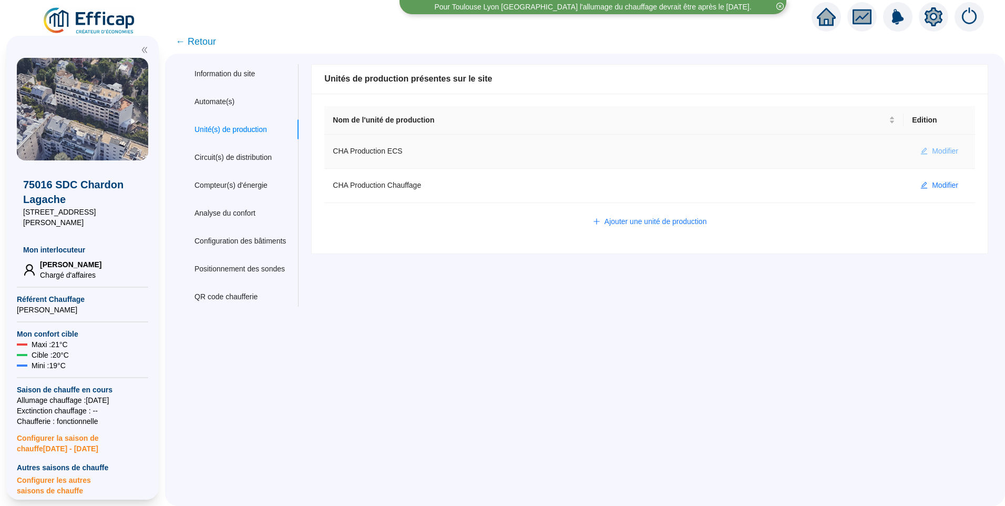
click at [932, 148] on span "Modifier" at bounding box center [945, 151] width 26 height 11
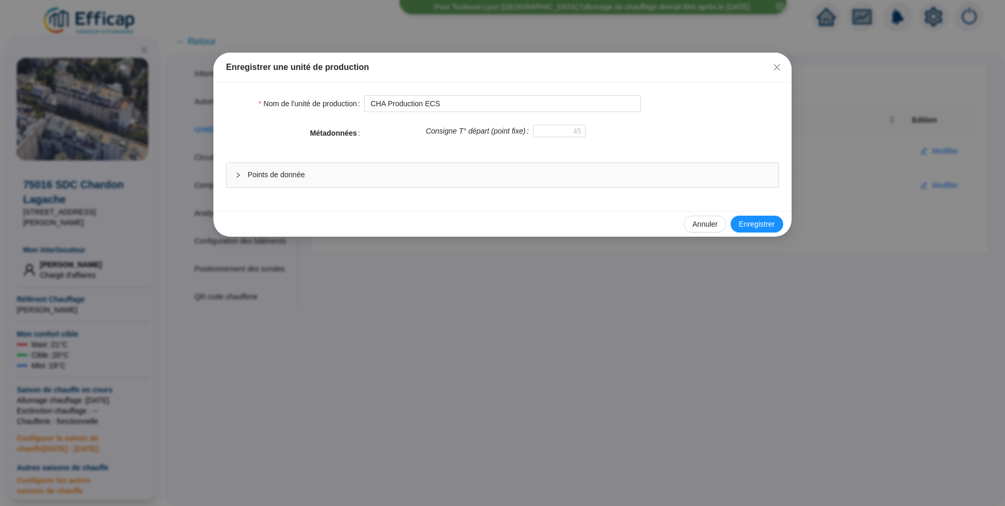
click at [685, 197] on div "Nom de l'unité de production CHA Production ECS Métadonnées Consigne T° départ …" at bounding box center [502, 147] width 578 height 128
click at [676, 180] on div "Points de donnée" at bounding box center [503, 175] width 552 height 24
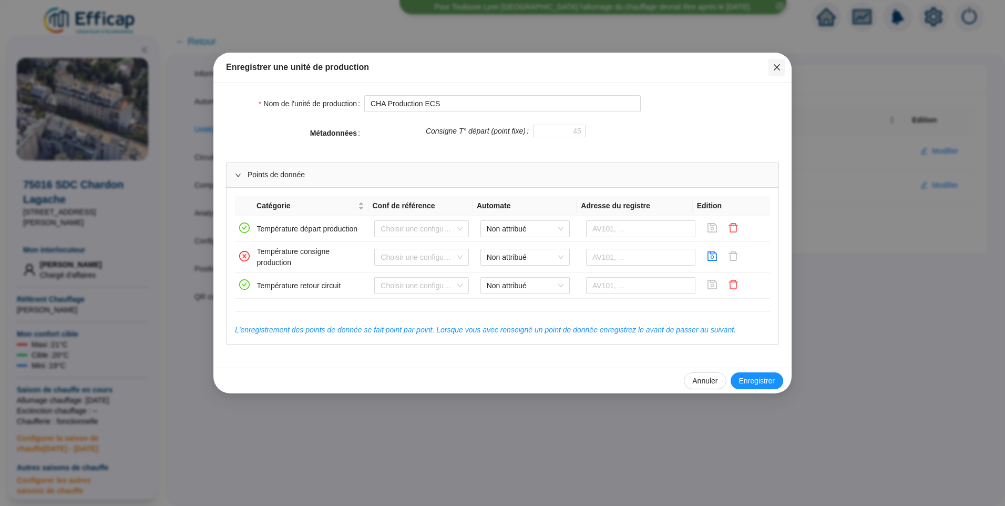
click at [774, 65] on icon "close" at bounding box center [777, 67] width 6 height 6
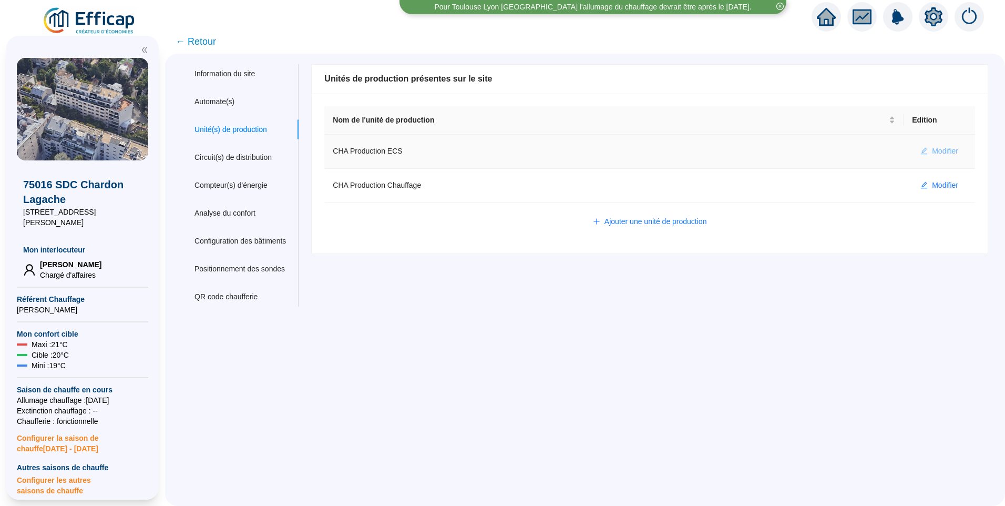
click at [932, 148] on span "Modifier" at bounding box center [945, 151] width 26 height 11
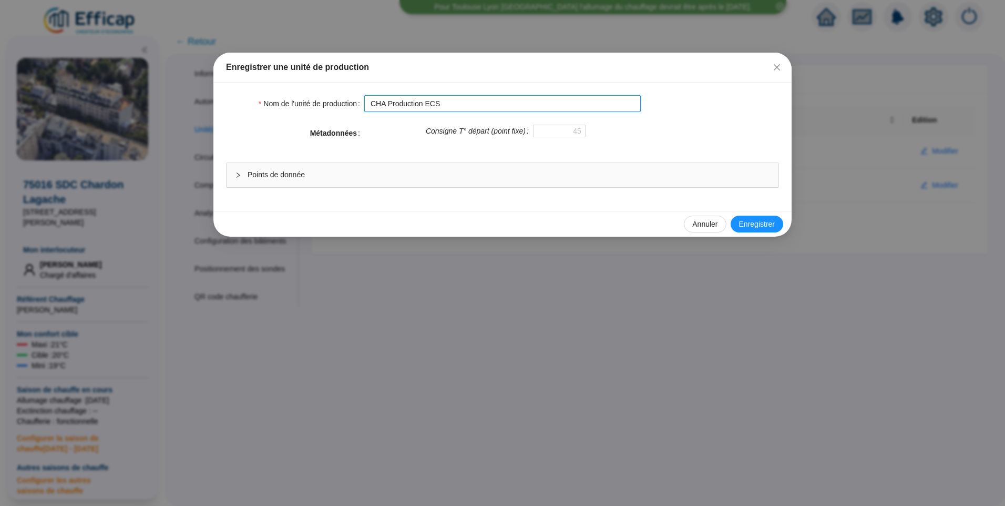
click at [481, 98] on input "CHA Production ECS" at bounding box center [502, 103] width 276 height 17
type input "CHA Production ECS (a supprimer)"
click at [752, 223] on span "Enregistrer" at bounding box center [757, 224] width 36 height 11
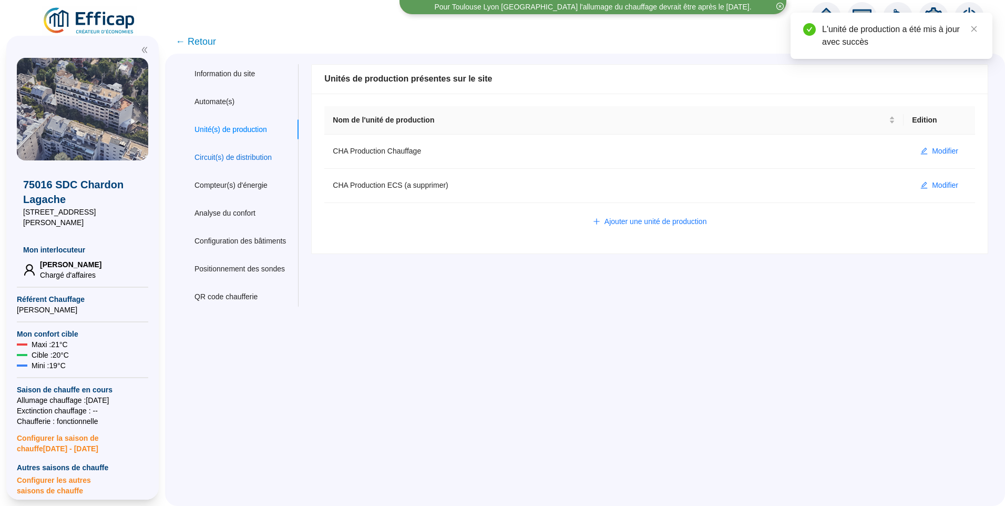
click at [242, 153] on div "Circuit(s) de distribution" at bounding box center [232, 157] width 77 height 11
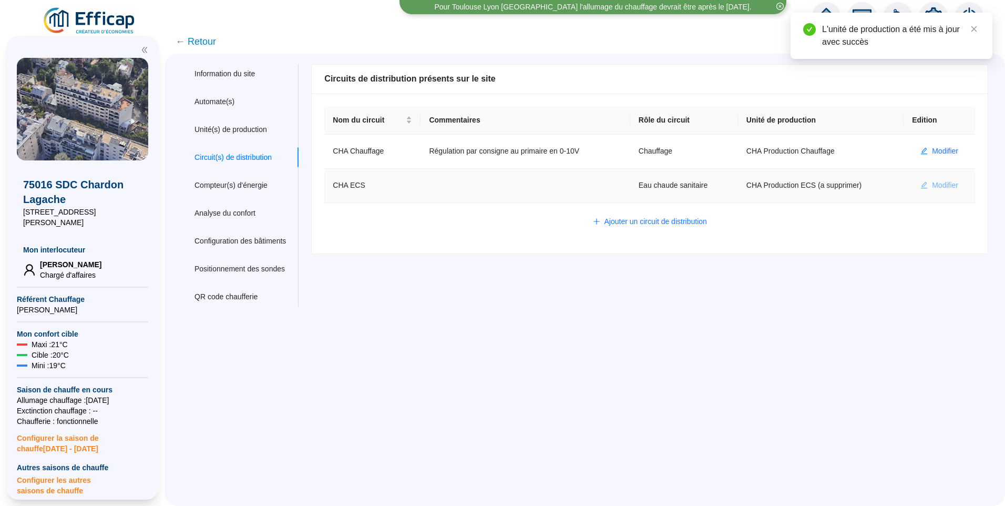
click at [932, 188] on span "Modifier" at bounding box center [945, 185] width 26 height 11
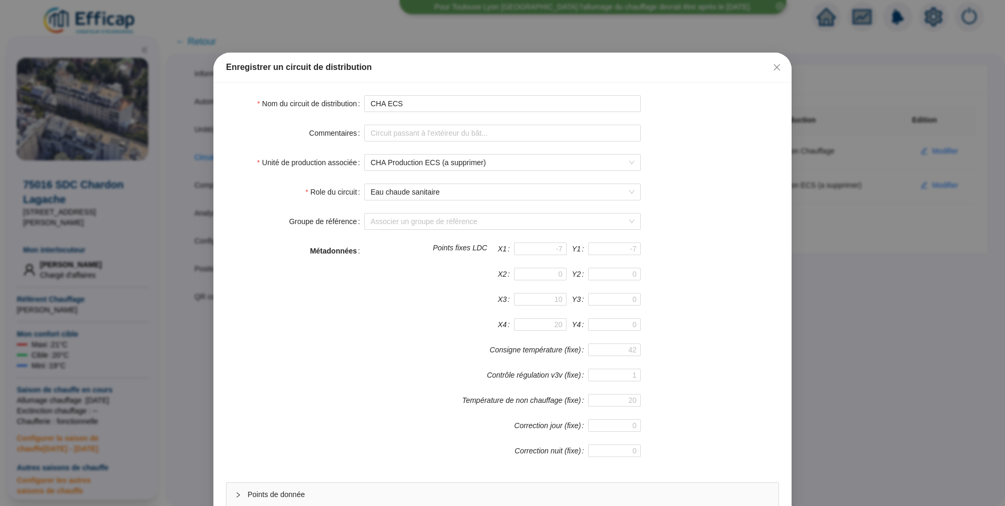
click at [441, 112] on form "Nom du circuit de distribution CHA ECS Commentaires Unité de production associé…" at bounding box center [502, 315] width 553 height 441
click at [444, 110] on input "CHA ECS" at bounding box center [502, 103] width 276 height 17
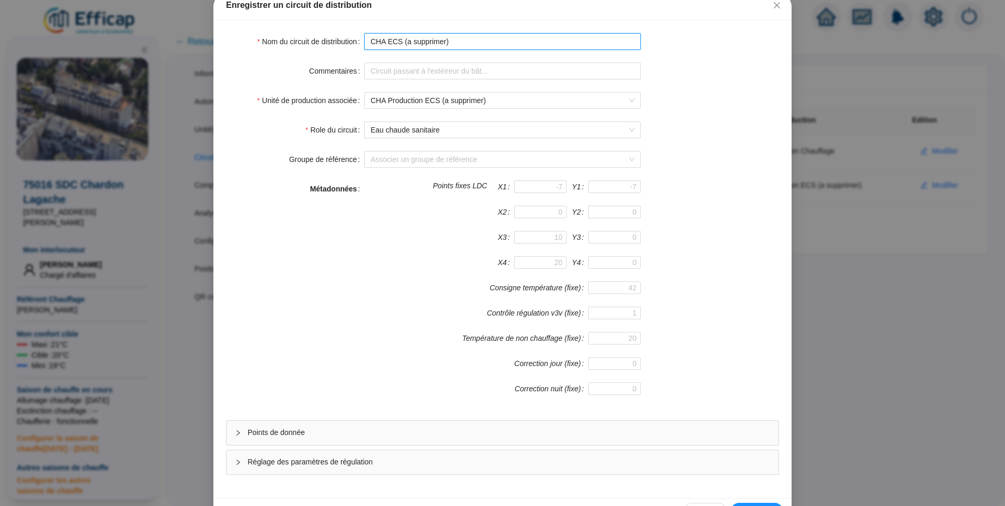
scroll to position [93, 0]
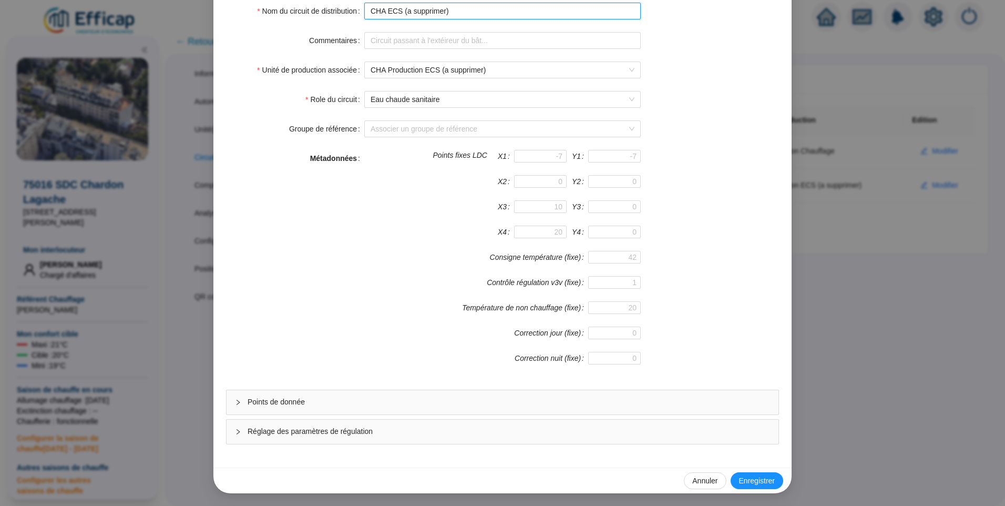
type input "CHA ECS (a supprimer)"
click at [755, 478] on span "Enregistrer" at bounding box center [757, 480] width 36 height 11
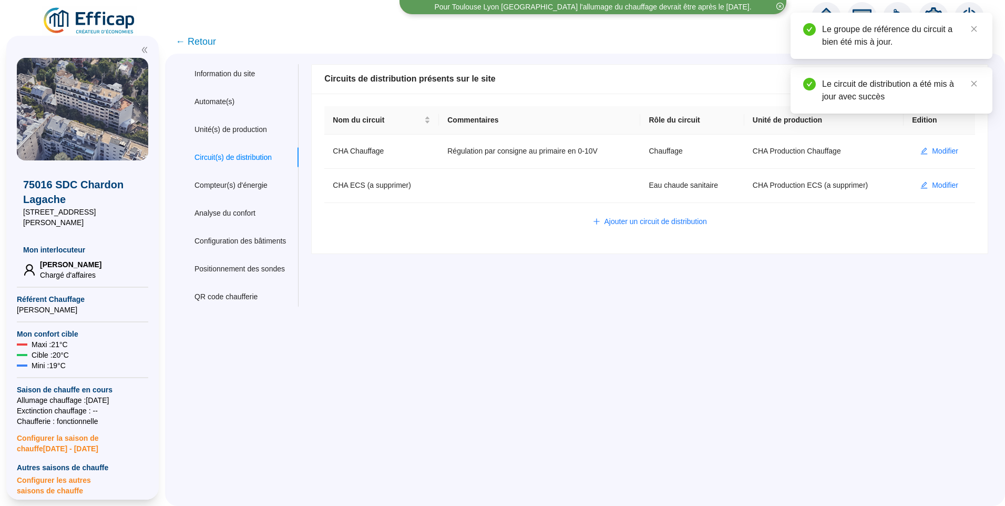
drag, startPoint x: 498, startPoint y: 428, endPoint x: 500, endPoint y: 420, distance: 8.2
click at [500, 422] on div "Information du site Automate(s) Unité(s) de production Circuit(s) de distributi…" at bounding box center [585, 280] width 840 height 452
click at [253, 178] on div "Compteur(s) d'énergie" at bounding box center [240, 185] width 117 height 19
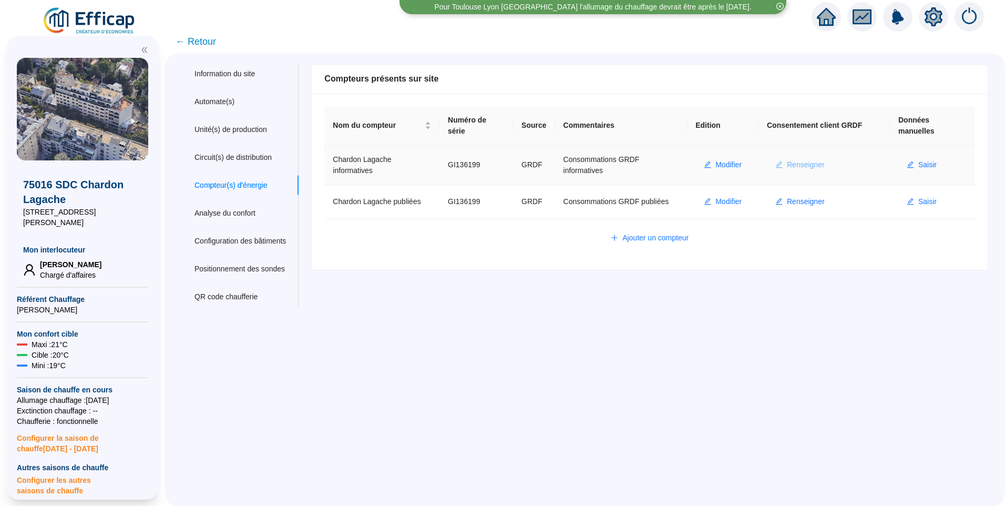
click at [787, 166] on span "Renseigner" at bounding box center [806, 164] width 38 height 11
type input "GI136199"
type input "75016"
type input "d.ikezouhene@cabinetjourdan.com"
type input "CABINET JOURDAN"
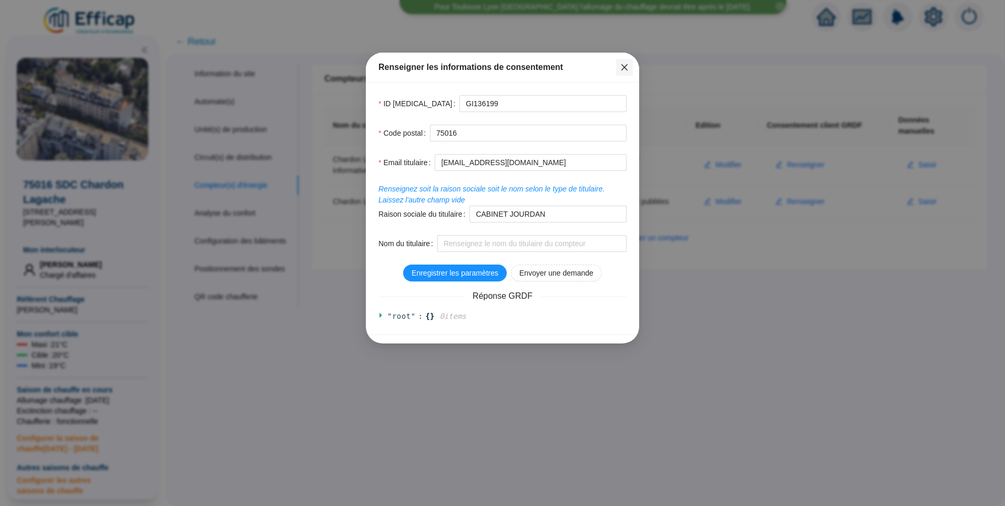
click at [625, 63] on button "Close" at bounding box center [624, 67] width 17 height 17
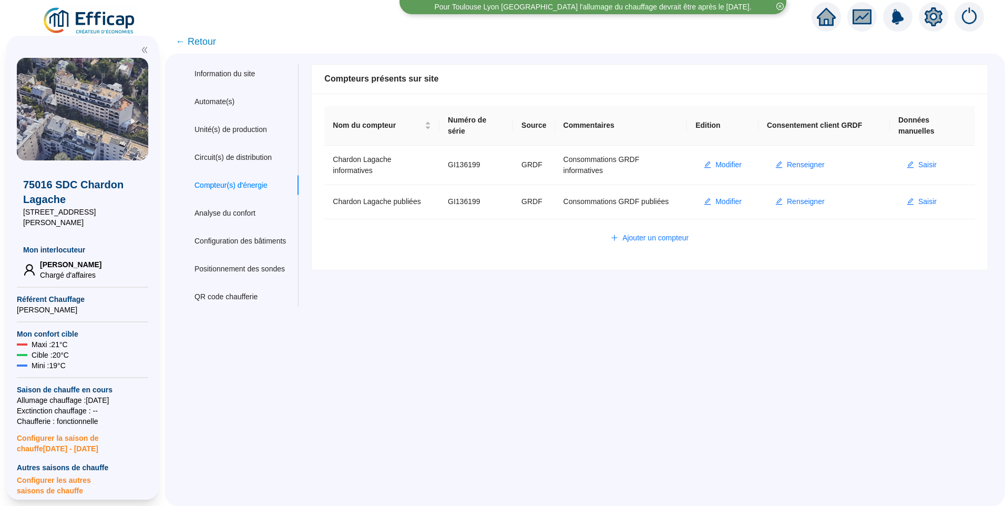
click at [204, 46] on span "← Retour" at bounding box center [196, 41] width 40 height 15
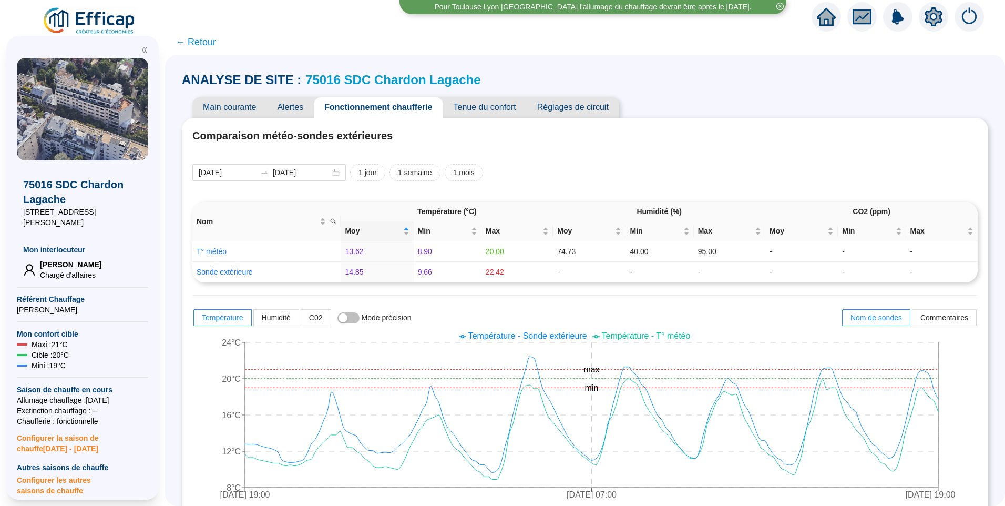
click at [297, 110] on span "Alertes" at bounding box center [289, 107] width 47 height 21
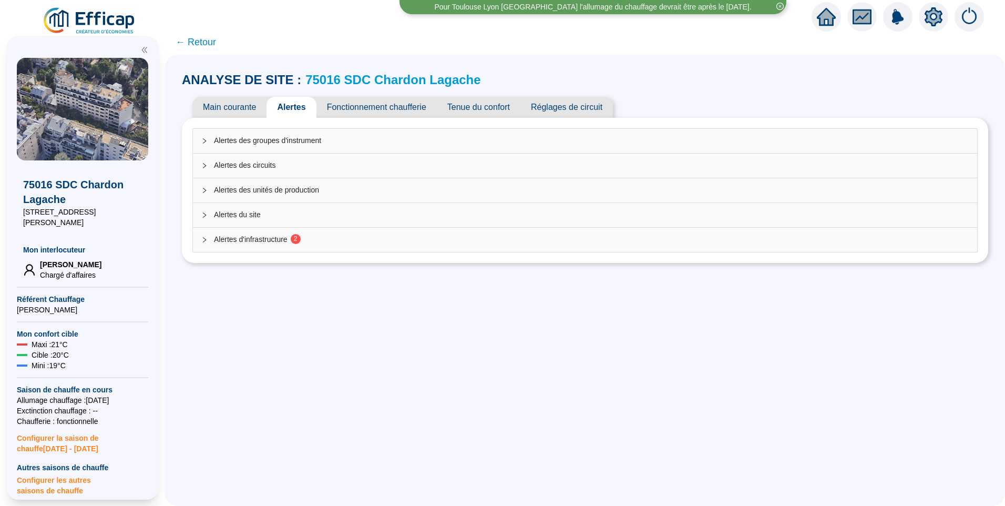
click at [250, 230] on div "Alertes d'infrastructure 2" at bounding box center [585, 240] width 784 height 24
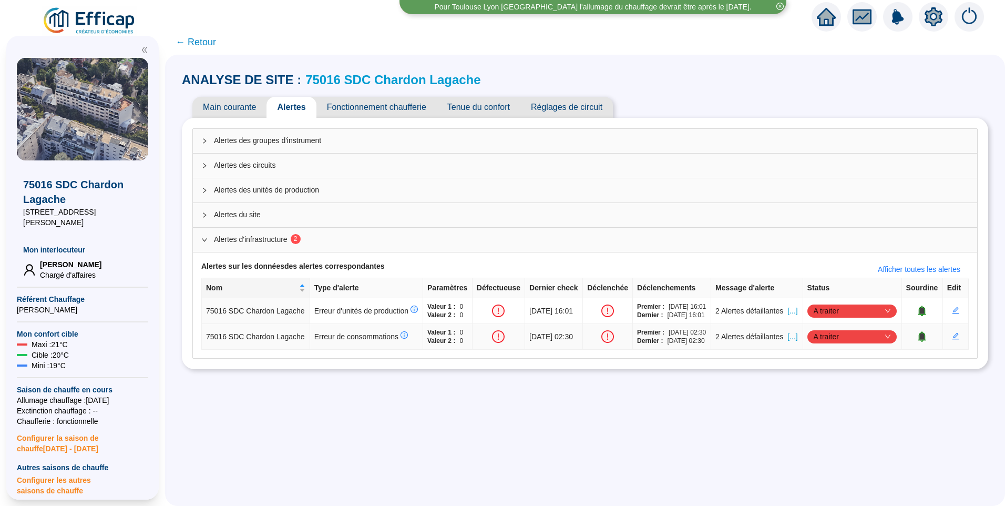
click at [789, 342] on span "[...]" at bounding box center [792, 336] width 10 height 11
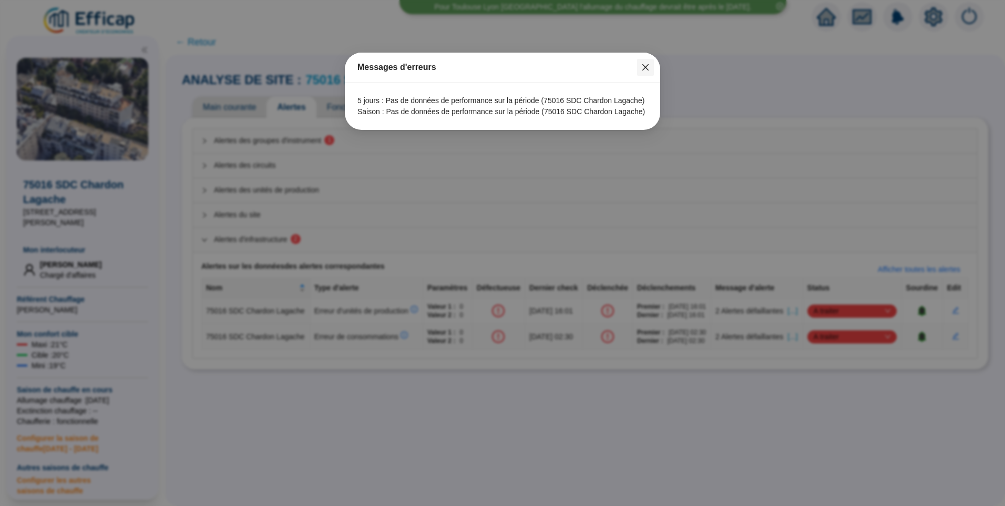
click at [648, 69] on icon "close" at bounding box center [645, 67] width 6 height 6
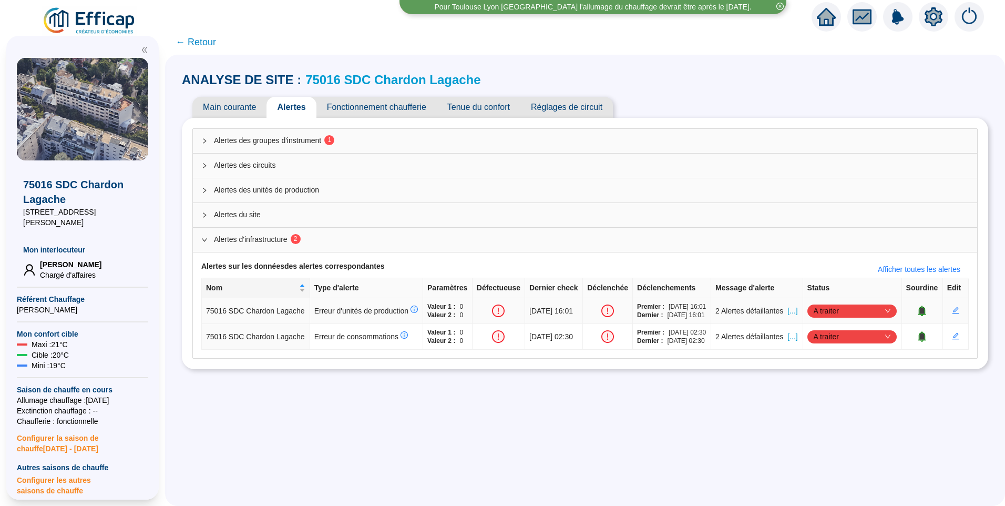
click at [787, 313] on span "[...]" at bounding box center [792, 310] width 10 height 11
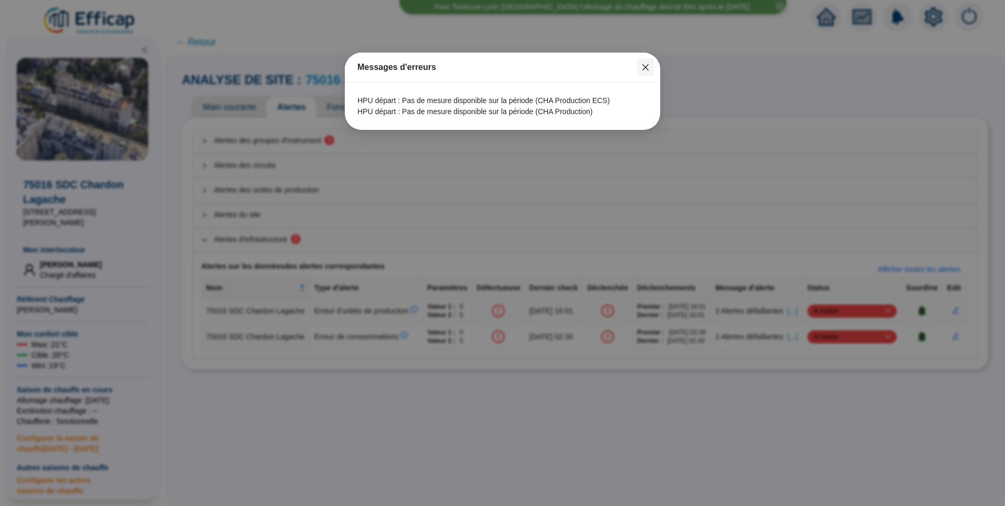
click at [645, 66] on icon "close" at bounding box center [645, 67] width 8 height 8
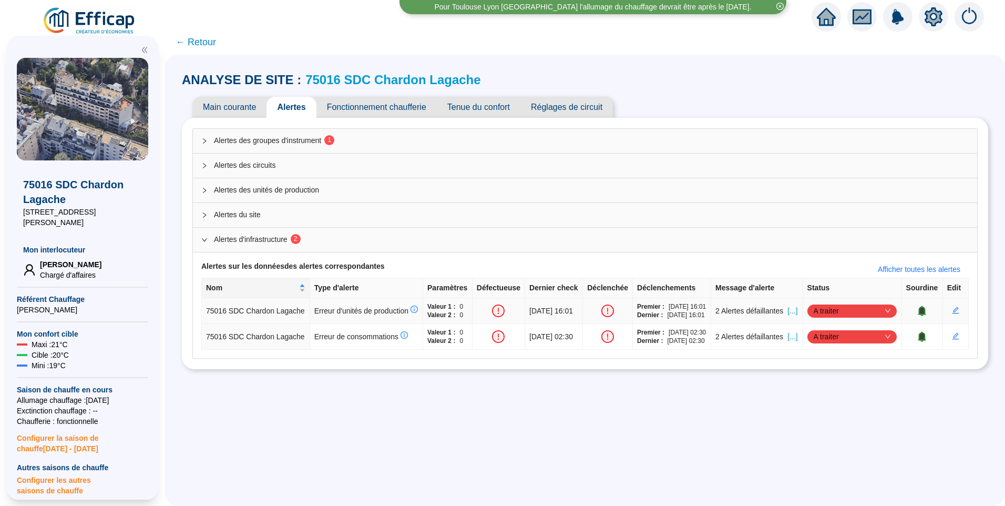
click at [919, 314] on icon "bell" at bounding box center [922, 309] width 7 height 7
click at [922, 316] on icon "bell" at bounding box center [927, 310] width 11 height 11
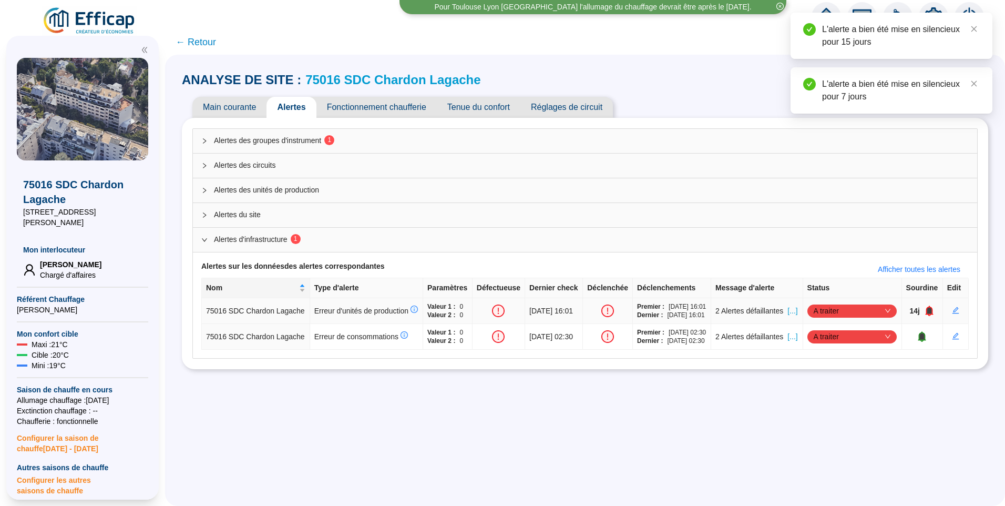
click at [926, 314] on icon "bell" at bounding box center [929, 309] width 7 height 7
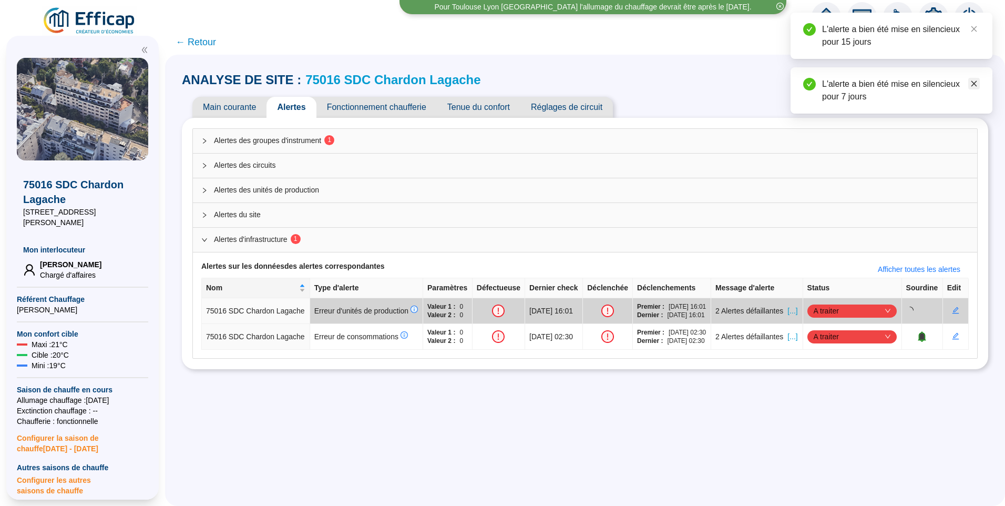
click at [970, 86] on icon "close" at bounding box center [973, 83] width 7 height 7
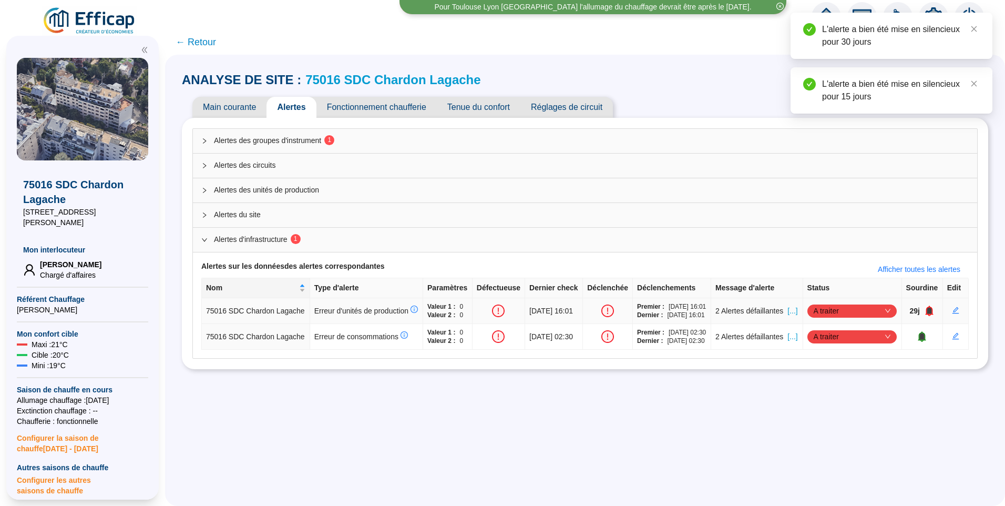
click at [926, 316] on icon "bell" at bounding box center [929, 310] width 11 height 11
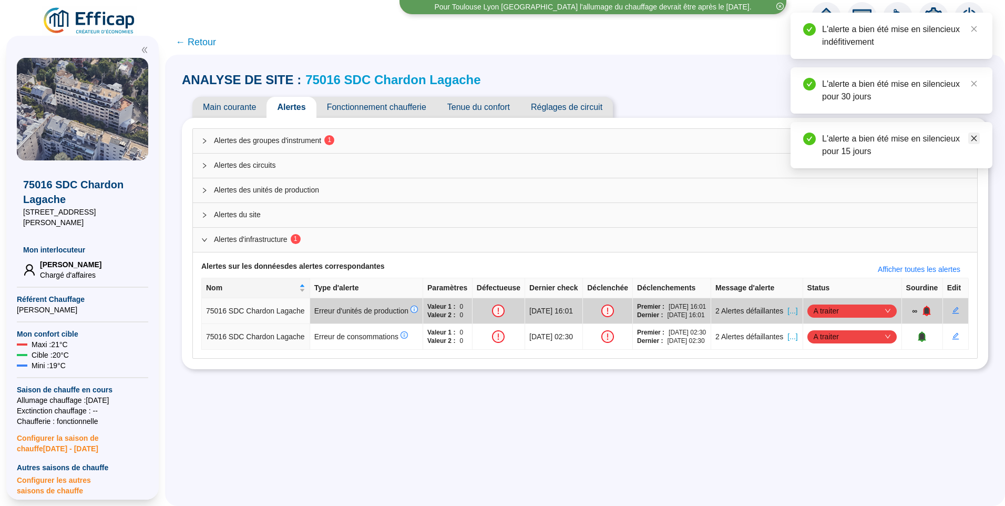
click at [974, 135] on icon "close" at bounding box center [973, 138] width 7 height 7
click at [976, 86] on icon "close" at bounding box center [973, 83] width 7 height 7
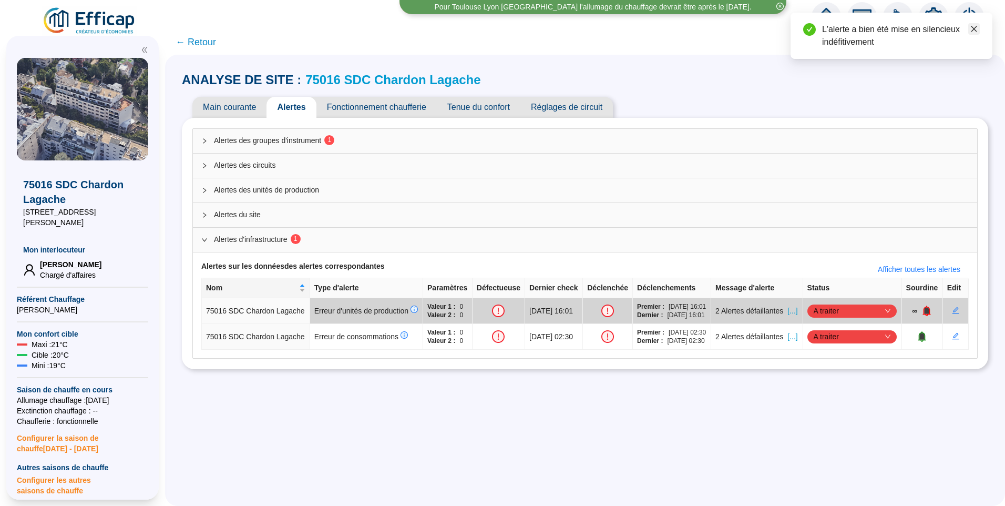
click at [974, 29] on icon "close" at bounding box center [974, 29] width 6 height 6
click at [935, 21] on icon "setting" at bounding box center [934, 16] width 18 height 17
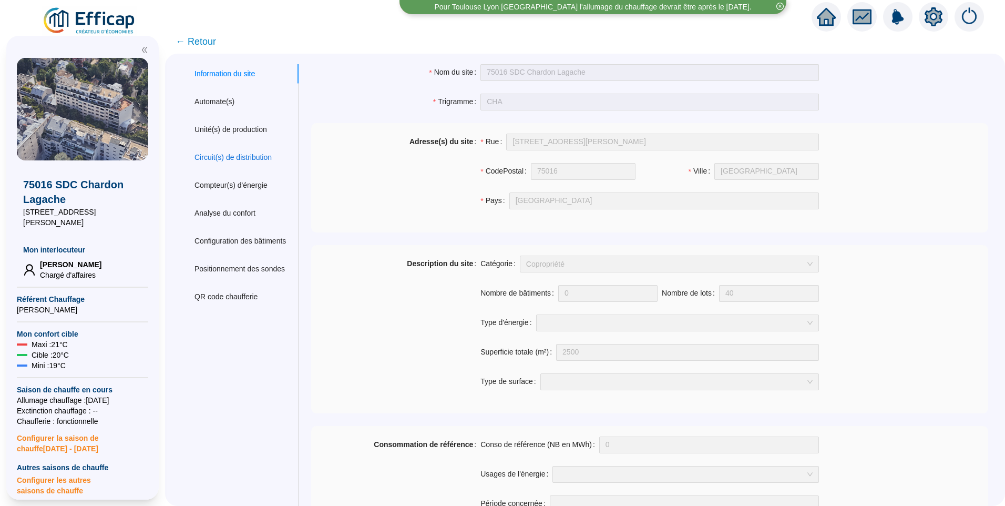
click at [245, 156] on div "Circuit(s) de distribution" at bounding box center [232, 157] width 77 height 11
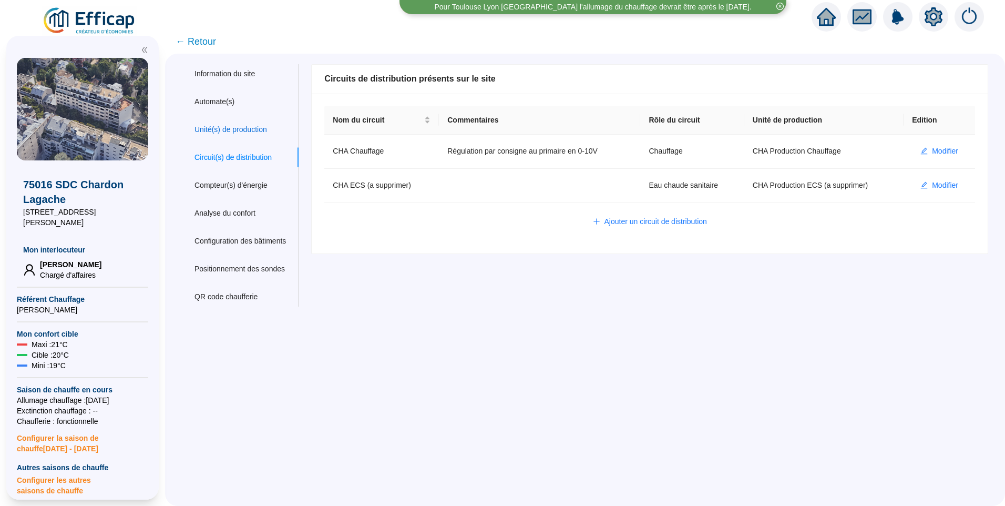
click at [267, 129] on div "Unité(s) de production" at bounding box center [230, 129] width 73 height 11
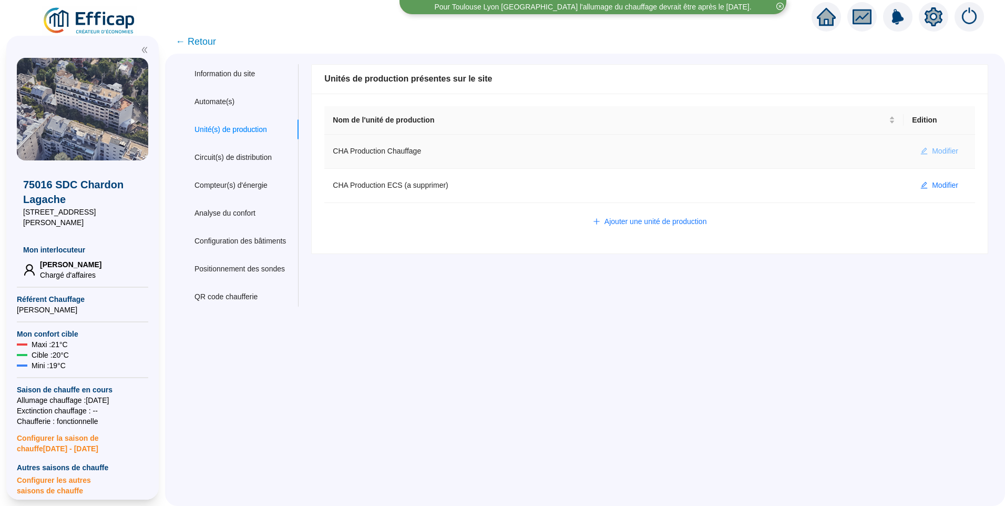
click at [932, 153] on span "Modifier" at bounding box center [945, 151] width 26 height 11
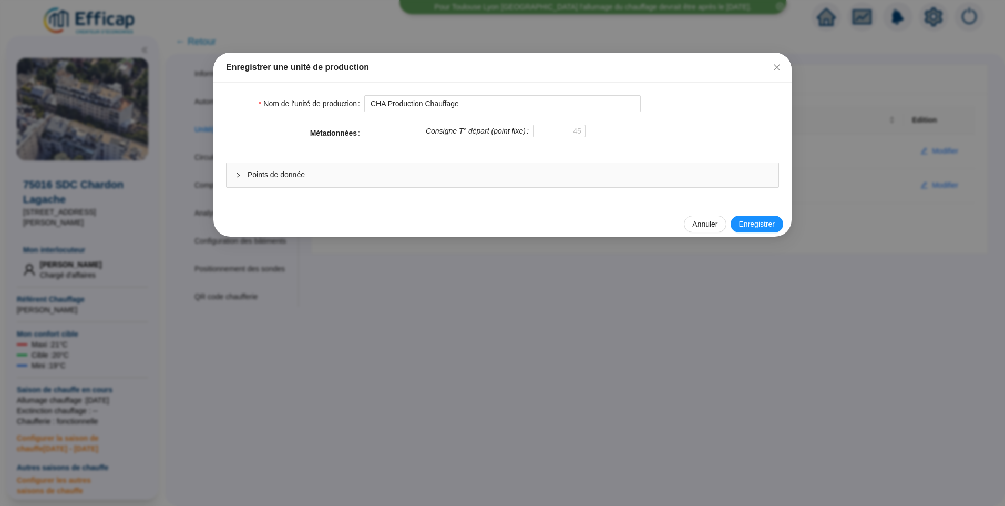
click at [423, 176] on span "Points de donnée" at bounding box center [509, 174] width 522 height 11
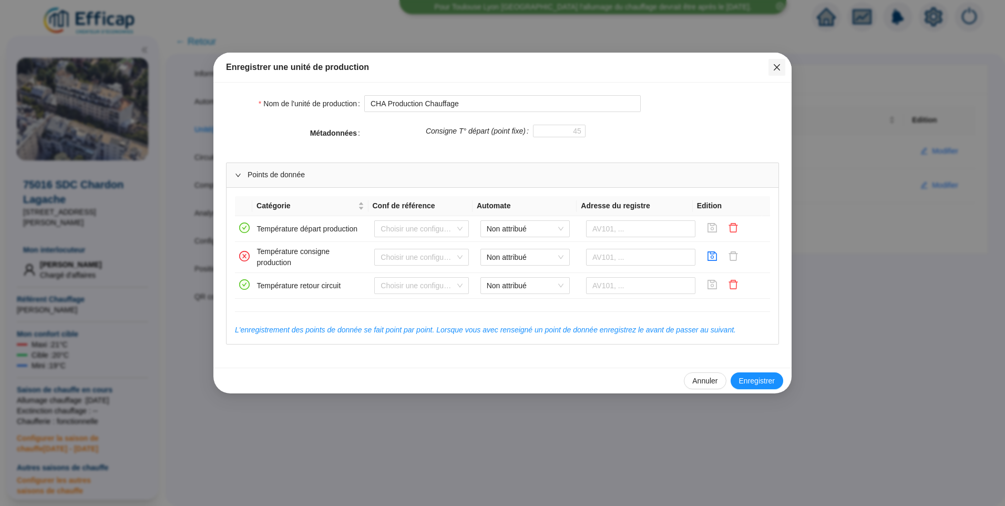
click at [779, 63] on icon "close" at bounding box center [777, 67] width 8 height 8
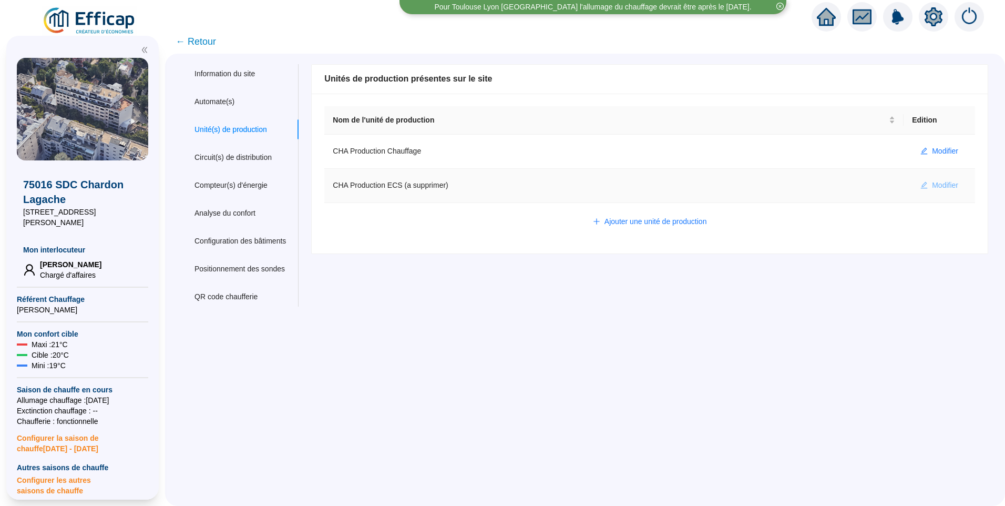
click at [940, 188] on span "Modifier" at bounding box center [945, 185] width 26 height 11
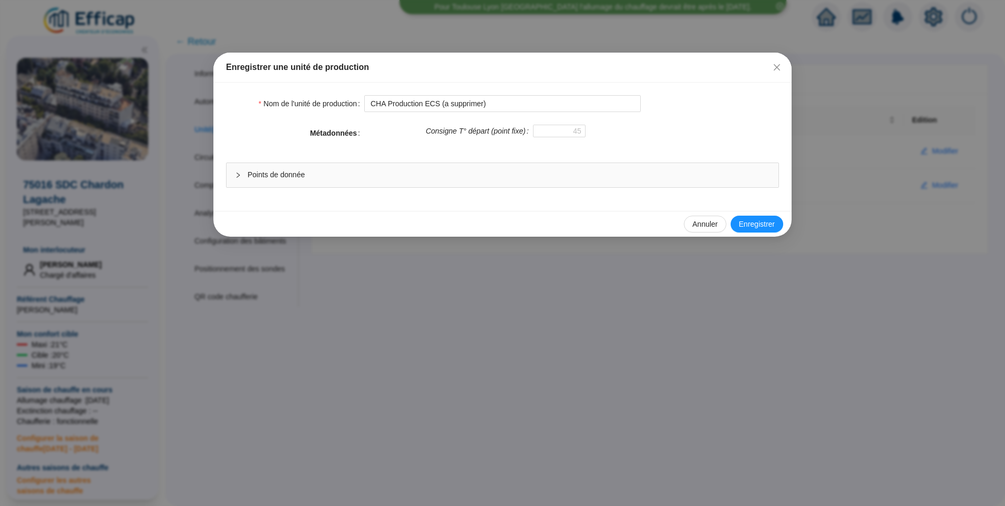
click at [484, 170] on span "Points de donnée" at bounding box center [509, 174] width 522 height 11
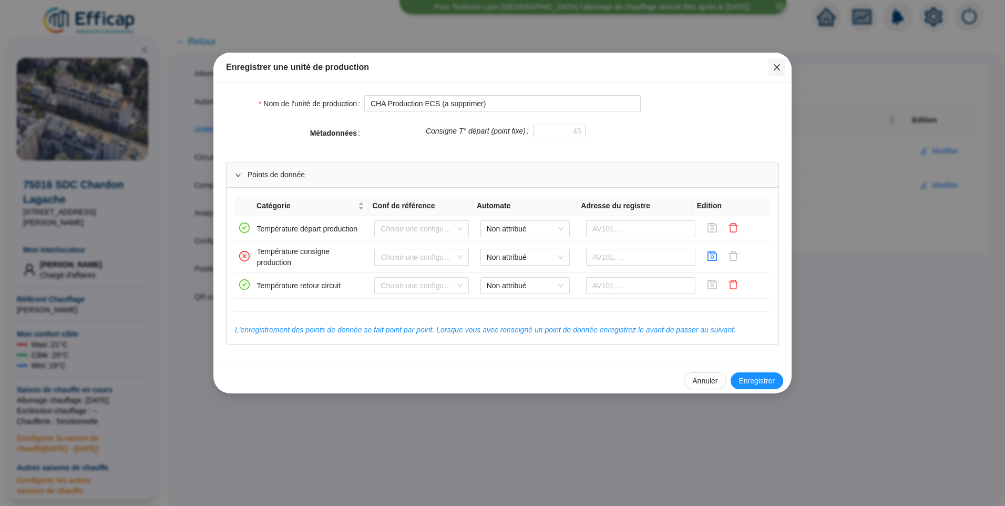
click at [782, 64] on span "Fermer" at bounding box center [776, 67] width 17 height 8
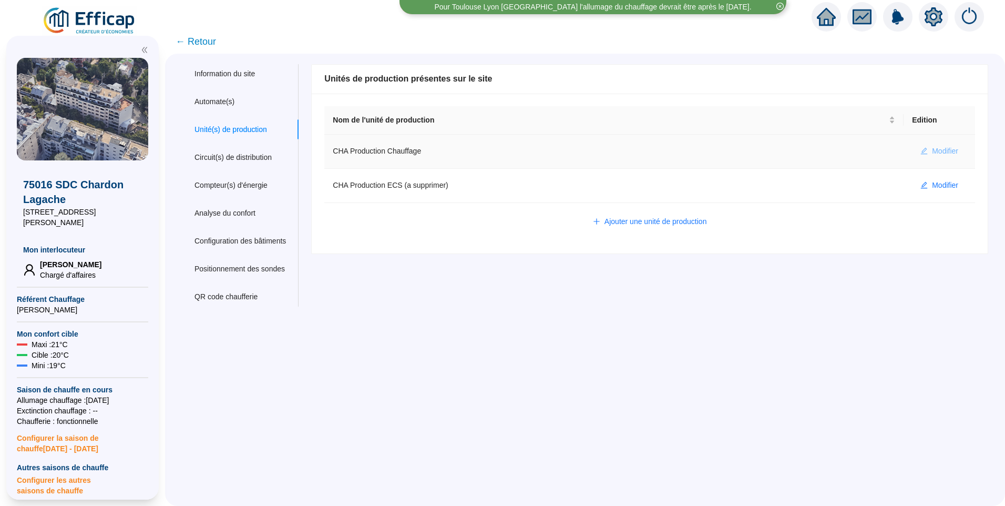
click at [933, 156] on span "Modifier" at bounding box center [945, 151] width 26 height 11
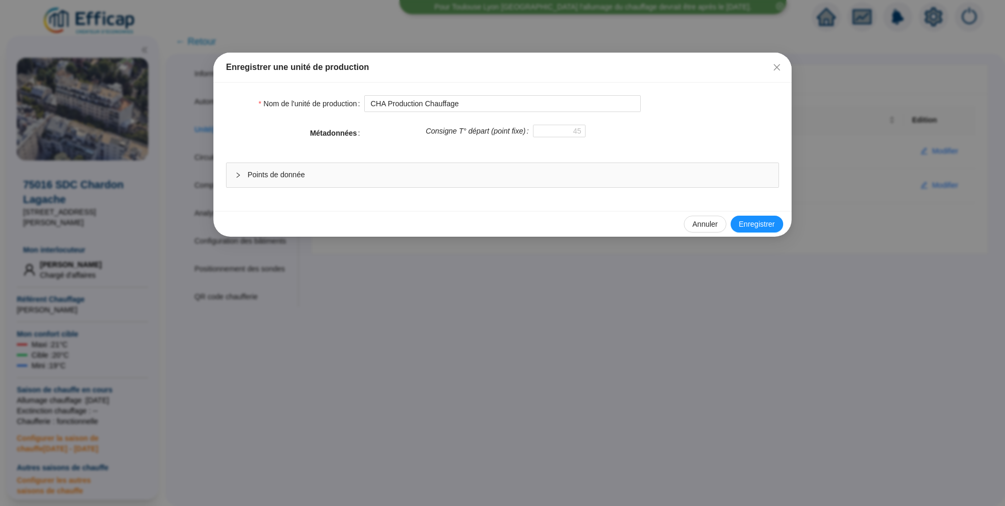
click at [351, 171] on span "Points de donnée" at bounding box center [509, 174] width 522 height 11
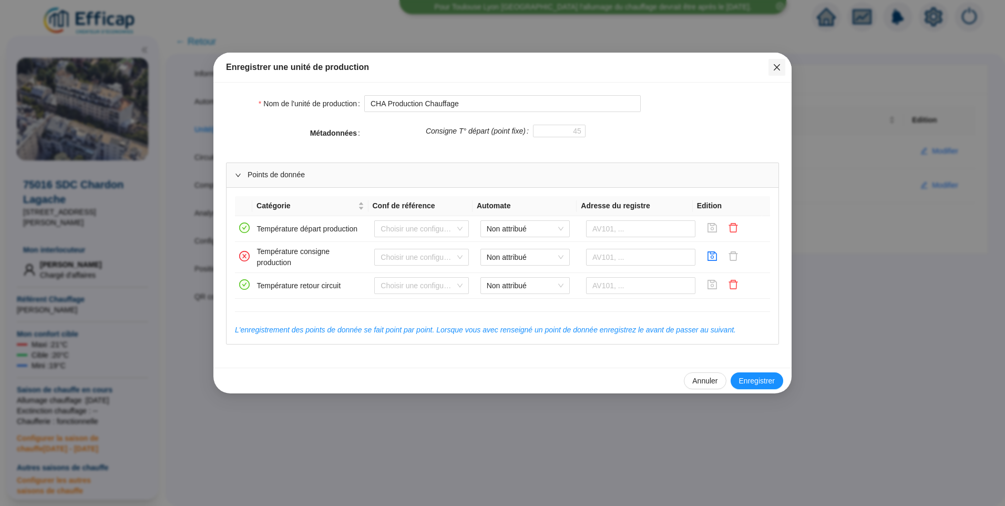
click at [774, 65] on icon "close" at bounding box center [777, 67] width 6 height 6
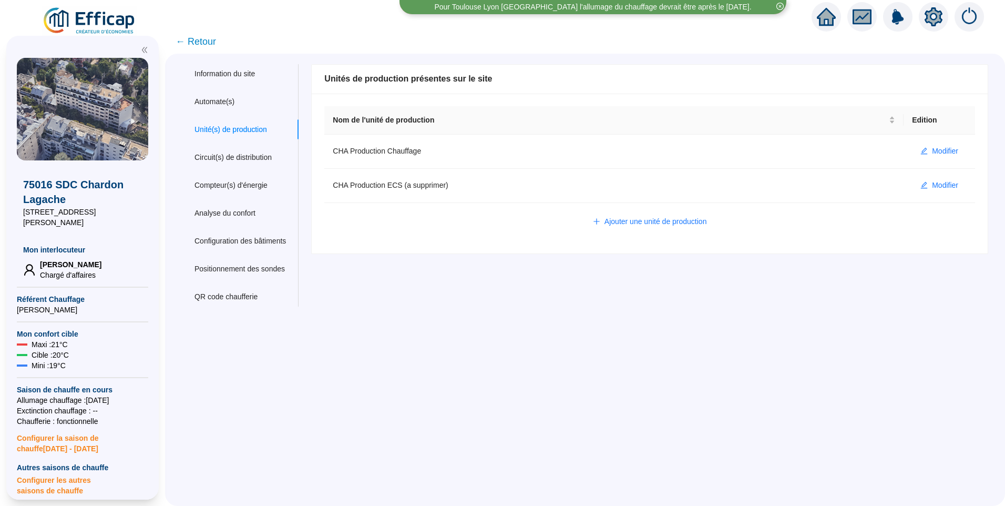
click at [571, 406] on div "Information du site Automate(s) Unité(s) de production Circuit(s) de distributi…" at bounding box center [585, 280] width 840 height 452
click at [571, 405] on div "Information du site Automate(s) Unité(s) de production Circuit(s) de distributi…" at bounding box center [585, 280] width 840 height 452
click at [934, 147] on span "Modifier" at bounding box center [945, 151] width 26 height 11
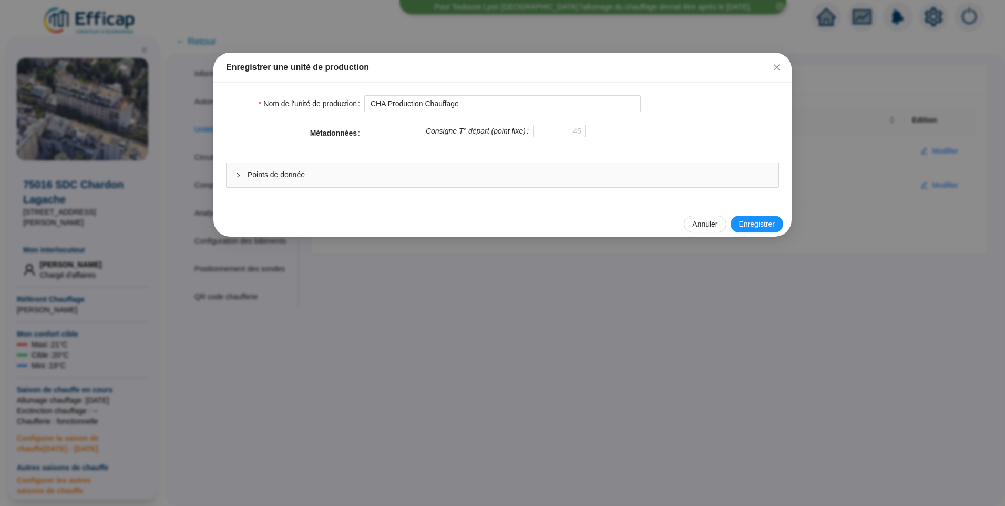
click at [488, 174] on span "Points de donnée" at bounding box center [509, 174] width 522 height 11
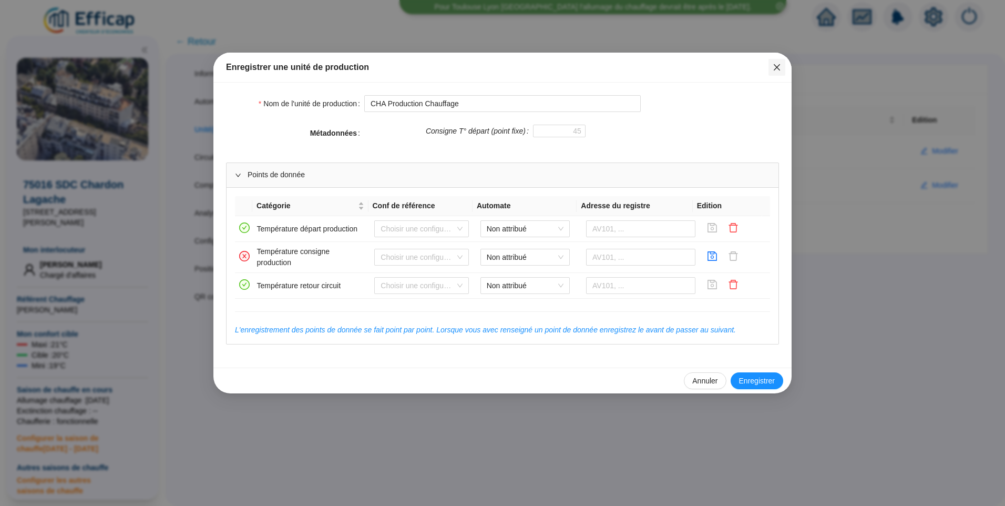
click at [778, 66] on icon "close" at bounding box center [777, 67] width 6 height 6
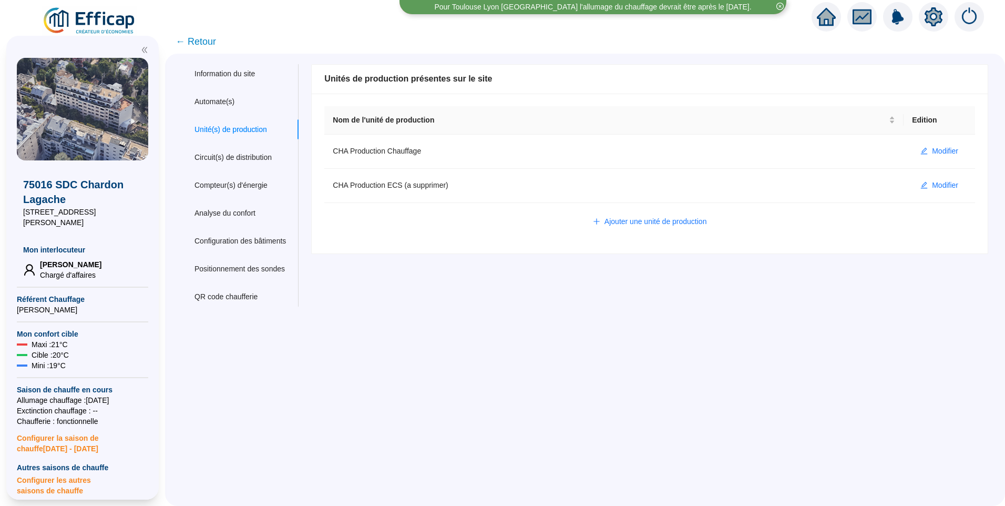
click at [210, 45] on span "← Retour" at bounding box center [196, 41] width 40 height 15
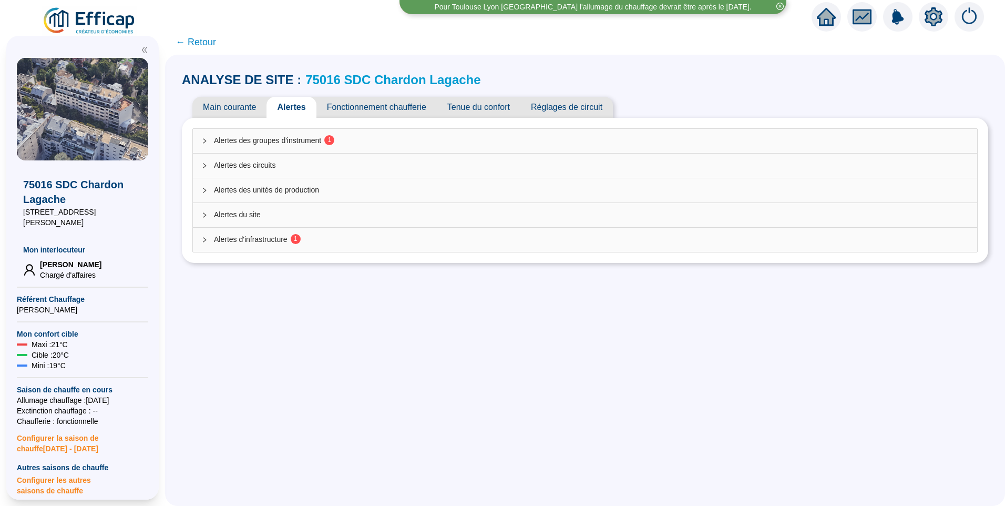
click at [315, 146] on span "Alertes des groupes d'instrument 1" at bounding box center [591, 140] width 755 height 11
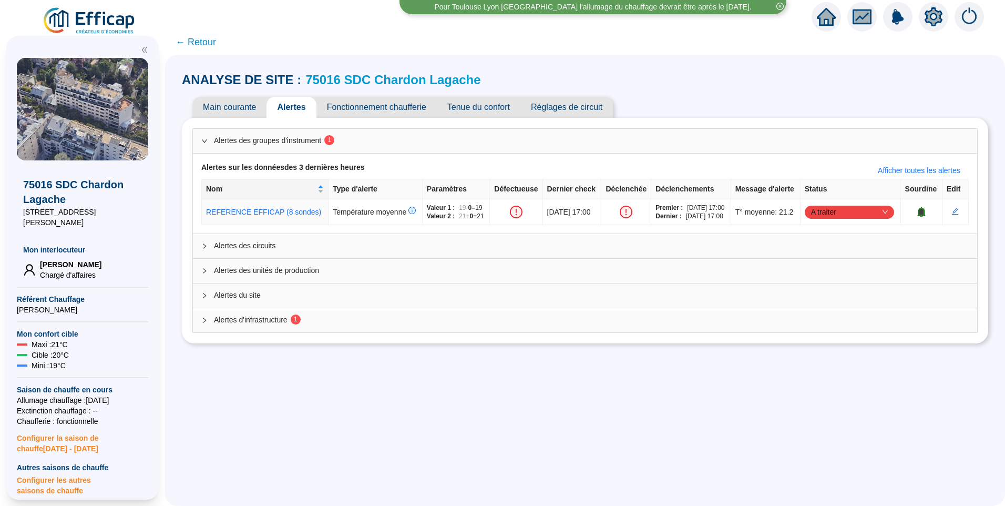
click at [295, 324] on span "1" at bounding box center [292, 320] width 10 height 8
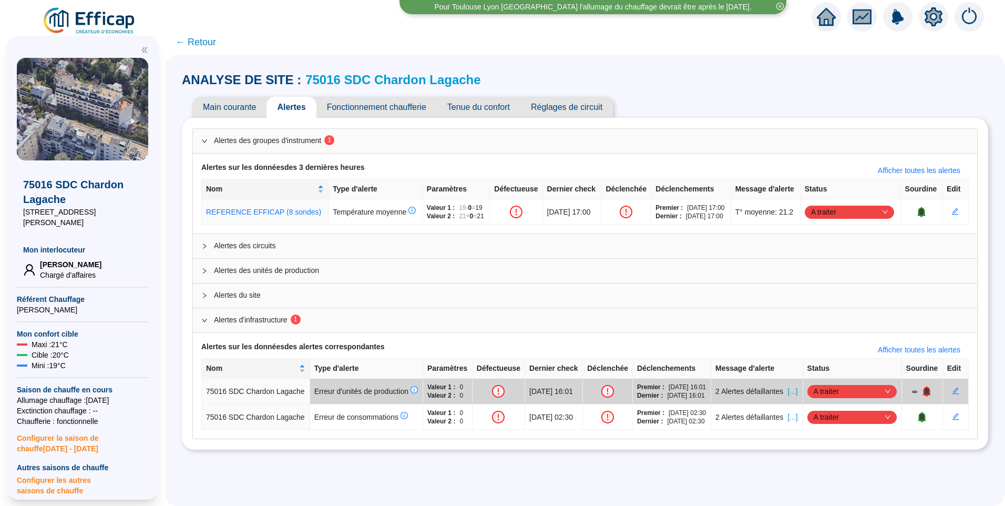
click at [384, 109] on span "Fonctionnement chaufferie" at bounding box center [376, 107] width 120 height 21
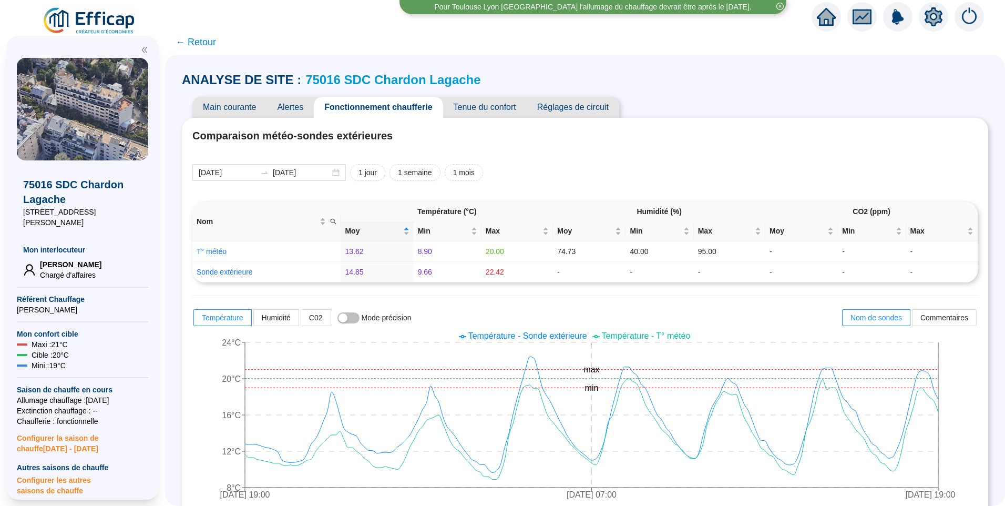
click at [607, 104] on span "Réglages de circuit" at bounding box center [573, 107] width 93 height 21
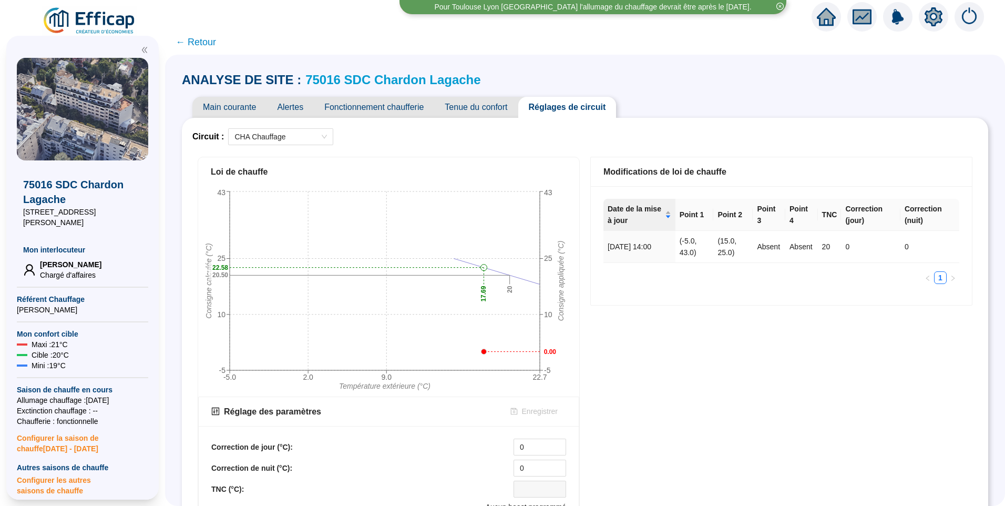
click at [238, 105] on span "Main courante" at bounding box center [229, 107] width 74 height 21
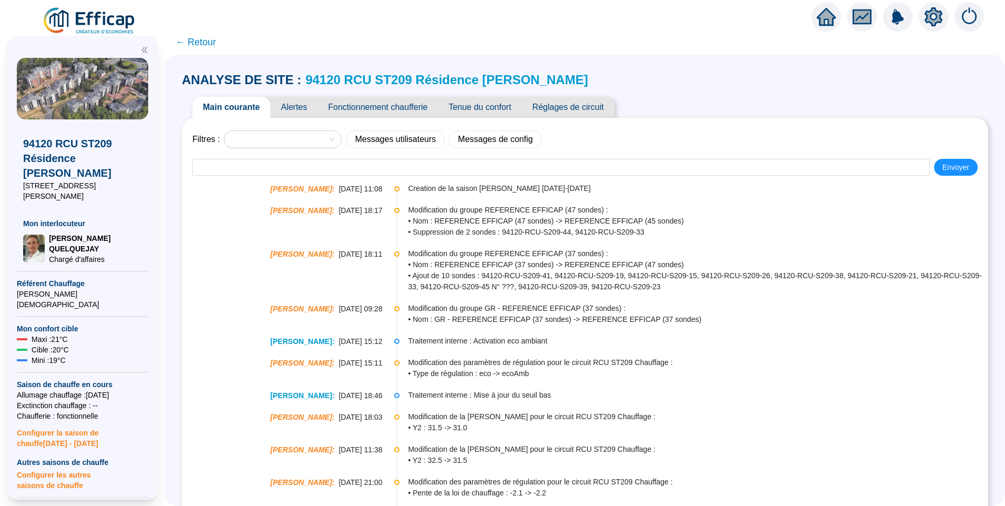
click at [303, 107] on span "Alertes" at bounding box center [293, 107] width 47 height 21
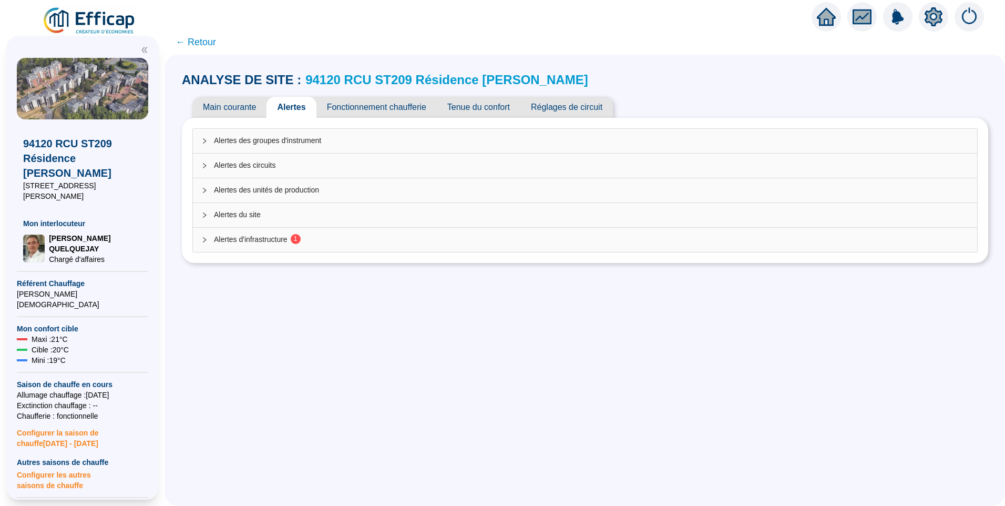
click at [301, 239] on sup "1" at bounding box center [296, 239] width 10 height 10
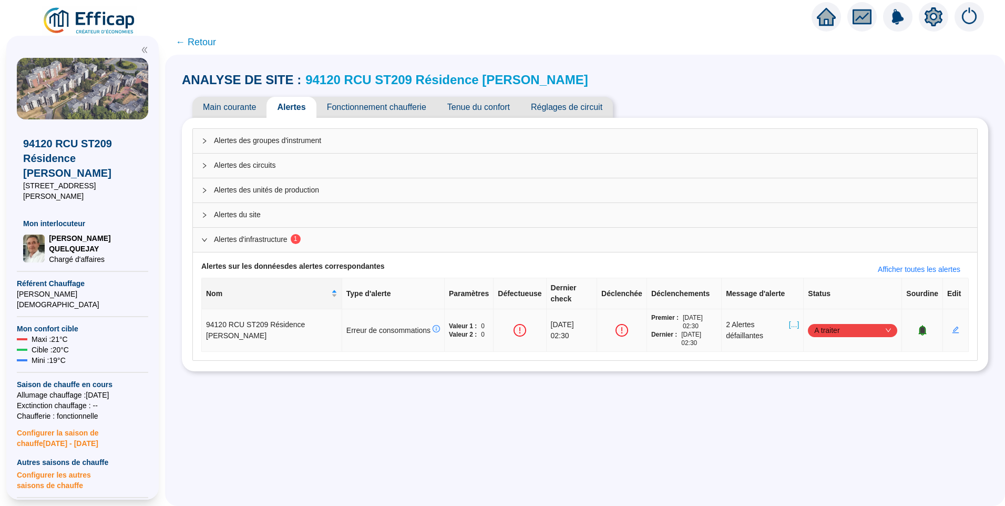
click at [789, 319] on span "[...]" at bounding box center [794, 330] width 10 height 22
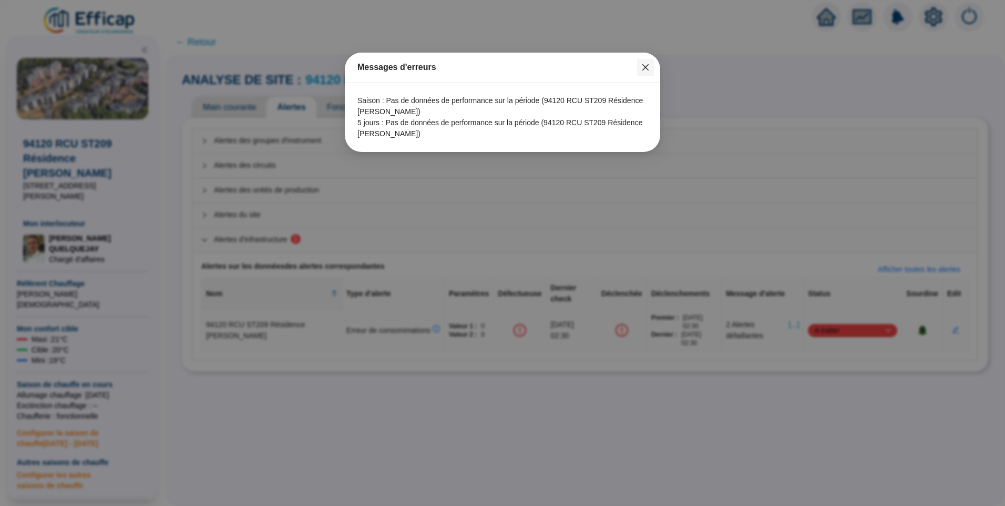
click at [647, 64] on icon "close" at bounding box center [645, 67] width 8 height 8
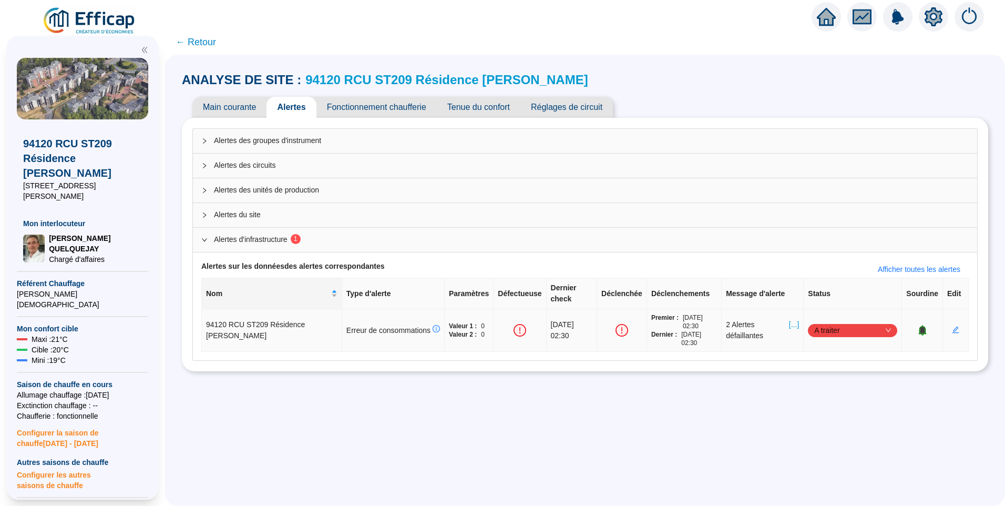
click at [919, 326] on icon "bell" at bounding box center [922, 329] width 7 height 7
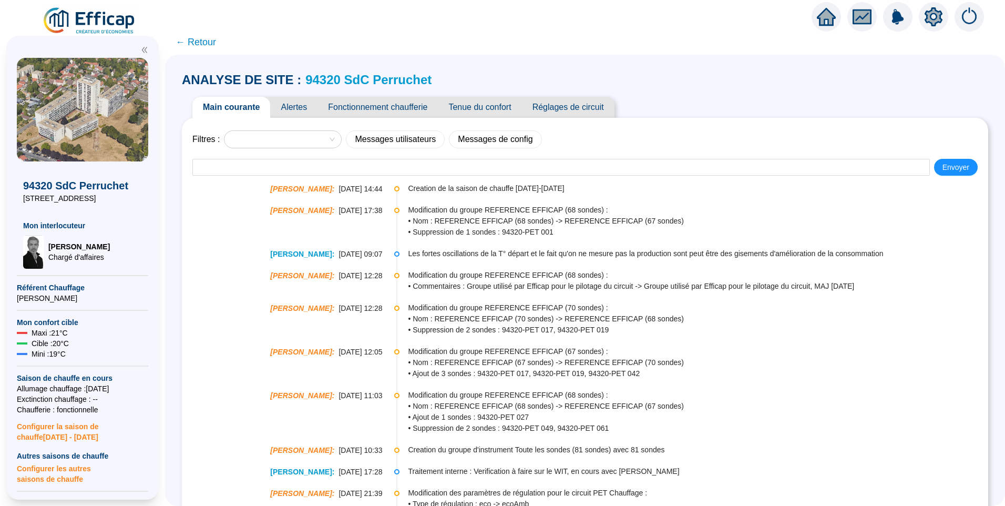
click at [307, 106] on span "Alertes" at bounding box center [293, 107] width 47 height 21
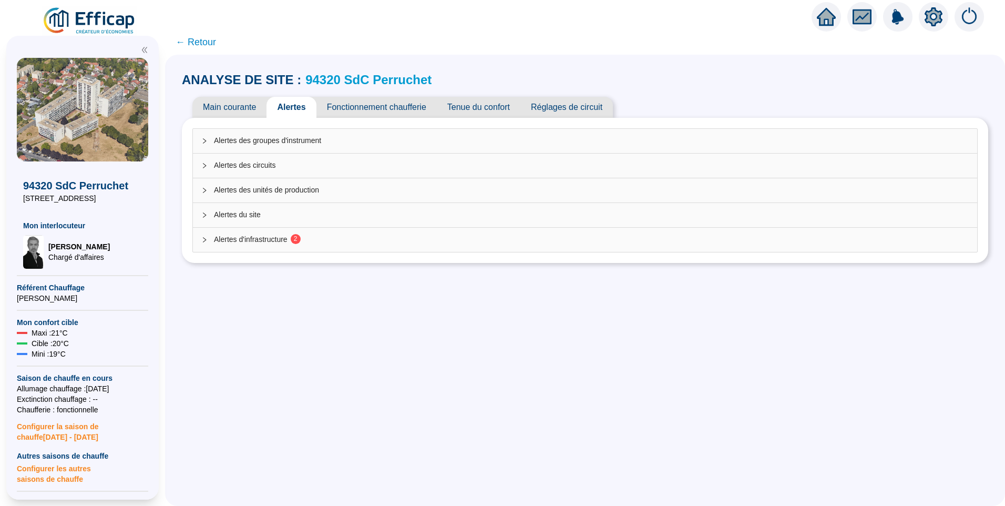
click at [243, 245] on div "Alertes d'infrastructure 2" at bounding box center [585, 240] width 784 height 24
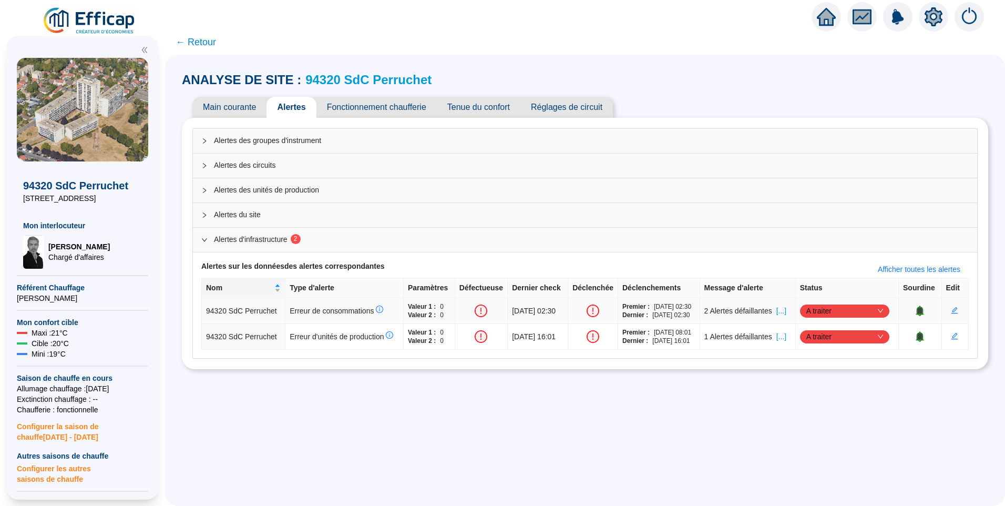
click at [786, 306] on span "[...]" at bounding box center [781, 310] width 10 height 11
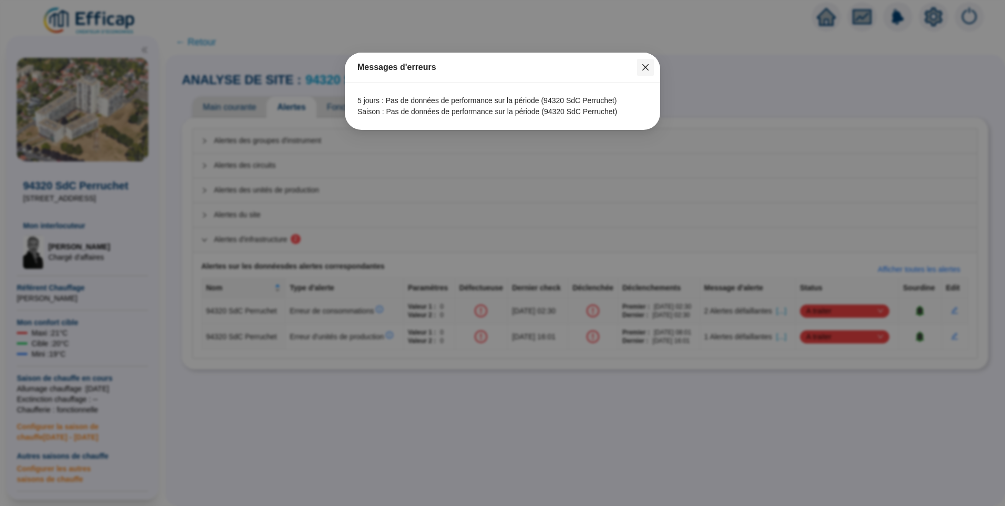
click at [647, 70] on icon "close" at bounding box center [645, 67] width 8 height 8
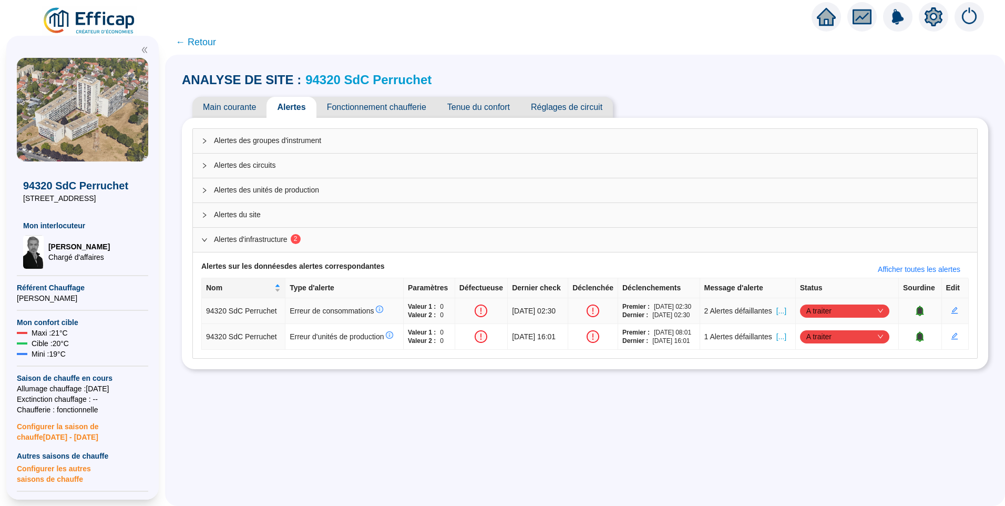
click at [917, 312] on icon "bell" at bounding box center [920, 309] width 7 height 7
click at [786, 338] on span "[...]" at bounding box center [781, 336] width 10 height 11
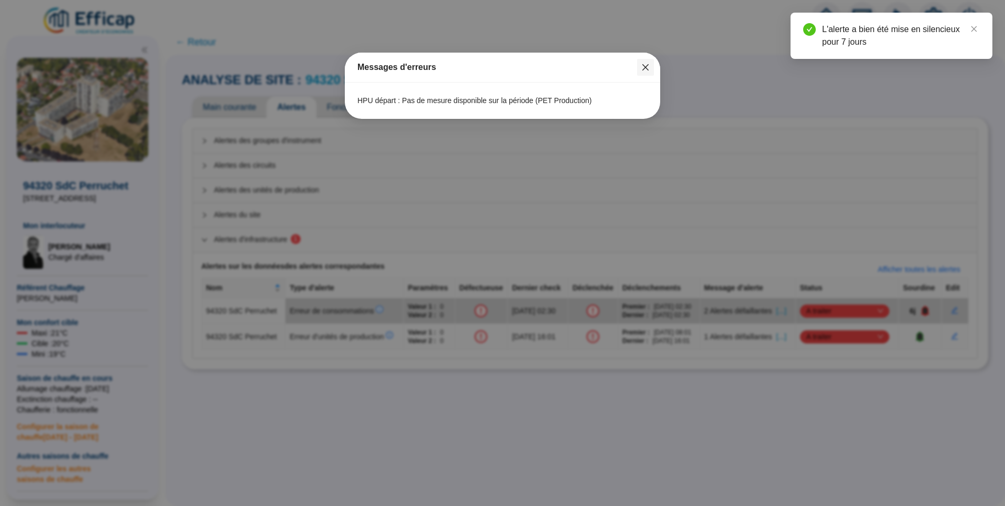
click at [645, 66] on icon "close" at bounding box center [645, 67] width 8 height 8
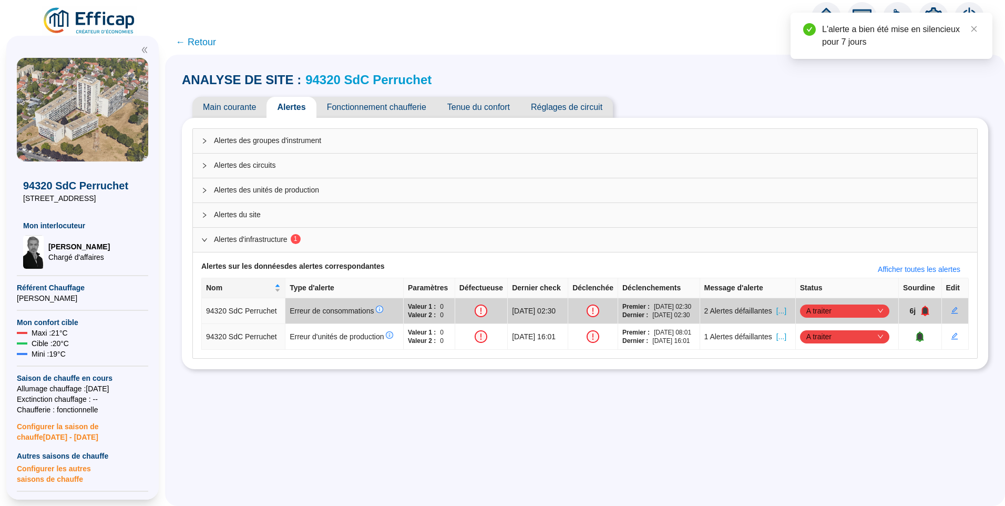
click at [353, 424] on div "ANALYSE DE SITE : 94320 SdC Perruchet Main courante Alertes Fonctionnement chau…" at bounding box center [585, 280] width 840 height 451
click at [101, 18] on img at bounding box center [89, 20] width 95 height 29
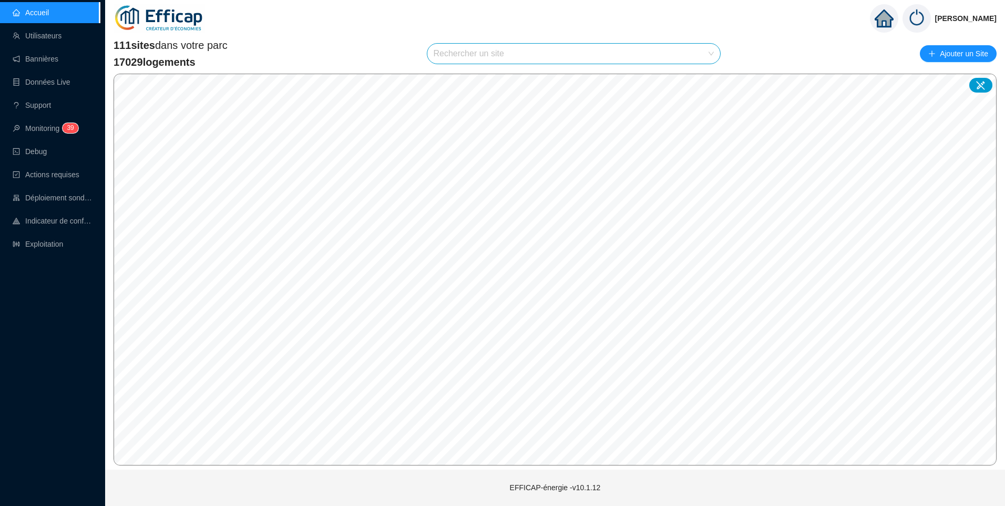
click at [463, 55] on input "search" at bounding box center [569, 54] width 271 height 20
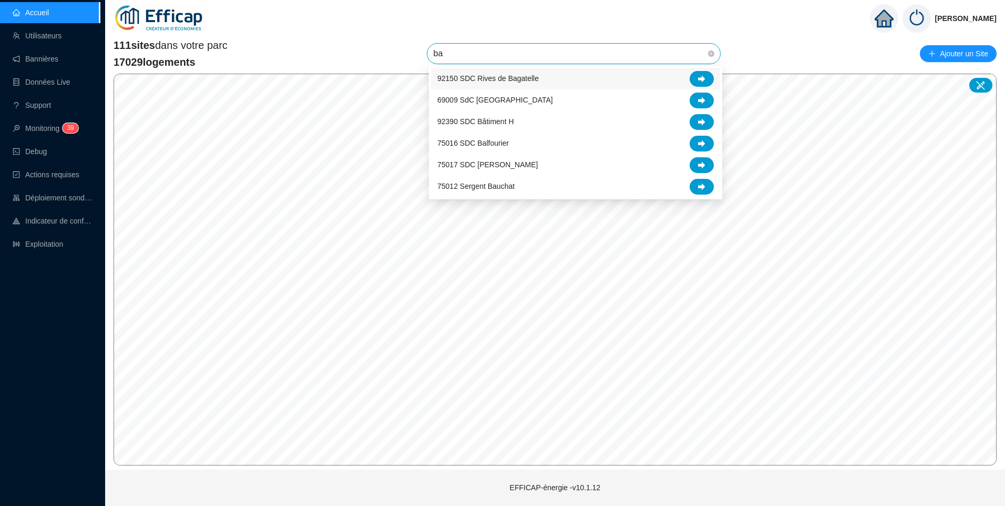
type input "ban"
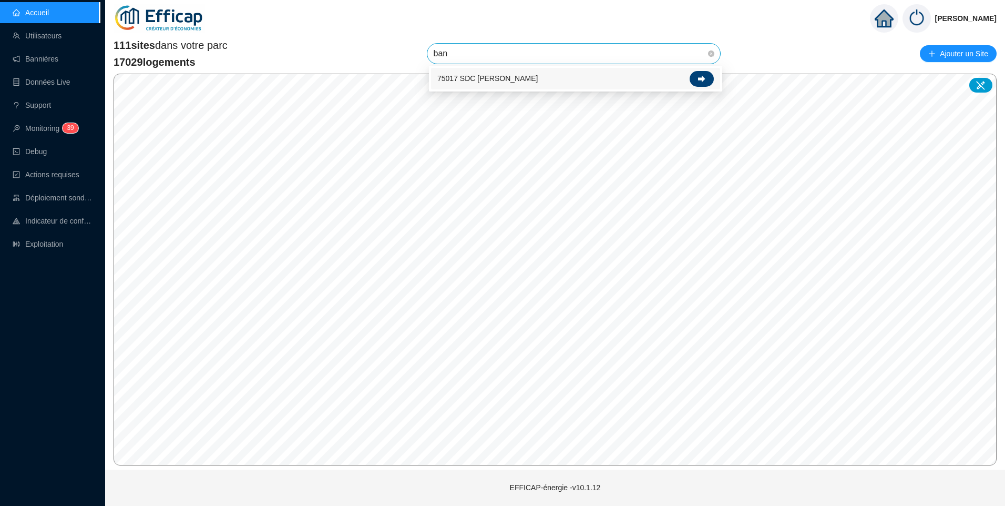
click at [700, 82] on icon at bounding box center [701, 78] width 7 height 7
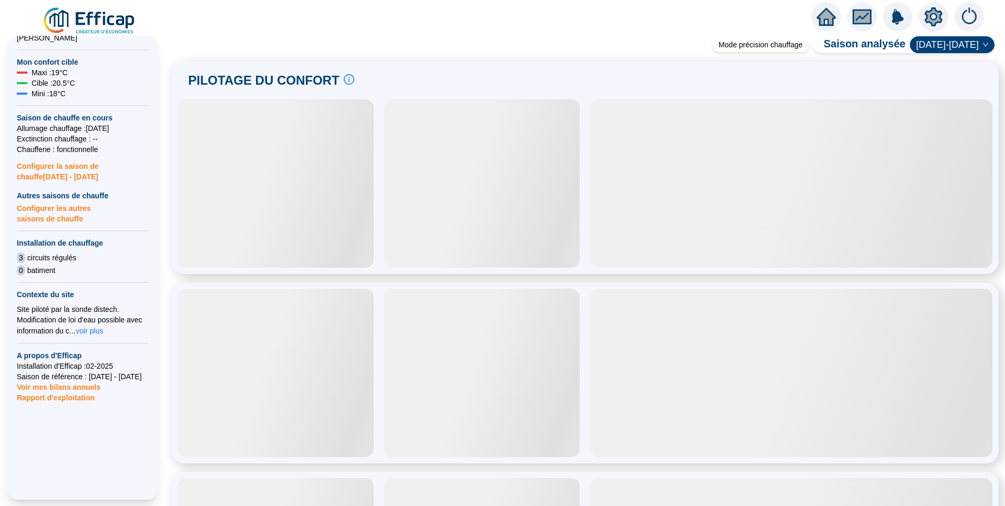
scroll to position [336, 0]
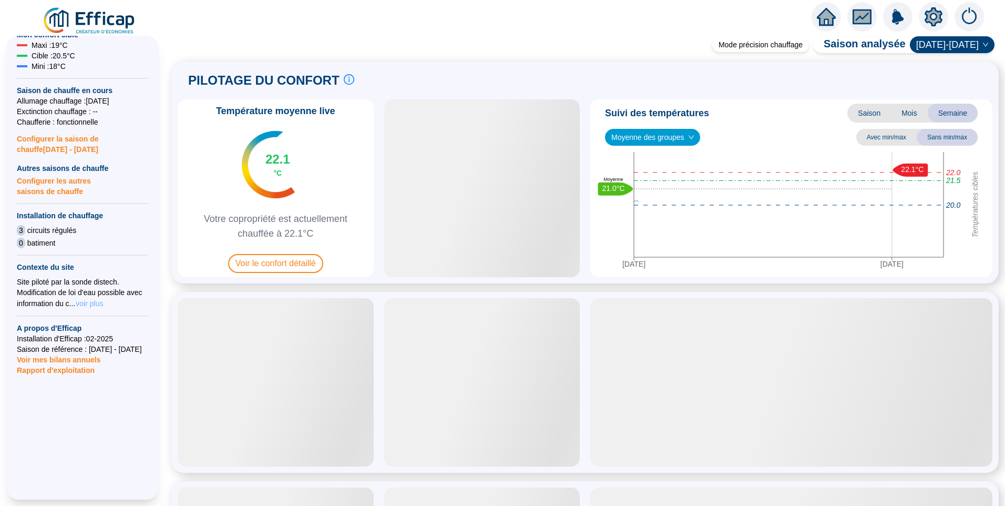
click at [97, 298] on span "voir plus" at bounding box center [89, 303] width 27 height 11
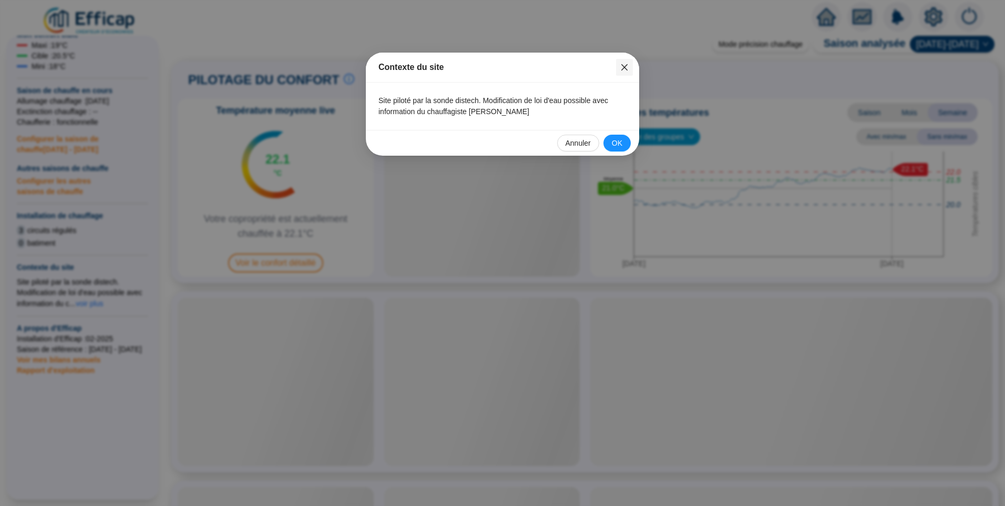
click at [623, 66] on icon "close" at bounding box center [624, 67] width 6 height 6
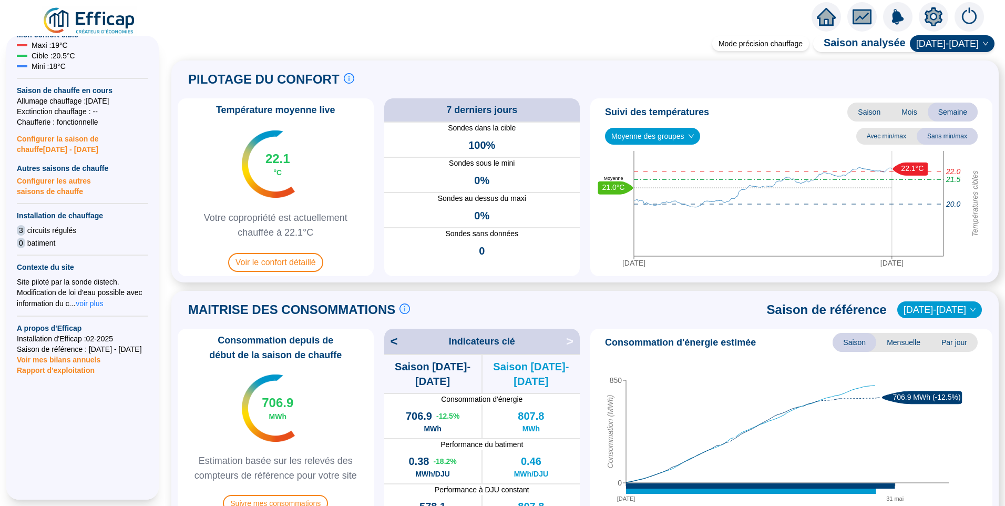
click at [933, 13] on icon "setting" at bounding box center [933, 16] width 7 height 7
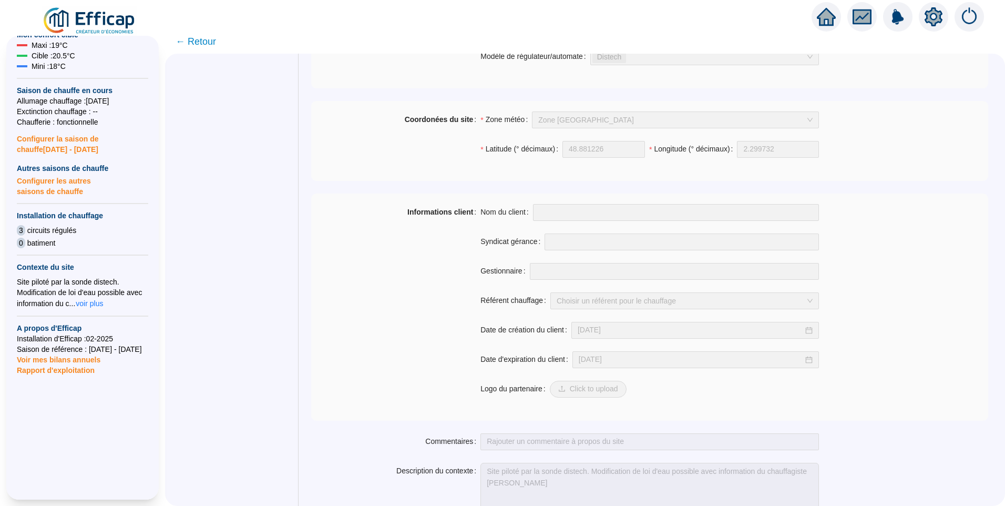
scroll to position [707, 0]
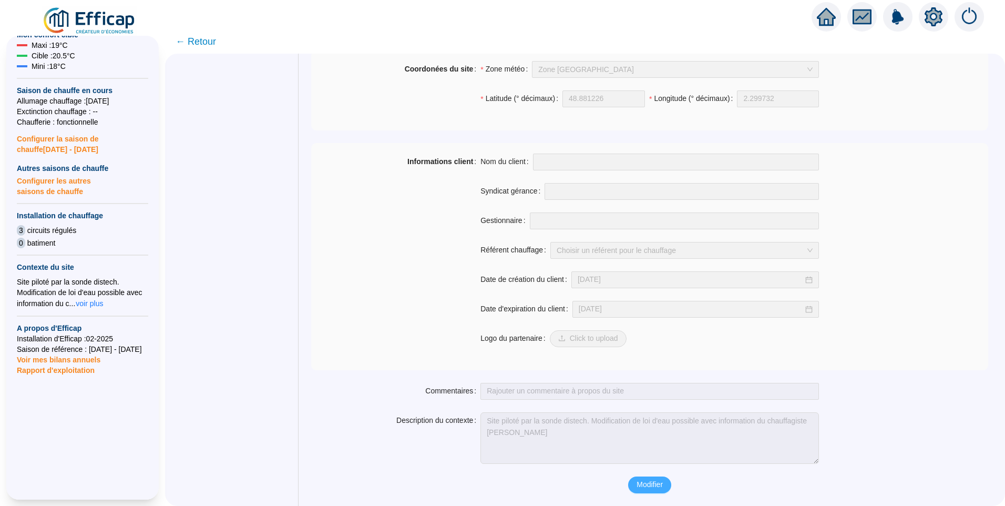
click at [646, 483] on span "Modifier" at bounding box center [649, 484] width 26 height 11
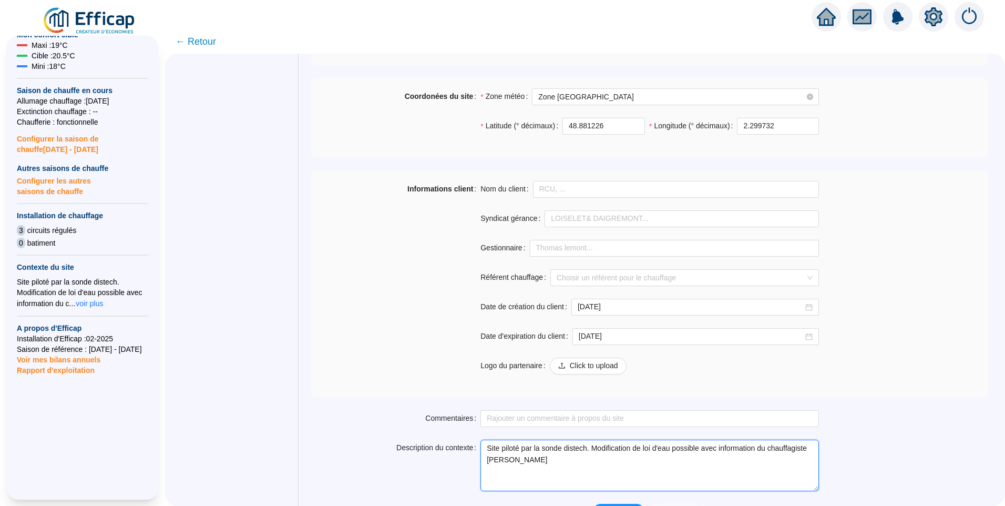
click at [693, 450] on textarea "Site piloté par la sonde distech. Modification de loi d'eau possible avec infor…" at bounding box center [649, 465] width 338 height 52
click at [513, 461] on textarea "Site piloté par la sonde distech. Modification de loi d'eau possible avec infor…" at bounding box center [649, 465] width 338 height 52
click at [780, 451] on textarea "Site piloté par la sonde distech. Modification de loi d'eau possible avec infor…" at bounding box center [649, 465] width 338 height 52
click at [630, 452] on textarea "Site piloté par la sonde distech. Modification de loi d'eau possible avec infor…" at bounding box center [649, 465] width 338 height 52
click at [780, 450] on textarea "Site piloté par la sonde distech. Modification de loi d'eau possible avec infor…" at bounding box center [649, 465] width 338 height 52
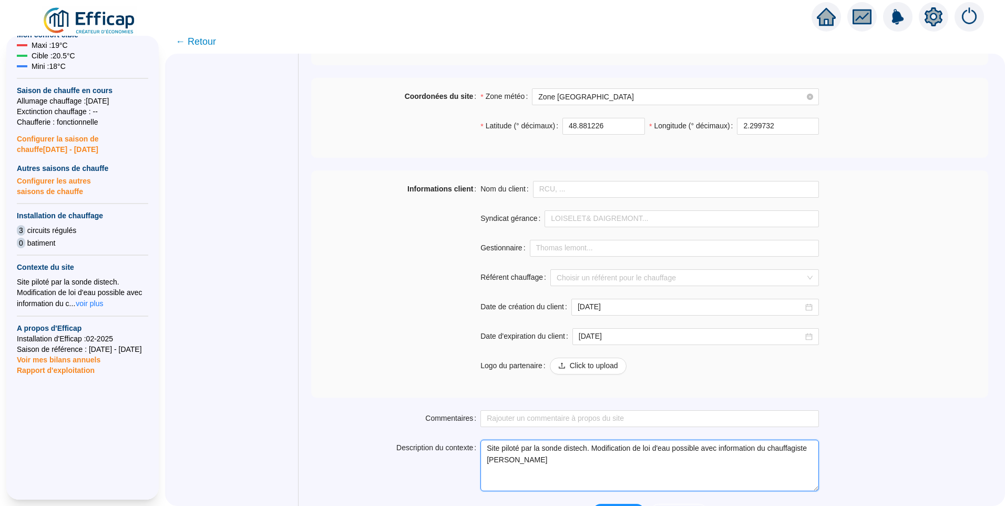
click at [694, 448] on textarea "Site piloté par la sonde distech. Modification de loi d'eau possible avec infor…" at bounding box center [649, 465] width 338 height 52
drag, startPoint x: 586, startPoint y: 462, endPoint x: 592, endPoint y: 456, distance: 8.2
click at [592, 456] on textarea "Site piloté par la sonde distech. Modification de loi d'eau possible avec infor…" at bounding box center [649, 465] width 338 height 52
click at [592, 457] on textarea "Site piloté par la sonde distech. Modification de loi d'eau possible avec infor…" at bounding box center [649, 465] width 338 height 52
drag, startPoint x: 586, startPoint y: 460, endPoint x: 766, endPoint y: 432, distance: 183.0
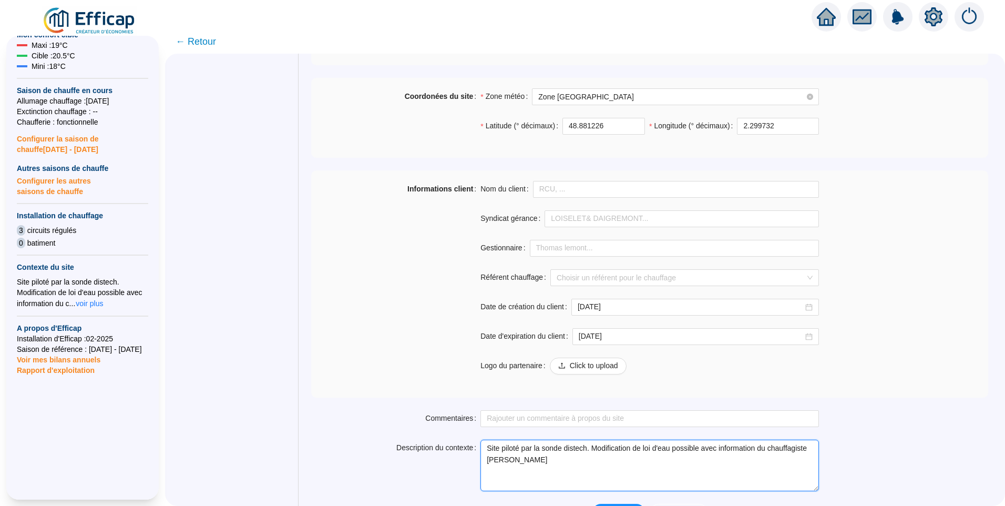
paste textarea "[EMAIL_ADDRESS][PERSON_NAME][DOMAIN_NAME]"
click at [520, 461] on textarea "Site piloté par la sonde distech. Modification de loi d'eau possible avec infor…" at bounding box center [649, 465] width 338 height 52
click at [615, 460] on textarea "Site piloté par la sonde distech. Modification de loi d'eau possible avec infor…" at bounding box center [649, 465] width 338 height 52
click at [633, 454] on textarea "Site piloté par la sonde distech. Modification de loi d'eau possible avec infor…" at bounding box center [649, 465] width 338 height 52
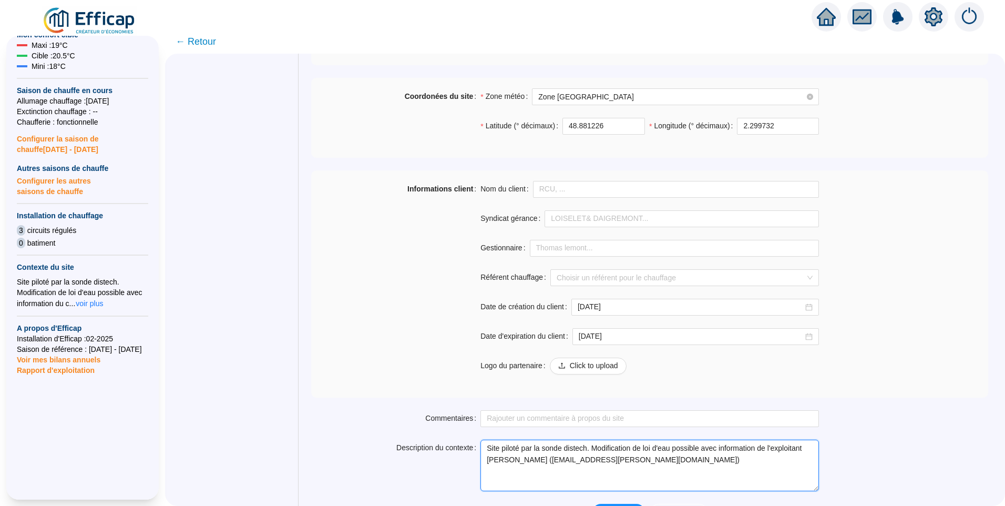
click at [713, 447] on textarea "Site piloté par la sonde distech. Modification de loi d'eau possible avec infor…" at bounding box center [649, 465] width 338 height 52
click at [670, 448] on textarea "Site piloté par la sonde distech. Modification de loi d'eau possible avec infor…" at bounding box center [649, 465] width 338 height 52
click at [709, 450] on textarea "Site piloté par la sonde distech. Modification de loi d'eau possible avec infor…" at bounding box center [649, 465] width 338 height 52
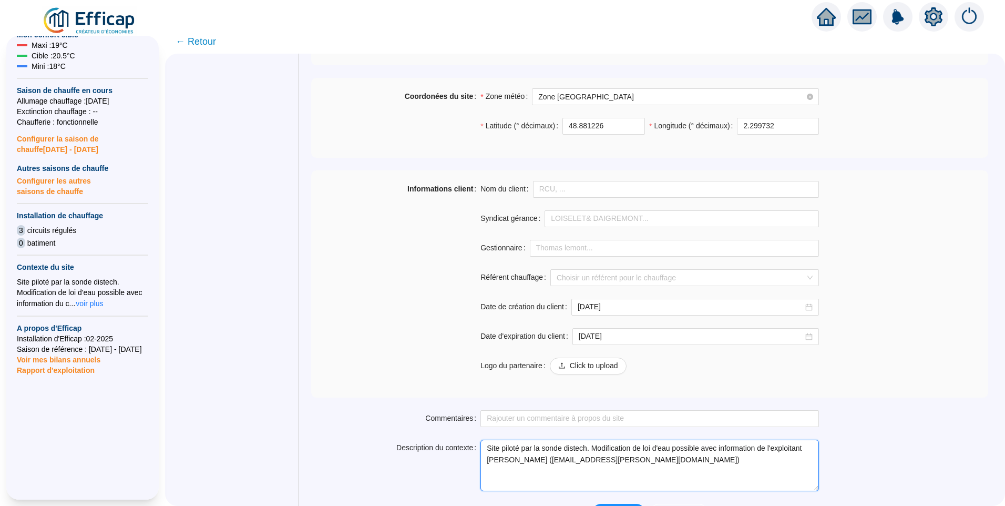
drag, startPoint x: 771, startPoint y: 450, endPoint x: 707, endPoint y: 449, distance: 63.6
click at [707, 449] on textarea "Site piloté par la sonde distech. Modification de loi d'eau possible avec infor…" at bounding box center [649, 465] width 338 height 52
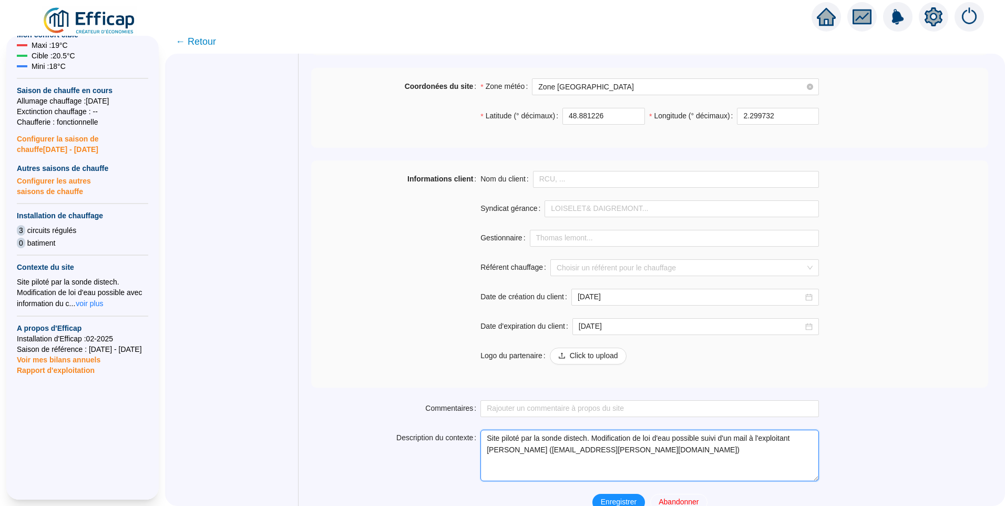
scroll to position [735, 0]
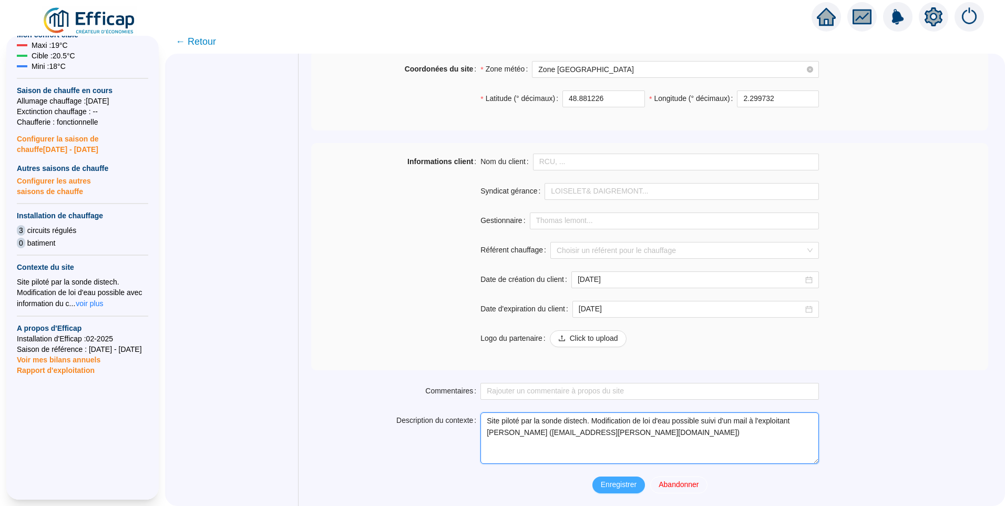
type textarea "Site piloté par la sonde distech. Modification de loi d'eau possible suivi d'un…"
click at [614, 486] on span "Enregistrer" at bounding box center [619, 484] width 36 height 11
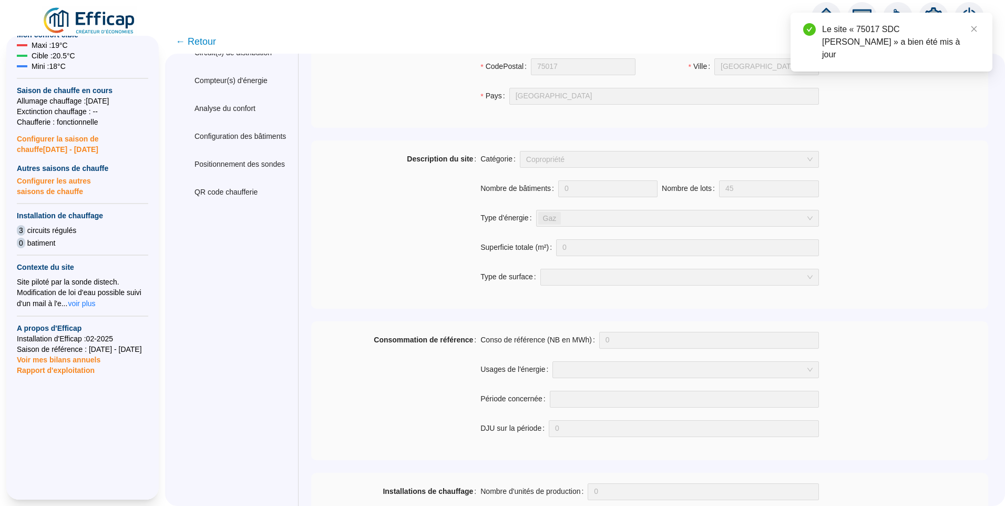
scroll to position [24, 0]
